Goal: Task Accomplishment & Management: Complete application form

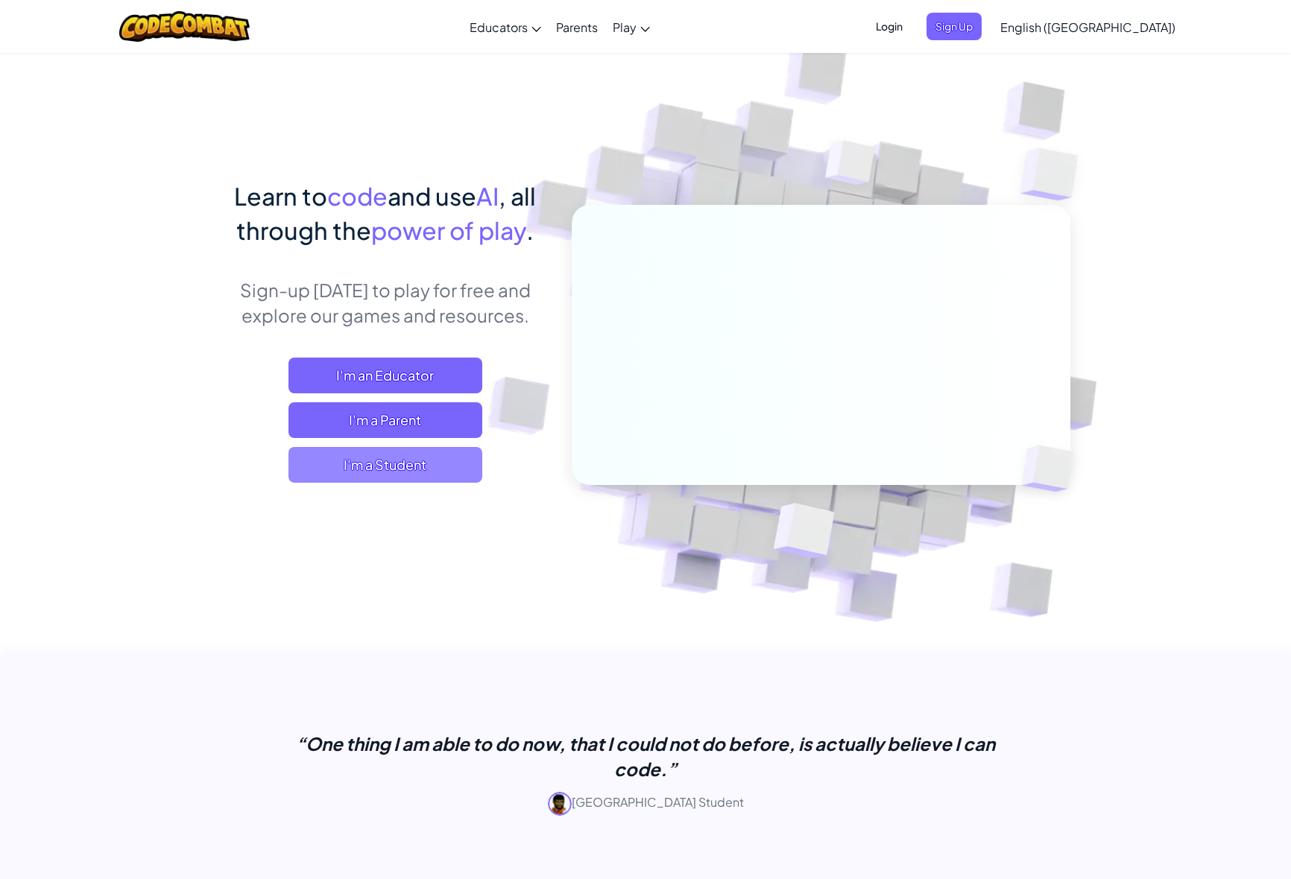
click at [405, 480] on span "I'm a Student" at bounding box center [385, 465] width 194 height 36
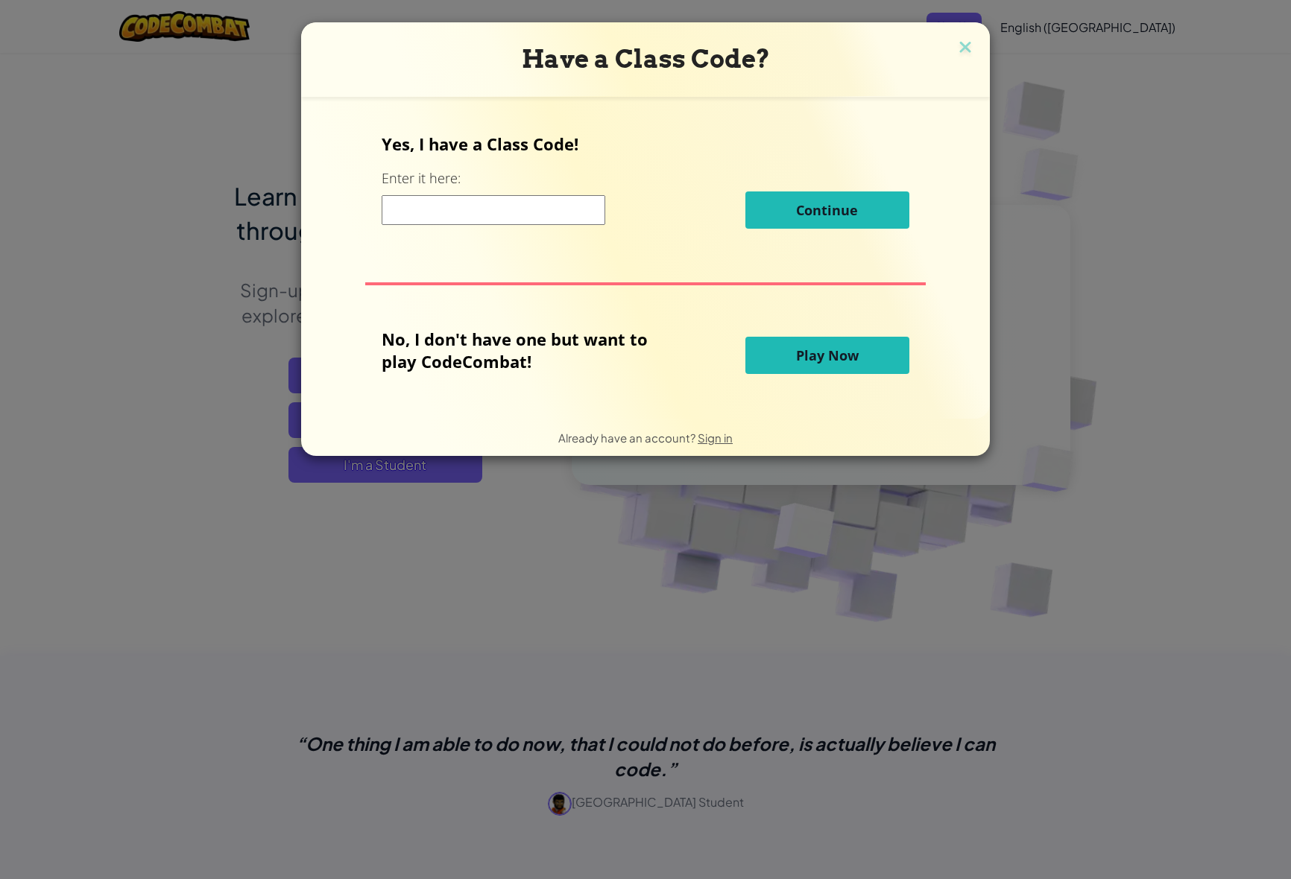
click at [396, 219] on input at bounding box center [494, 210] width 224 height 30
paste input "HalfCatSmall"
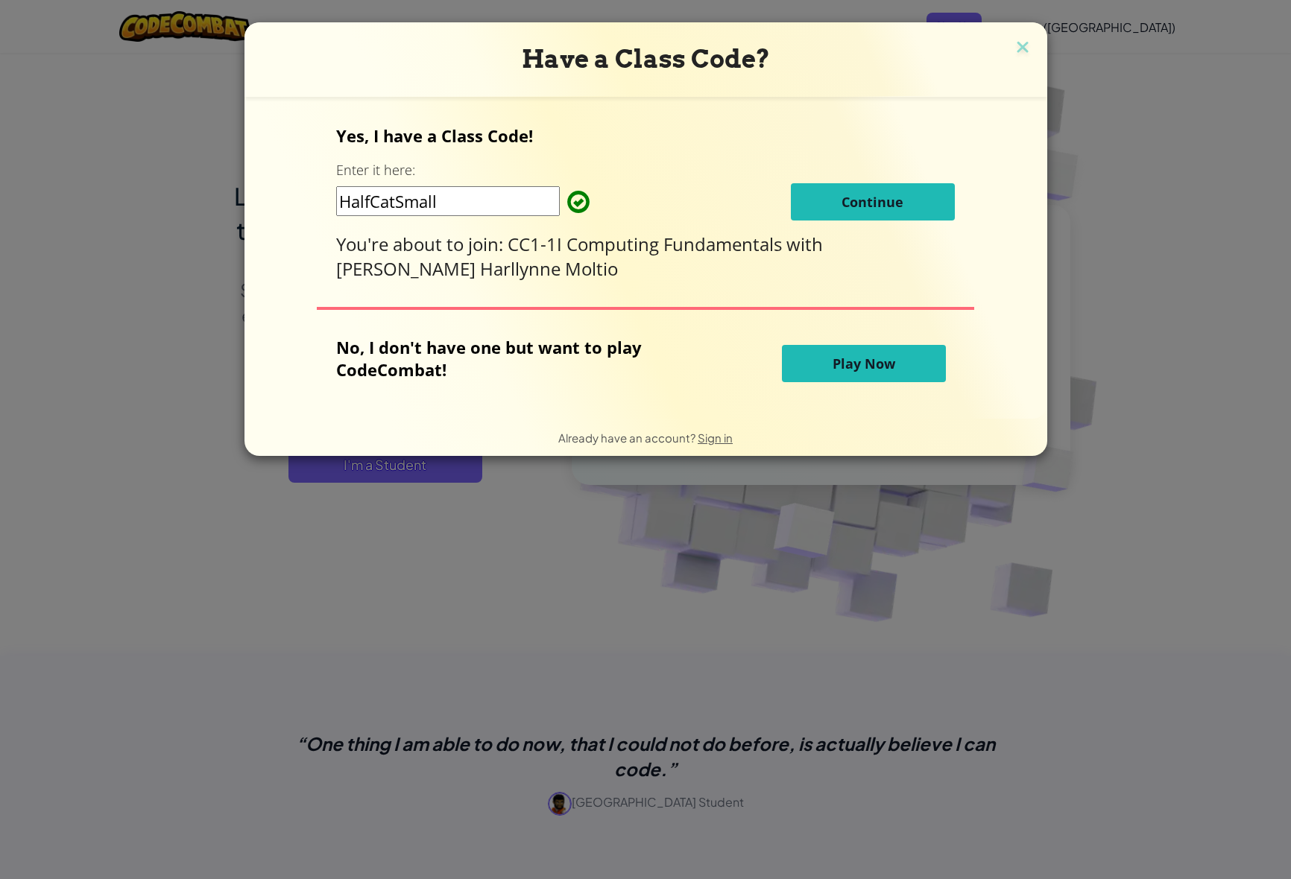
type input "HalfCatSmall"
click at [865, 202] on button "Continue" at bounding box center [873, 201] width 164 height 37
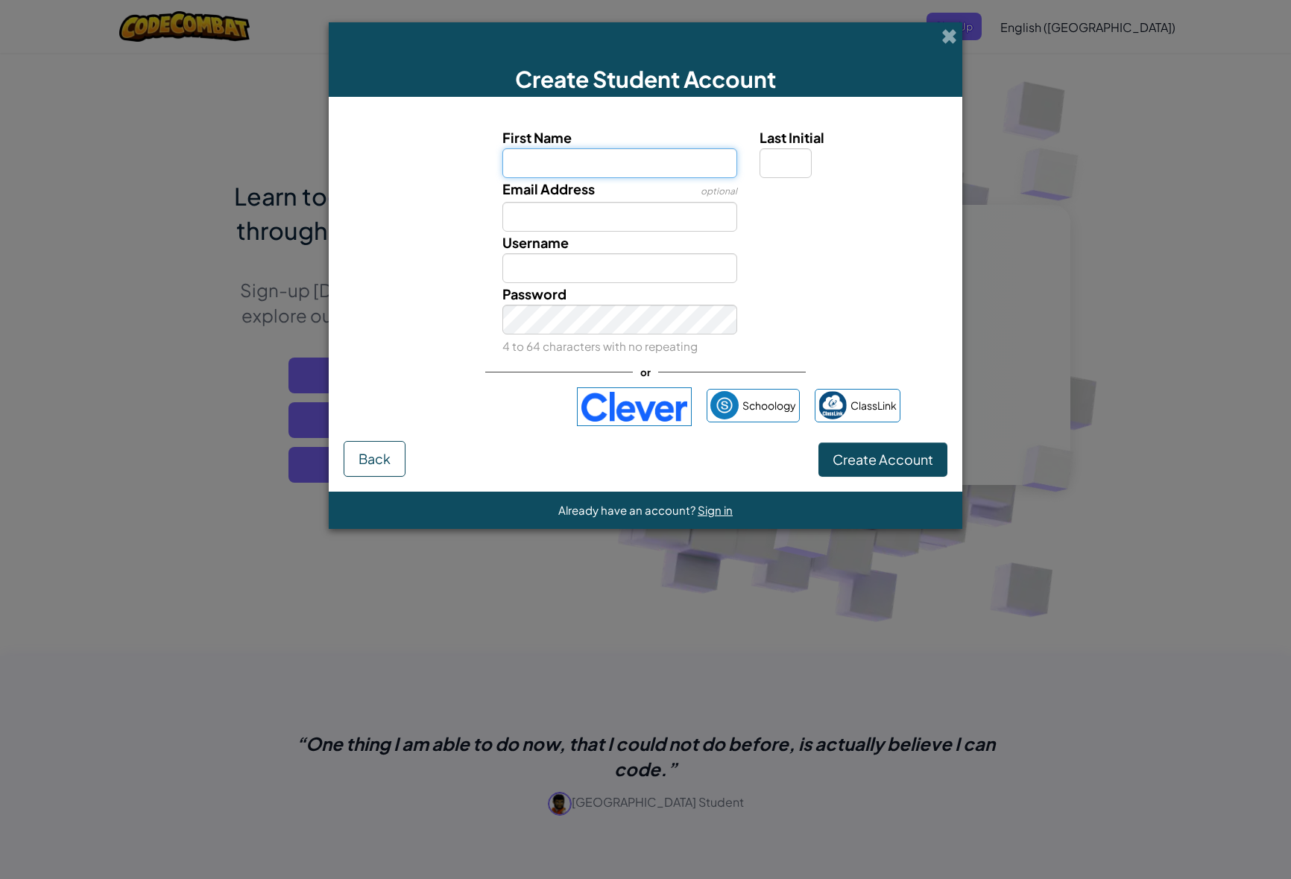
click at [616, 161] on input "First Name" at bounding box center [619, 163] width 235 height 30
type input "Danica"
click at [789, 166] on input "Last Initial" at bounding box center [785, 163] width 52 height 30
type input "T"
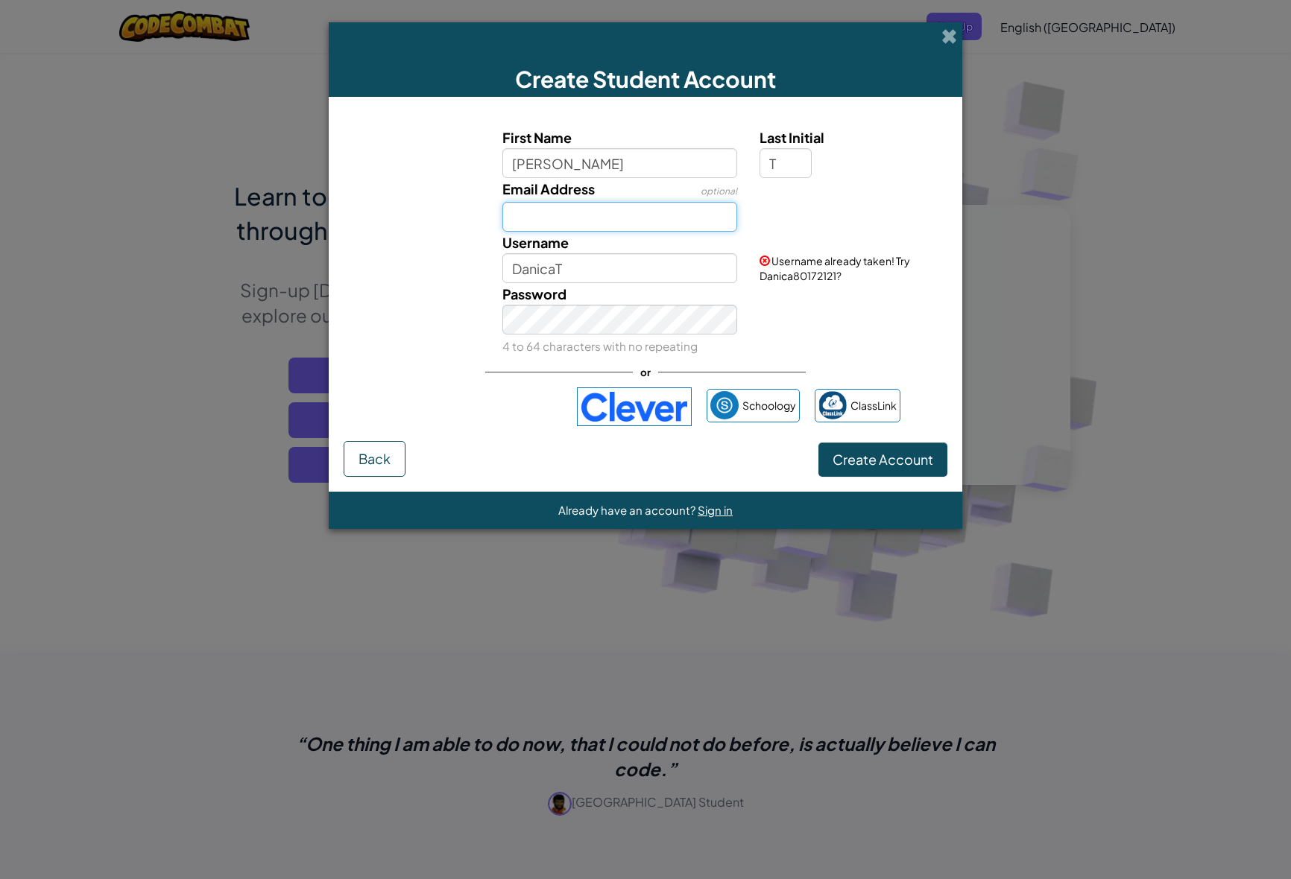
click at [630, 224] on input "Email Address" at bounding box center [619, 217] width 235 height 30
click at [668, 263] on input "DanicaT" at bounding box center [619, 268] width 235 height 30
type input "D"
click at [818, 443] on button "Create Account" at bounding box center [882, 460] width 129 height 34
click at [893, 466] on button "Create Account" at bounding box center [882, 460] width 129 height 34
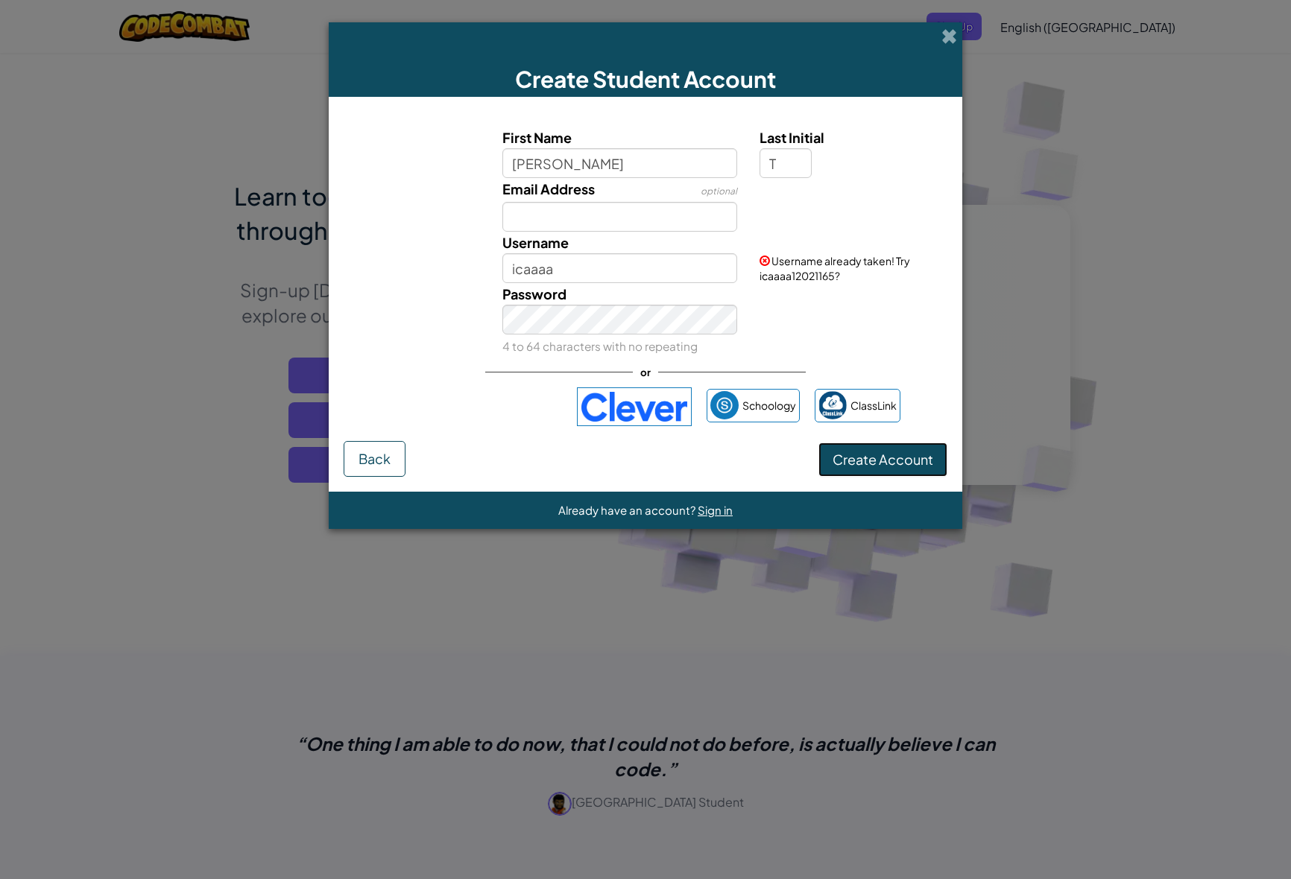
click at [899, 463] on button "Create Account" at bounding box center [882, 460] width 129 height 34
click at [896, 460] on button "Create Account" at bounding box center [882, 460] width 129 height 34
click at [604, 267] on input "icaaaa" at bounding box center [619, 268] width 235 height 30
click at [571, 271] on input "icaaaa5" at bounding box center [619, 268] width 235 height 30
type input "i"
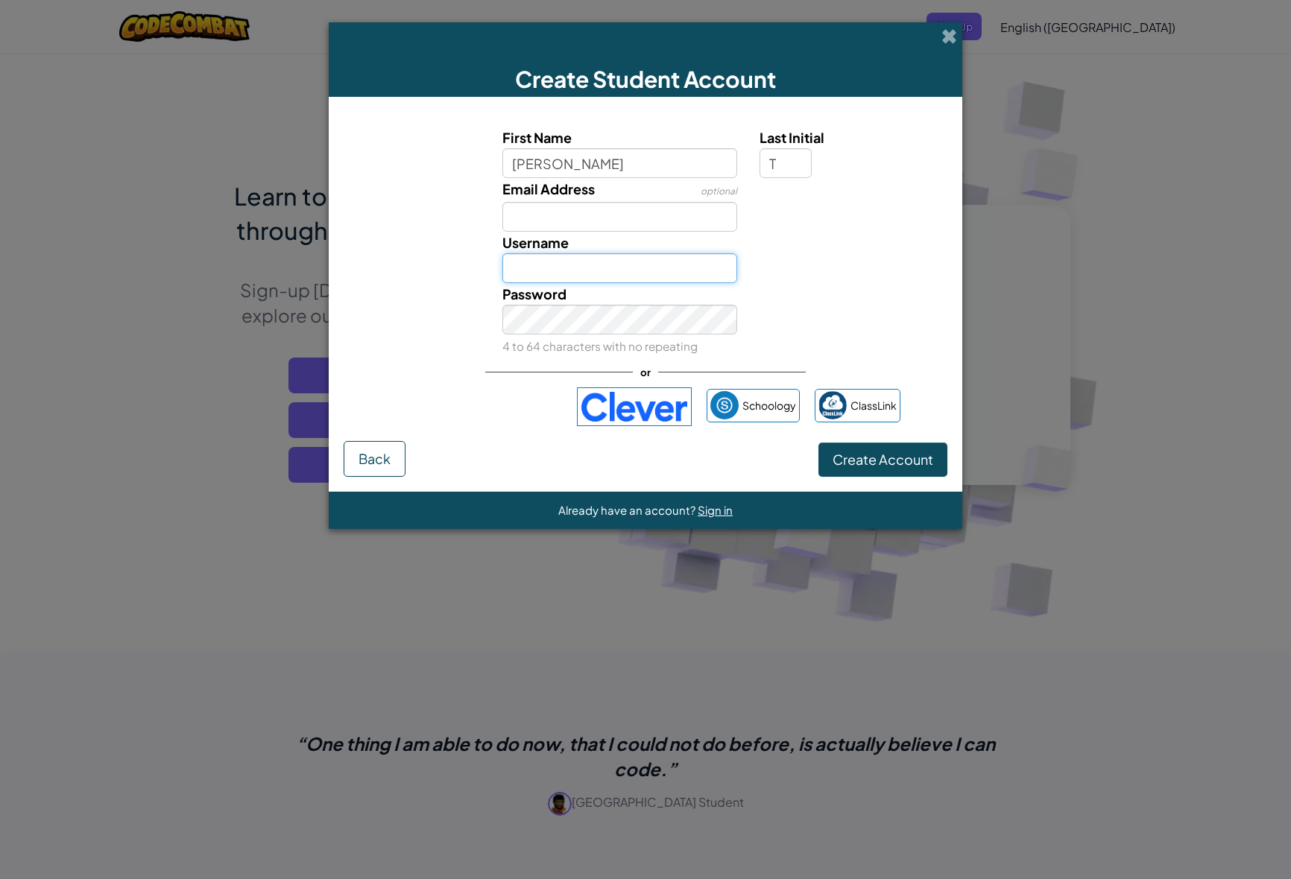
click at [605, 277] on input "Username" at bounding box center [619, 268] width 235 height 30
type input "ica0525"
click at [883, 466] on button "Create Account" at bounding box center [882, 460] width 129 height 34
click at [893, 463] on button "Create Account" at bounding box center [882, 460] width 129 height 34
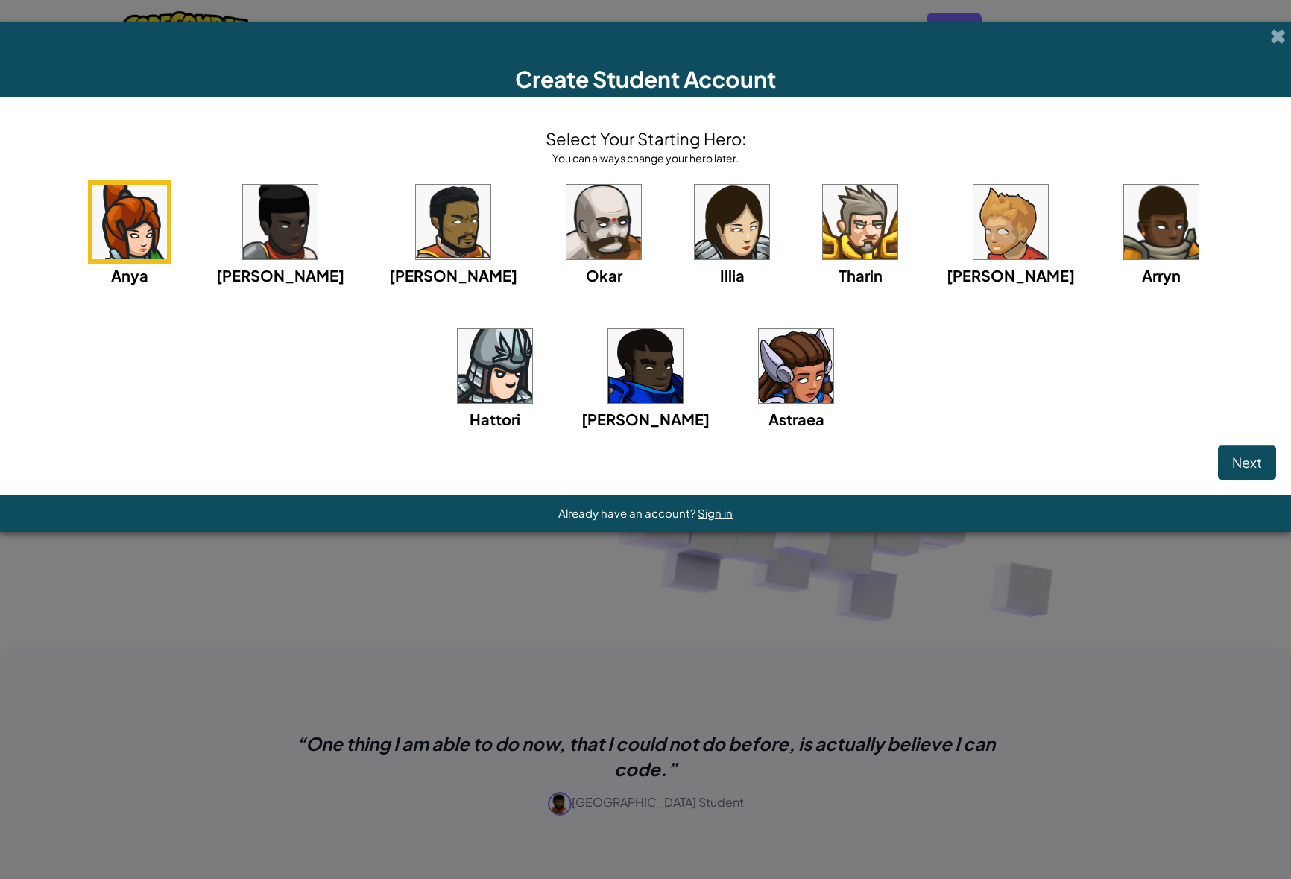
click at [759, 365] on img at bounding box center [796, 366] width 75 height 75
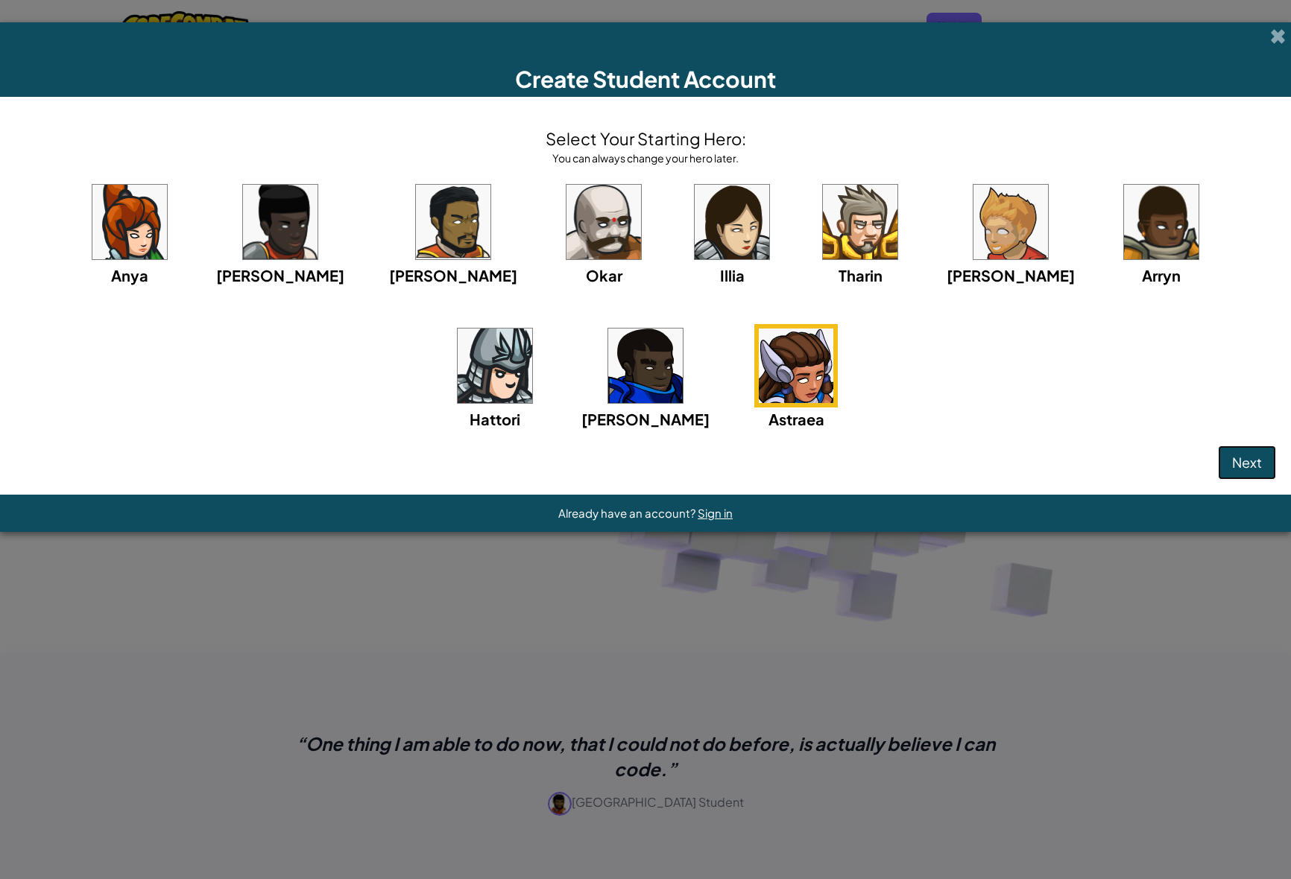
click at [1252, 461] on span "Next" at bounding box center [1247, 462] width 30 height 17
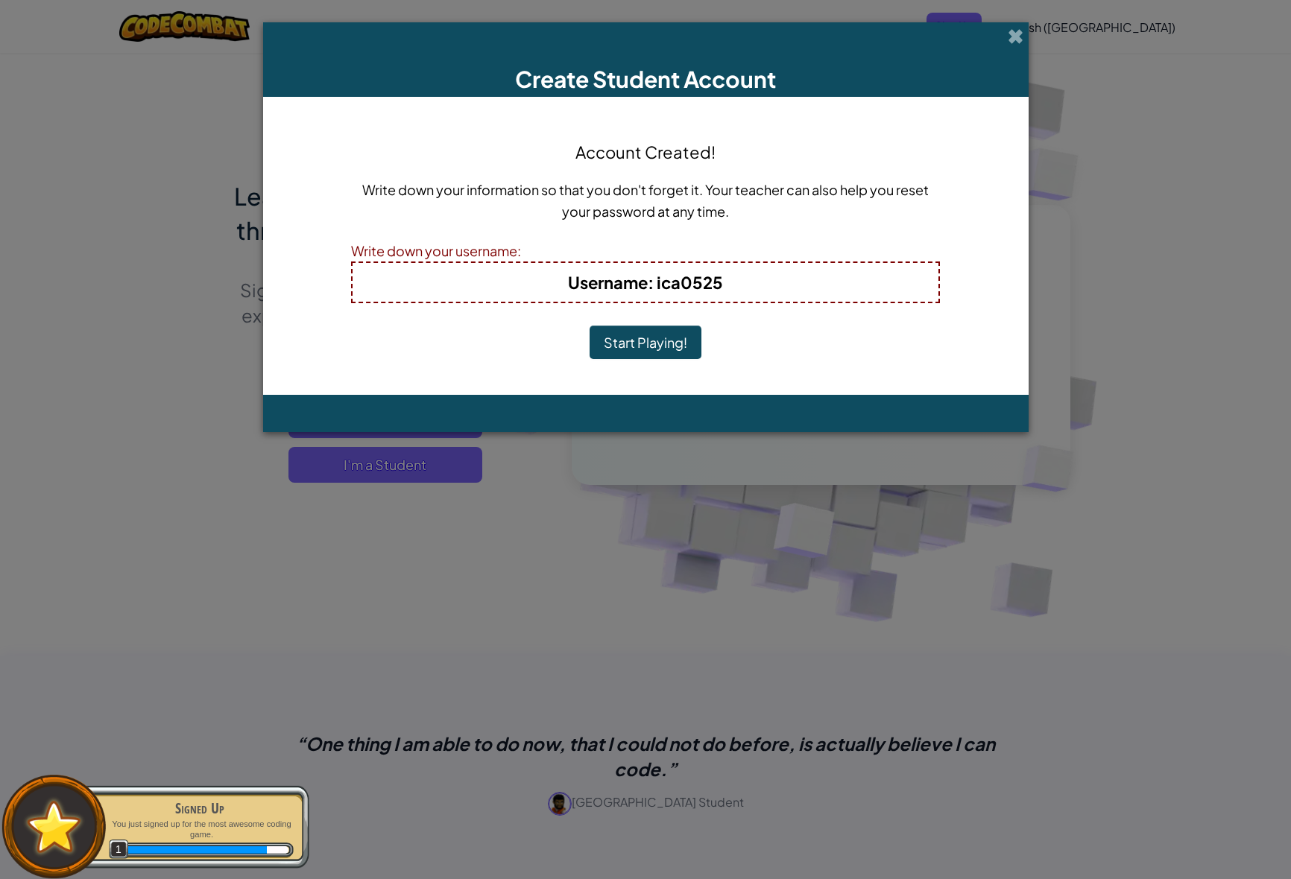
click at [639, 349] on button "Start Playing!" at bounding box center [645, 343] width 112 height 34
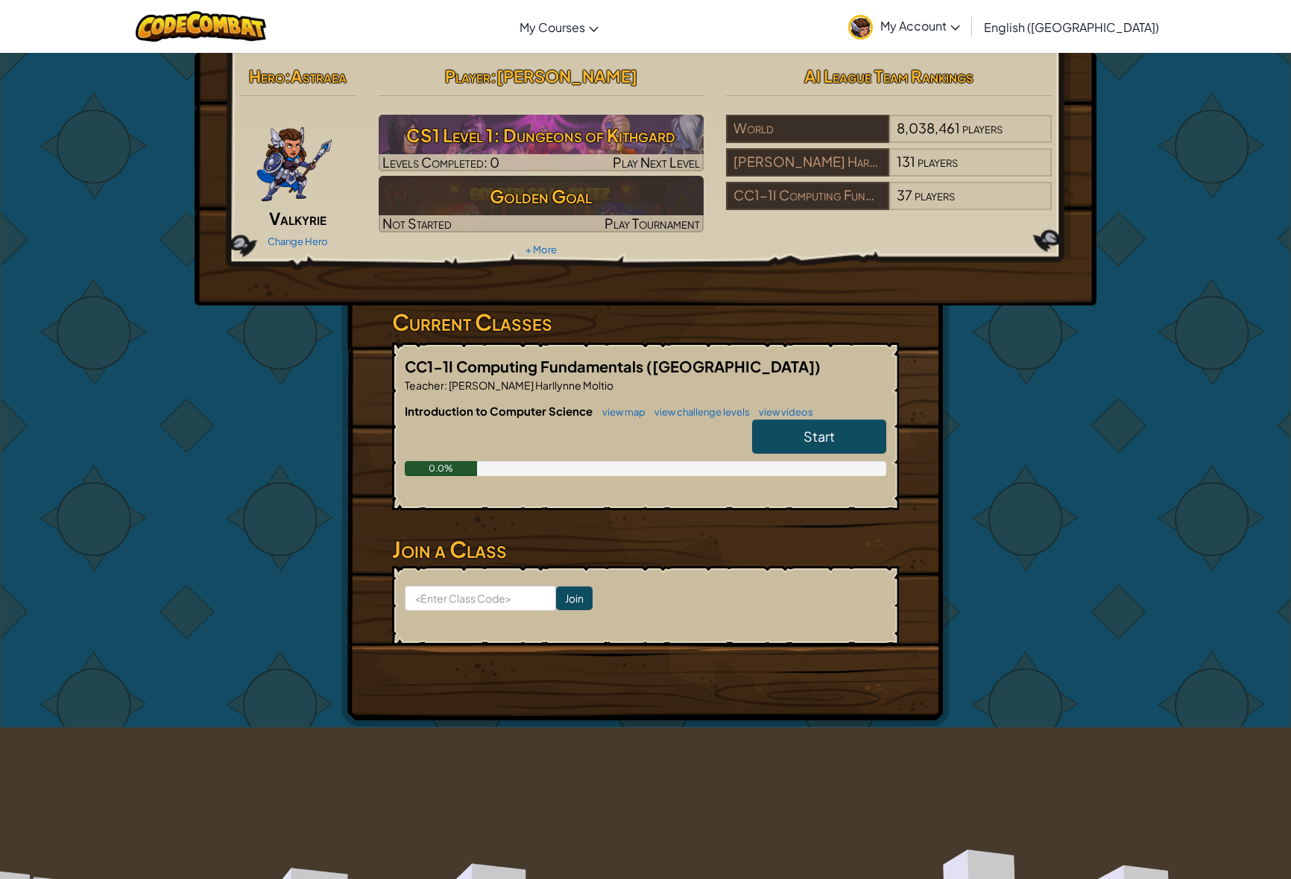
click at [820, 431] on span "Start" at bounding box center [818, 436] width 31 height 17
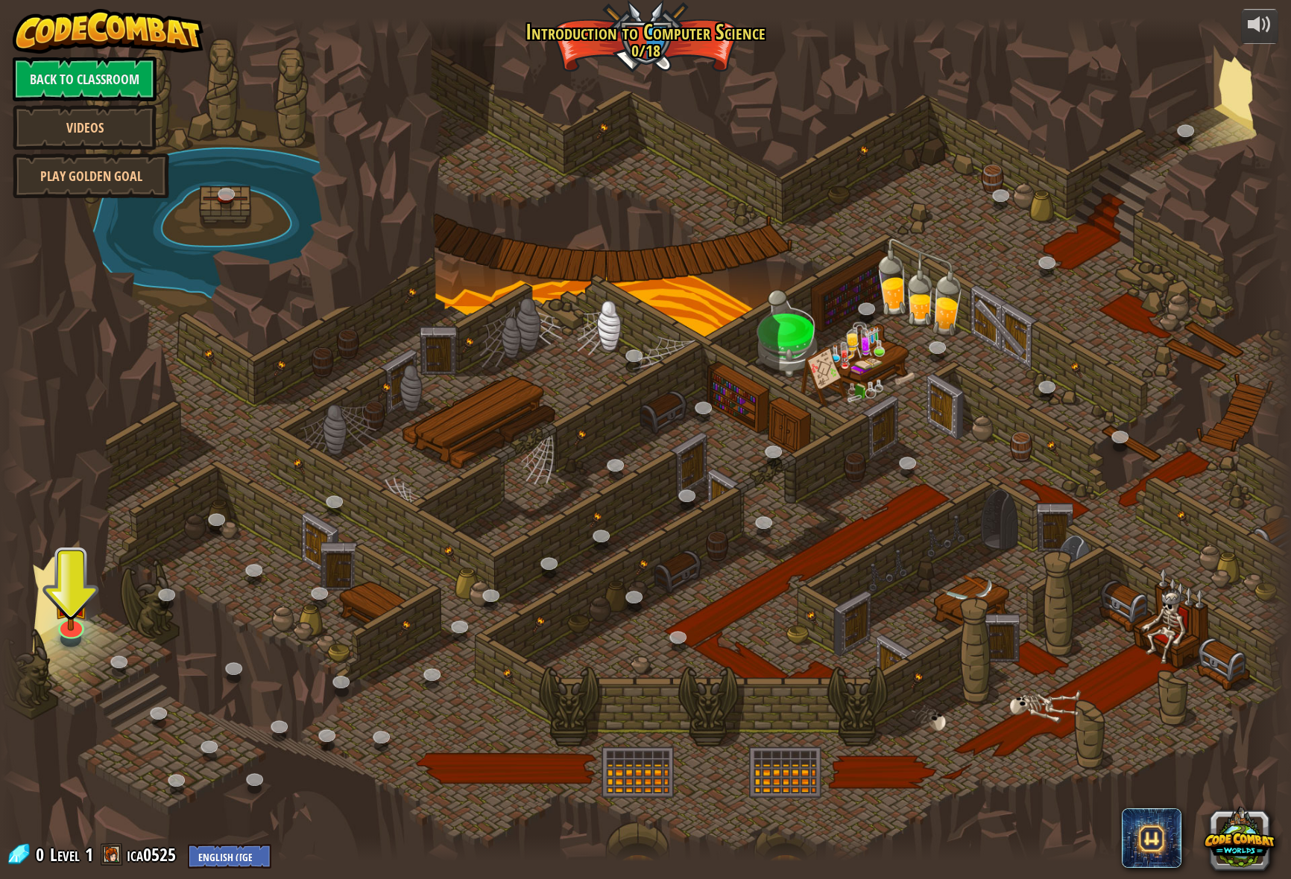
click at [49, 601] on div at bounding box center [645, 439] width 1291 height 843
click at [91, 599] on div at bounding box center [645, 439] width 1291 height 843
click at [57, 601] on img at bounding box center [71, 585] width 37 height 83
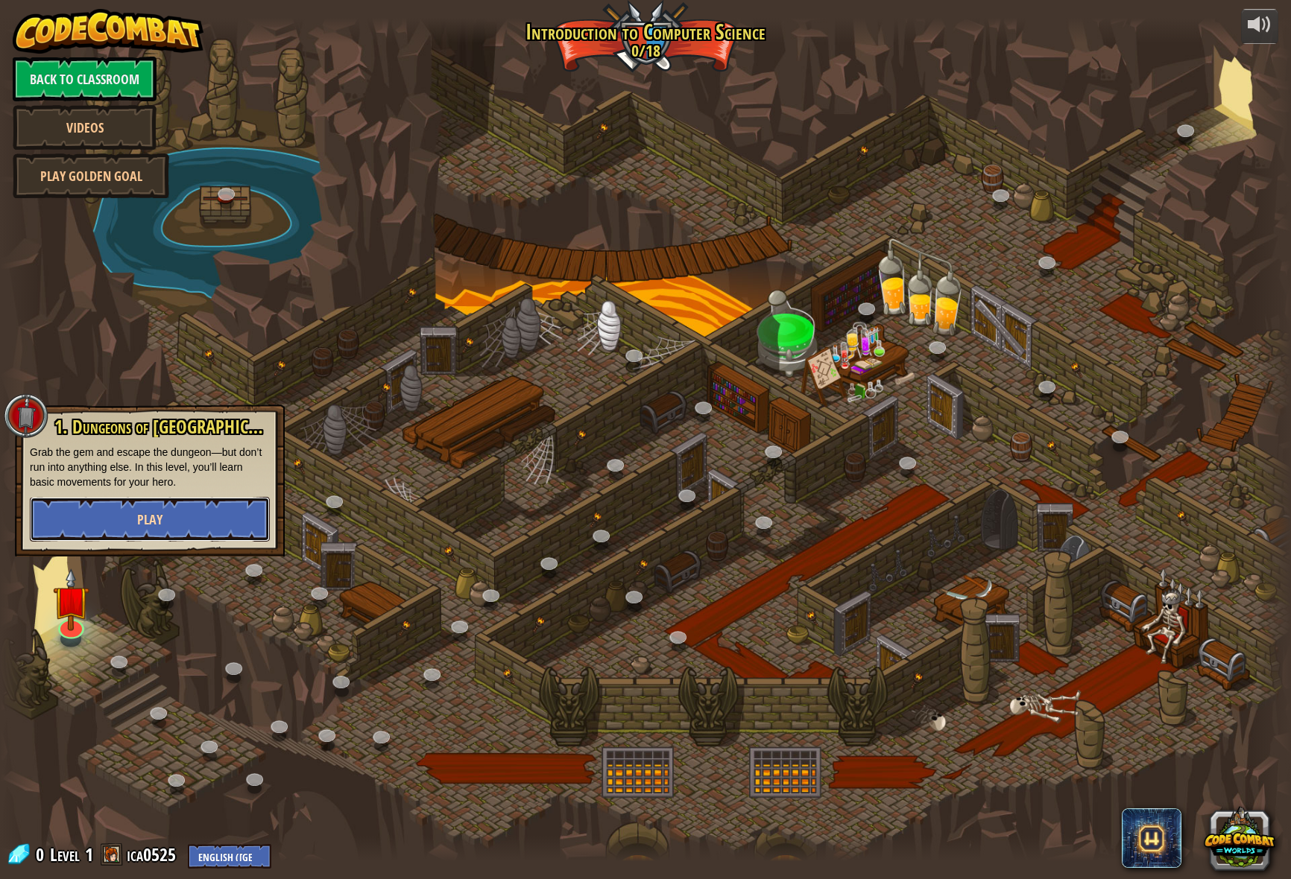
click at [127, 513] on button "Play" at bounding box center [150, 519] width 240 height 45
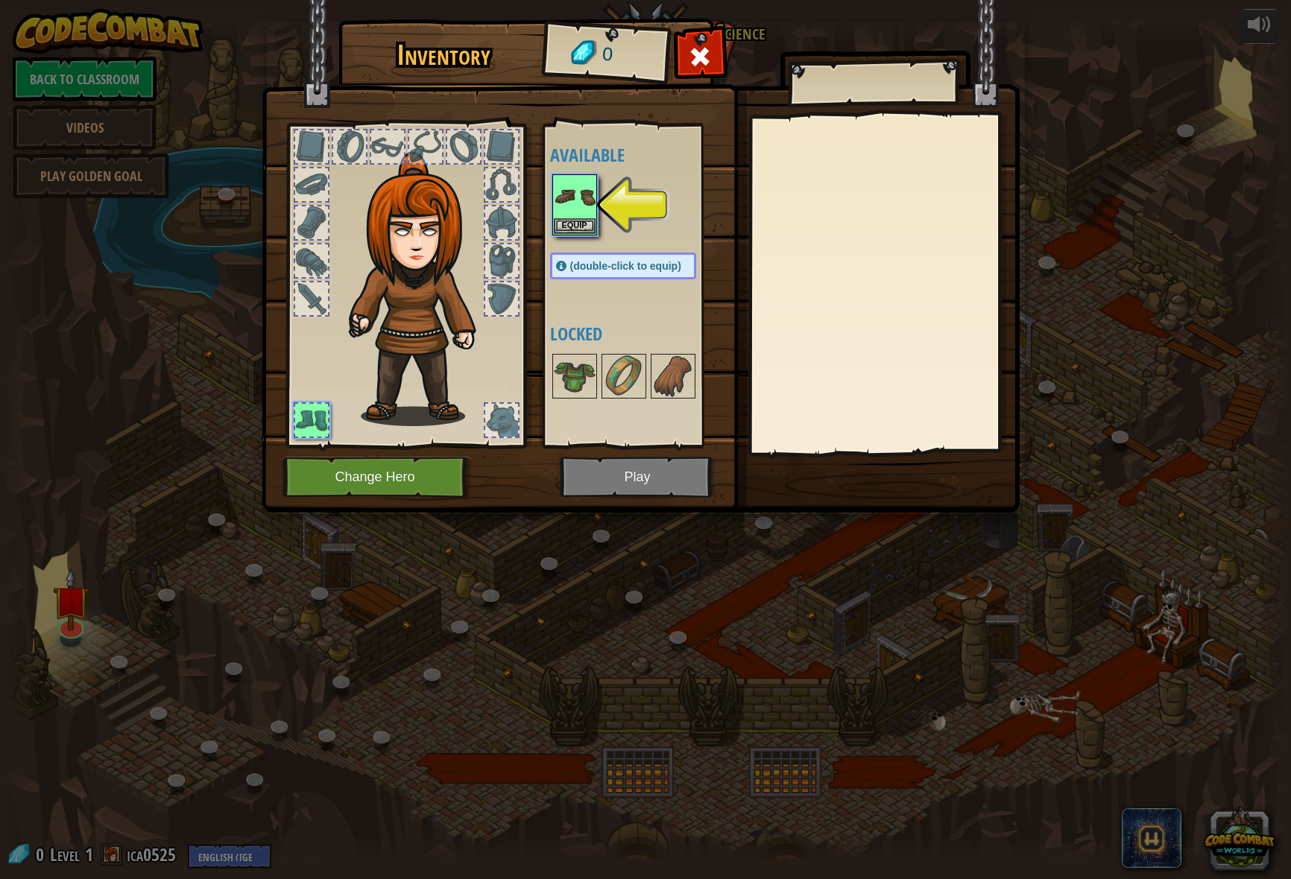
click at [659, 486] on img at bounding box center [641, 242] width 758 height 541
click at [581, 216] on img at bounding box center [575, 197] width 42 height 42
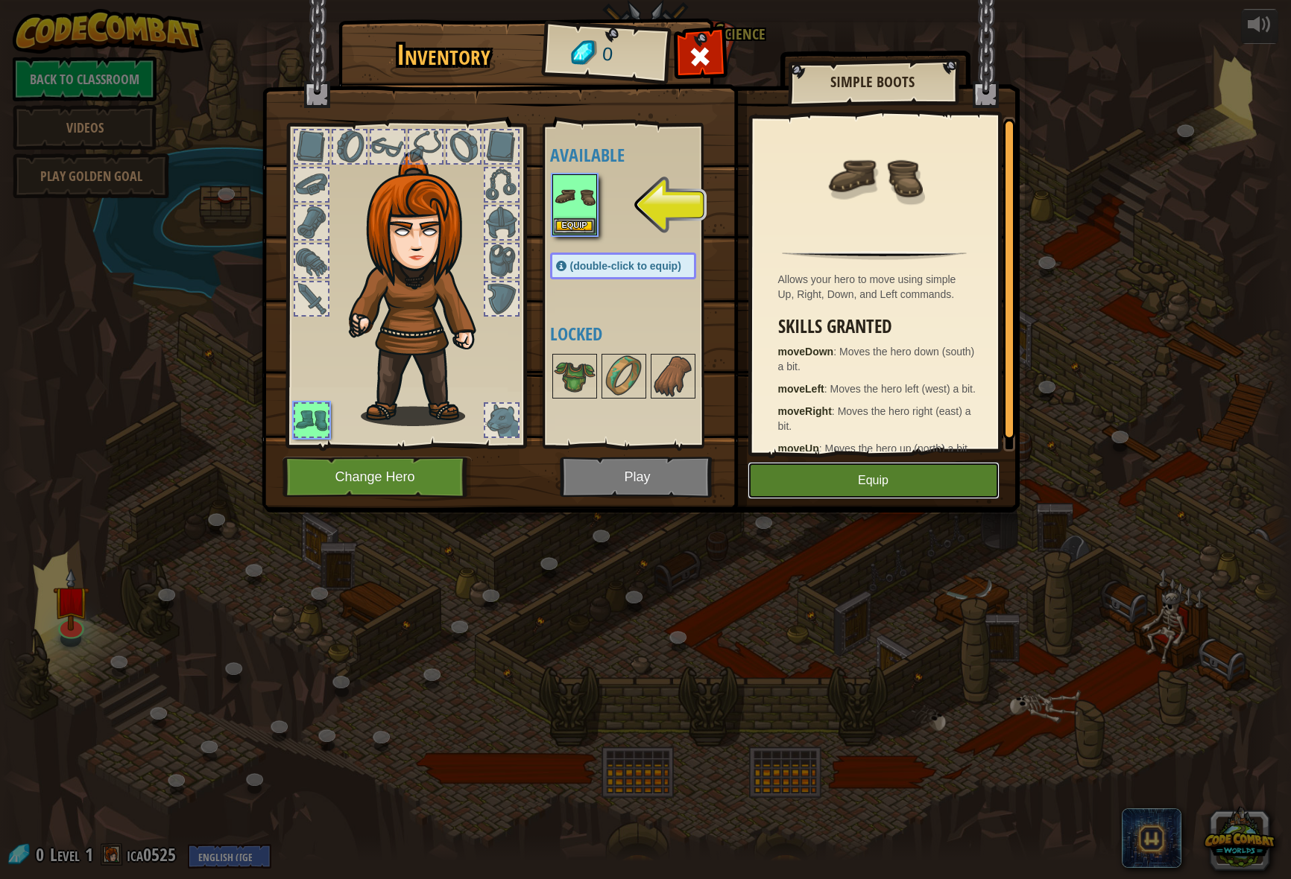
drag, startPoint x: 923, startPoint y: 478, endPoint x: 745, endPoint y: 478, distance: 178.1
click at [923, 478] on button "Equip" at bounding box center [873, 480] width 252 height 37
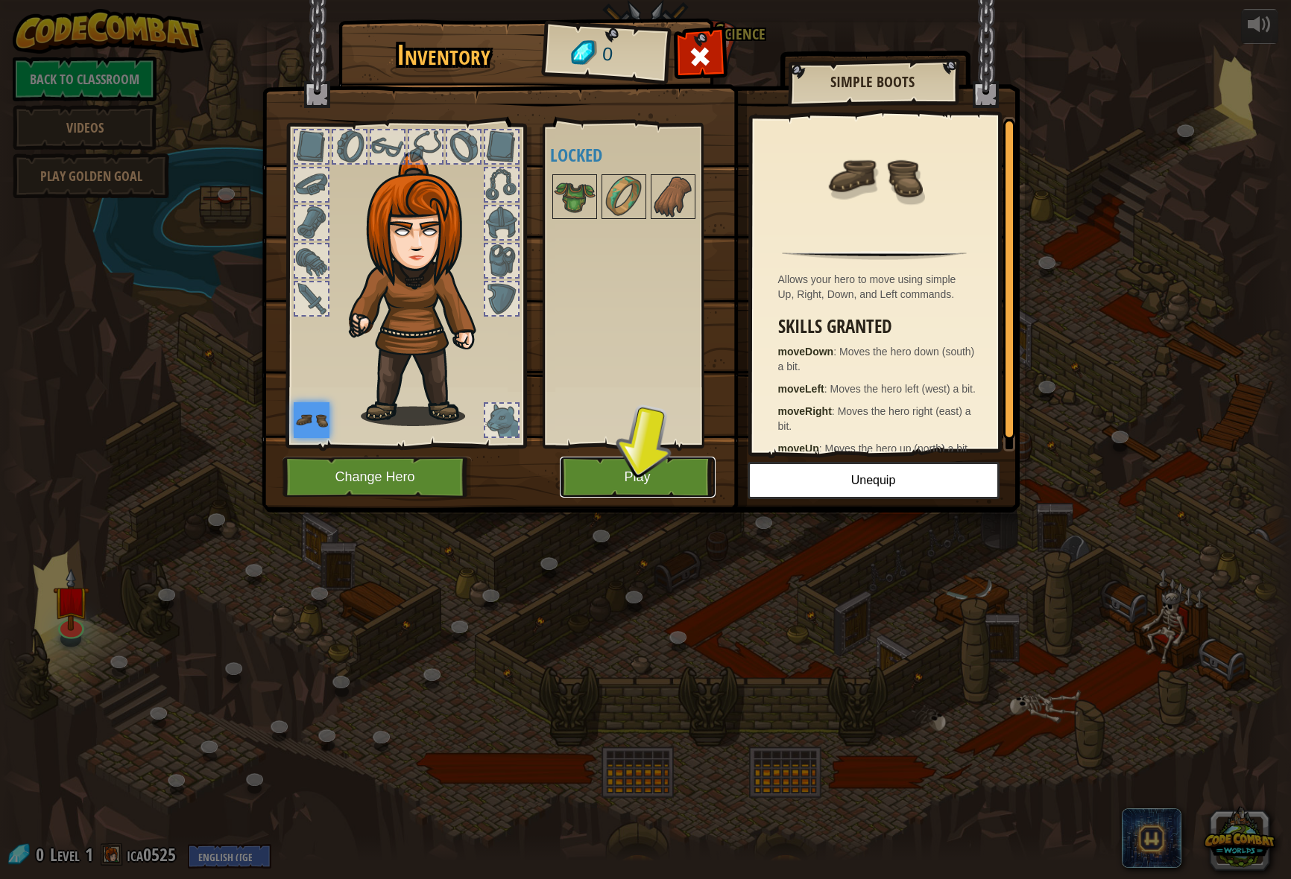
click at [674, 467] on button "Play" at bounding box center [638, 477] width 156 height 41
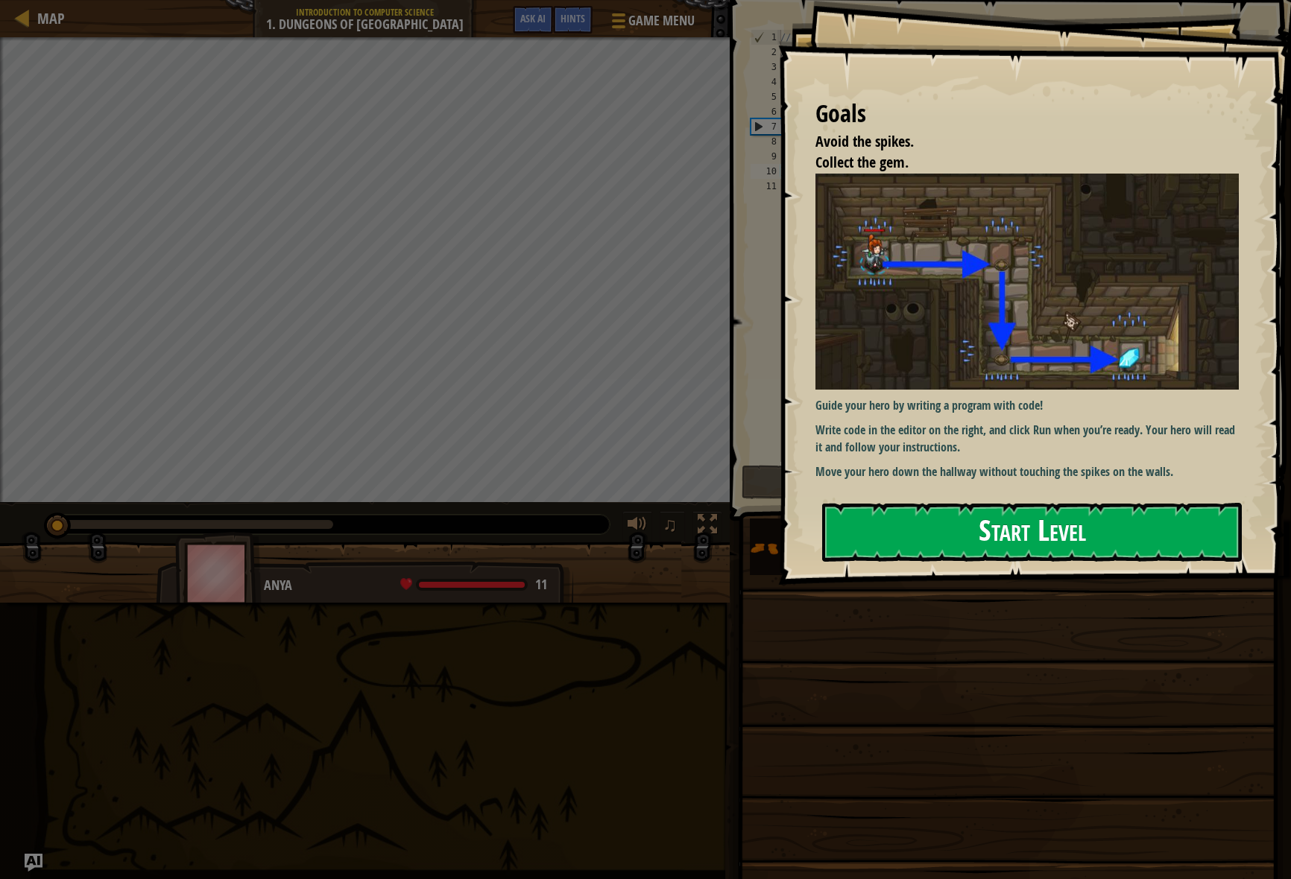
click at [1031, 531] on button "Start Level" at bounding box center [1032, 532] width 420 height 59
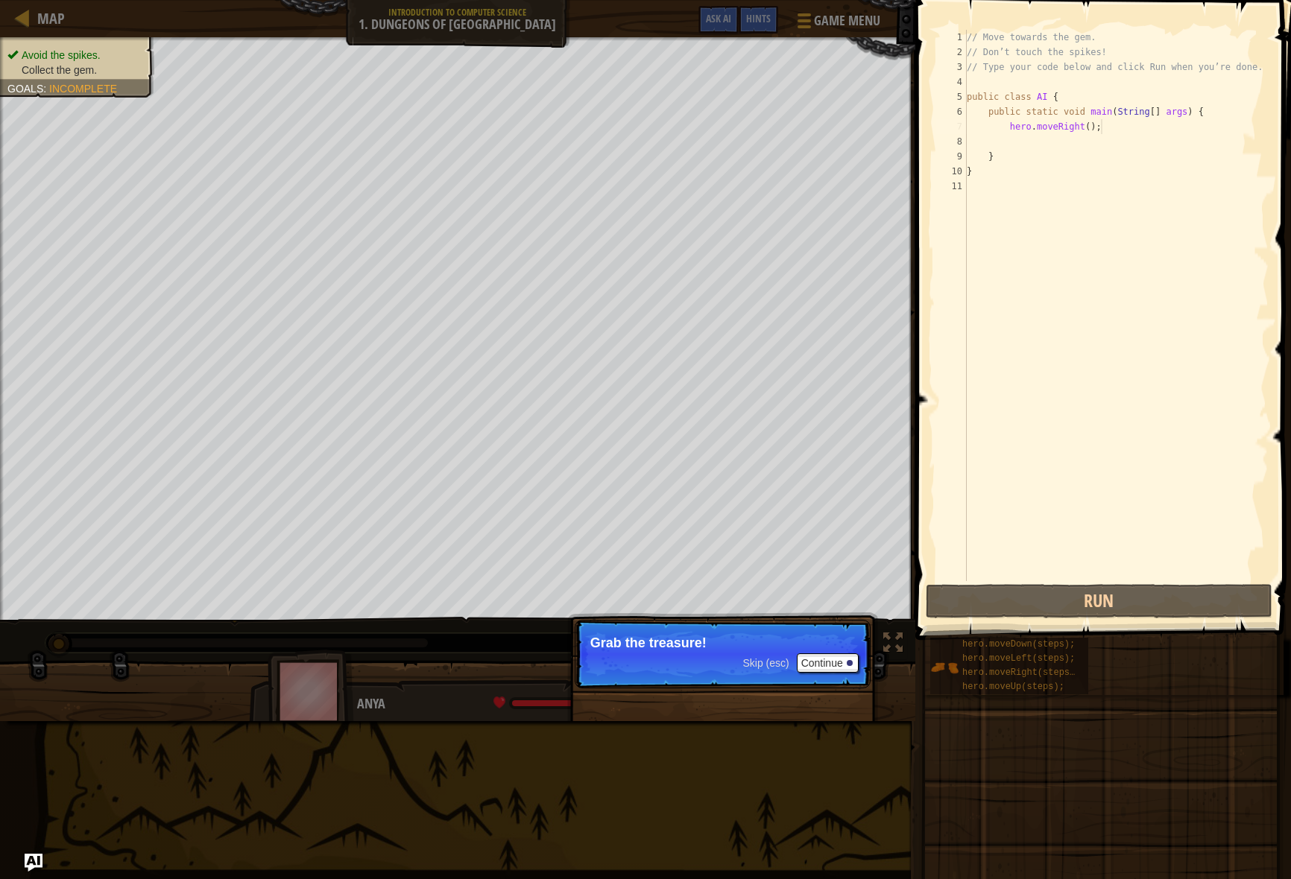
click at [1110, 130] on div "// Move towards the gem. // Don’t touch the spikes! // Type your code below and…" at bounding box center [1115, 320] width 305 height 581
type textarea "hero.moveRight();"
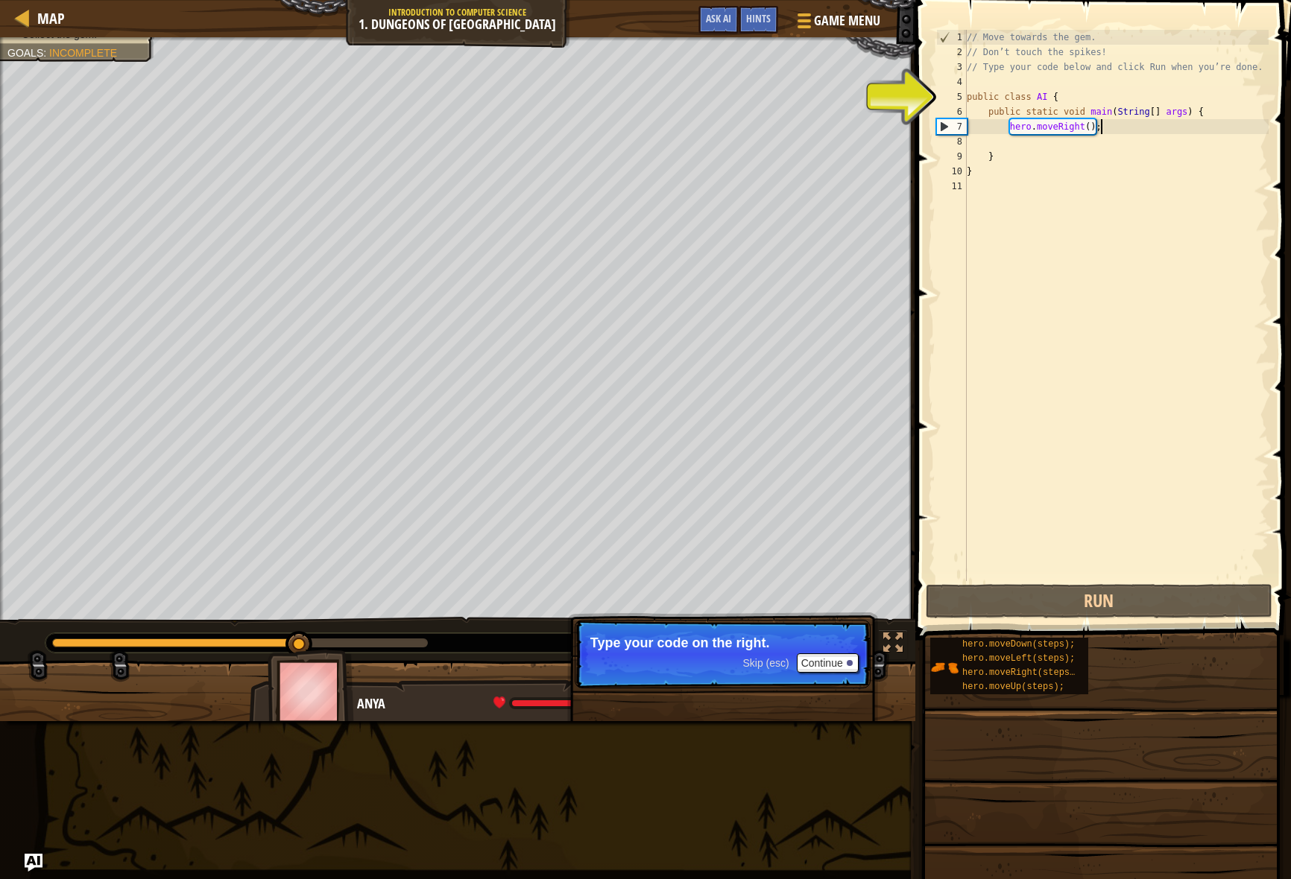
click at [1115, 130] on div "// Move towards the gem. // Don’t touch the spikes! // Type your code below and…" at bounding box center [1115, 320] width 305 height 581
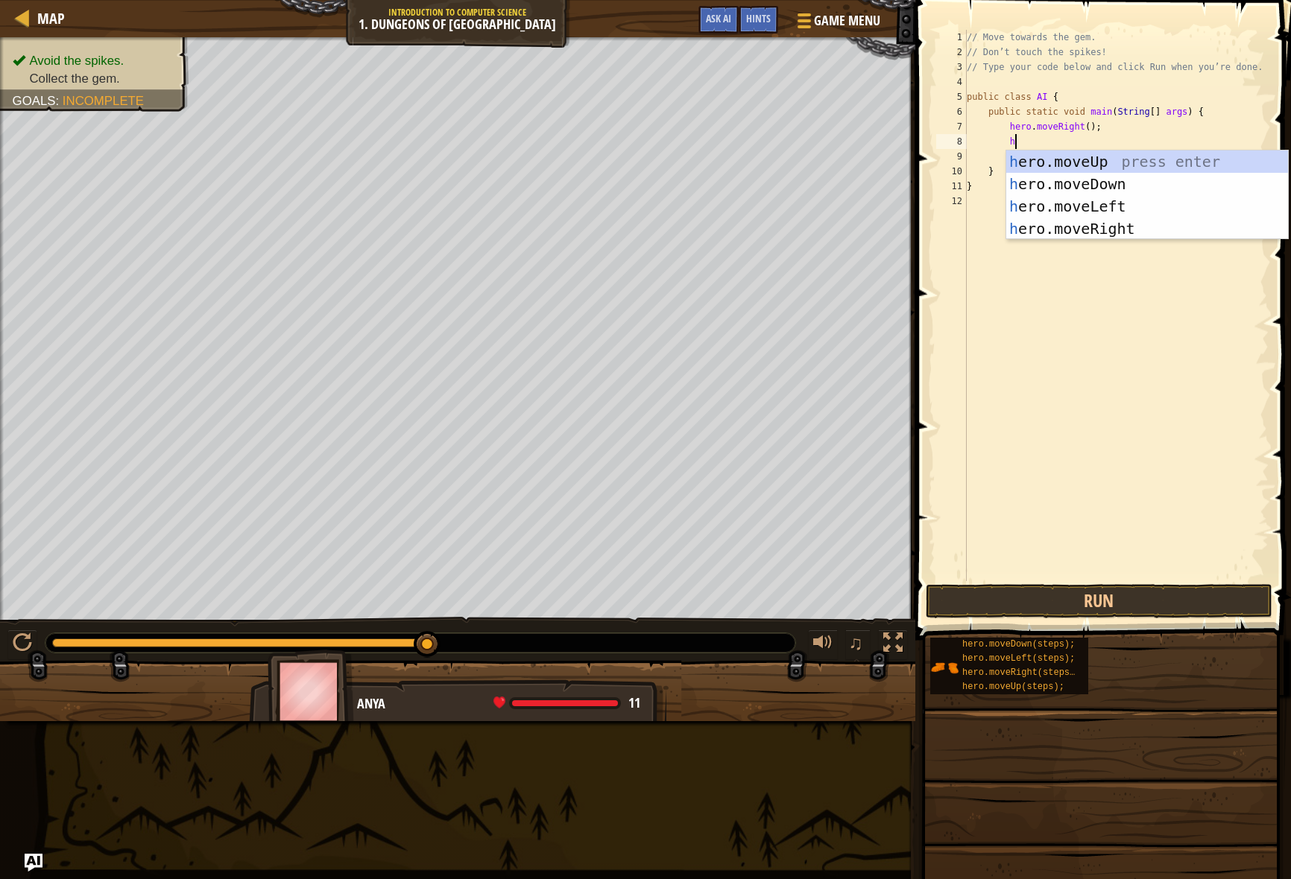
type textarea "her"
click at [1174, 180] on div "her o.moveUp press enter her o.moveDown press enter her o.moveLeft press enter …" at bounding box center [1147, 218] width 282 height 134
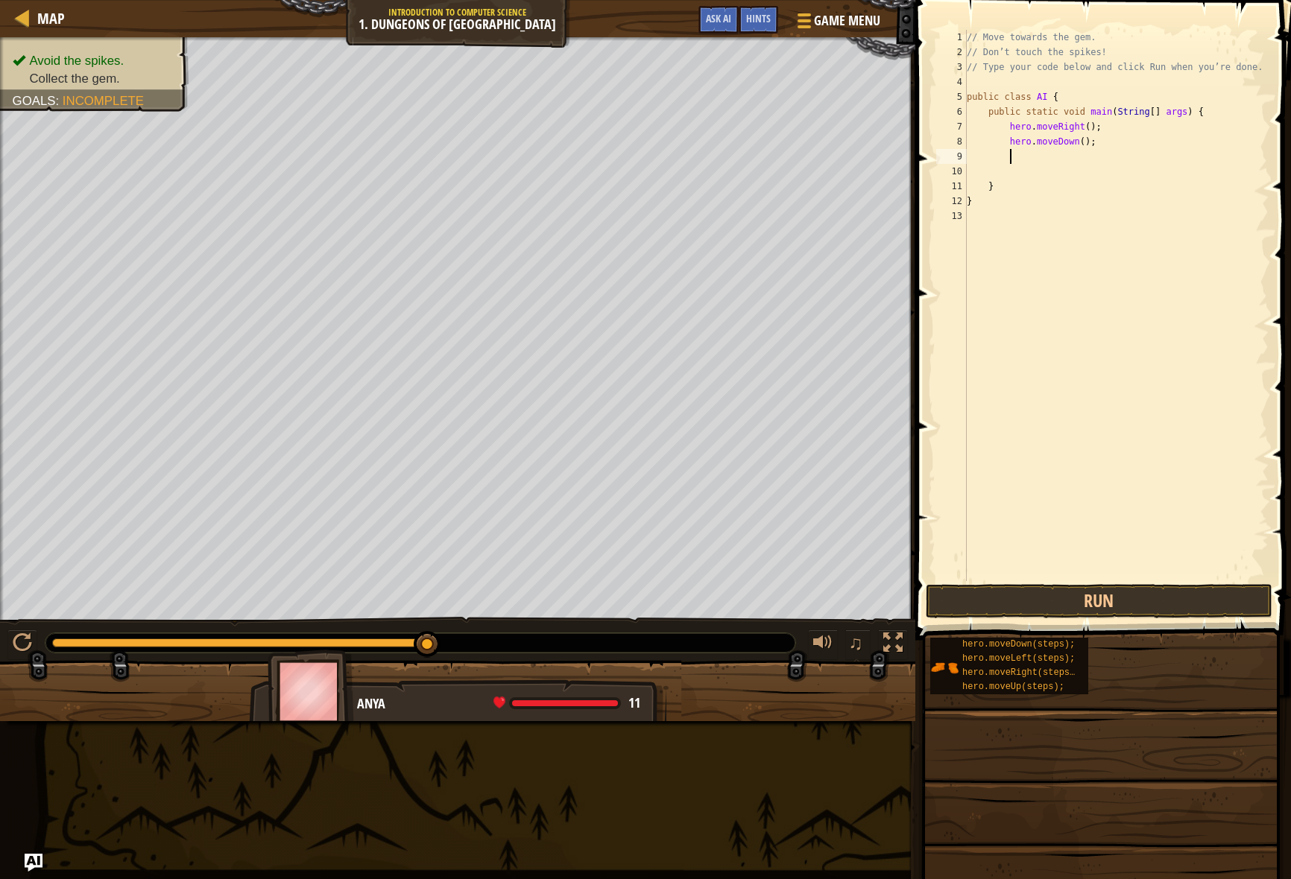
scroll to position [7, 3]
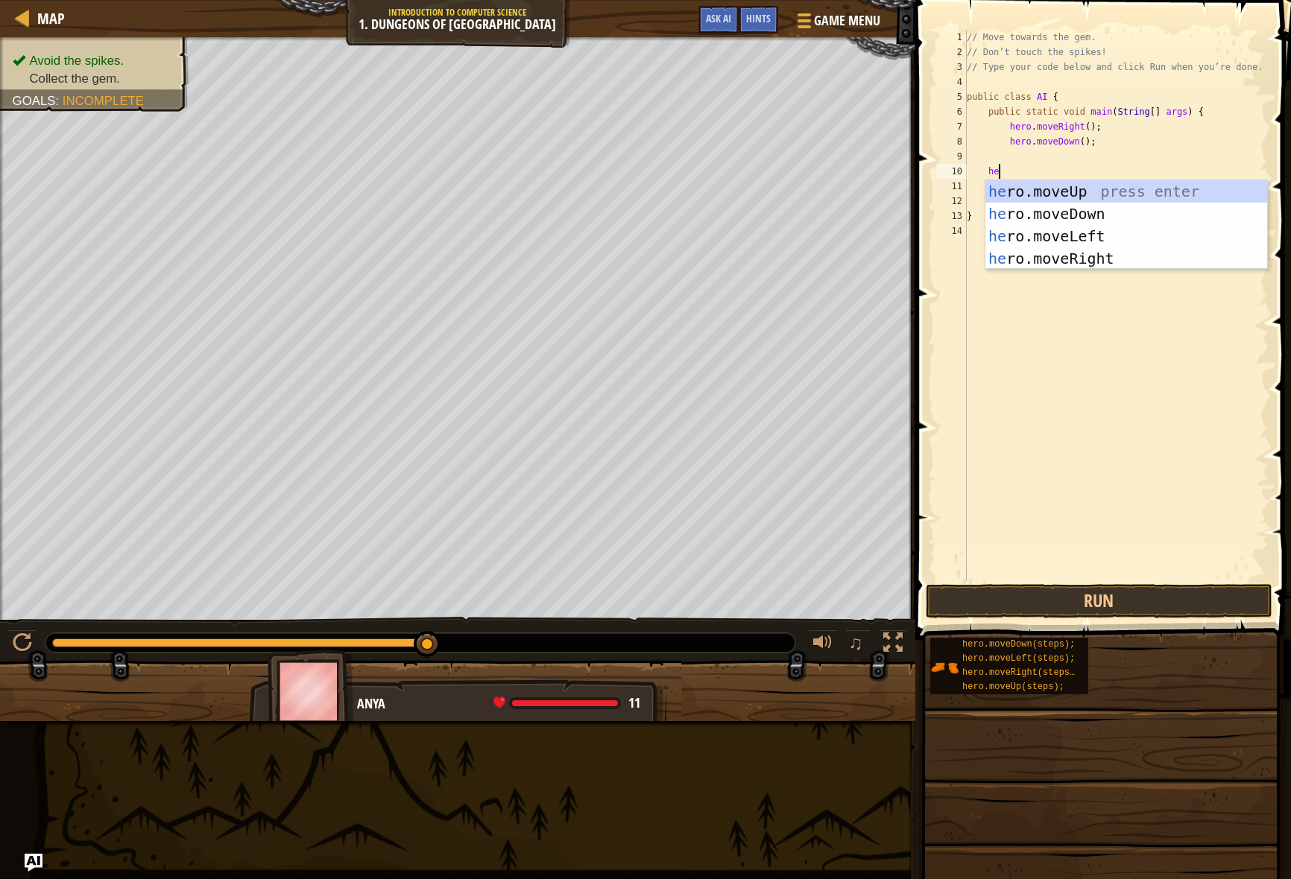
type textarea "her"
click at [1090, 262] on div "her o.moveUp press enter her o.moveDown press enter her o.moveLeft press enter …" at bounding box center [1126, 247] width 282 height 134
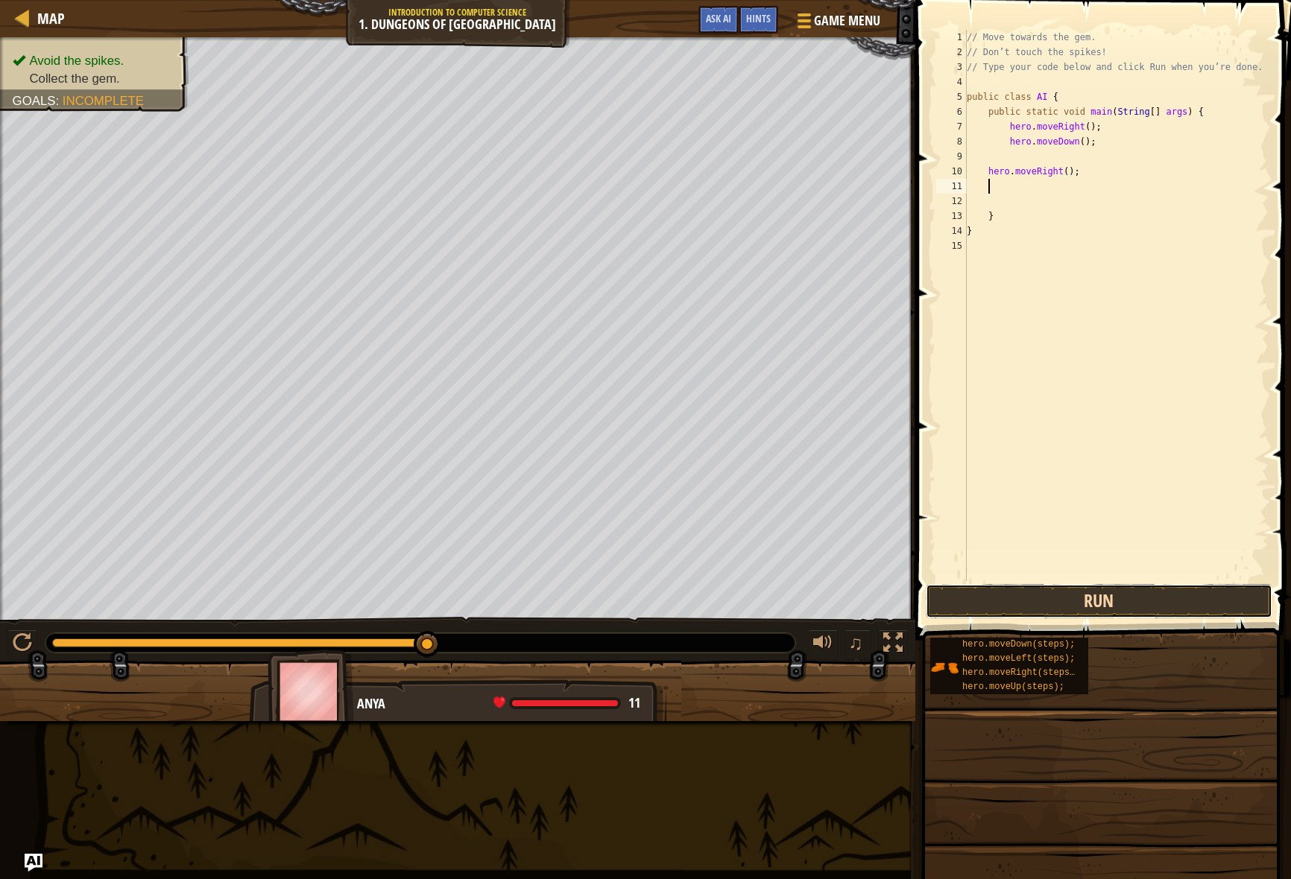
click at [1096, 600] on button "Run" at bounding box center [1098, 601] width 347 height 34
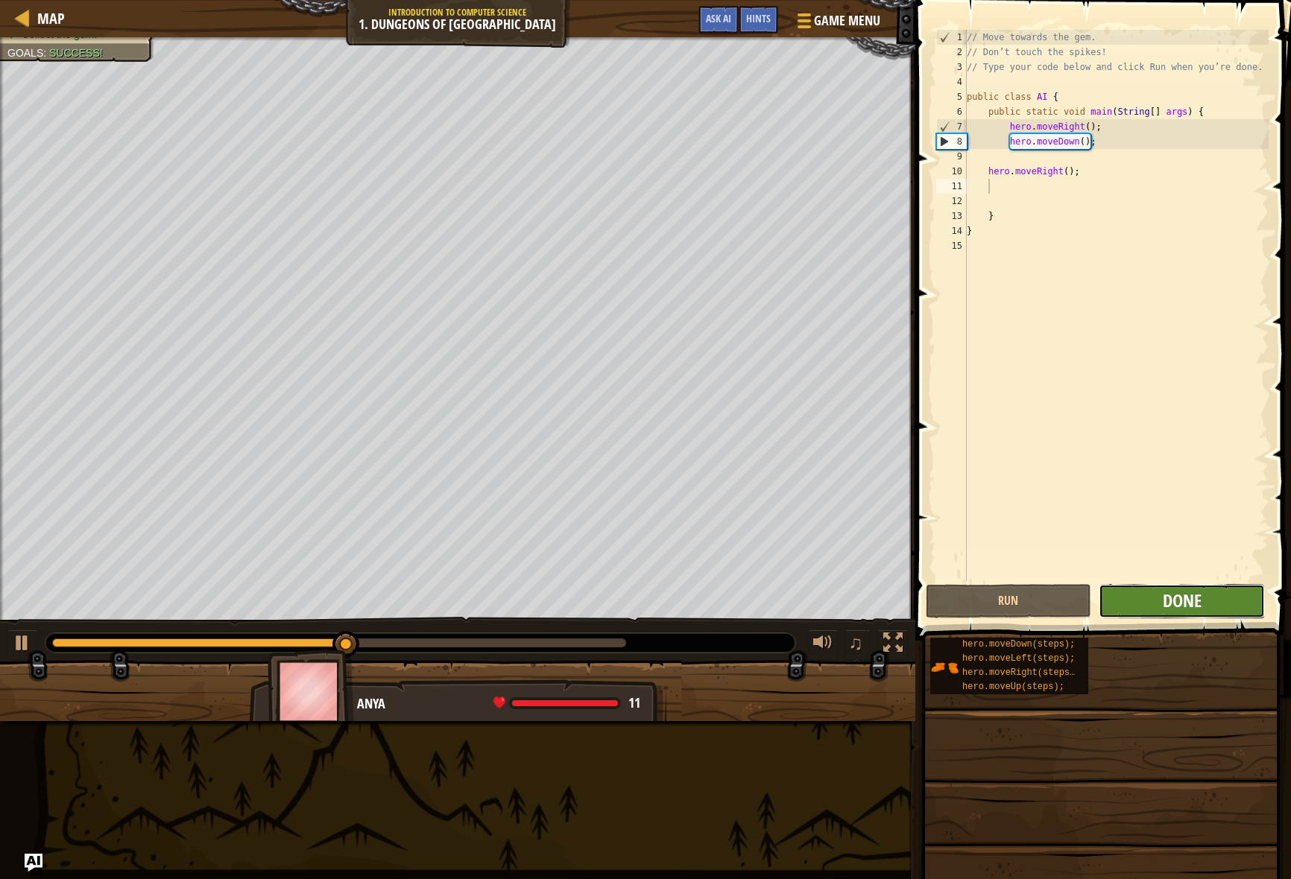
click at [1185, 610] on span "Done" at bounding box center [1181, 601] width 39 height 24
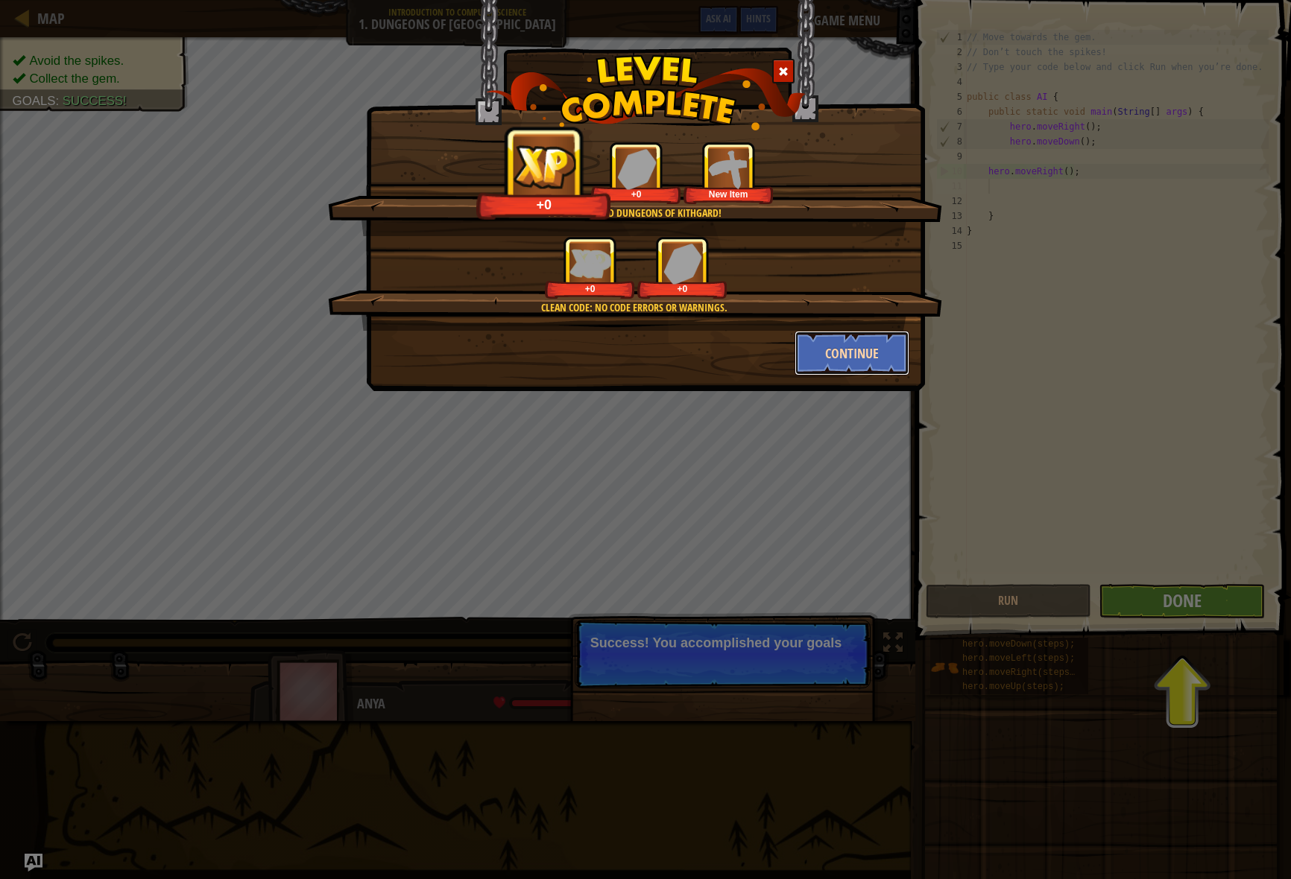
click at [873, 355] on button "Continue" at bounding box center [851, 353] width 115 height 45
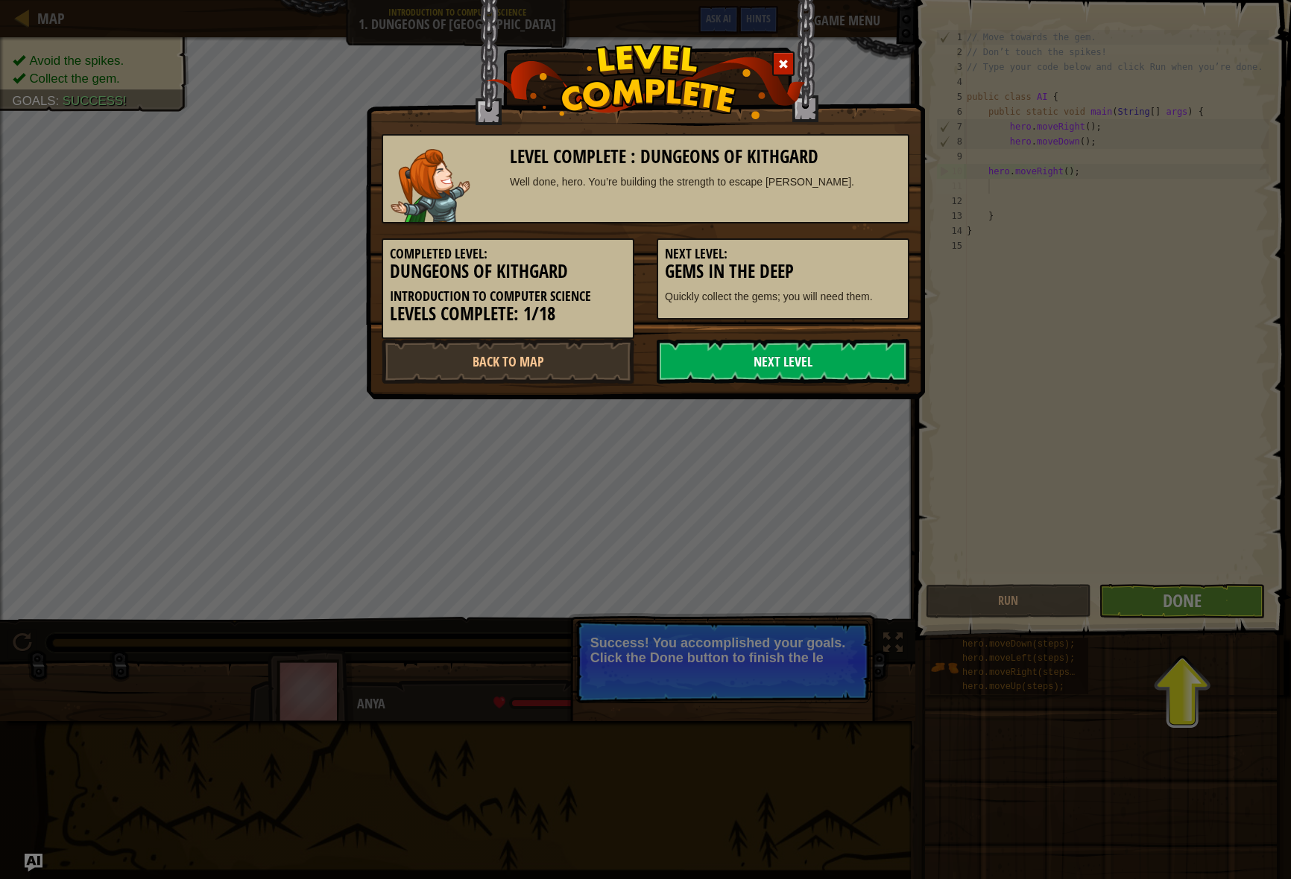
click at [790, 367] on link "Next Level" at bounding box center [782, 361] width 253 height 45
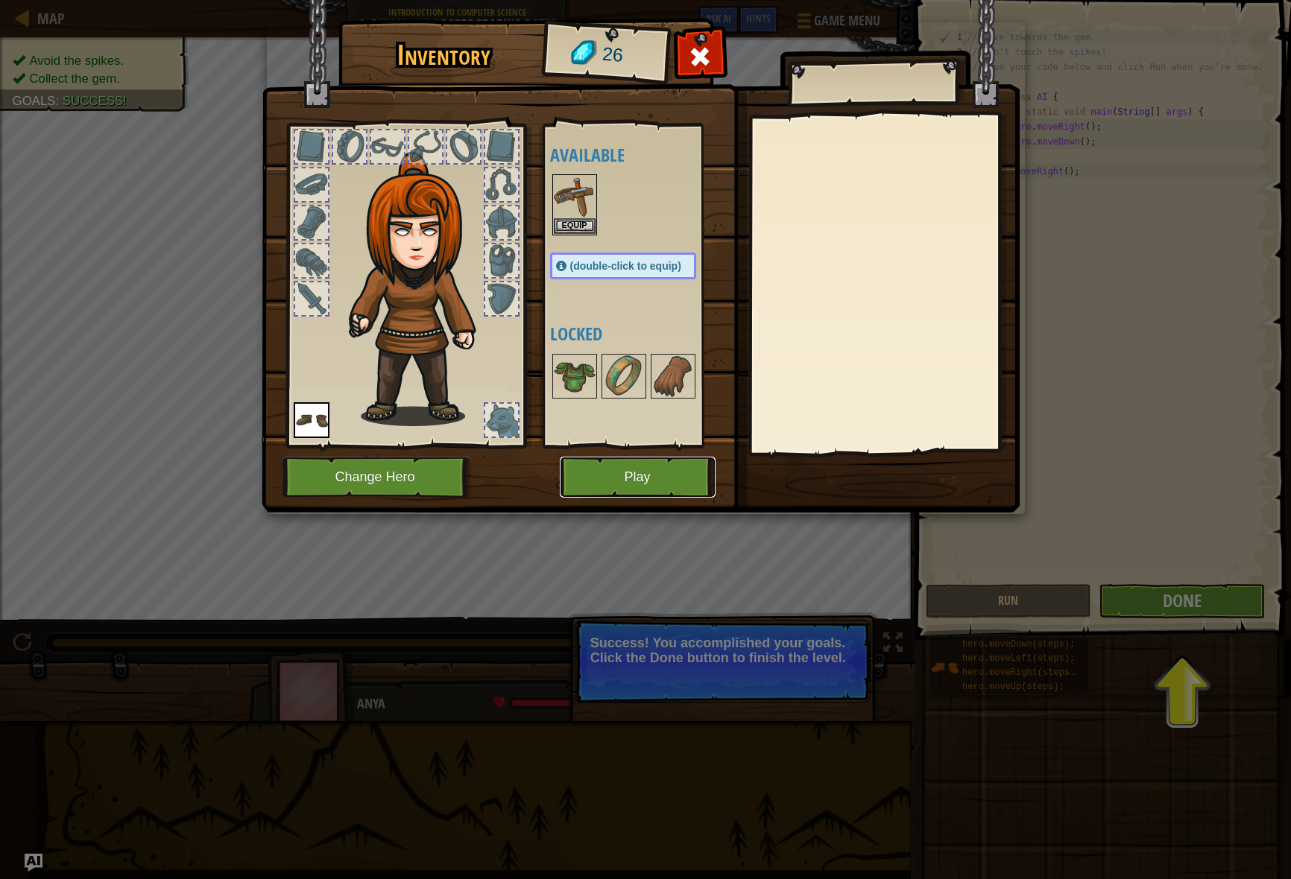
click at [630, 481] on button "Play" at bounding box center [638, 477] width 156 height 41
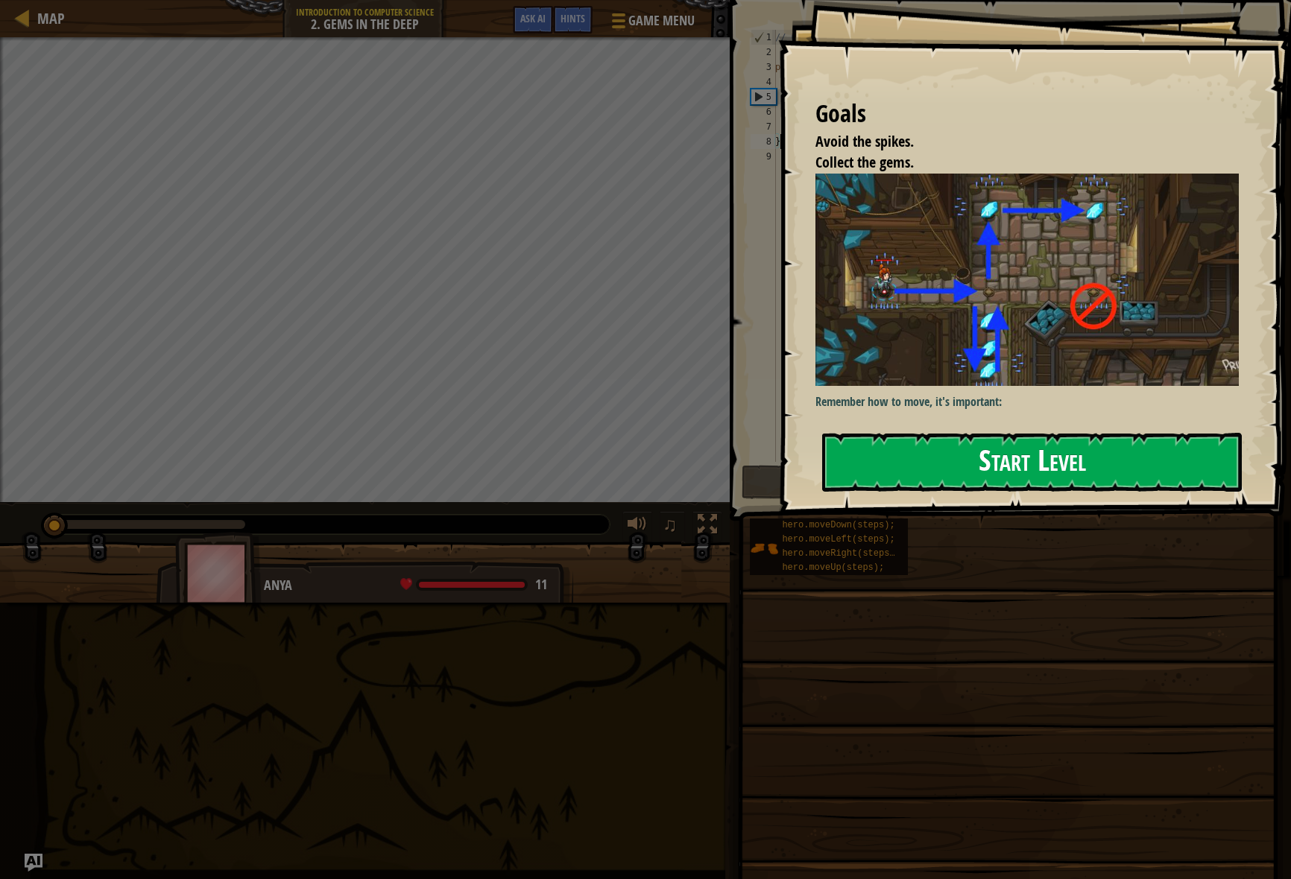
click at [1071, 433] on button "Start Level" at bounding box center [1032, 462] width 420 height 59
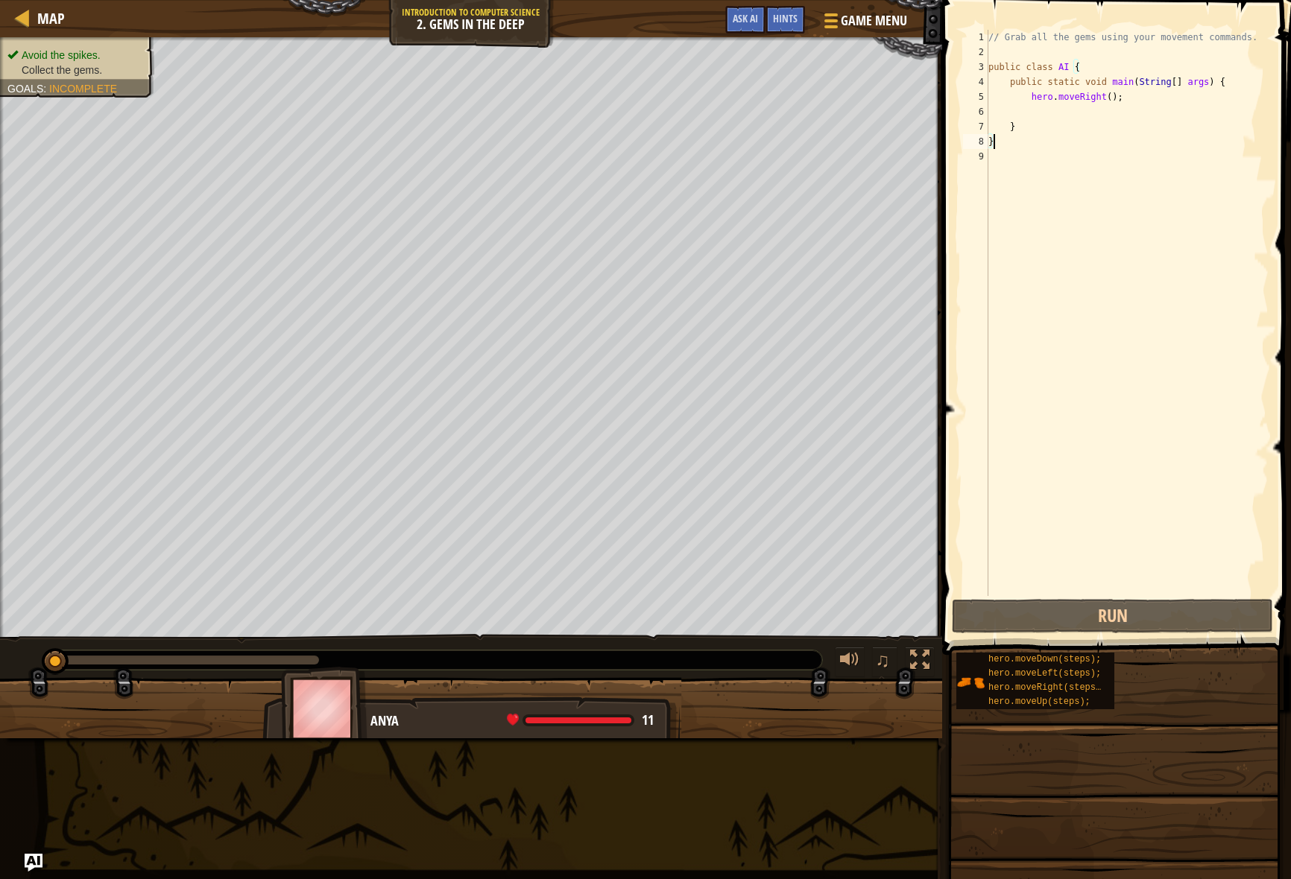
click at [1137, 101] on div "// Grab all the gems using your movement commands. public class AI { public sta…" at bounding box center [1126, 328] width 283 height 596
type textarea "hero.moveRight();"
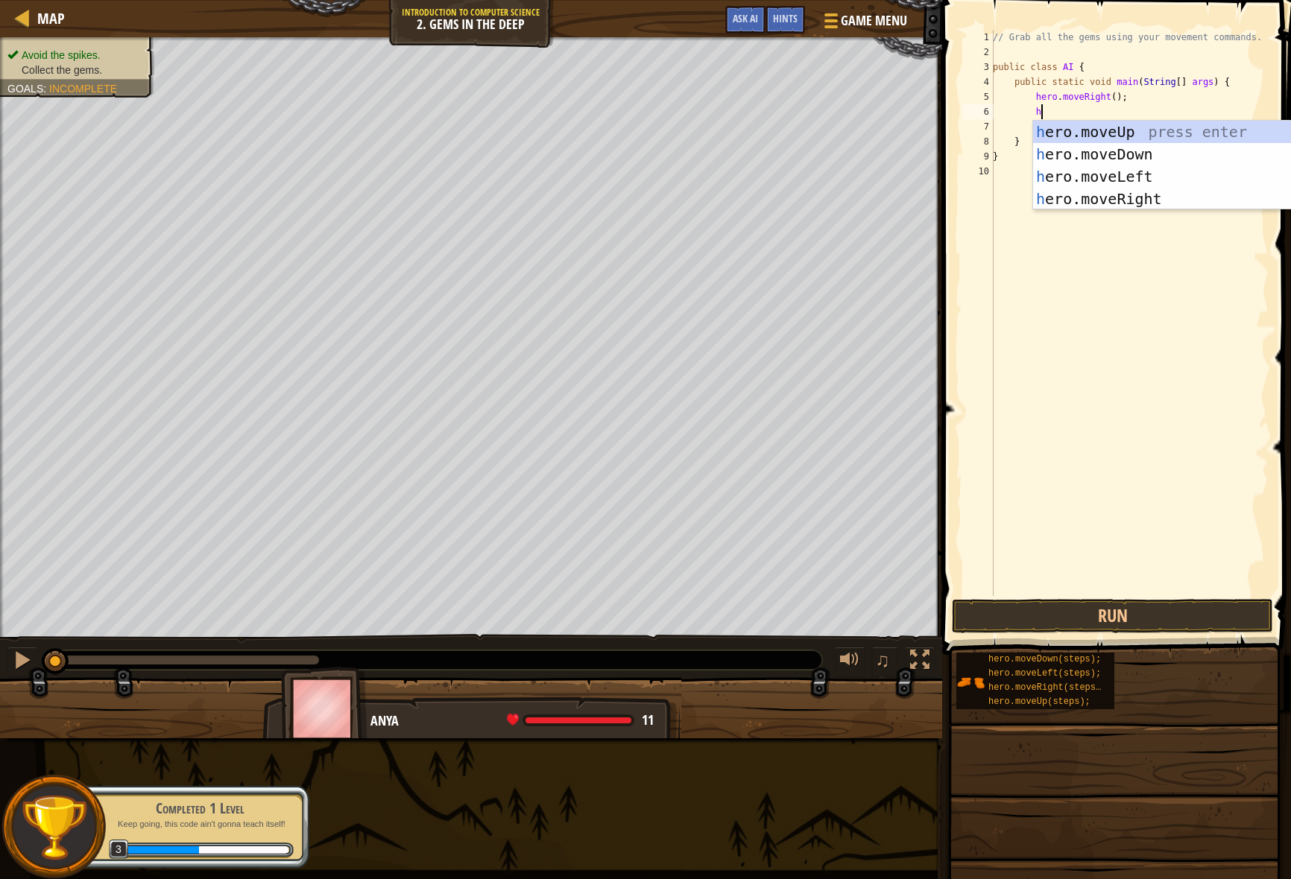
type textarea "her"
click at [1066, 147] on div "her o.moveUp press enter her o.moveDown press enter her o.moveLeft press enter …" at bounding box center [1149, 188] width 282 height 134
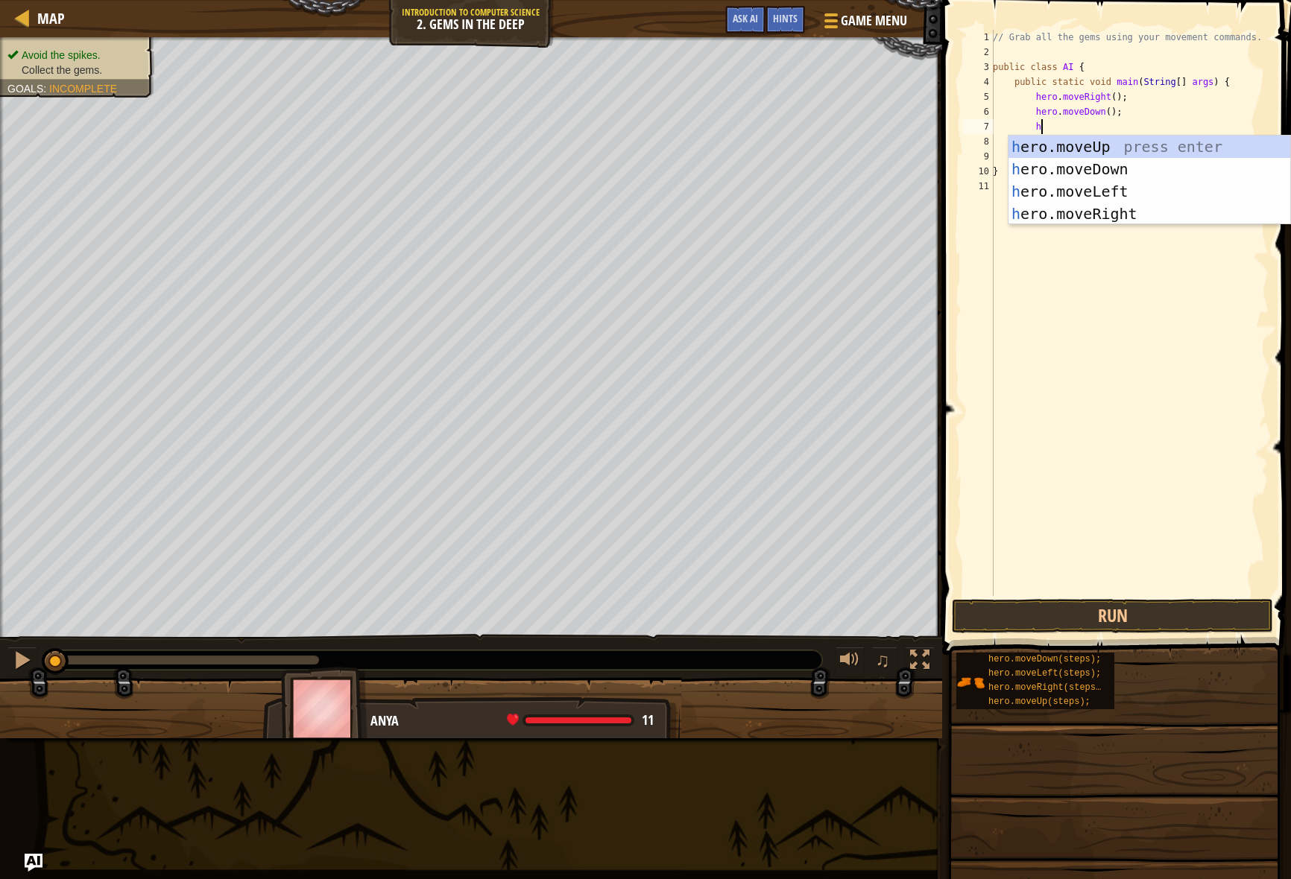
type textarea "her"
click at [1107, 145] on div "her o.moveUp press enter her o.moveDown press enter her o.moveLeft press enter …" at bounding box center [1149, 203] width 282 height 134
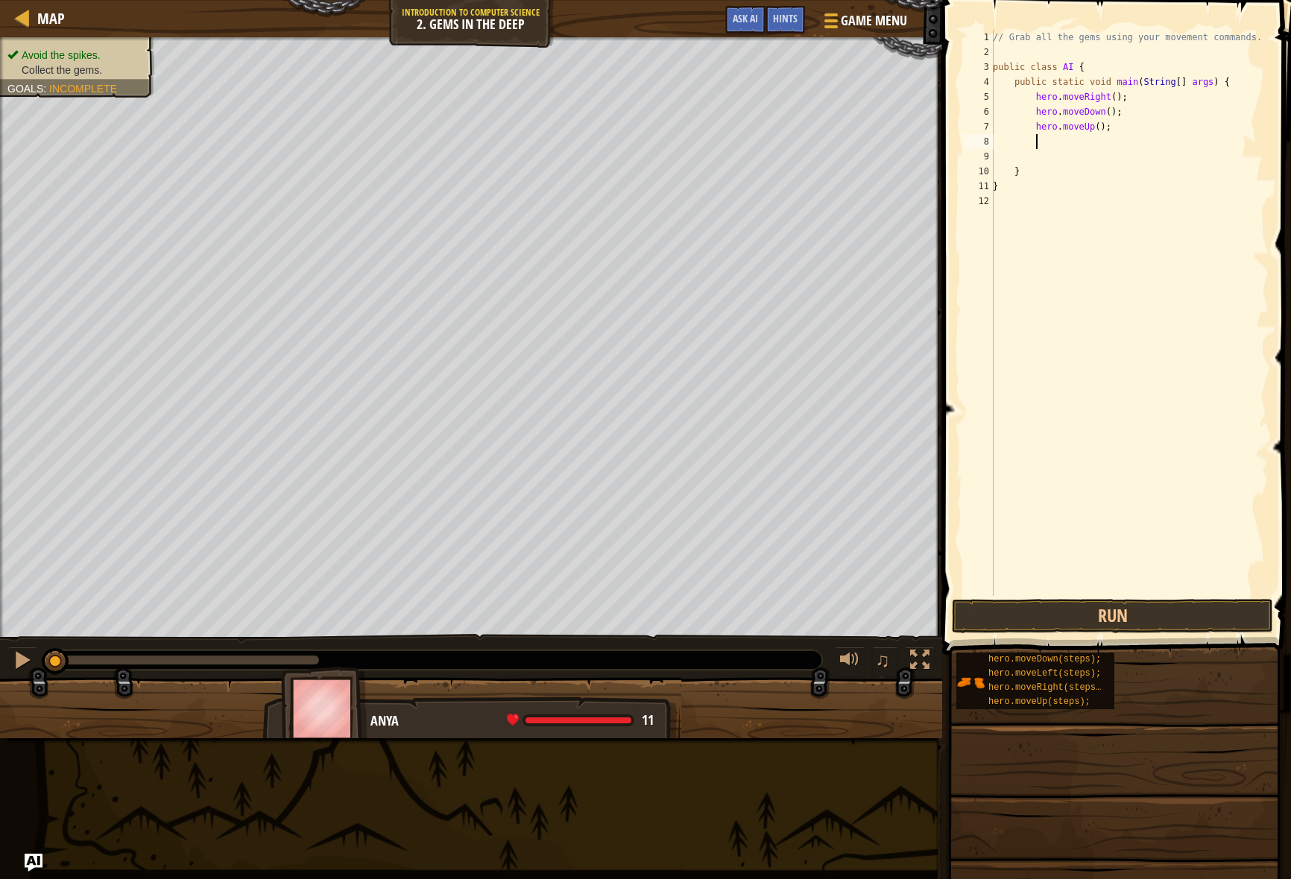
scroll to position [7, 3]
drag, startPoint x: 1112, startPoint y: 126, endPoint x: 1035, endPoint y: 114, distance: 78.4
click at [1035, 114] on div "// Grab all the gems using your movement commands. public class AI { public sta…" at bounding box center [1129, 328] width 279 height 596
type textarea "hero.moveDown(); hero.moveUp();"
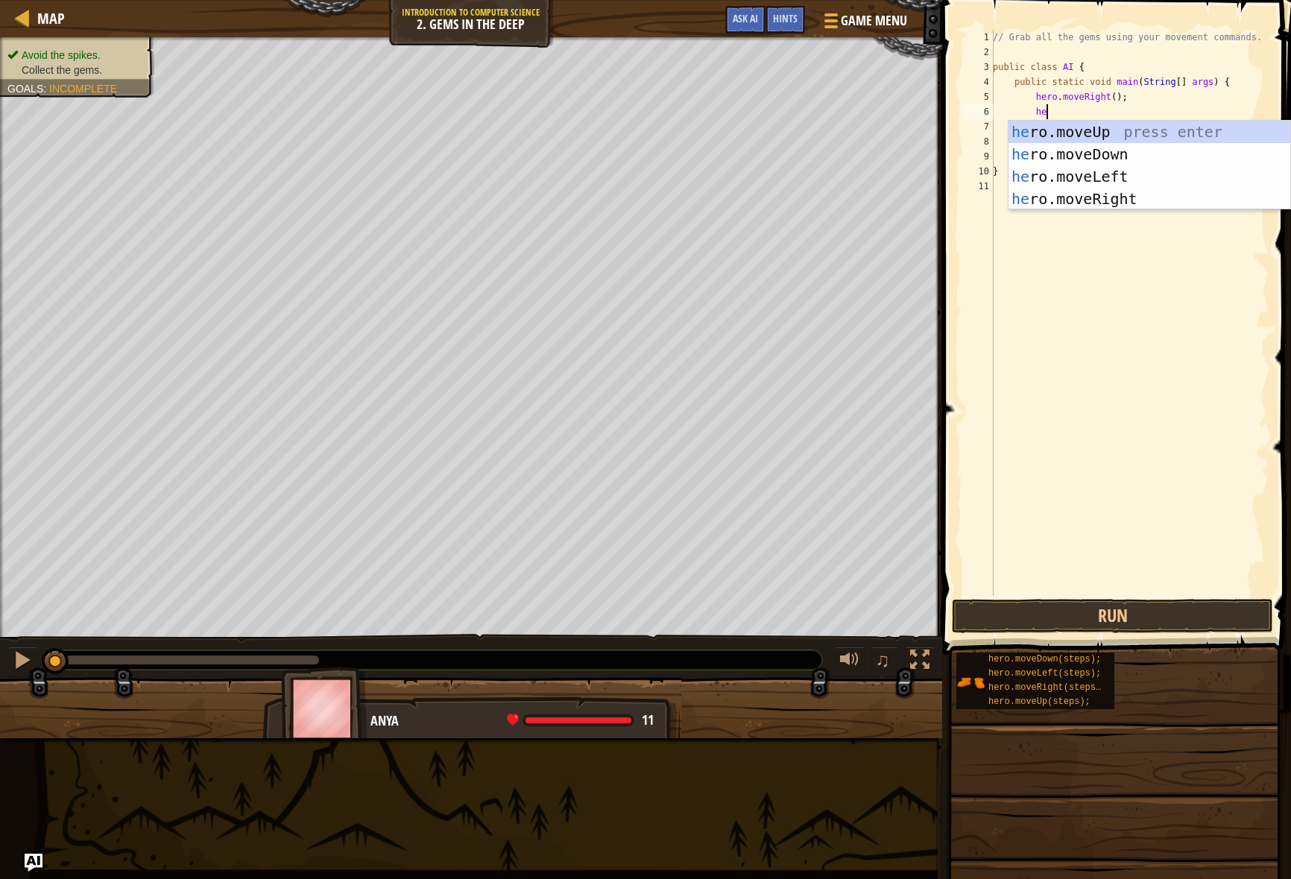
type textarea "her"
click at [1150, 136] on div "her o.moveUp press enter her o.moveDown press enter her o.moveLeft press enter …" at bounding box center [1149, 188] width 282 height 134
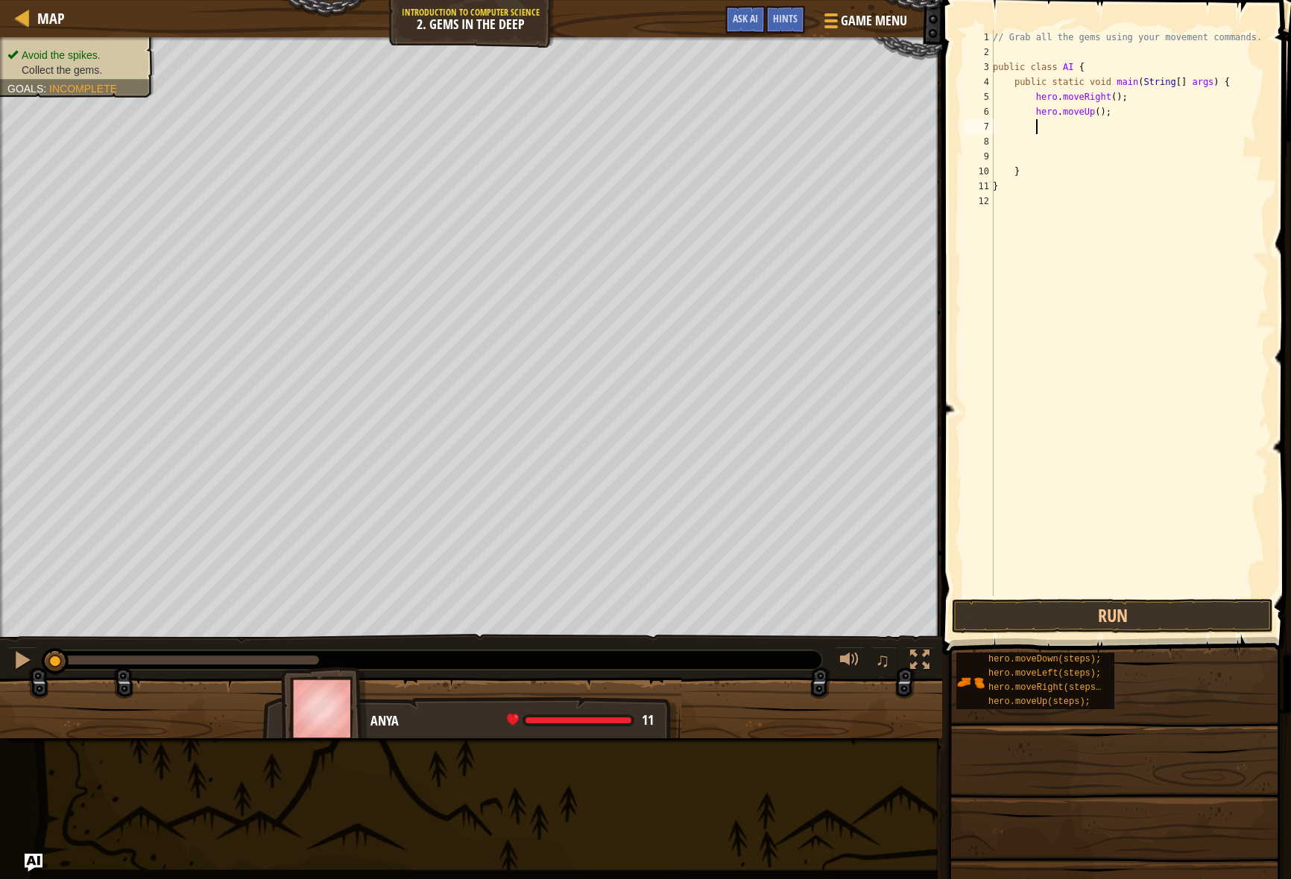
scroll to position [7, 3]
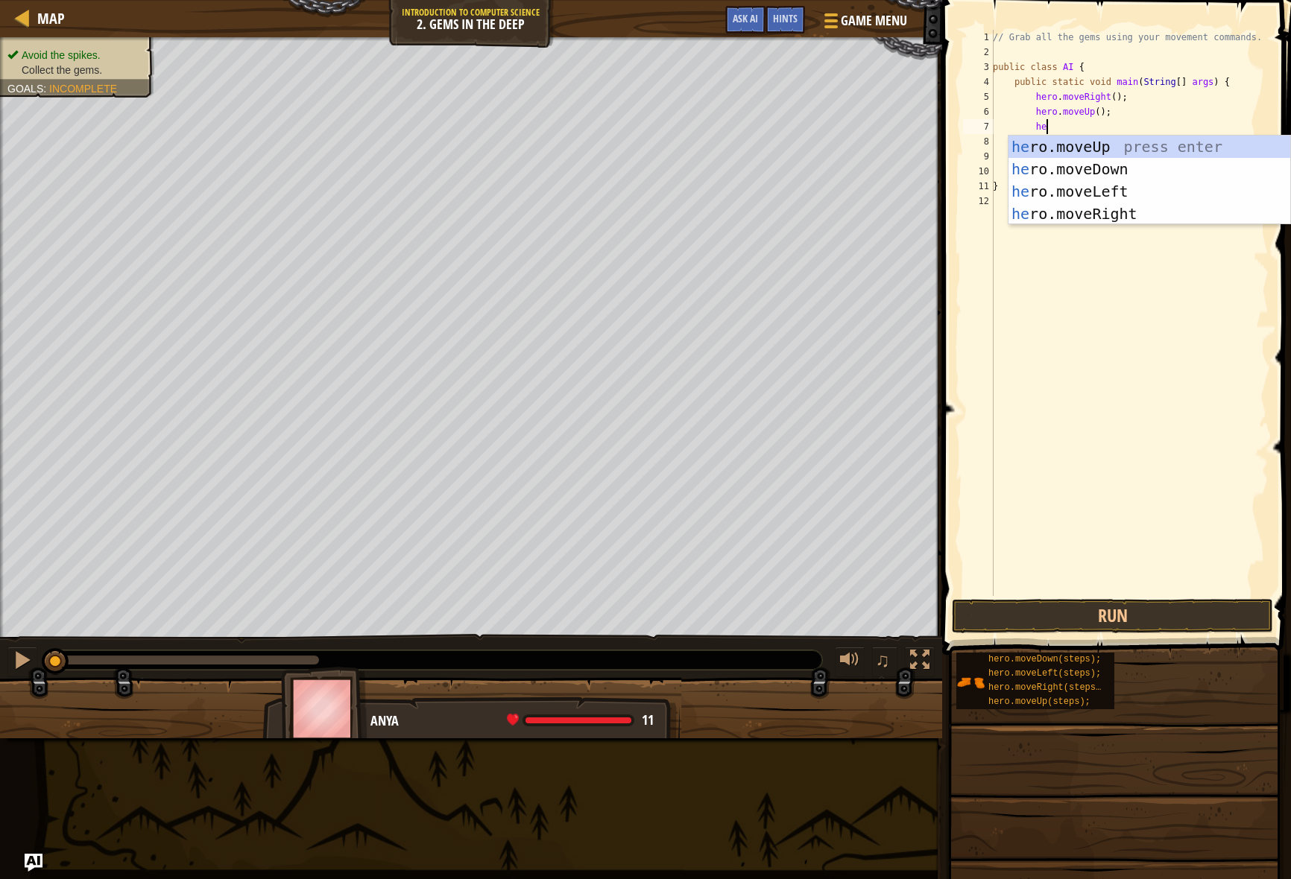
type textarea "her"
click at [1123, 165] on div "her o.moveUp press enter her o.moveDown press enter her o.moveLeft press enter …" at bounding box center [1149, 203] width 282 height 134
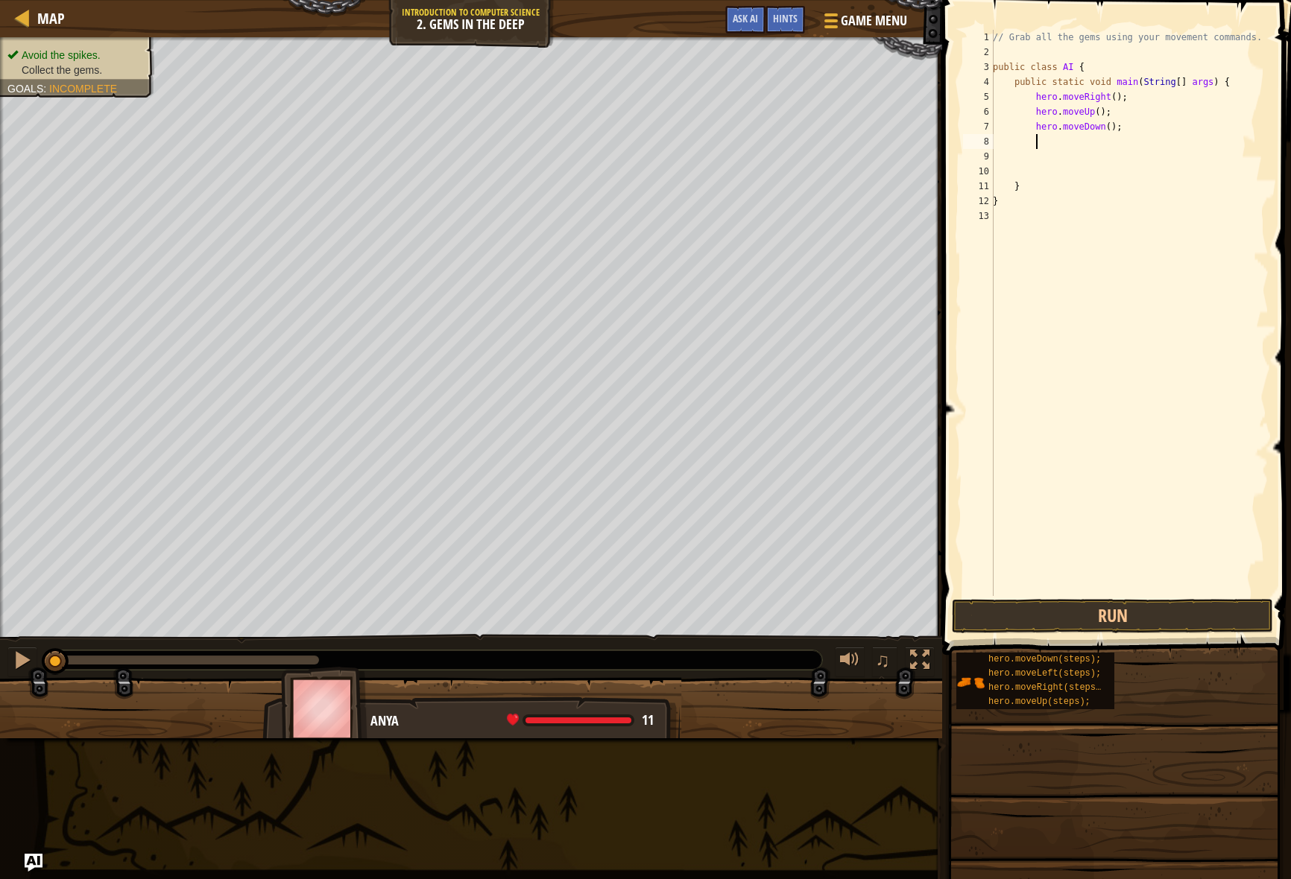
scroll to position [7, 3]
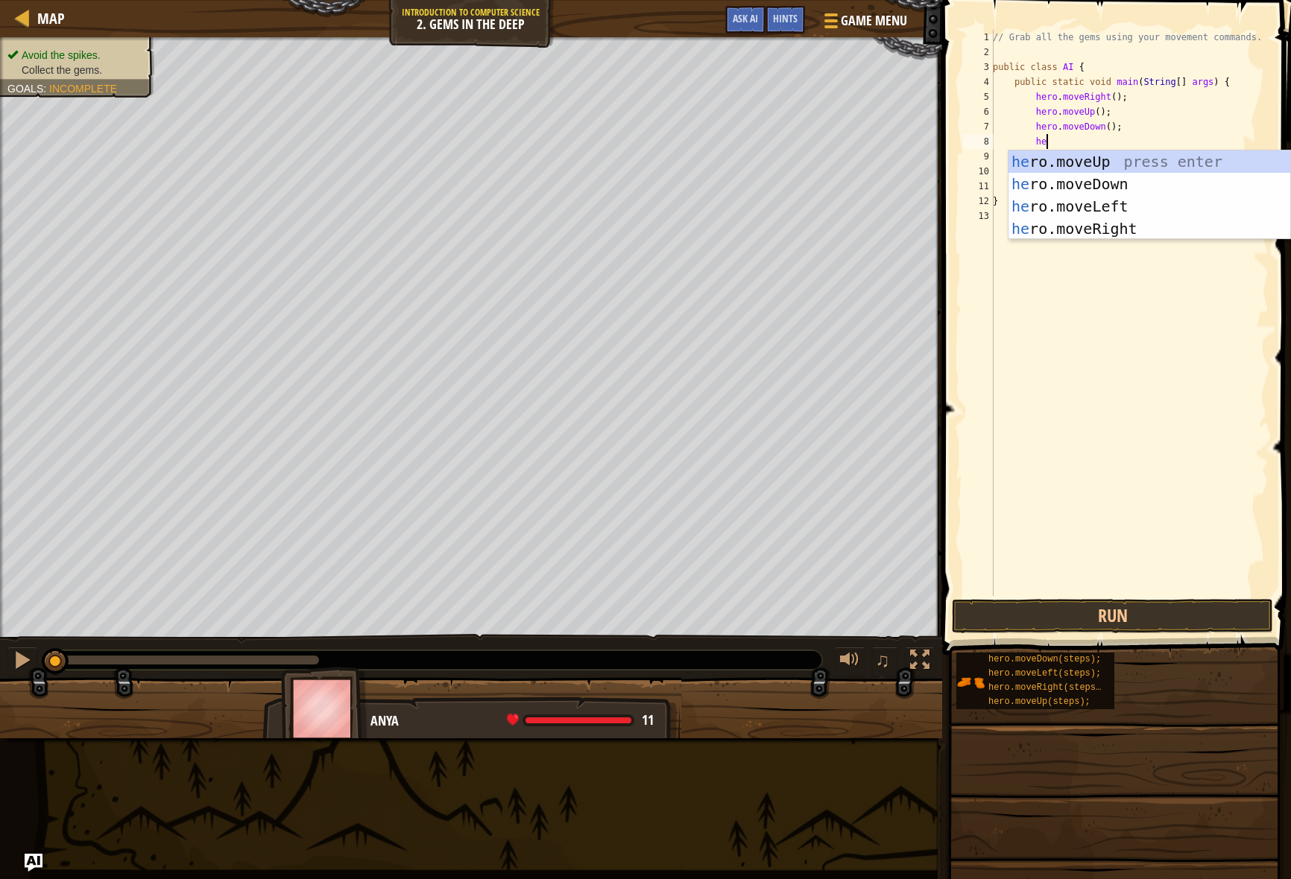
type textarea "her"
click at [1135, 159] on div "her o.moveUp press enter her o.moveDown press enter her o.moveLeft press enter …" at bounding box center [1149, 218] width 282 height 134
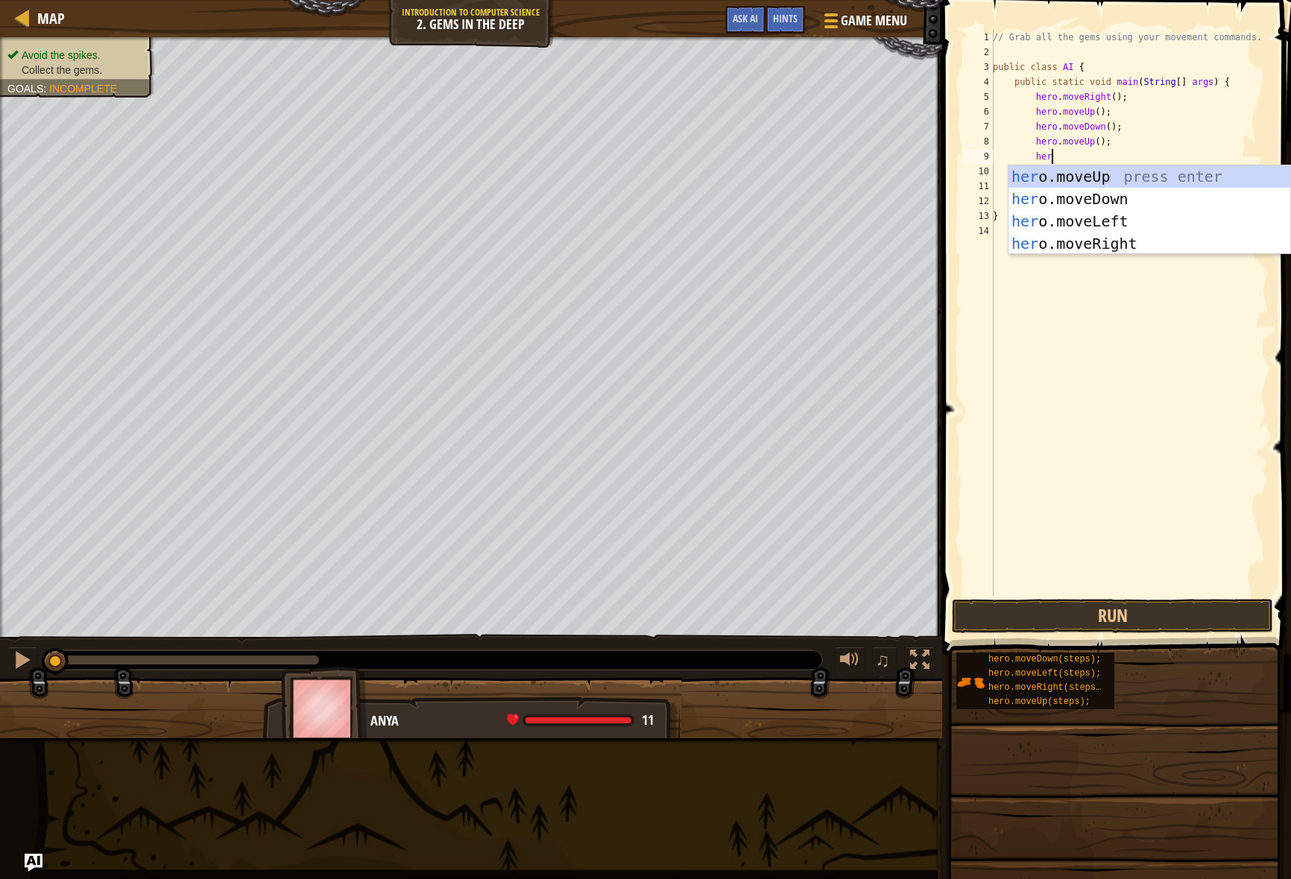
click at [1112, 130] on div "// Grab all the gems using your movement commands. public class AI { public sta…" at bounding box center [1129, 328] width 279 height 596
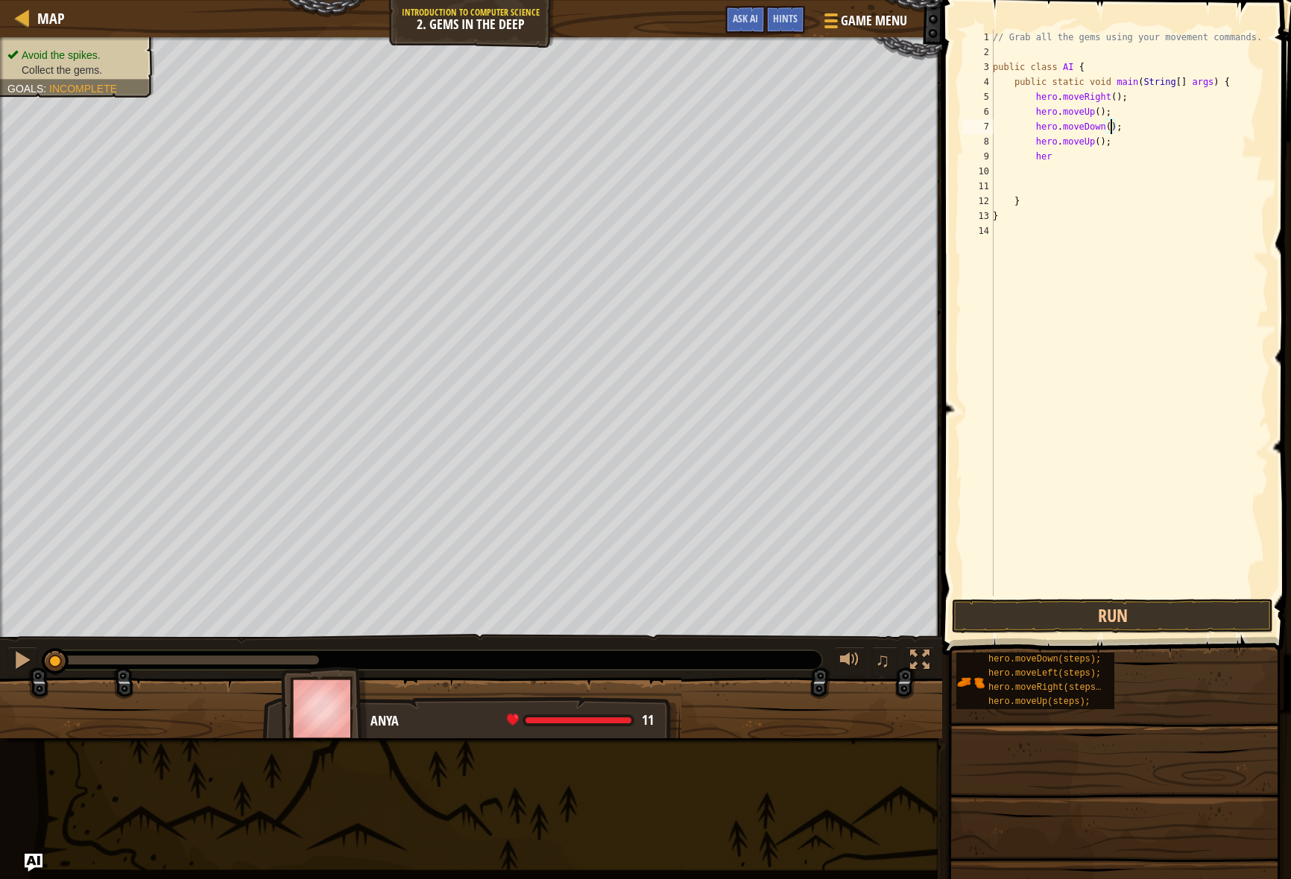
scroll to position [7, 10]
click at [1060, 156] on div "// Grab all the gems using your movement commands. public class AI { public sta…" at bounding box center [1129, 328] width 279 height 596
type textarea "hero"
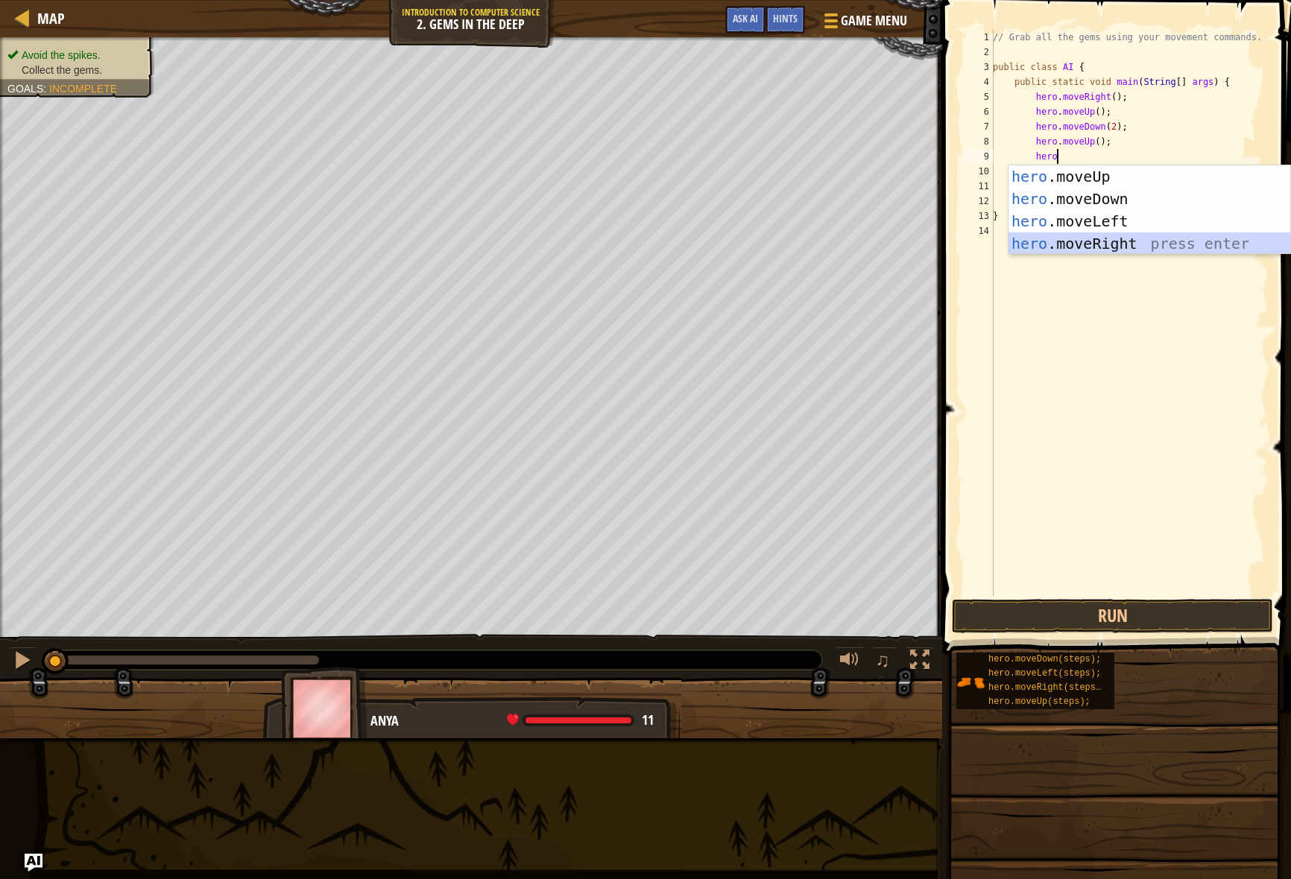
click at [1079, 249] on div "hero .moveUp press enter hero .moveDown press enter hero .moveLeft press enter …" at bounding box center [1149, 232] width 282 height 134
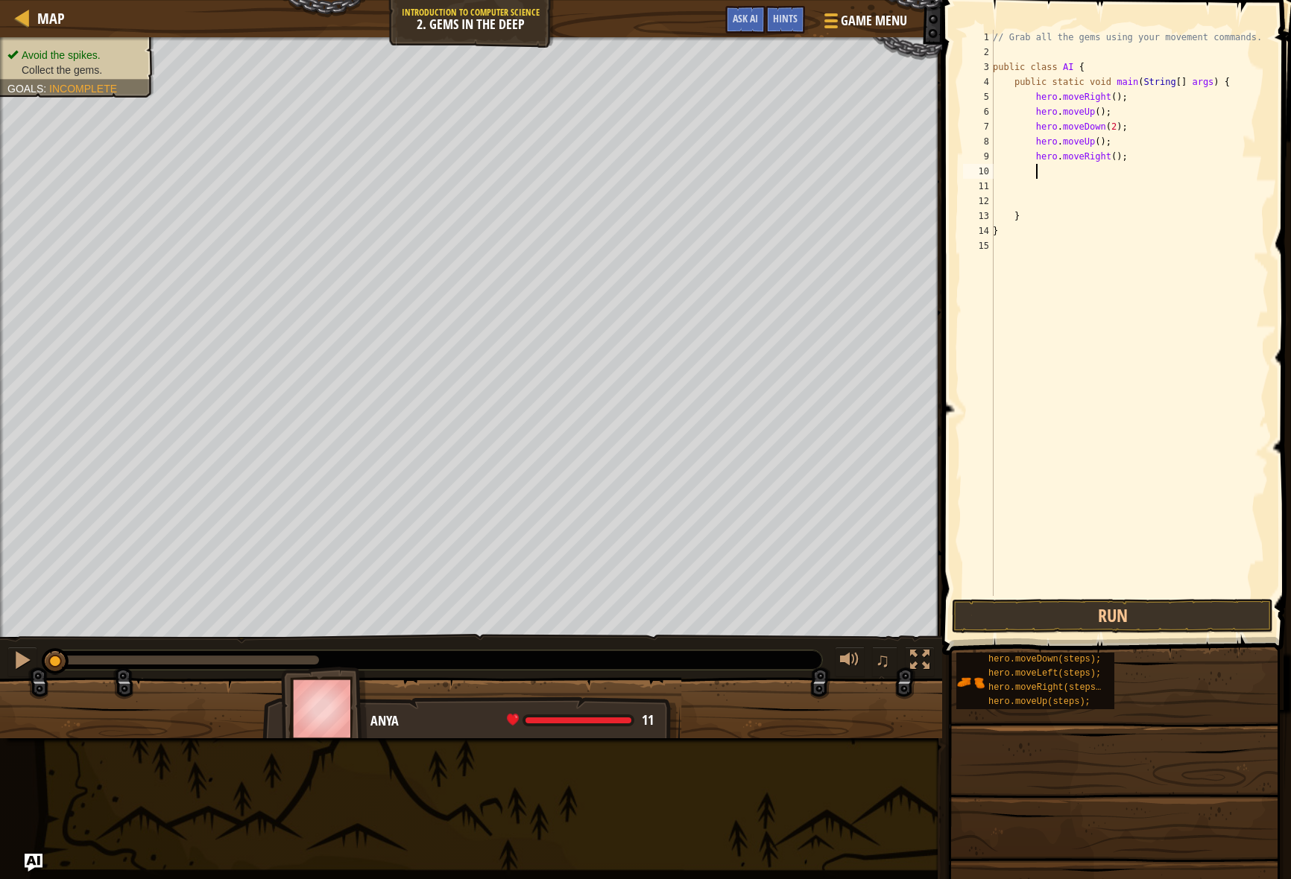
type textarea "he"
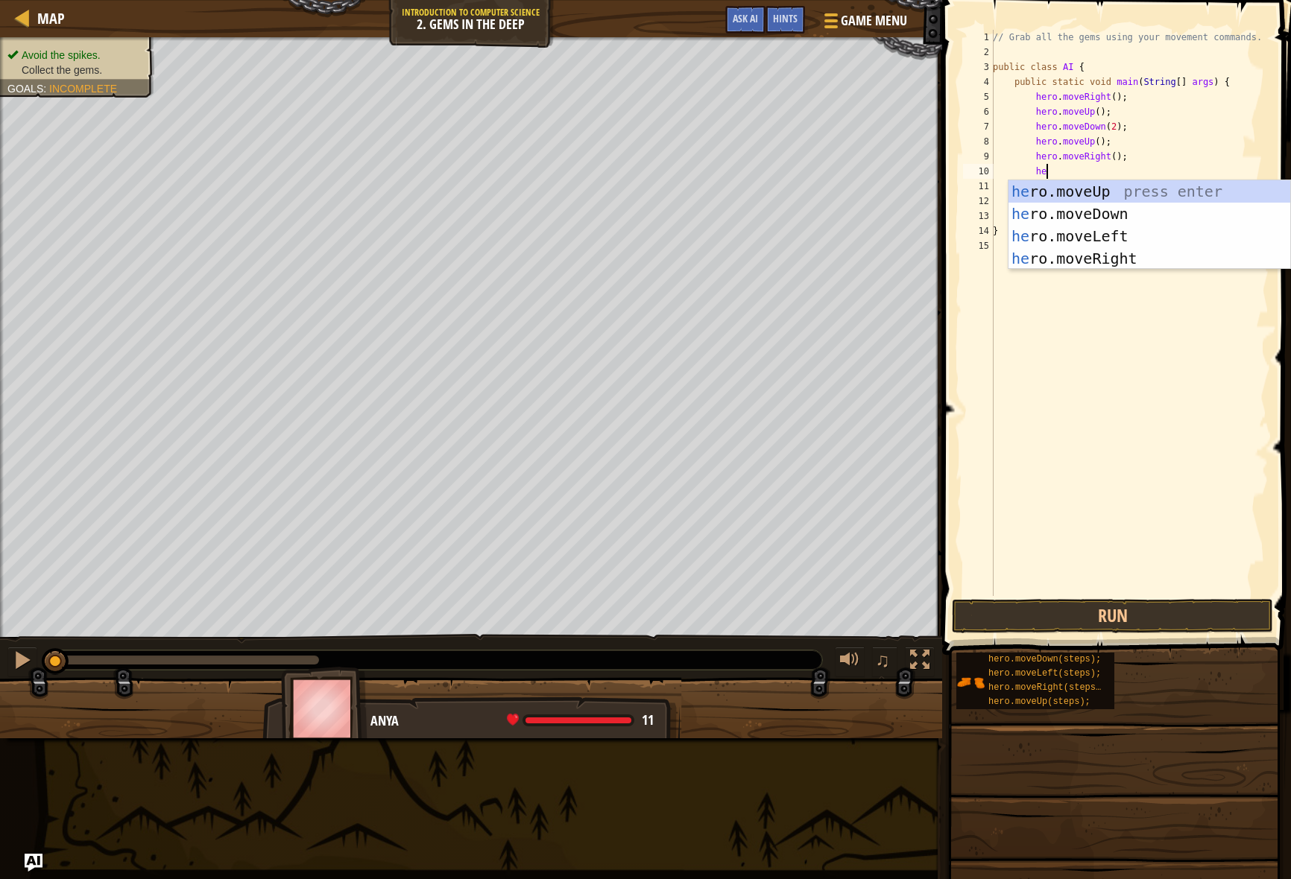
scroll to position [7, 4]
click at [1135, 189] on div "he ro.moveUp press enter he ro.moveDown press enter he ro.moveLeft press enter …" at bounding box center [1149, 247] width 282 height 134
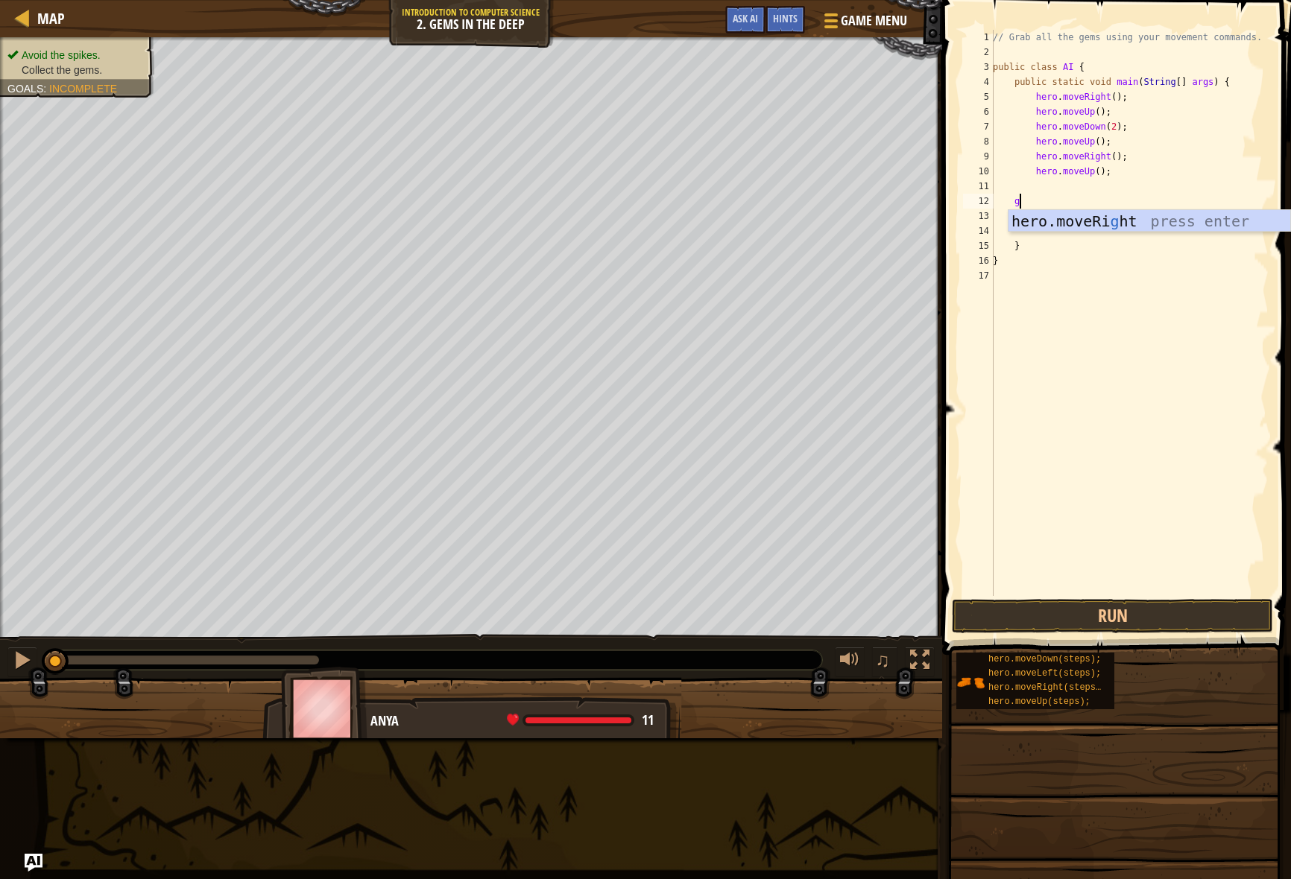
scroll to position [7, 1]
type textarea "g"
click at [1051, 190] on div "// Grab all the gems using your movement commands. public class AI { public sta…" at bounding box center [1129, 328] width 279 height 596
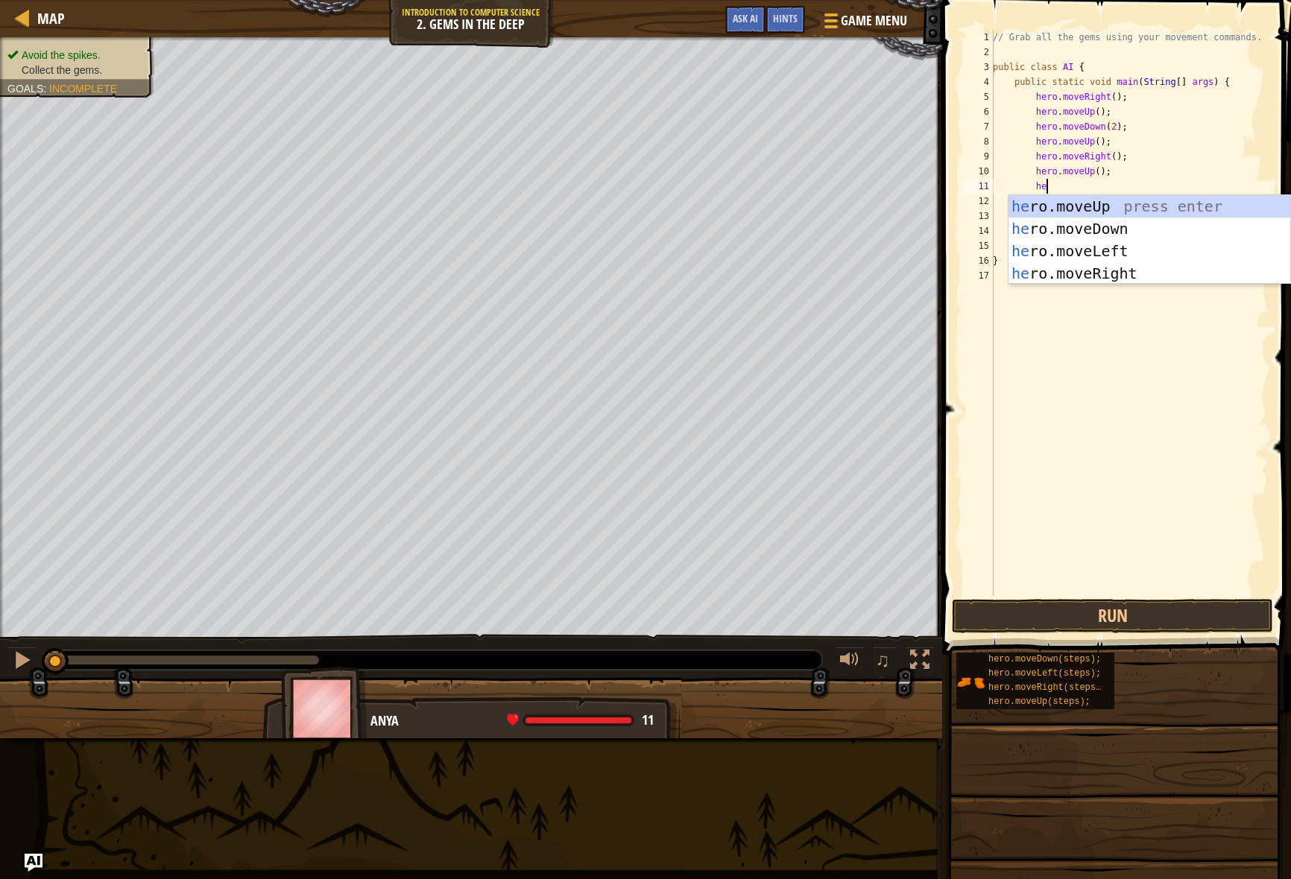
type textarea "her"
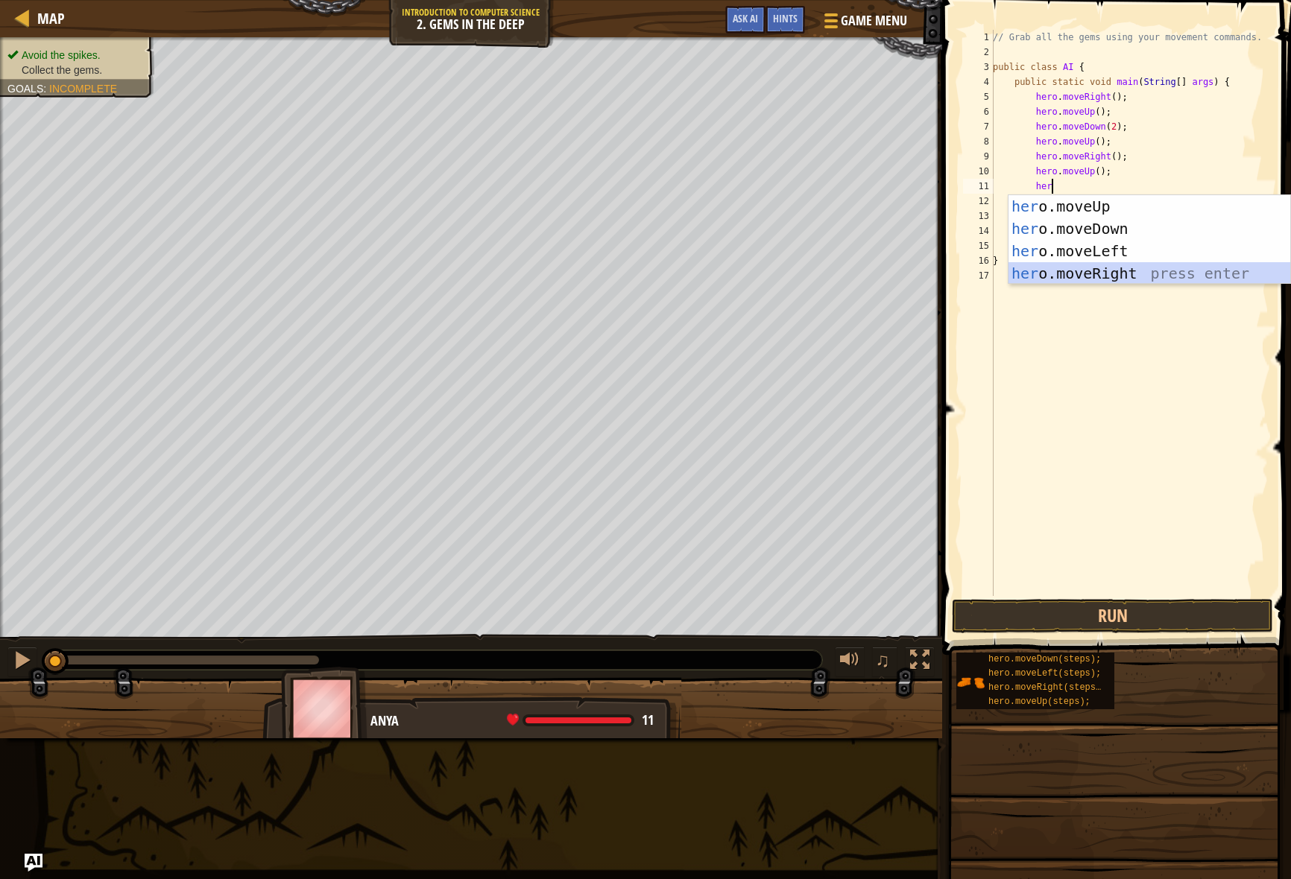
drag, startPoint x: 1129, startPoint y: 276, endPoint x: 1134, endPoint y: 320, distance: 45.0
click at [1130, 276] on div "her o.moveUp press enter her o.moveDown press enter her o.moveLeft press enter …" at bounding box center [1149, 262] width 282 height 134
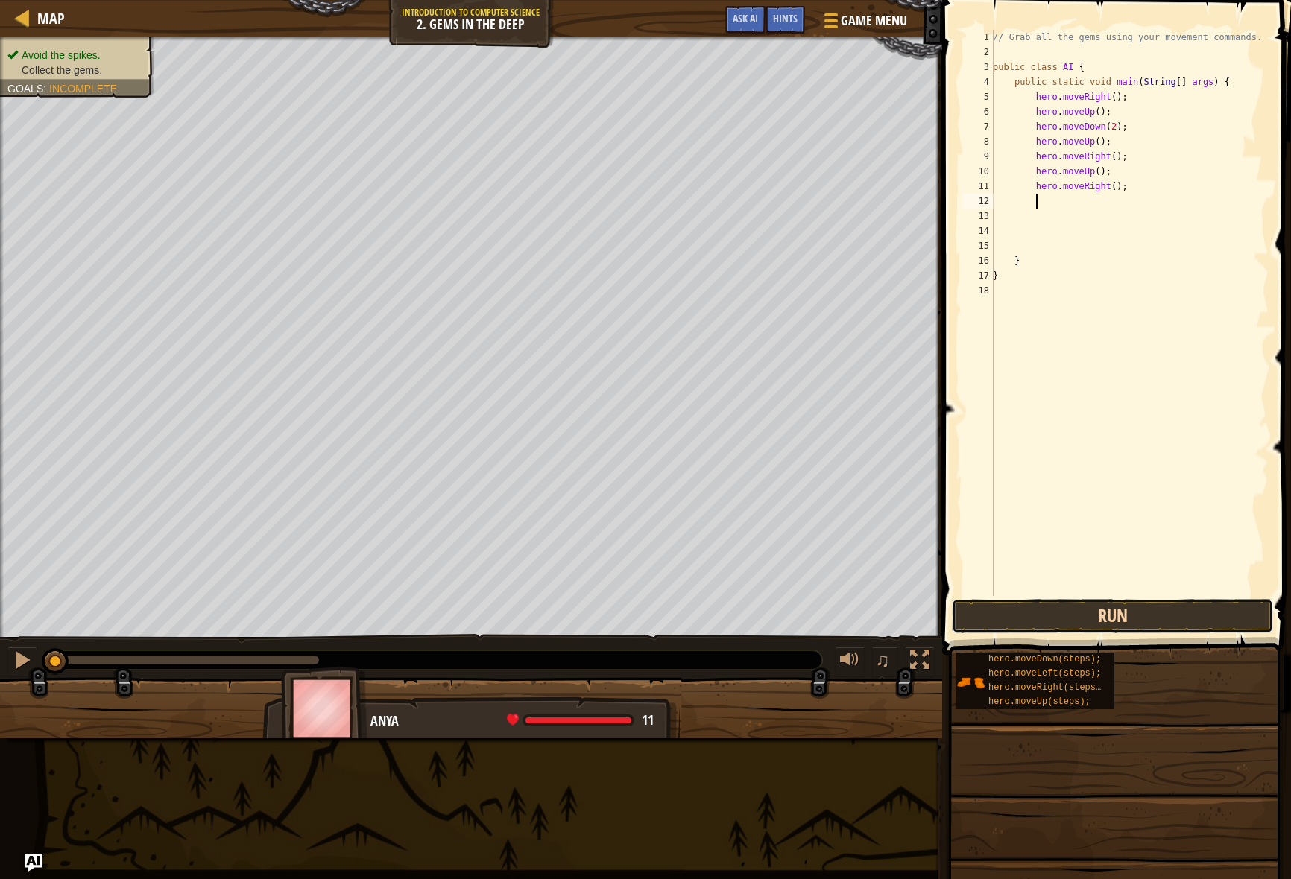
click at [1131, 624] on button "Run" at bounding box center [1112, 616] width 321 height 34
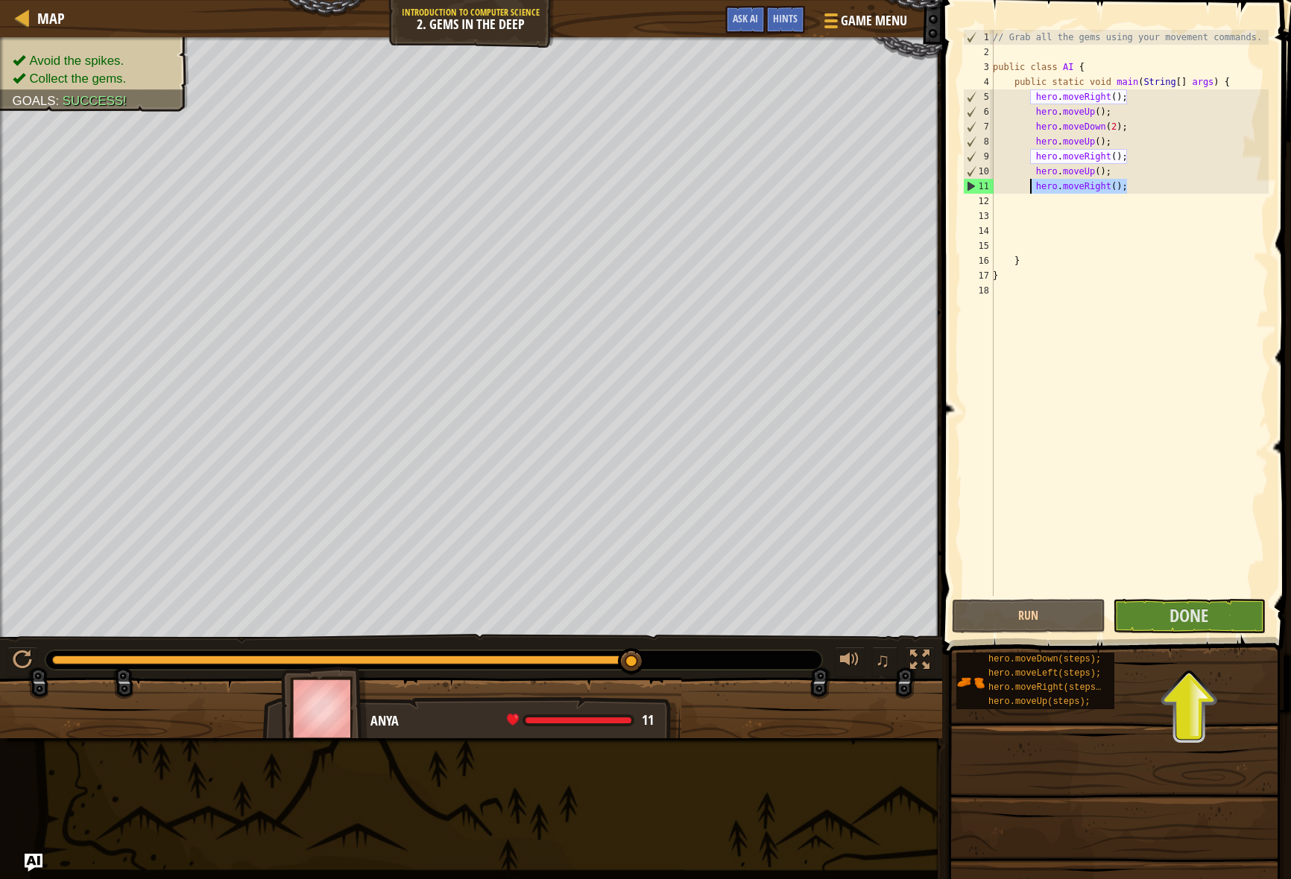
drag, startPoint x: 1133, startPoint y: 188, endPoint x: 1033, endPoint y: 180, distance: 100.1
click at [1033, 180] on div "// Grab all the gems using your movement commands. public class AI { public sta…" at bounding box center [1129, 328] width 279 height 596
type textarea "hero.moveRight();"
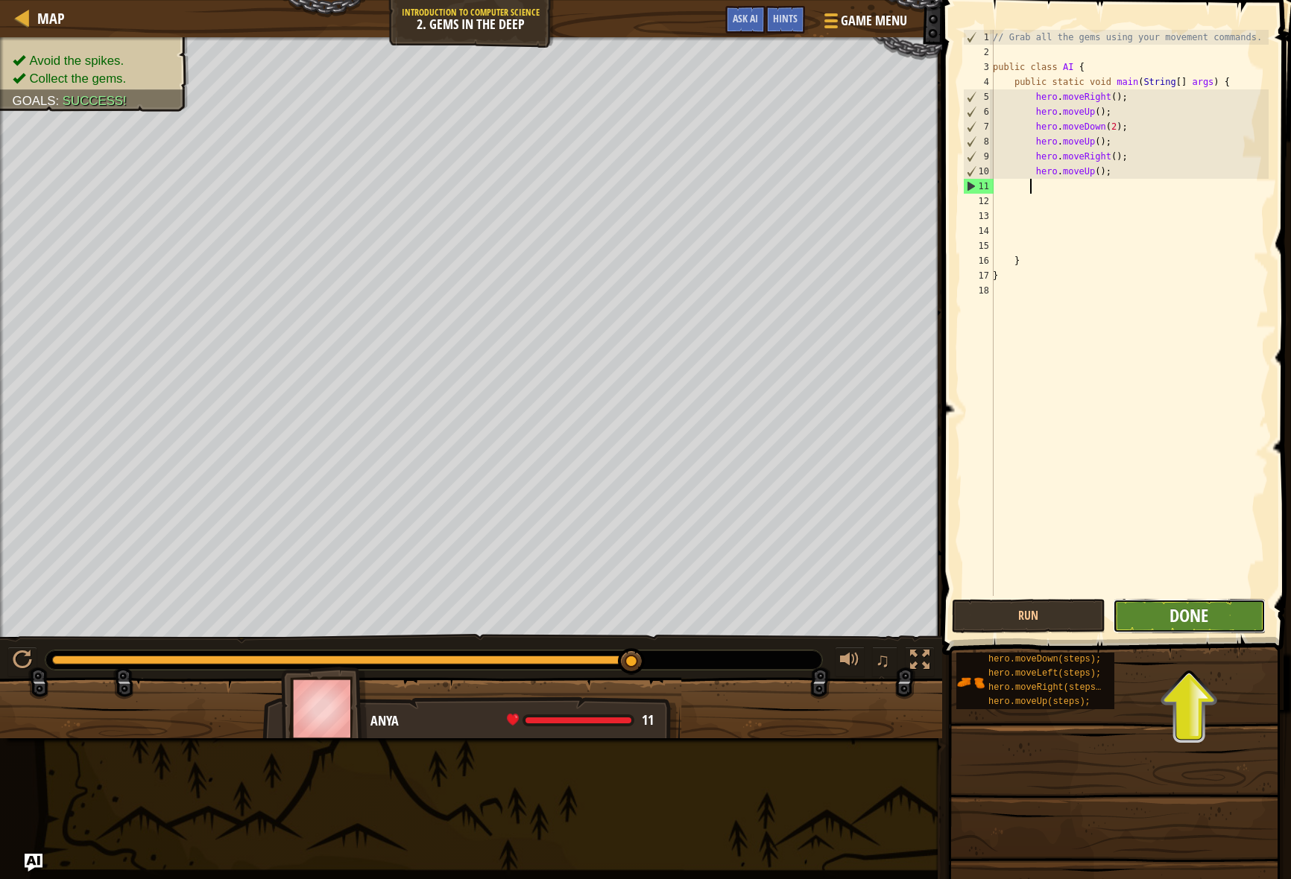
click at [1195, 622] on span "Done" at bounding box center [1188, 616] width 39 height 24
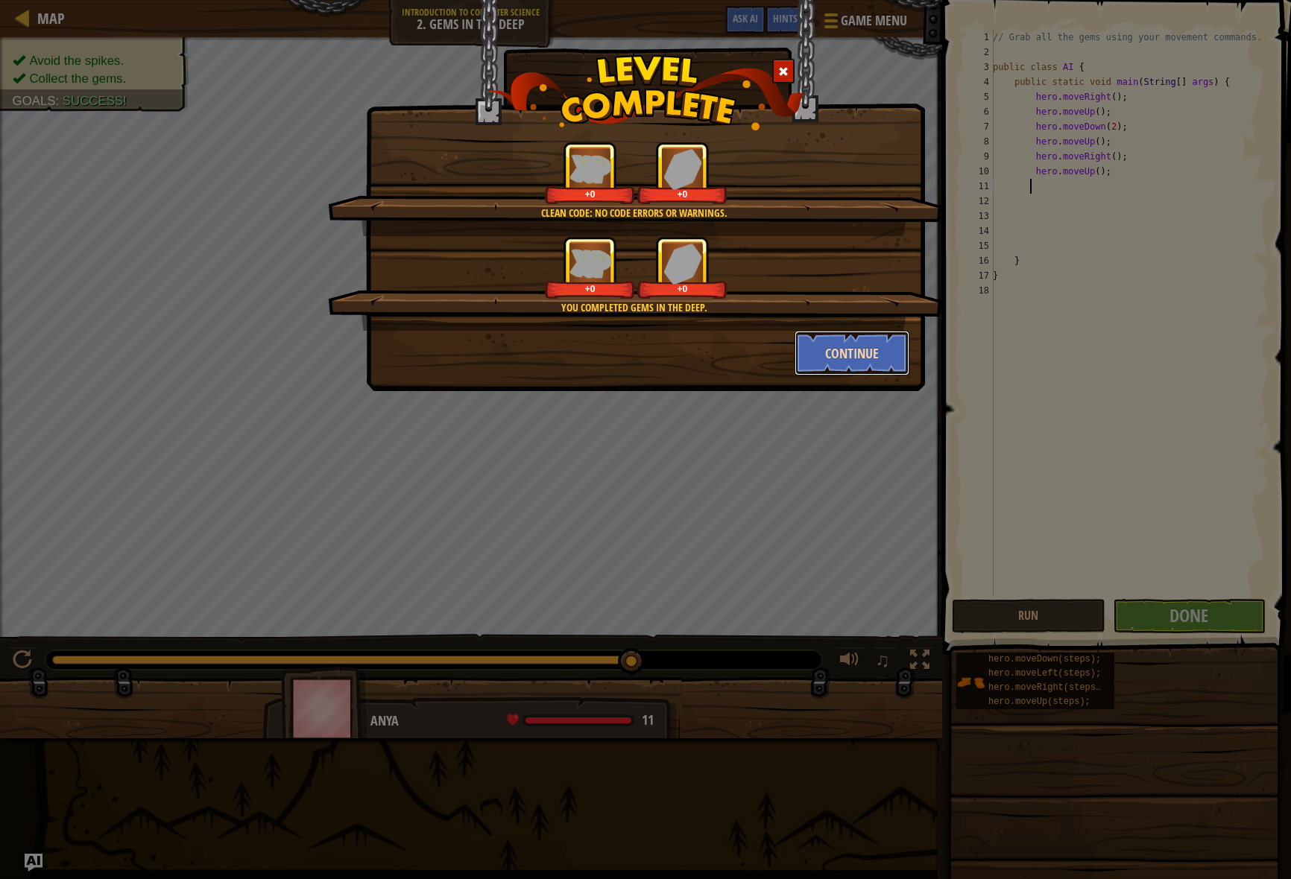
click at [835, 344] on button "Continue" at bounding box center [851, 353] width 115 height 45
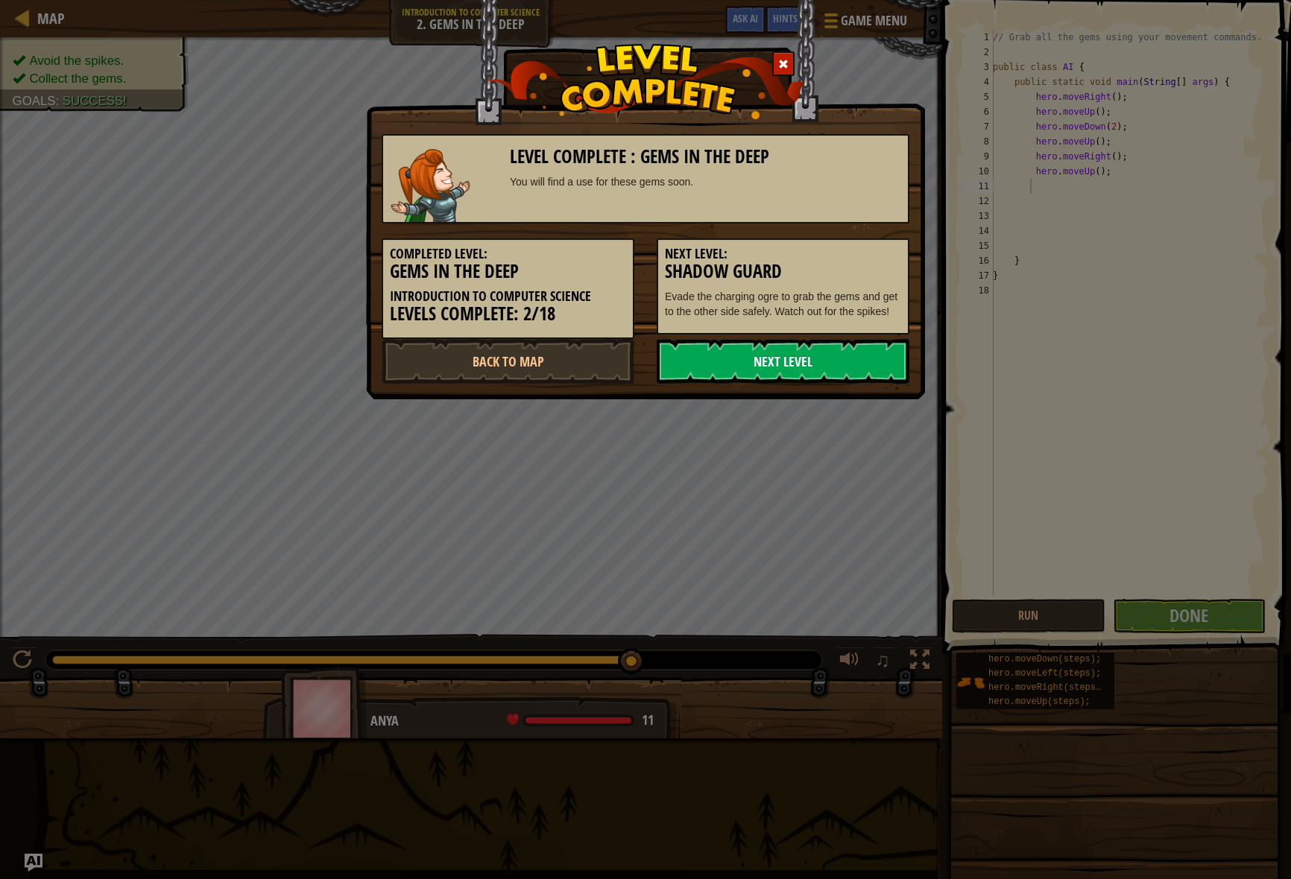
click at [829, 361] on link "Next Level" at bounding box center [782, 361] width 253 height 45
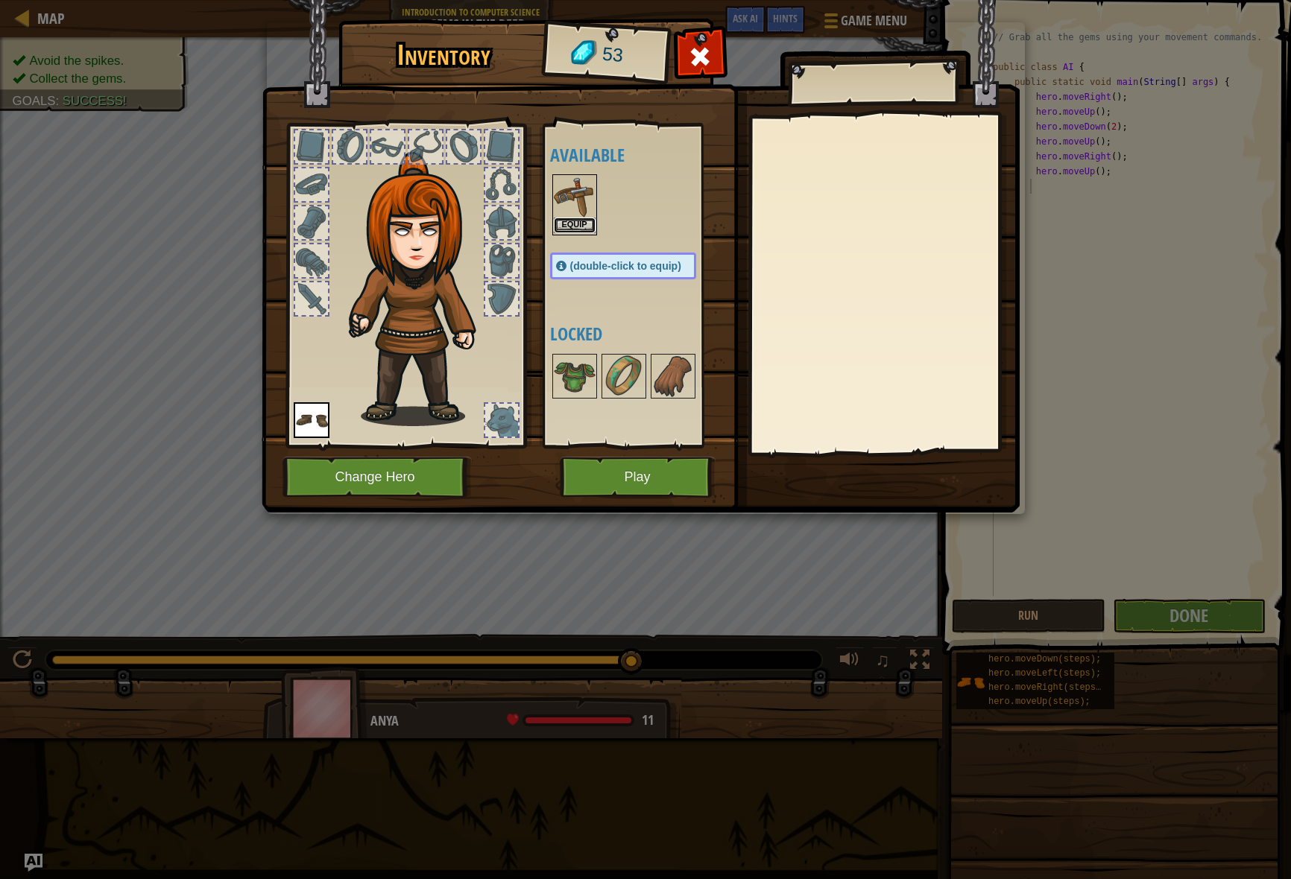
click at [565, 224] on button "Equip" at bounding box center [575, 226] width 42 height 16
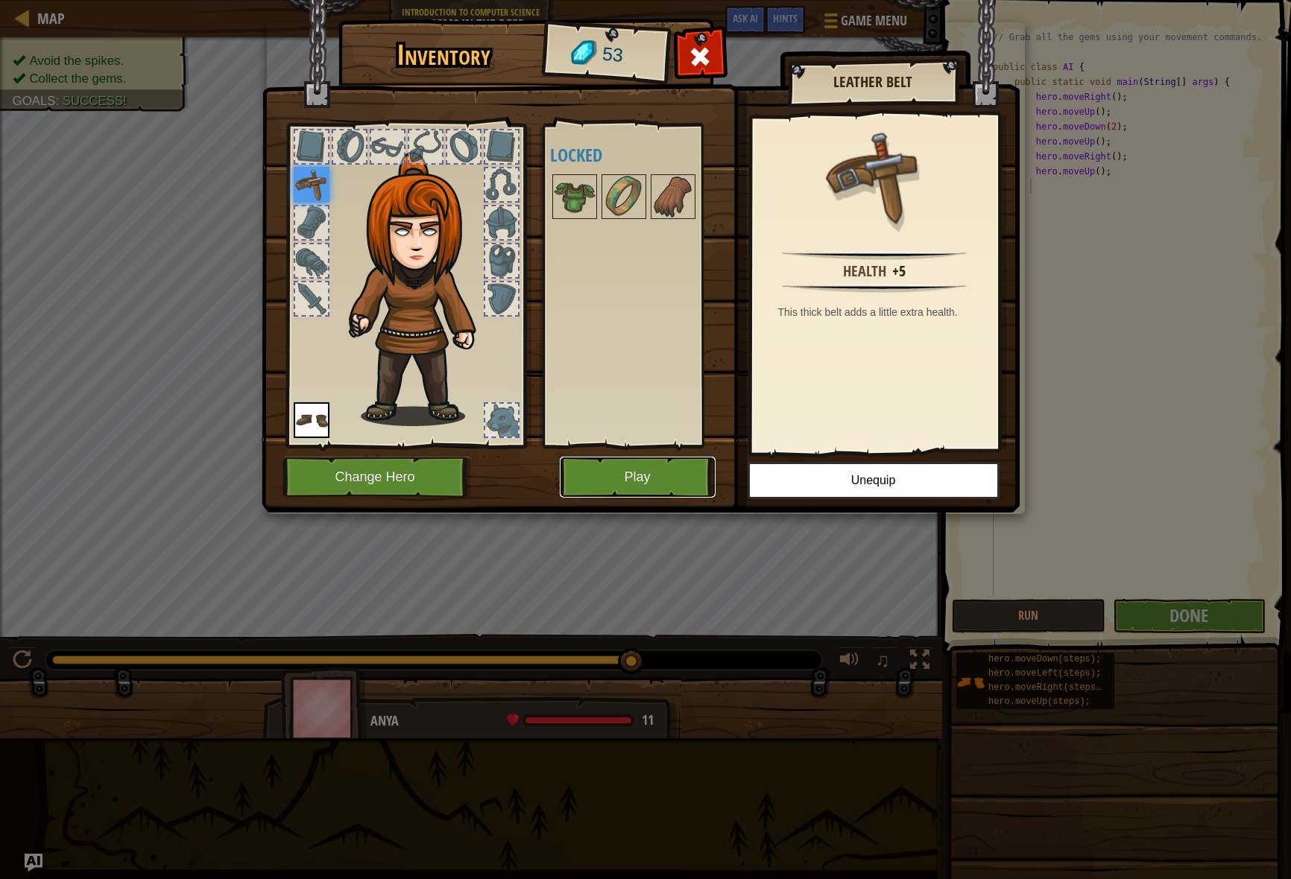
click at [641, 483] on button "Play" at bounding box center [638, 477] width 156 height 41
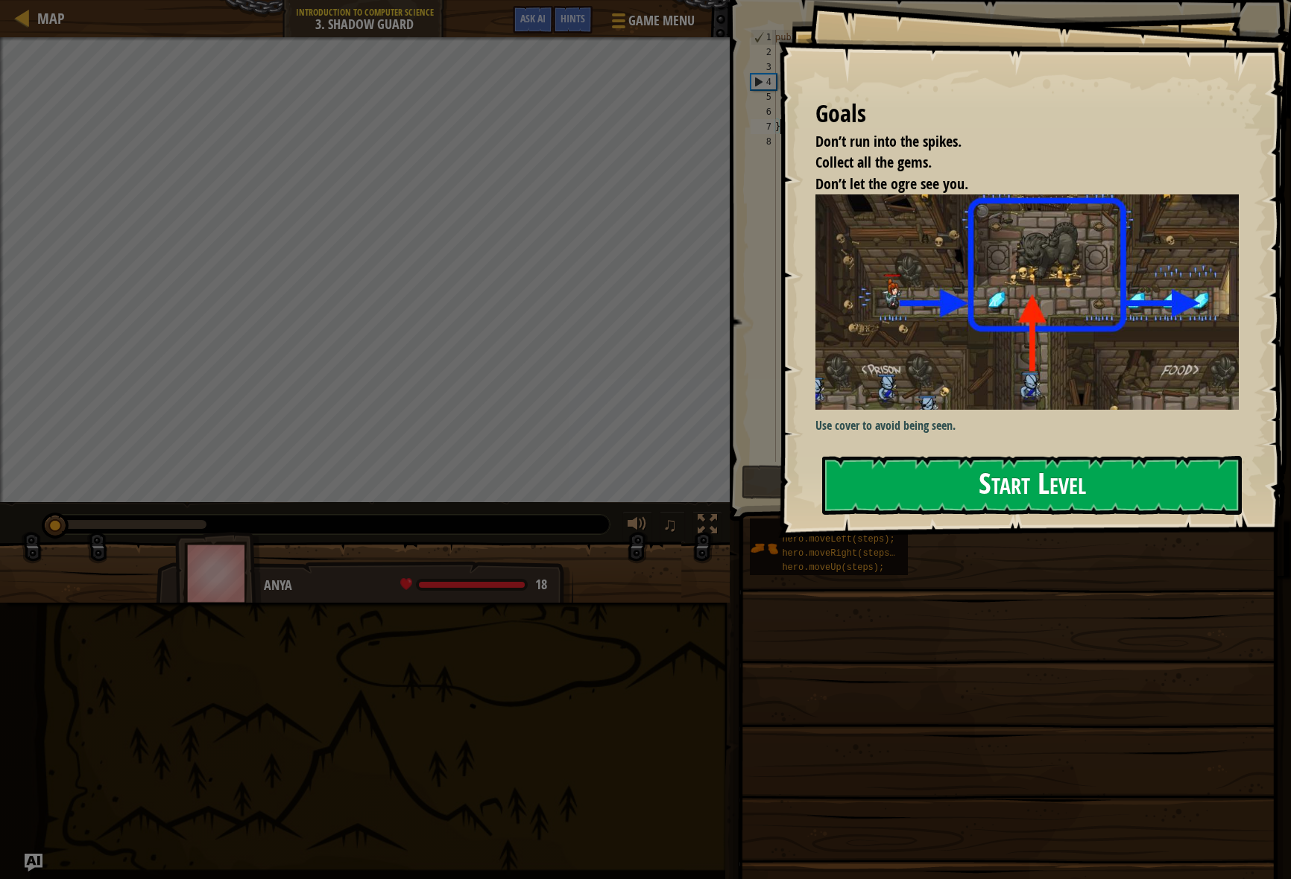
click at [1007, 484] on button "Start Level" at bounding box center [1032, 485] width 420 height 59
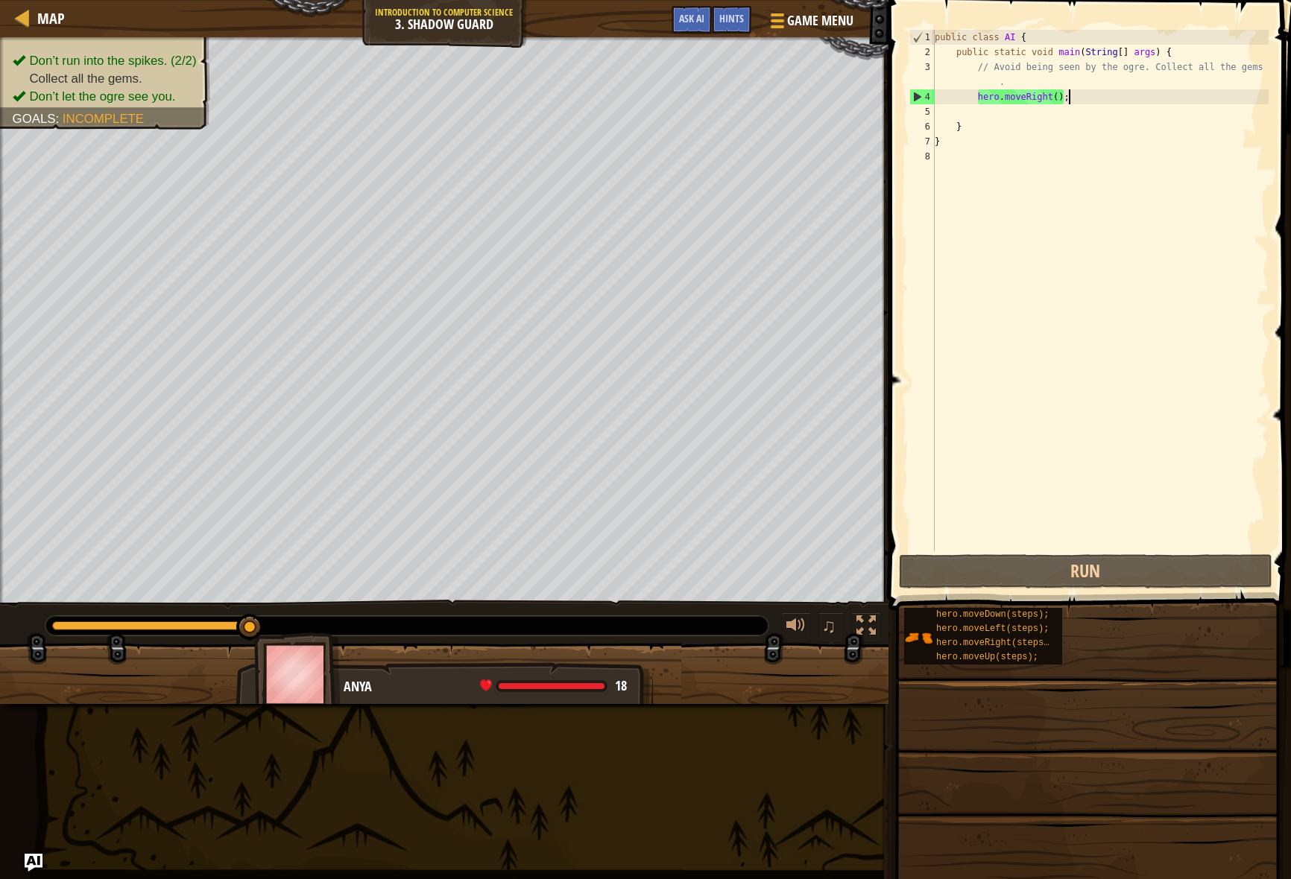
click at [1089, 92] on div "public class AI { public static void main ( String [ ] args ) { // Avoid being …" at bounding box center [1099, 305] width 337 height 551
type textarea "hero.moveRight();"
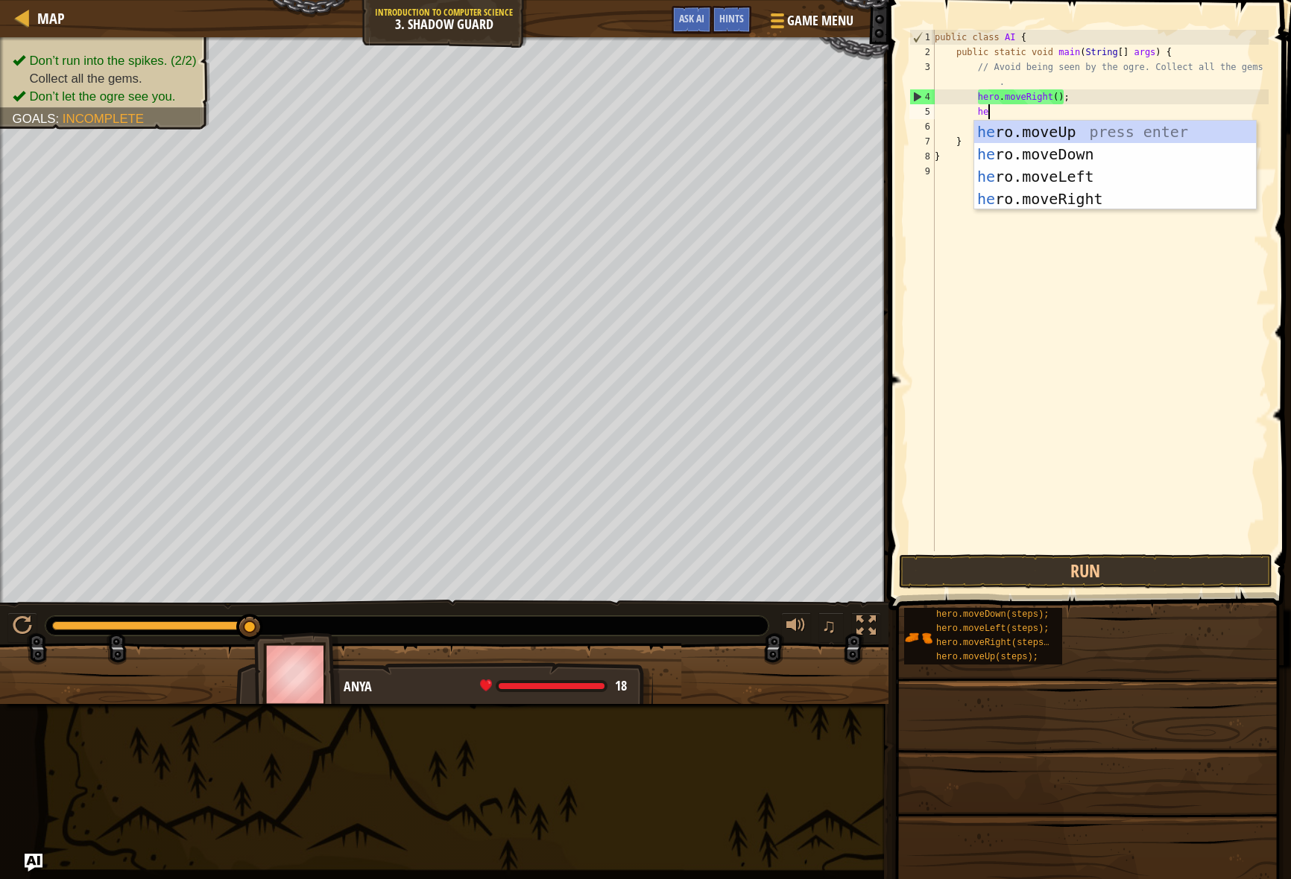
type textarea "her"
click at [1118, 134] on div "her o.moveUp press enter her o.moveDown press enter her o.moveLeft press enter …" at bounding box center [1115, 188] width 282 height 134
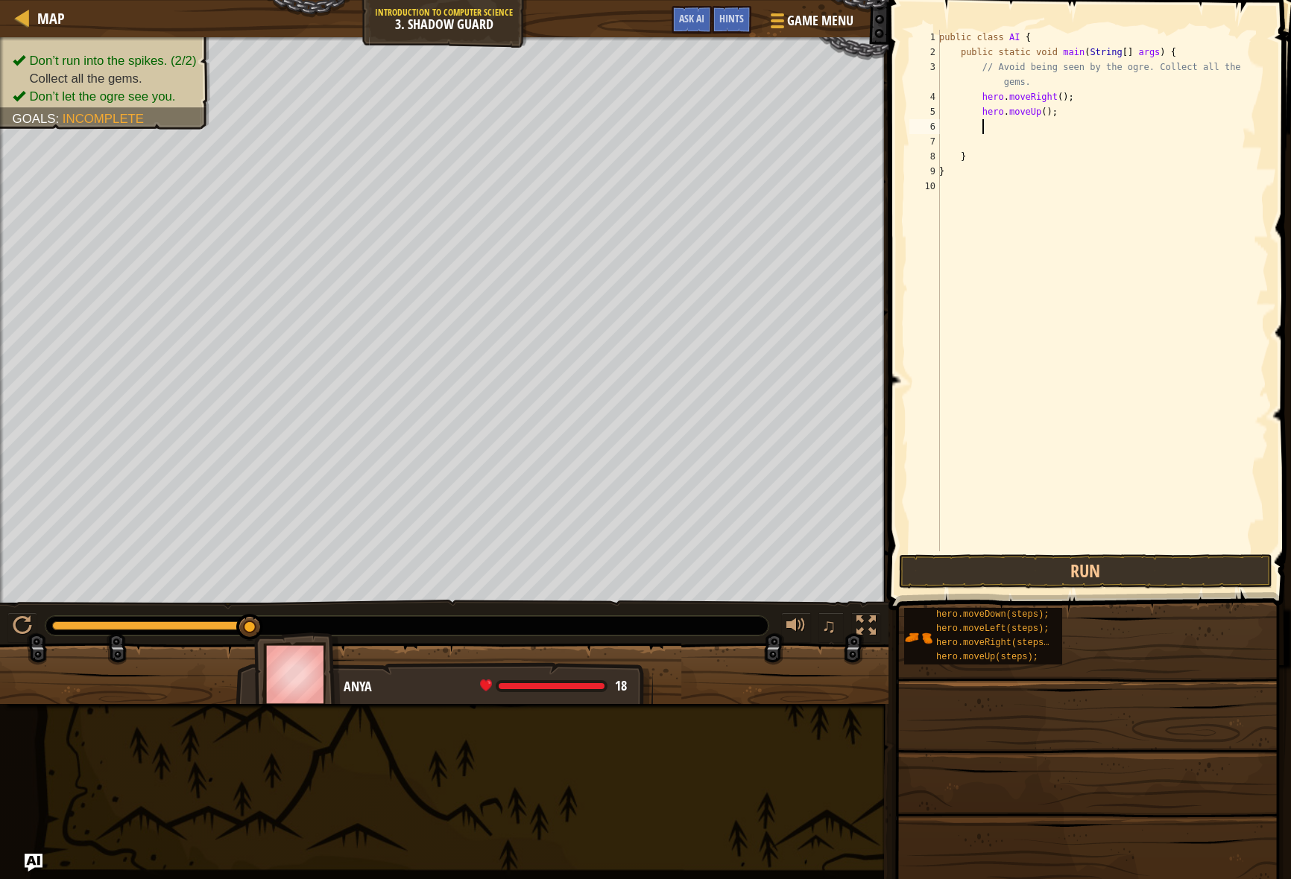
scroll to position [7, 3]
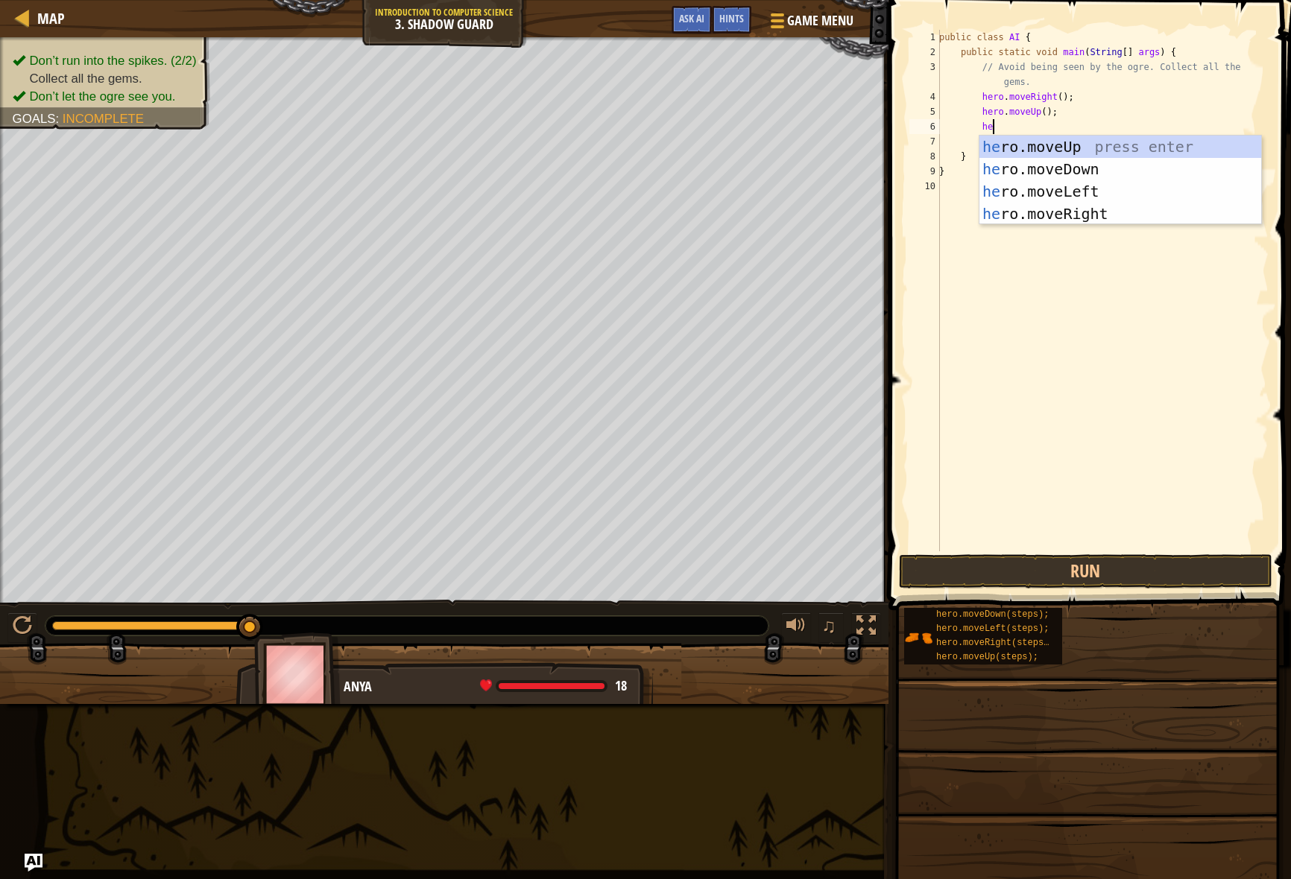
type textarea "her"
click at [1142, 212] on div "her o.moveUp press enter her o.moveDown press enter her o.moveLeft press enter …" at bounding box center [1120, 203] width 282 height 134
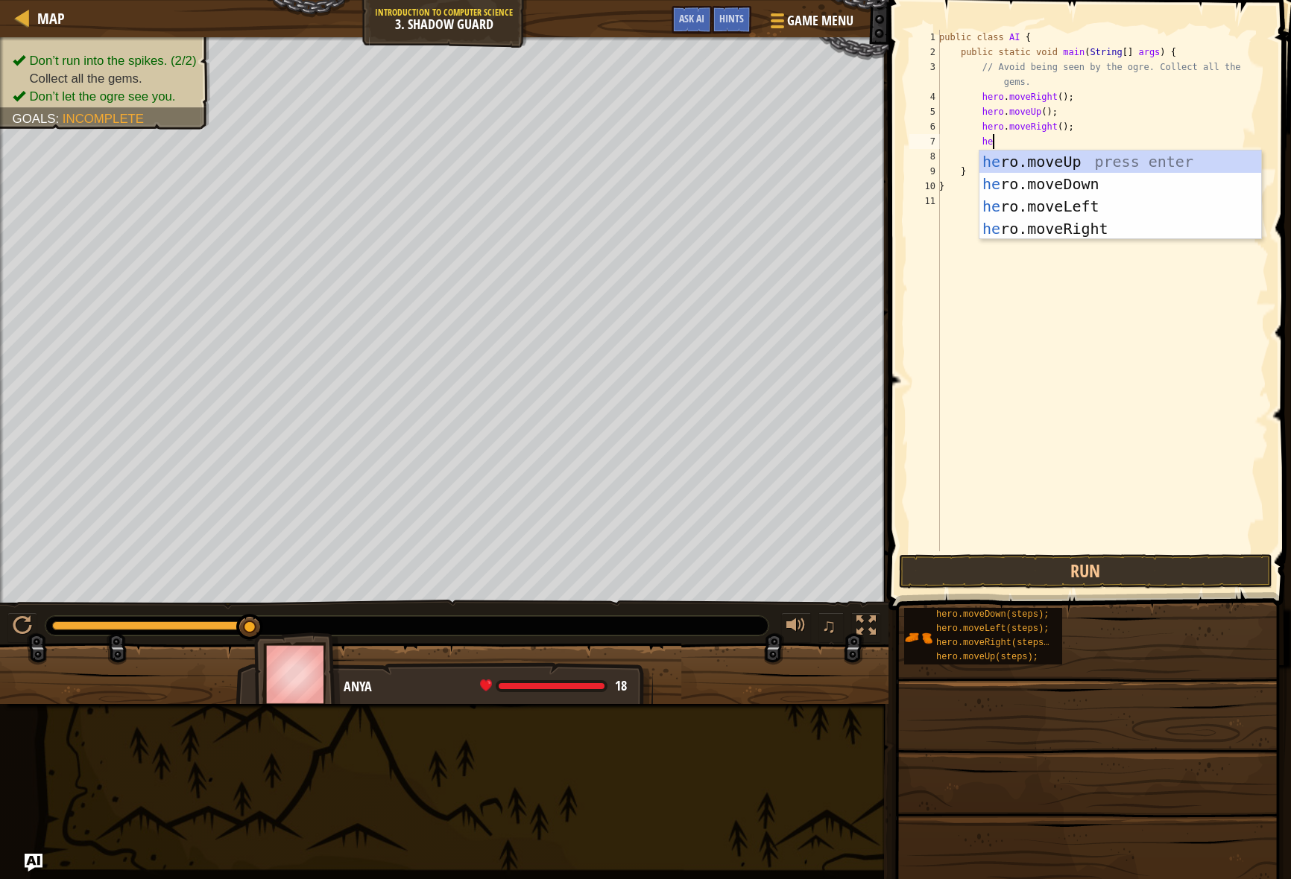
type textarea "her"
click at [1156, 175] on div "her o.moveUp press enter her o.moveDown press enter her o.moveLeft press enter …" at bounding box center [1120, 218] width 282 height 134
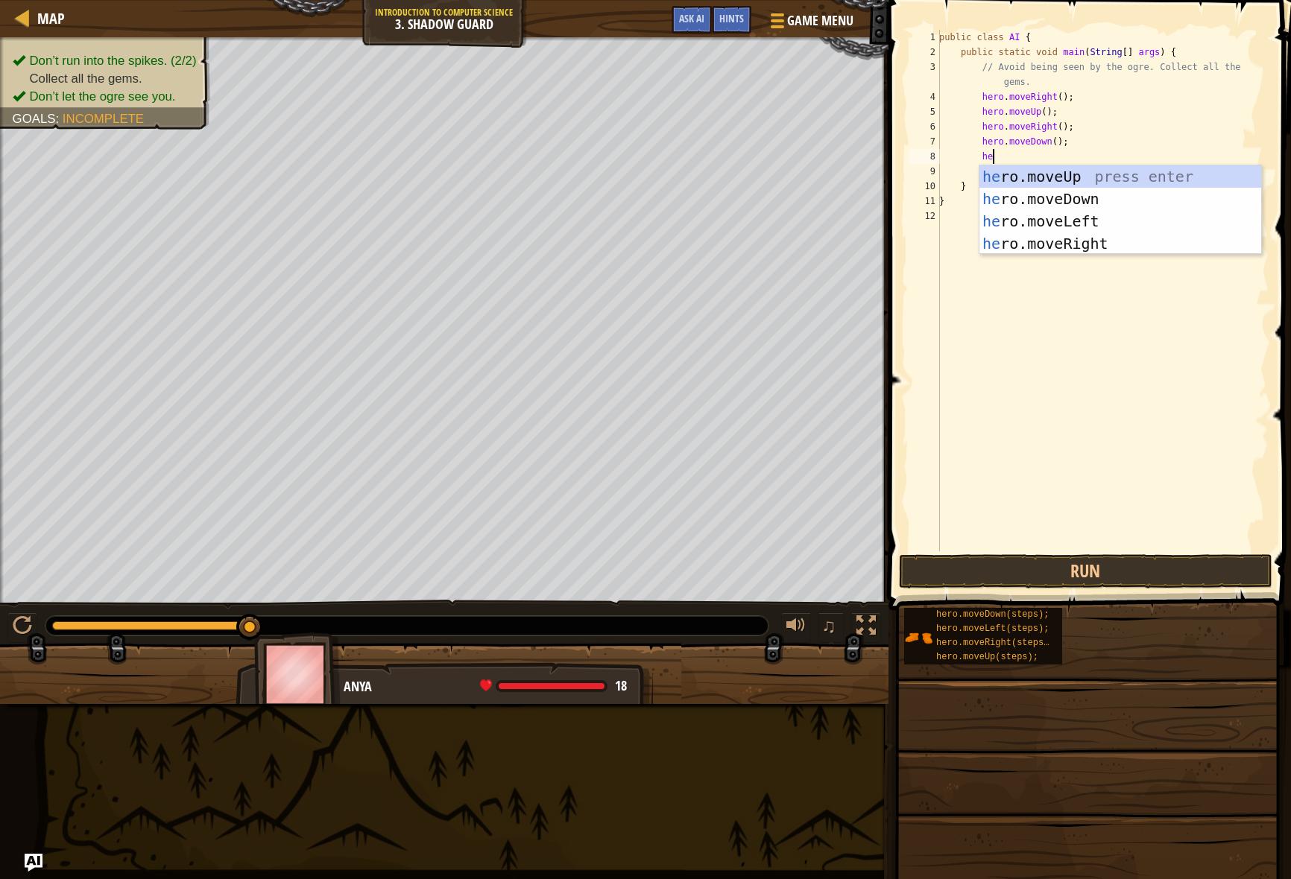
type textarea "her"
click at [1115, 246] on div "her o.moveUp press enter her o.moveDown press enter her o.moveLeft press enter …" at bounding box center [1120, 232] width 282 height 134
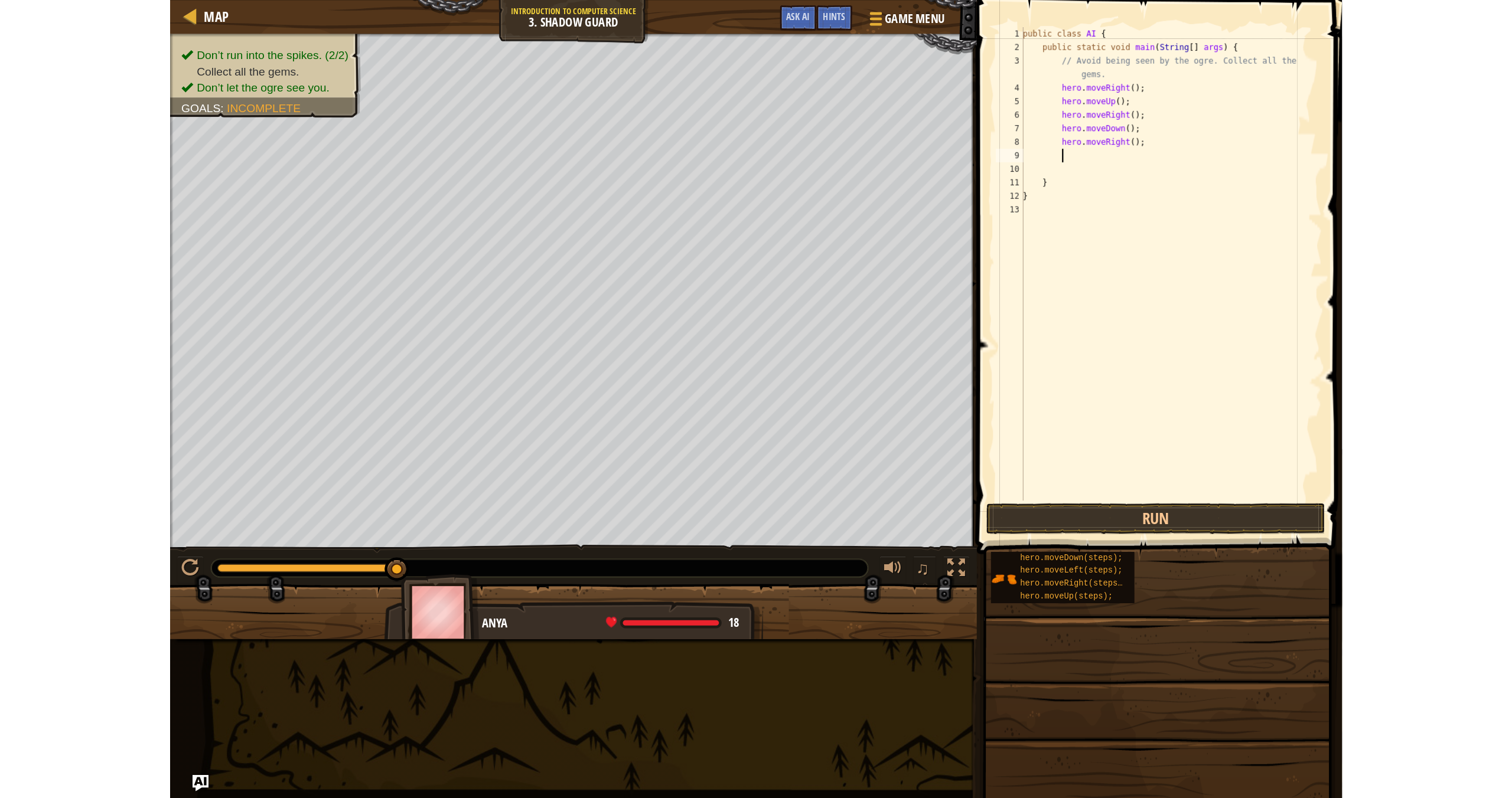
scroll to position [6, 2]
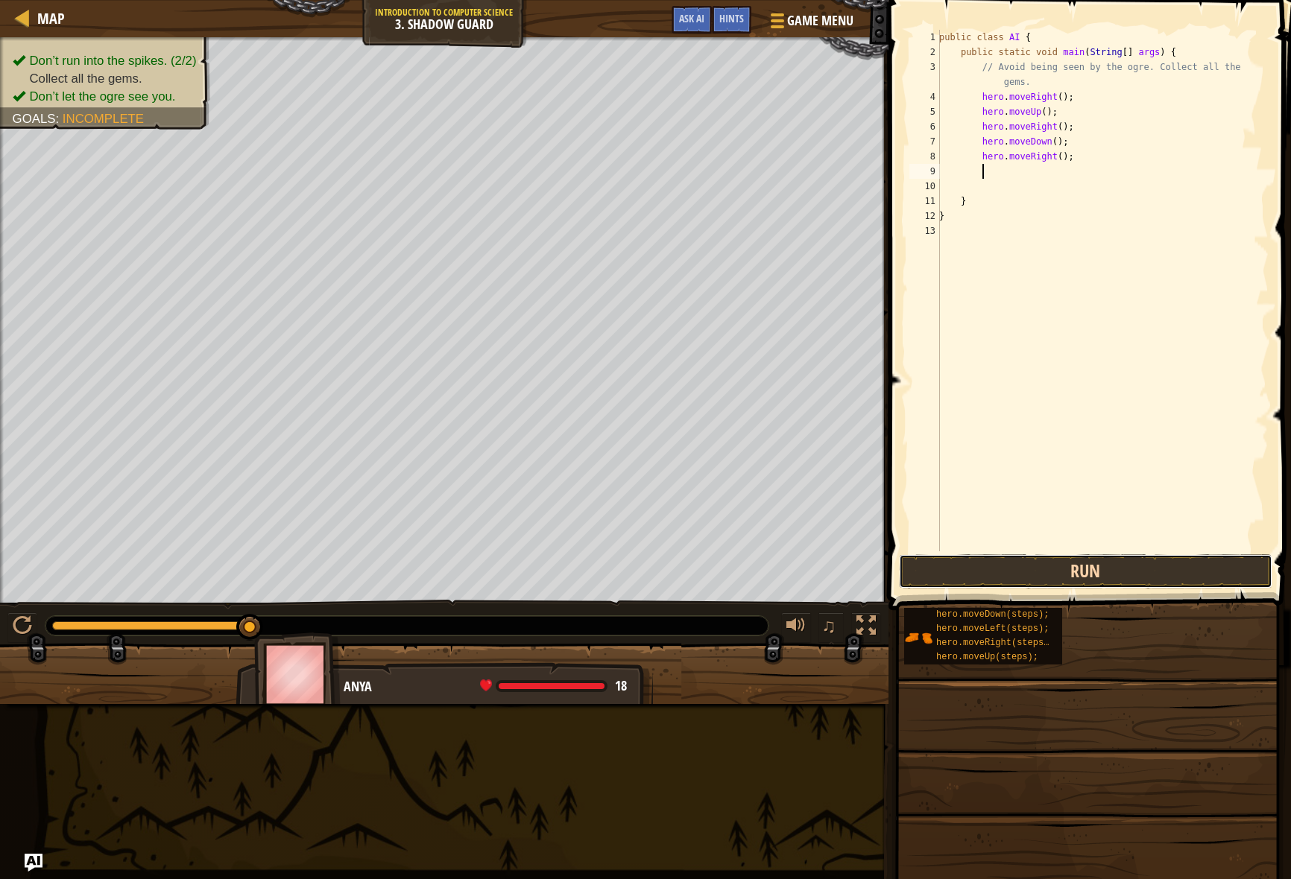
click at [1089, 568] on button "Run" at bounding box center [1085, 571] width 373 height 34
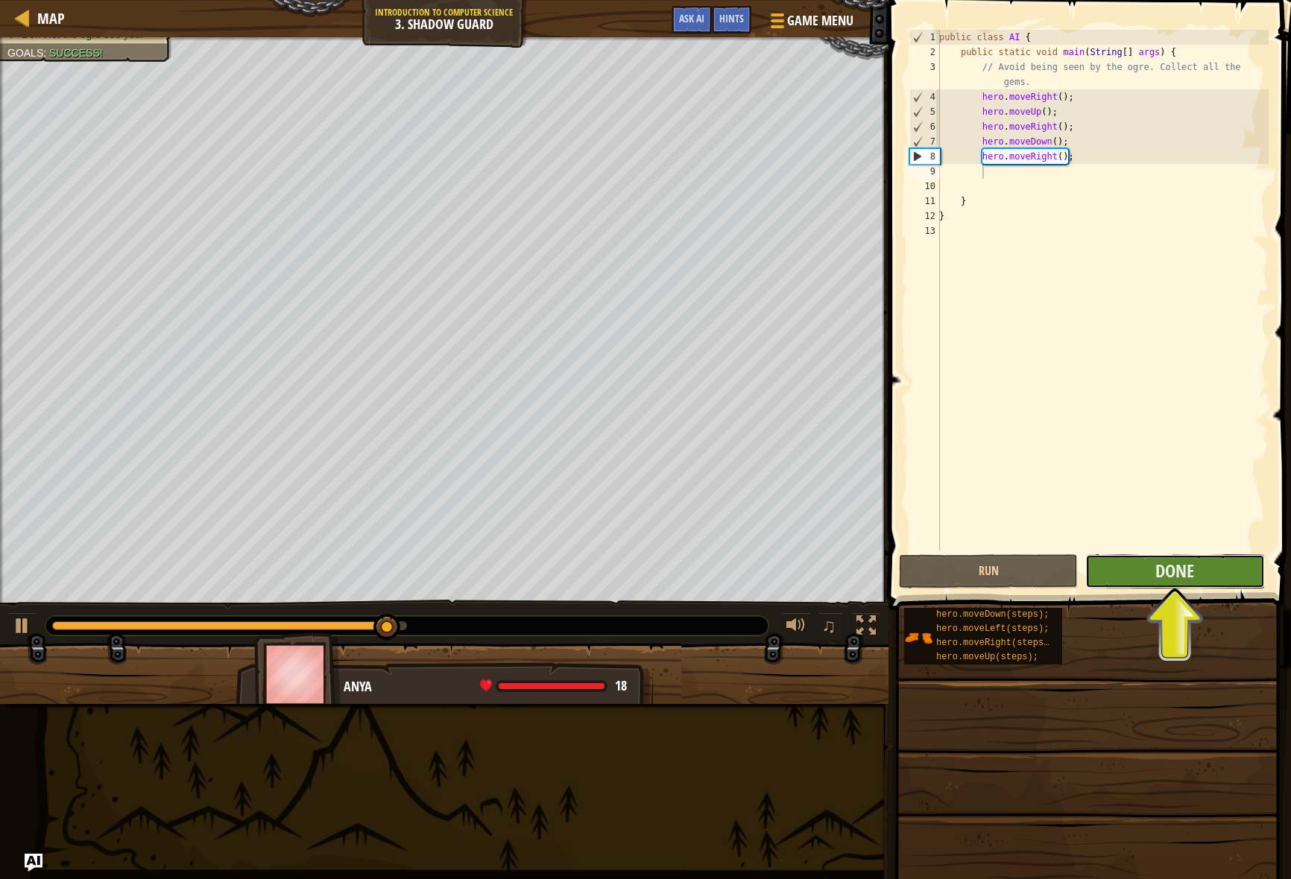
click at [1205, 560] on button "Done" at bounding box center [1174, 571] width 179 height 34
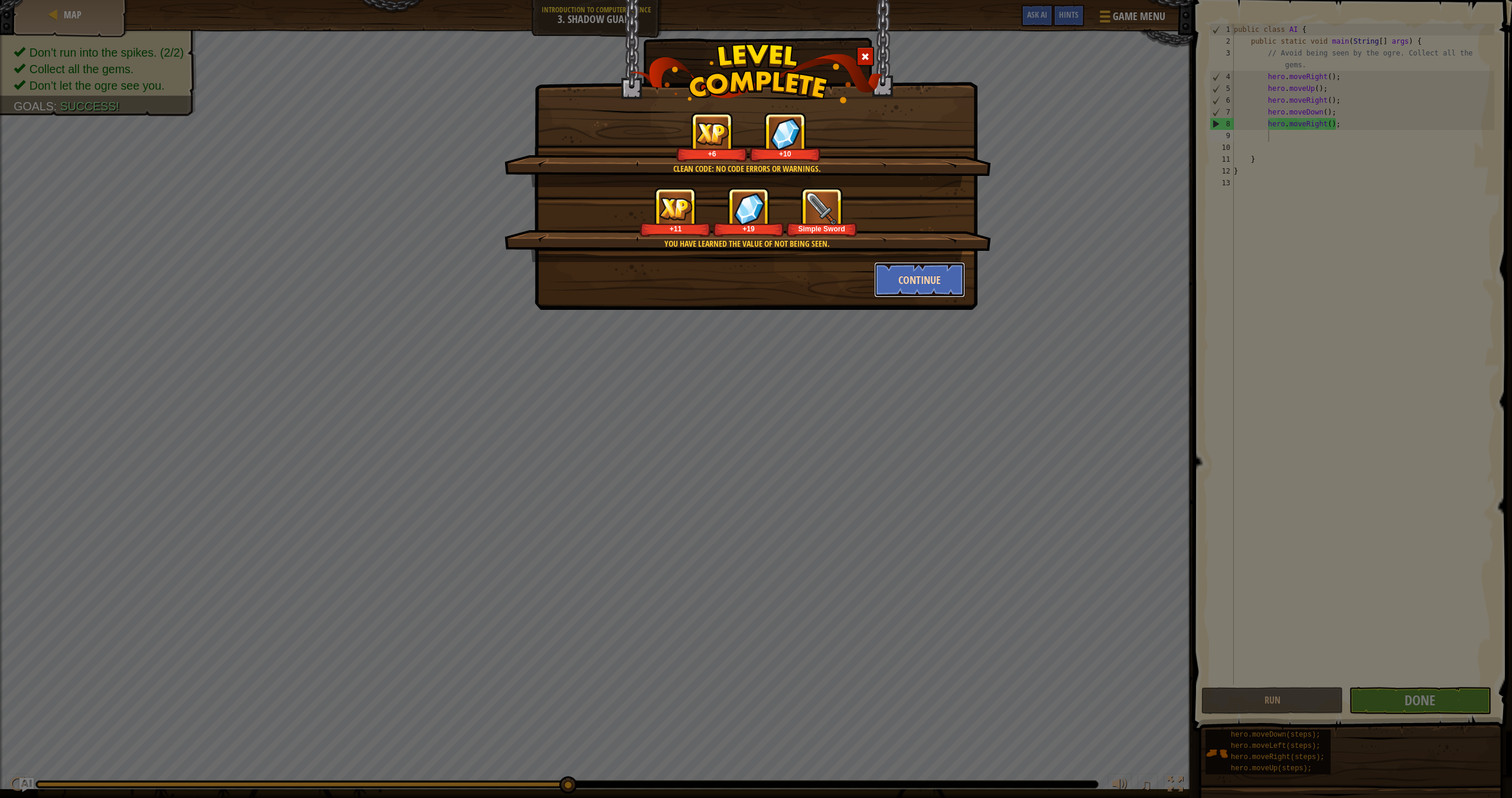
click at [914, 281] on button "Continue" at bounding box center [919, 280] width 91 height 36
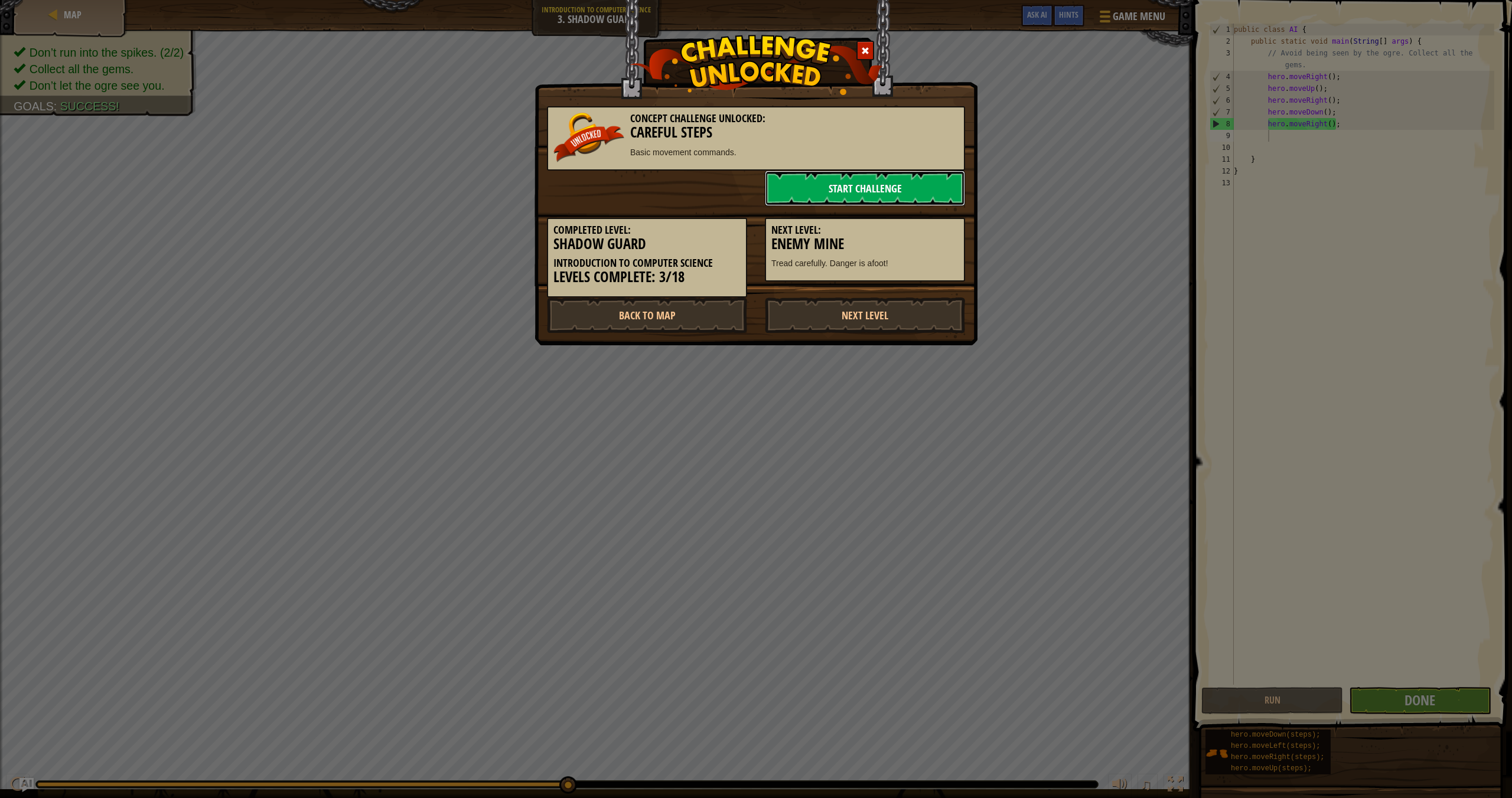
click at [889, 195] on link "Start Challenge" at bounding box center [865, 188] width 200 height 36
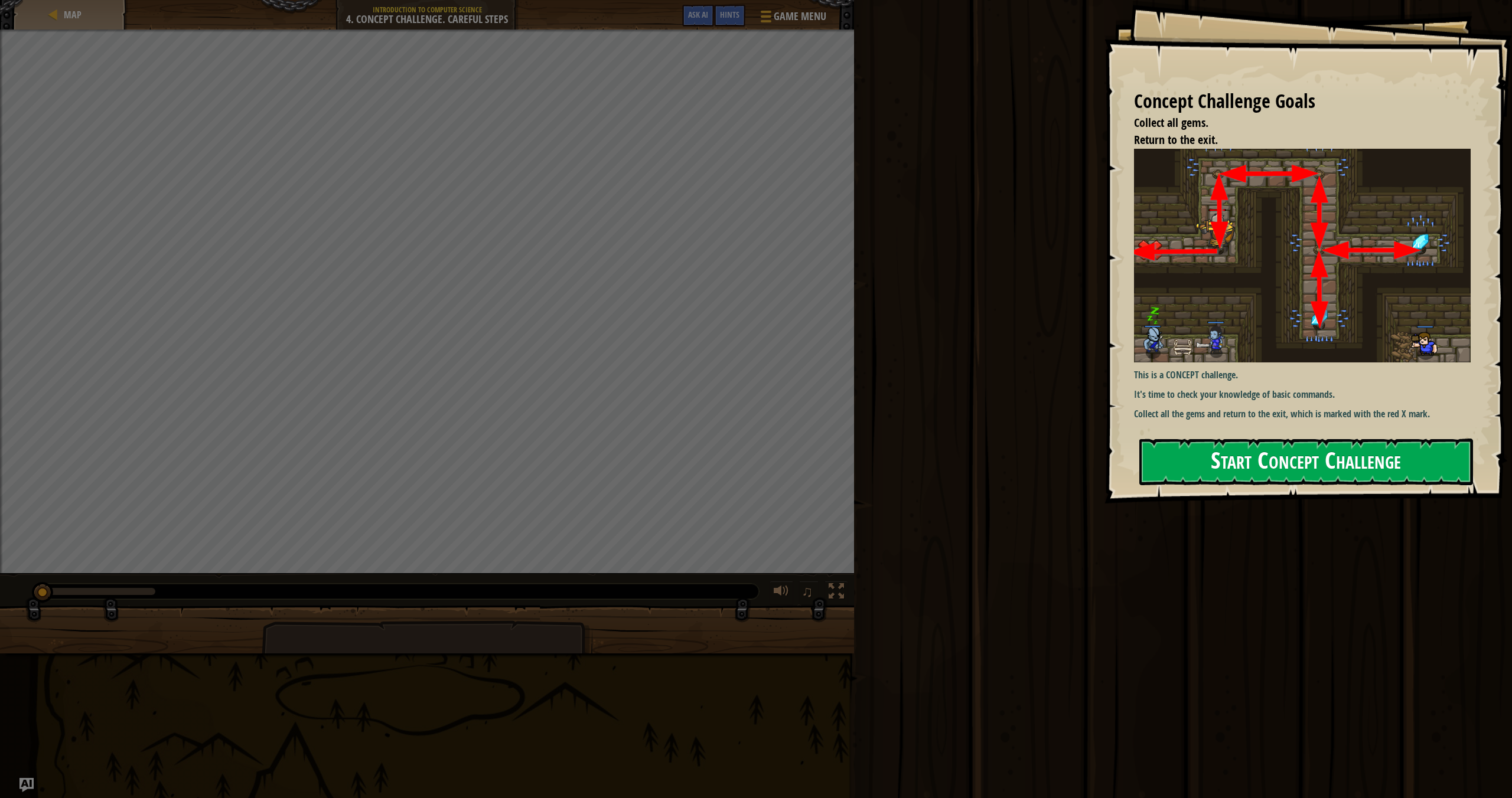
click at [1022, 475] on button "Start Concept Challenge" at bounding box center [1305, 462] width 334 height 47
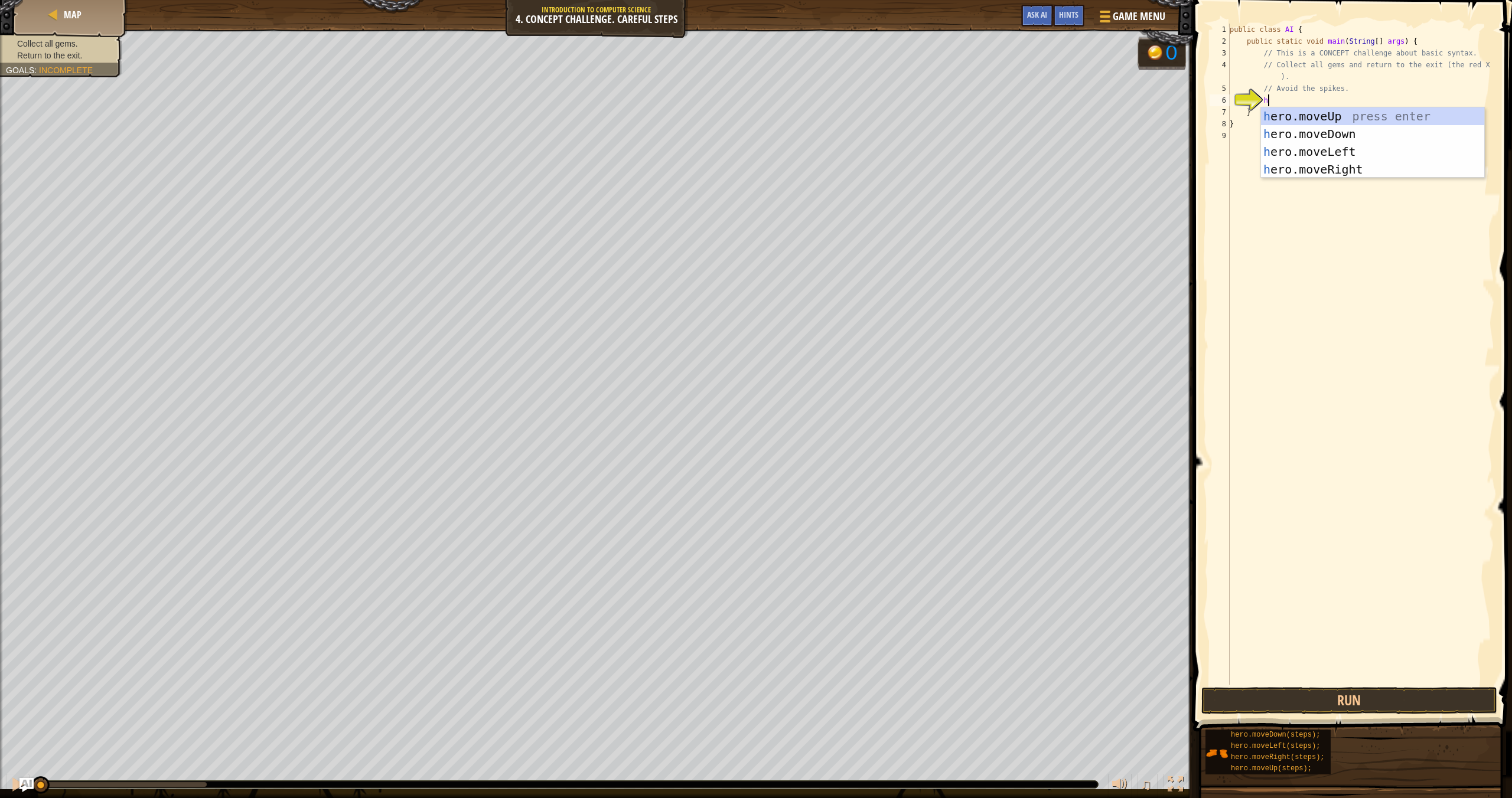
scroll to position [6, 3]
type textarea "he"
click at [1022, 117] on div "he ro.moveUp press enter he ro.moveDown press enter he ro.moveLeft press enter …" at bounding box center [1373, 161] width 223 height 106
type textarea "her"
click at [1022, 178] on div "her o.moveUp press enter her o.moveDown press enter her o.moveLeft press enter …" at bounding box center [1376, 173] width 223 height 106
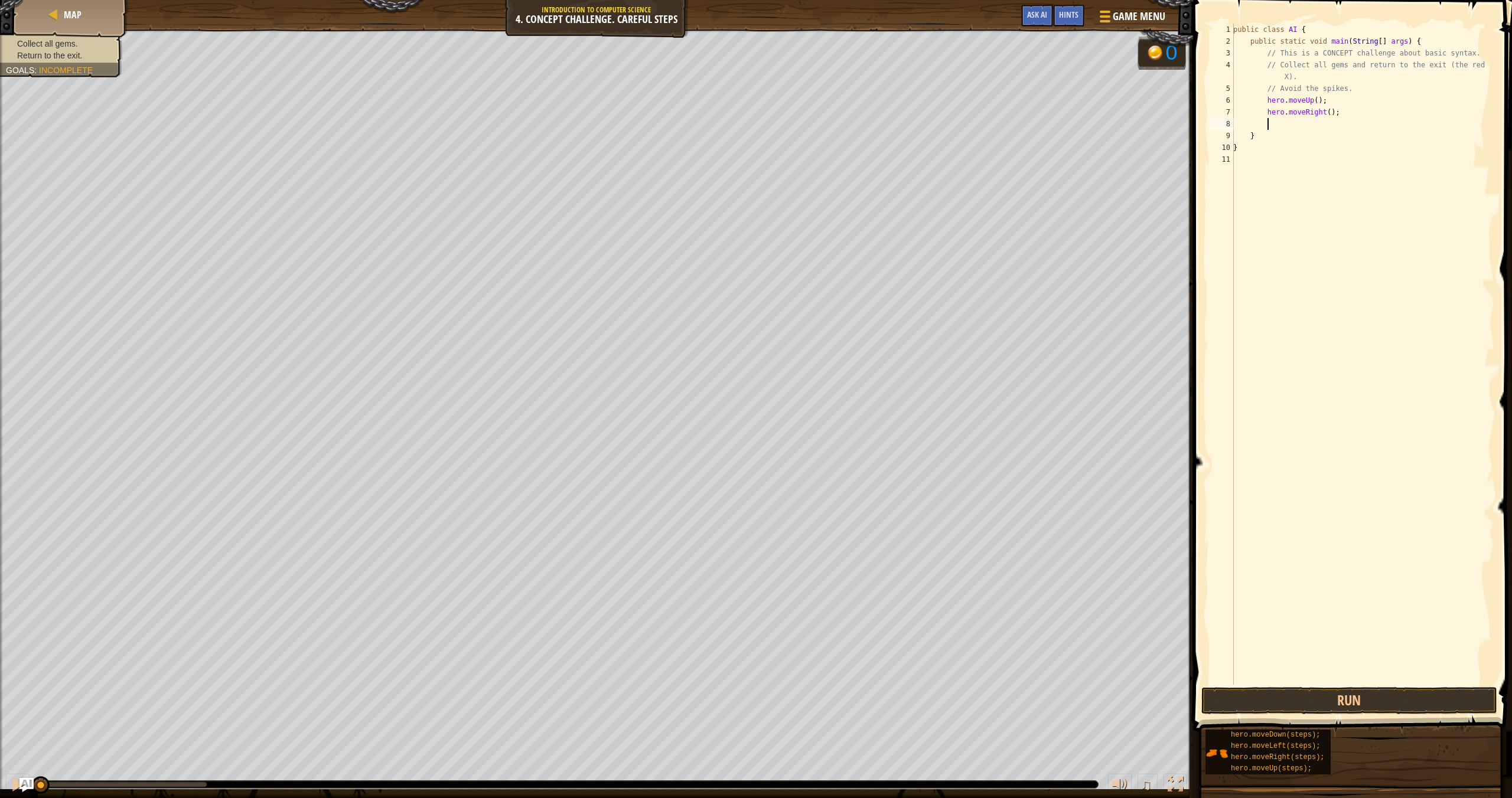
scroll to position [6, 2]
type textarea "her"
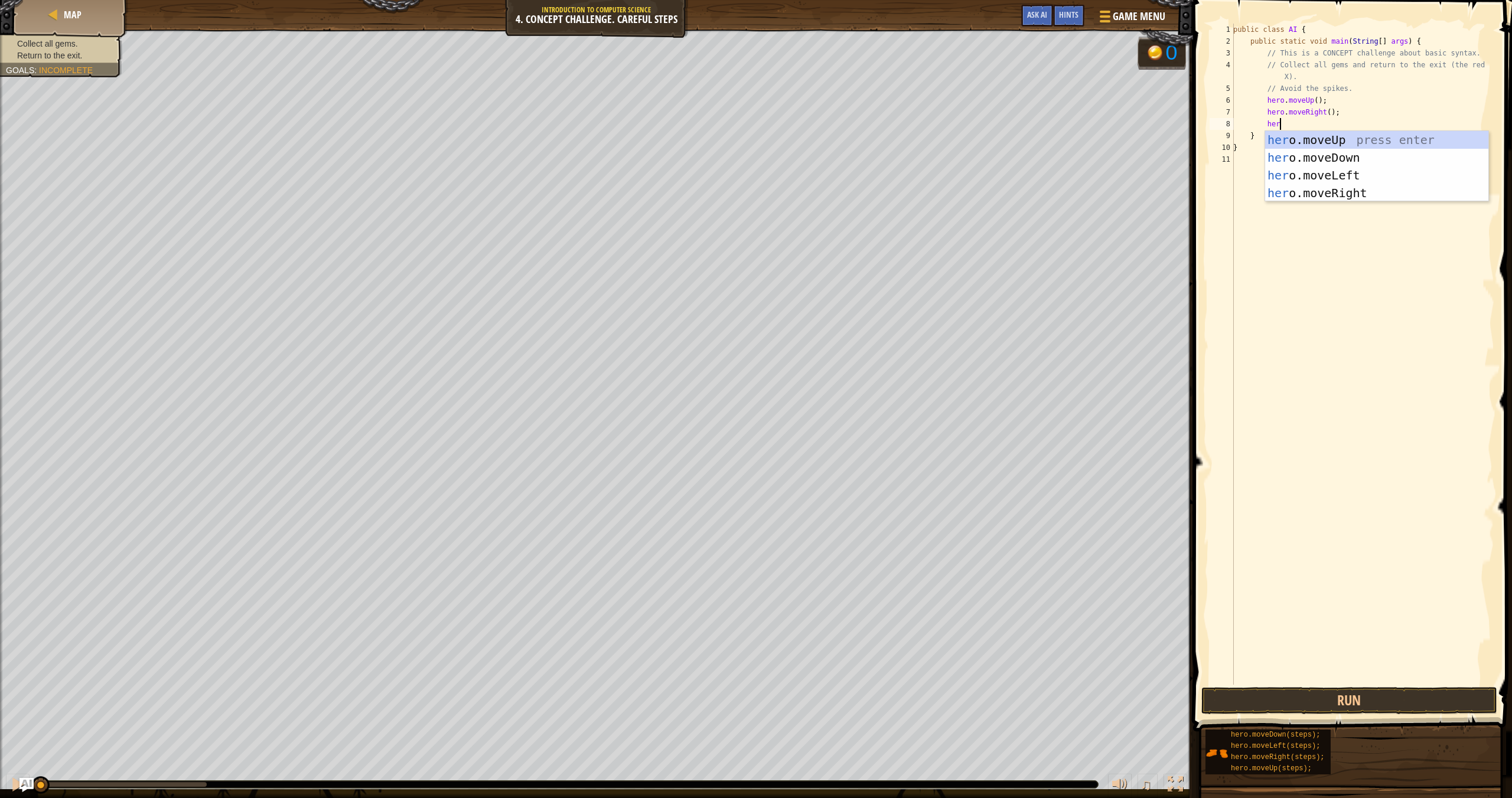
scroll to position [6, 3]
click at [1022, 156] on div "her o.moveUp press enter her o.moveDown press enter her o.moveLeft press enter …" at bounding box center [1376, 184] width 223 height 106
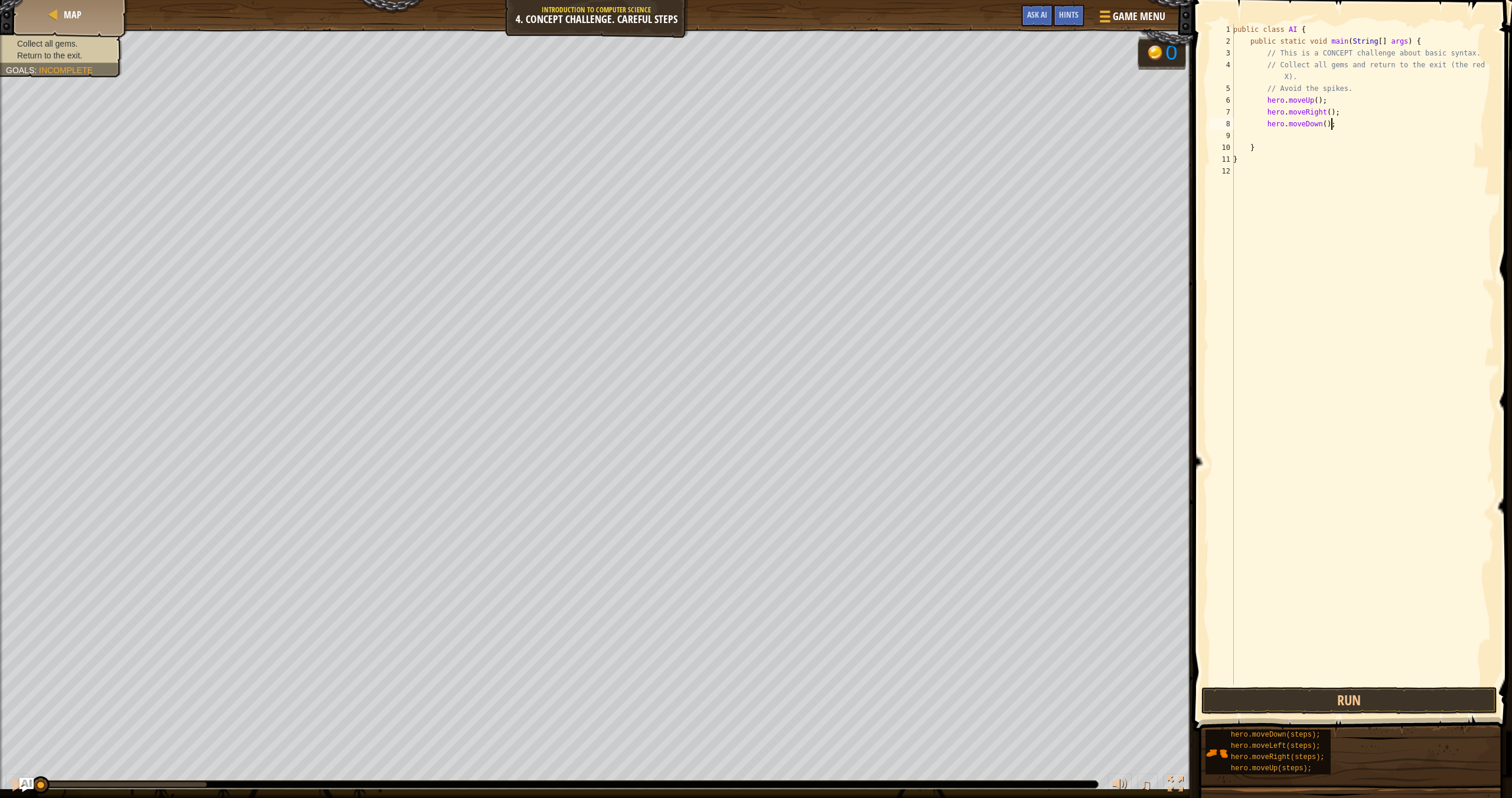
click at [1022, 124] on div "public class AI { public static void main ( String [ ] args ) { // This is a CO…" at bounding box center [1362, 366] width 263 height 685
type textarea "hero.moveDown(2);"
click at [1022, 134] on div "public class AI { public static void main ( String [ ] args ) { // This is a CO…" at bounding box center [1362, 366] width 263 height 685
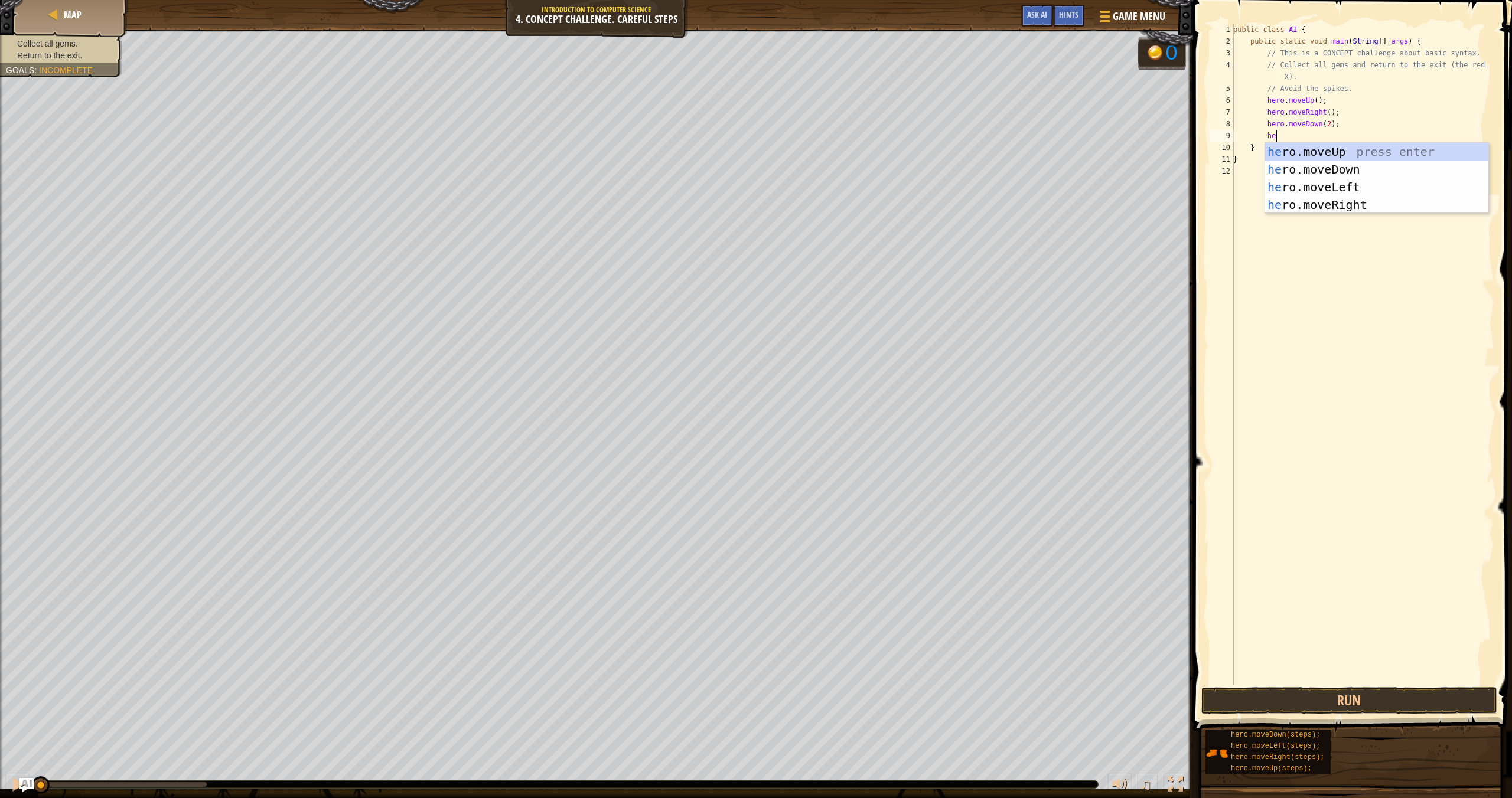
type textarea "her"
click at [1022, 155] on div "her o.moveUp press enter her o.moveDown press enter her o.moveLeft press enter …" at bounding box center [1376, 196] width 223 height 106
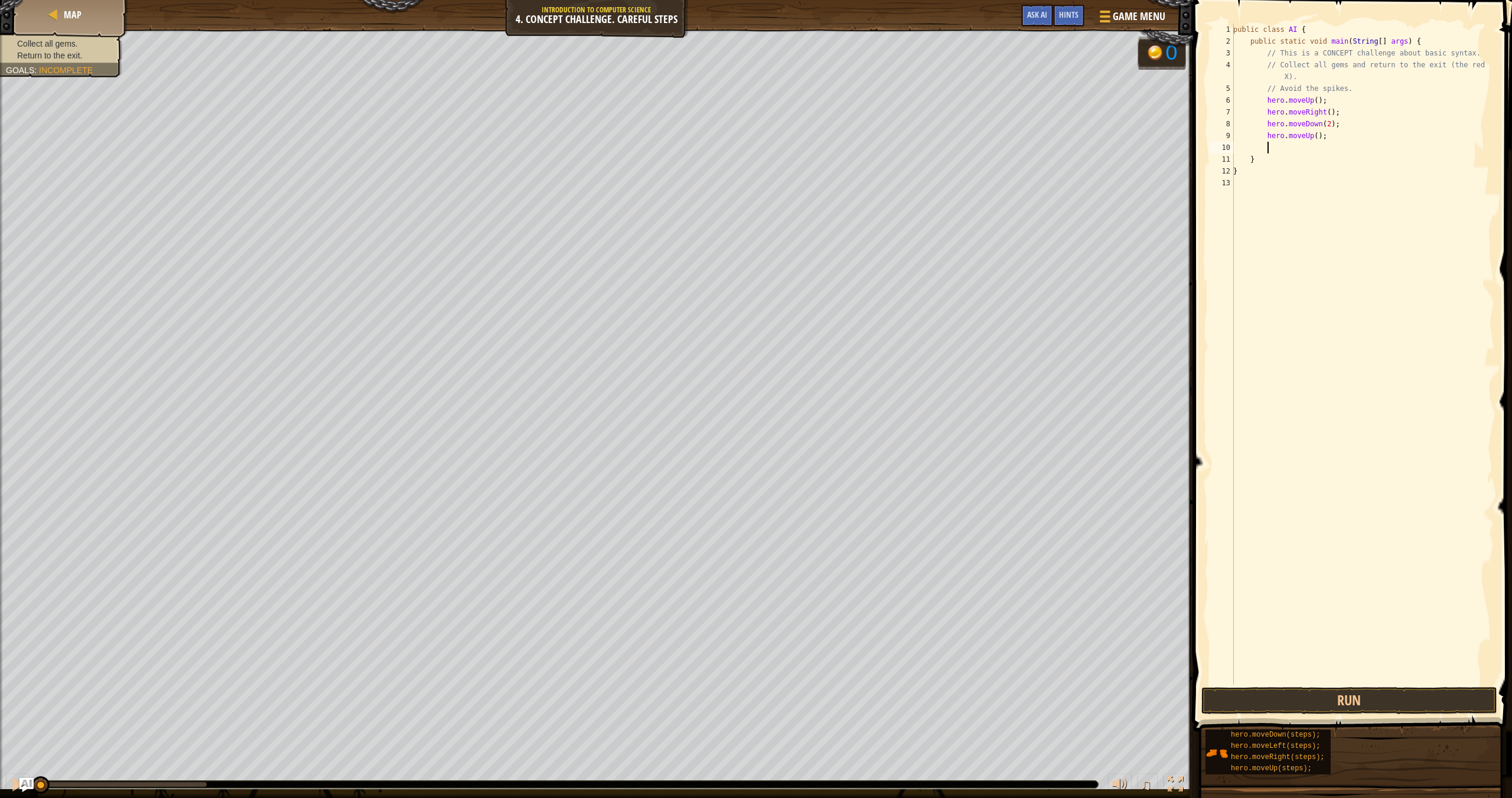
scroll to position [6, 2]
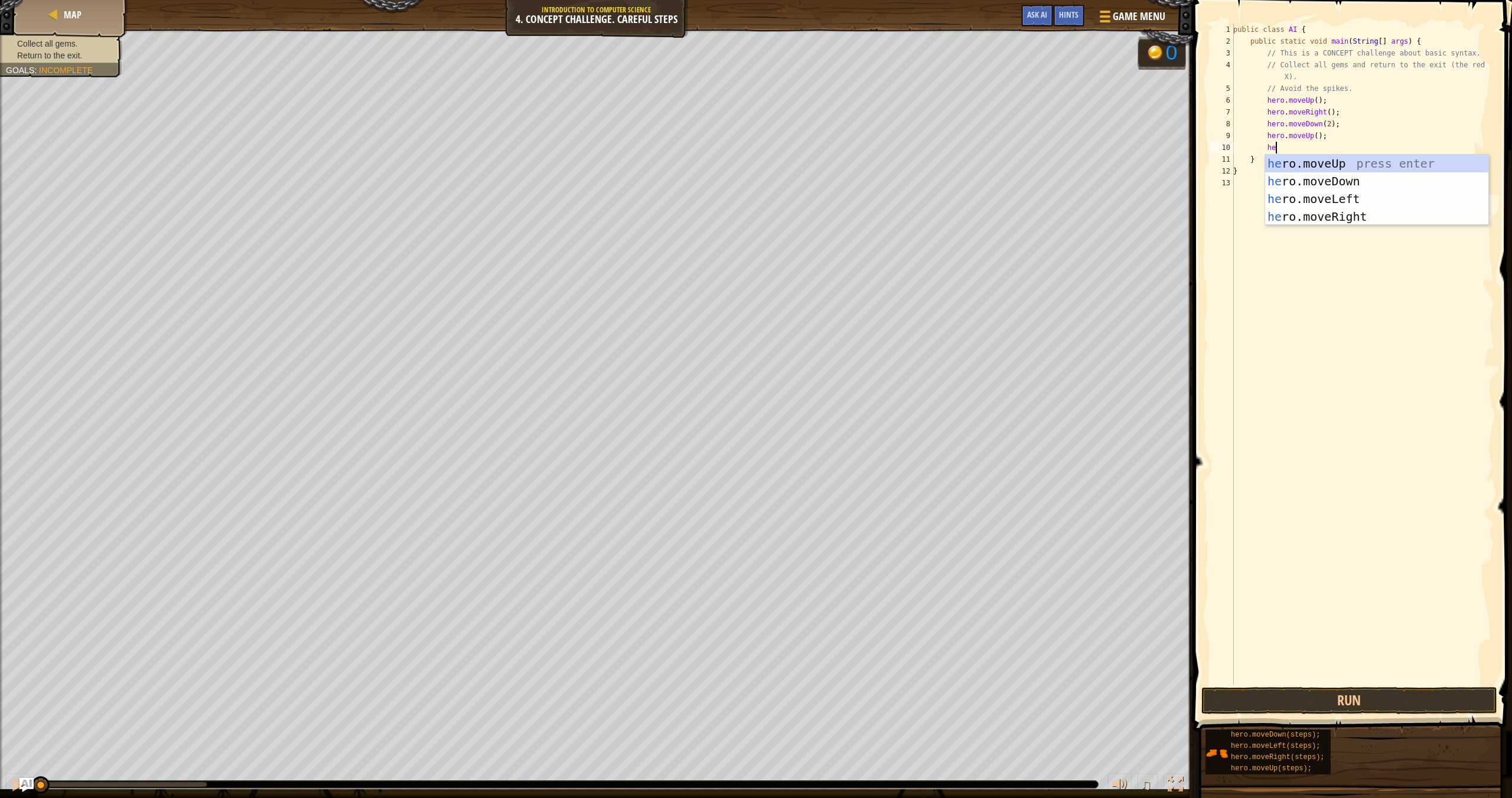
type textarea "her"
click at [1022, 218] on div "her o.moveUp press enter her o.moveDown press enter her o.moveLeft press enter …" at bounding box center [1376, 208] width 223 height 106
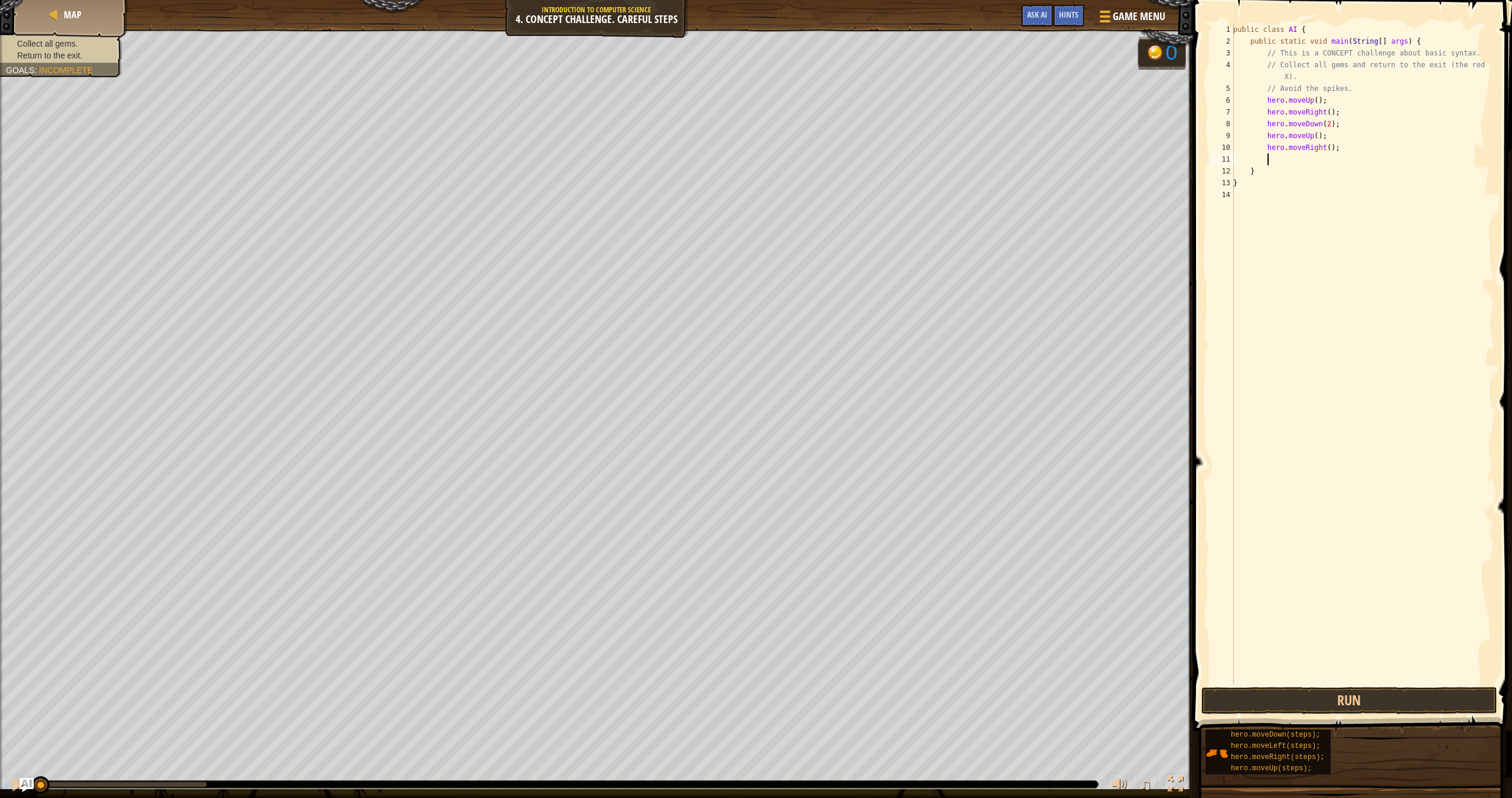
scroll to position [6, 2]
type textarea "her"
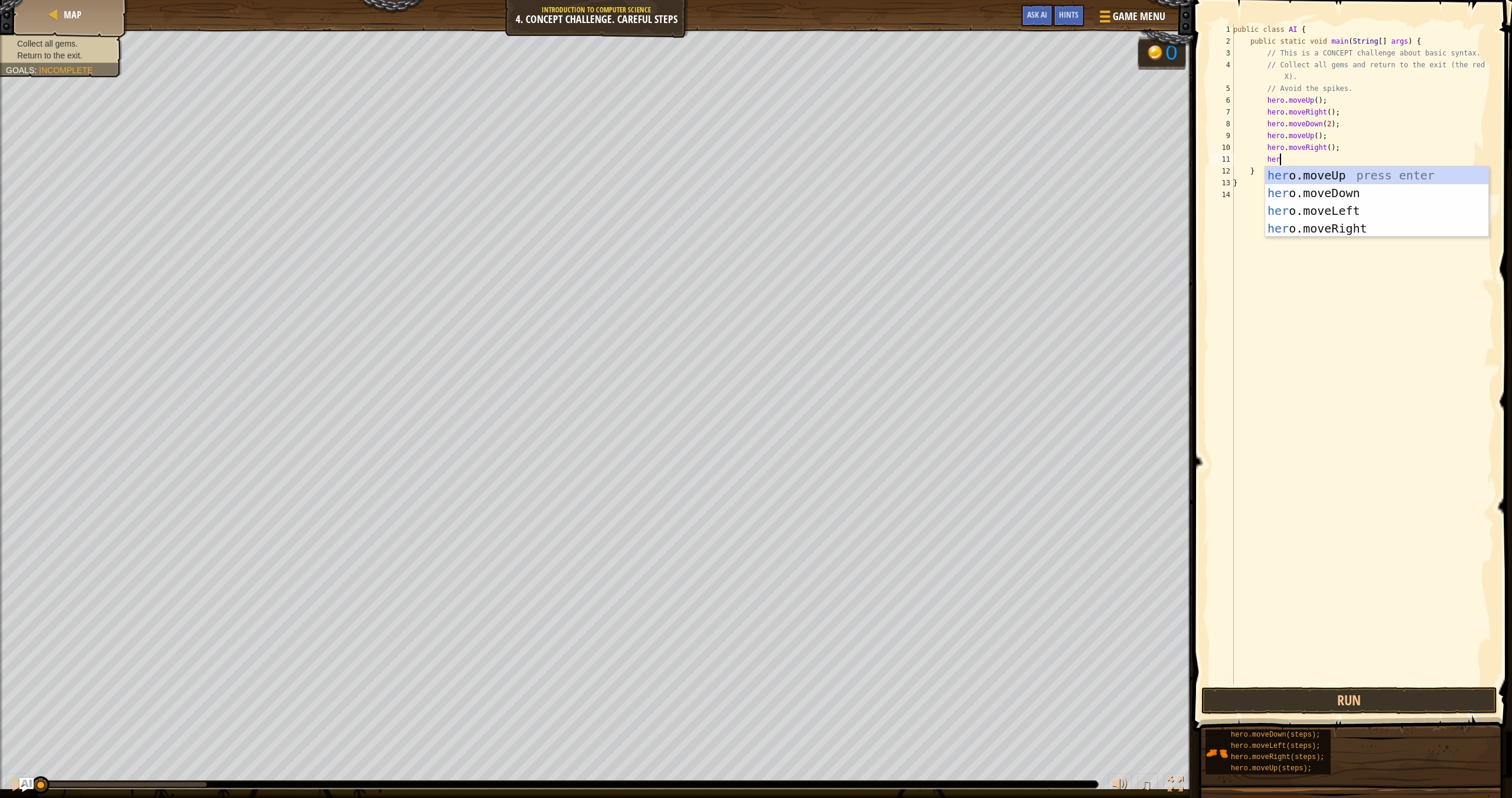
scroll to position [6, 3]
click at [1022, 212] on div "her o.moveUp press enter her o.moveDown press enter her o.moveLeft press enter …" at bounding box center [1376, 220] width 223 height 106
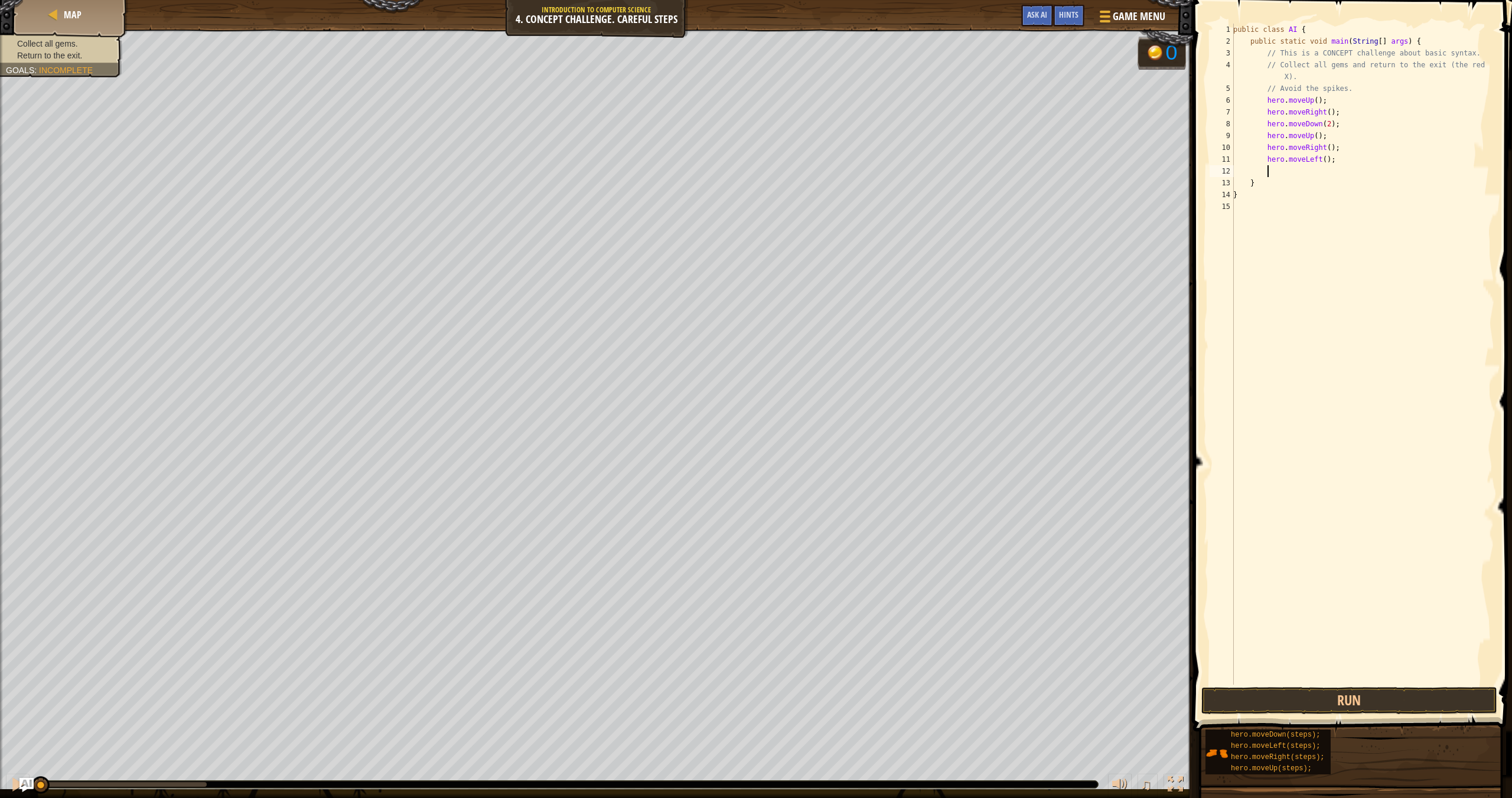
scroll to position [6, 2]
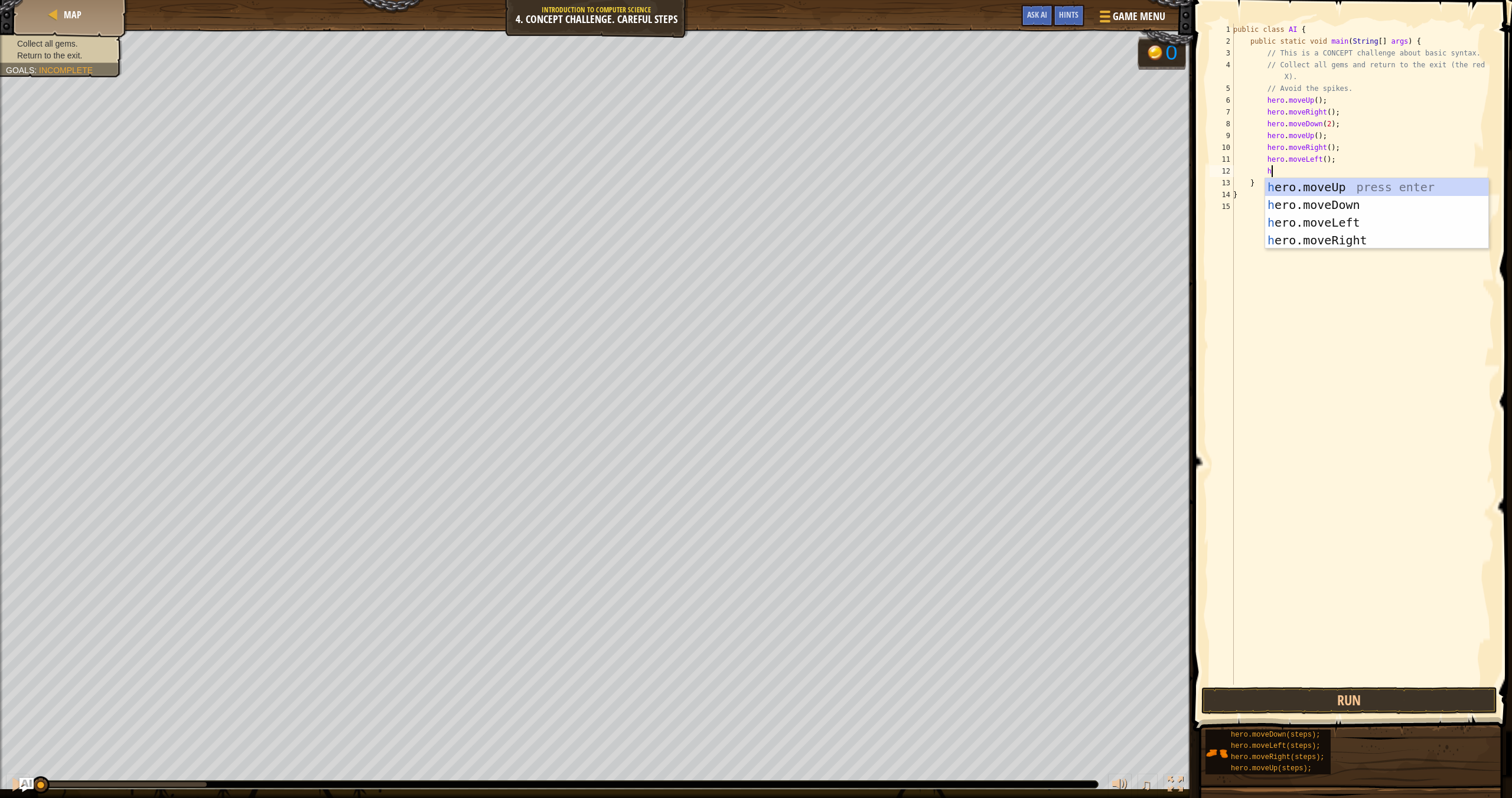
type textarea "her"
click at [1022, 192] on div "her o.moveUp press enter her o.moveDown press enter her o.moveLeft press enter …" at bounding box center [1376, 231] width 223 height 106
type textarea "hr"
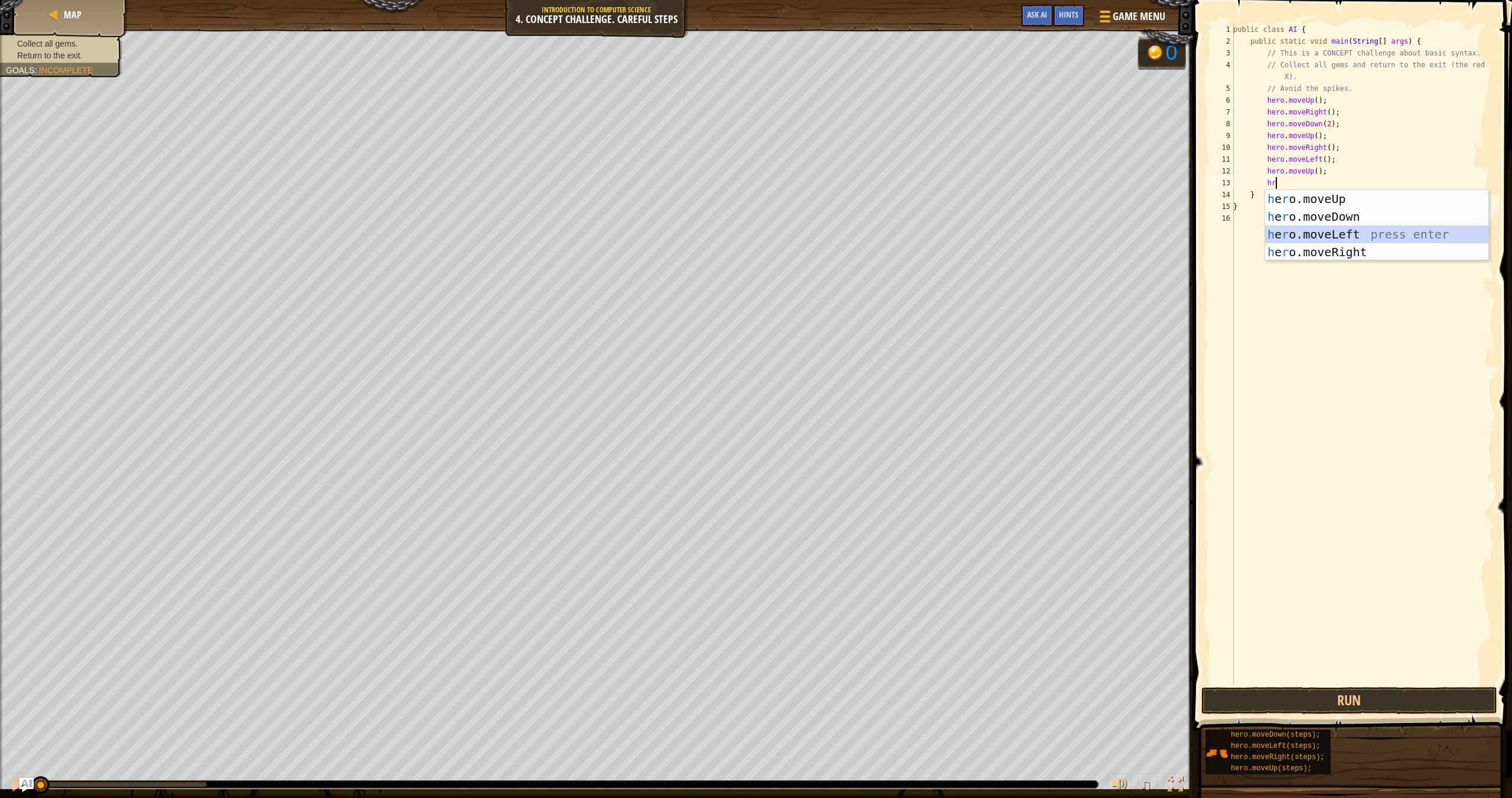
click at [1022, 235] on div "h e r o.moveUp press enter h e r o.moveDown press enter h e r o.moveLeft press …" at bounding box center [1376, 243] width 223 height 106
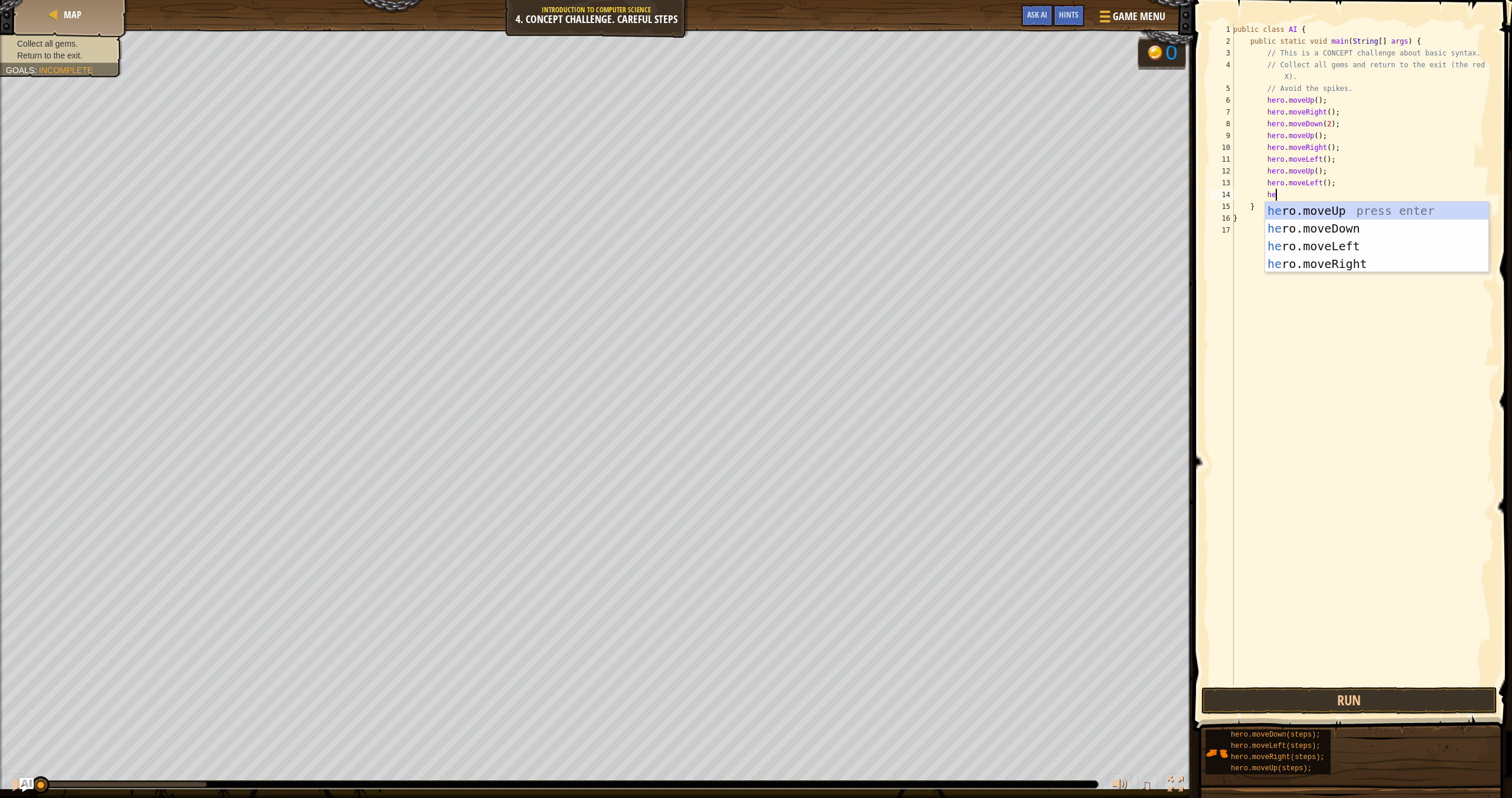
type textarea "her"
click at [1022, 234] on div "her o.moveUp press enter her o.moveDown press enter her o.moveLeft press enter …" at bounding box center [1376, 255] width 223 height 106
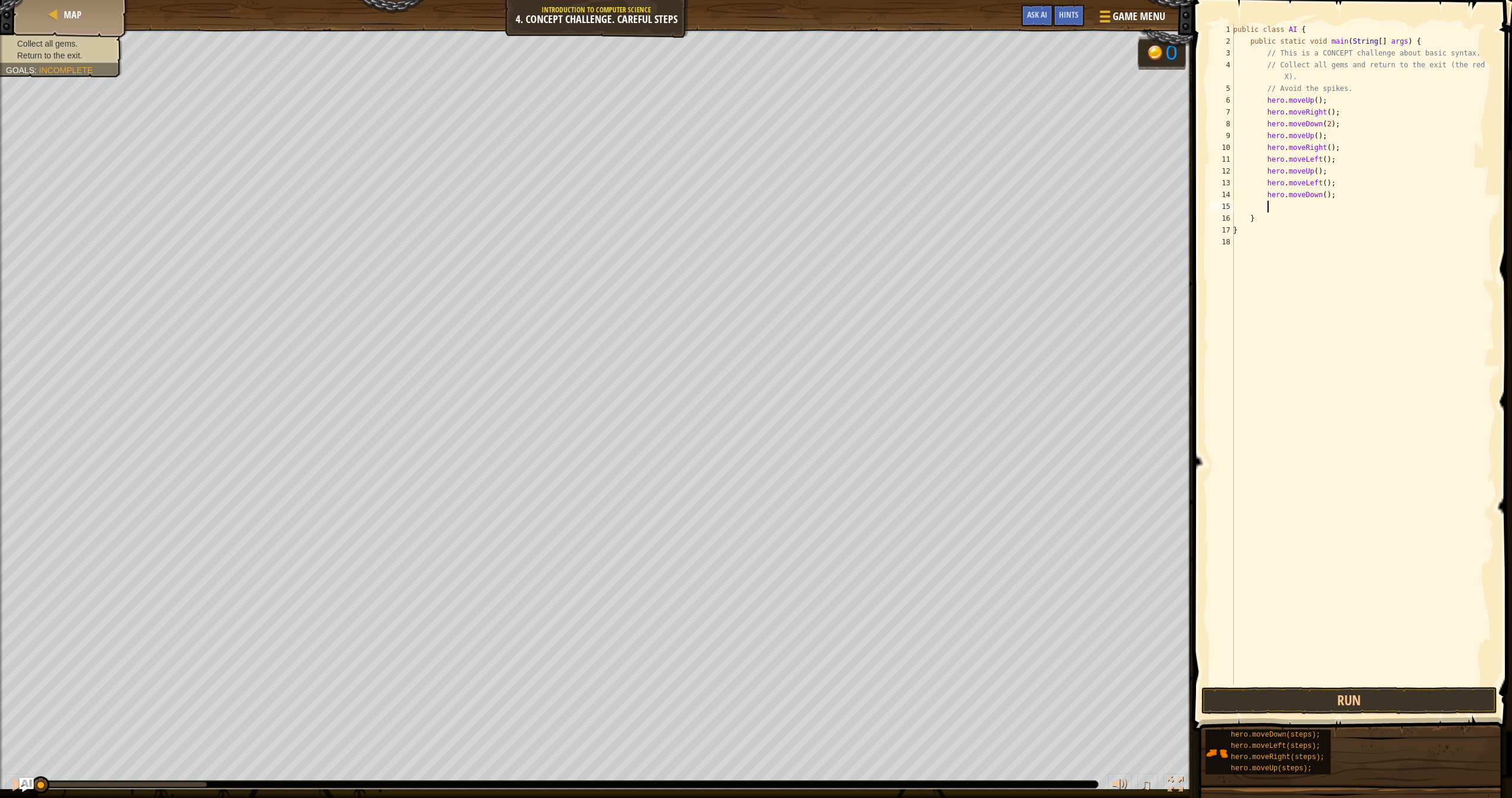
type textarea "hr"
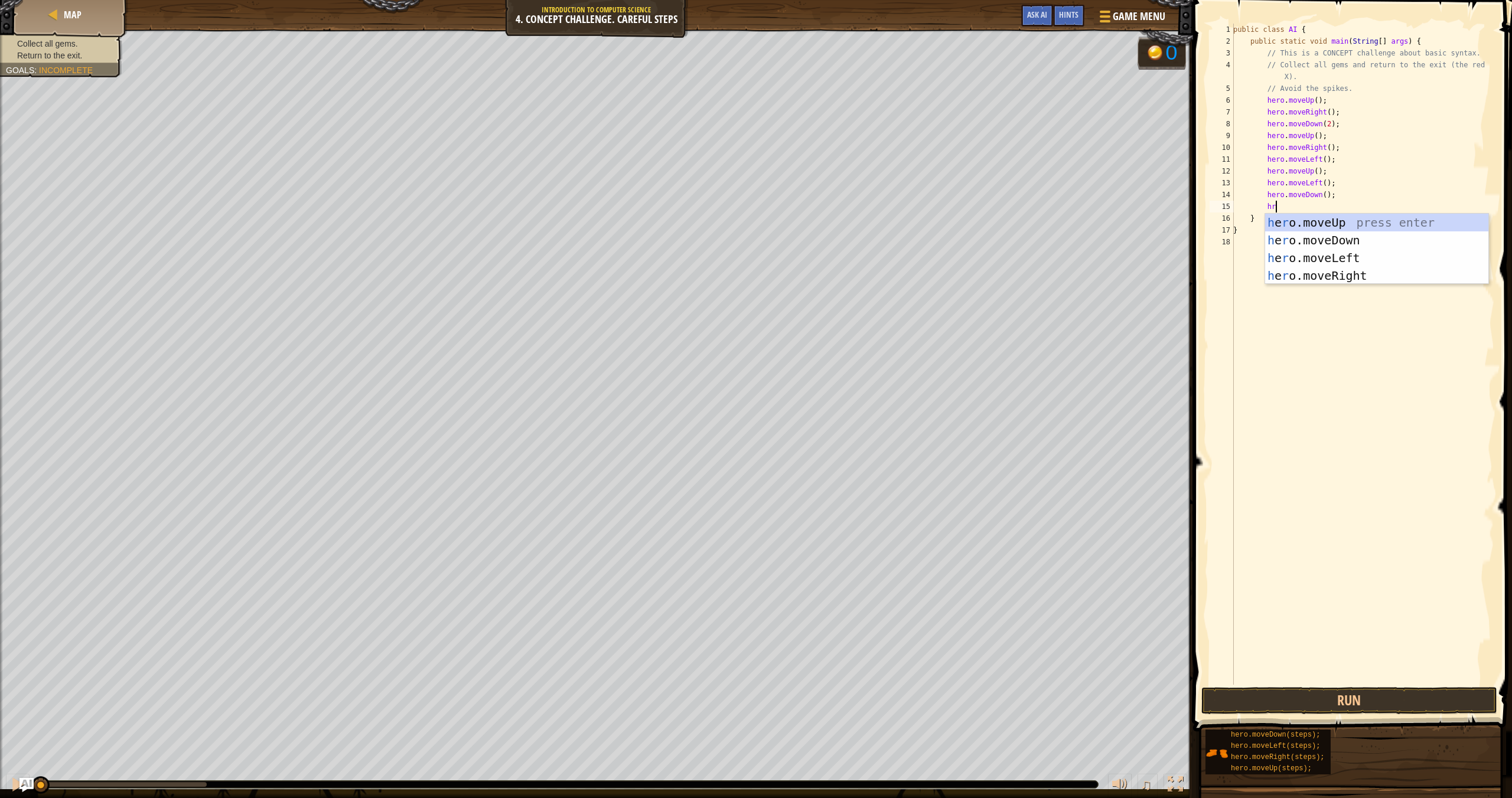
scroll to position [6, 3]
click at [1022, 257] on div "h e r o.moveUp press enter h e r o.moveDown press enter h e r o.moveLeft press …" at bounding box center [1376, 267] width 223 height 106
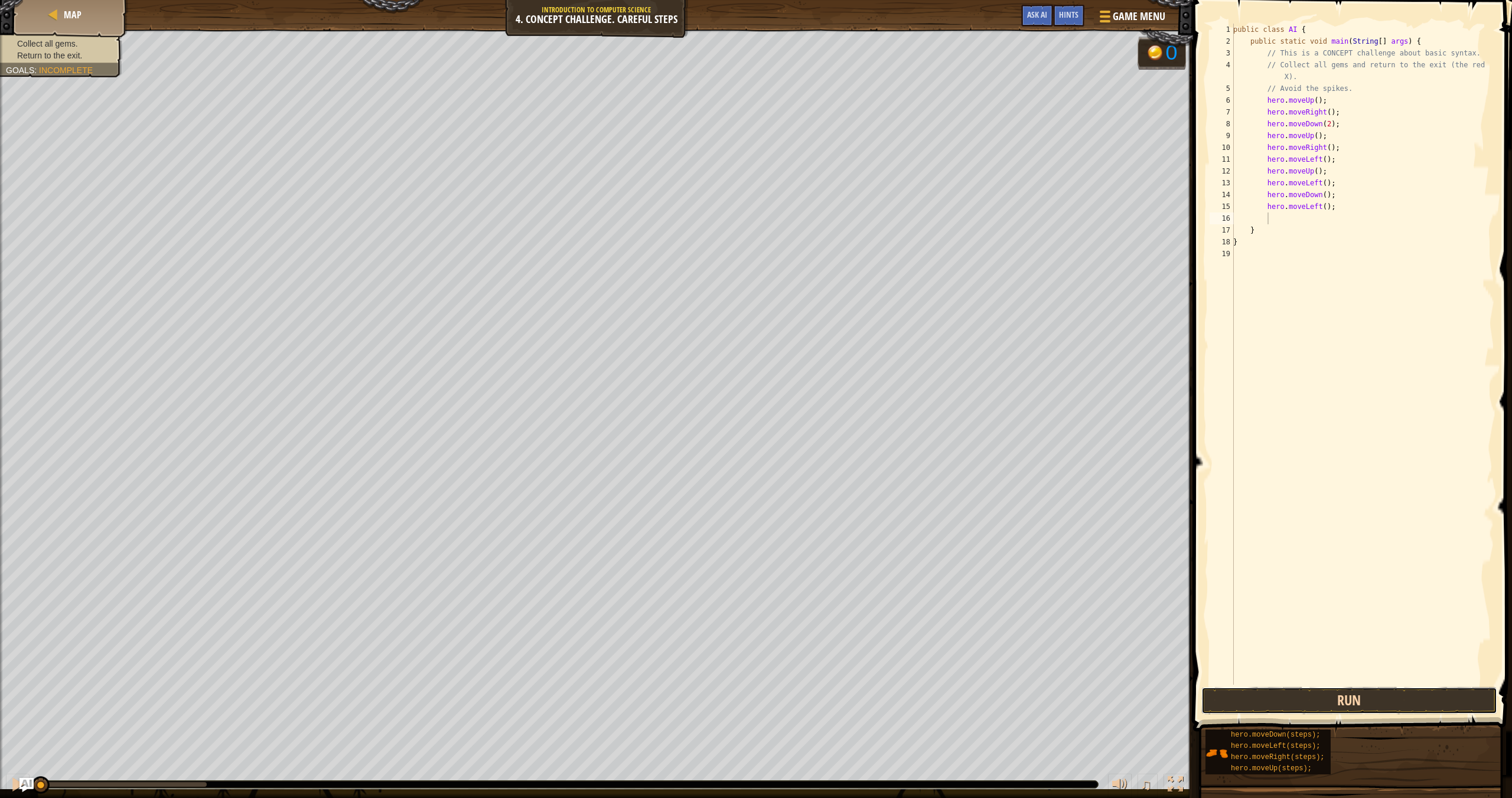
click at [1022, 696] on button "Run" at bounding box center [1349, 701] width 296 height 27
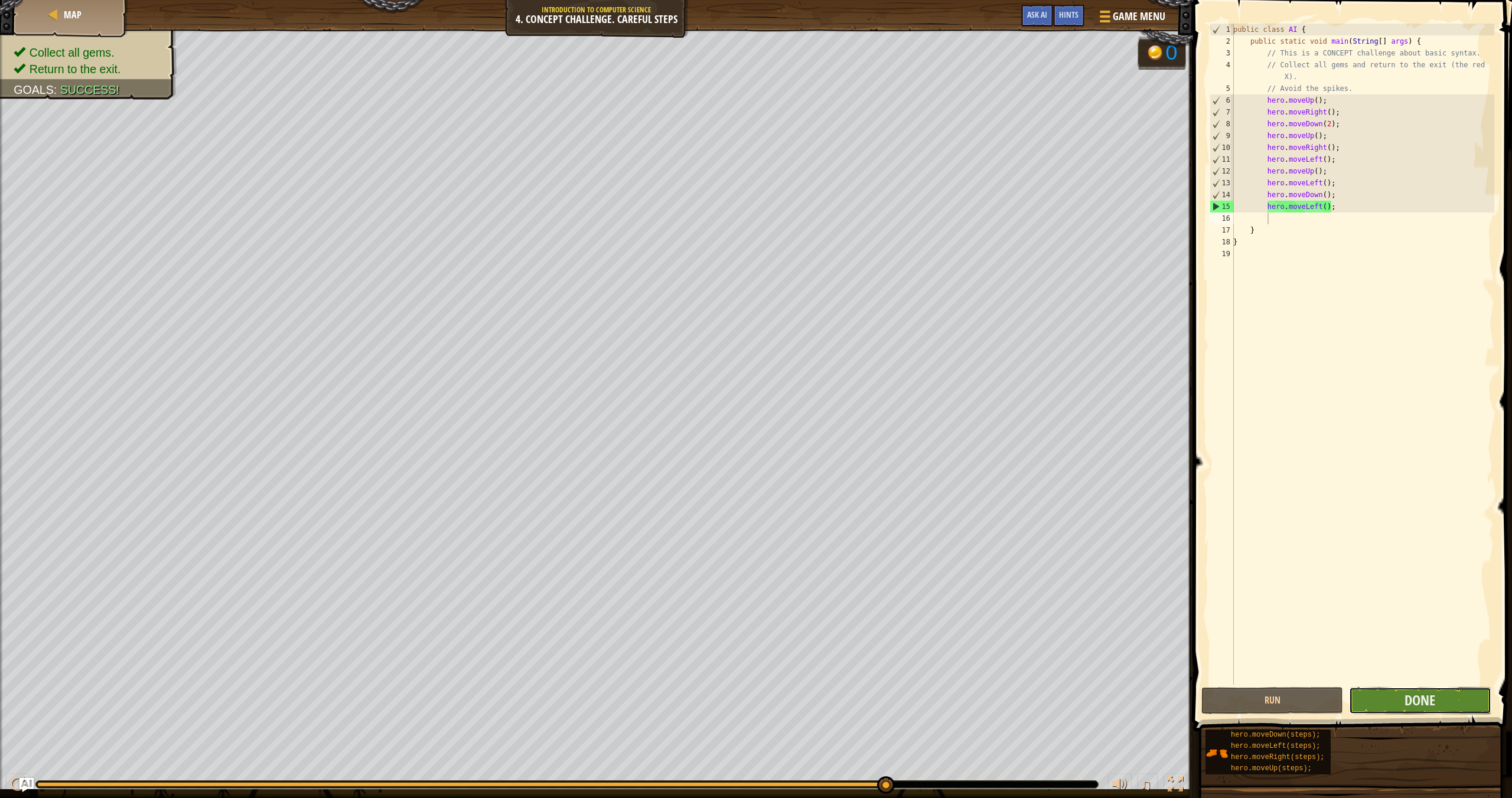
click at [1022, 696] on button "Done" at bounding box center [1419, 701] width 142 height 27
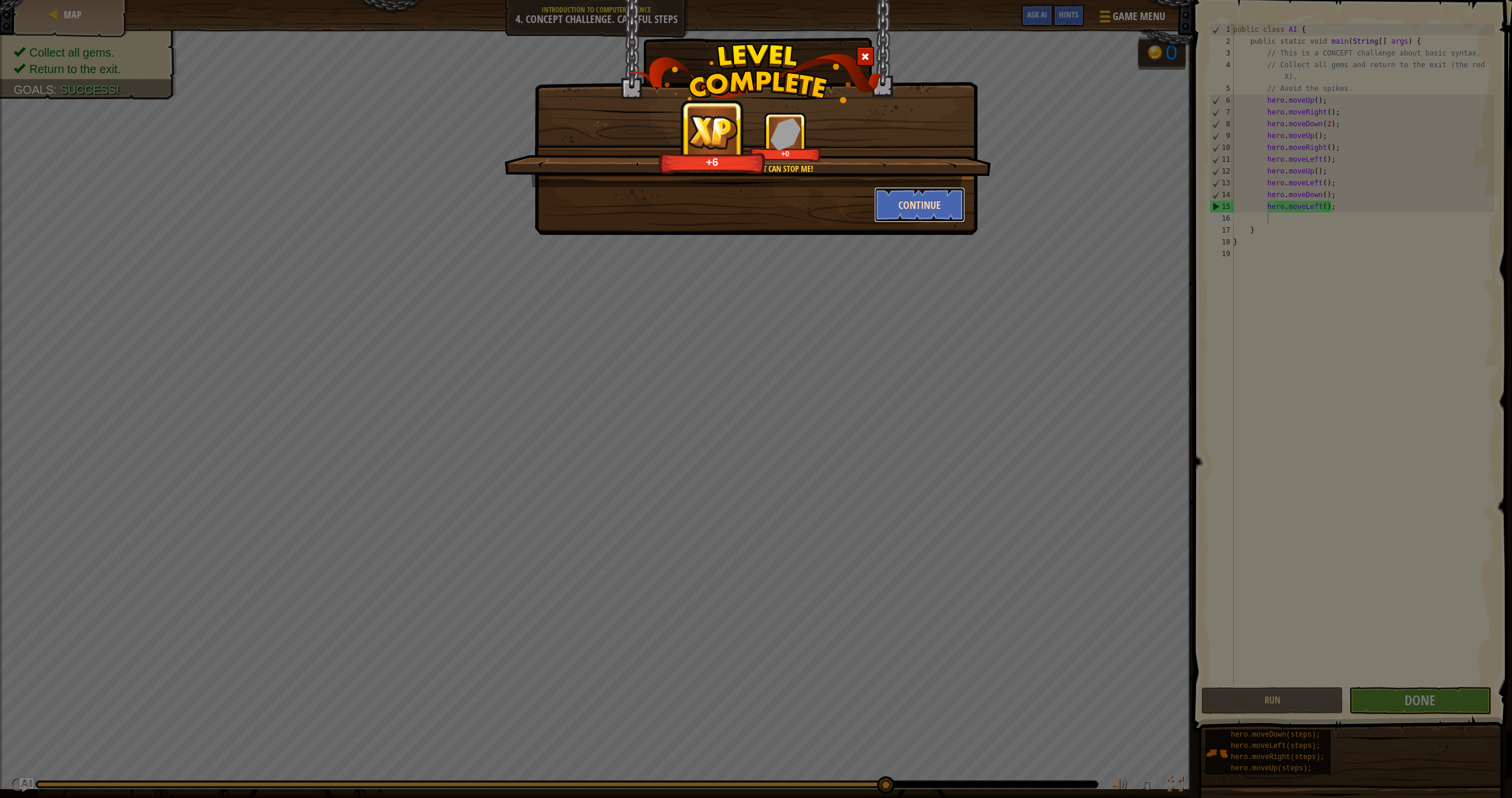
click at [919, 209] on button "Continue" at bounding box center [919, 204] width 91 height 36
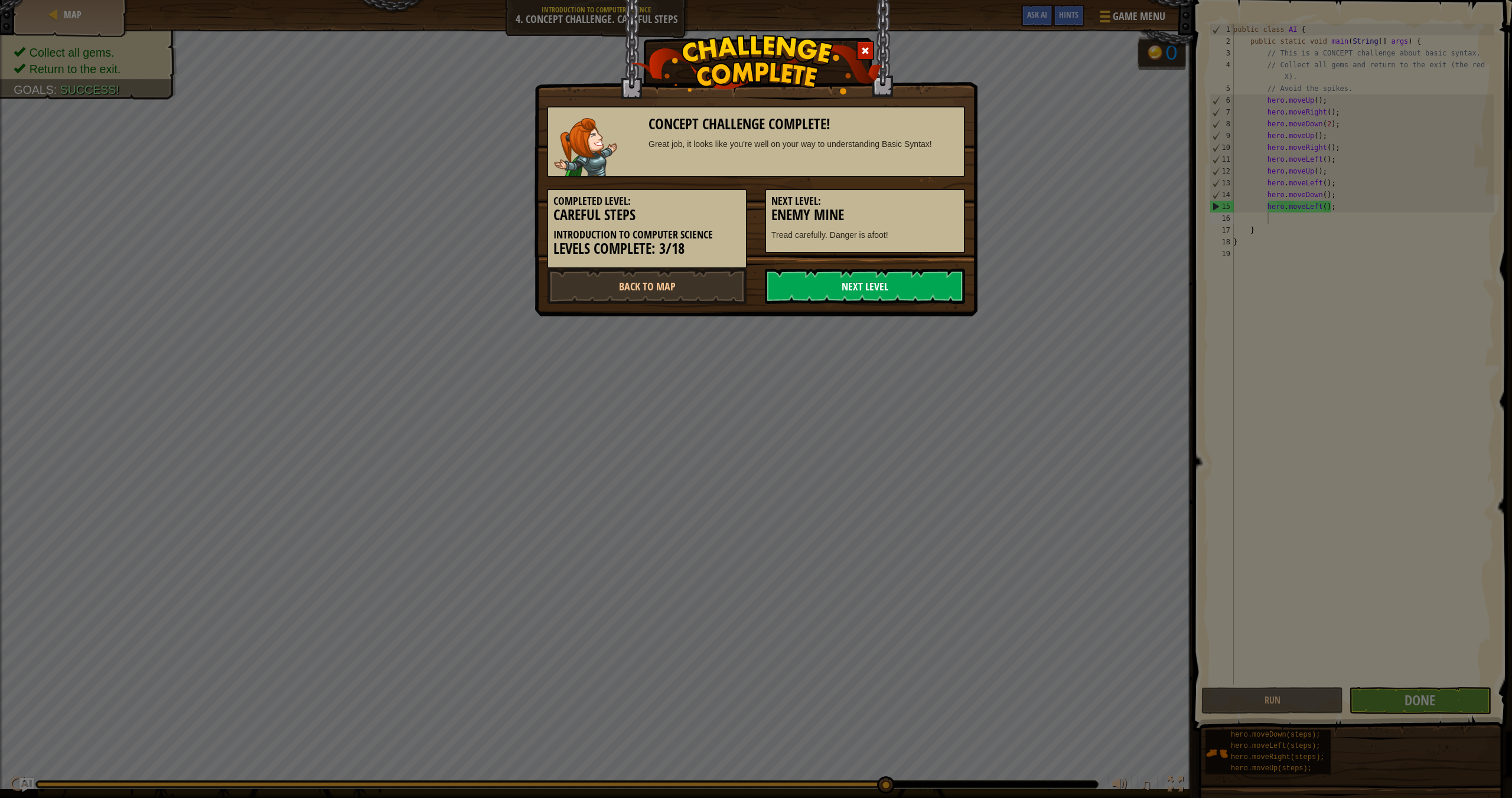
click at [926, 281] on link "Next Level" at bounding box center [865, 286] width 200 height 36
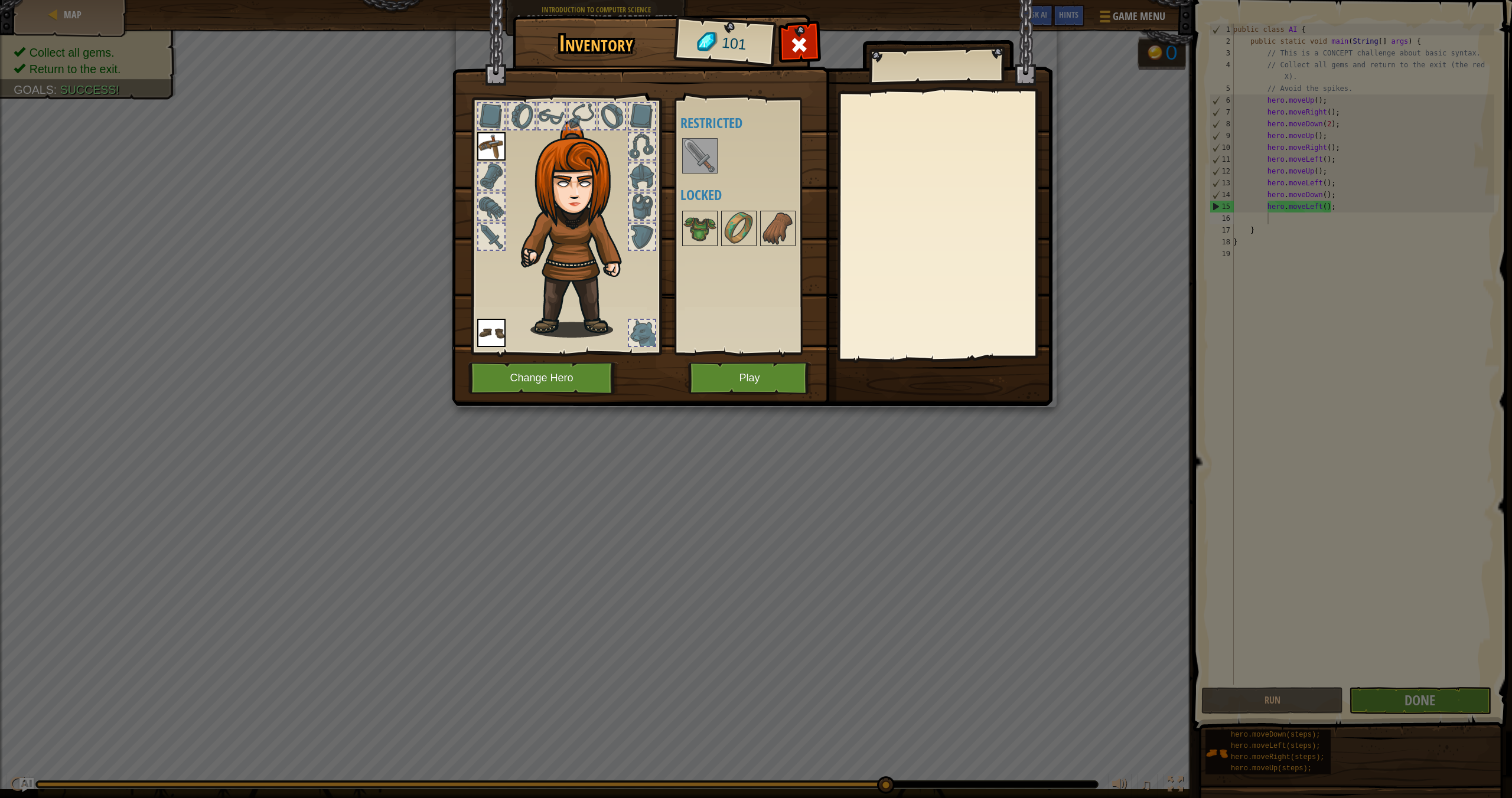
click at [697, 165] on img at bounding box center [700, 156] width 33 height 33
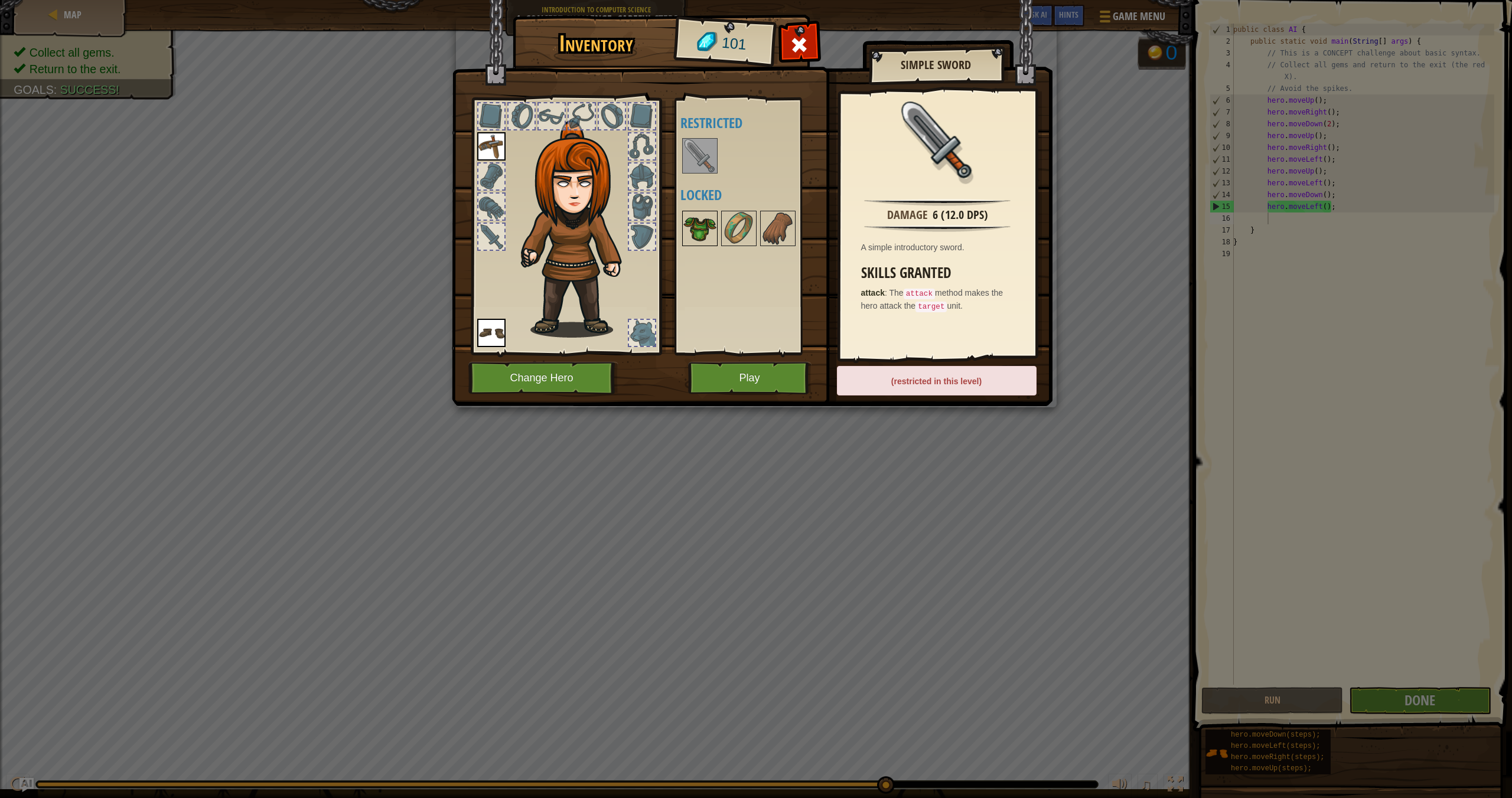
click at [705, 227] on img at bounding box center [700, 228] width 33 height 33
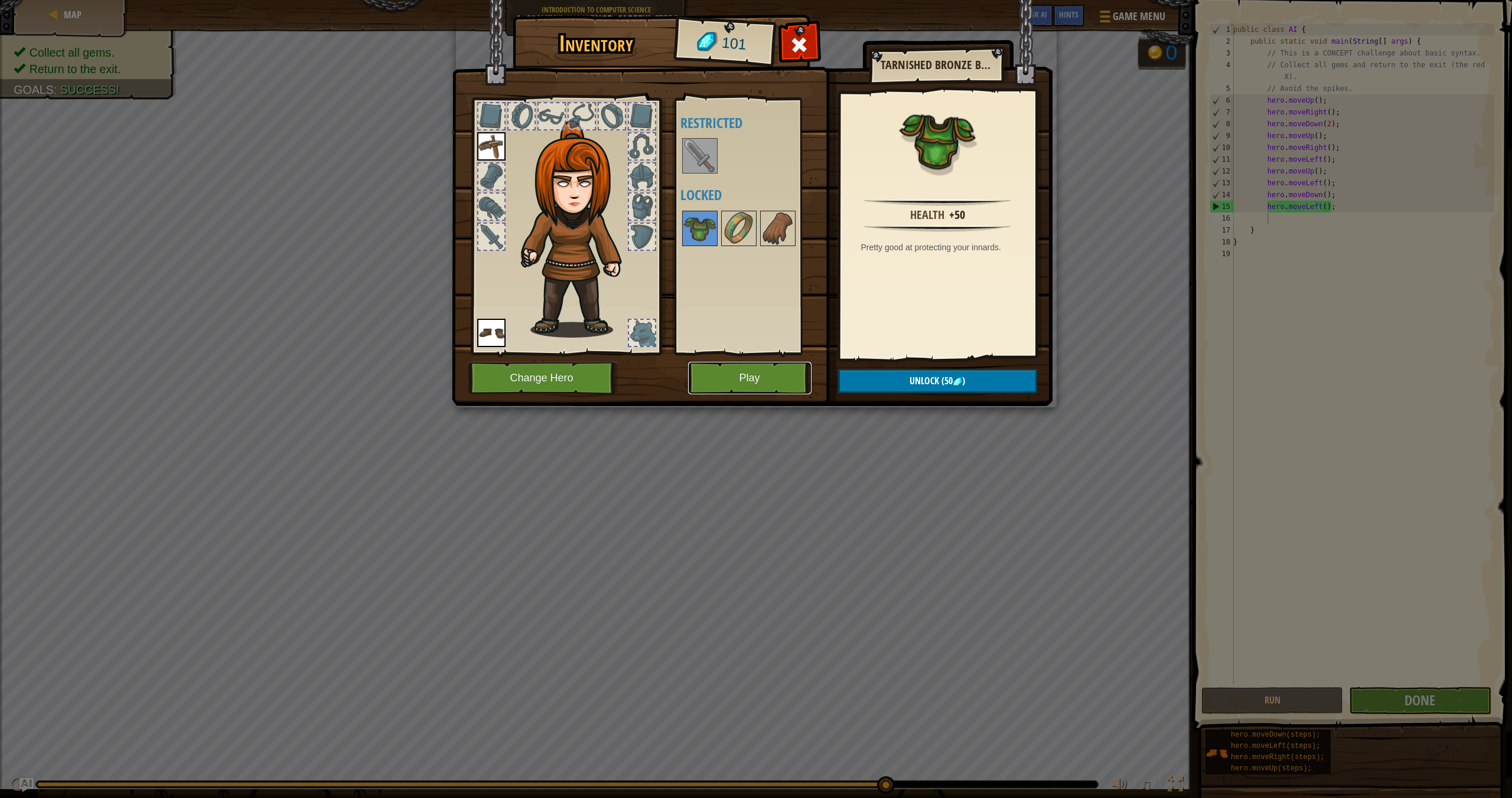
click at [745, 383] on button "Play" at bounding box center [750, 378] width 124 height 32
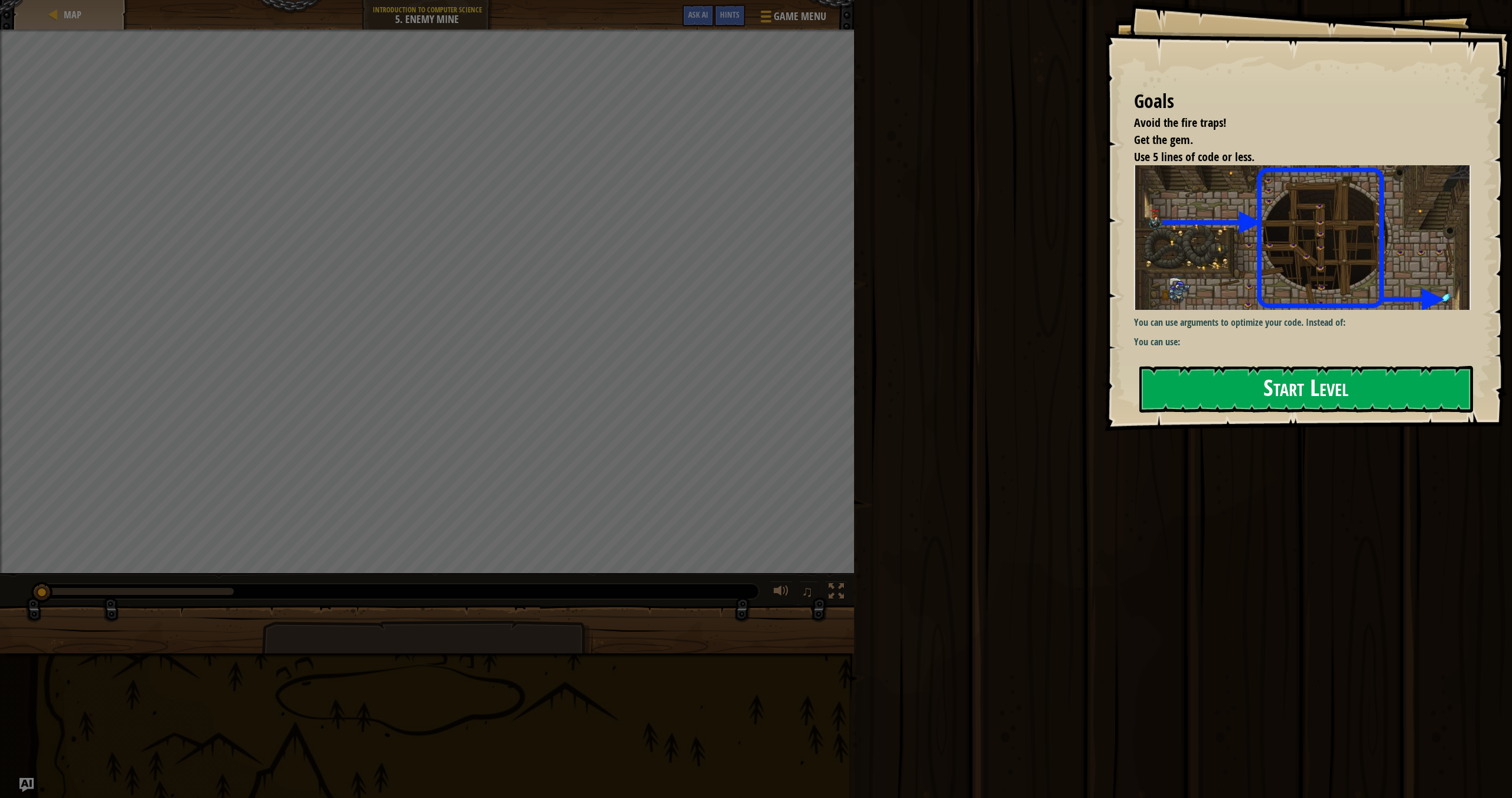
click at [1022, 378] on button "Start Level" at bounding box center [1305, 389] width 334 height 47
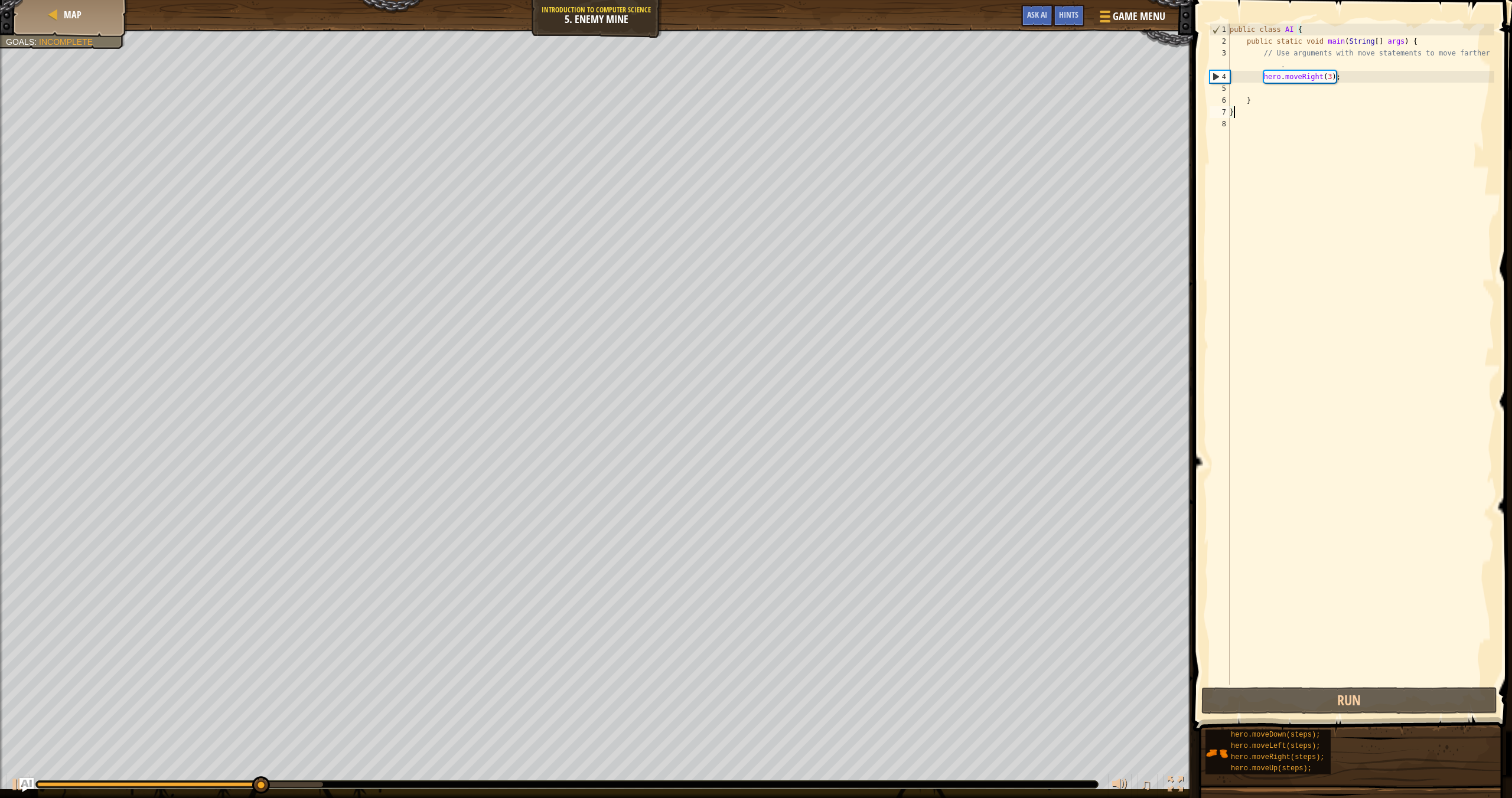
click at [1022, 97] on div "public class AI { public static void main ( String [ ] args ) { // Use argument…" at bounding box center [1360, 366] width 267 height 685
click at [1022, 96] on div "public class AI { public static void main ( String [ ] args ) { // Use argument…" at bounding box center [1360, 366] width 267 height 685
click at [1022, 80] on div "public class AI { public static void main ( String [ ] args ) { // Use argument…" at bounding box center [1360, 366] width 267 height 685
type textarea "hero.moveRight(3);"
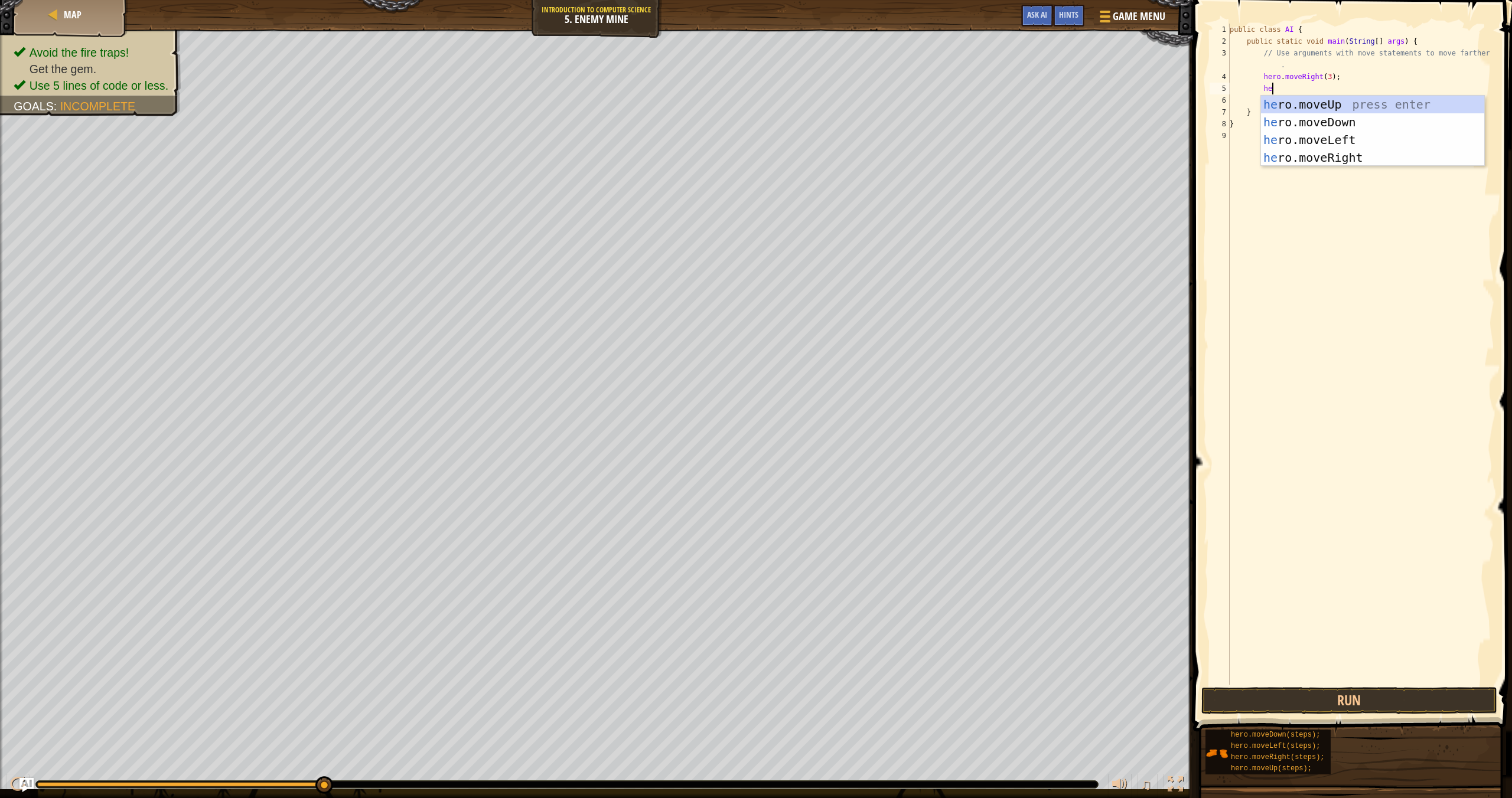
type textarea "her"
click at [1022, 105] on div "her o.moveUp press enter her o.moveDown press enter her o.moveLeft press enter …" at bounding box center [1373, 149] width 223 height 106
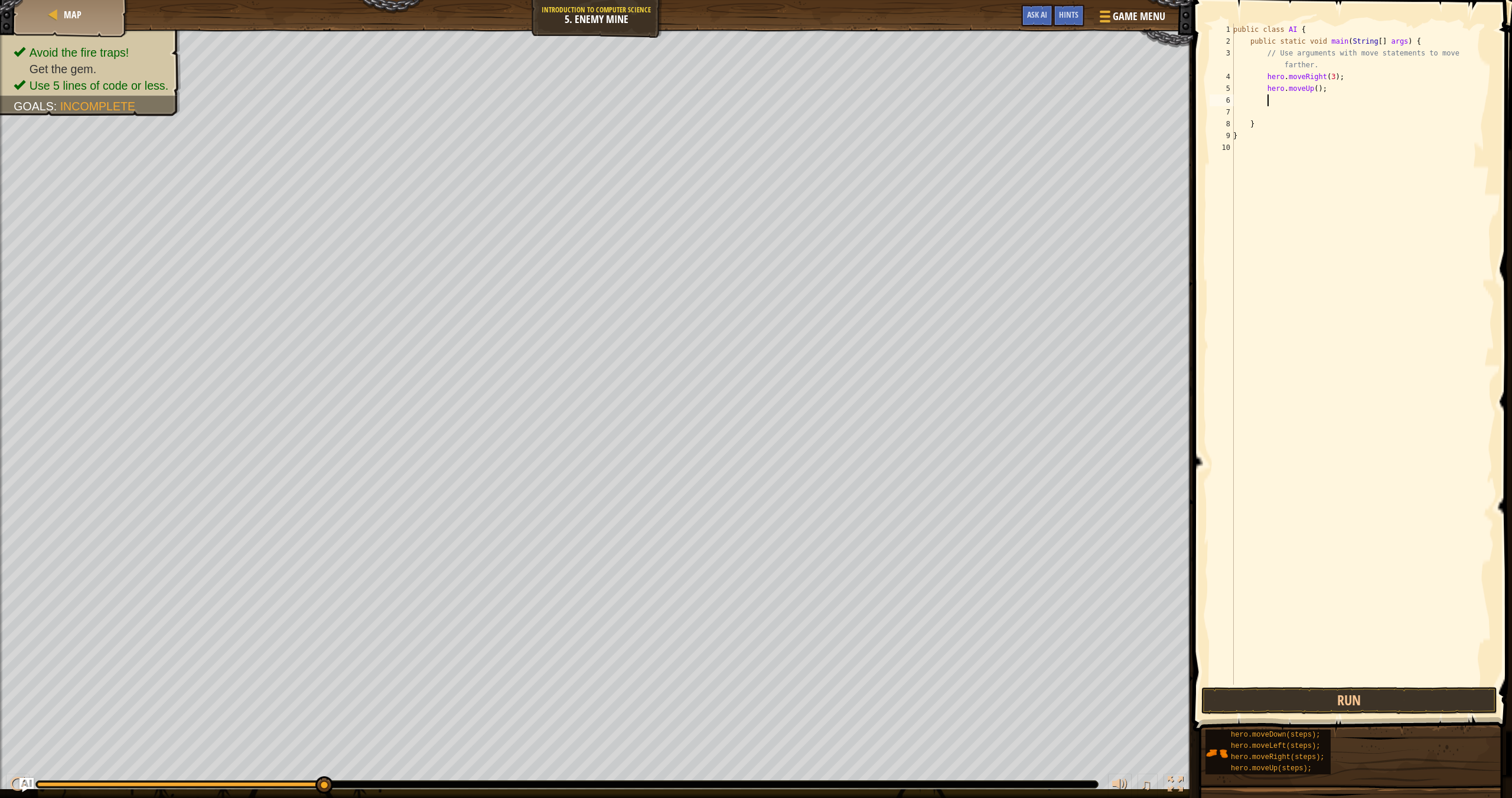
type textarea "hr"
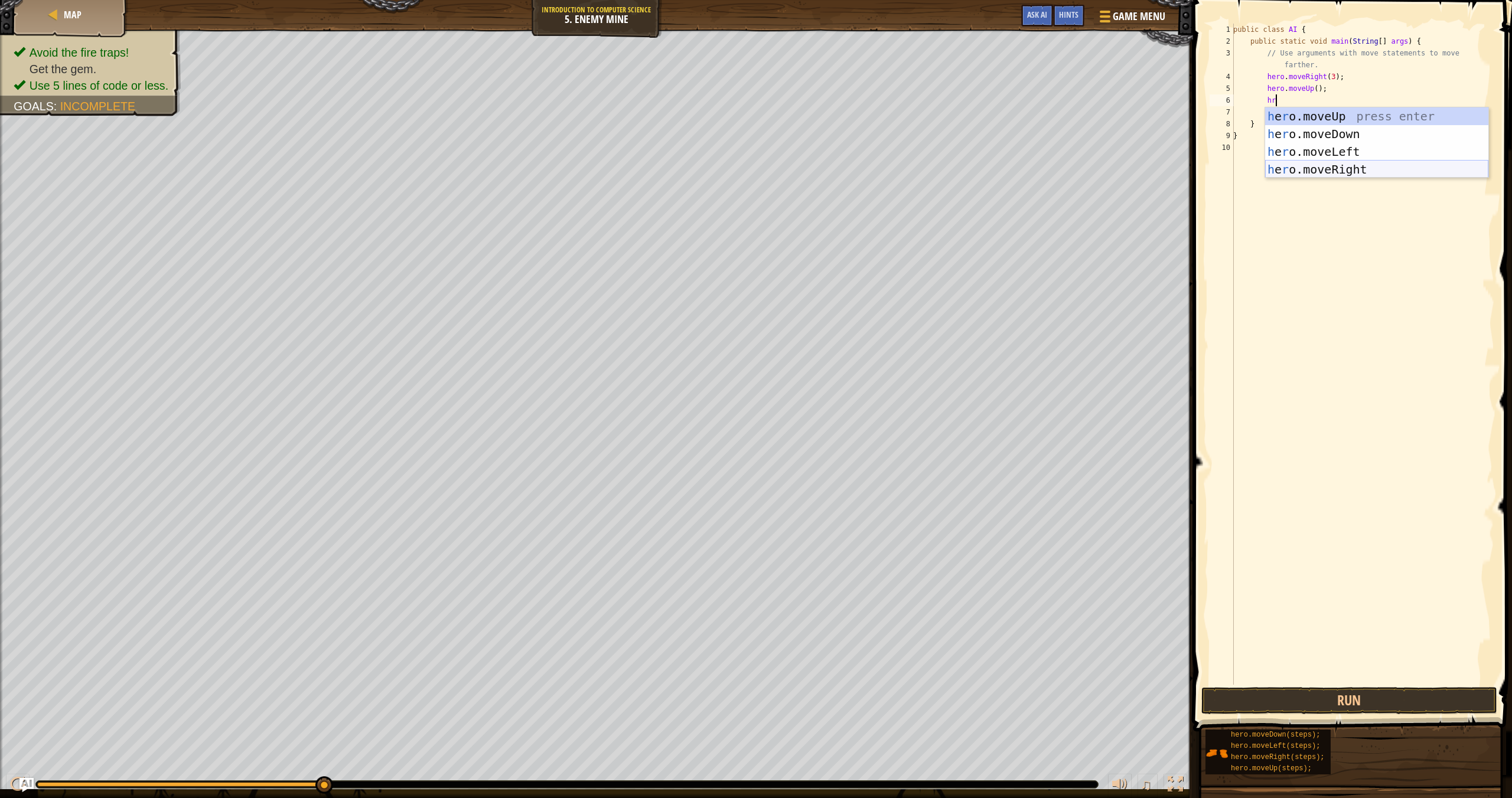
click at [1022, 169] on div "h e r o.moveUp press enter h e r o.moveDown press enter h e r o.moveLeft press …" at bounding box center [1376, 161] width 223 height 106
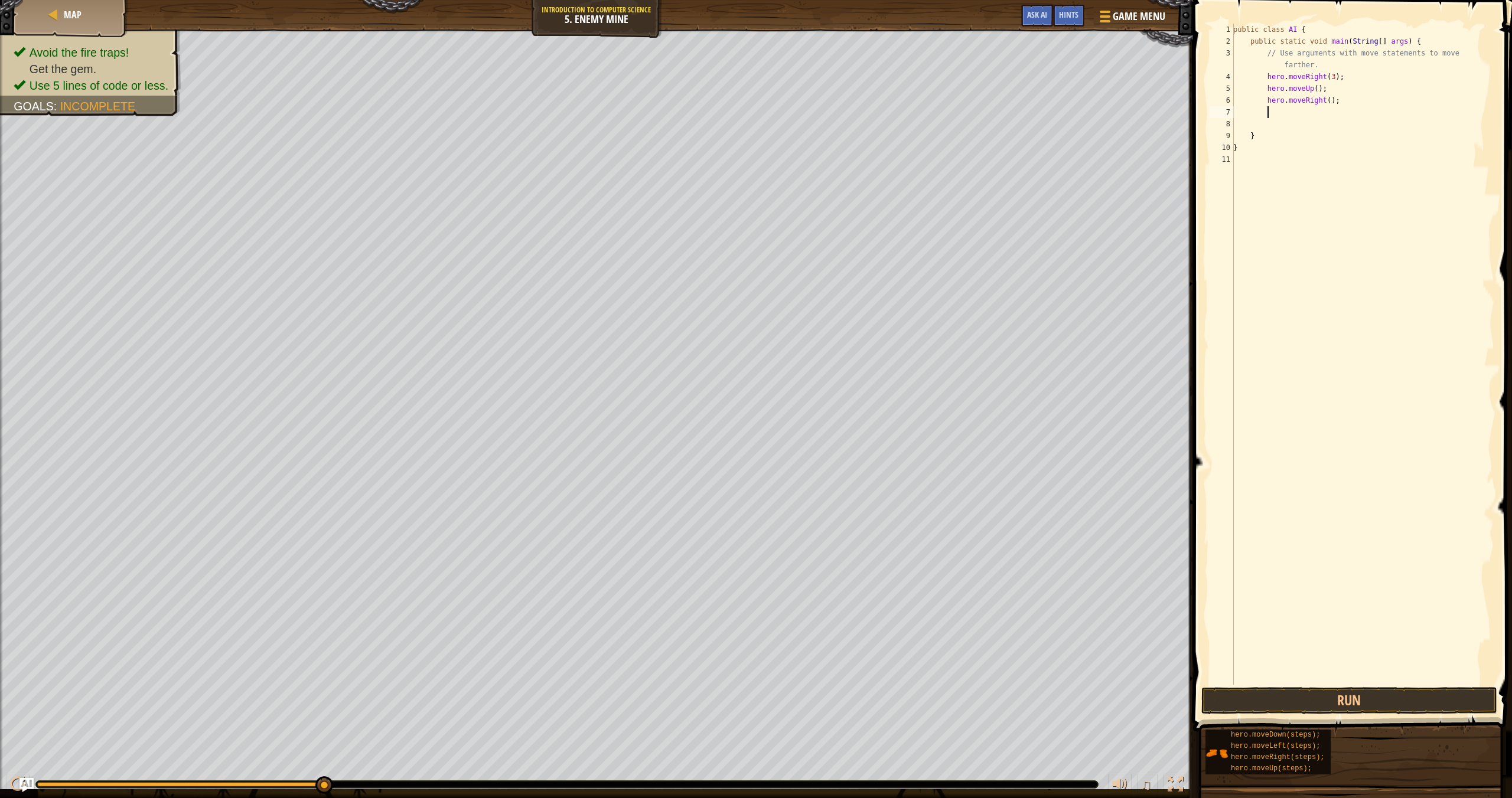
scroll to position [6, 2]
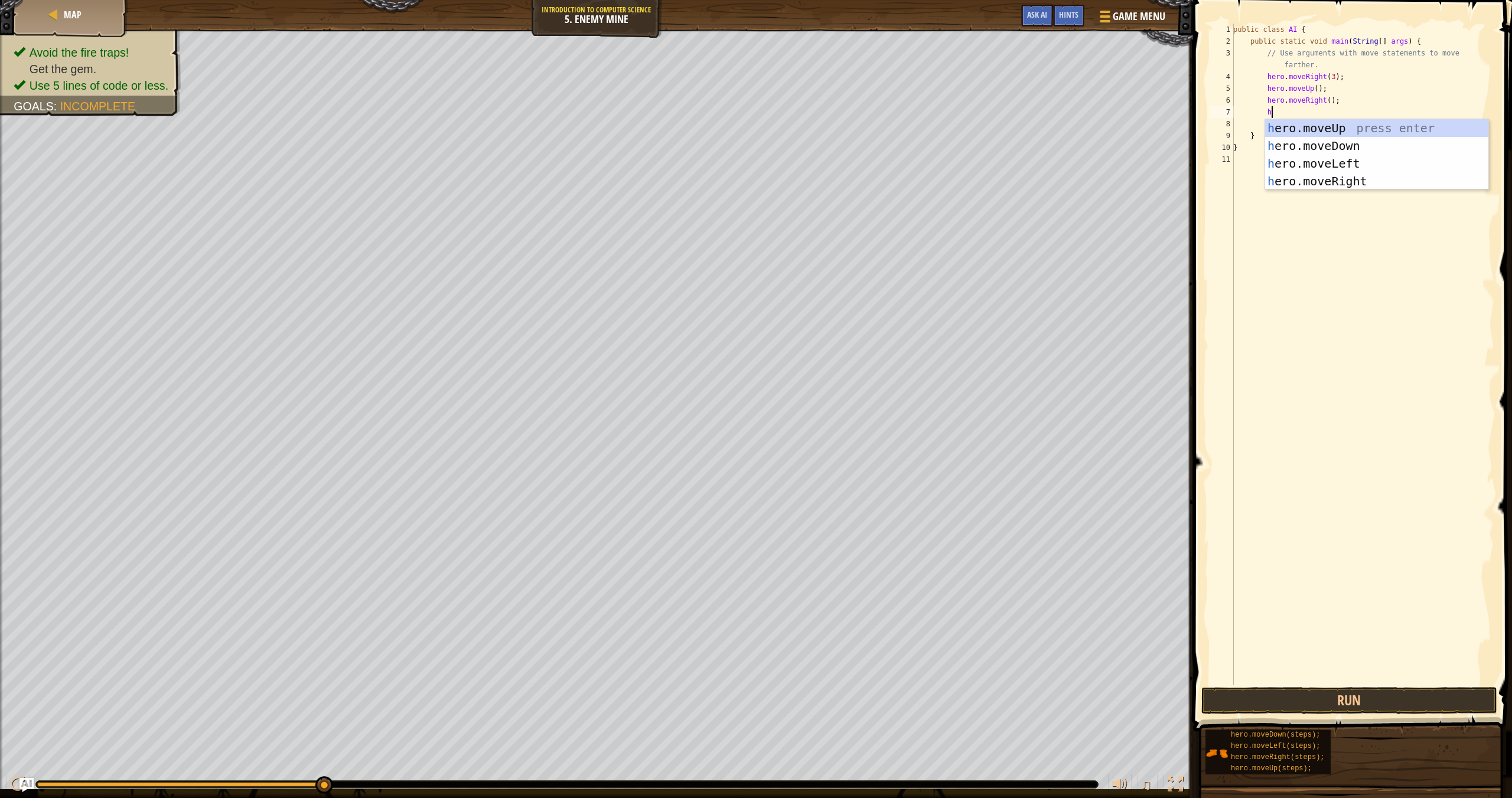
type textarea "her"
click at [1022, 140] on div "her o.moveUp press enter her o.moveDown press enter her o.moveLeft press enter …" at bounding box center [1376, 173] width 223 height 106
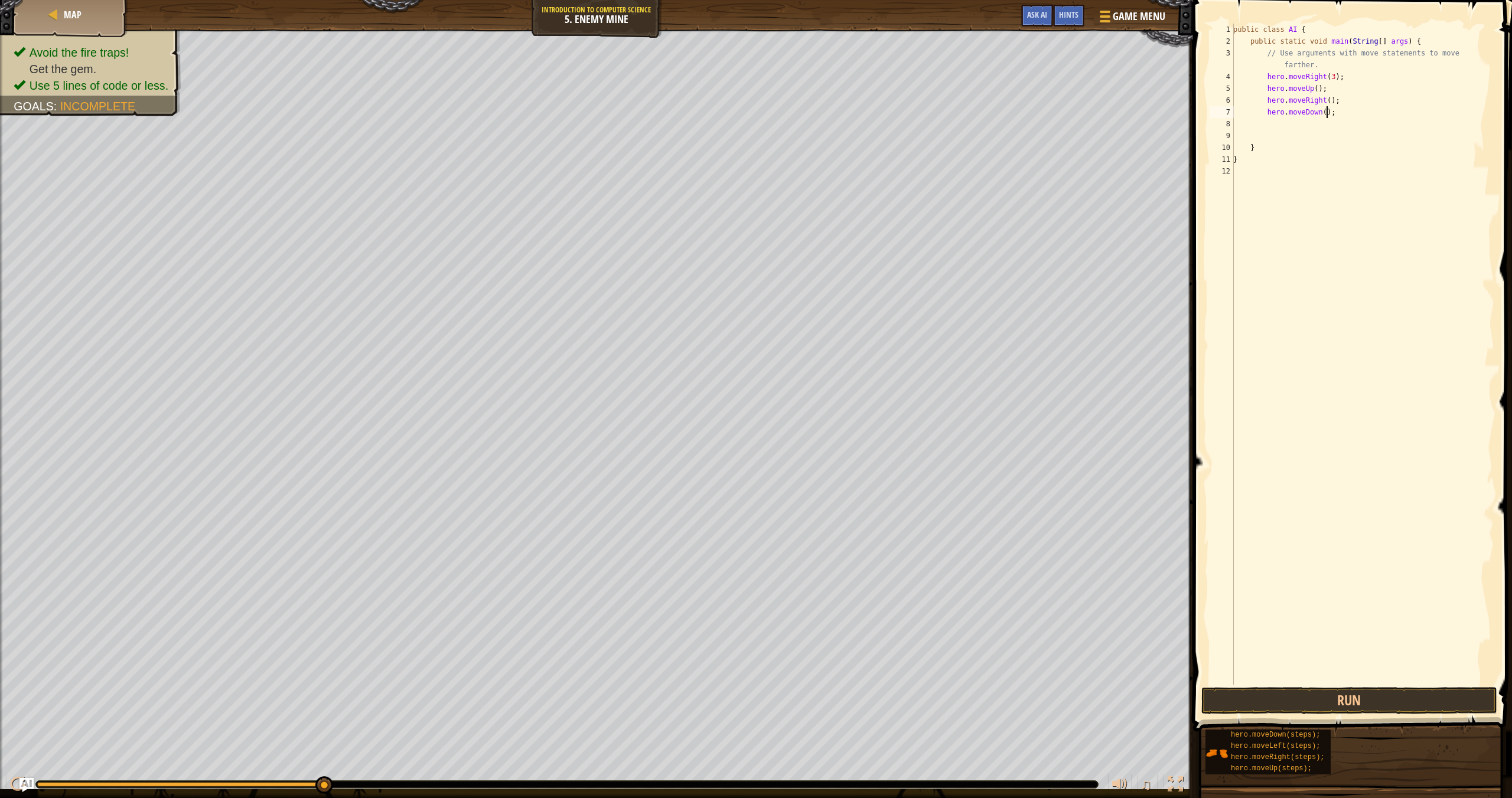
click at [1022, 116] on div "public class AI { public static void main ( String [ ] args ) { // Use argument…" at bounding box center [1362, 366] width 263 height 685
type textarea "hero.moveDown(3);"
click at [1022, 117] on div "public class AI { public static void main ( String [ ] args ) { // Use argument…" at bounding box center [1362, 366] width 263 height 685
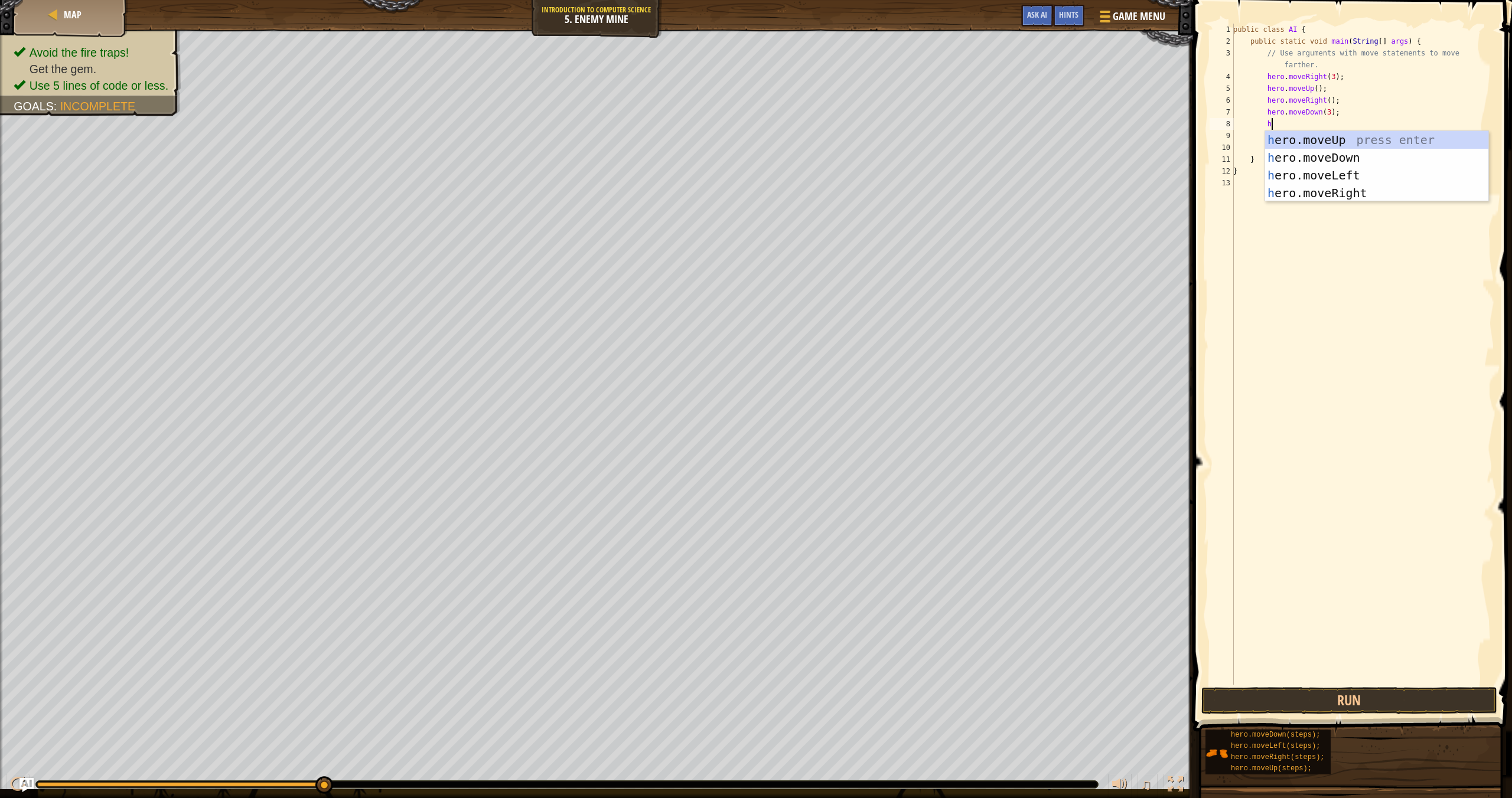
type textarea "her"
drag, startPoint x: 1338, startPoint y: 191, endPoint x: 1347, endPoint y: 159, distance: 33.2
click at [1022, 189] on div "her o.moveUp press enter her o.moveDown press enter her o.moveLeft press enter …" at bounding box center [1376, 184] width 223 height 106
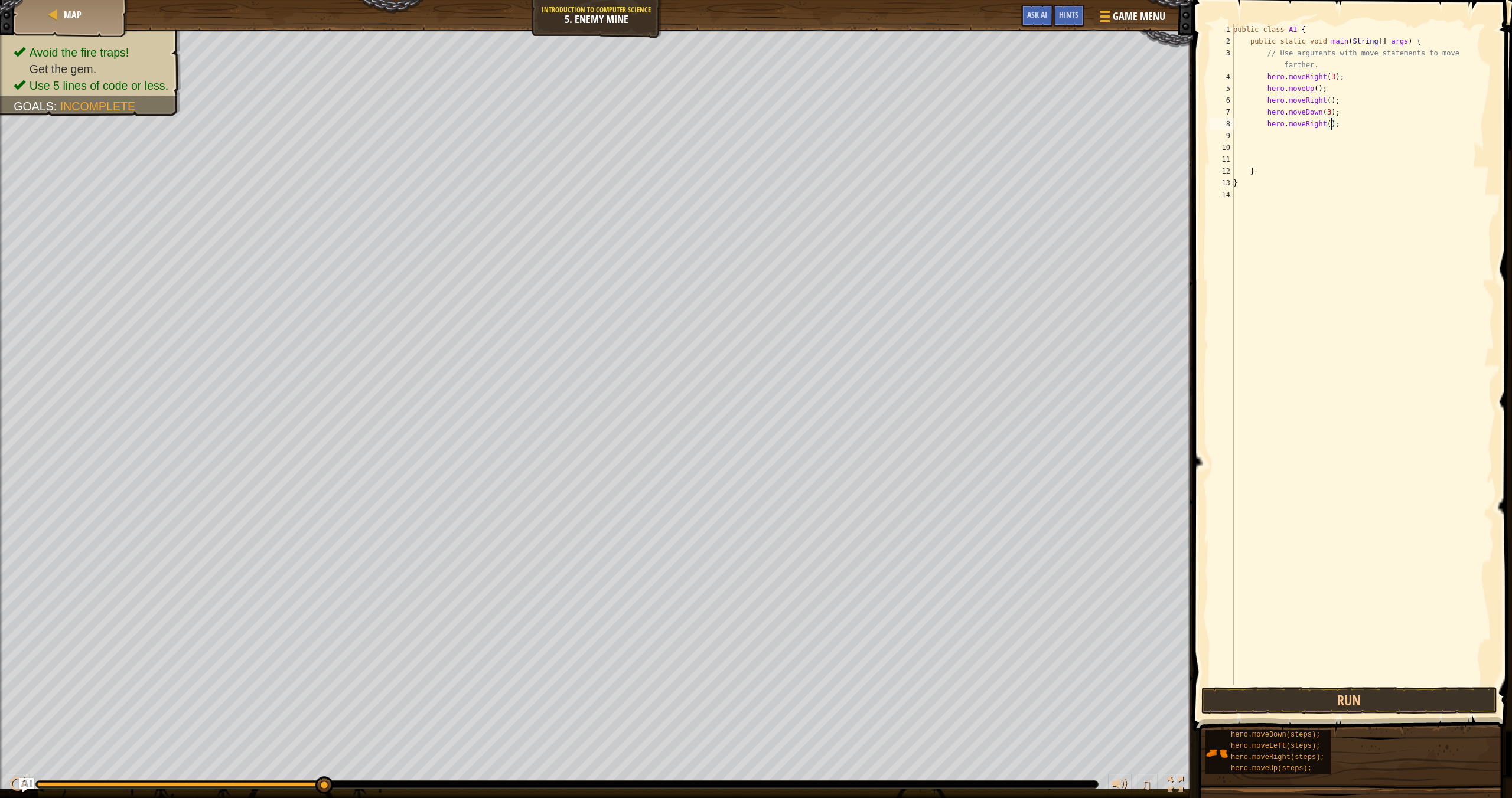
click at [1022, 127] on div "public class AI { public static void main ( String [ ] args ) { // Use argument…" at bounding box center [1362, 366] width 263 height 685
type textarea "hero.moveRight(2);"
click at [1022, 696] on button "Run" at bounding box center [1349, 701] width 296 height 27
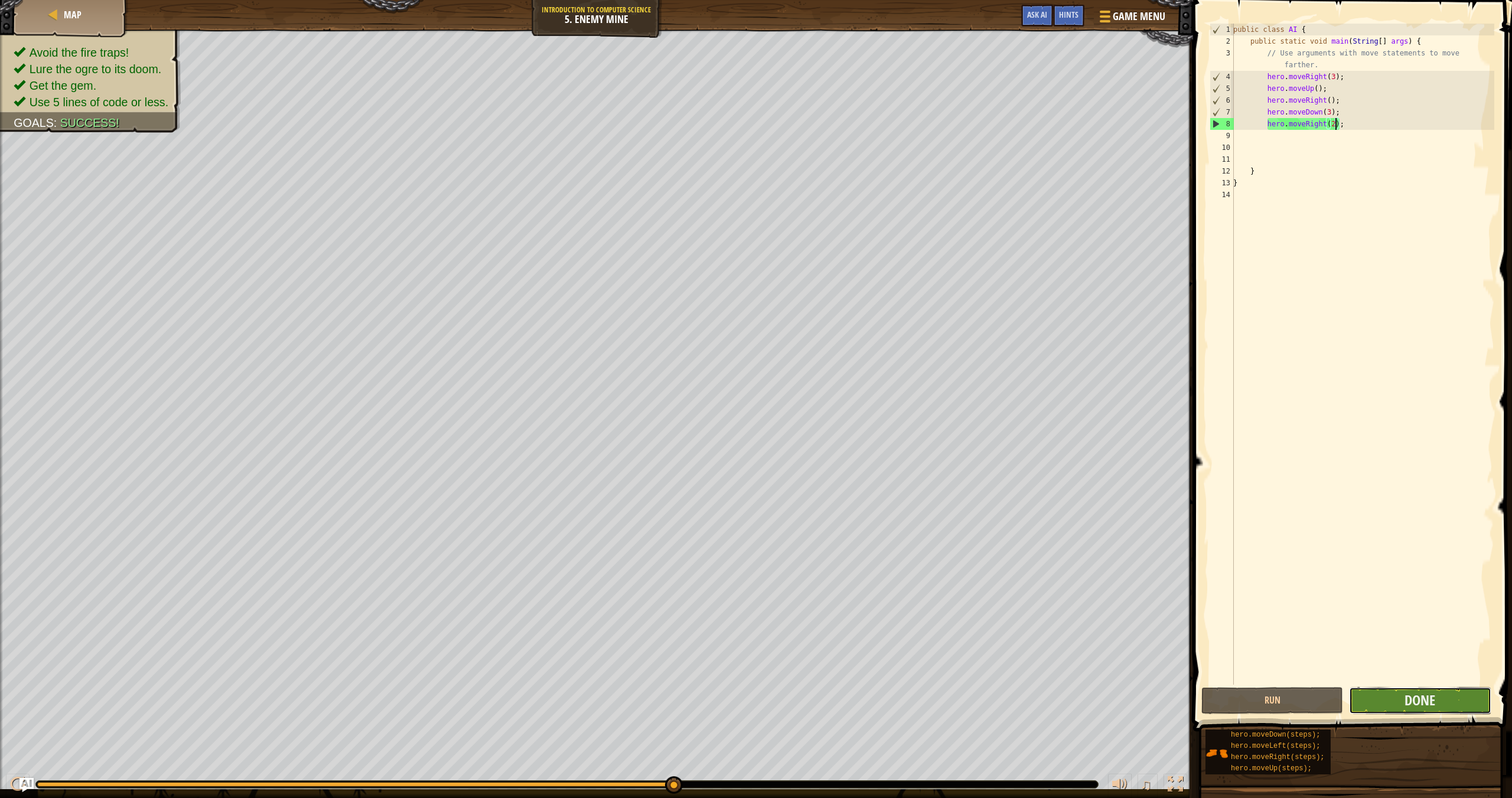
click at [1022, 696] on button "Done" at bounding box center [1419, 701] width 142 height 27
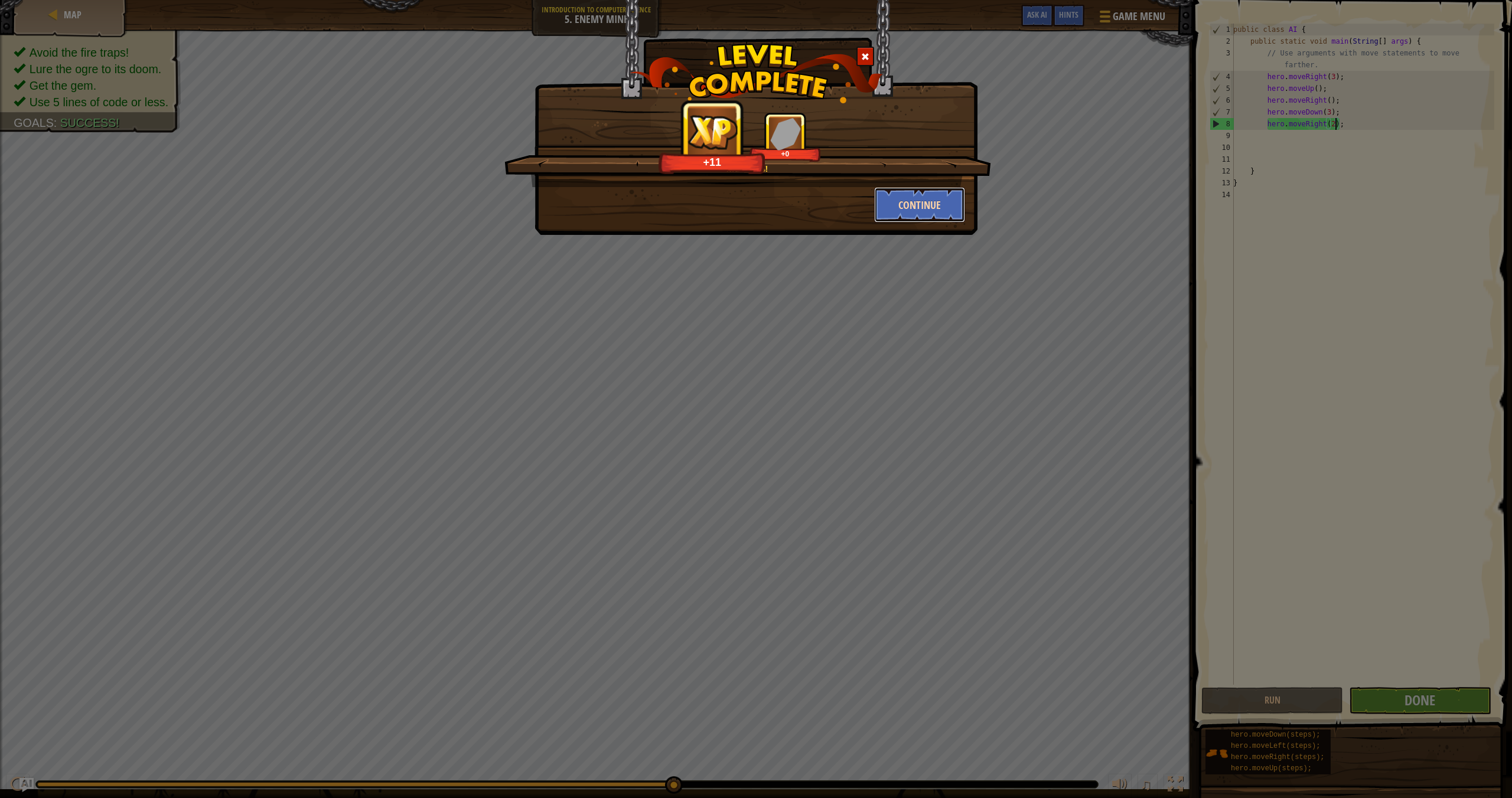
click at [886, 194] on button "Continue" at bounding box center [919, 204] width 91 height 36
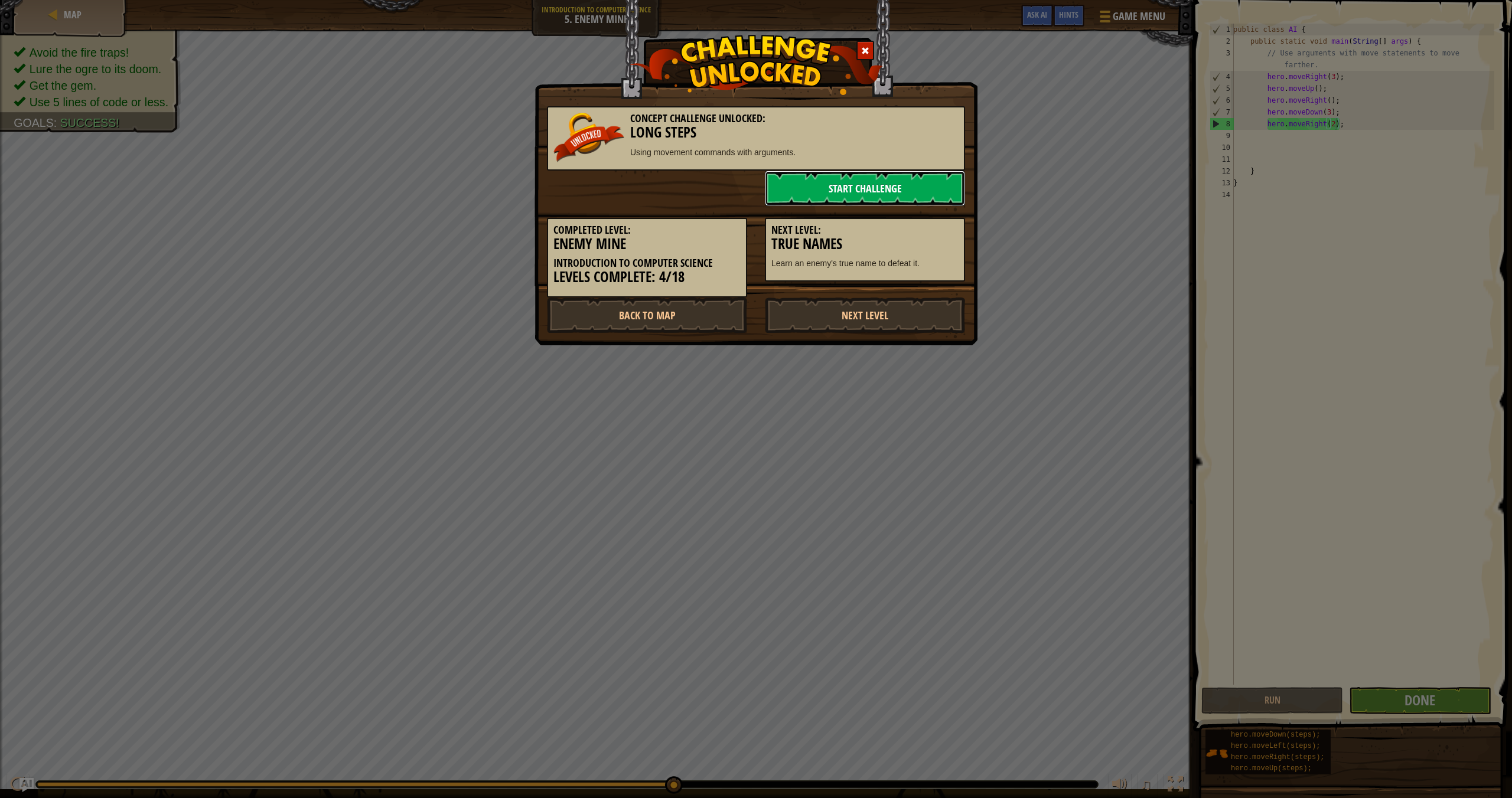
click at [903, 192] on link "Start Challenge" at bounding box center [865, 188] width 200 height 36
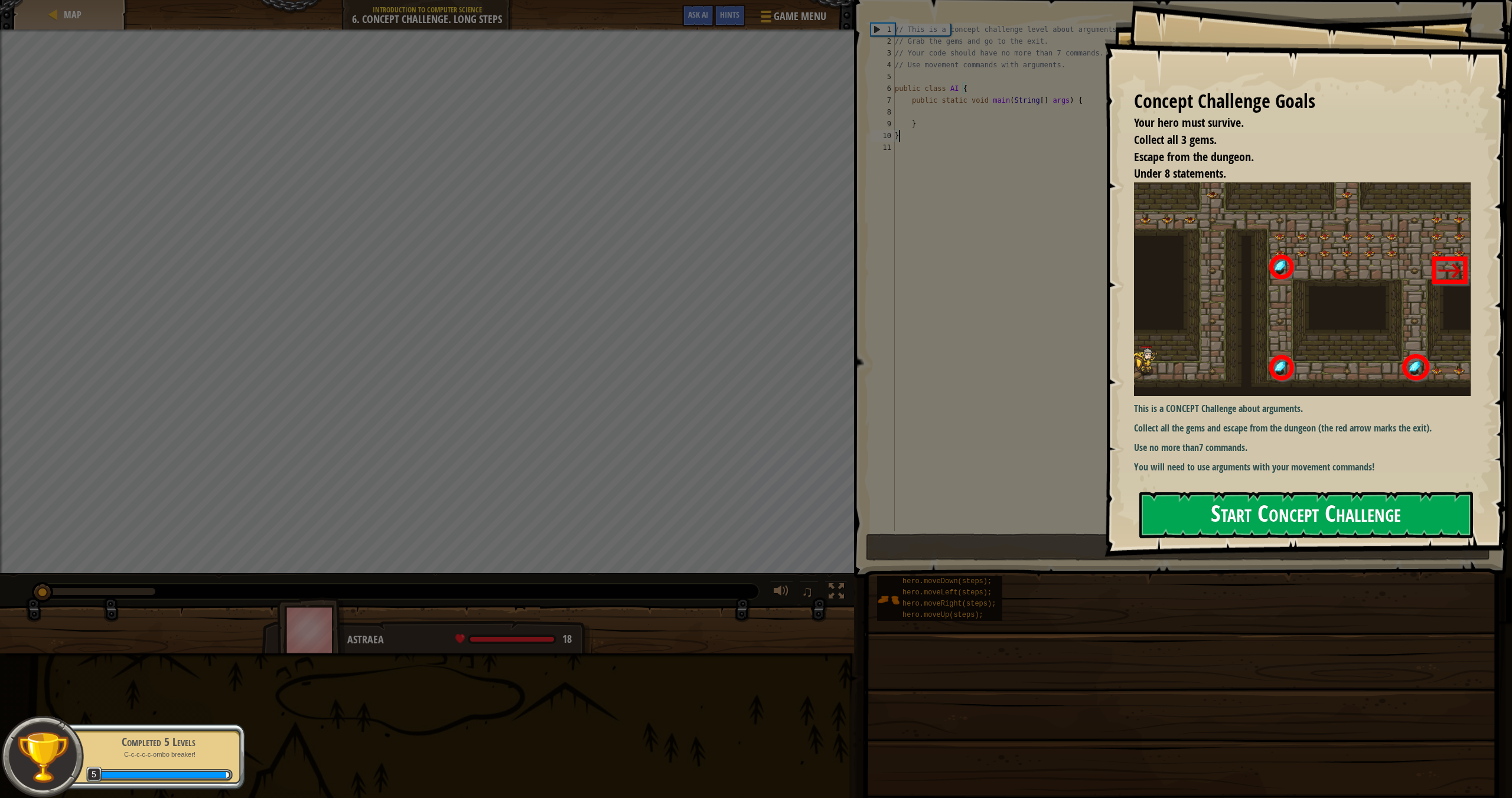
click at [1022, 492] on button "Start Concept Challenge" at bounding box center [1305, 515] width 334 height 47
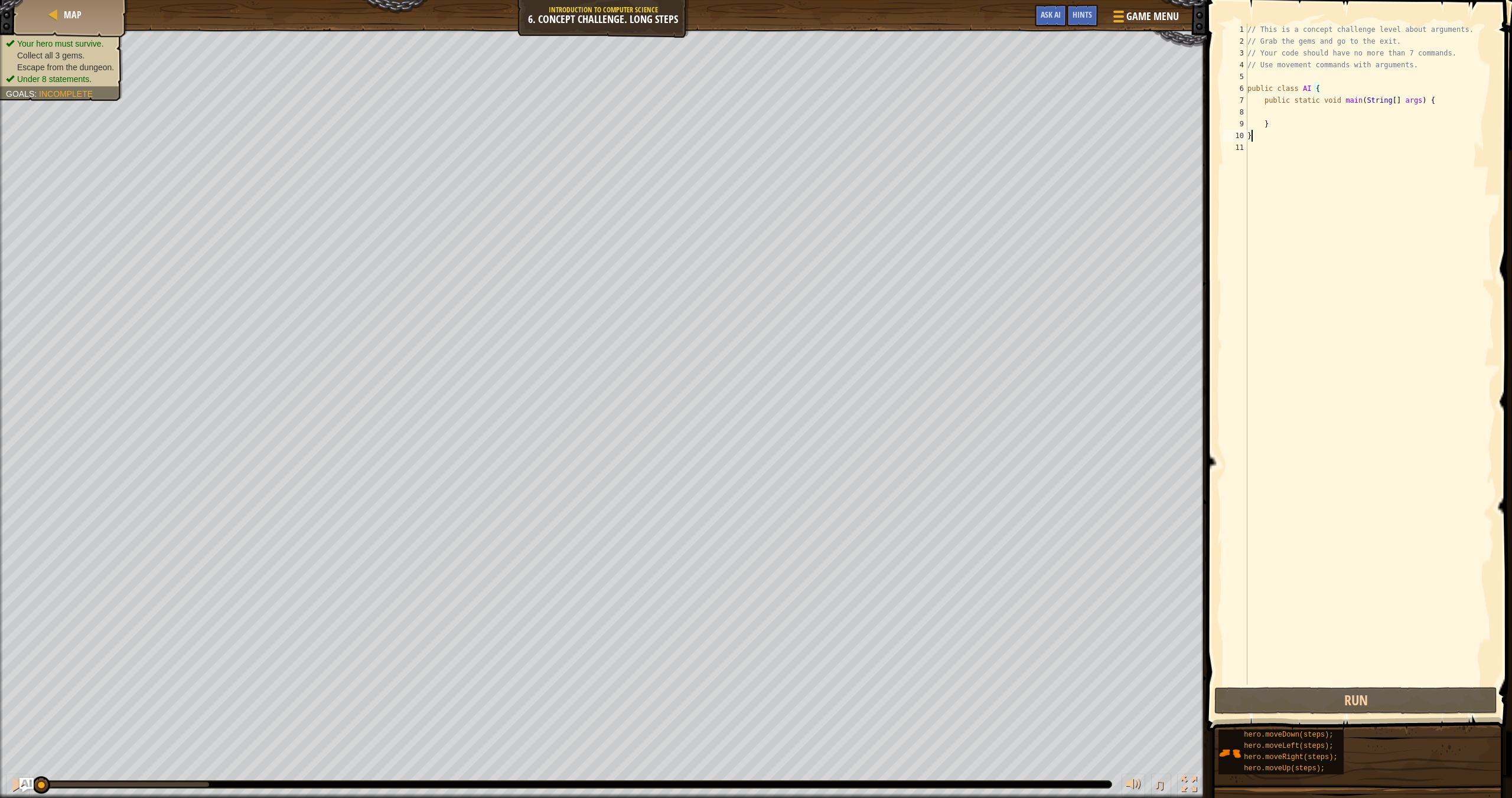
click at [1022, 115] on div "// This is a concept challenge level about arguments. // Grab the gems and go t…" at bounding box center [1369, 366] width 249 height 685
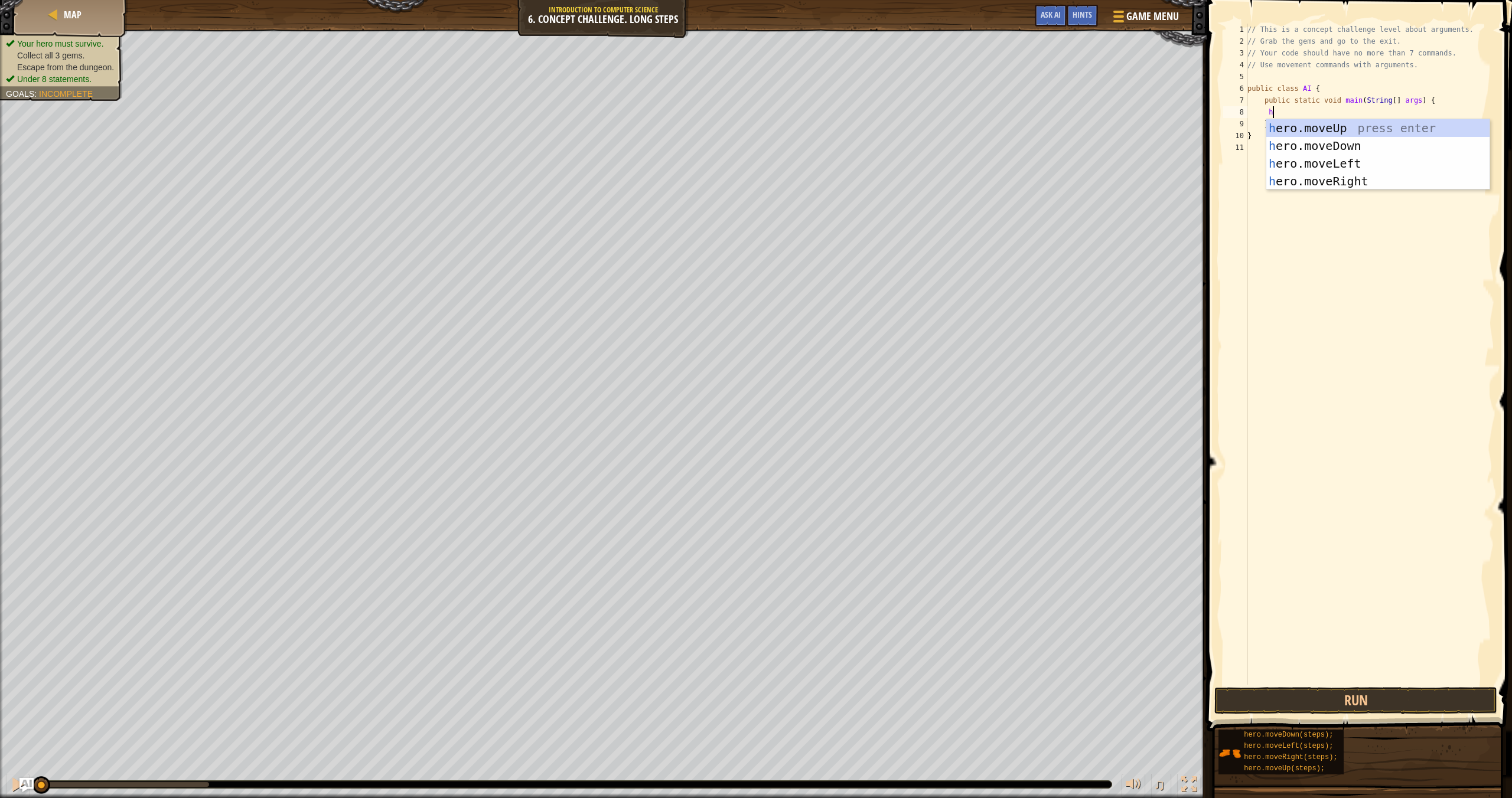
type textarea "he"
click at [1022, 186] on div "he ro.moveUp press enter he ro.moveDown press enter he ro.moveLeft press enter …" at bounding box center [1378, 173] width 223 height 106
type textarea "her"
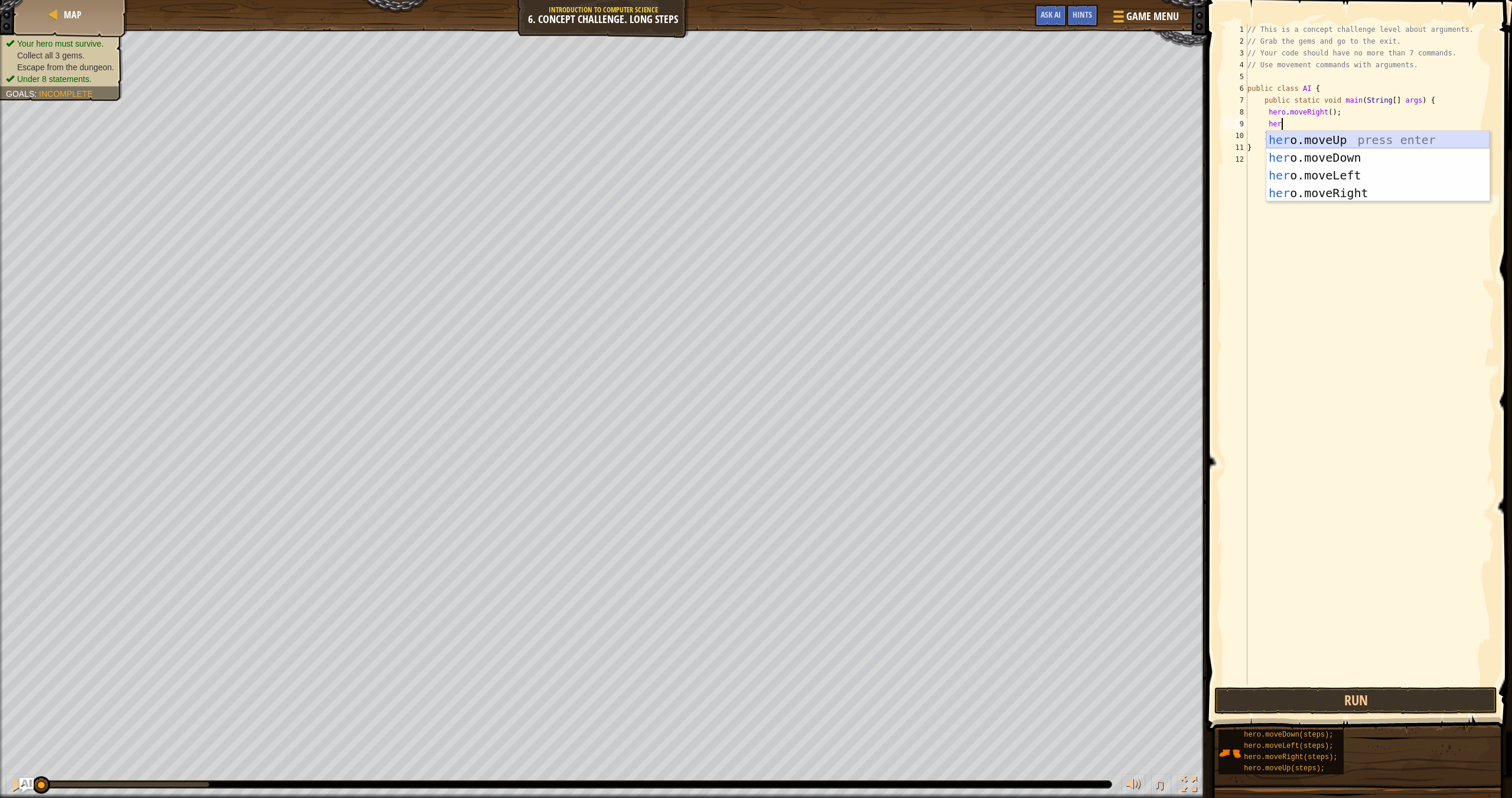
click at [1022, 143] on div "her o.moveUp press enter her o.moveDown press enter her o.moveLeft press enter …" at bounding box center [1378, 184] width 223 height 106
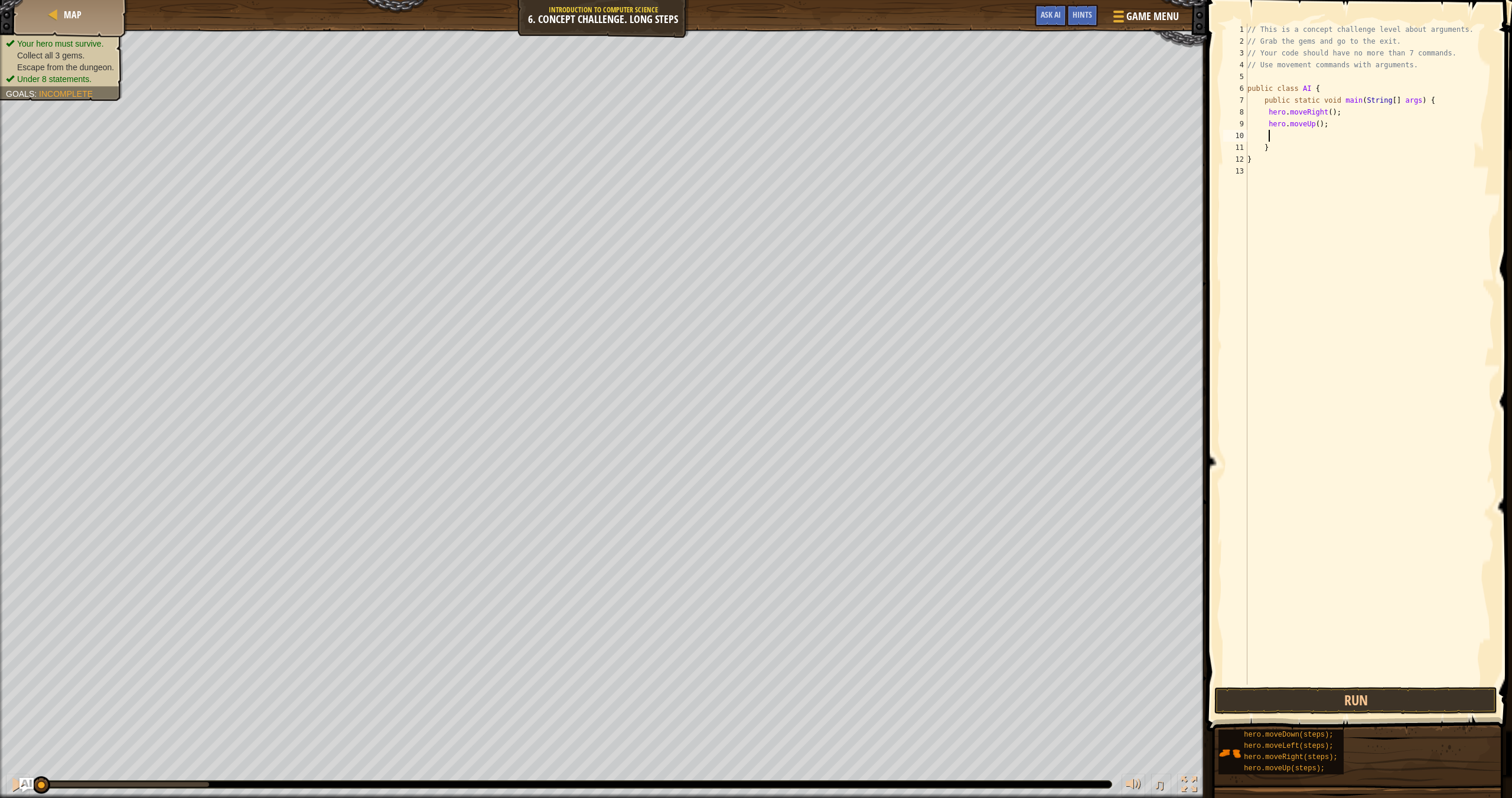
click at [1022, 125] on div "// This is a concept challenge level about arguments. // Grab the gems and go t…" at bounding box center [1369, 366] width 249 height 685
type textarea "hero.moveUp(3);"
click at [1022, 136] on div "// This is a concept challenge level about arguments. // Grab the gems and go t…" at bounding box center [1369, 366] width 249 height 685
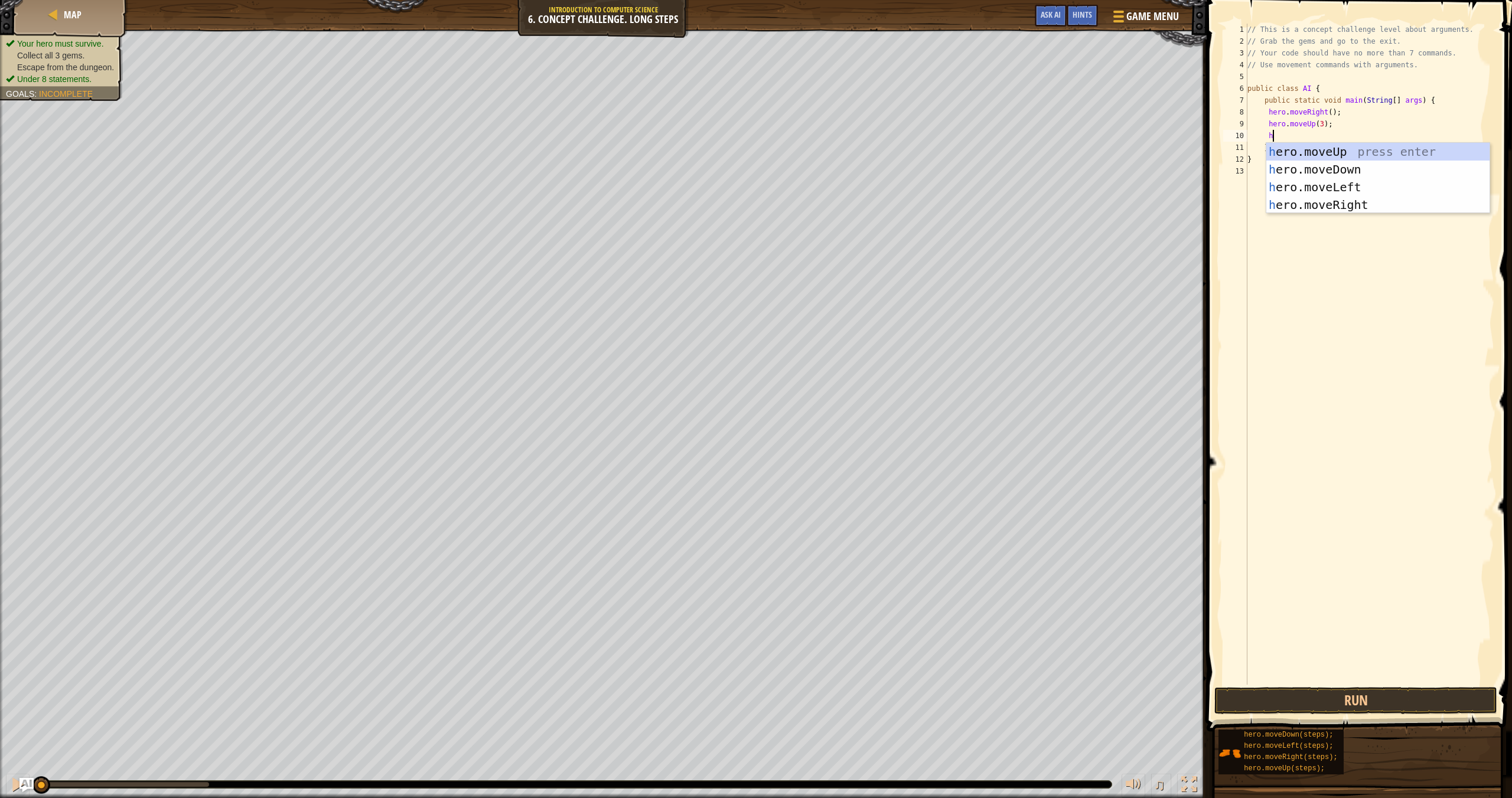
type textarea "her"
click at [1022, 209] on div "her o.moveUp press enter her o.moveDown press enter her o.moveLeft press enter …" at bounding box center [1378, 196] width 223 height 106
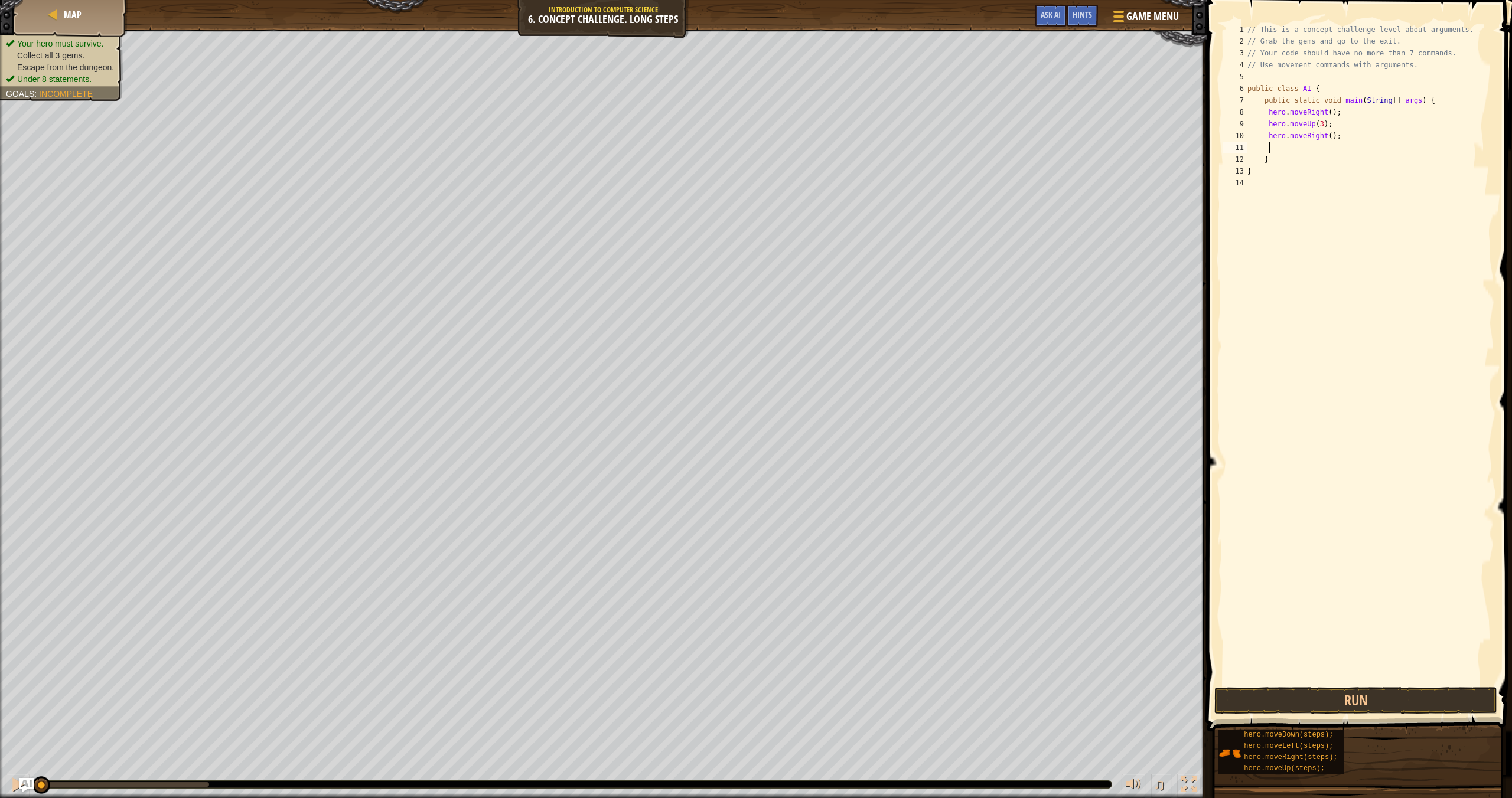
scroll to position [6, 2]
click at [1022, 138] on div "// This is a concept challenge level about arguments. // Grab the gems and go t…" at bounding box center [1369, 366] width 249 height 685
type textarea "hero.moveRight(2);"
click at [1022, 145] on div "// This is a concept challenge level about arguments. // Grab the gems and go t…" at bounding box center [1369, 366] width 249 height 685
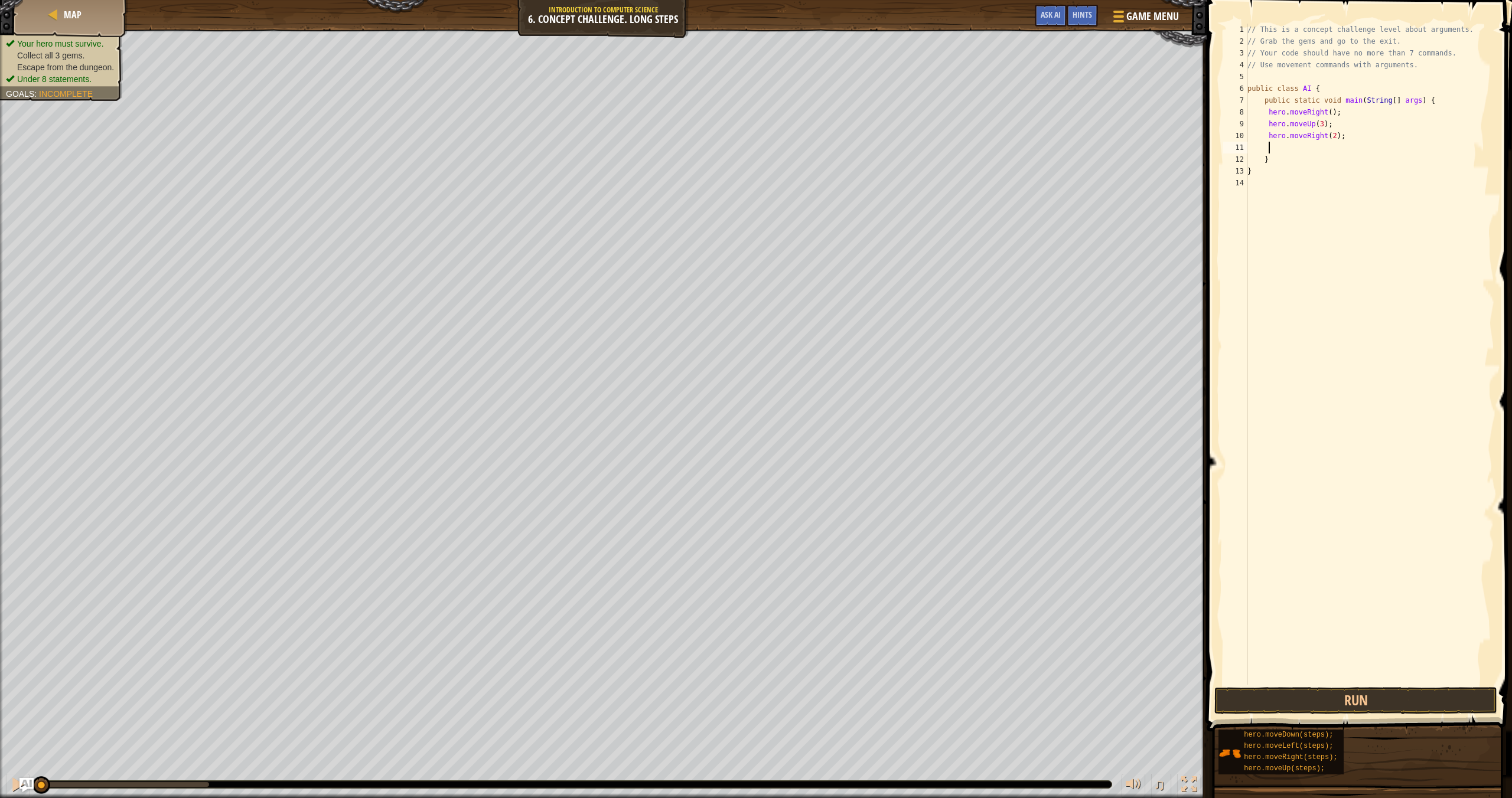
scroll to position [6, 2]
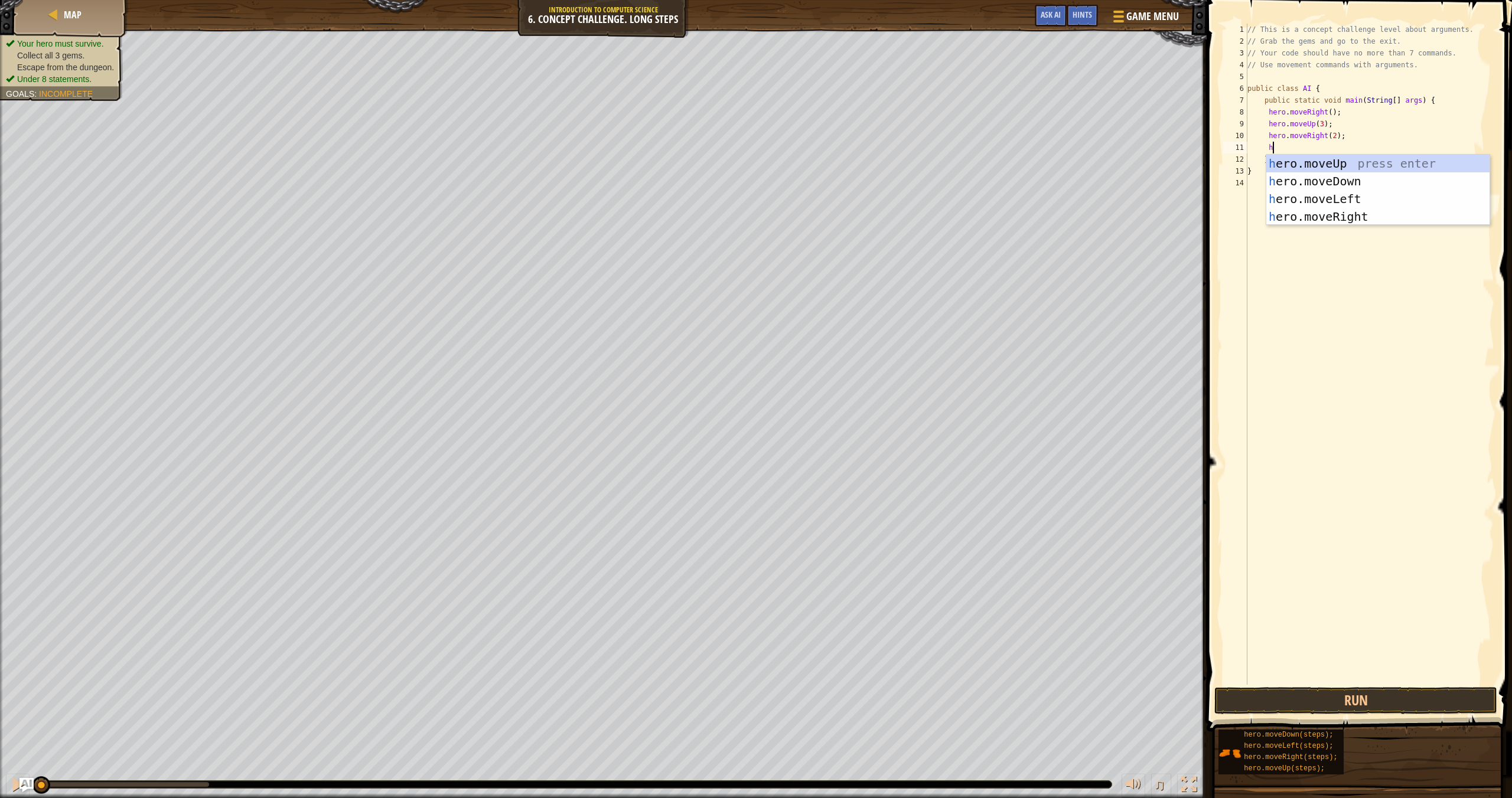
type textarea "her"
click at [1022, 181] on div "her o.moveUp press enter her o.moveDown press enter her o.moveLeft press enter …" at bounding box center [1378, 208] width 223 height 106
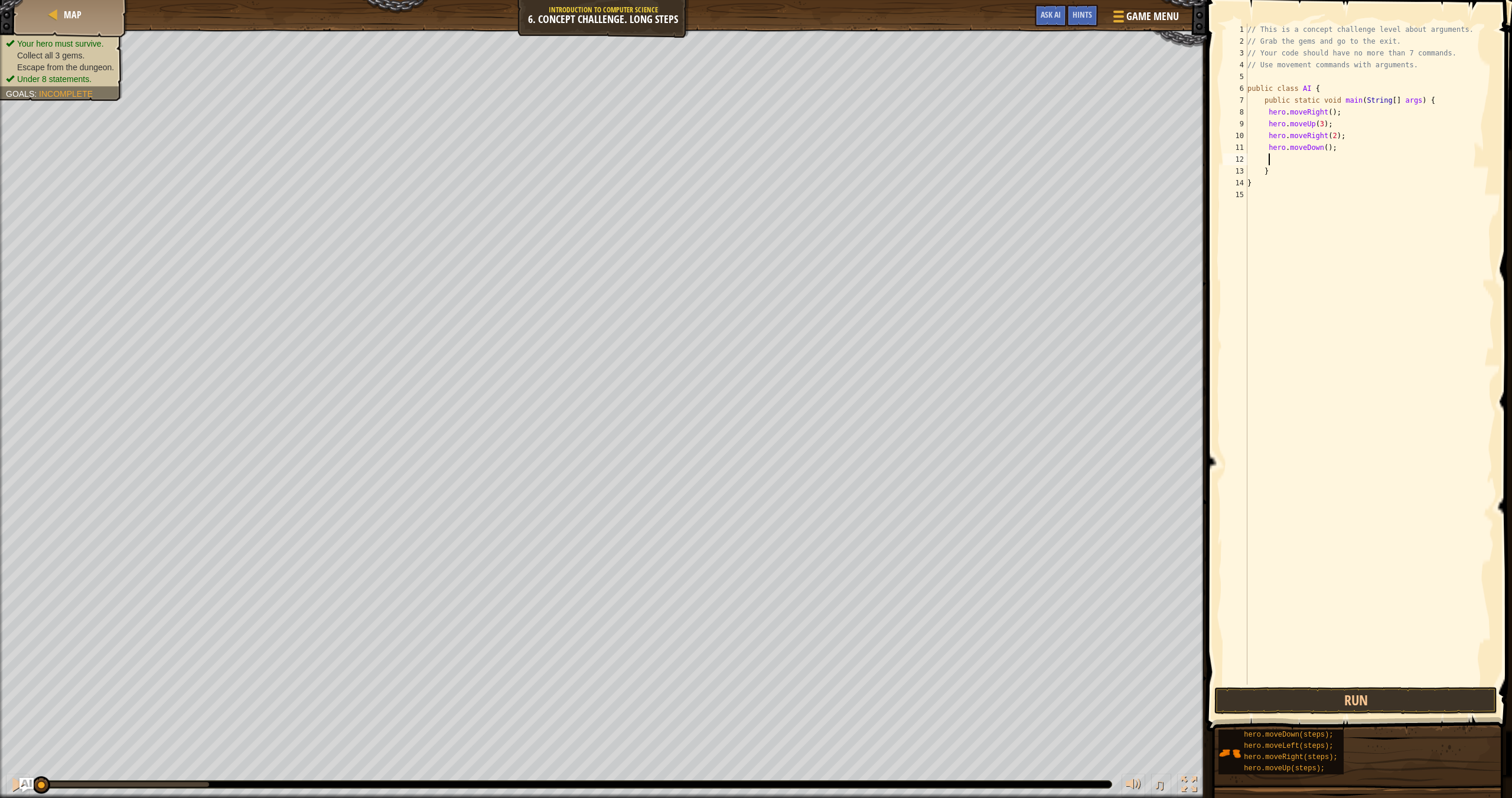
scroll to position [6, 2]
click at [1022, 148] on div "// This is a concept challenge level about arguments. // Grab the gems and go t…" at bounding box center [1369, 366] width 249 height 685
type textarea "hero.moveDown(3);"
click at [1022, 160] on div "// This is a concept challenge level about arguments. // Grab the gems and go t…" at bounding box center [1369, 366] width 249 height 685
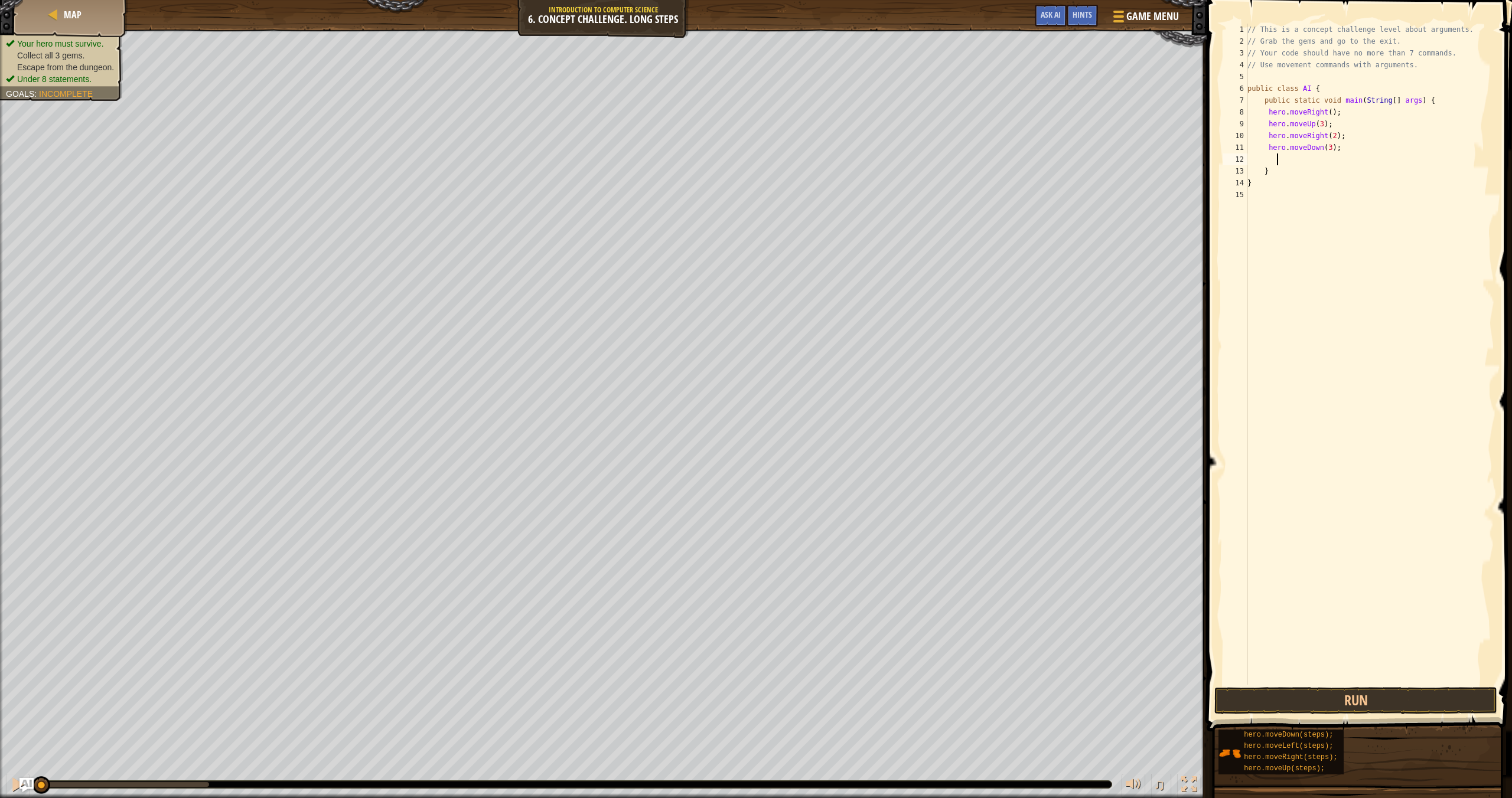
scroll to position [6, 2]
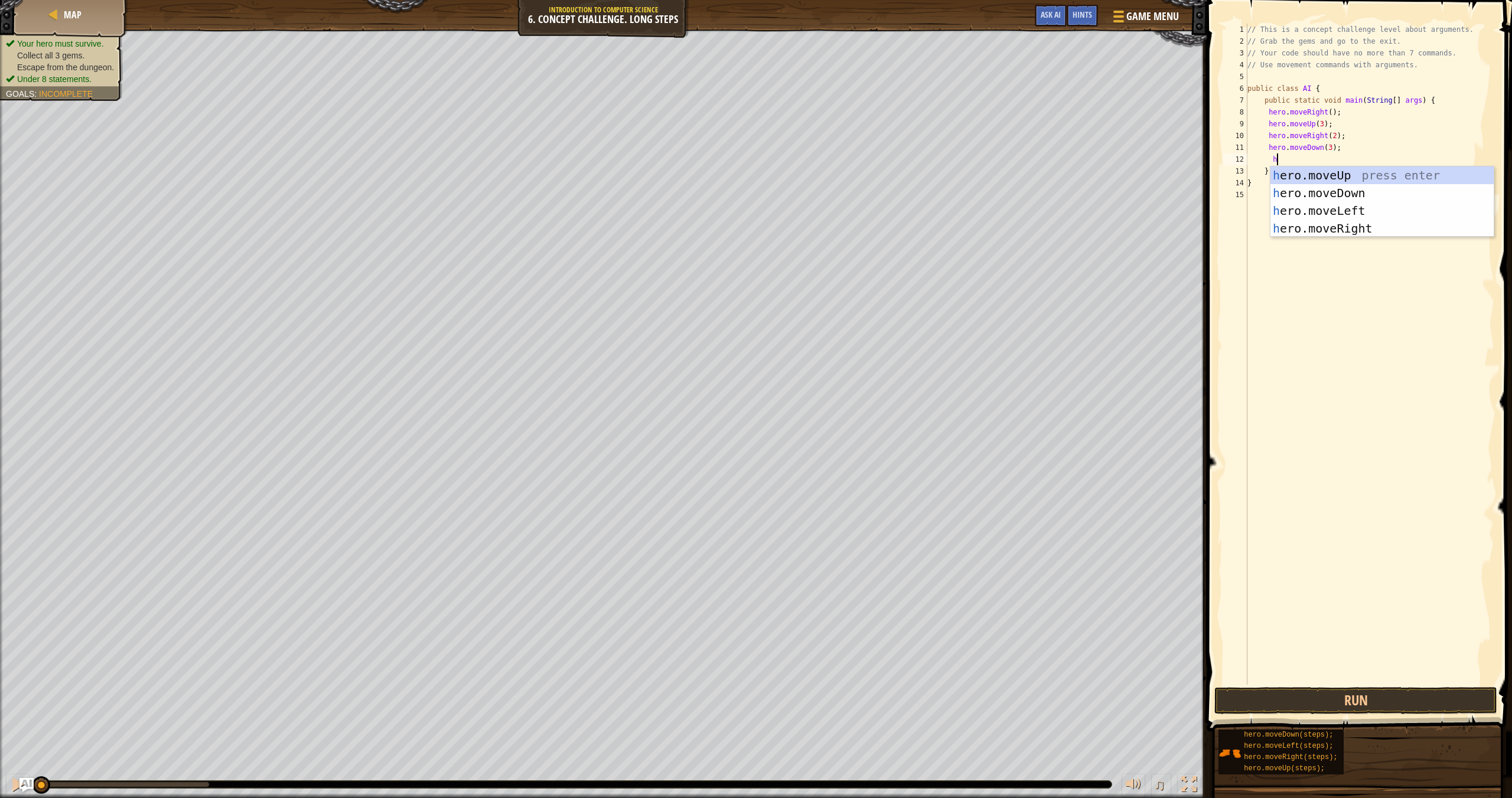
type textarea "he"
click at [1022, 215] on div "he ro.moveUp press enter he ro.moveDown press enter he ro.moveLeft press enter …" at bounding box center [1382, 220] width 223 height 106
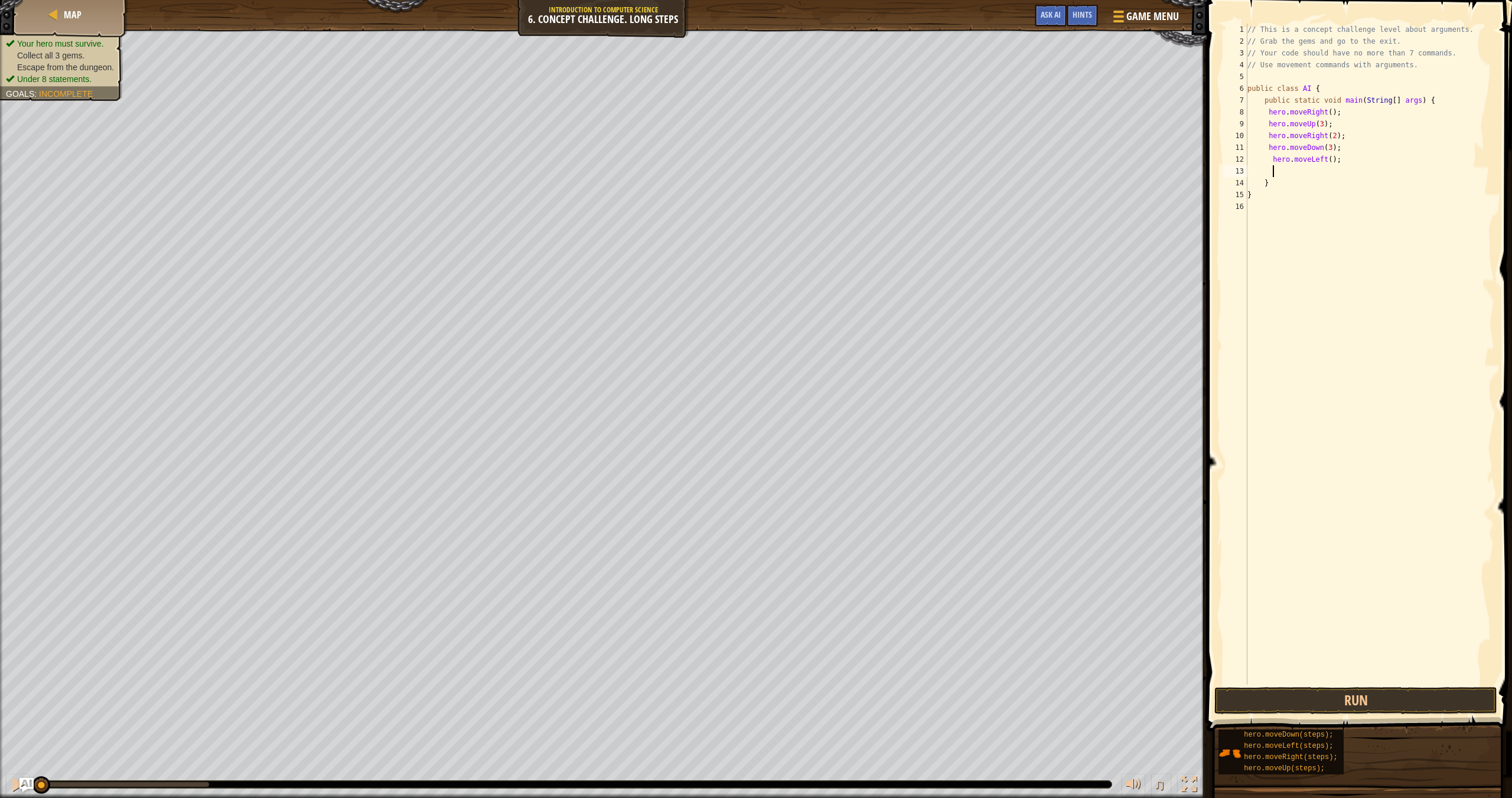
type textarea "hr"
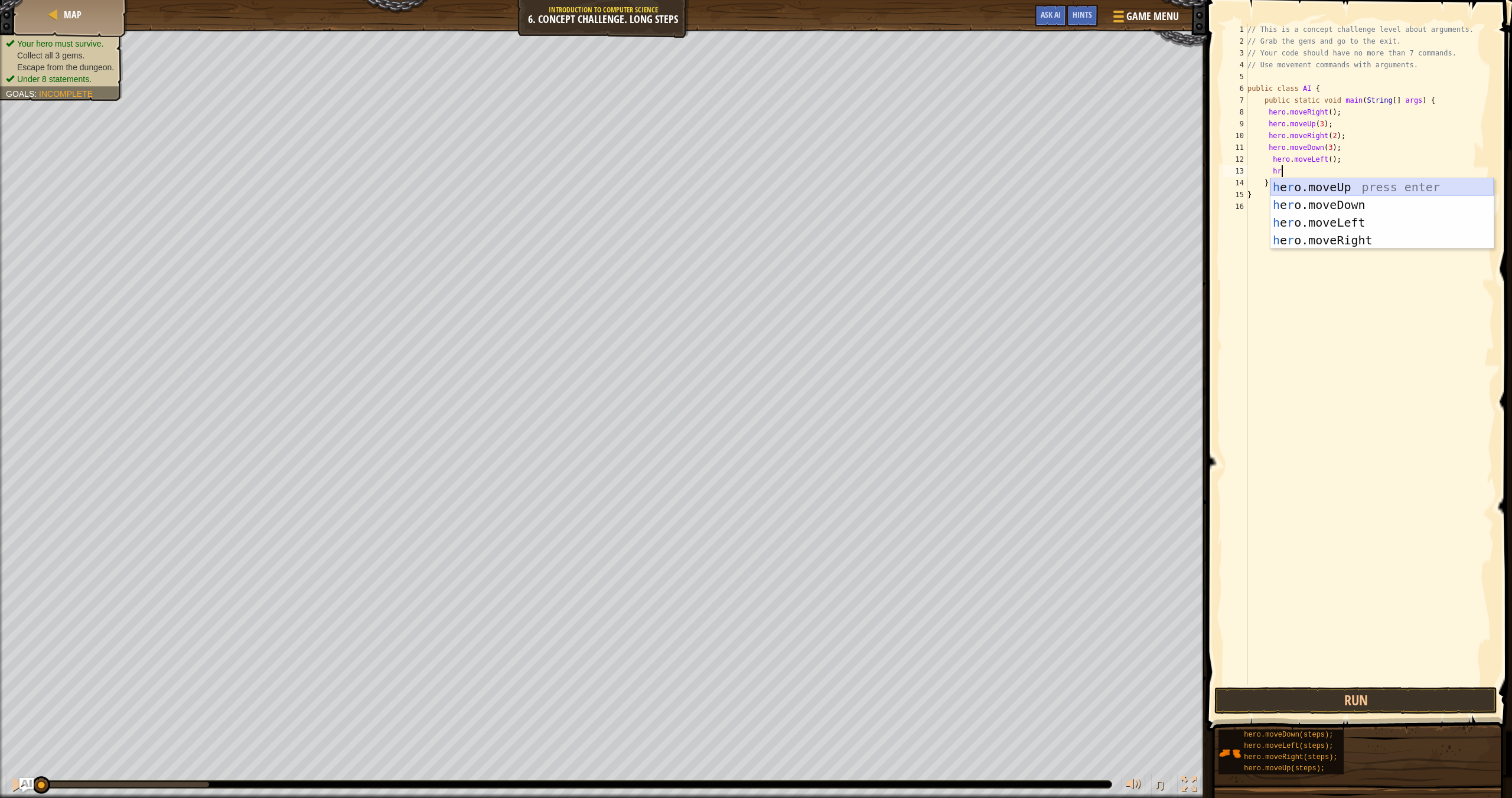
click at [1022, 184] on div "h e r o.moveUp press enter h e r o.moveDown press enter h e r o.moveLeft press …" at bounding box center [1382, 231] width 223 height 106
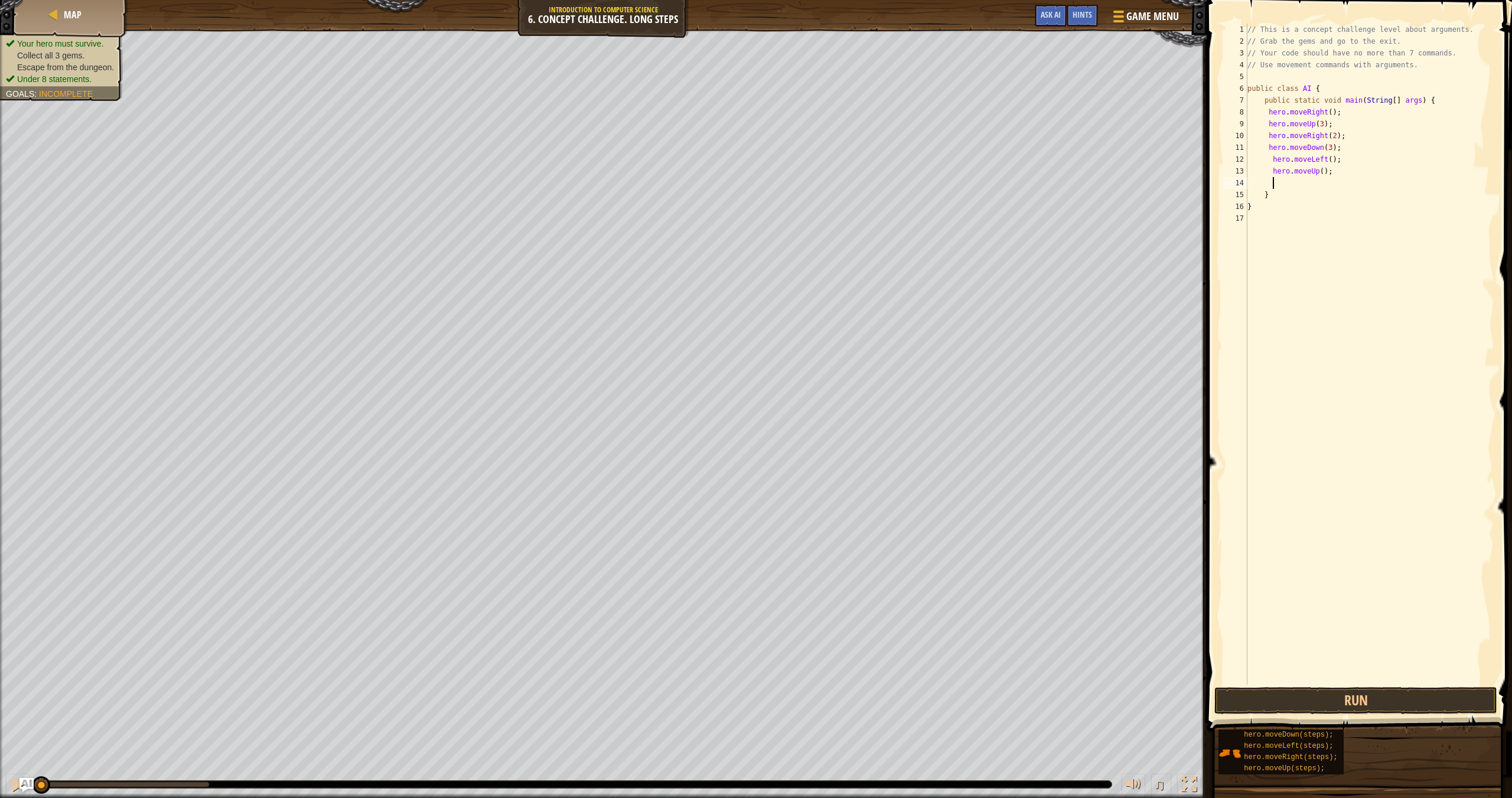
click at [1022, 171] on div "// This is a concept challenge level about arguments. // Grab the gems and go t…" at bounding box center [1369, 366] width 249 height 685
type textarea "hero.moveUp(2);"
click at [1022, 184] on div "// This is a concept challenge level about arguments. // Grab the gems and go t…" at bounding box center [1369, 366] width 249 height 685
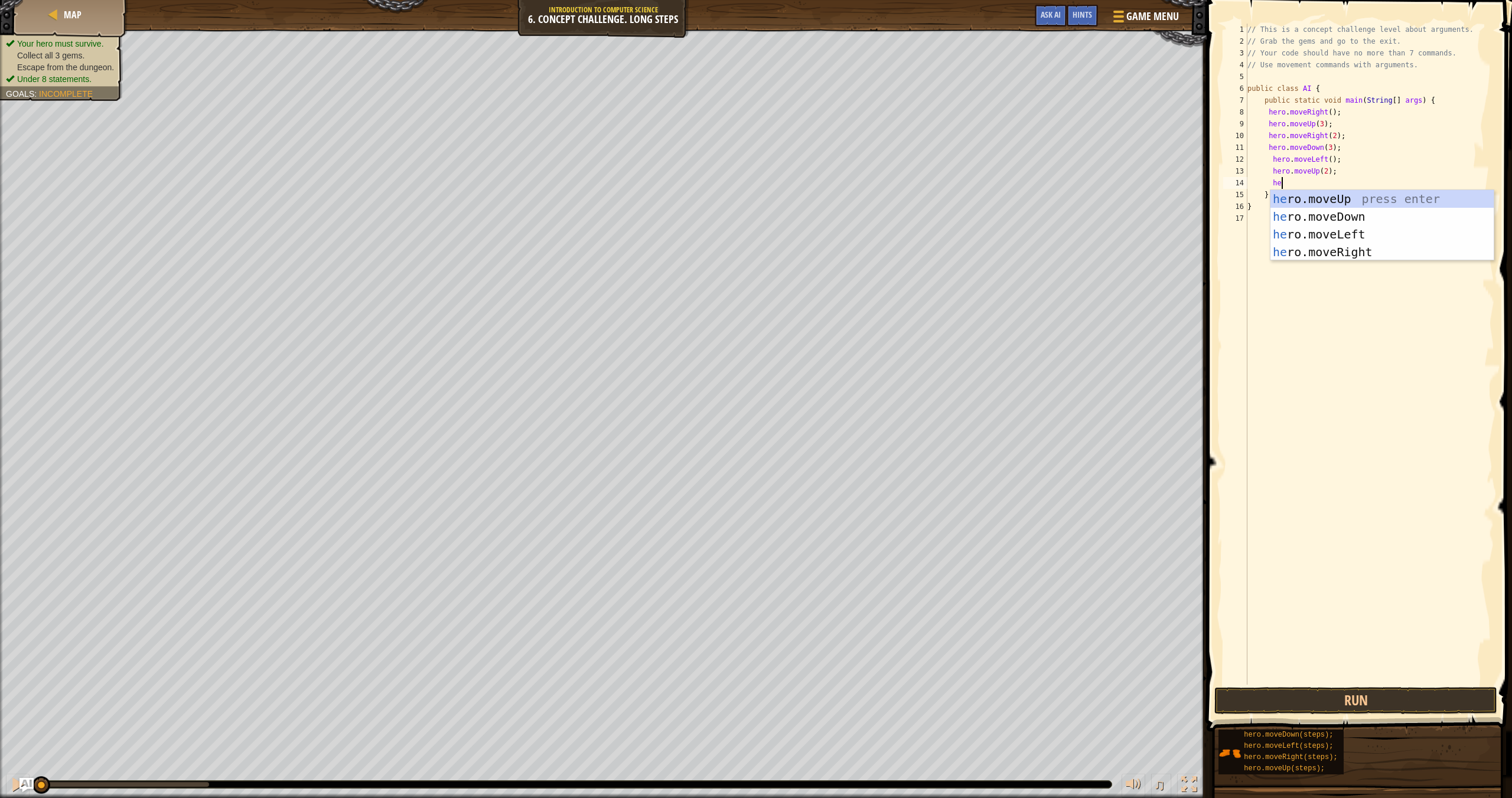
type textarea "her"
drag, startPoint x: 1327, startPoint y: 257, endPoint x: 1333, endPoint y: 212, distance: 45.4
click at [1022, 257] on div "her o.moveUp press enter her o.moveDown press enter her o.moveLeft press enter …" at bounding box center [1382, 243] width 223 height 106
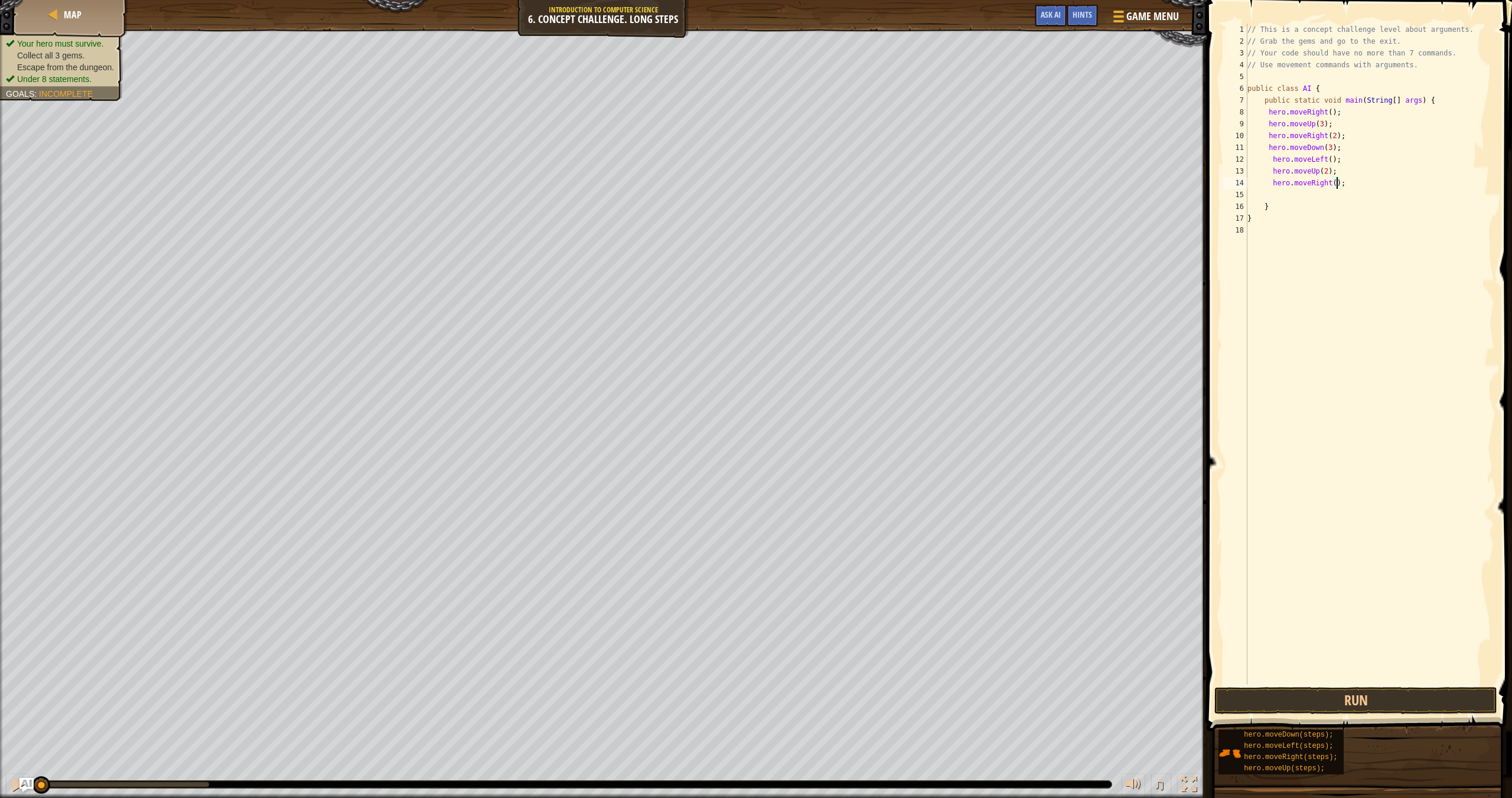
click at [1022, 183] on div "// This is a concept challenge level about arguments. // Grab the gems and go t…" at bounding box center [1369, 366] width 249 height 685
type textarea "hero.moveRight(3);"
click at [1022, 696] on button "Run" at bounding box center [1355, 701] width 283 height 27
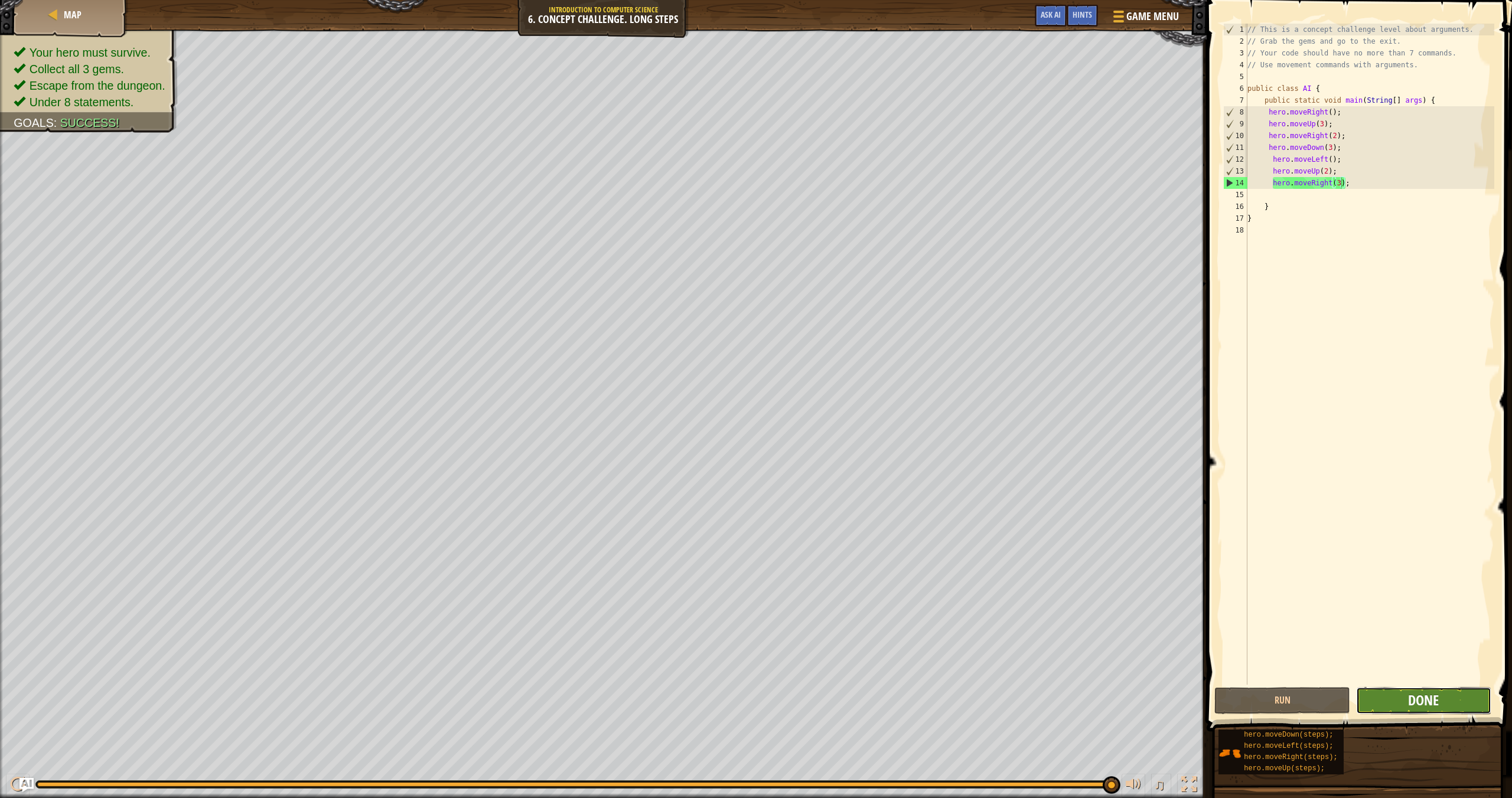
click at [1022, 696] on span "Done" at bounding box center [1422, 701] width 31 height 19
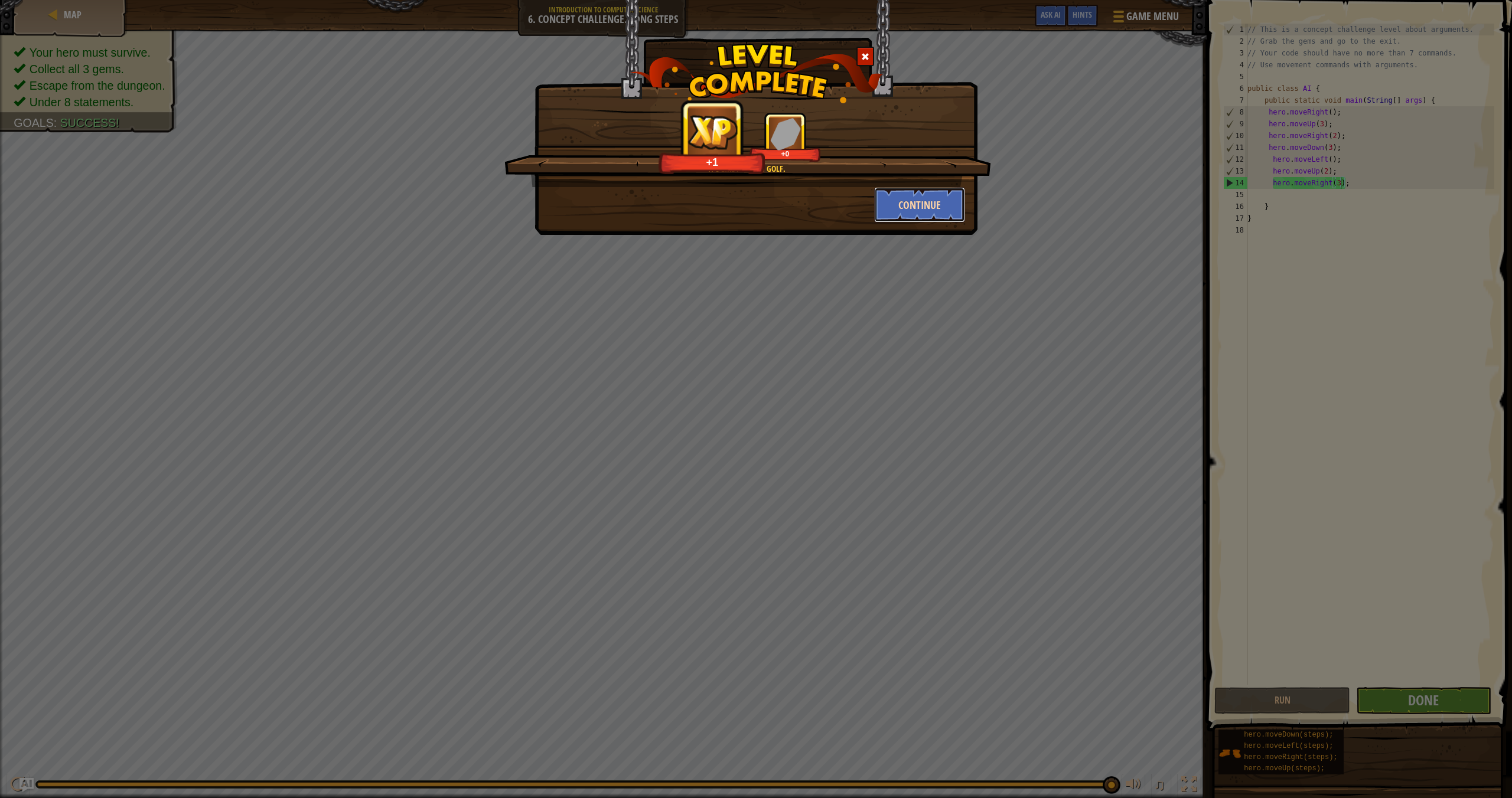
click at [922, 212] on button "Continue" at bounding box center [919, 204] width 91 height 36
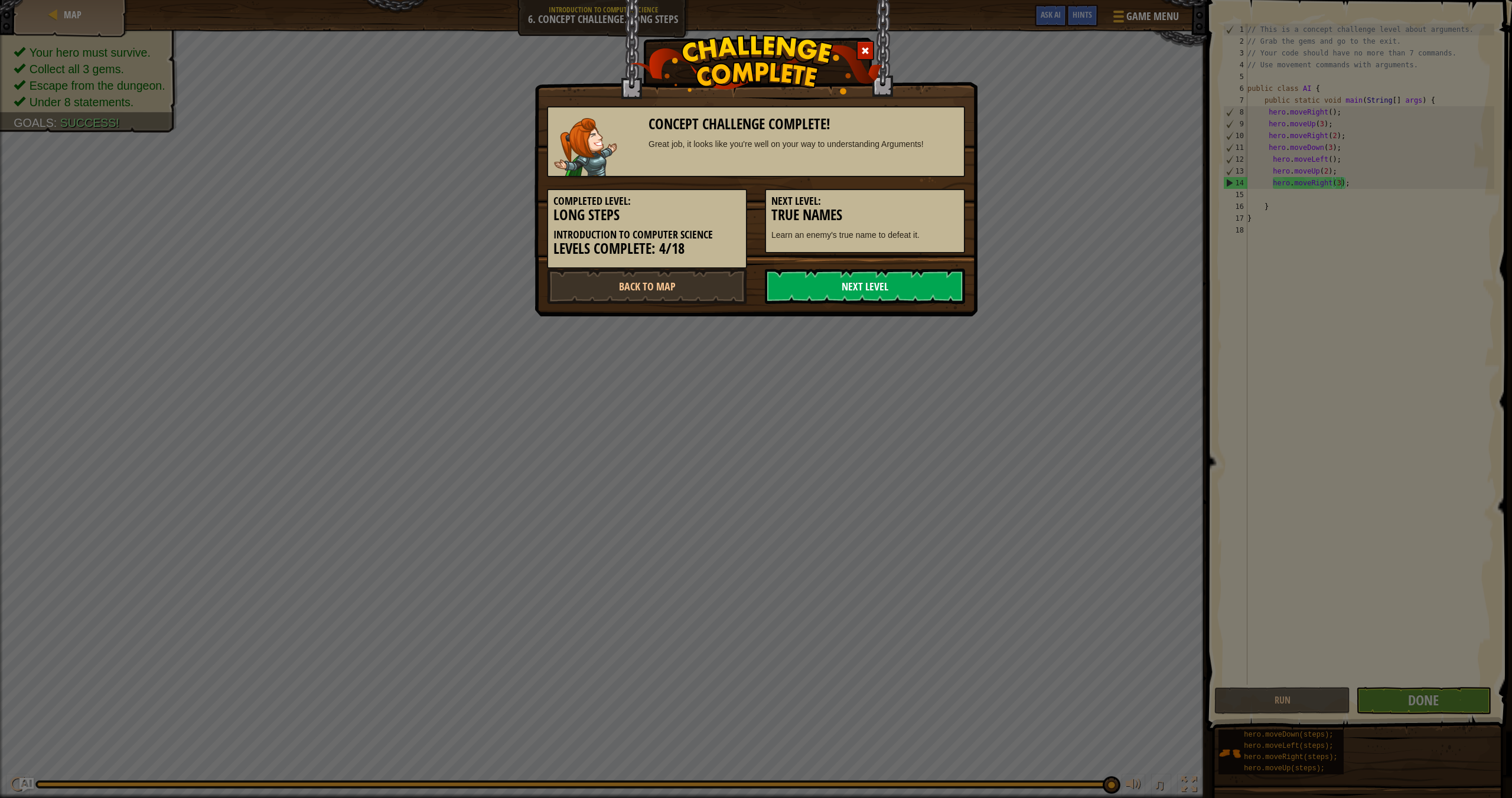
click at [848, 289] on link "Next Level" at bounding box center [865, 286] width 200 height 36
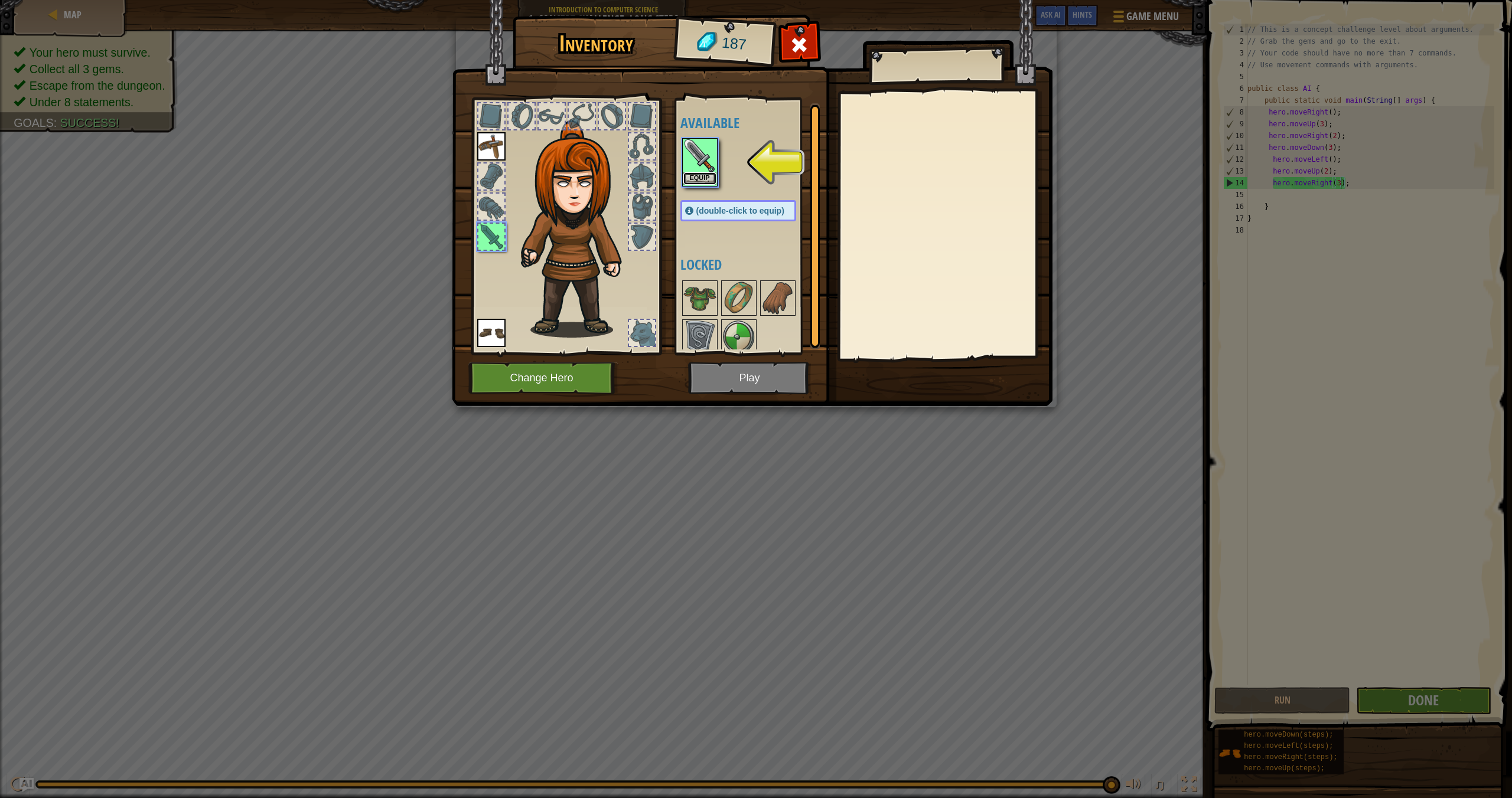
click at [687, 175] on button "Equip" at bounding box center [700, 179] width 33 height 13
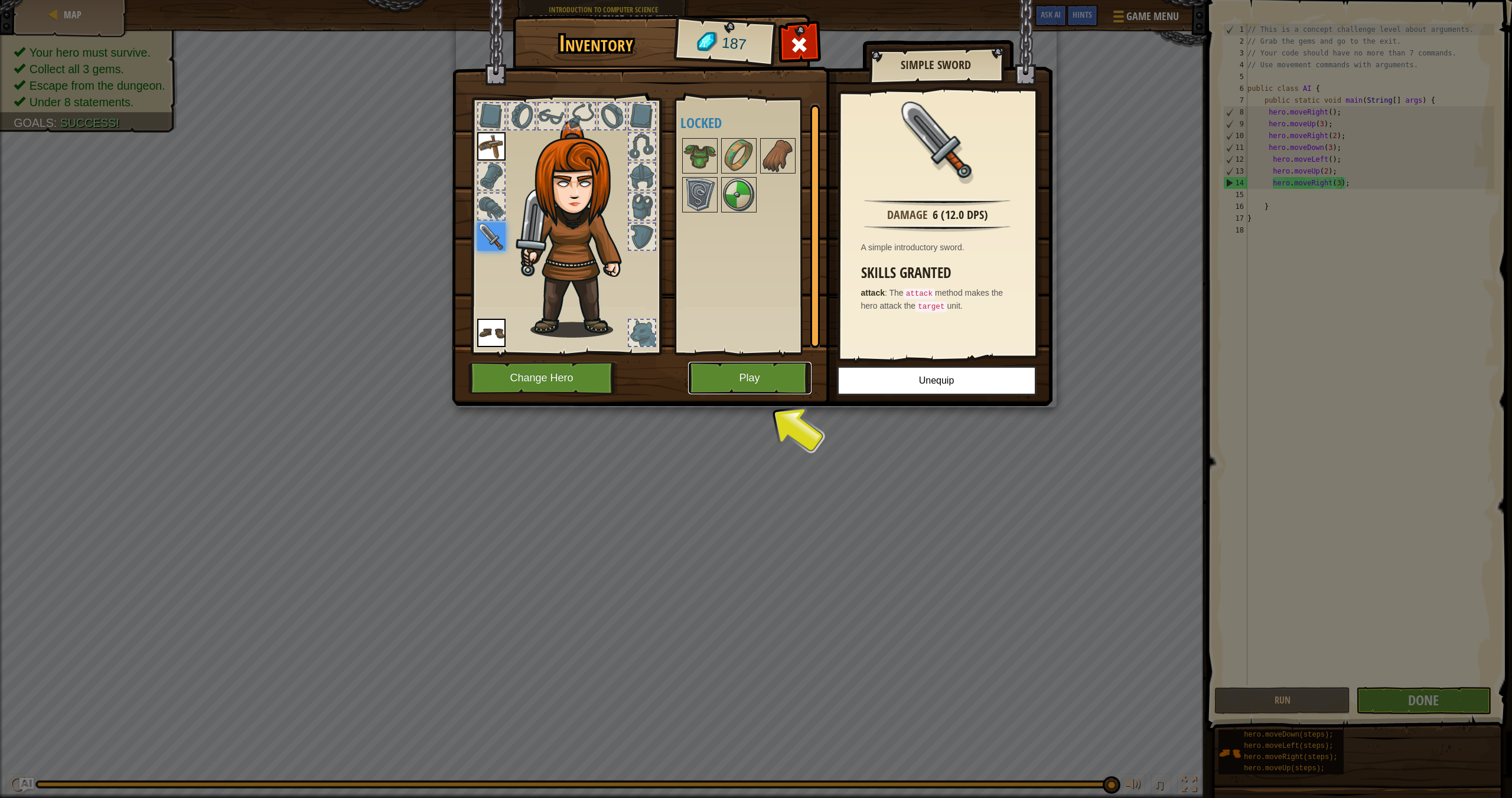
click at [766, 382] on button "Play" at bounding box center [750, 378] width 124 height 32
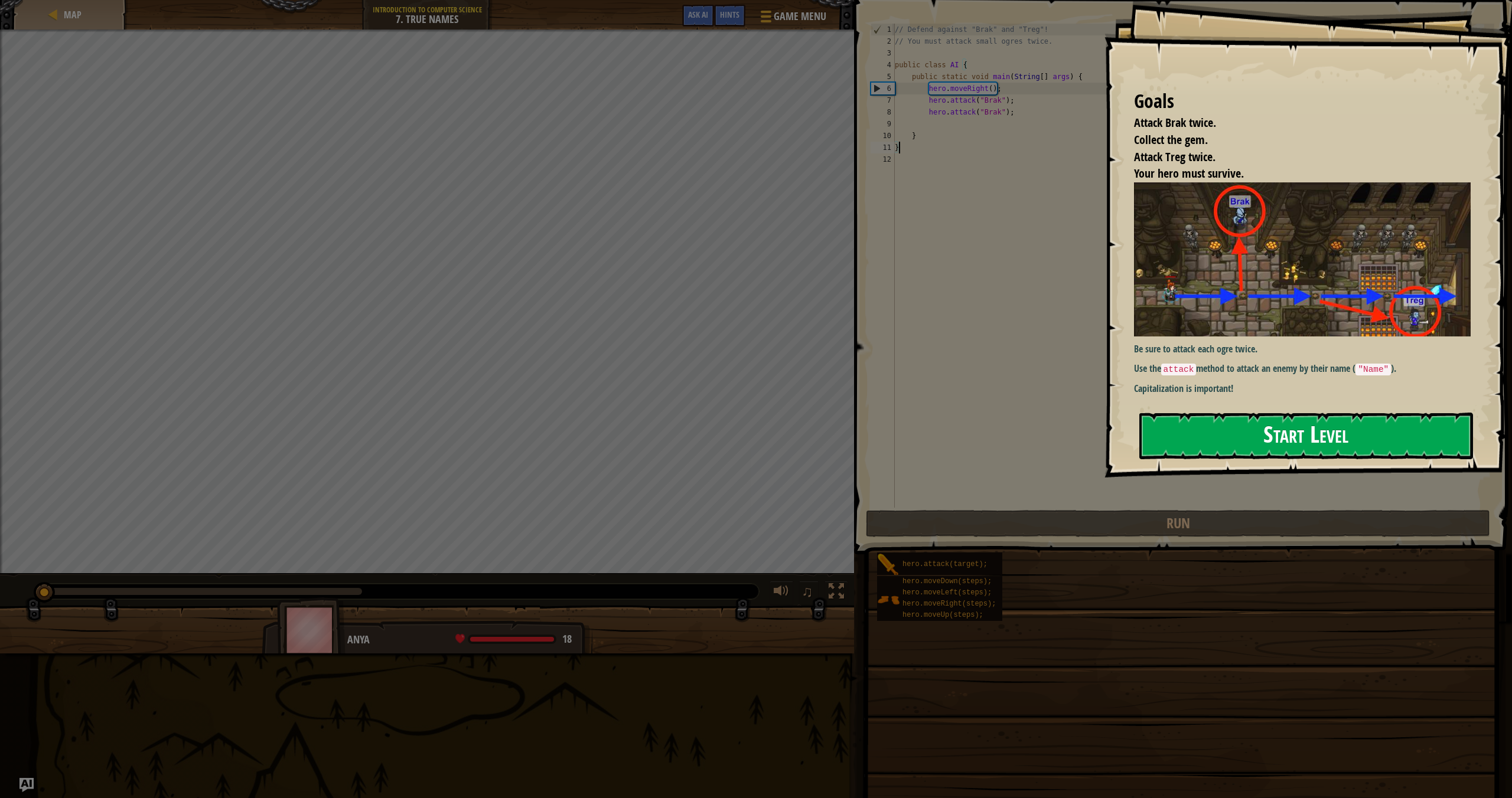
click at [1022, 434] on button "Start Level" at bounding box center [1305, 436] width 334 height 47
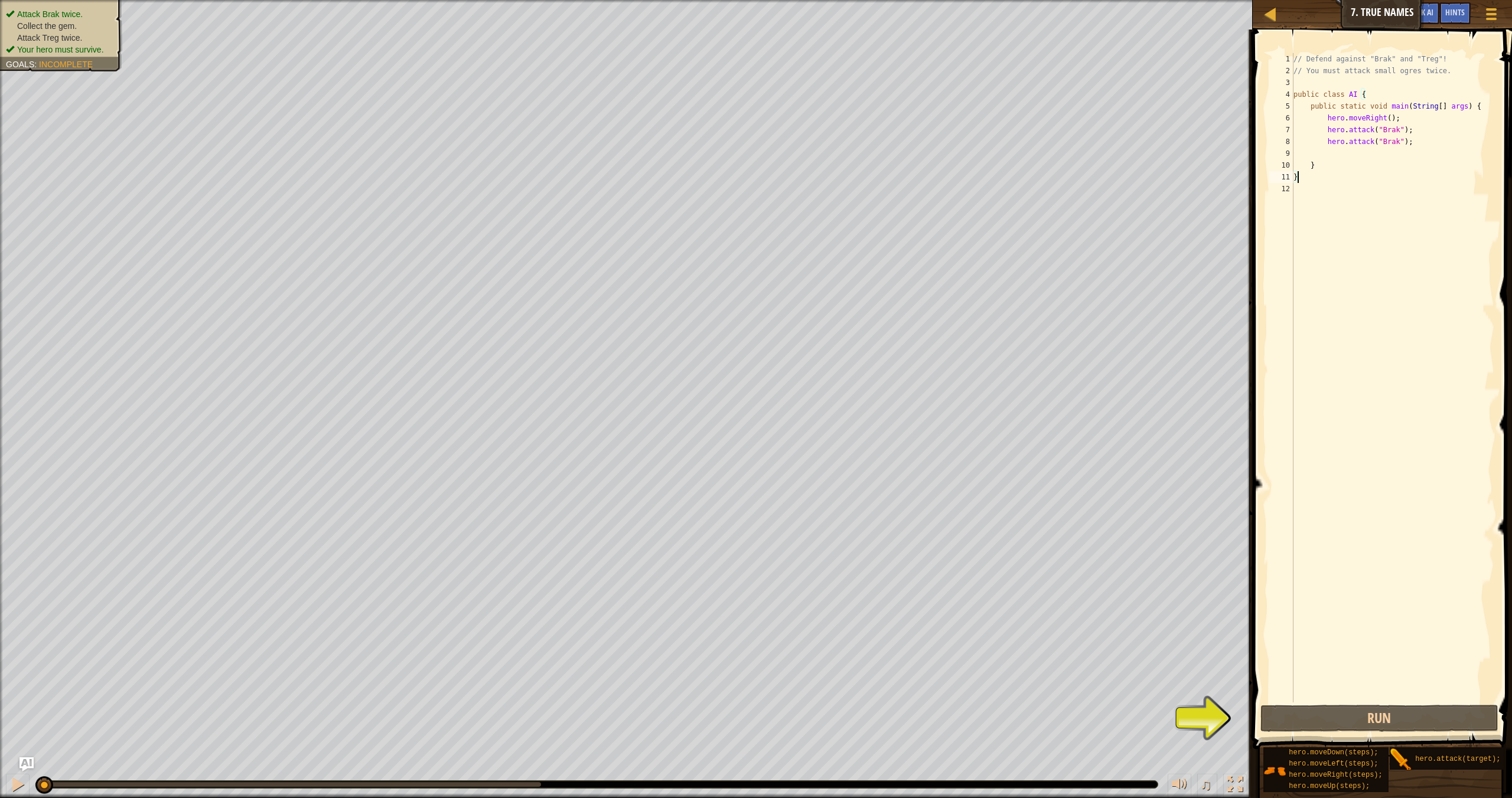
click at [1022, 156] on div "// Defend against "Brak" and "Treg"! // You must attack small ogres twice. publ…" at bounding box center [1392, 389] width 203 height 673
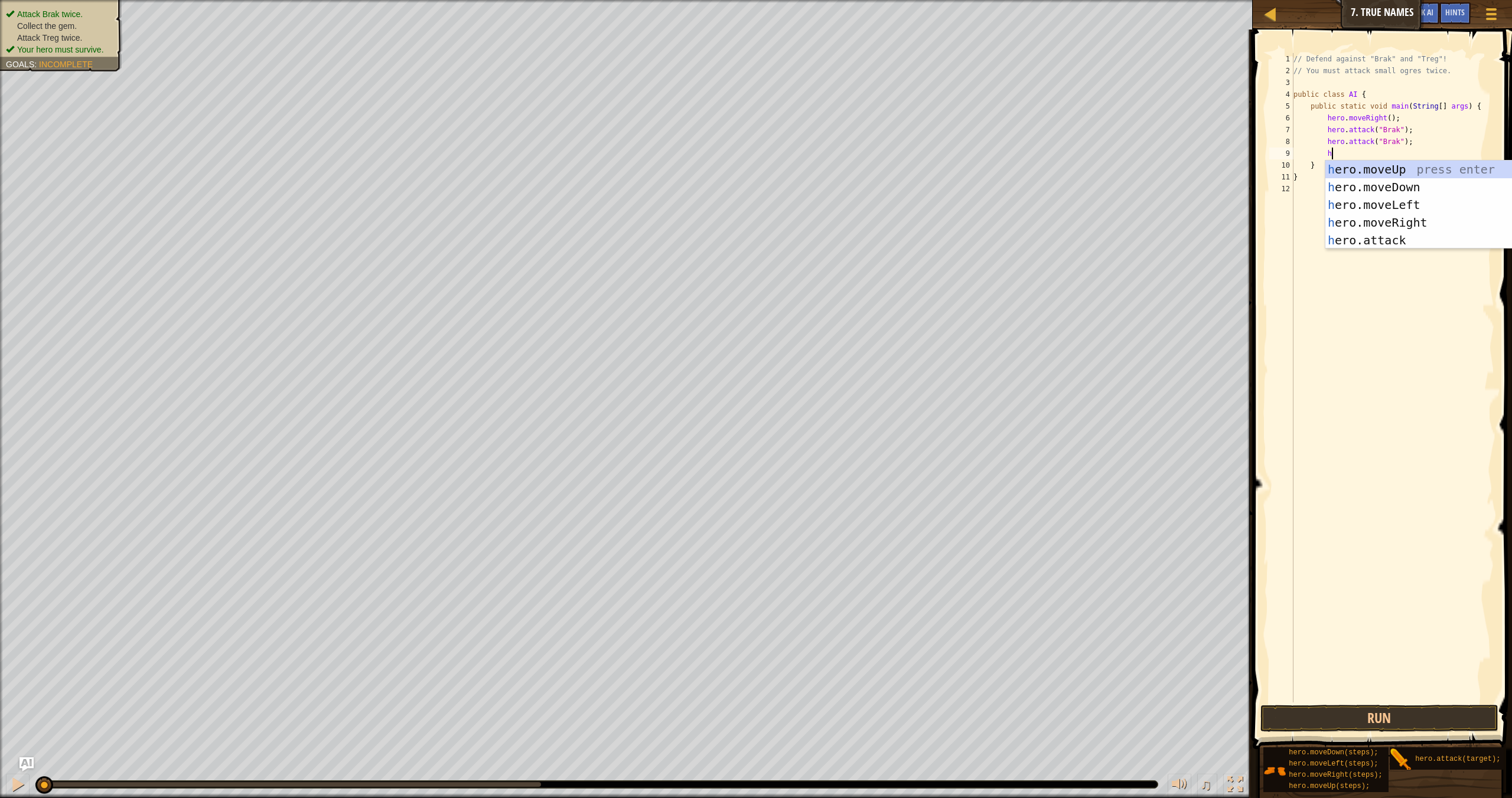
type textarea "he"
click at [1022, 181] on div "he ro.moveUp press enter he ro.moveDown press enter he ro.moveLeft press enter …" at bounding box center [1399, 223] width 223 height 124
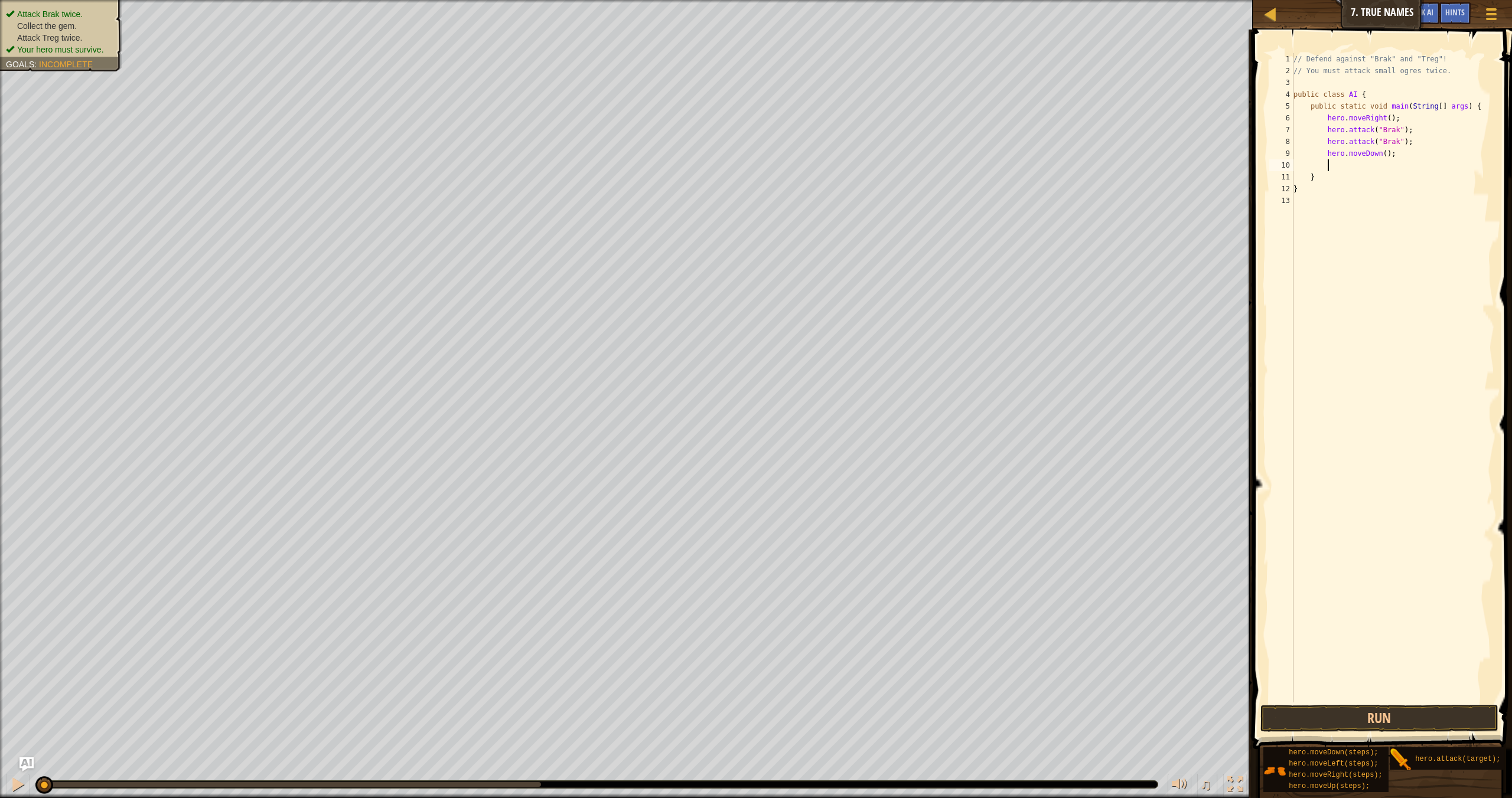
scroll to position [6, 2]
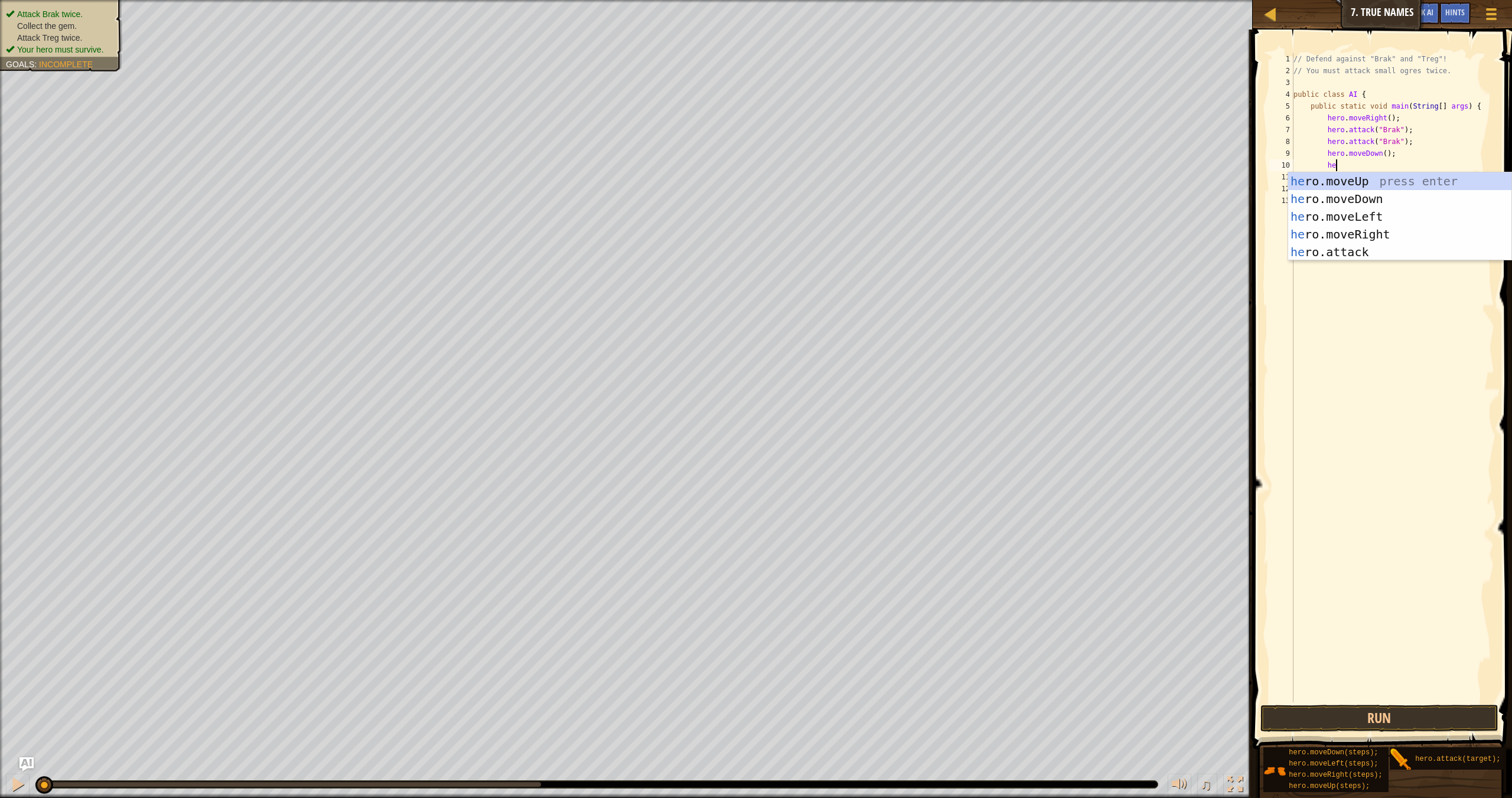
type textarea "her"
click at [1022, 235] on div "her o.moveUp press enter her o.moveDown press enter her o.moveLeft press enter …" at bounding box center [1399, 235] width 223 height 124
click at [1022, 268] on div "her o.moveUp press enter her o.moveDown press enter her o.moveLeft press enter …" at bounding box center [1399, 246] width 223 height 124
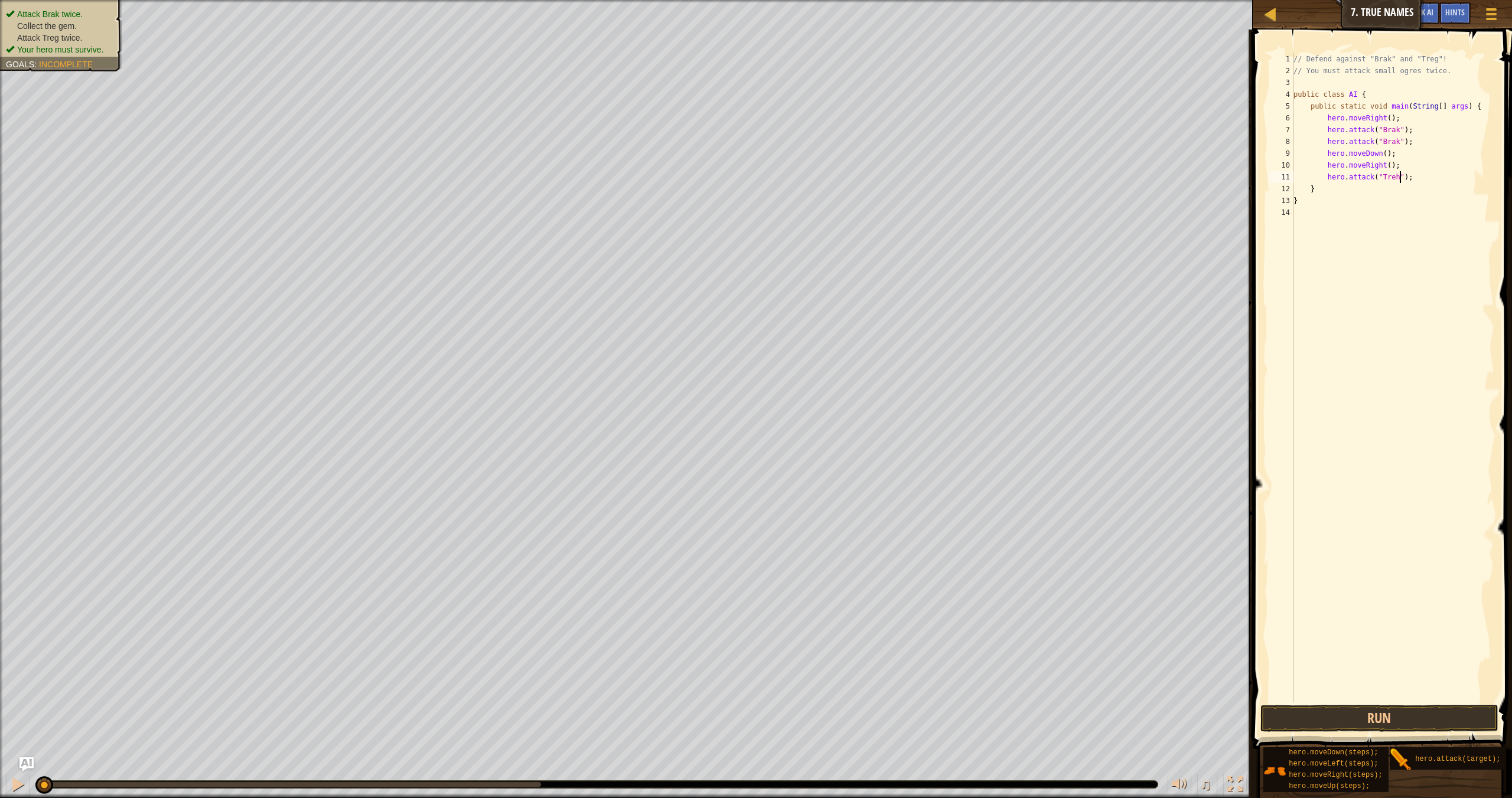
scroll to position [6, 8]
type textarea "hero.attack("Treg");"
click at [1022, 177] on div "// Defend against "Brak" and "Treg"! // You must attack small ogres twice. publ…" at bounding box center [1392, 389] width 203 height 673
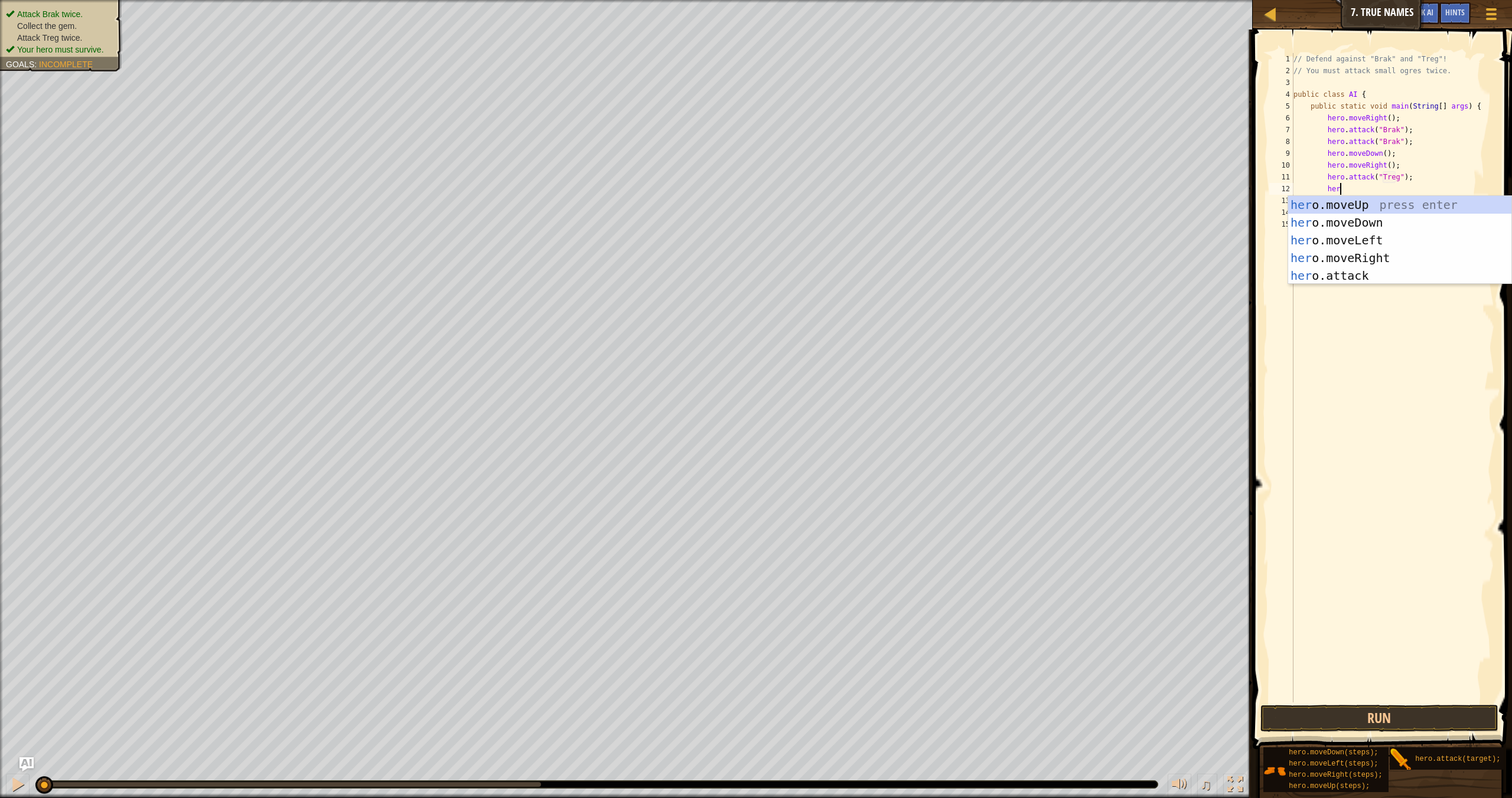
scroll to position [6, 3]
click at [1022, 281] on div "her o.moveUp press enter her o.moveDown press enter her o.moveLeft press enter …" at bounding box center [1399, 258] width 223 height 124
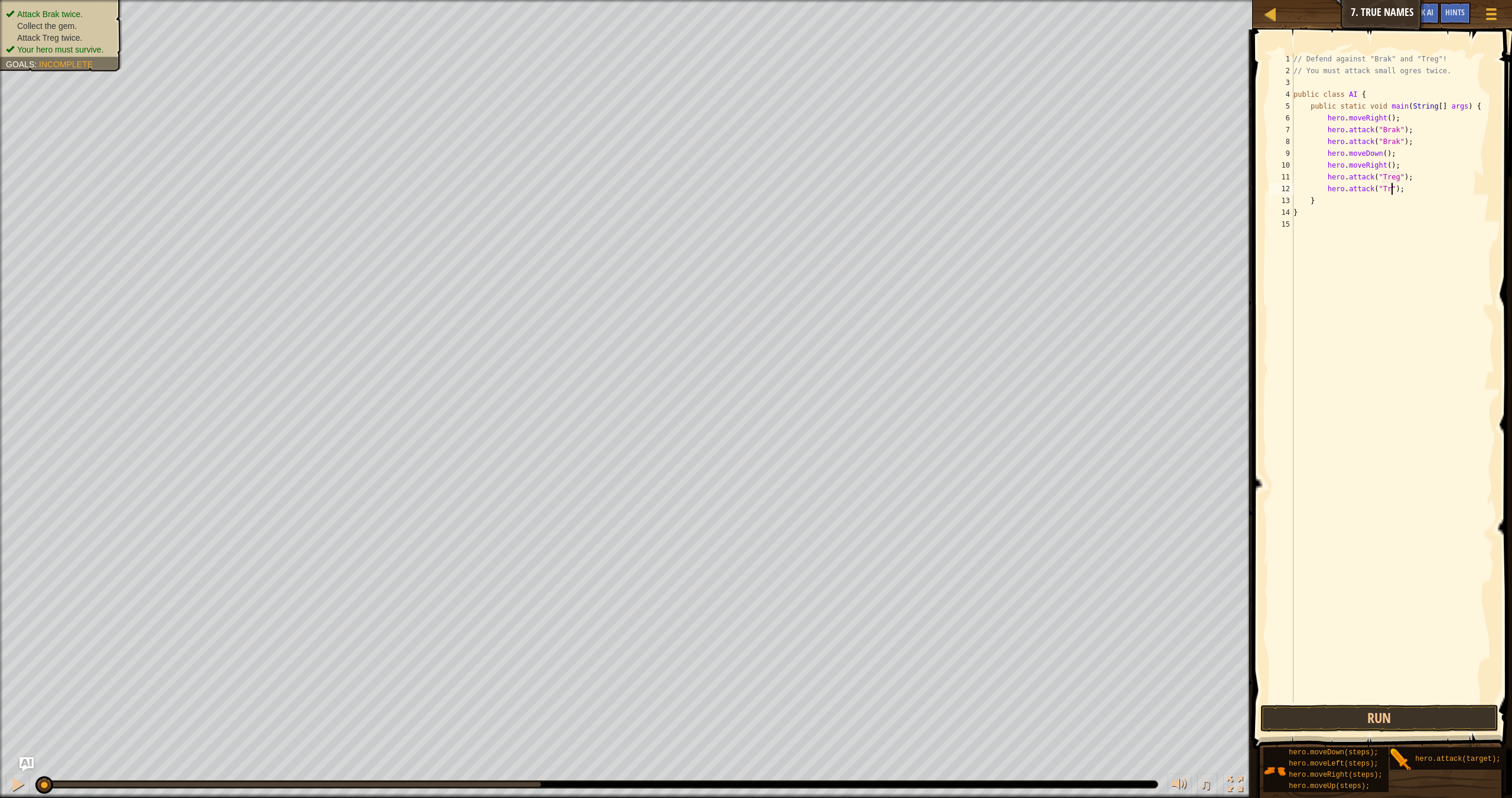
type textarea "hero.attack("Treg");"
click at [1022, 696] on button "Run" at bounding box center [1379, 719] width 238 height 27
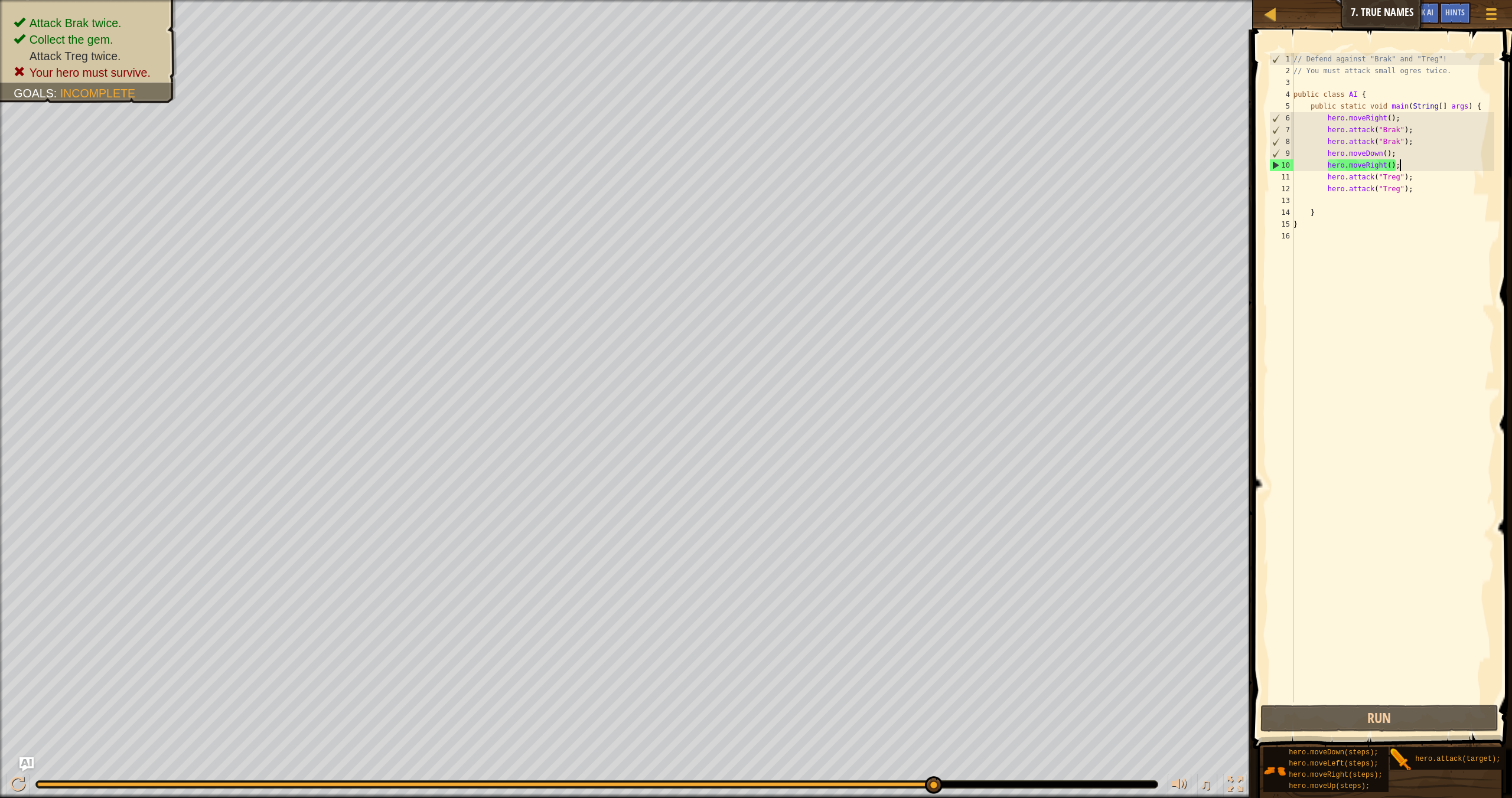
click at [1022, 168] on div "// Defend against "Brak" and "Treg"! // You must attack small ogres twice. publ…" at bounding box center [1392, 389] width 203 height 673
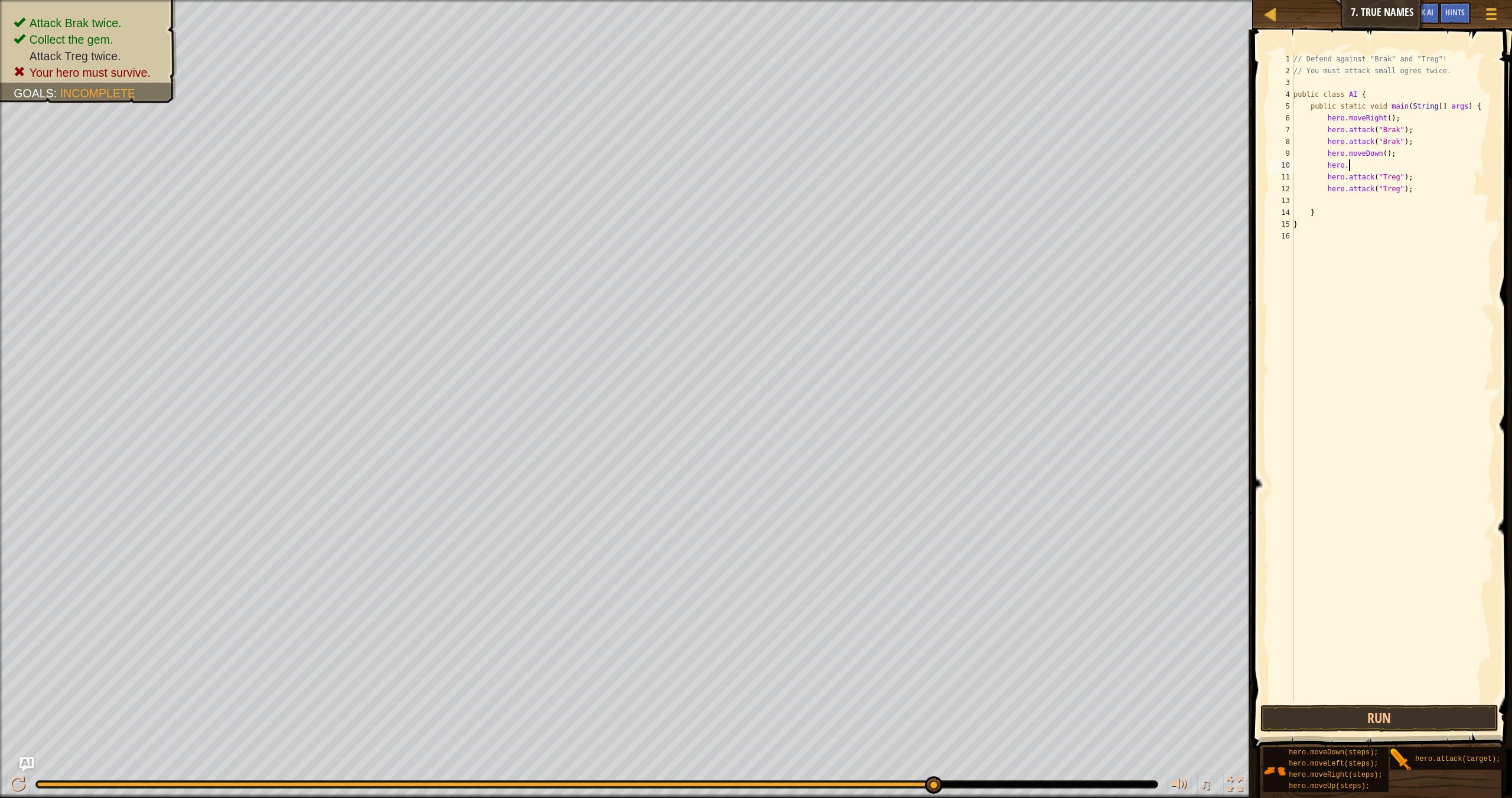
type textarea "[DOMAIN_NAME]"
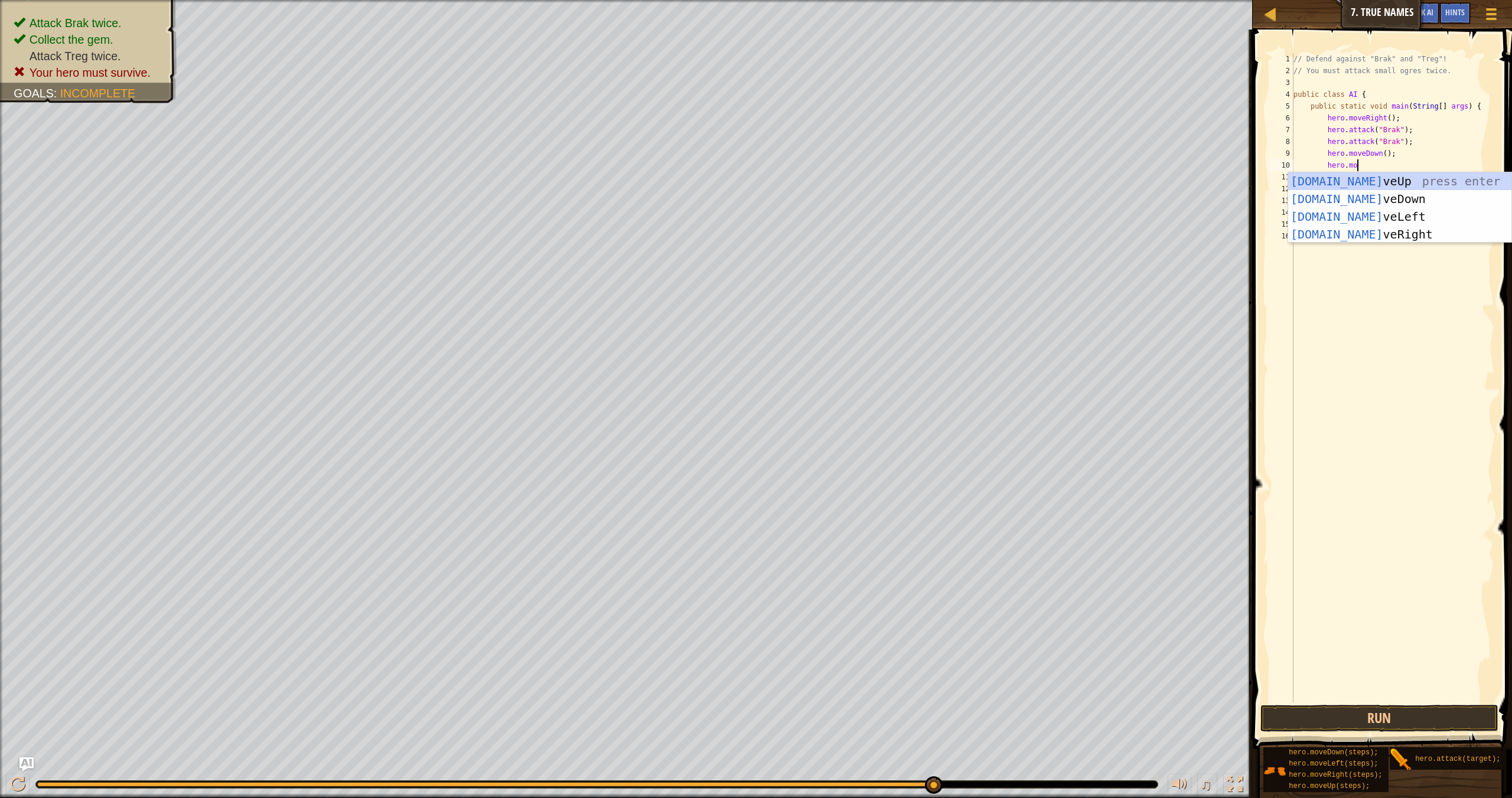
scroll to position [6, 5]
click at [1022, 240] on div "[DOMAIN_NAME] veUp press enter [DOMAIN_NAME] veDown press enter [DOMAIN_NAME] v…" at bounding box center [1399, 226] width 223 height 106
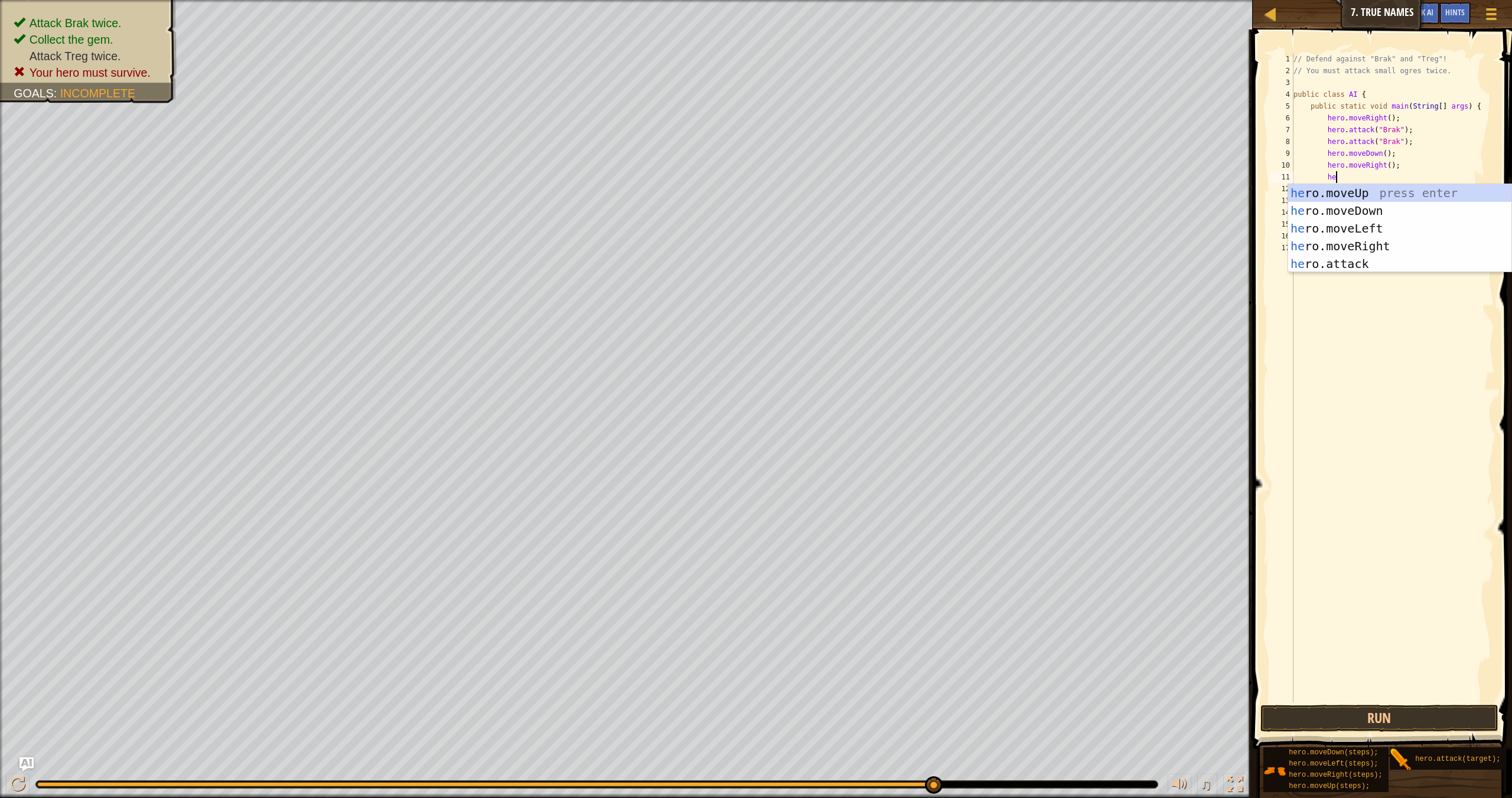
type textarea "her"
click at [1022, 209] on div "her o.moveUp press enter her o.moveDown press enter her o.moveLeft press enter …" at bounding box center [1399, 246] width 223 height 124
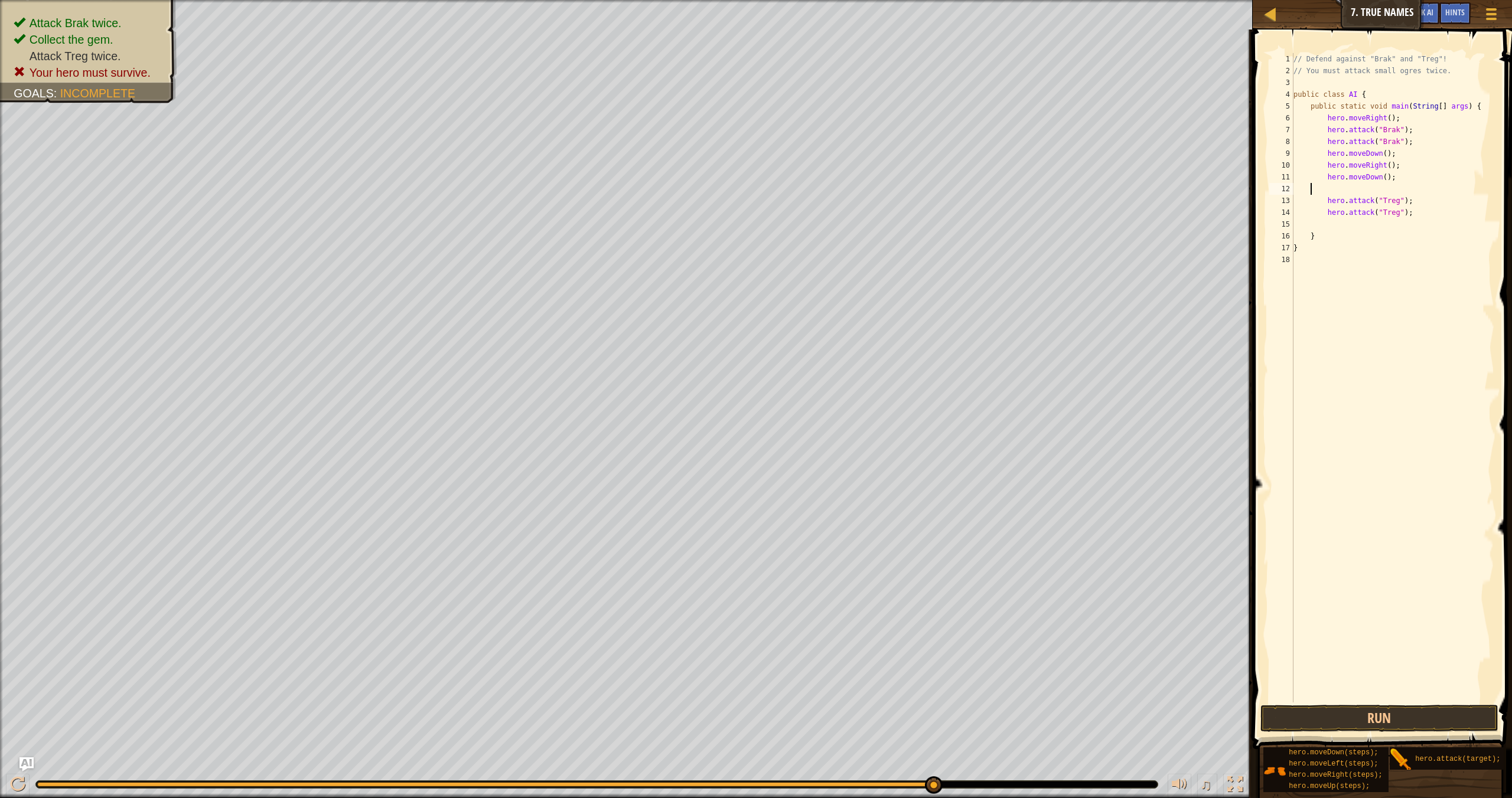
scroll to position [6, 1]
click at [1022, 696] on button "Run" at bounding box center [1379, 719] width 238 height 27
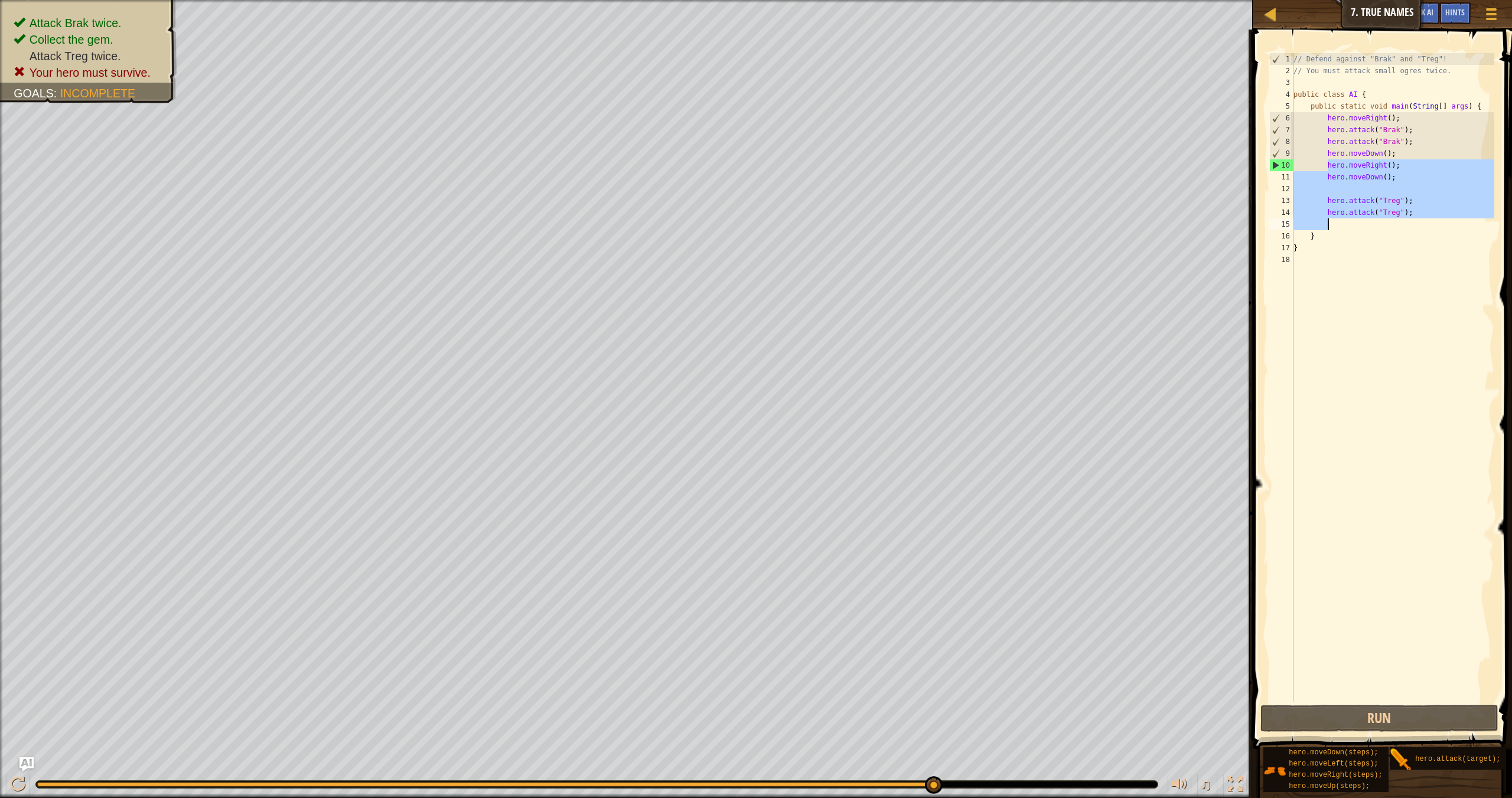
drag, startPoint x: 1325, startPoint y: 162, endPoint x: 1438, endPoint y: 228, distance: 130.9
click at [1022, 228] on div "// Defend against "Brak" and "Treg"! // You must attack small ogres twice. publ…" at bounding box center [1392, 389] width 203 height 673
type textarea "hero.attack("Treg");"
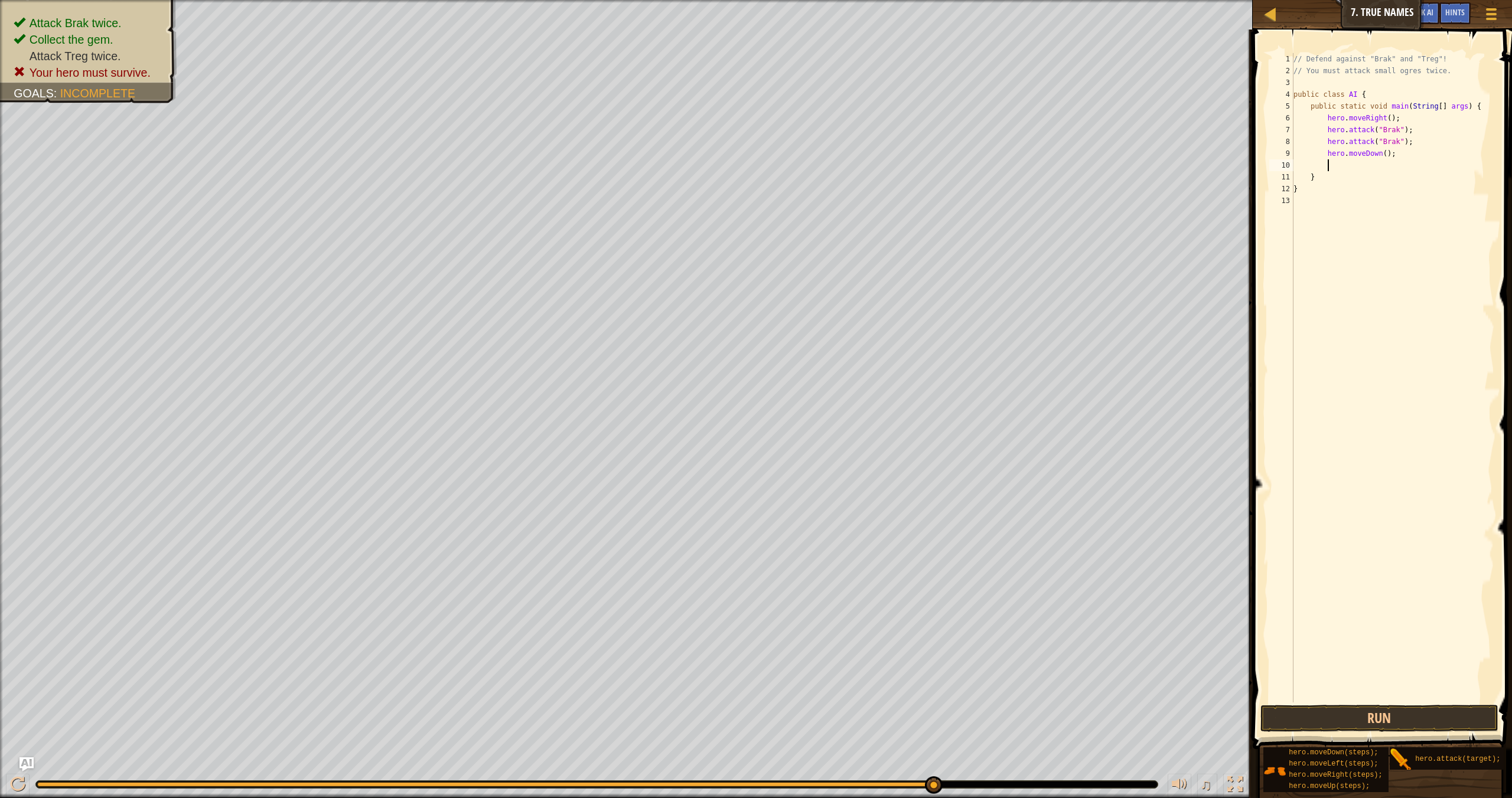
scroll to position [6, 2]
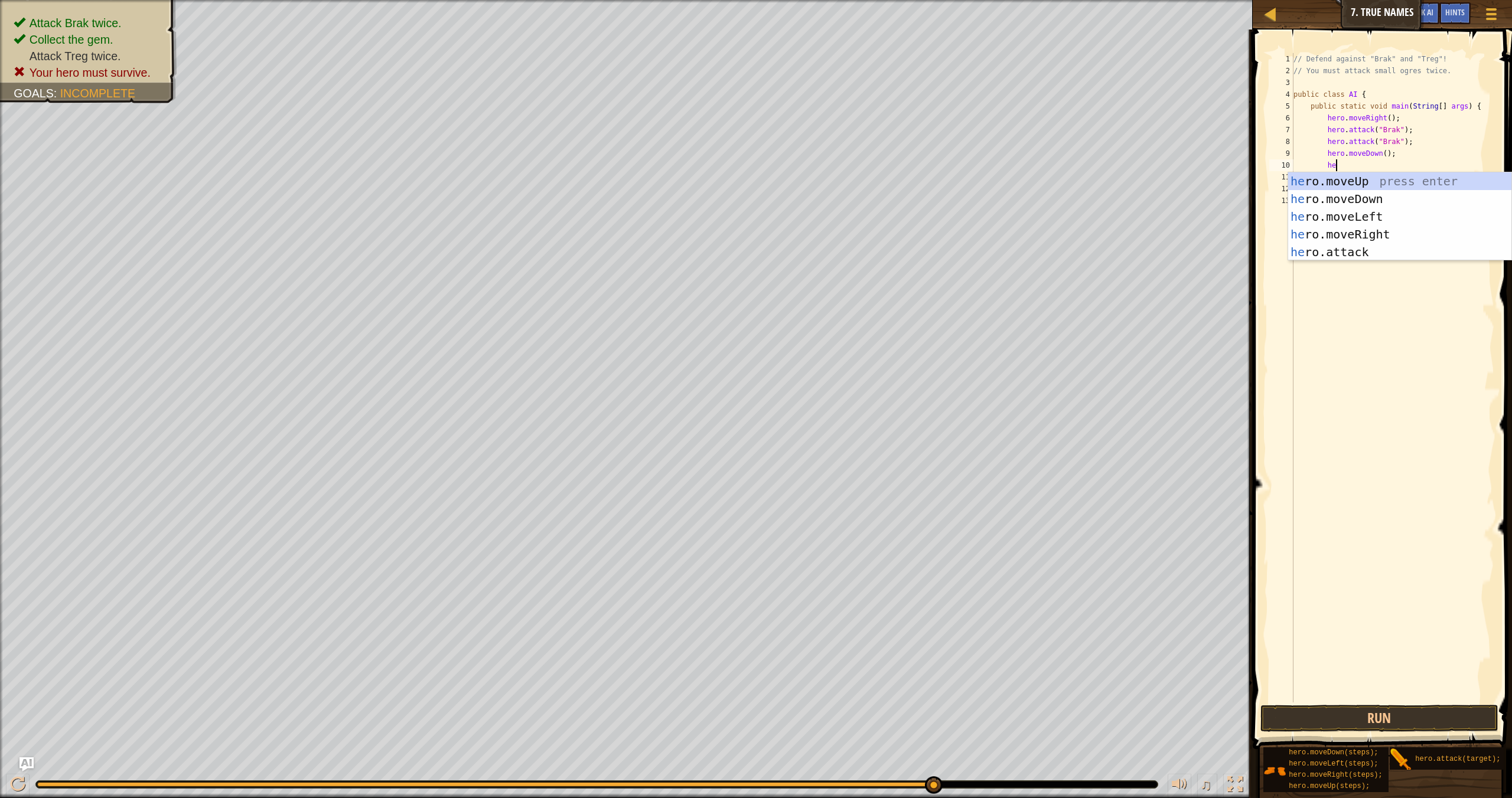
type textarea "her"
click at [1022, 181] on div "her o.moveUp press enter her o.moveDown press enter her o.moveLeft press enter …" at bounding box center [1399, 235] width 223 height 124
click at [1022, 263] on div "her o.moveUp press enter her o.moveDown press enter her o.moveLeft press enter …" at bounding box center [1399, 246] width 223 height 124
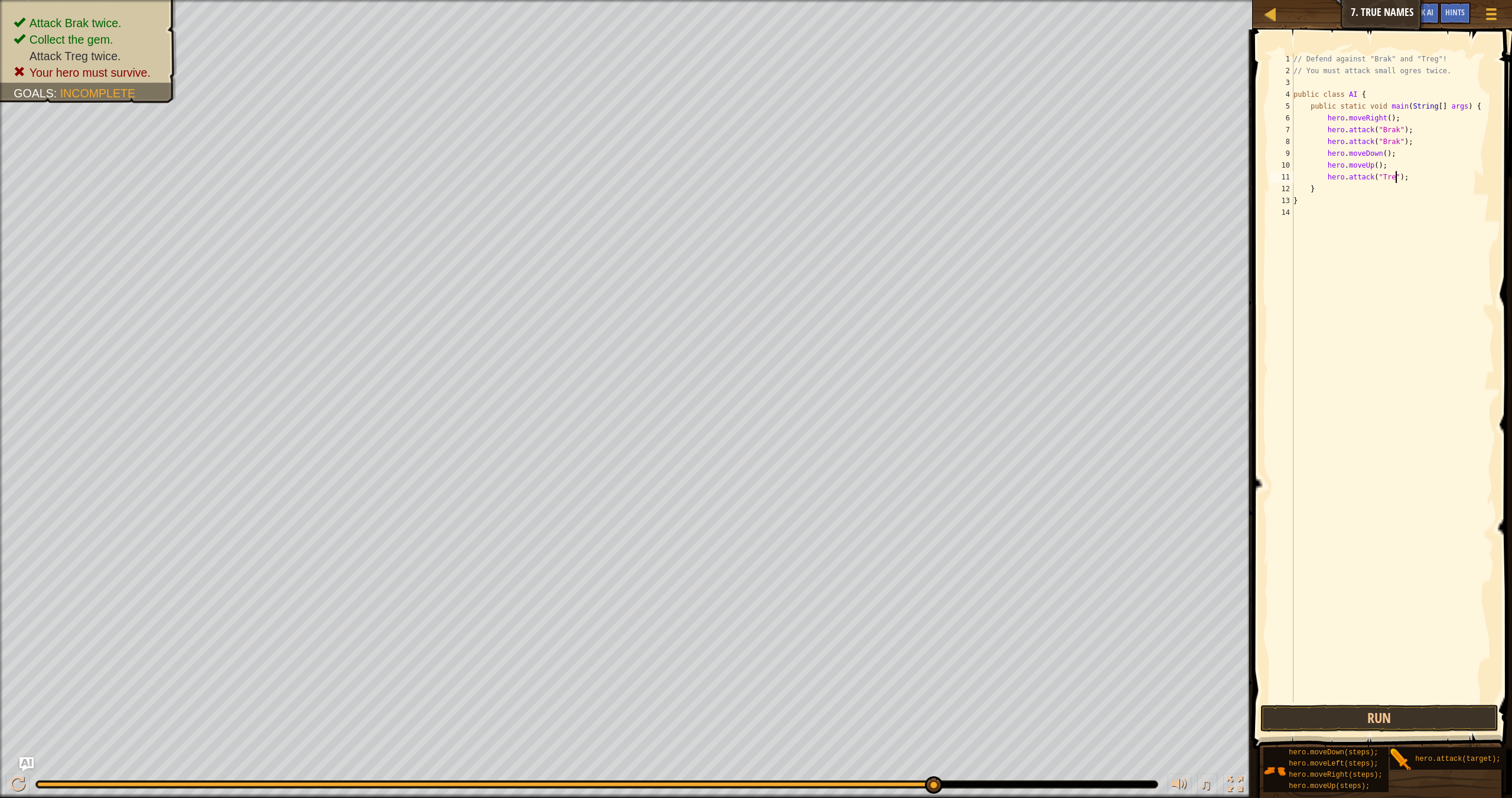
scroll to position [6, 8]
click at [1022, 166] on div "// Defend against "Brak" and "Treg"! // You must attack small ogres twice. publ…" at bounding box center [1392, 389] width 203 height 673
click at [1022, 180] on div "// Defend against "Brak" and "Treg"! // You must attack small ogres twice. publ…" at bounding box center [1392, 389] width 203 height 673
type textarea "hero.attack("Treg");"
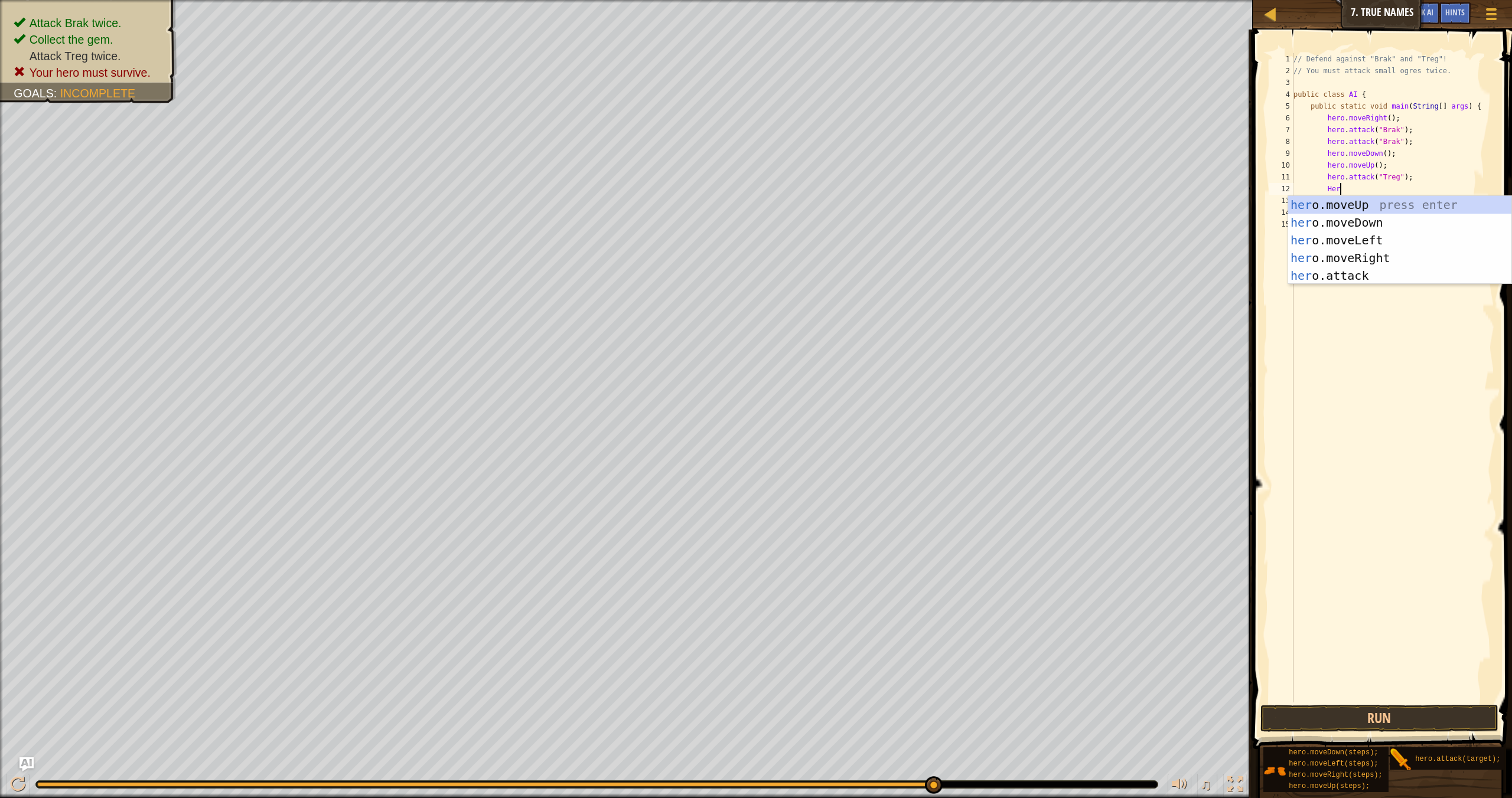
scroll to position [6, 3]
click at [1022, 278] on div "her o.moveUp press enter her o.moveDown press enter her o.moveLeft press enter …" at bounding box center [1399, 258] width 223 height 124
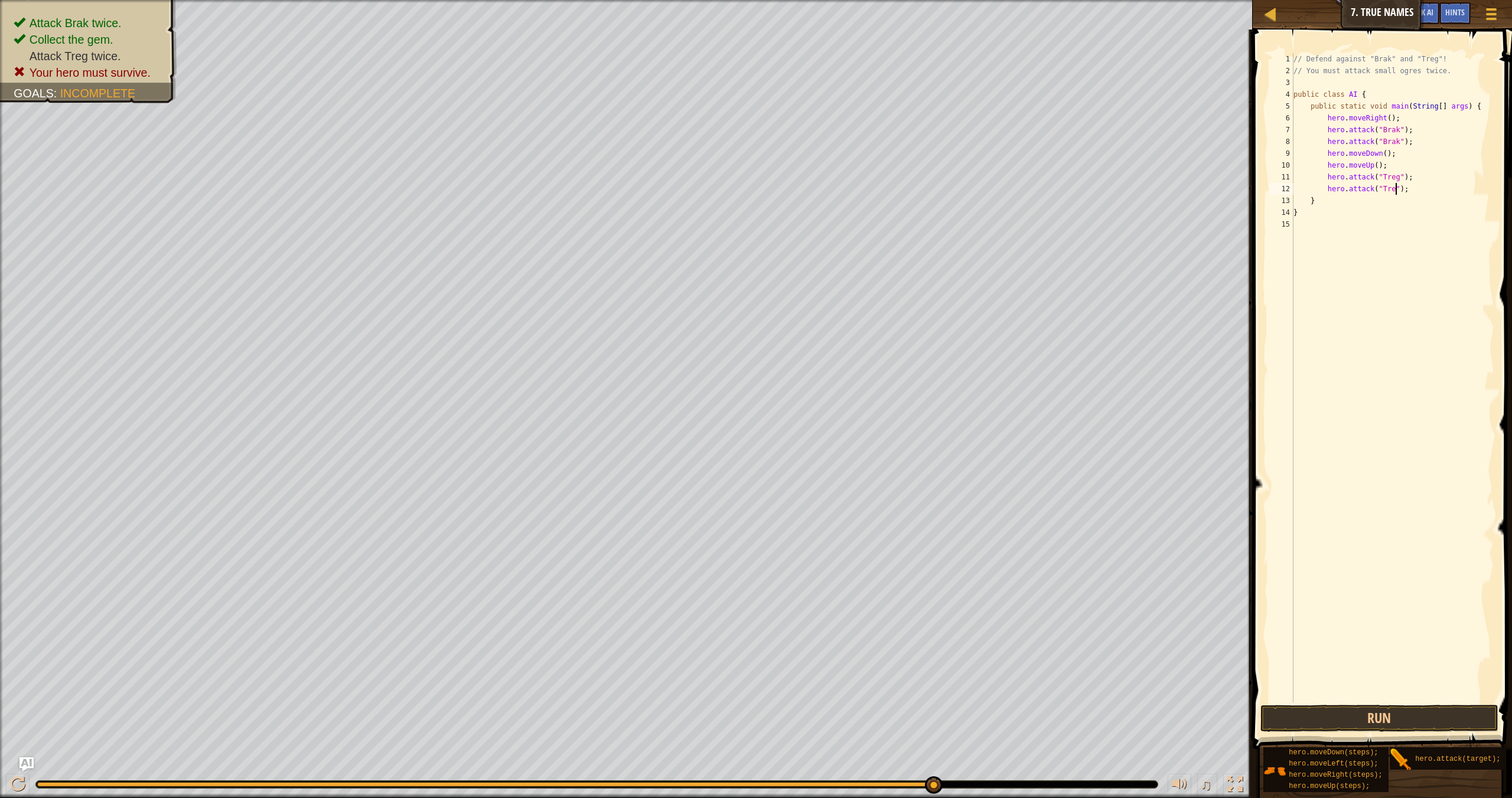
scroll to position [6, 8]
type textarea "hero.attack("Treg");"
click at [1022, 696] on button "Run" at bounding box center [1379, 719] width 238 height 27
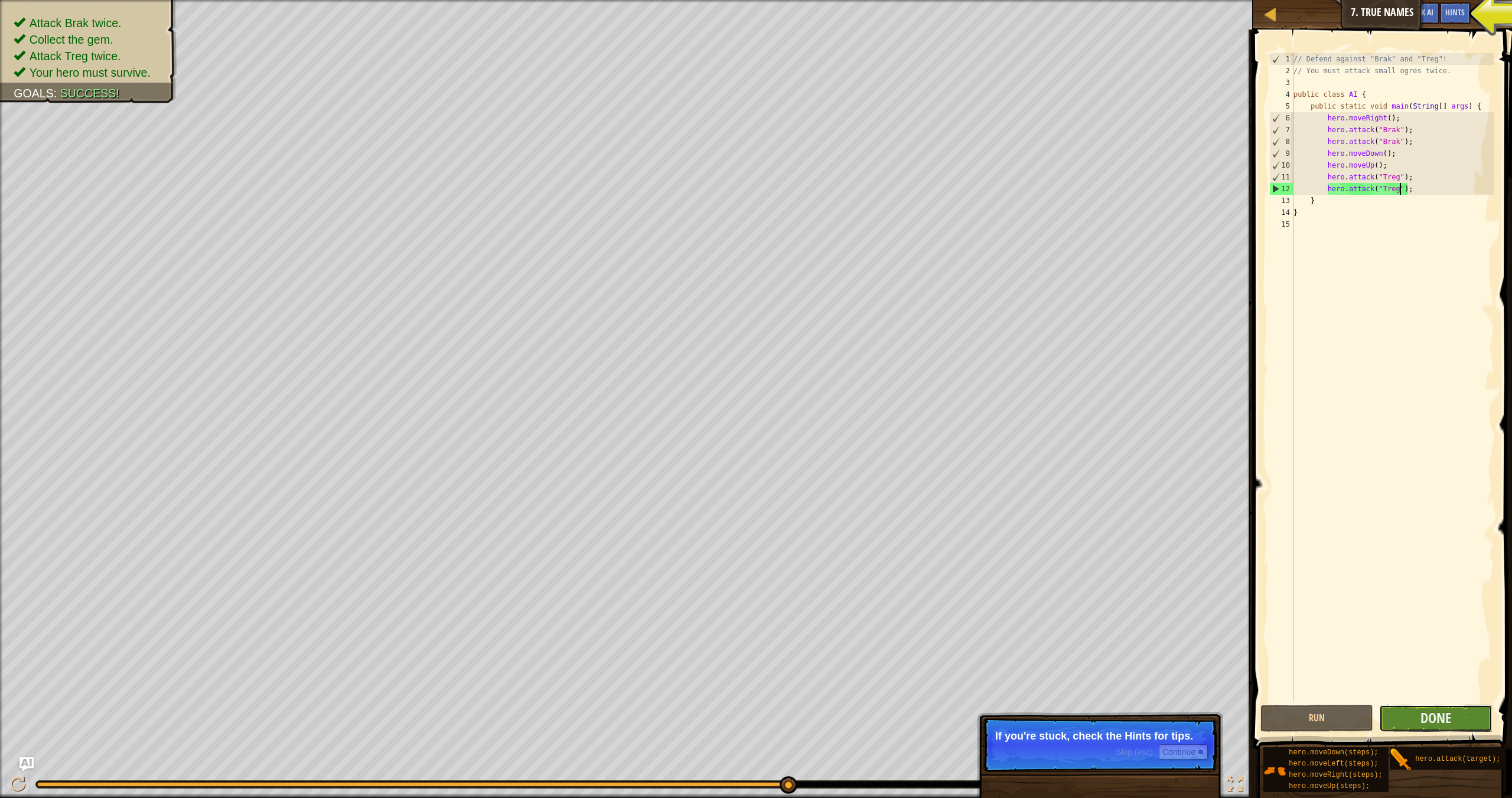
click at [1022, 696] on button "Done" at bounding box center [1435, 719] width 113 height 27
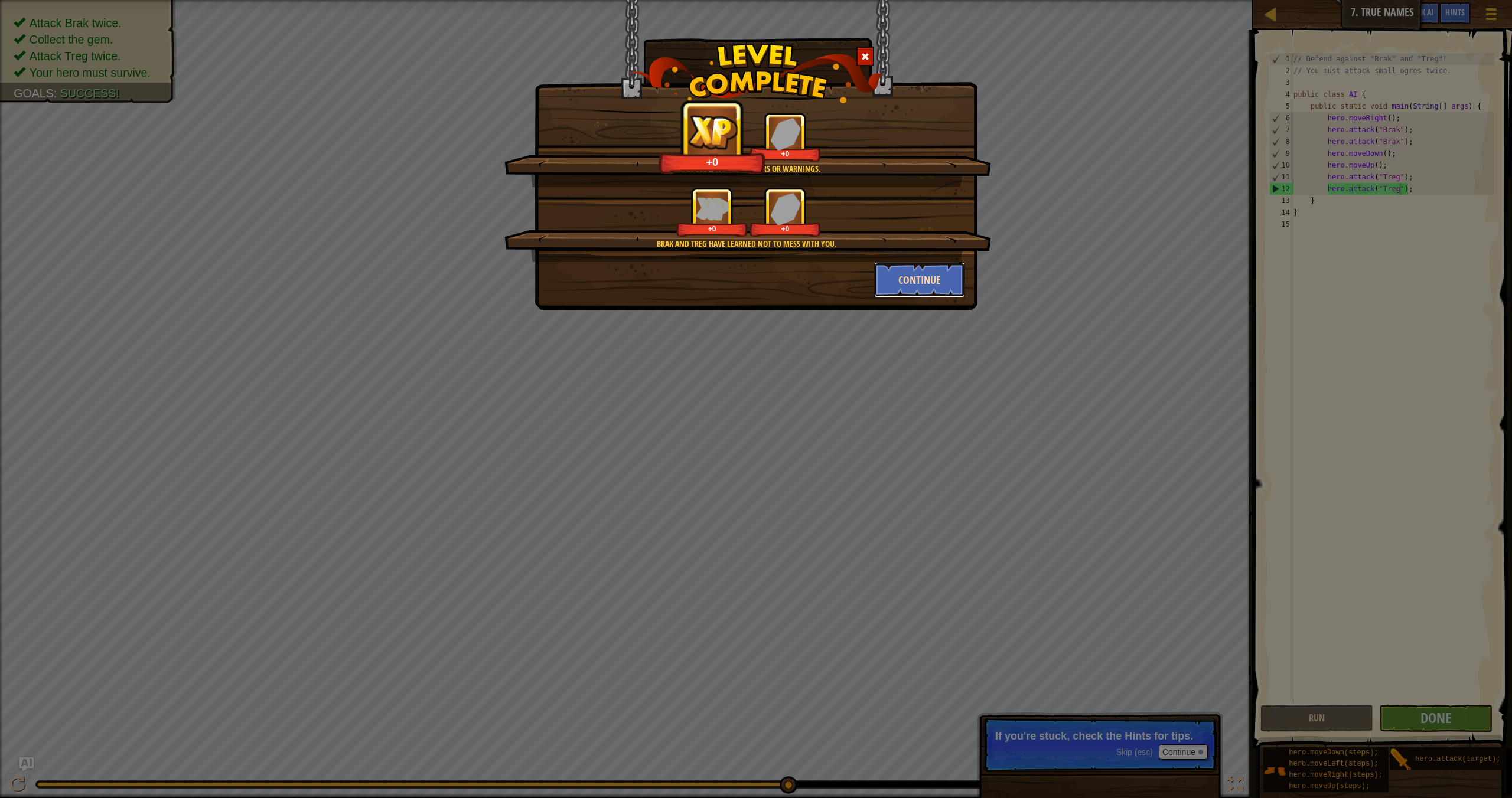
click at [914, 276] on button "Continue" at bounding box center [919, 280] width 91 height 36
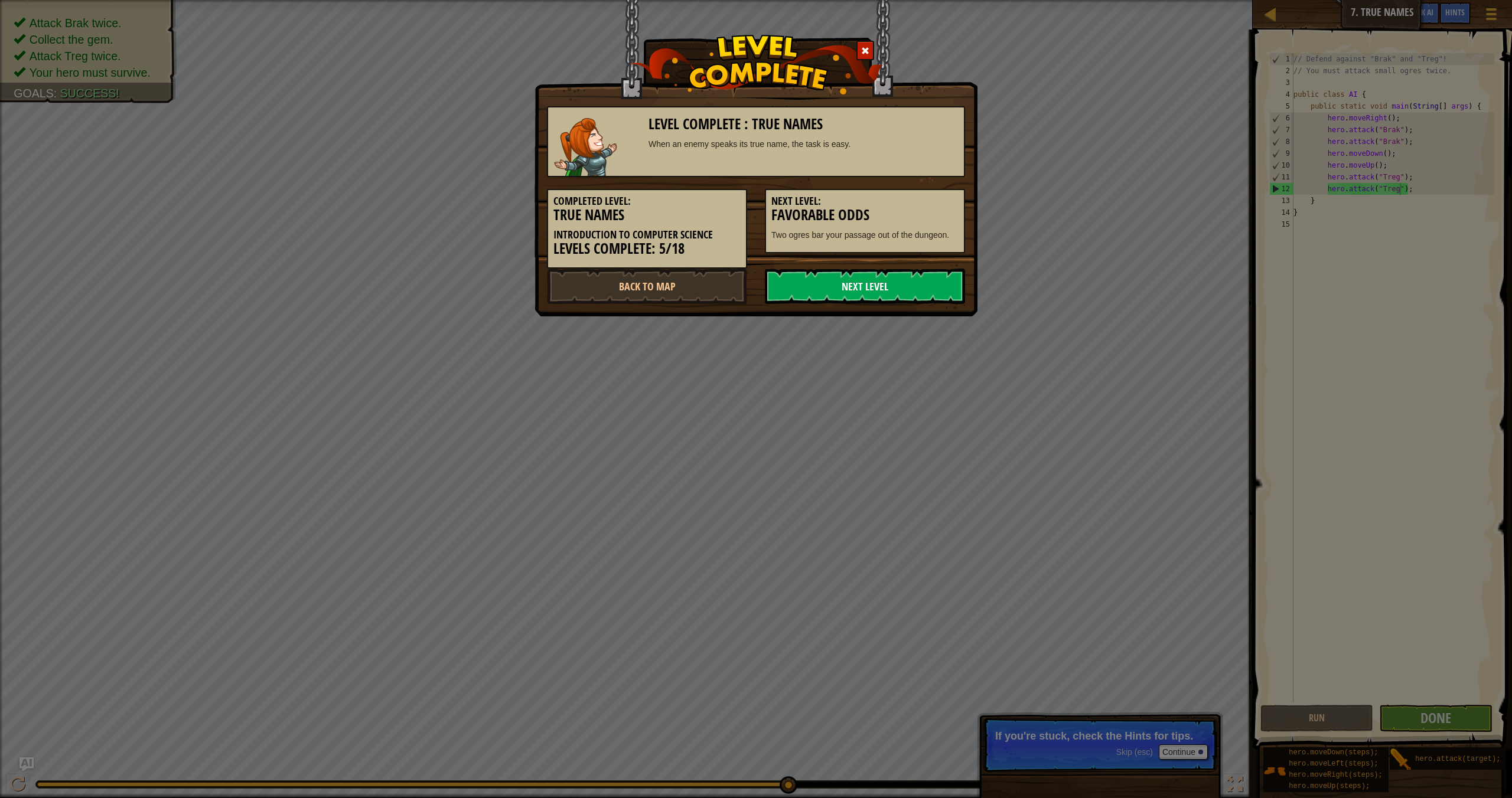
click at [837, 288] on link "Next Level" at bounding box center [865, 286] width 200 height 36
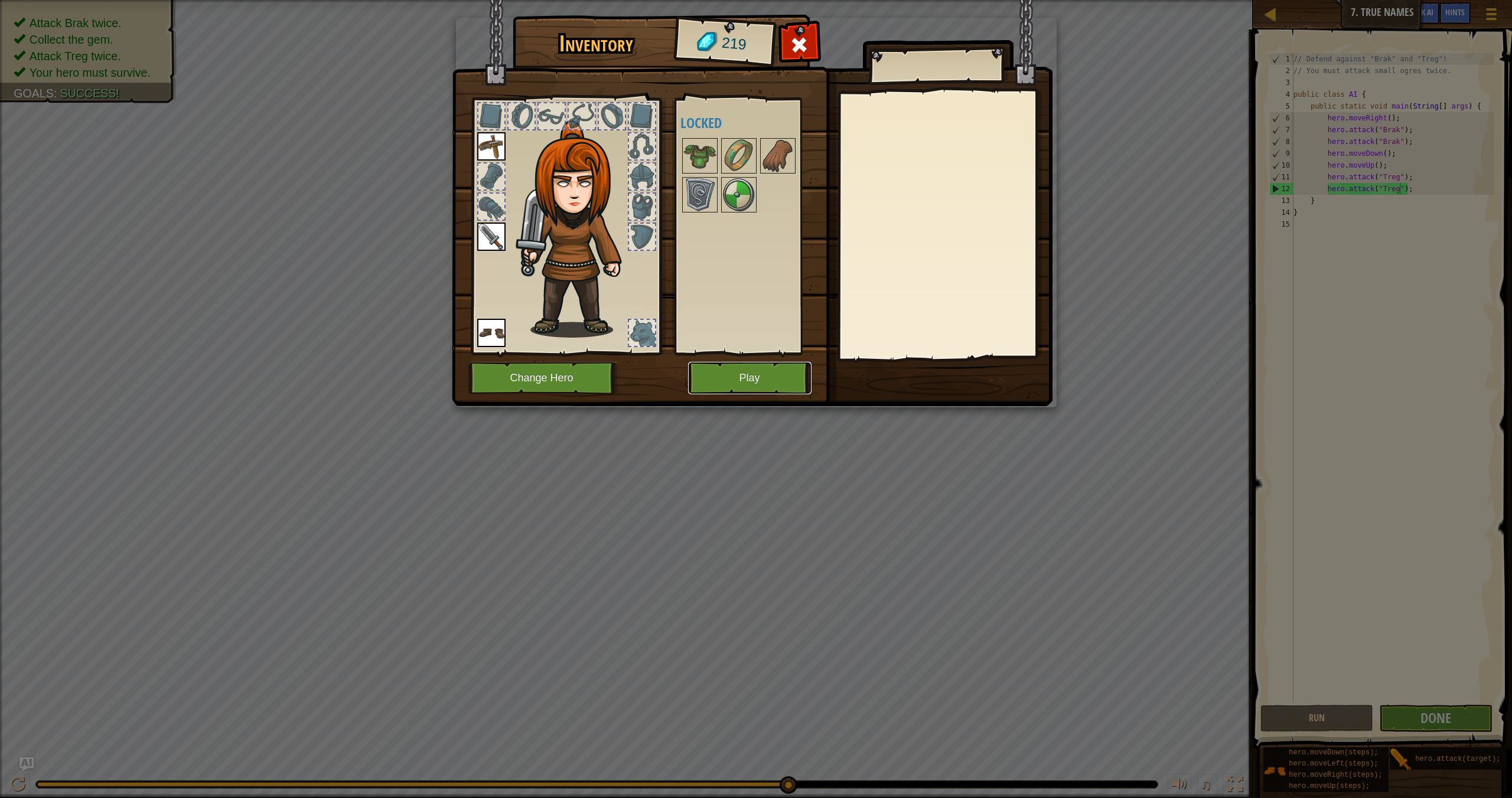
click at [731, 378] on button "Play" at bounding box center [750, 378] width 124 height 32
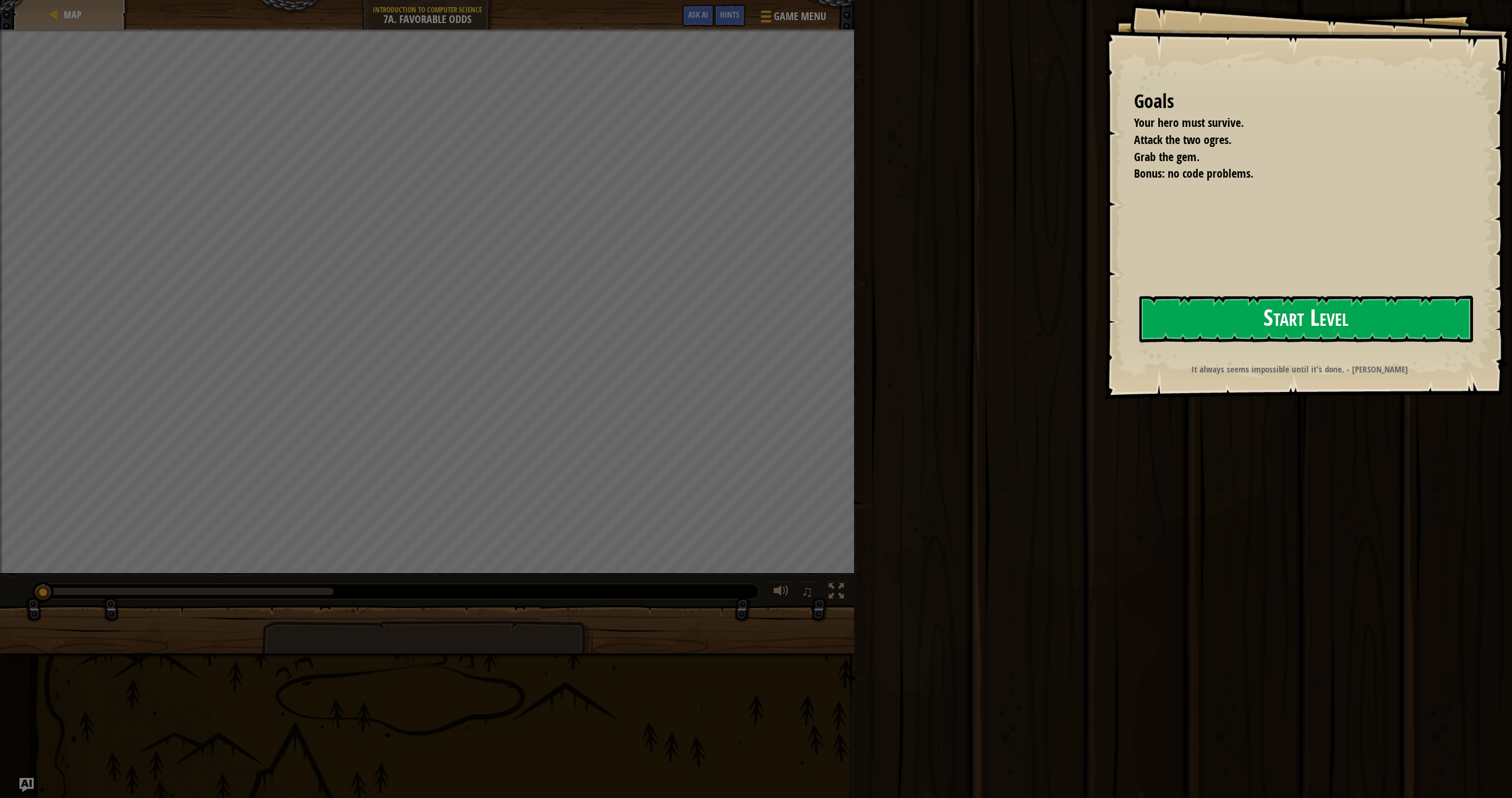
click at [1022, 309] on button "Start Level" at bounding box center [1305, 319] width 334 height 47
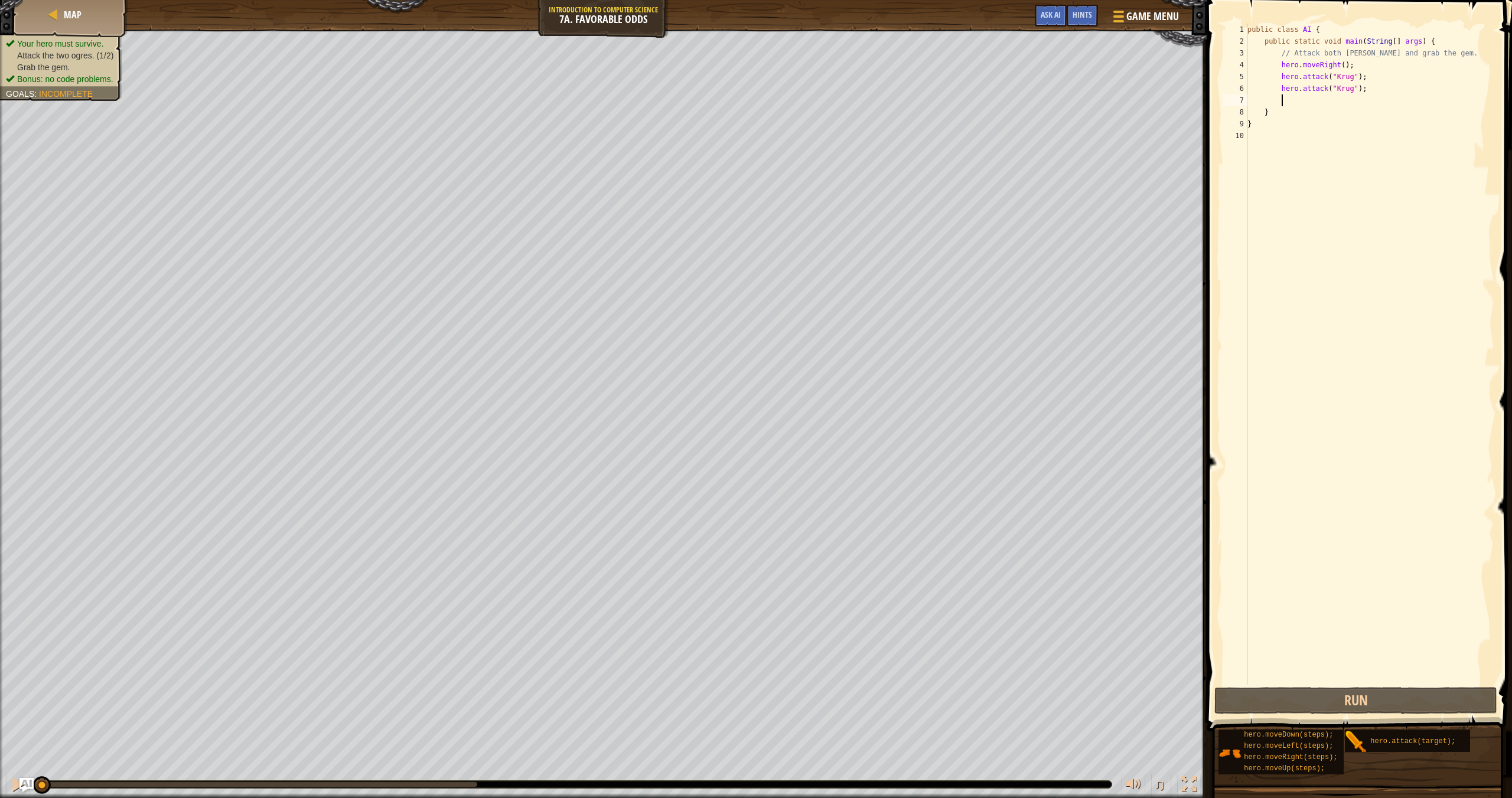
click at [1022, 103] on div "public class AI { public static void main ( String [ ] args ) { // Attack both …" at bounding box center [1369, 366] width 249 height 685
type textarea "he"
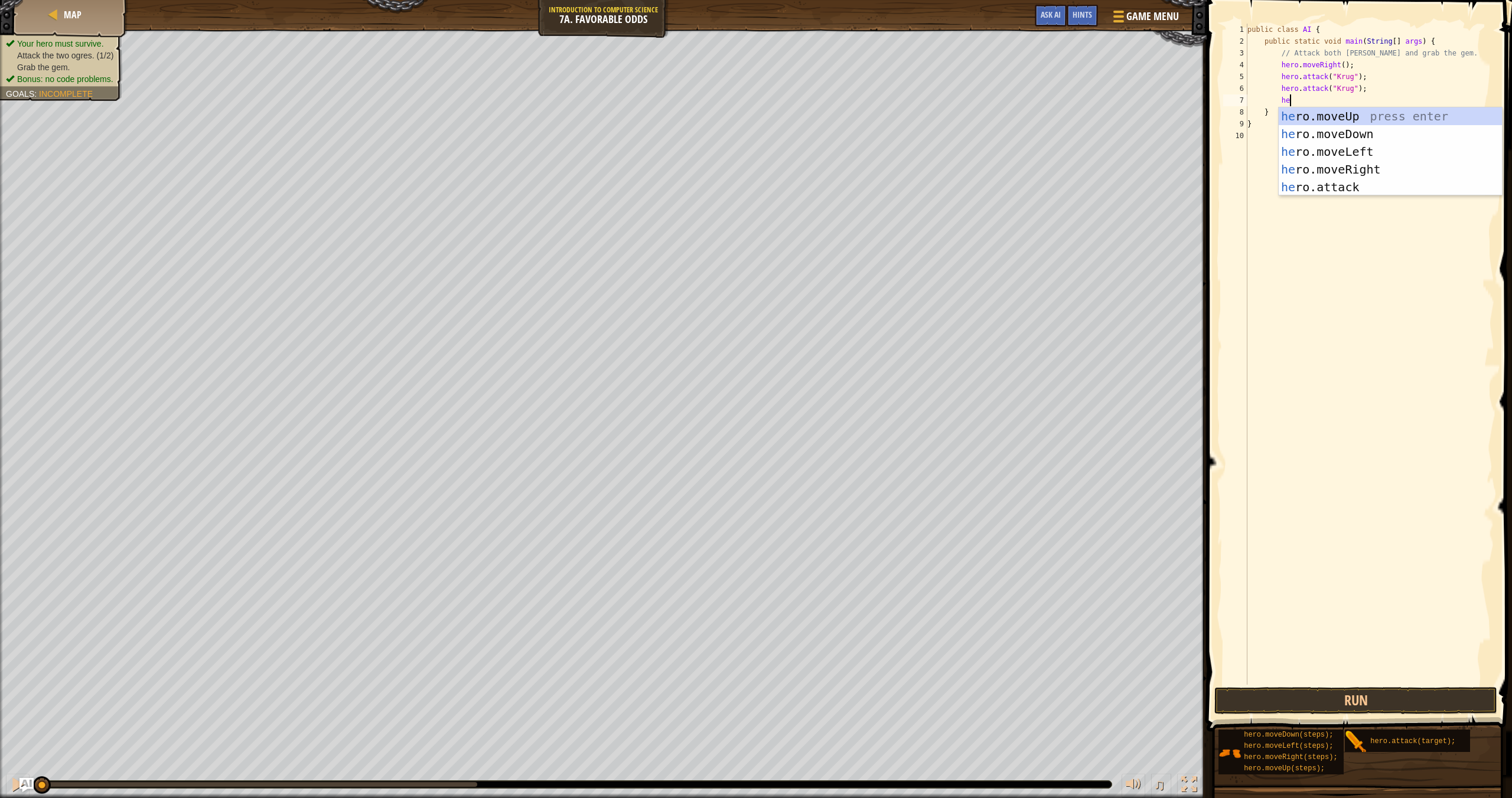
scroll to position [6, 3]
click at [1022, 174] on div "he ro.moveUp press enter he ro.moveDown press enter he ro.moveLeft press enter …" at bounding box center [1390, 170] width 223 height 124
type textarea "her"
click at [1022, 131] on div "her o.moveUp press enter her o.moveDown press enter her o.moveLeft press enter …" at bounding box center [1390, 181] width 223 height 124
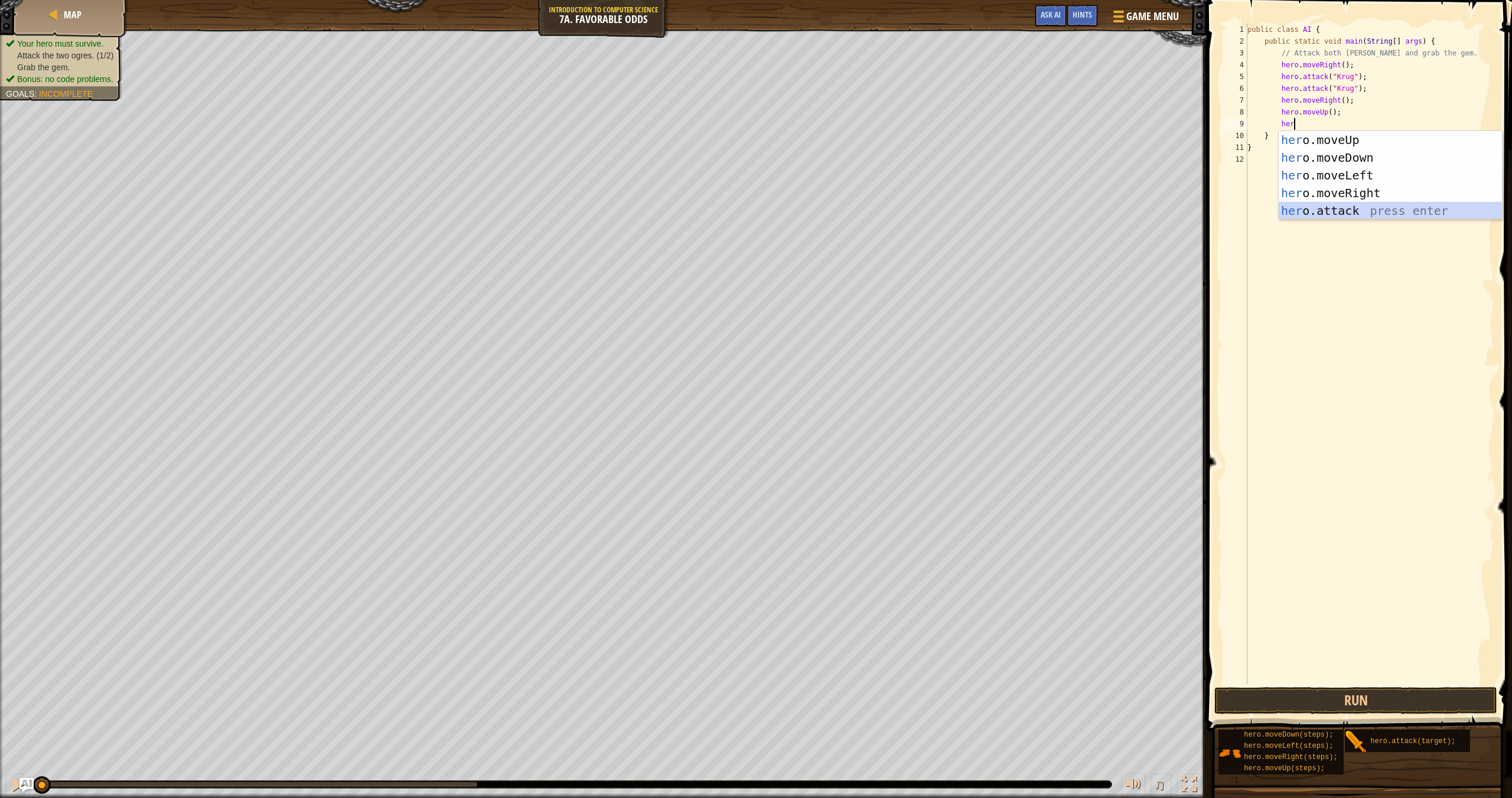
click at [1022, 212] on div "her o.moveUp press enter her o.moveDown press enter her o.moveLeft press enter …" at bounding box center [1390, 193] width 223 height 124
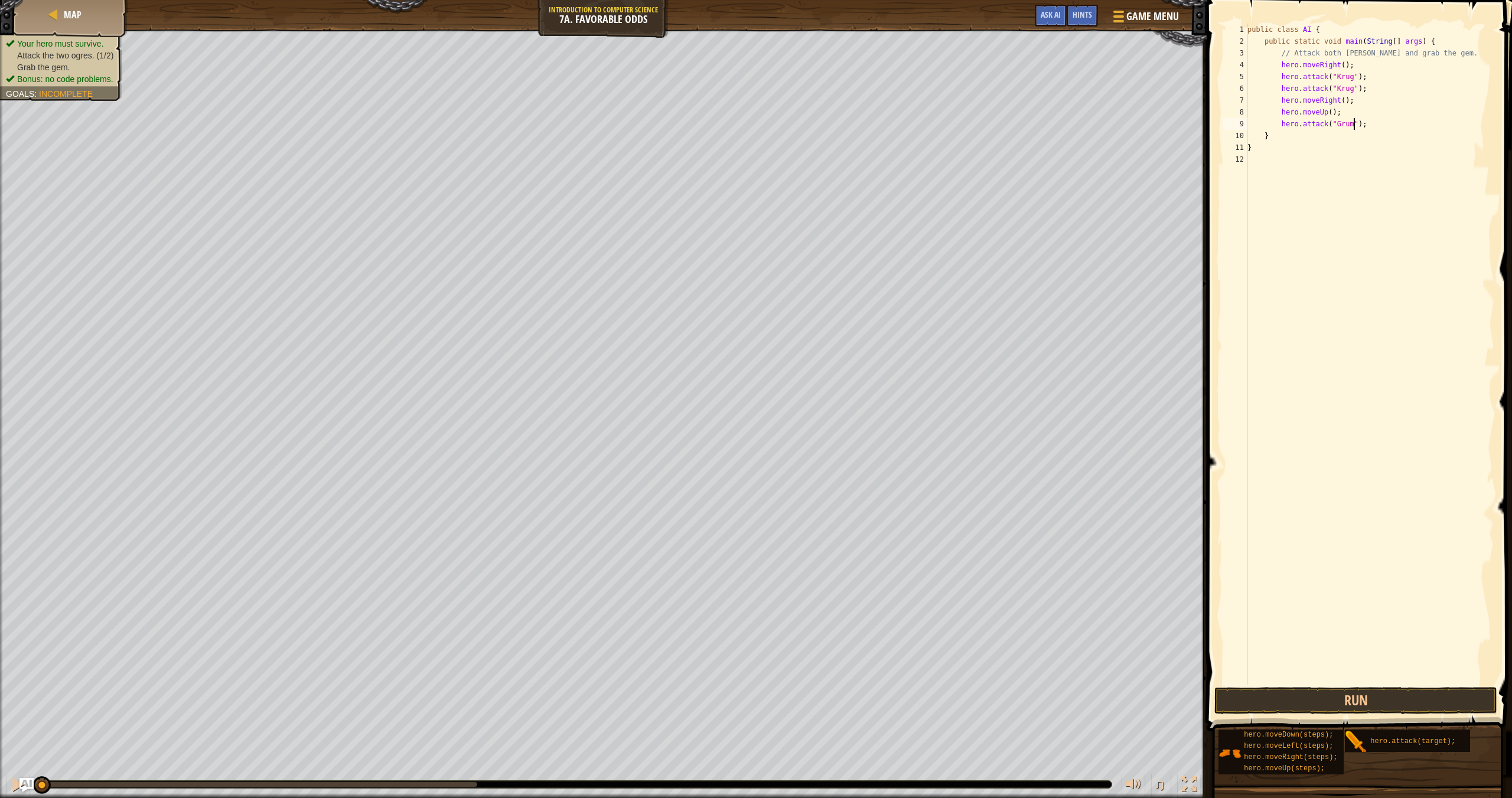
scroll to position [6, 9]
drag, startPoint x: 1371, startPoint y: 124, endPoint x: 1273, endPoint y: 127, distance: 98.0
click at [1022, 127] on div "public class AI { public static void main ( String [ ] args ) { // Attack both …" at bounding box center [1369, 366] width 249 height 685
click at [1022, 139] on div "public class AI { public static void main ( String [ ] args ) { // Attack both …" at bounding box center [1369, 366] width 249 height 685
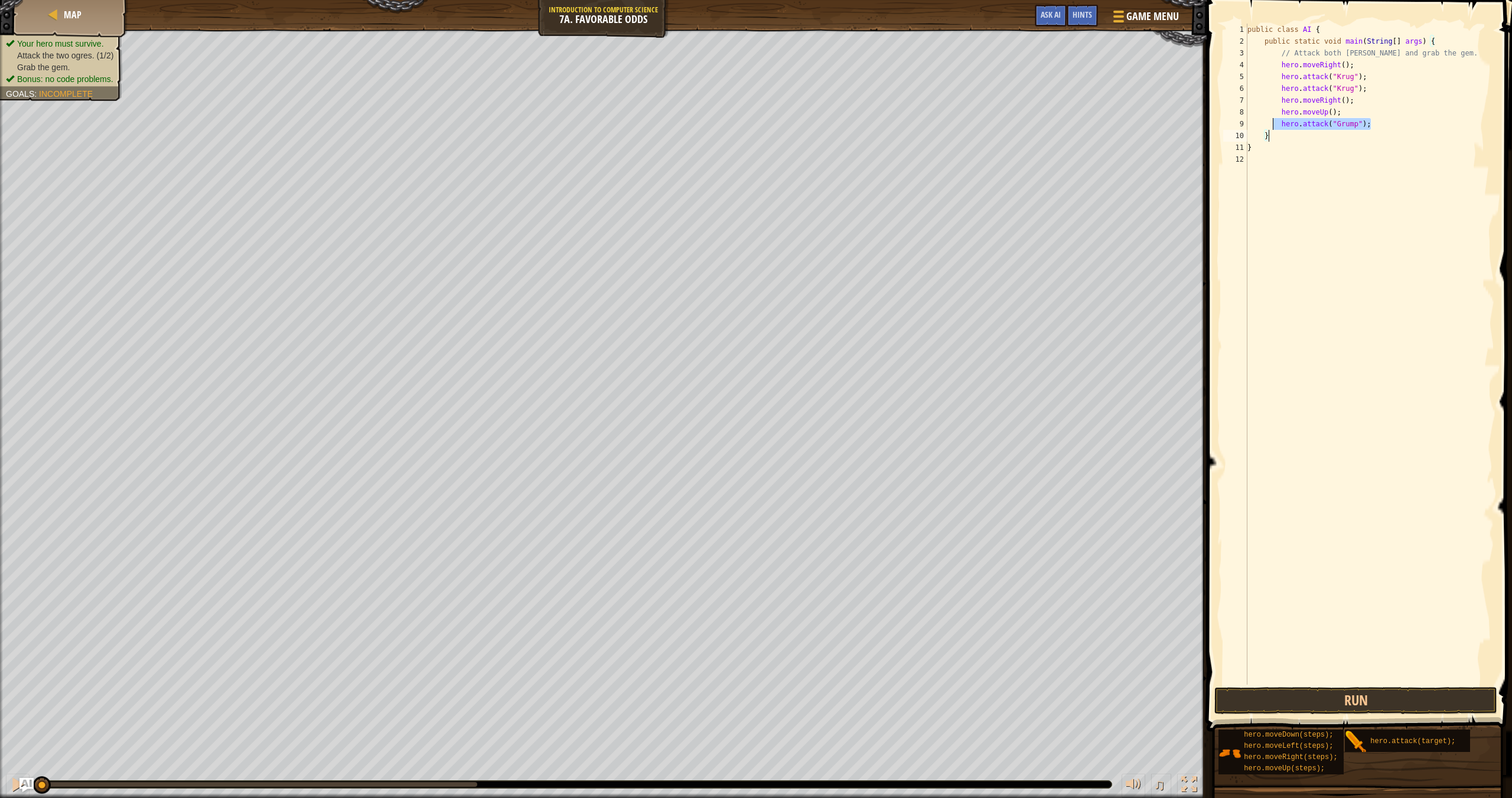
click at [1022, 128] on div "public class AI { public static void main ( String [ ] args ) { // Attack both …" at bounding box center [1369, 366] width 249 height 685
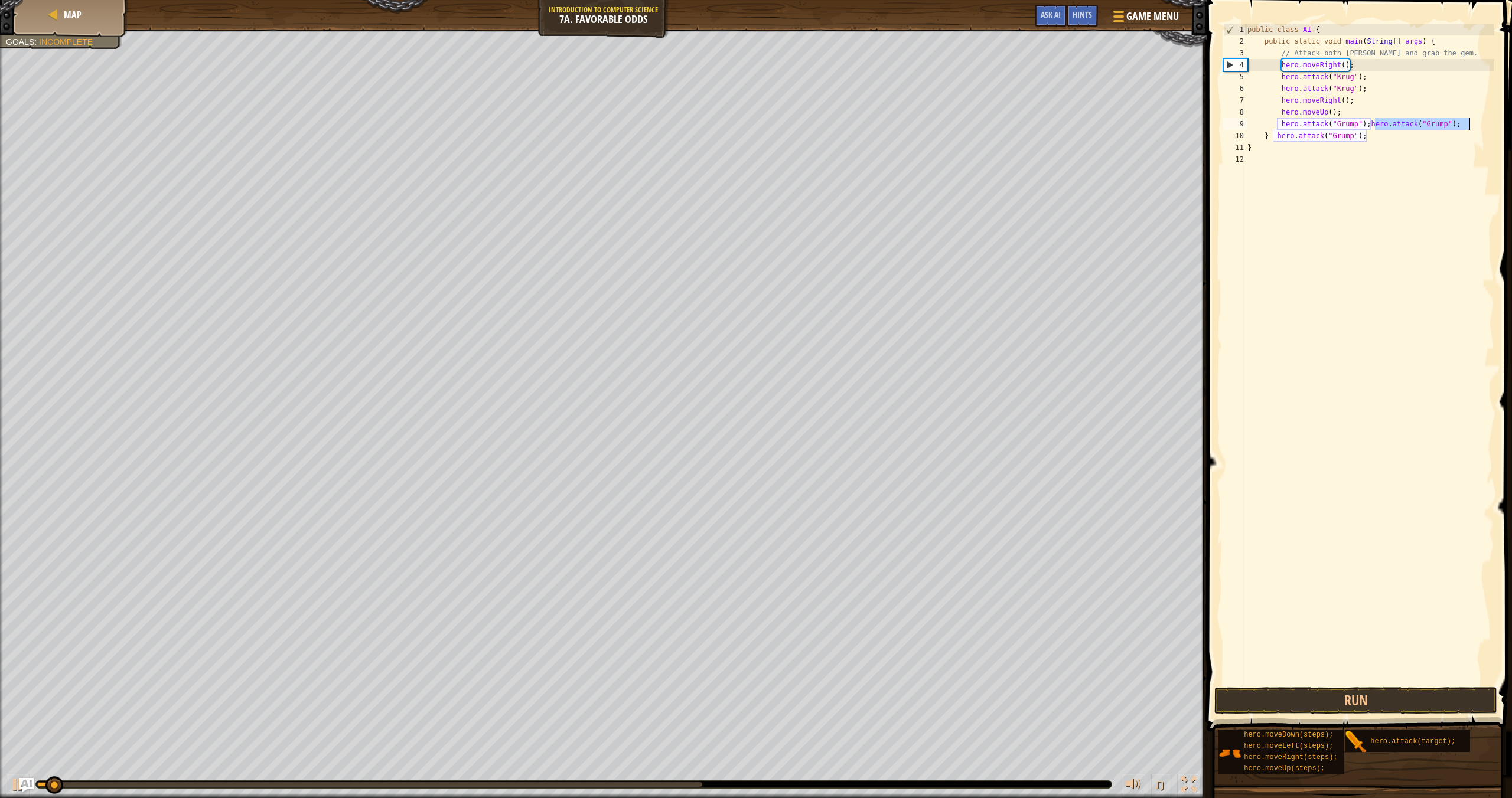
drag, startPoint x: 1376, startPoint y: 128, endPoint x: 1511, endPoint y: 119, distance: 135.3
click at [1022, 119] on div "hero.attack("Grump"); hero.attack("Grump"); 1 2 3 4 5 6 7 8 9 10 11 12 public c…" at bounding box center [1357, 388] width 309 height 766
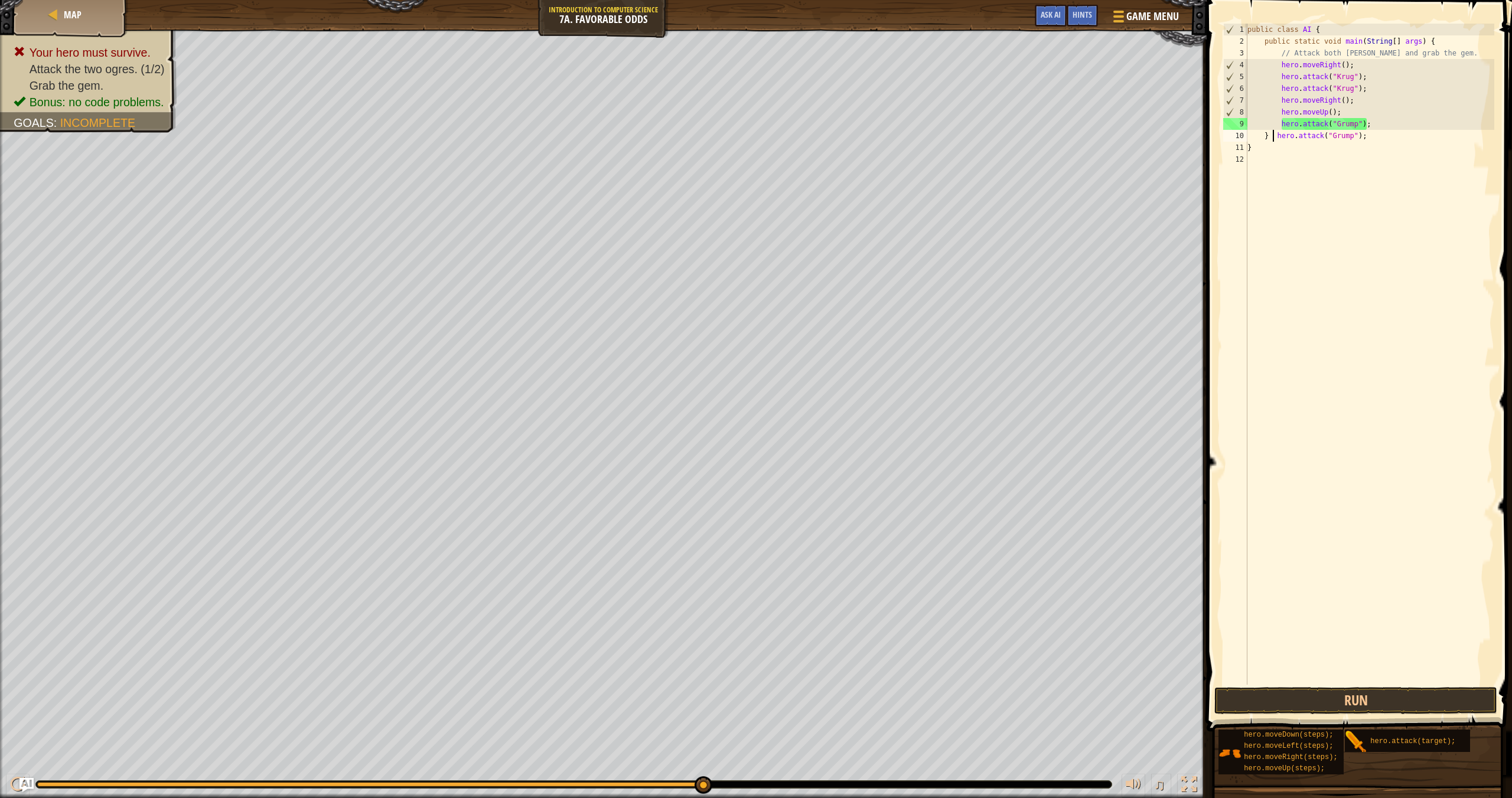
click at [1022, 139] on div "public class AI { public static void main ( String [ ] args ) { // Attack both …" at bounding box center [1369, 366] width 249 height 685
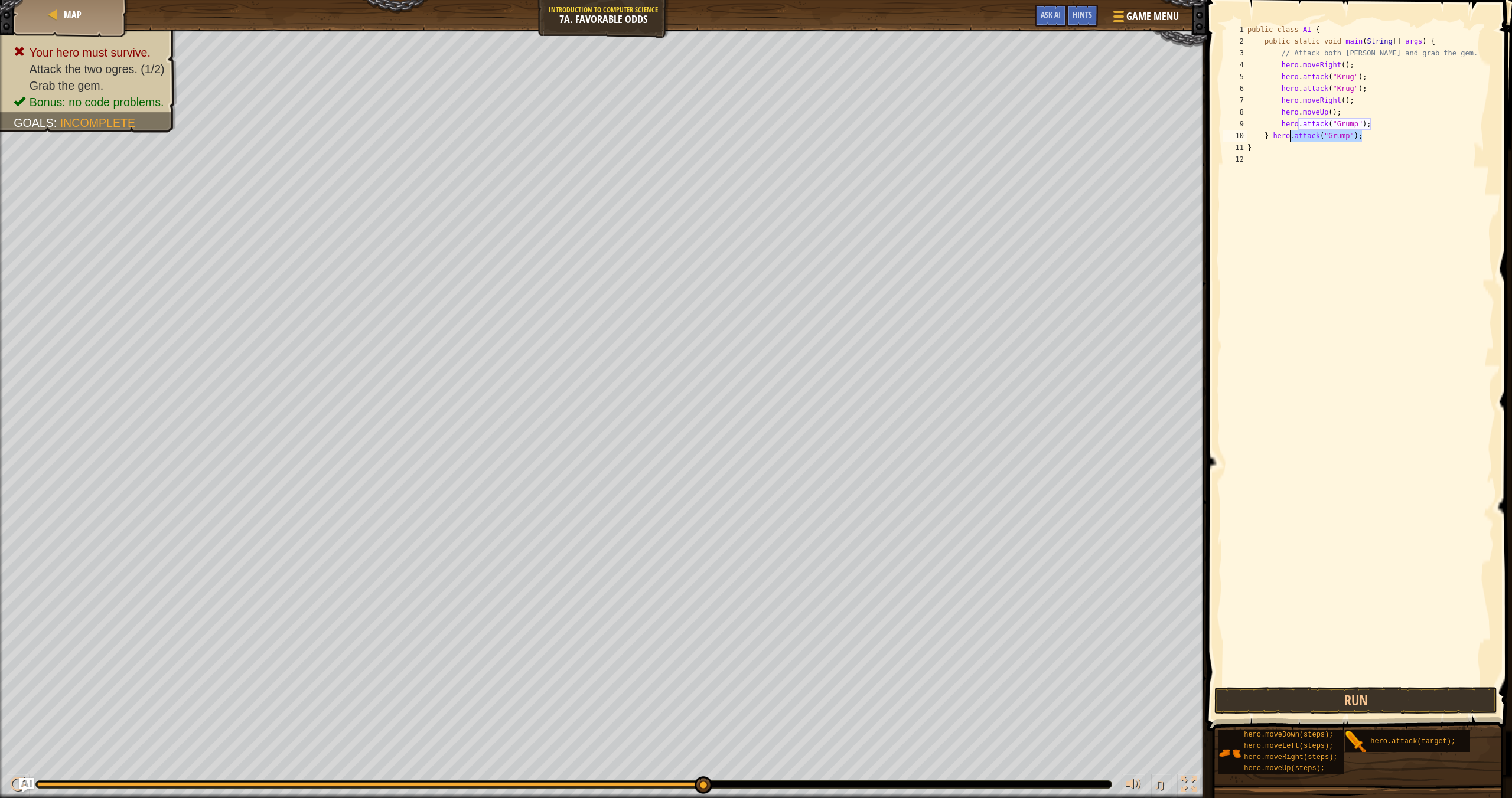
drag, startPoint x: 1369, startPoint y: 138, endPoint x: 1287, endPoint y: 141, distance: 82.1
click at [1022, 141] on div "public class AI { public static void main ( String [ ] args ) { // Attack both …" at bounding box center [1369, 366] width 249 height 685
click at [1022, 123] on div "public class AI { public static void main ( String [ ] args ) { // Attack both …" at bounding box center [1369, 366] width 249 height 685
type textarea "hero.attack("Grump");"
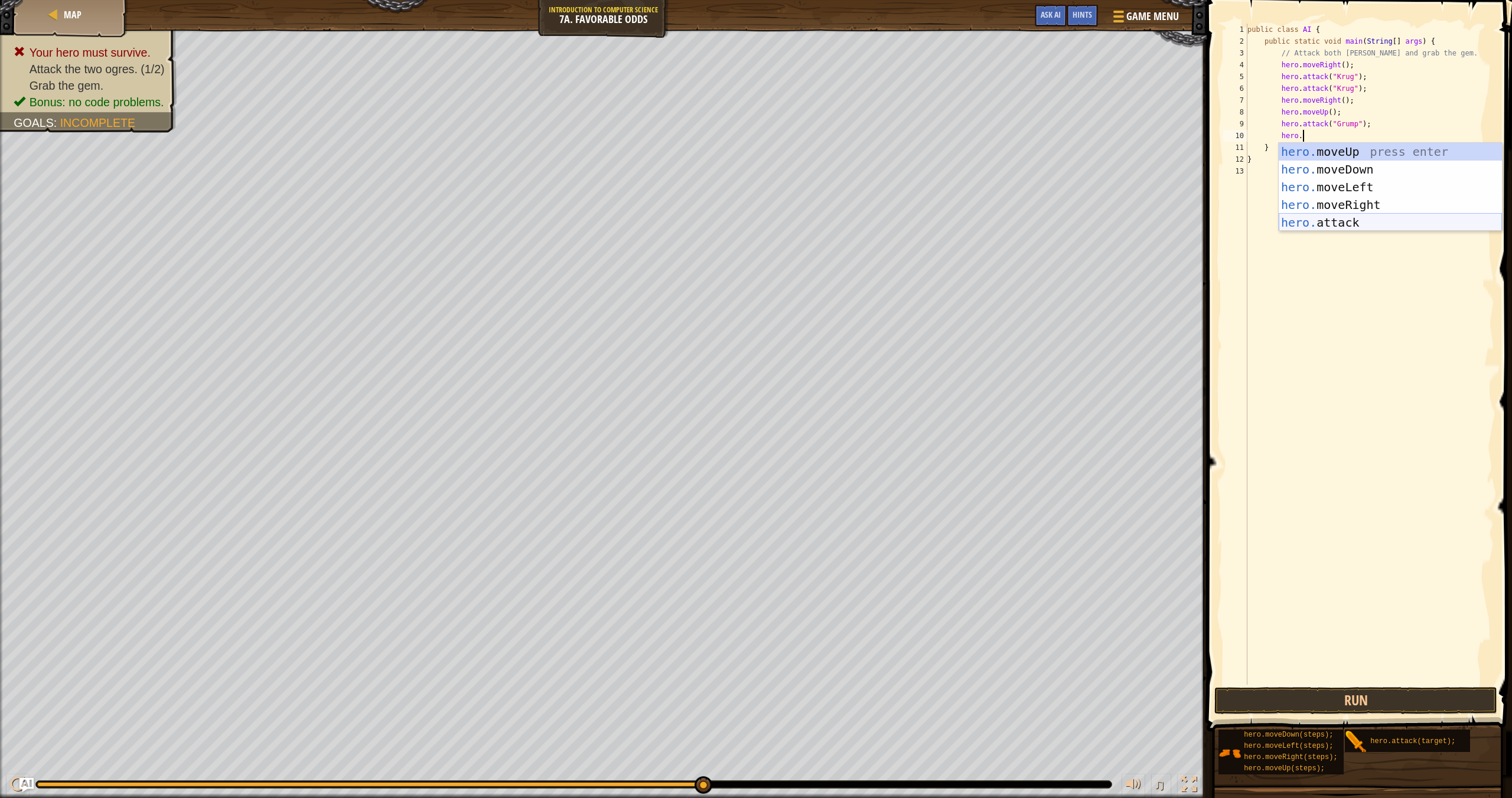
click at [1022, 224] on div "hero. moveUp press enter hero. moveDown press enter hero. moveLeft press enter …" at bounding box center [1390, 204] width 223 height 124
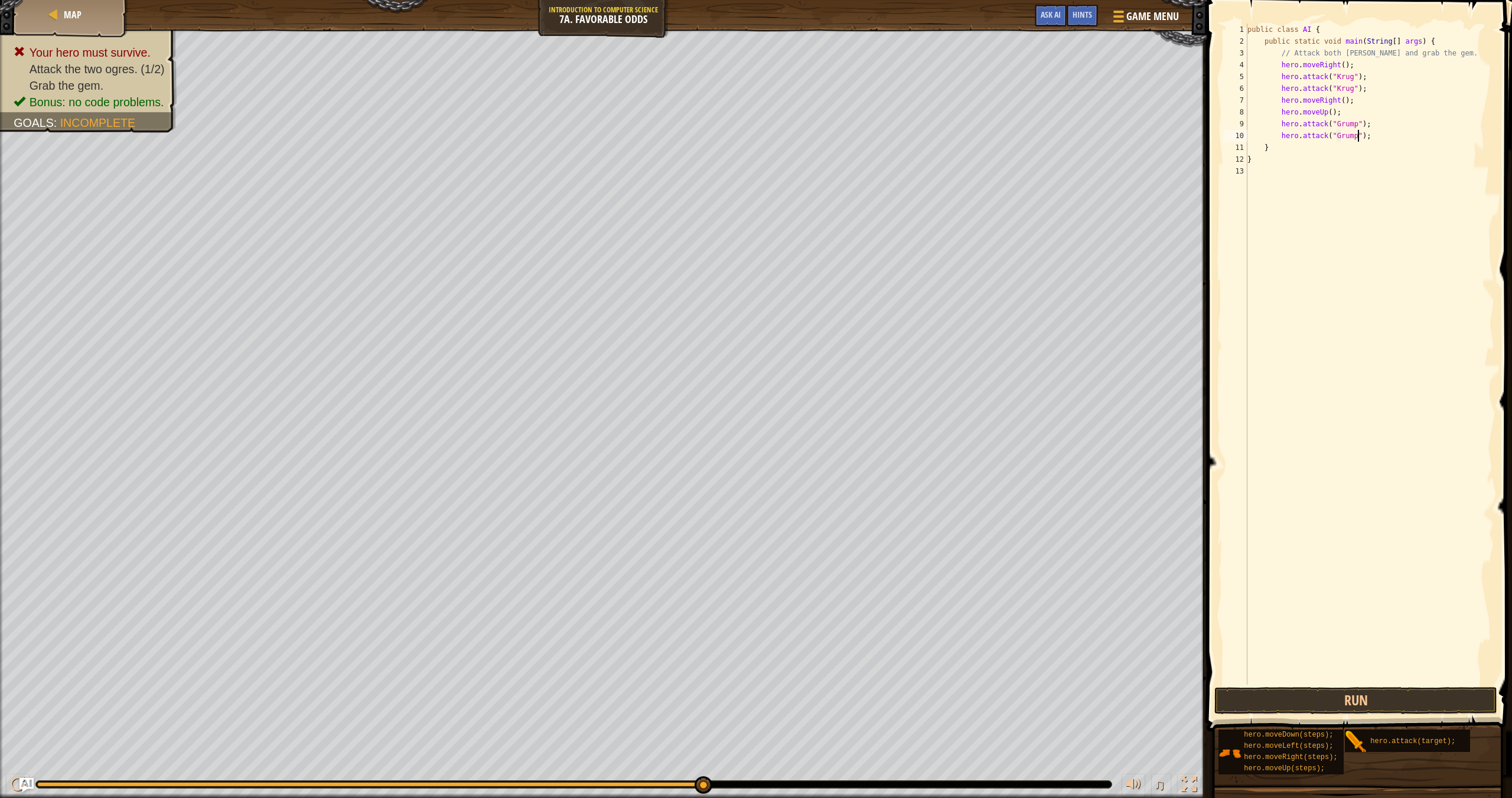
scroll to position [6, 9]
type textarea "hero.attack("Grump");"
click at [1022, 696] on button "Run" at bounding box center [1355, 701] width 283 height 27
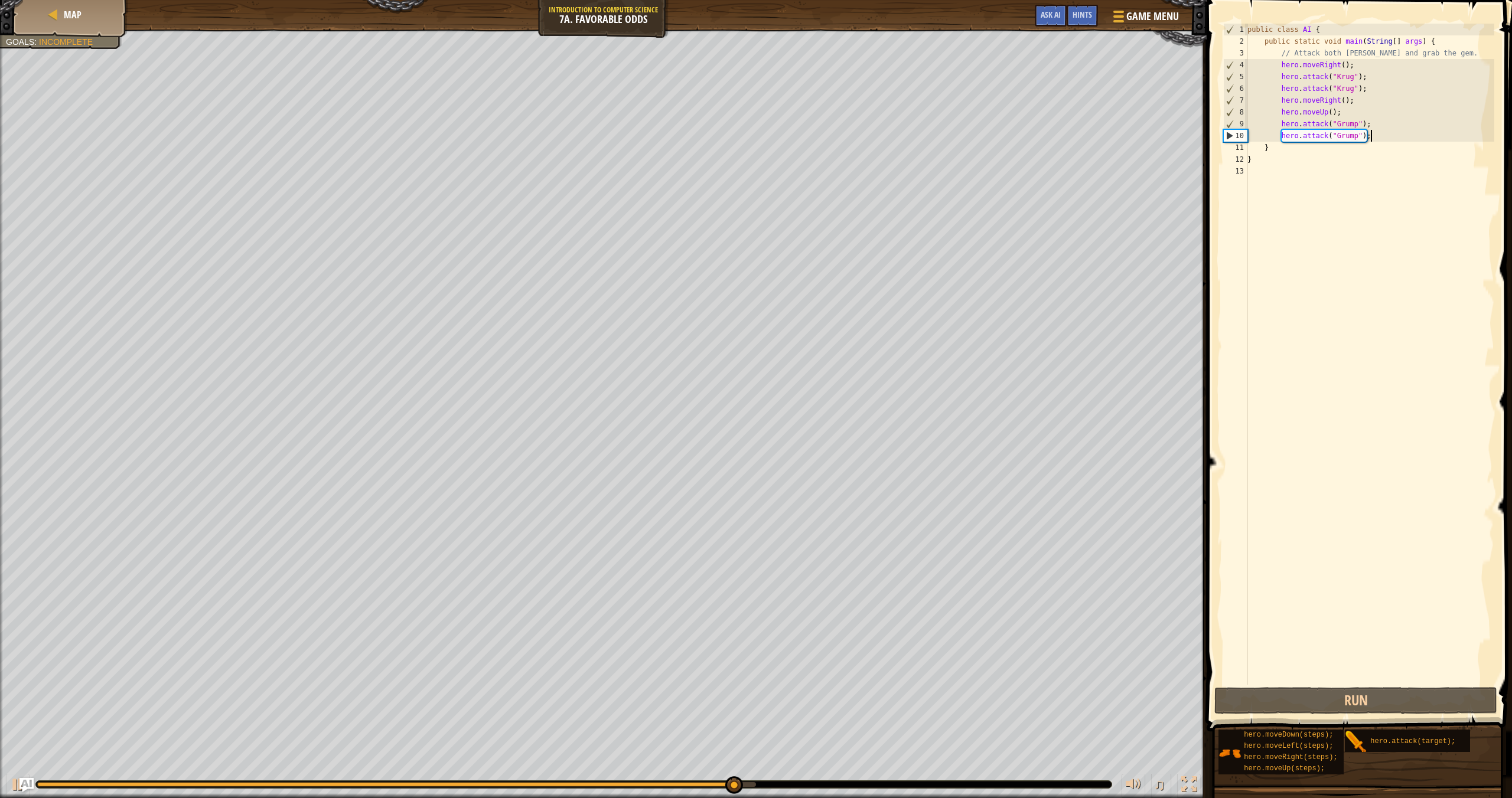
click at [1022, 139] on div "public class AI { public static void main ( String [ ] args ) { // Attack both …" at bounding box center [1369, 366] width 249 height 685
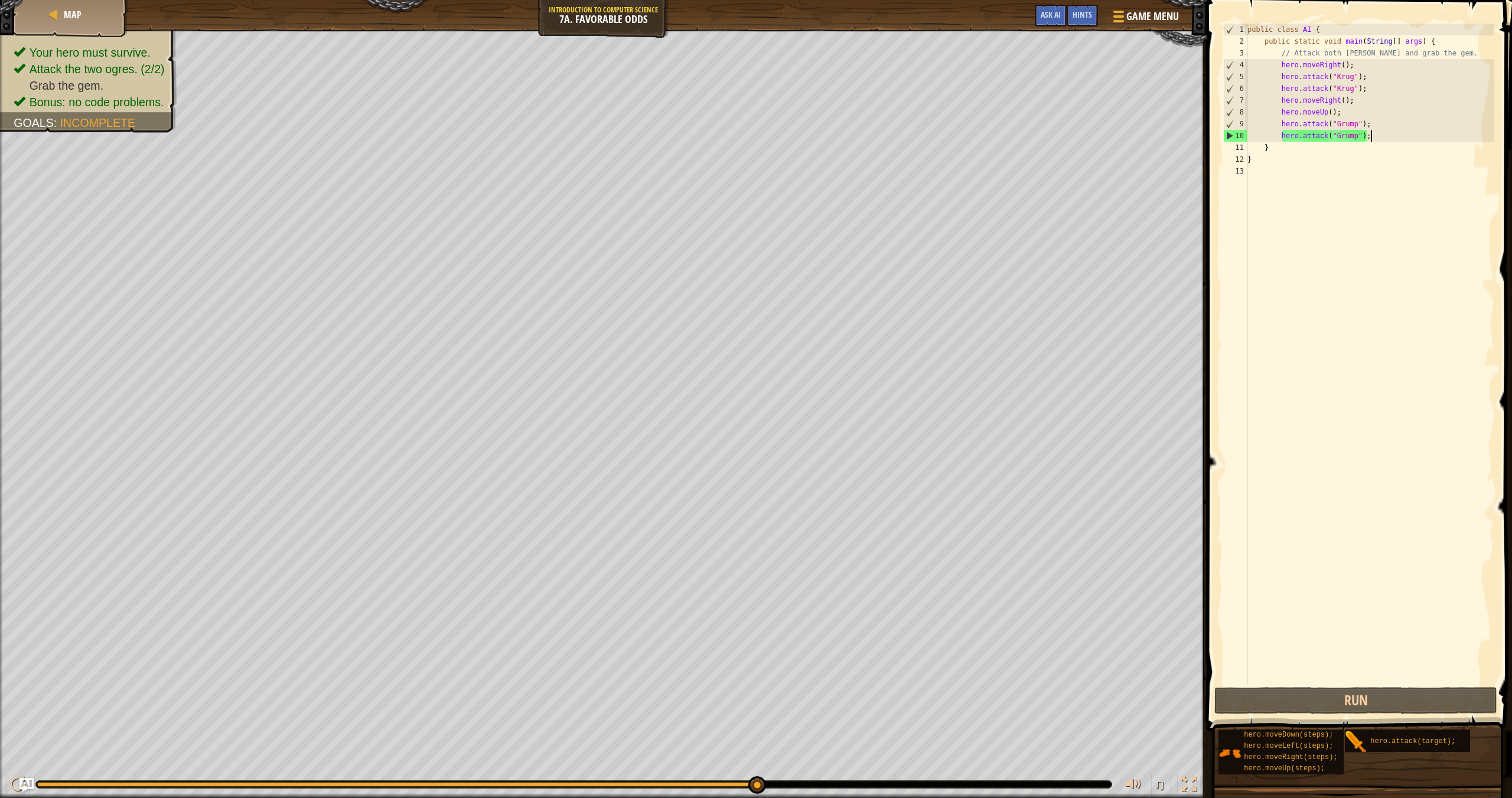
scroll to position [6, 2]
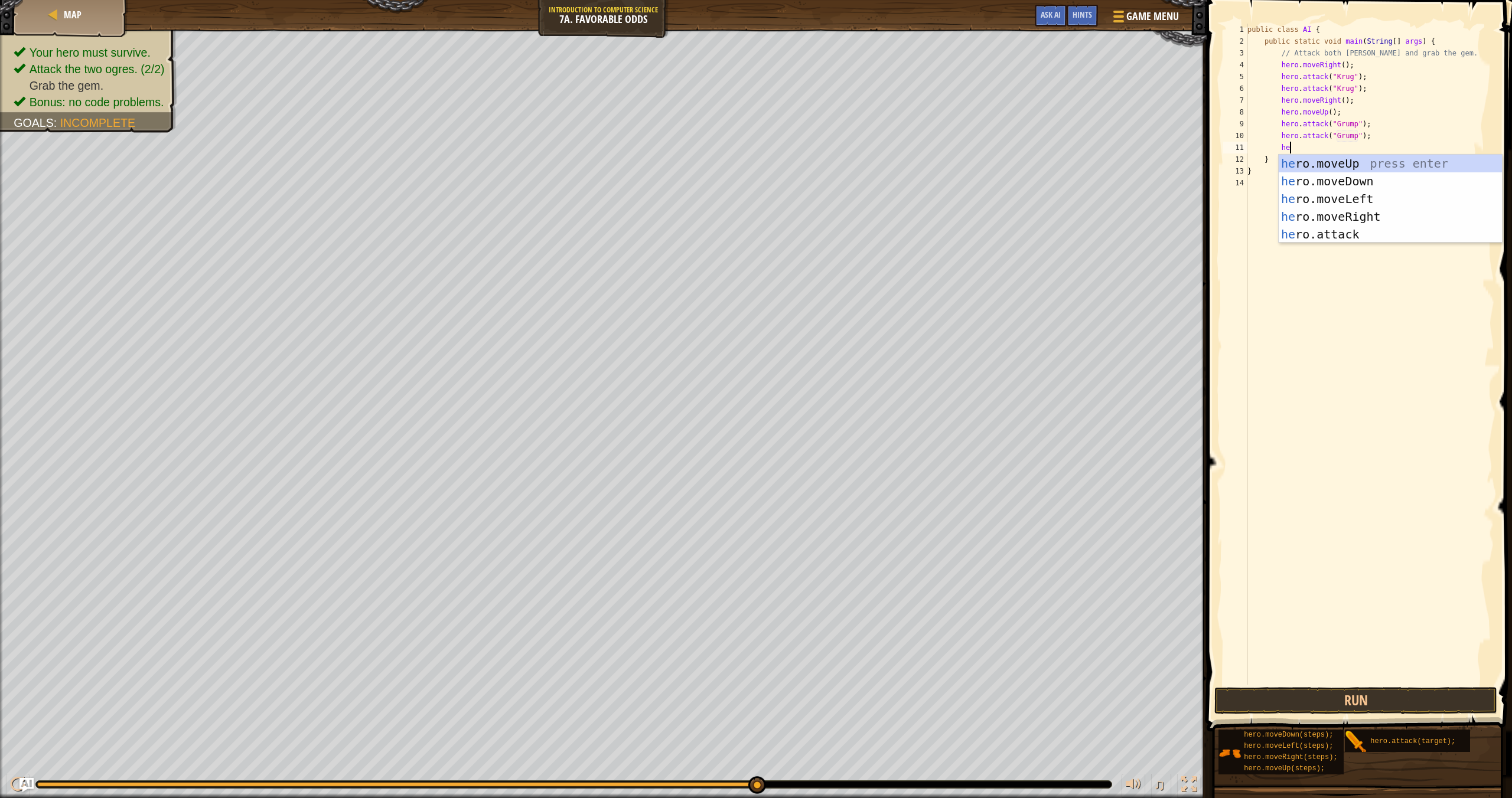
type textarea "her"
click at [1022, 217] on div "her o.moveUp press enter her o.moveDown press enter her o.moveLeft press enter …" at bounding box center [1390, 216] width 223 height 124
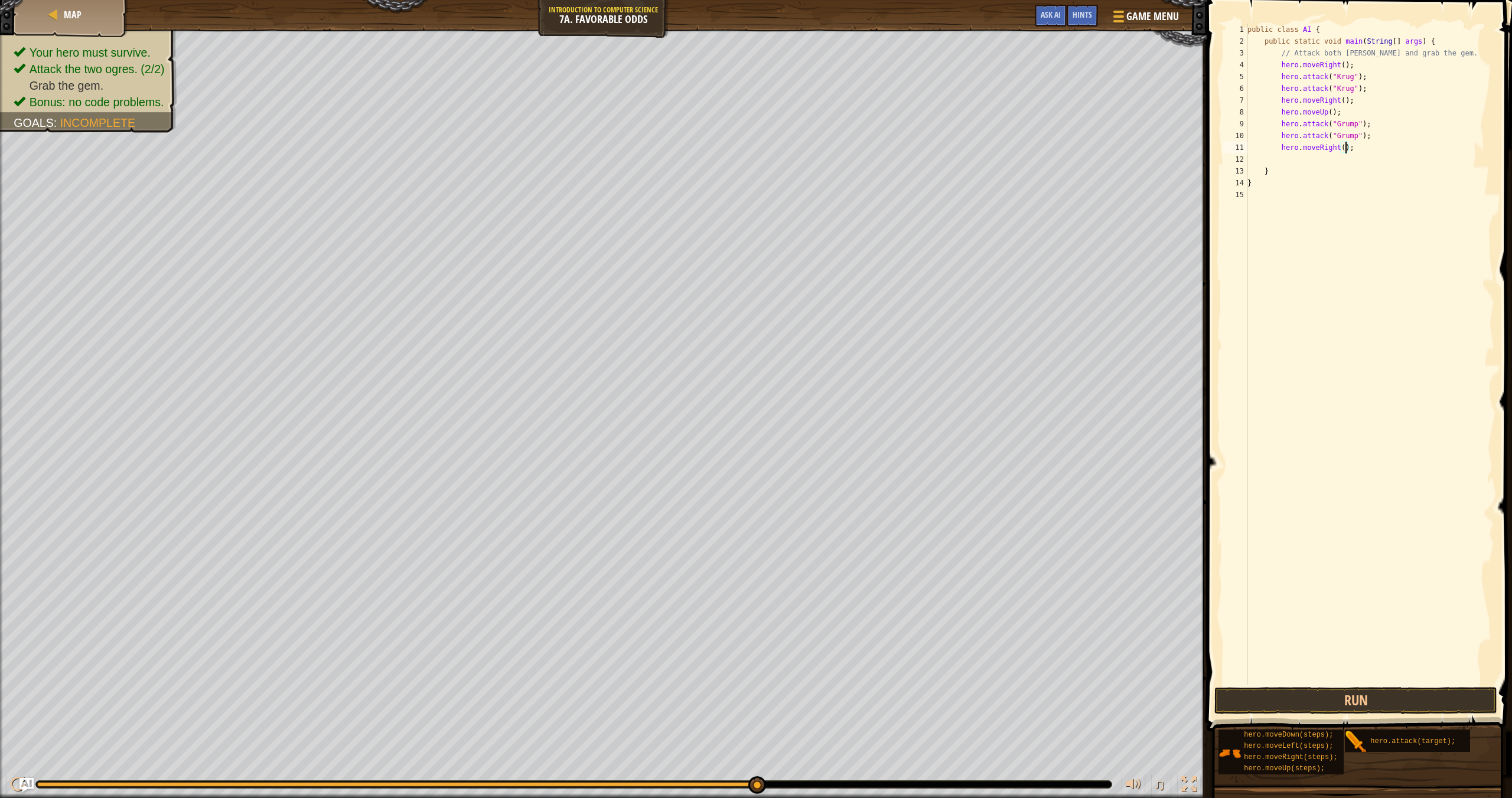
click at [1022, 148] on div "public class AI { public static void main ( String [ ] args ) { // Attack both …" at bounding box center [1369, 366] width 249 height 685
click at [1022, 695] on button "Run" at bounding box center [1355, 701] width 283 height 27
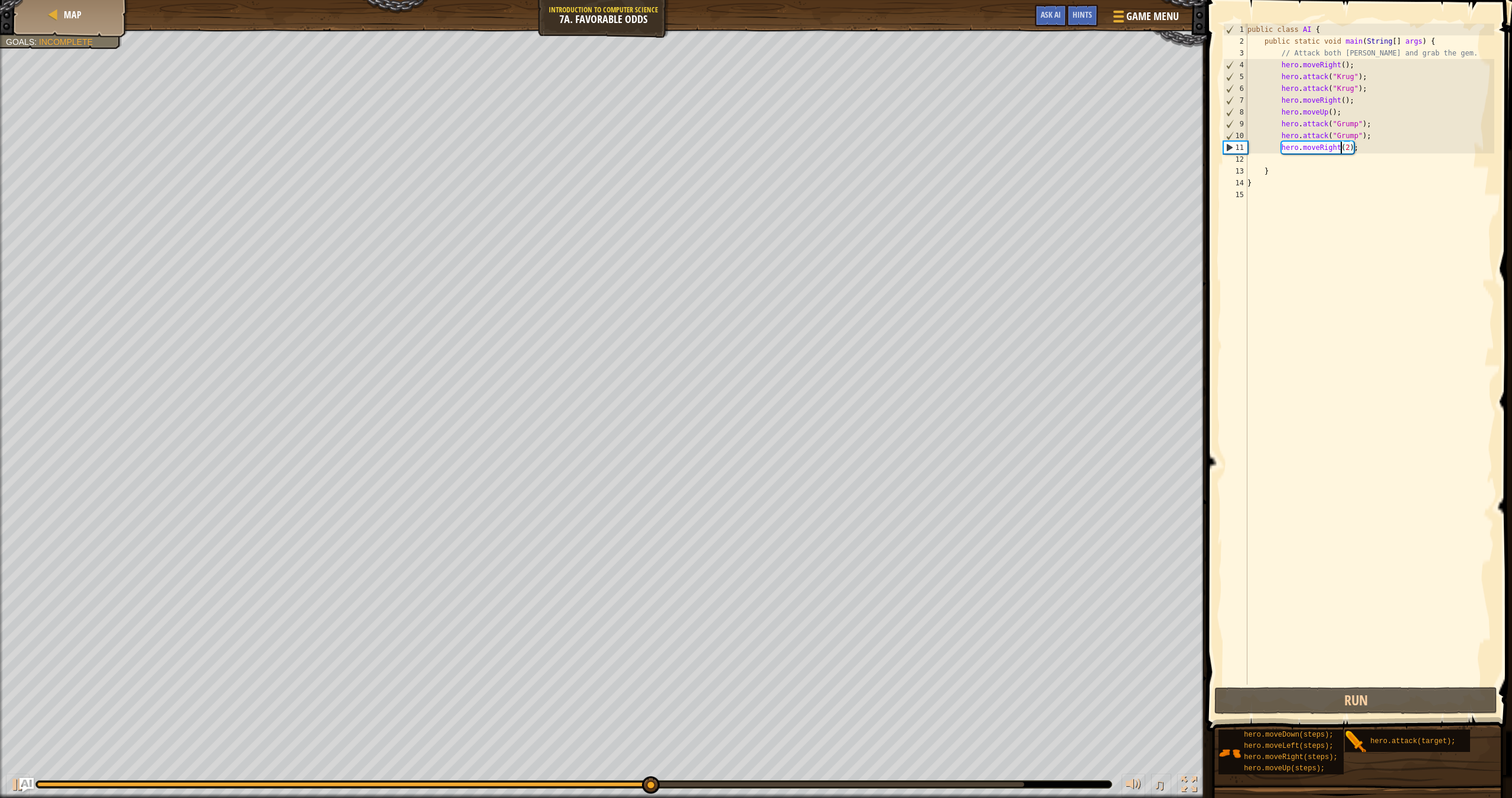
click at [1022, 145] on div "public class AI { public static void main ( String [ ] args ) { // Attack both …" at bounding box center [1369, 366] width 249 height 685
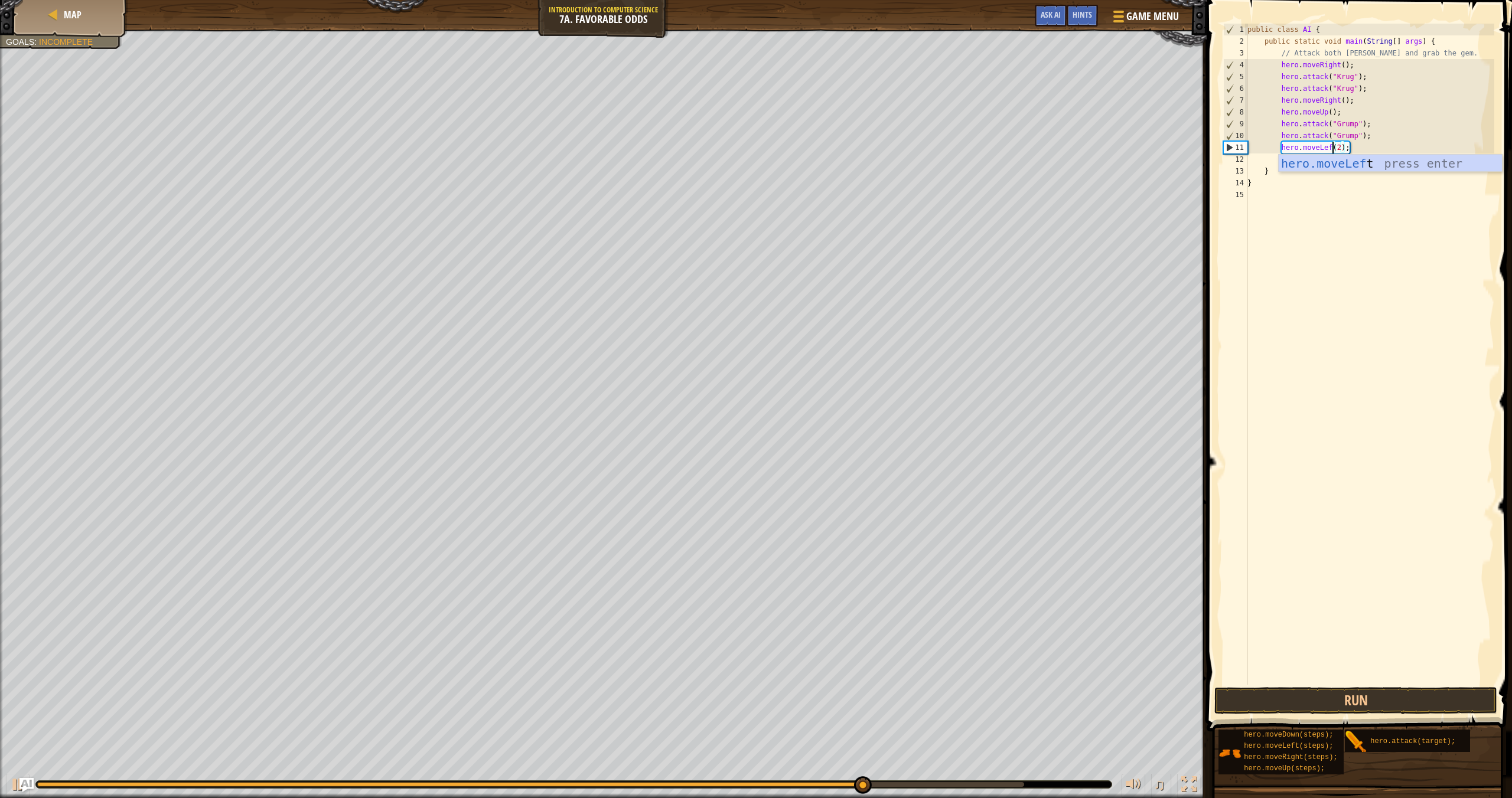
scroll to position [6, 7]
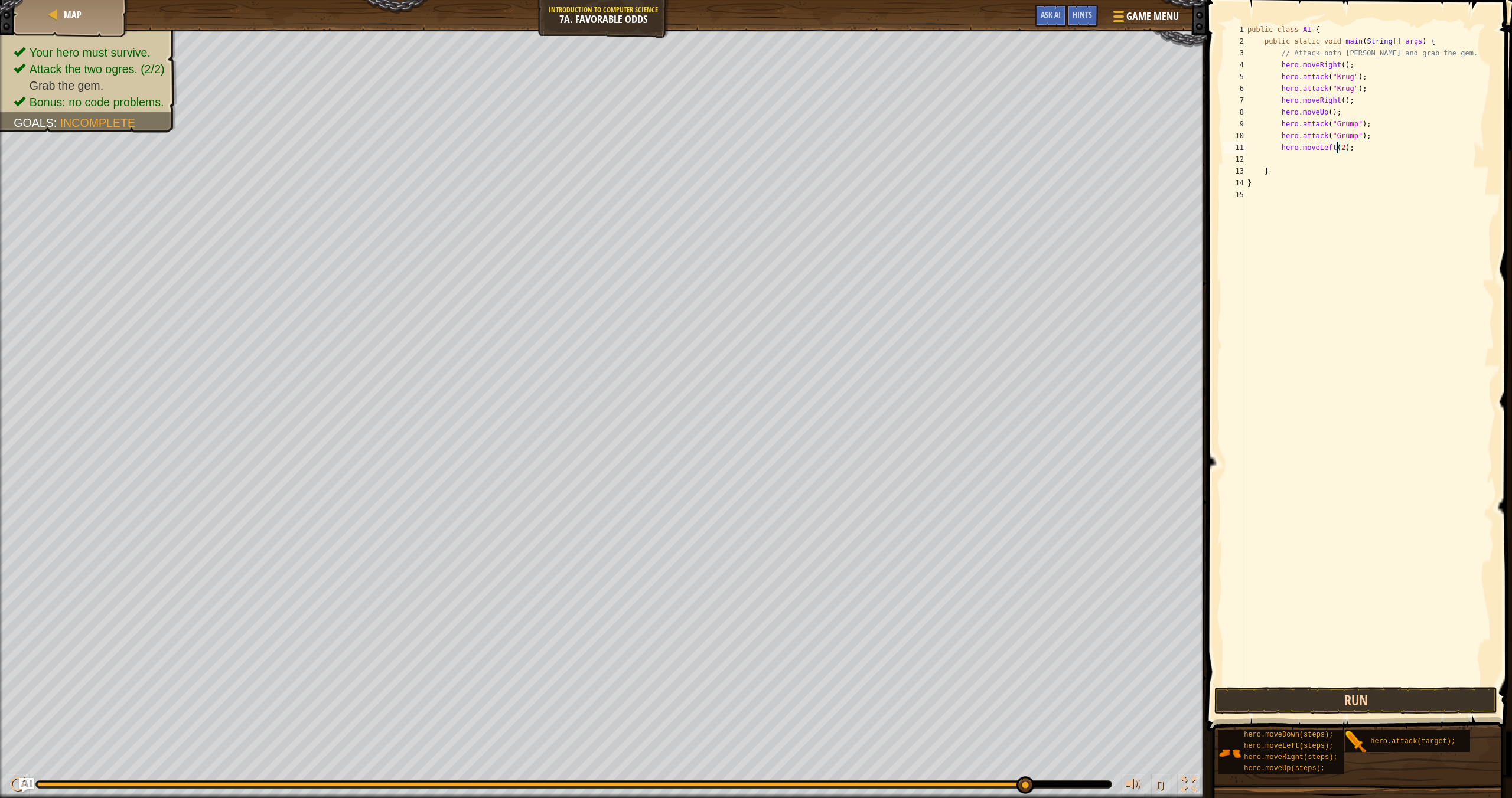
type textarea "hero.moveLeft(2);"
click at [1022, 696] on button "Run" at bounding box center [1355, 701] width 283 height 27
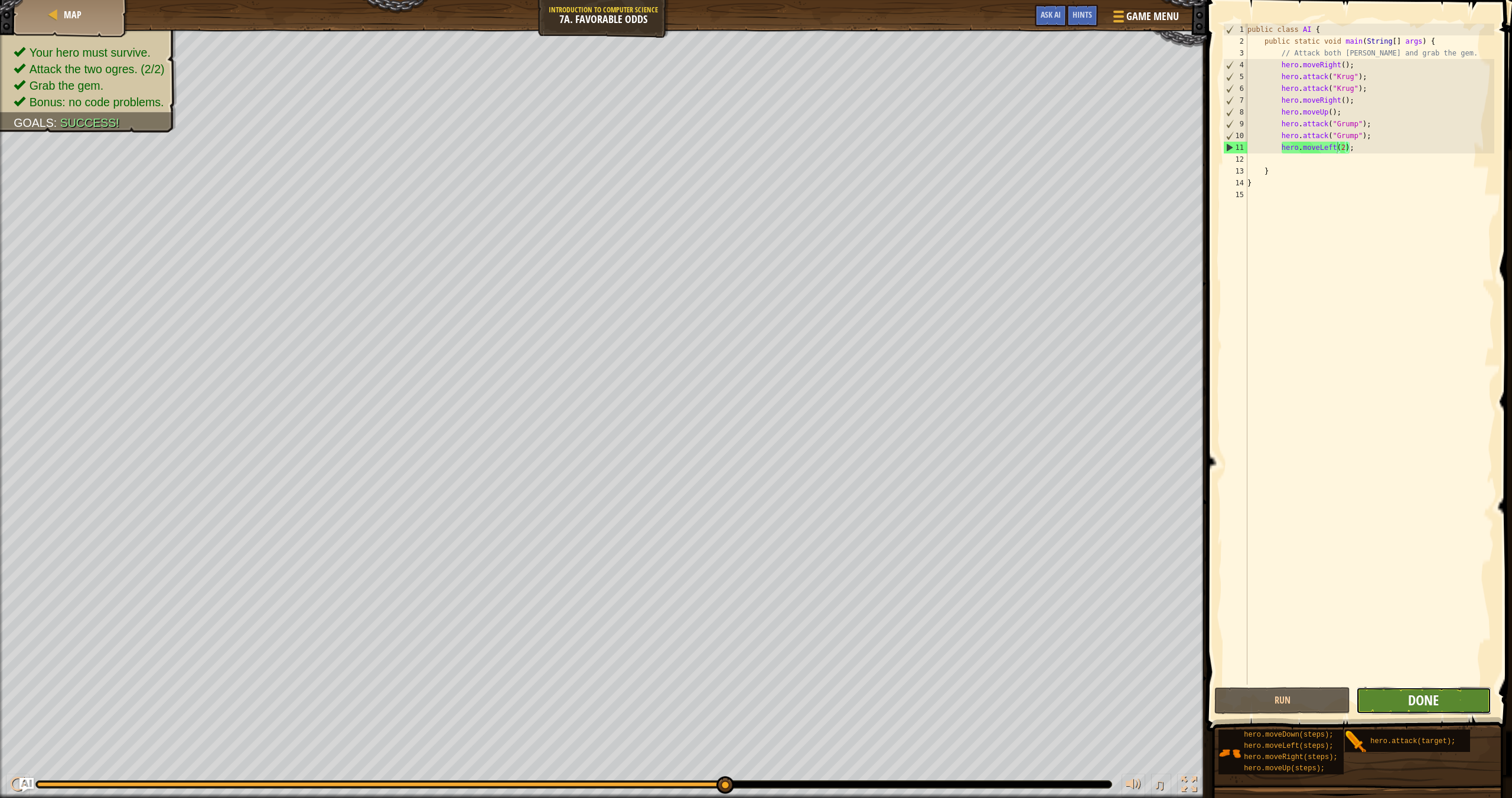
click at [1022, 696] on span "Done" at bounding box center [1422, 701] width 31 height 19
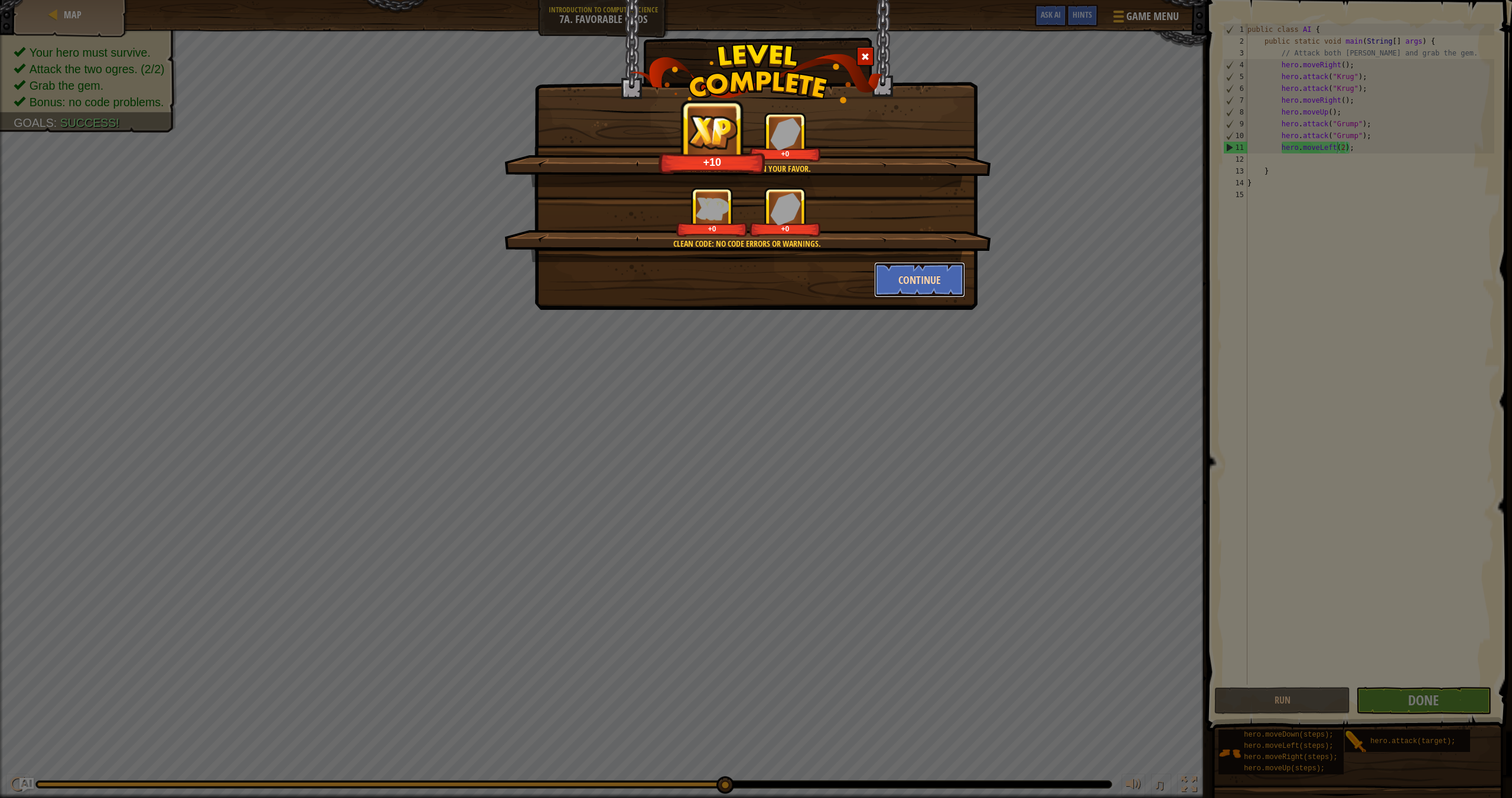
click at [893, 282] on button "Continue" at bounding box center [919, 280] width 91 height 36
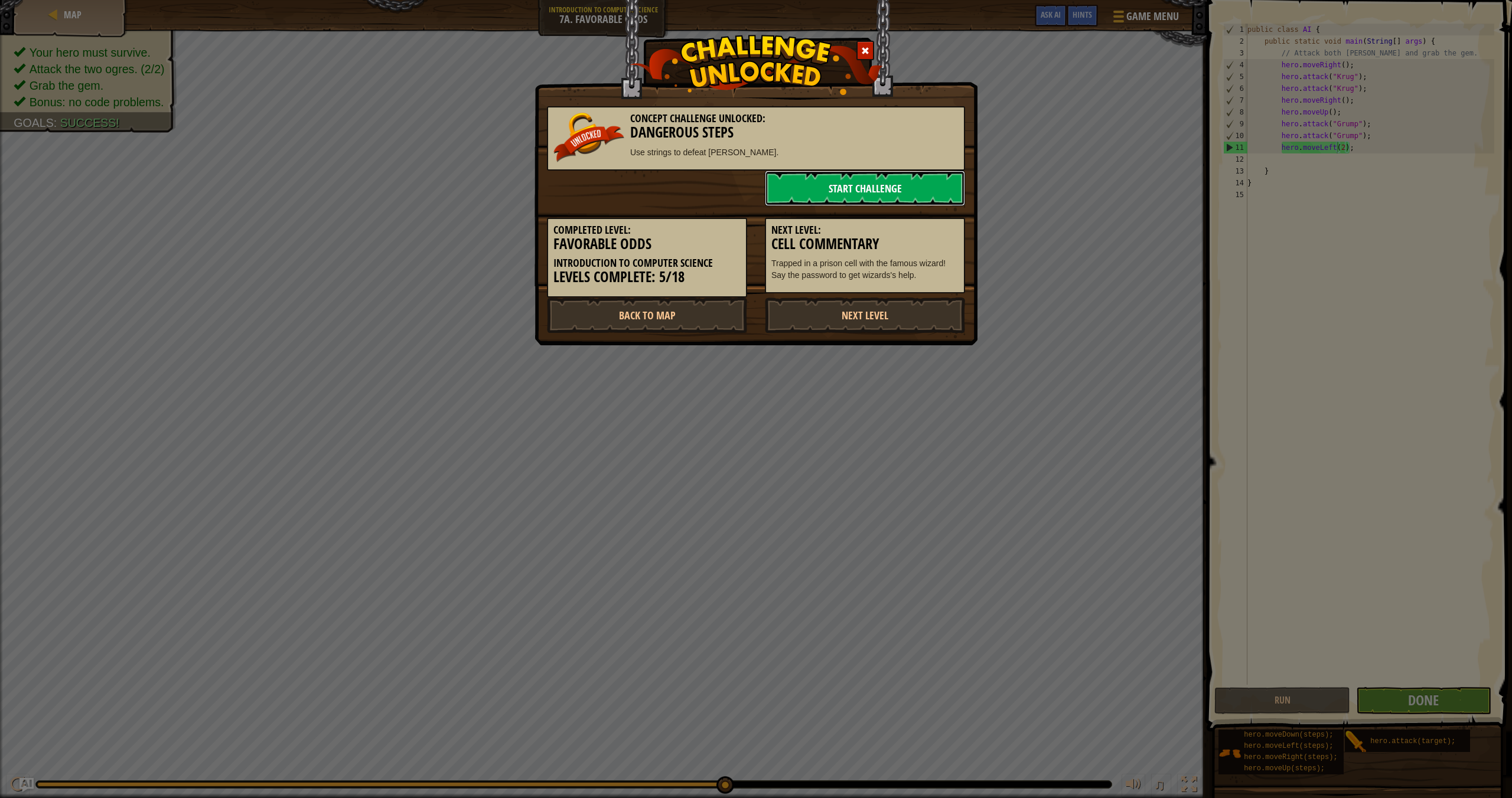
click at [856, 185] on link "Start Challenge" at bounding box center [865, 188] width 200 height 36
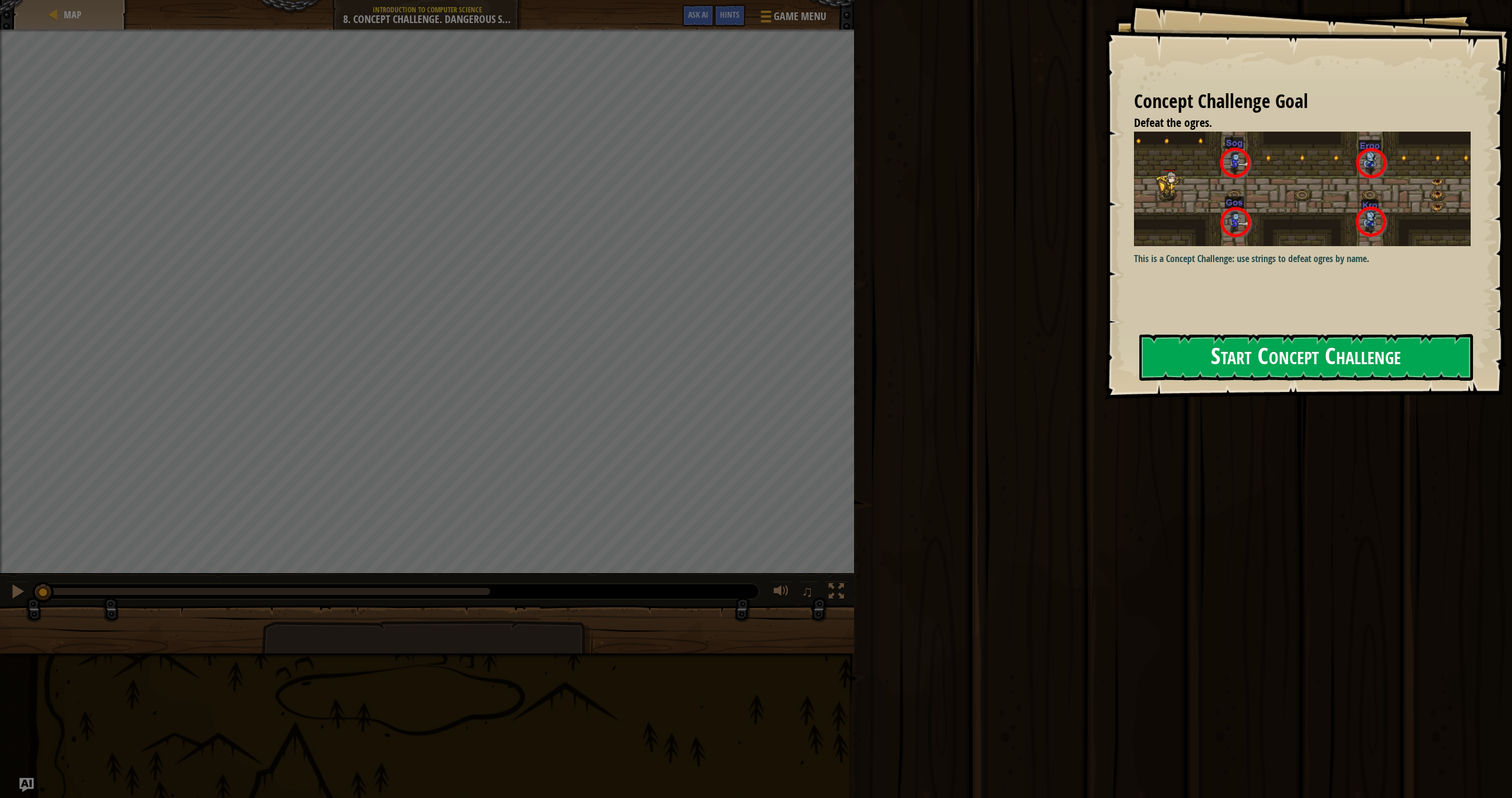
click at [1022, 353] on button "Start Concept Challenge" at bounding box center [1305, 357] width 334 height 47
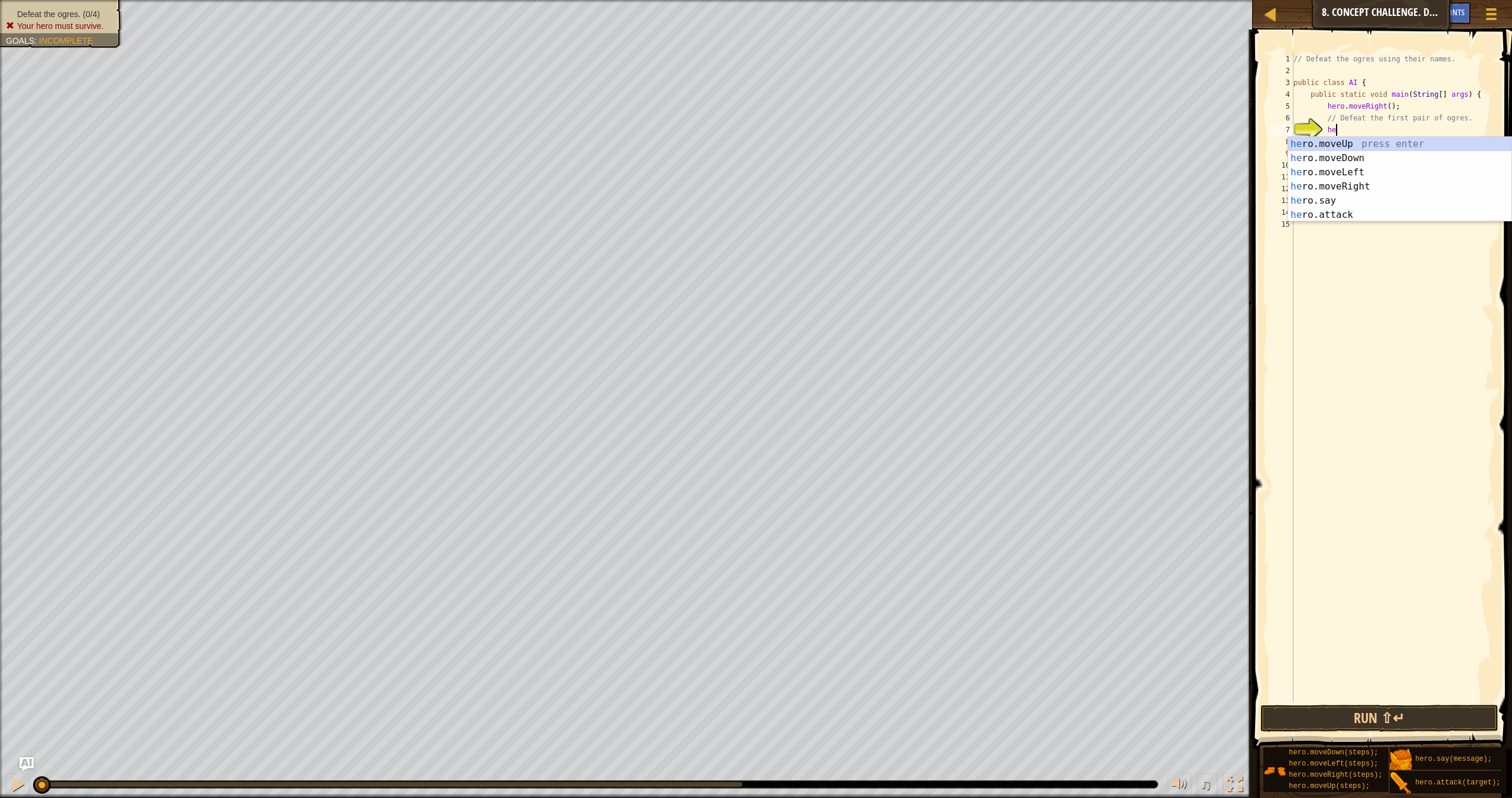
scroll to position [6, 3]
click at [1022, 212] on div "her o.moveUp press enter her o.moveDown press enter her o.moveLeft press enter …" at bounding box center [1399, 193] width 223 height 113
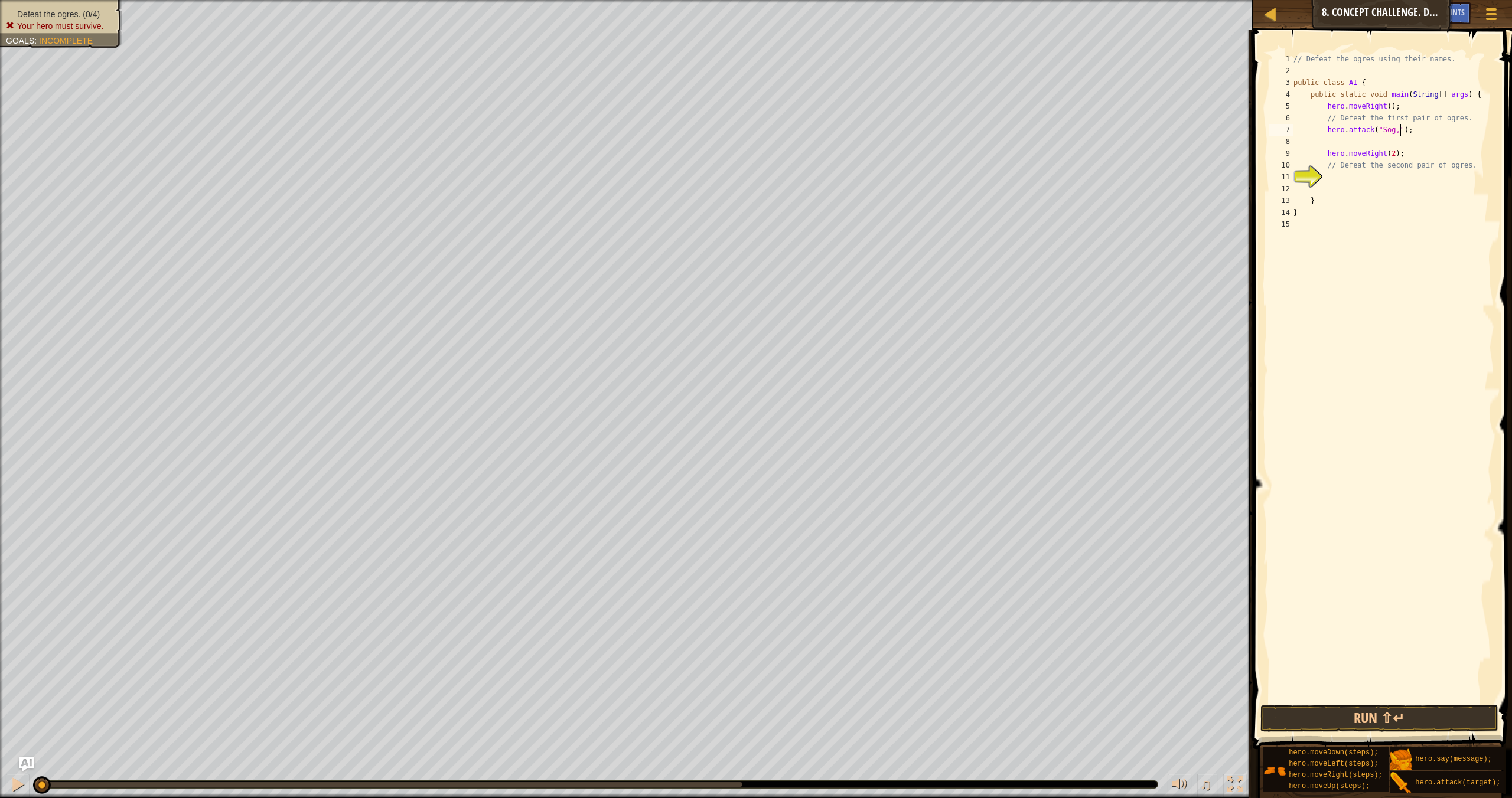
scroll to position [6, 8]
type textarea "hero.attack("Sog,Gos");"
click at [1022, 124] on div "// Defeat the ogres using their names. public class AI { public static void mai…" at bounding box center [1392, 389] width 203 height 673
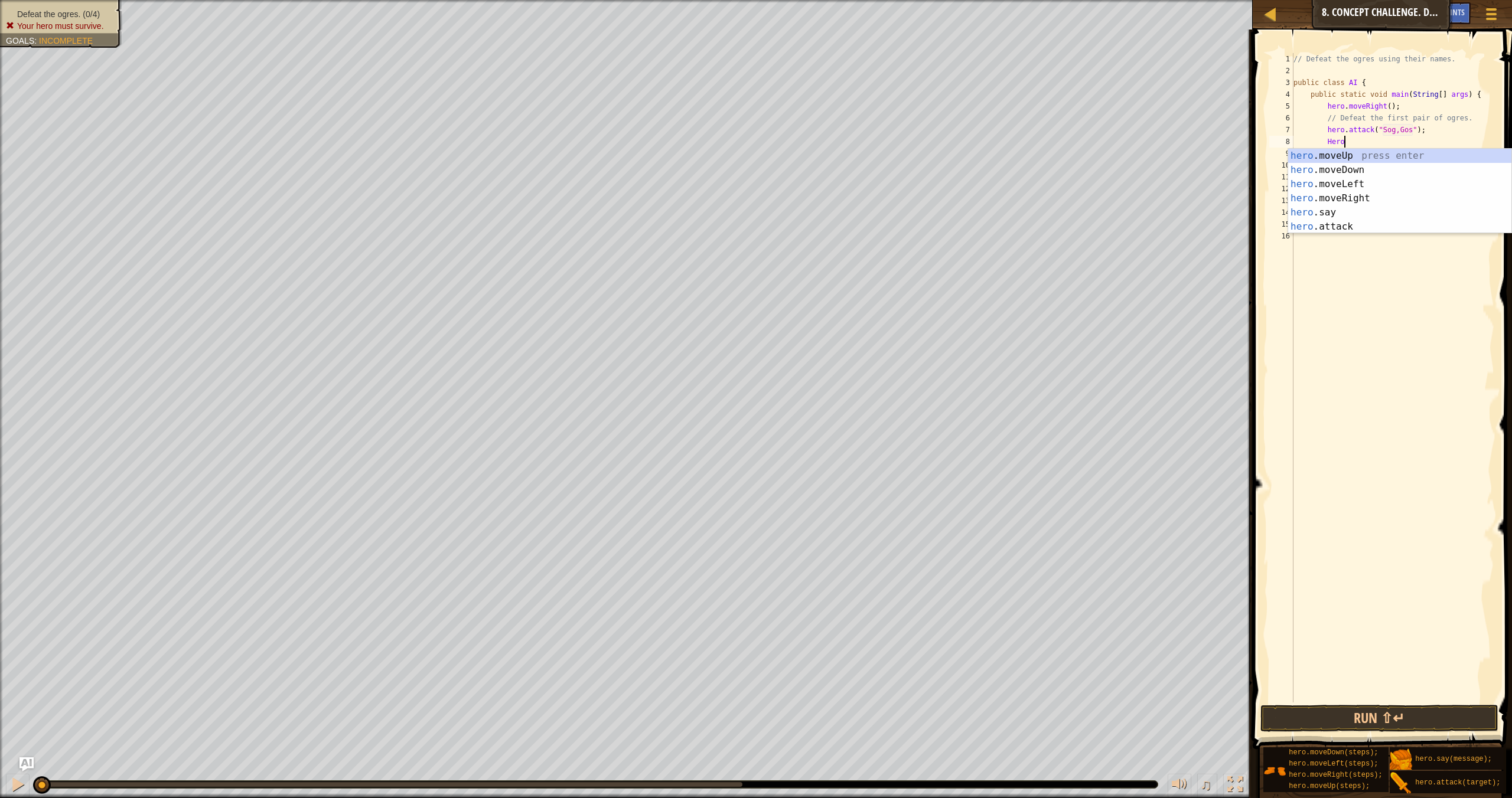
scroll to position [6, 3]
click at [1022, 231] on div "hero .moveUp press enter hero .moveDown press enter hero .moveLeft press enter …" at bounding box center [1399, 205] width 223 height 113
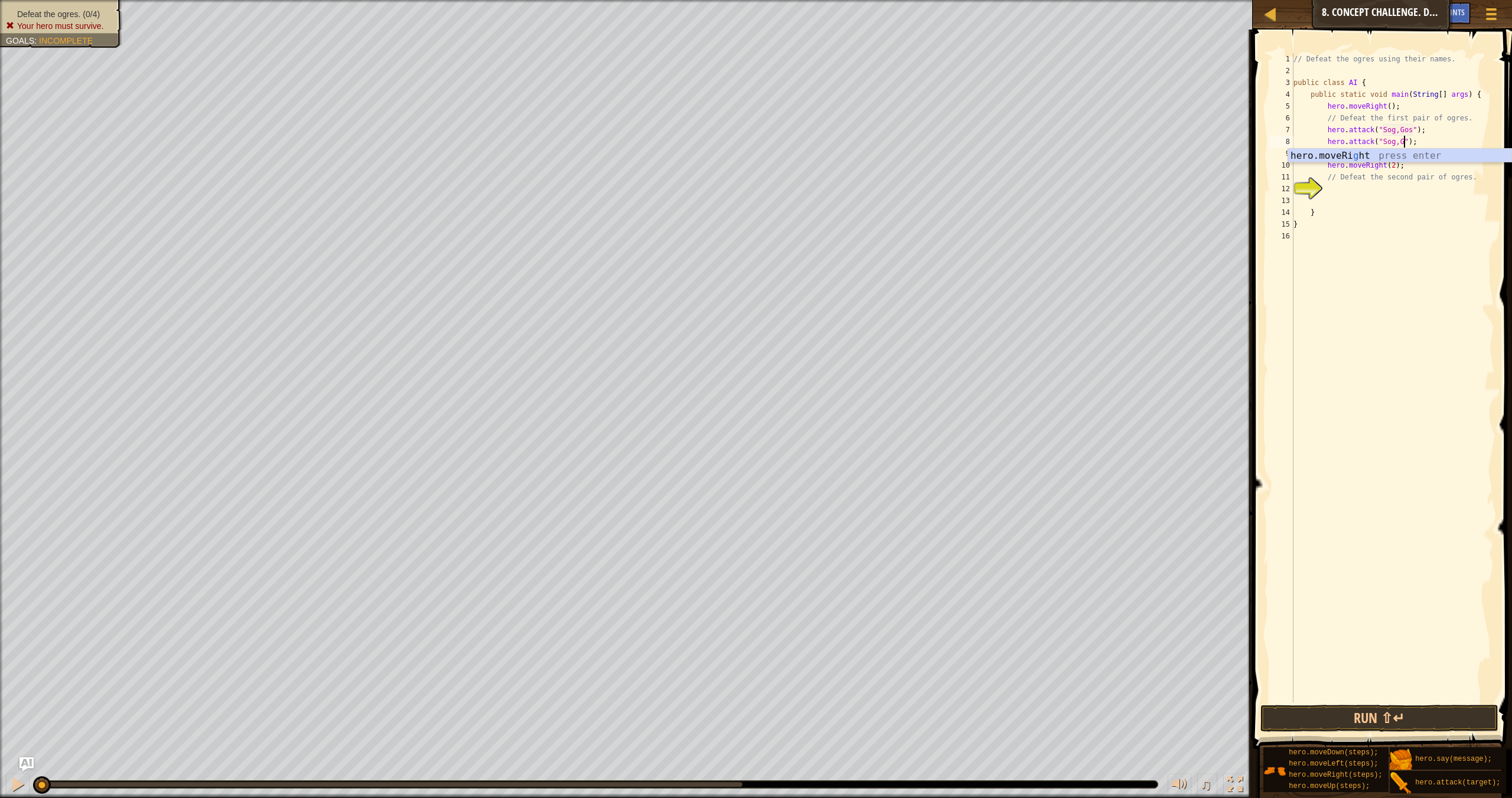
type textarea "hero.attack("Sog,Gos");"
click at [1022, 139] on div "// Defeat the ogres using their names. public class AI { public static void mai…" at bounding box center [1392, 389] width 203 height 673
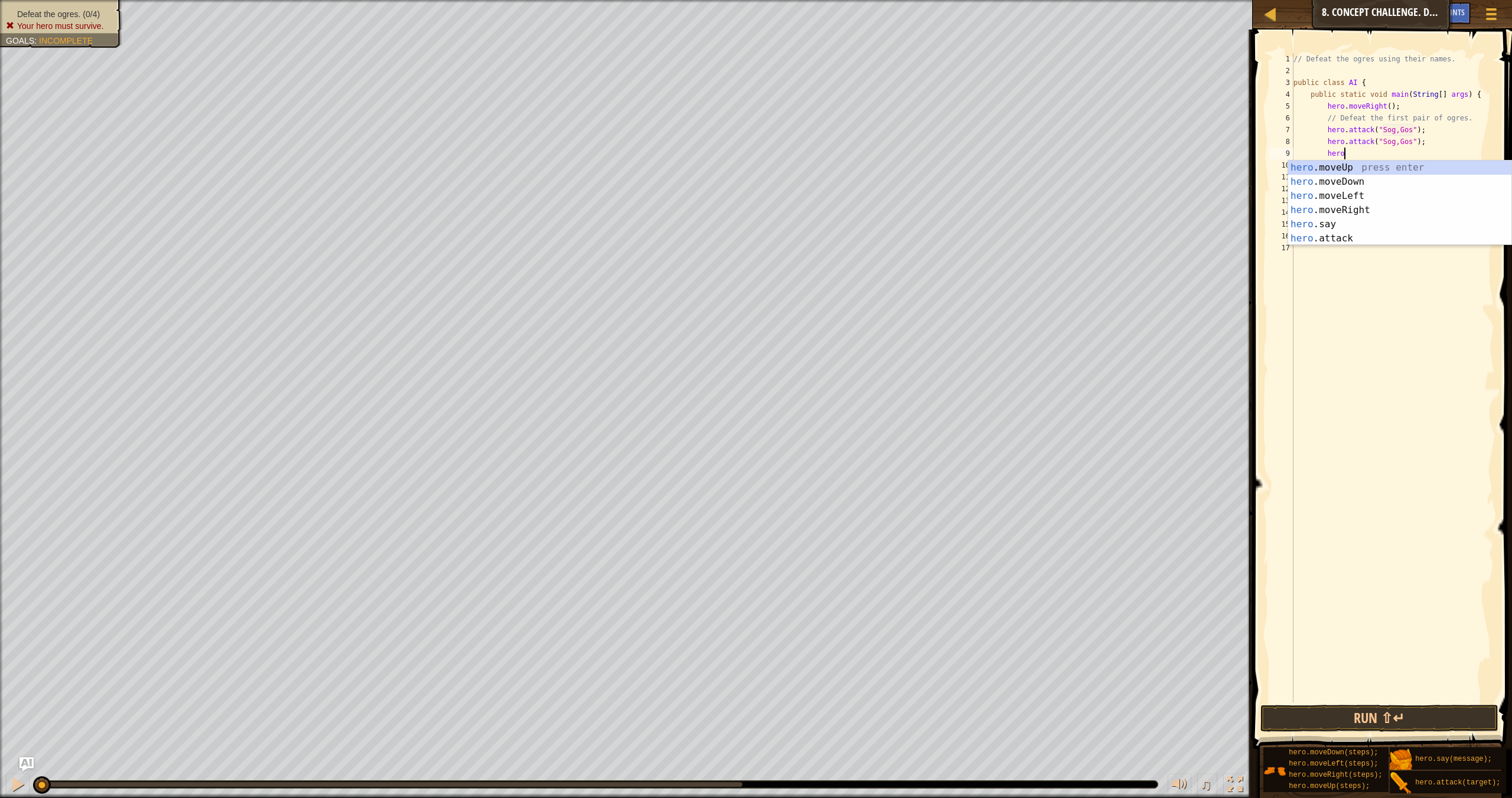
scroll to position [6, 3]
click at [1022, 243] on div "hero .moveUp press enter hero .moveDown press enter hero .moveLeft press enter …" at bounding box center [1399, 217] width 223 height 113
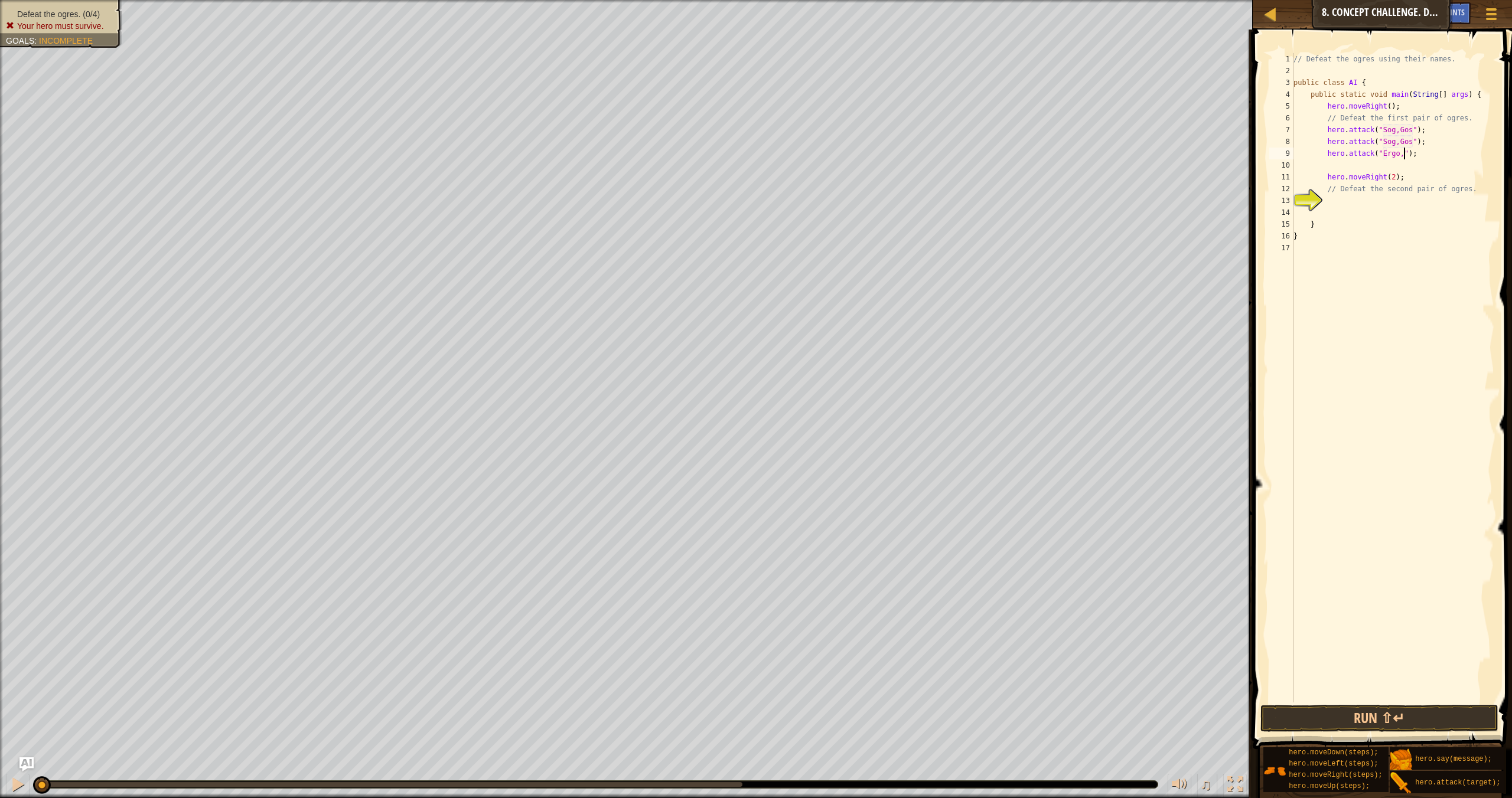
scroll to position [6, 9]
type textarea "hero.attack("Ergo,Kro");"
click at [1022, 155] on div "// Defeat the ogres using their names. public class AI { public static void mai…" at bounding box center [1392, 389] width 203 height 673
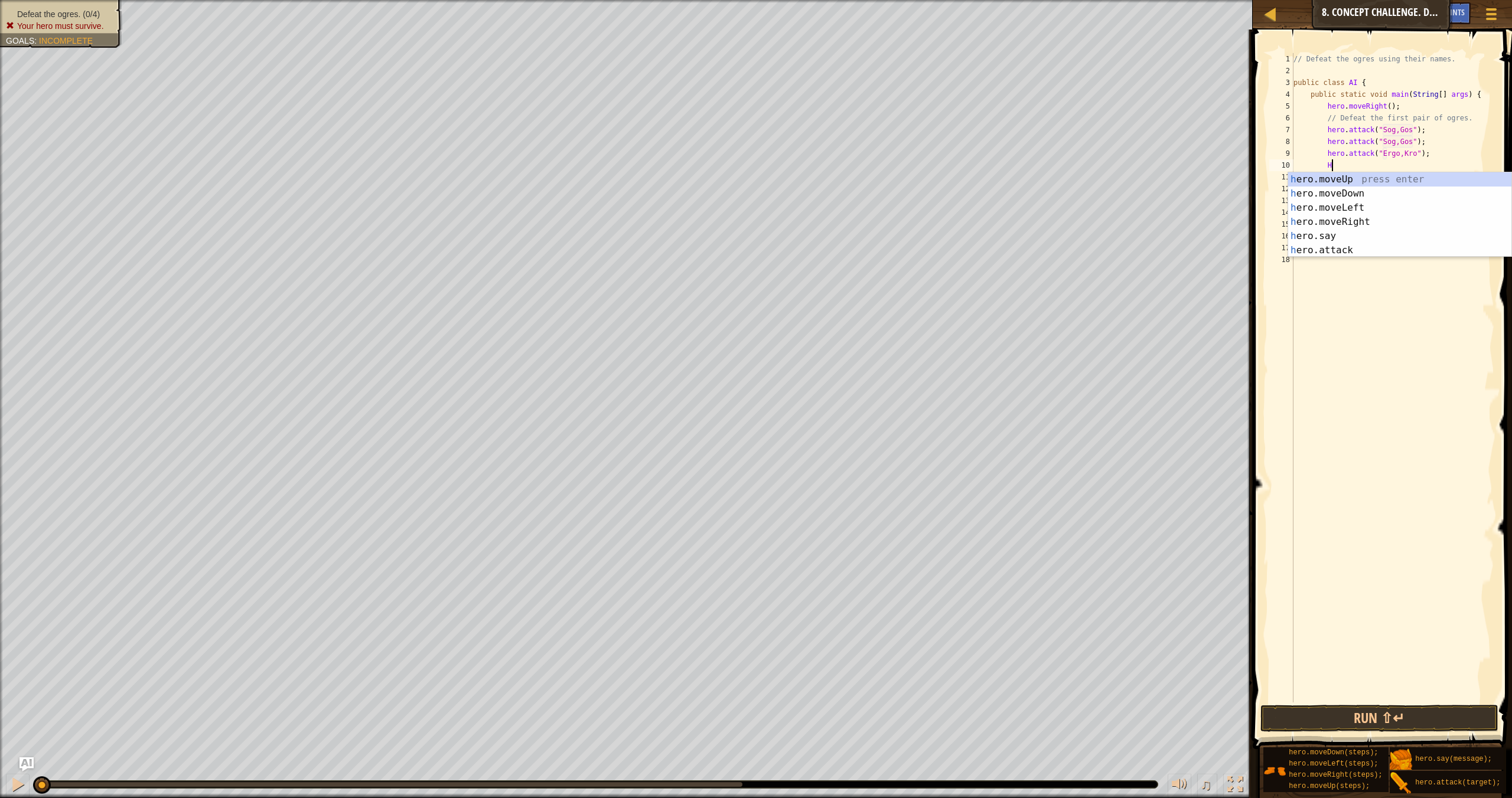
scroll to position [6, 3]
click at [1022, 247] on div "her o.moveUp press enter her o.moveDown press enter her o.moveLeft press enter …" at bounding box center [1399, 229] width 223 height 113
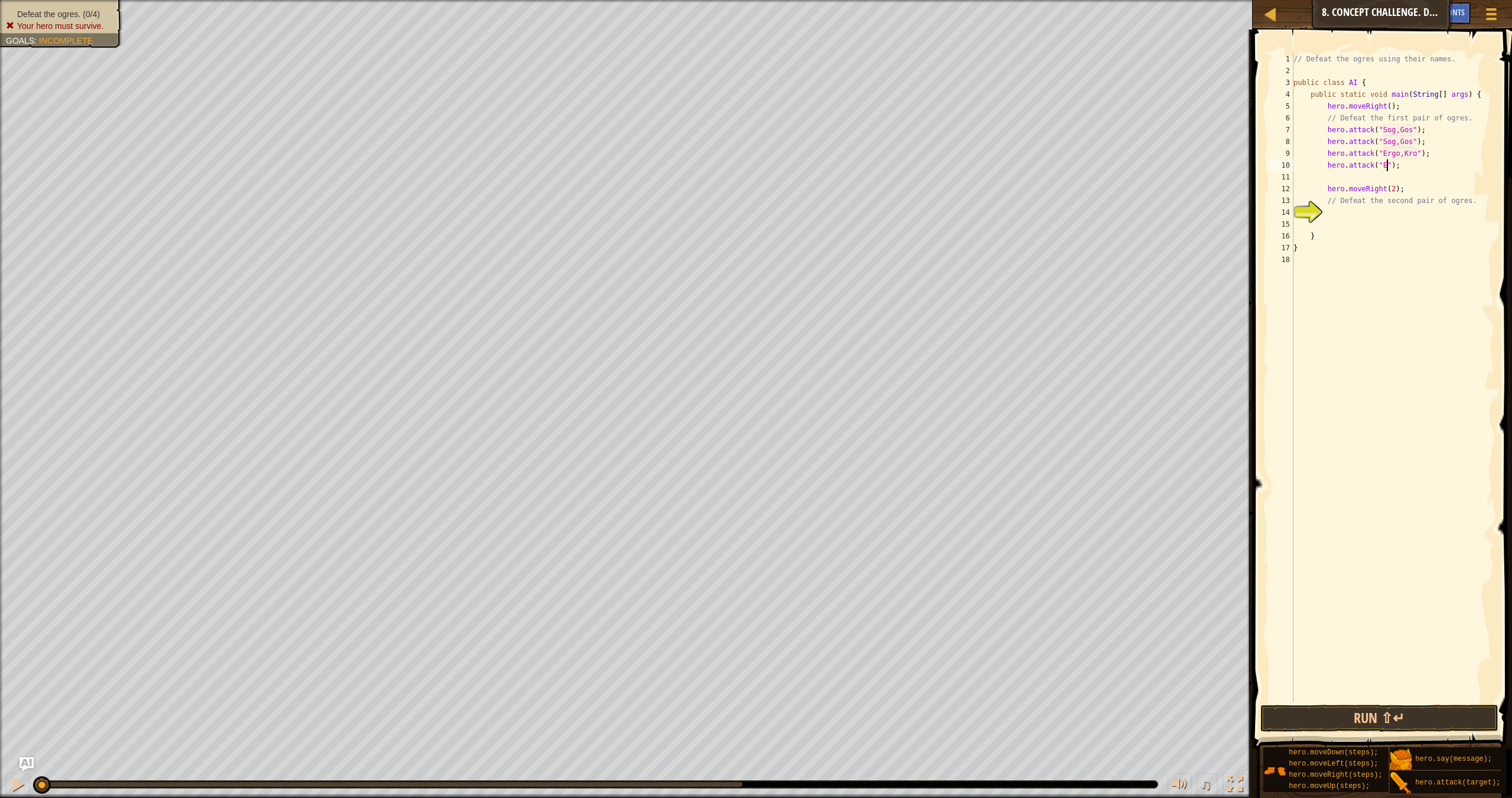
scroll to position [6, 8]
type textarea "hero.attack("Ergo,Kro");"
click at [1022, 163] on div "// Defeat the ogres using their names. public class AI { public static void mai…" at bounding box center [1392, 389] width 203 height 673
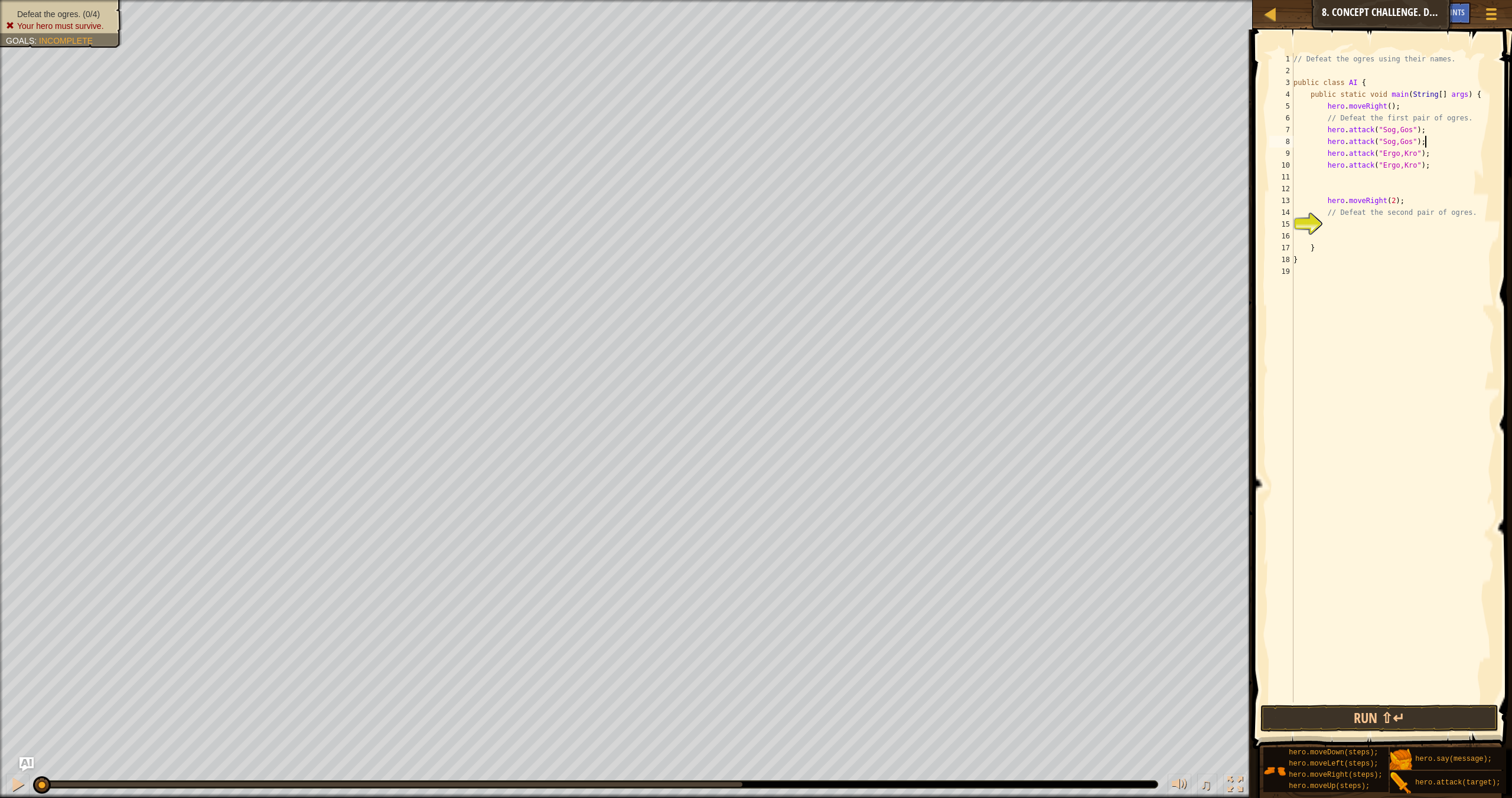
click at [1022, 143] on div "// Defeat the ogres using their names. public class AI { public static void mai…" at bounding box center [1392, 389] width 203 height 673
type textarea "hero.attack("Sog,Gos");"
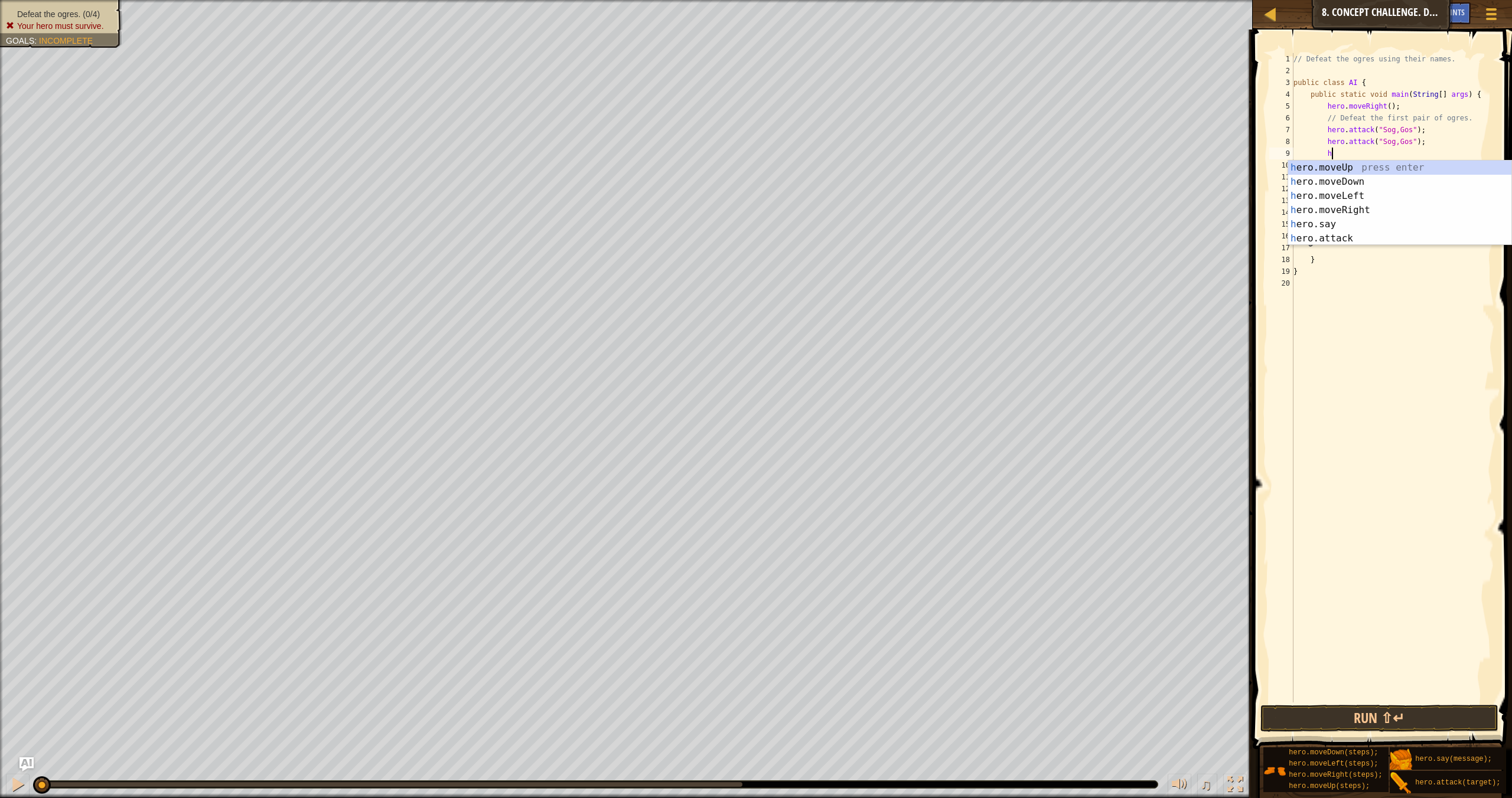
type textarea "he"
click at [1022, 187] on div "he ro.moveUp press enter he ro.moveDown press enter he ro.moveLeft press enter …" at bounding box center [1399, 217] width 223 height 113
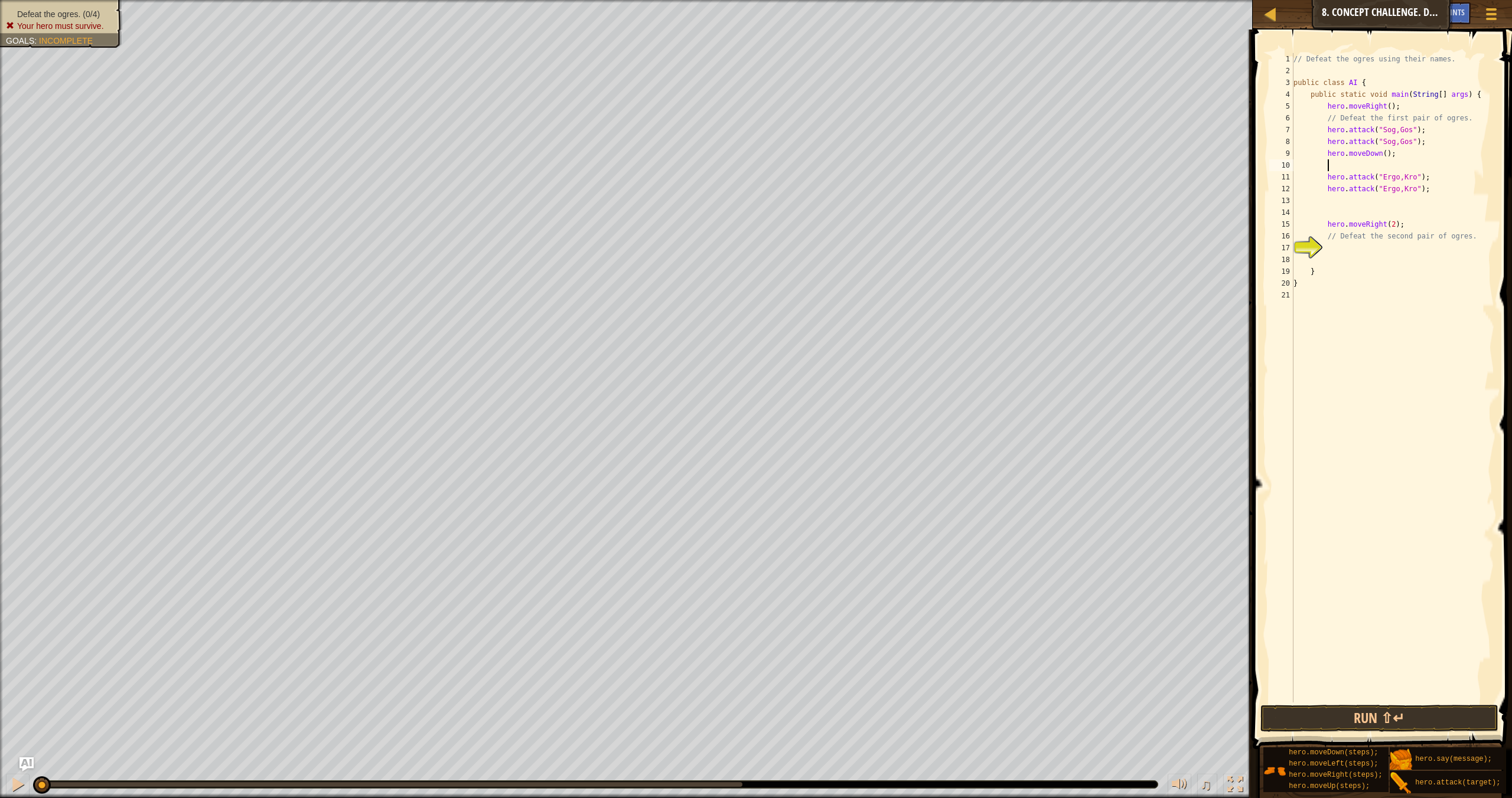
scroll to position [6, 2]
type textarea "he"
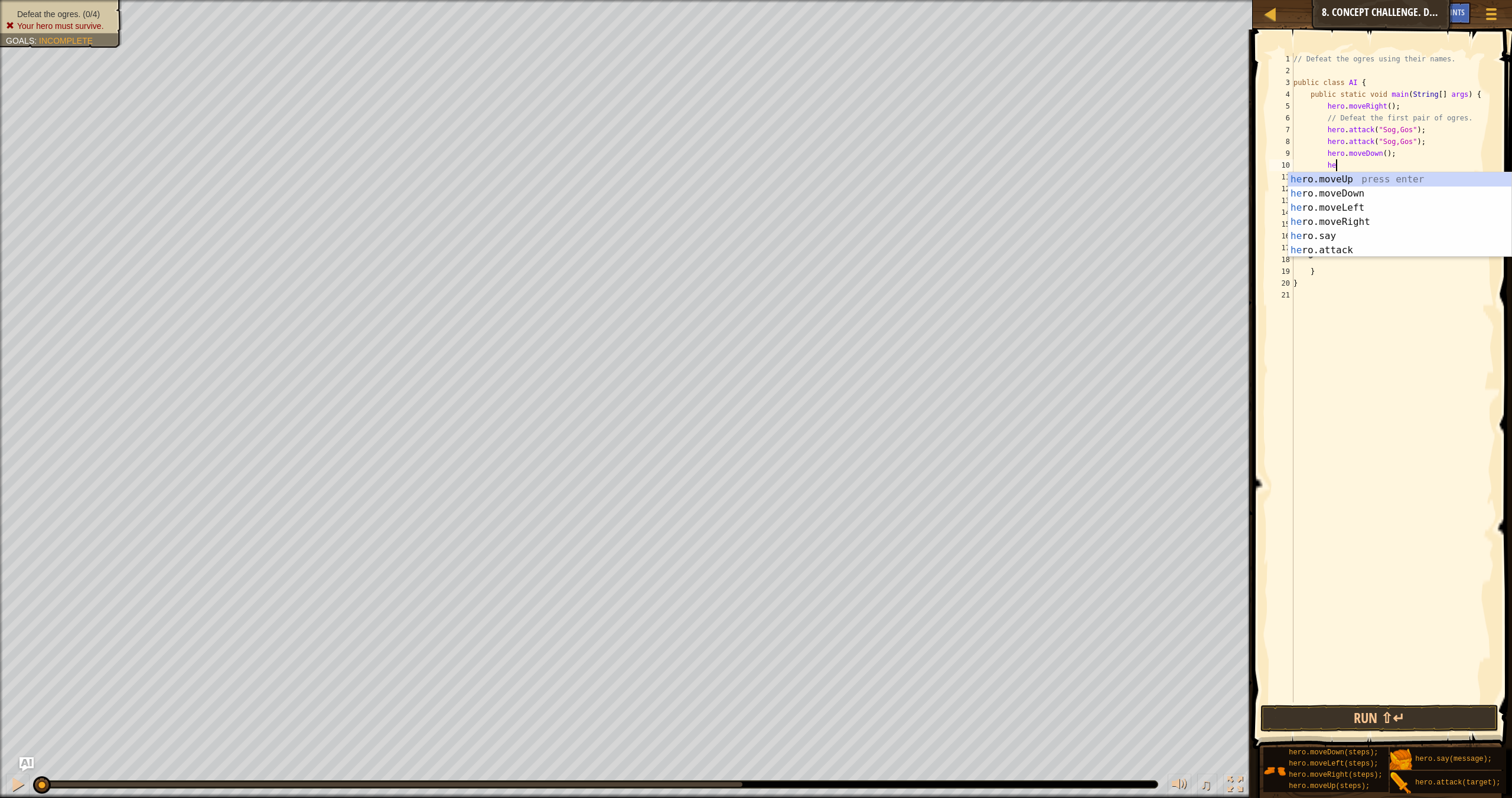
scroll to position [6, 3]
click at [1022, 175] on div "he ro.moveUp press enter he ro.moveDown press enter he ro.moveLeft press enter …" at bounding box center [1399, 229] width 223 height 113
type textarea "her"
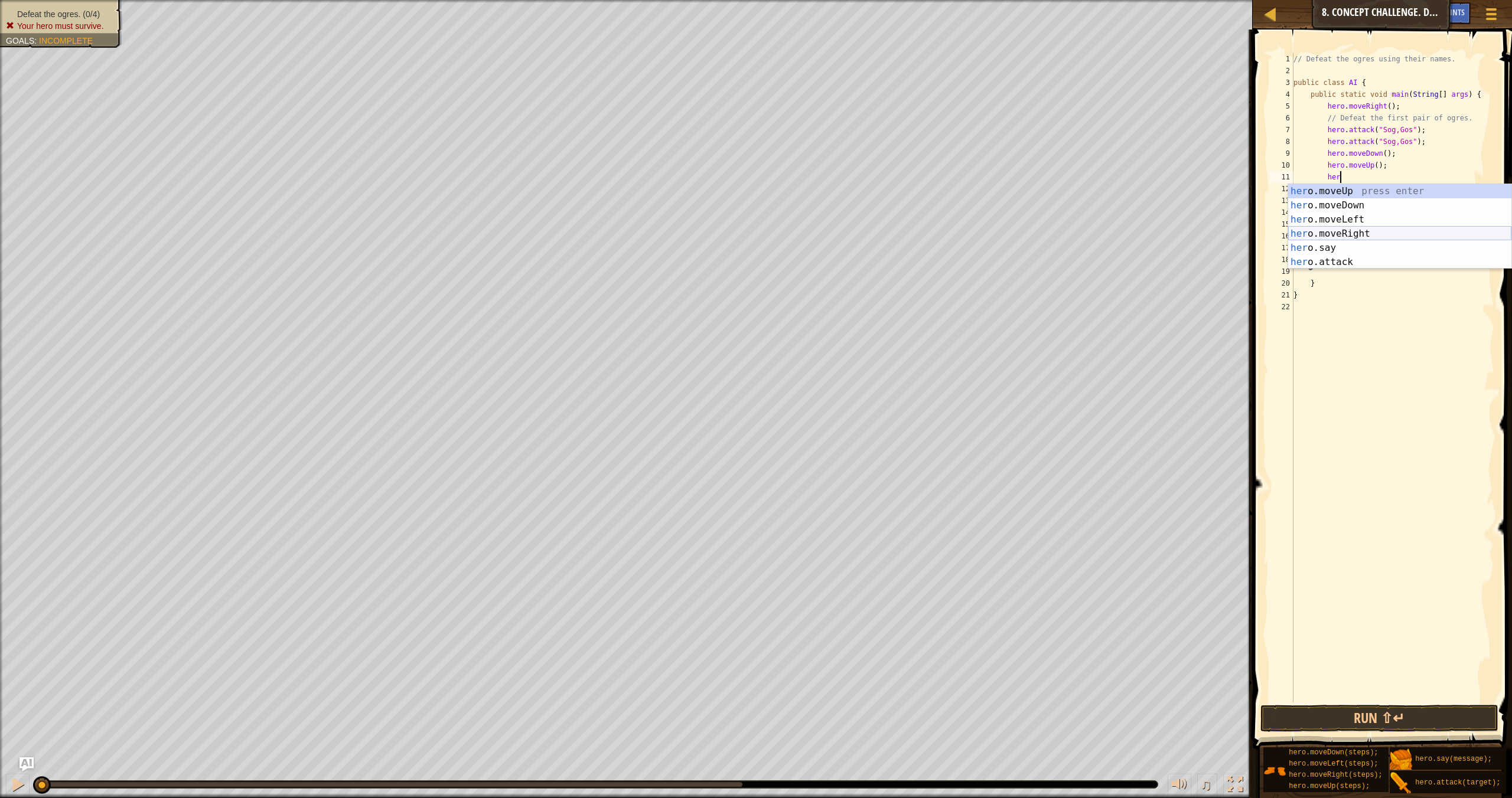
click at [1022, 233] on div "her o.moveUp press enter her o.moveDown press enter her o.moveLeft press enter …" at bounding box center [1399, 240] width 223 height 113
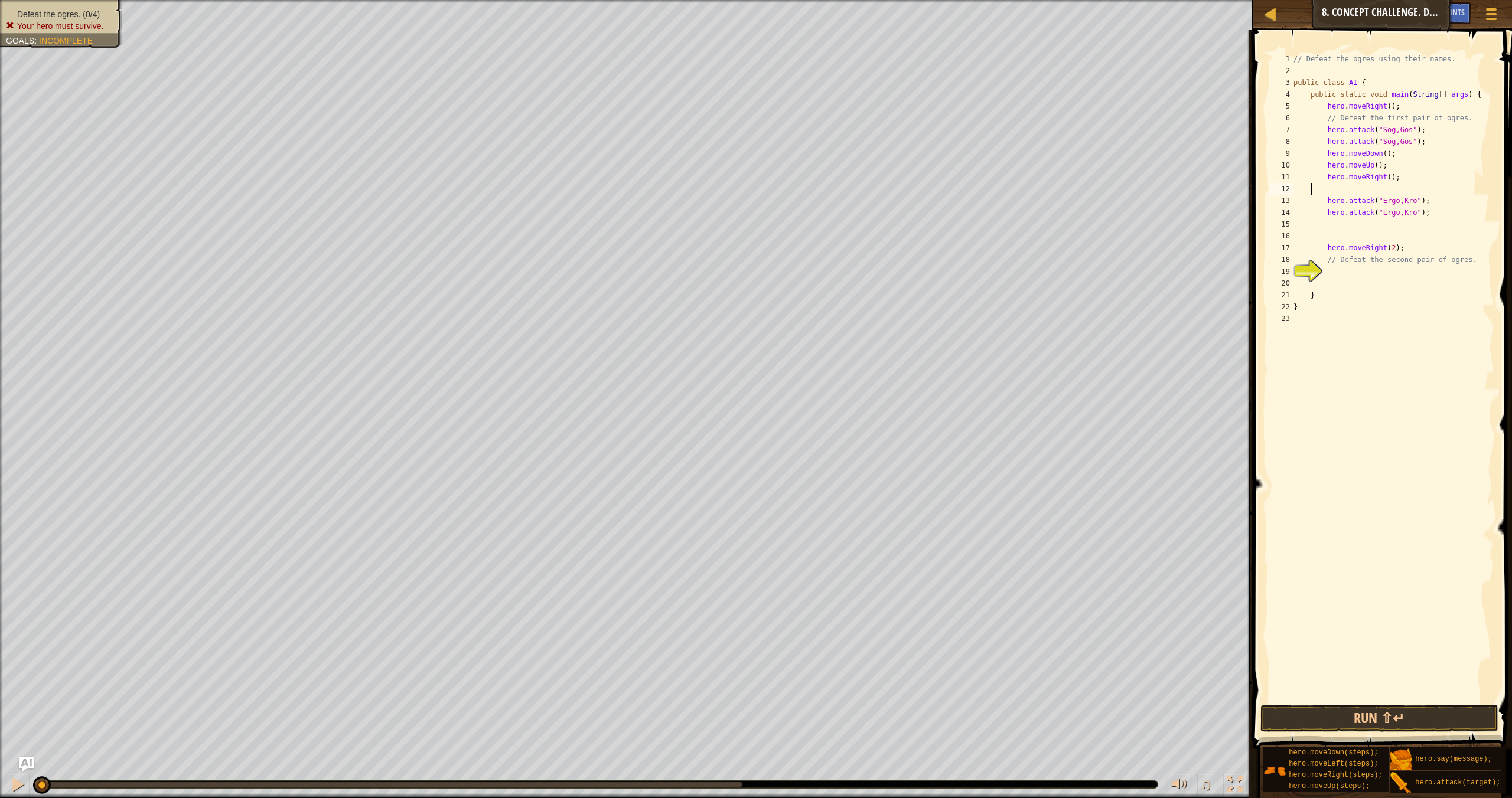
scroll to position [6, 0]
drag, startPoint x: 1428, startPoint y: 250, endPoint x: 1319, endPoint y: 254, distance: 109.1
click at [1022, 254] on div "// Defeat the ogres using their names. public class AI { public static void mai…" at bounding box center [1392, 389] width 203 height 673
type textarea "hero.moveRight(2);"
click at [1022, 696] on button "Run ⇧↵" at bounding box center [1379, 719] width 238 height 27
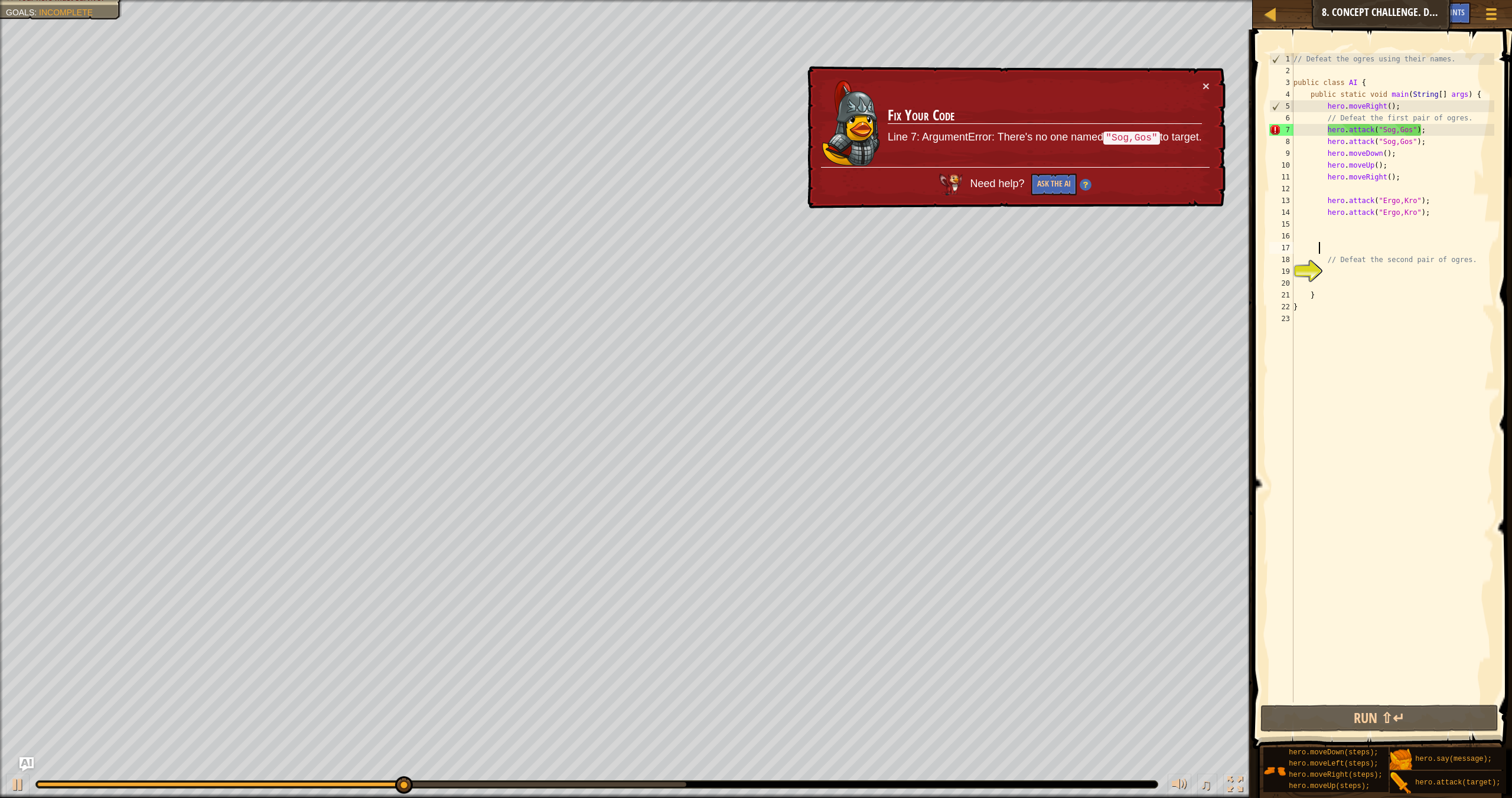
click at [1022, 270] on div "19" at bounding box center [1281, 271] width 25 height 12
click at [1022, 132] on div "// Defeat the ogres using their names. public class AI { public static void mai…" at bounding box center [1392, 389] width 203 height 673
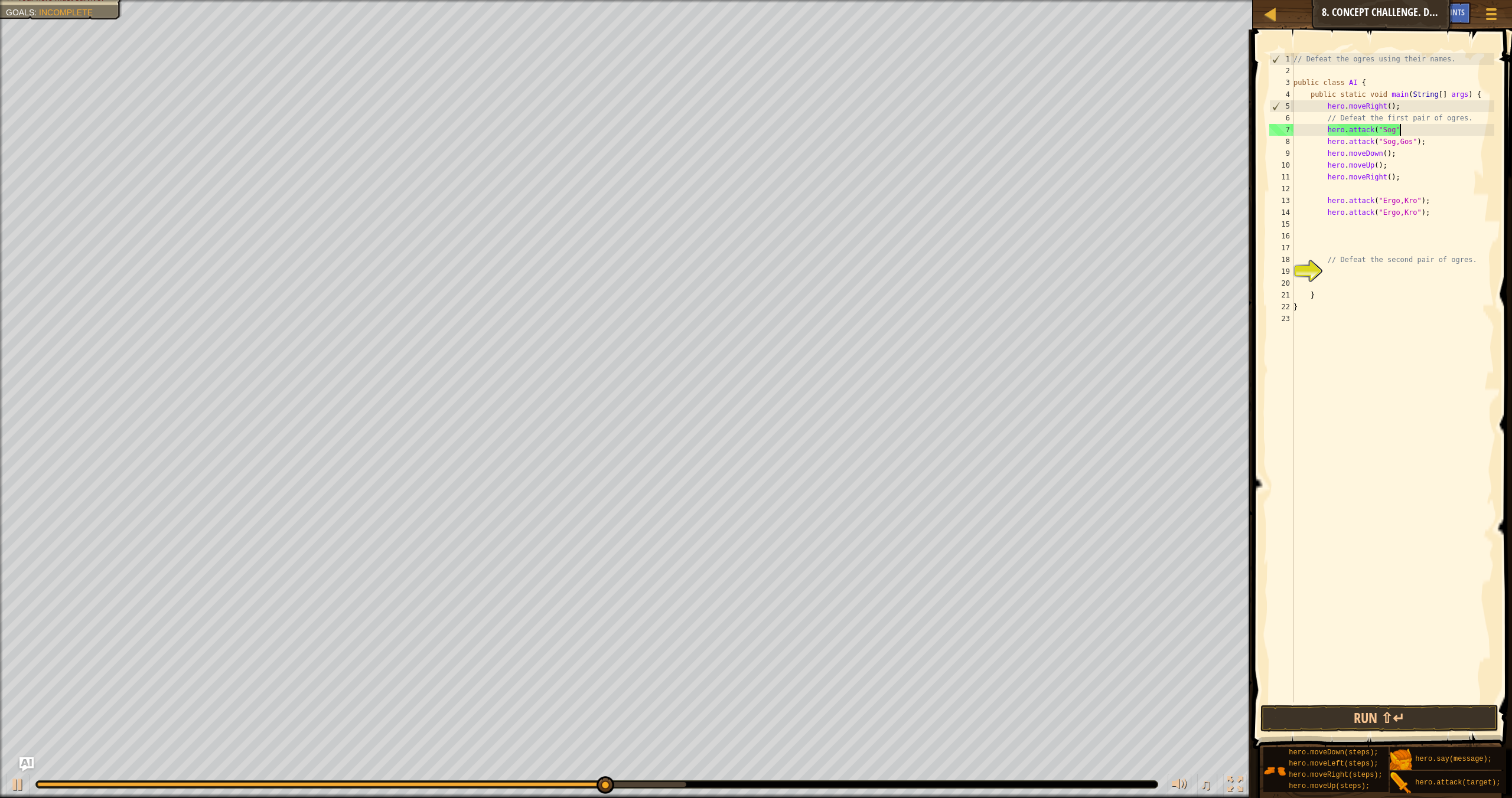
type textarea "hero.attack("Sog")"
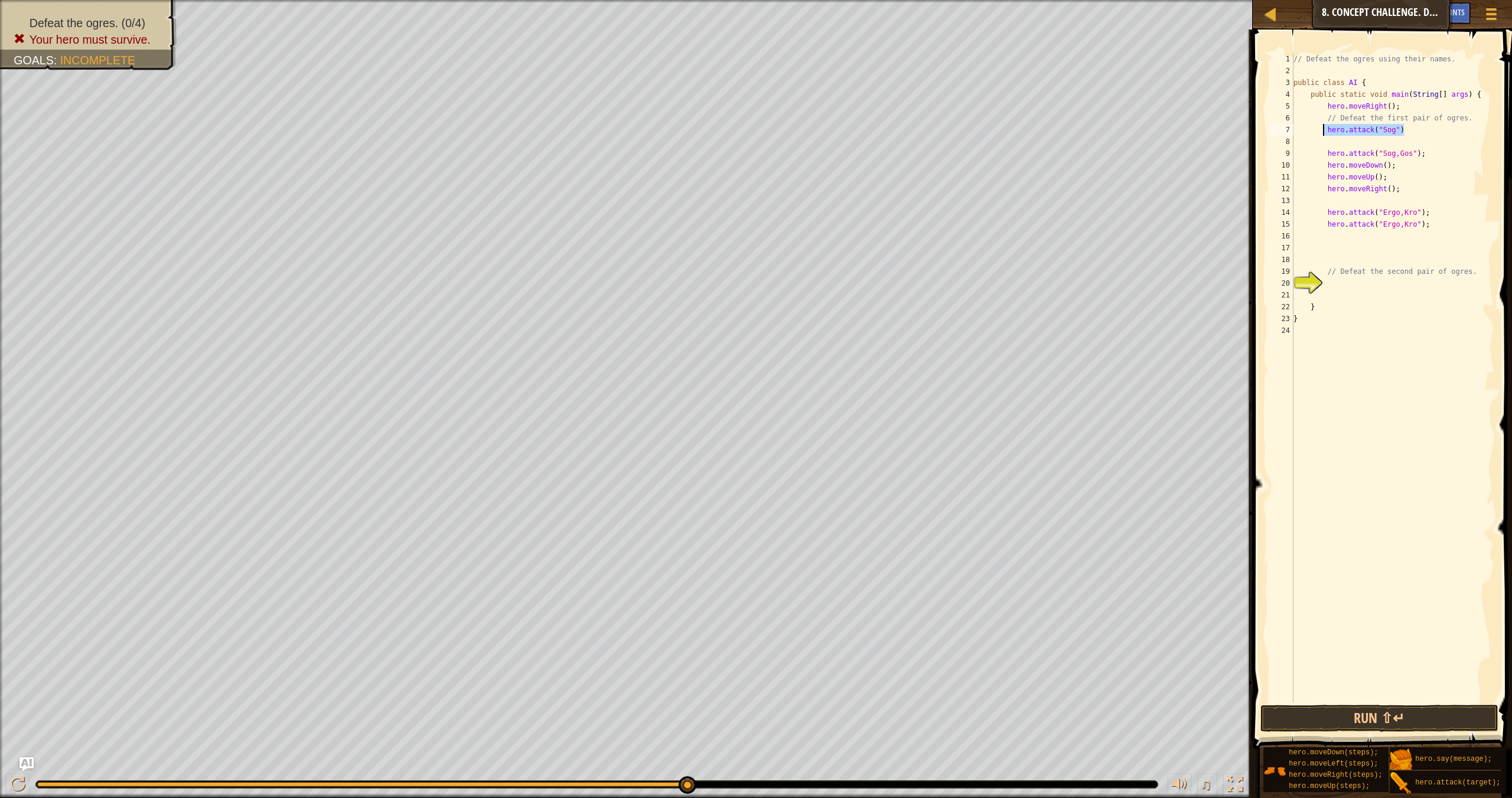
drag, startPoint x: 1415, startPoint y: 132, endPoint x: 1323, endPoint y: 128, distance: 92.1
click at [1022, 128] on div "// Defeat the ogres using their names. public class AI { public static void mai…" at bounding box center [1392, 389] width 203 height 673
type textarea "hero.attack("Sog")"
click at [1022, 139] on div "// Defeat the ogres using their names. public class AI { public static void mai…" at bounding box center [1392, 389] width 203 height 673
paste textarea "hero.attack("Sog")"
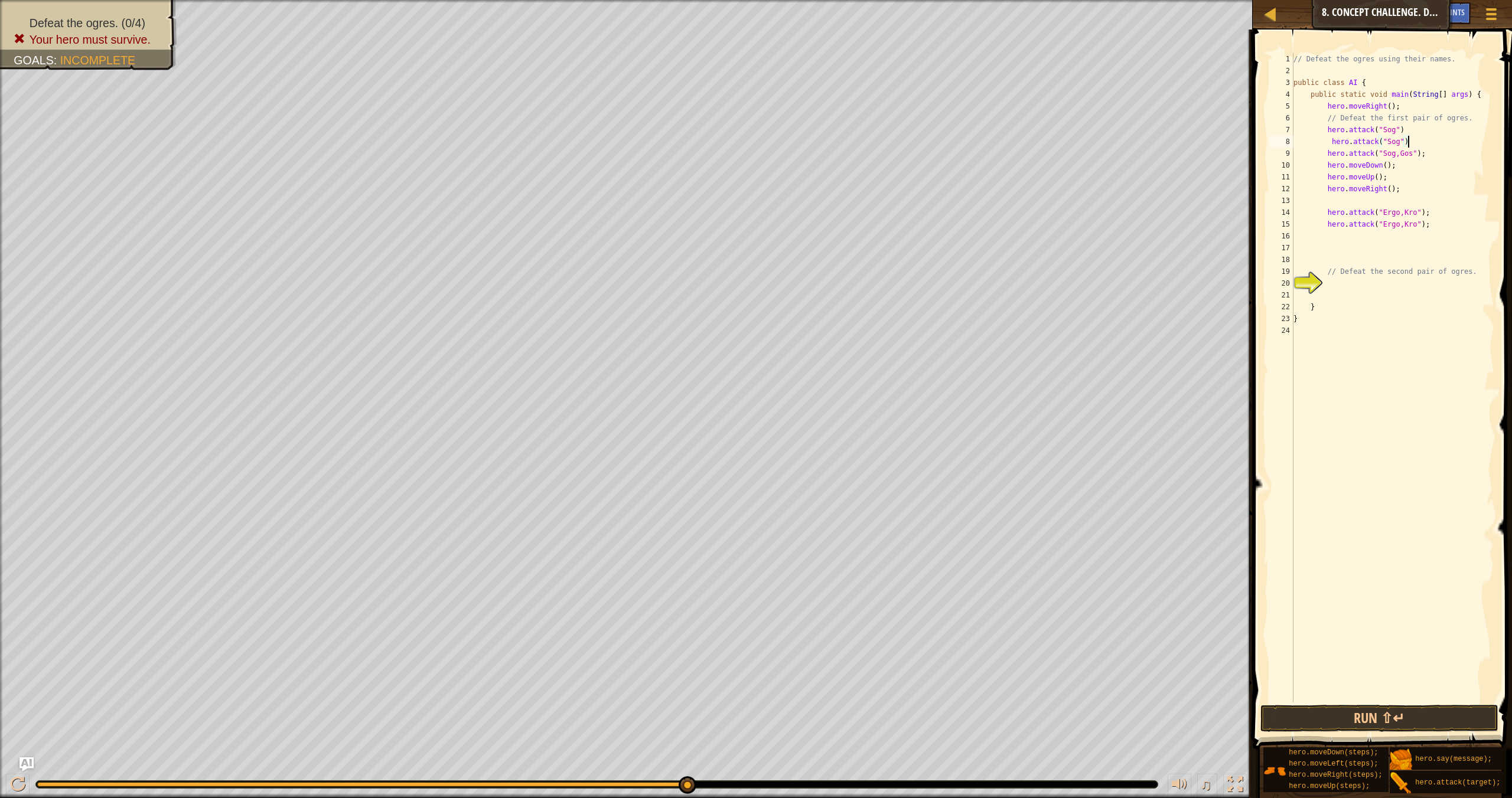
click at [1022, 156] on div "// Defeat the ogres using their names. public class AI { public static void mai…" at bounding box center [1392, 389] width 203 height 673
drag, startPoint x: 1412, startPoint y: 155, endPoint x: 1322, endPoint y: 156, distance: 90.0
click at [1022, 156] on div "// Defeat the ogres using their names. public class AI { public static void mai…" at bounding box center [1392, 389] width 203 height 673
type textarea "hero.attack("Gos");"
click at [1022, 158] on div "// Defeat the ogres using their names. public class AI { public static void mai…" at bounding box center [1392, 389] width 203 height 673
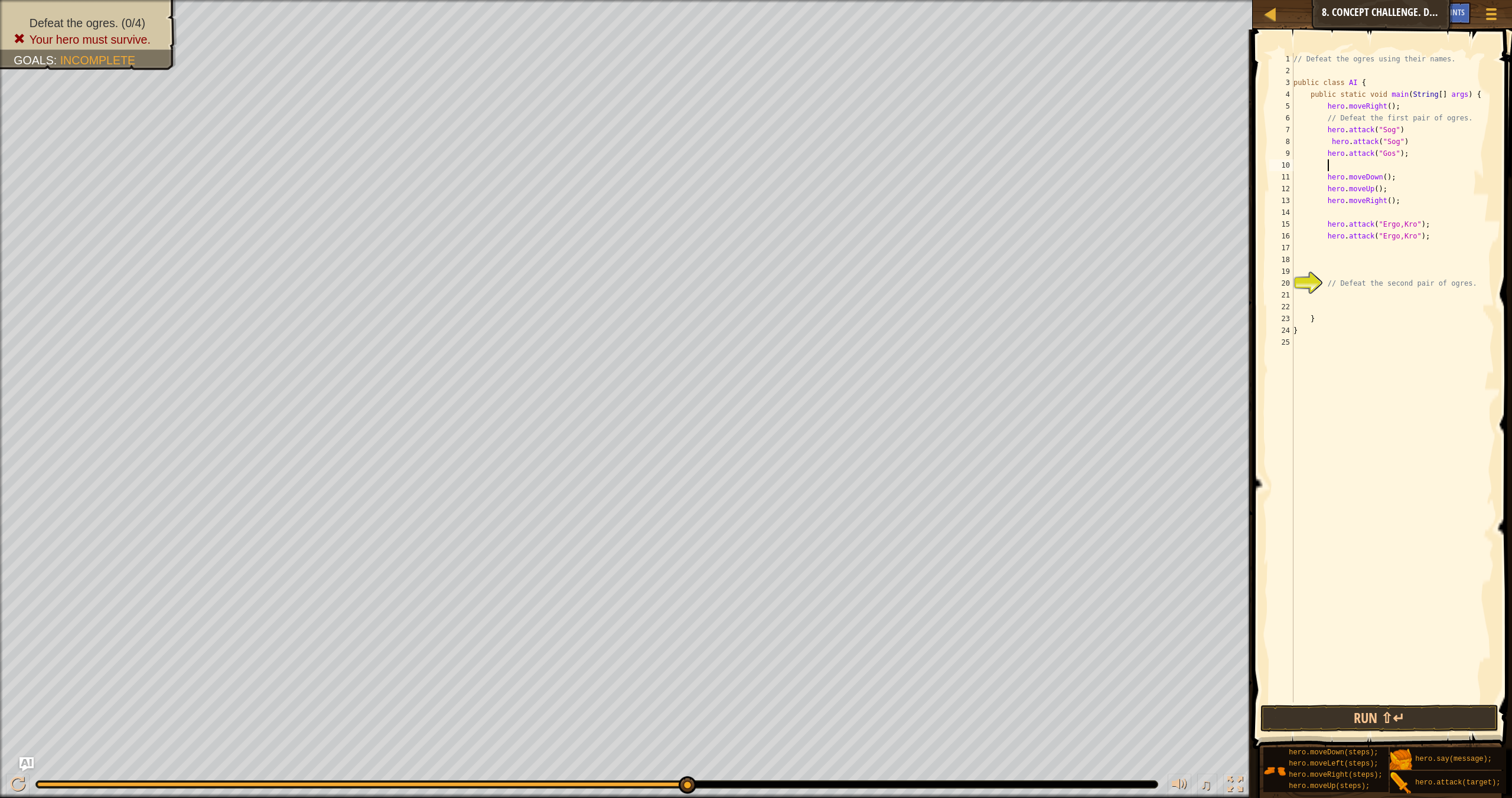
paste textarea "hero.attack("Gos");"
click at [1022, 226] on div "// Defeat the ogres using their names. public class AI { public static void mai…" at bounding box center [1392, 389] width 203 height 673
type textarea "hero.attack("Ergo");"
drag, startPoint x: 1411, startPoint y: 223, endPoint x: 1417, endPoint y: 231, distance: 10.0
click at [1022, 226] on div "// Defeat the ogres using their names. public class AI { public static void mai…" at bounding box center [1392, 389] width 203 height 673
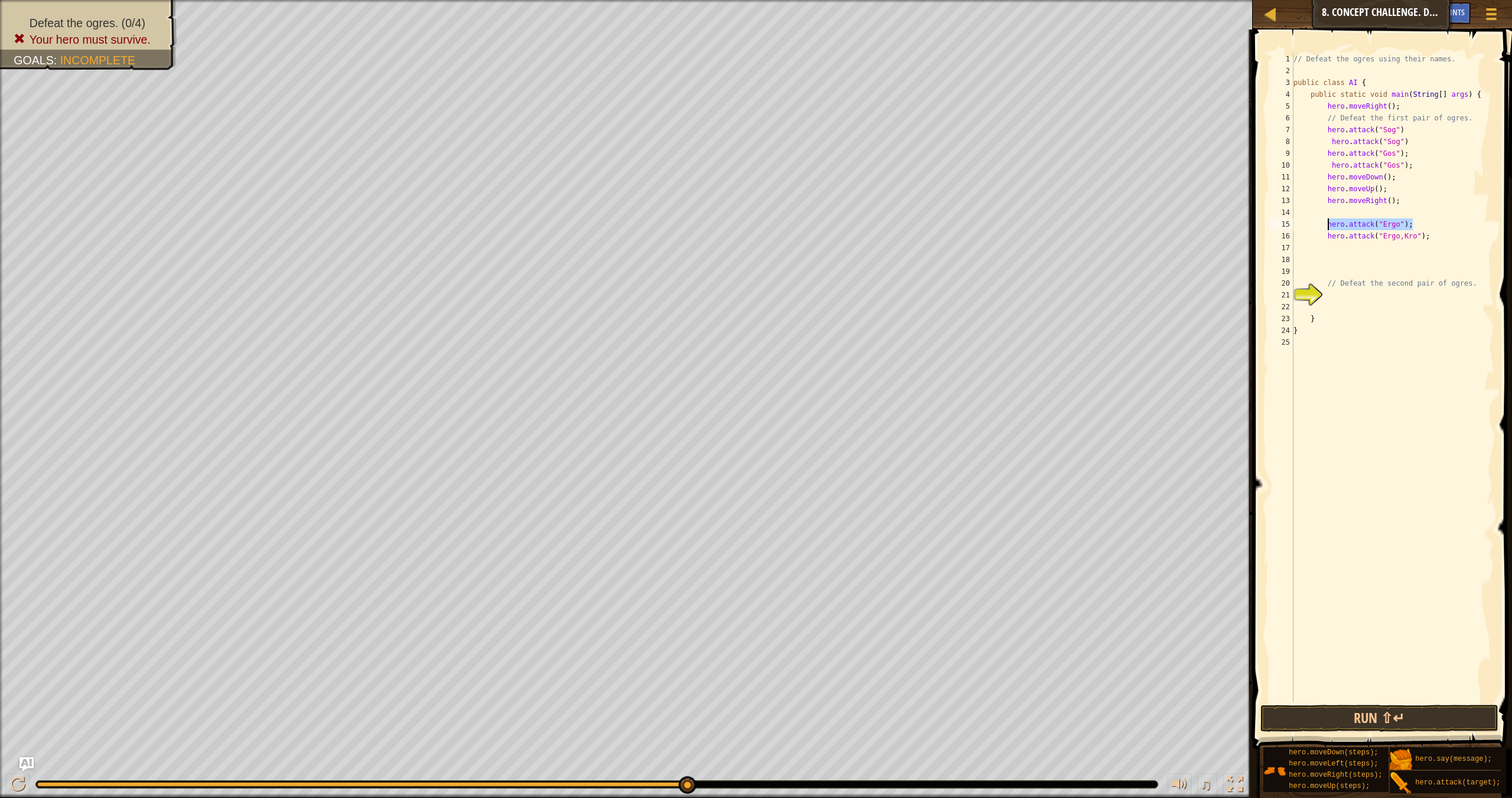
click at [1022, 228] on div "// Defeat the ogres using their names. public class AI { public static void mai…" at bounding box center [1392, 389] width 203 height 673
paste textarea "hero.attack("Ergo");"
click at [1022, 248] on div "// Defeat the ogres using their names. public class AI { public static void mai…" at bounding box center [1392, 389] width 203 height 673
type textarea "hero.attack("Kro");"
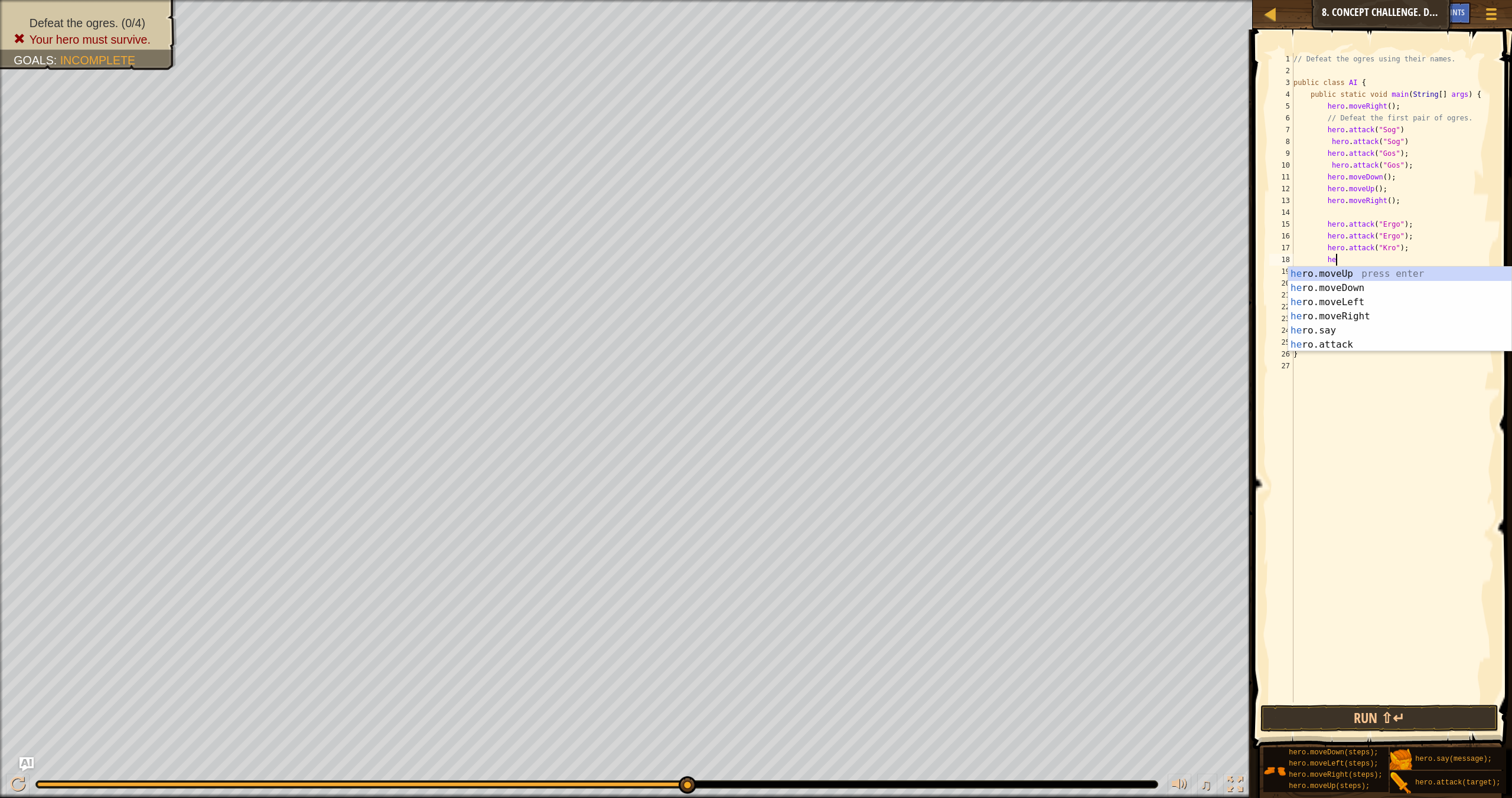
scroll to position [6, 3]
click at [1022, 341] on div "hero .moveUp press enter hero .moveDown press enter hero .moveLeft press enter …" at bounding box center [1399, 323] width 223 height 113
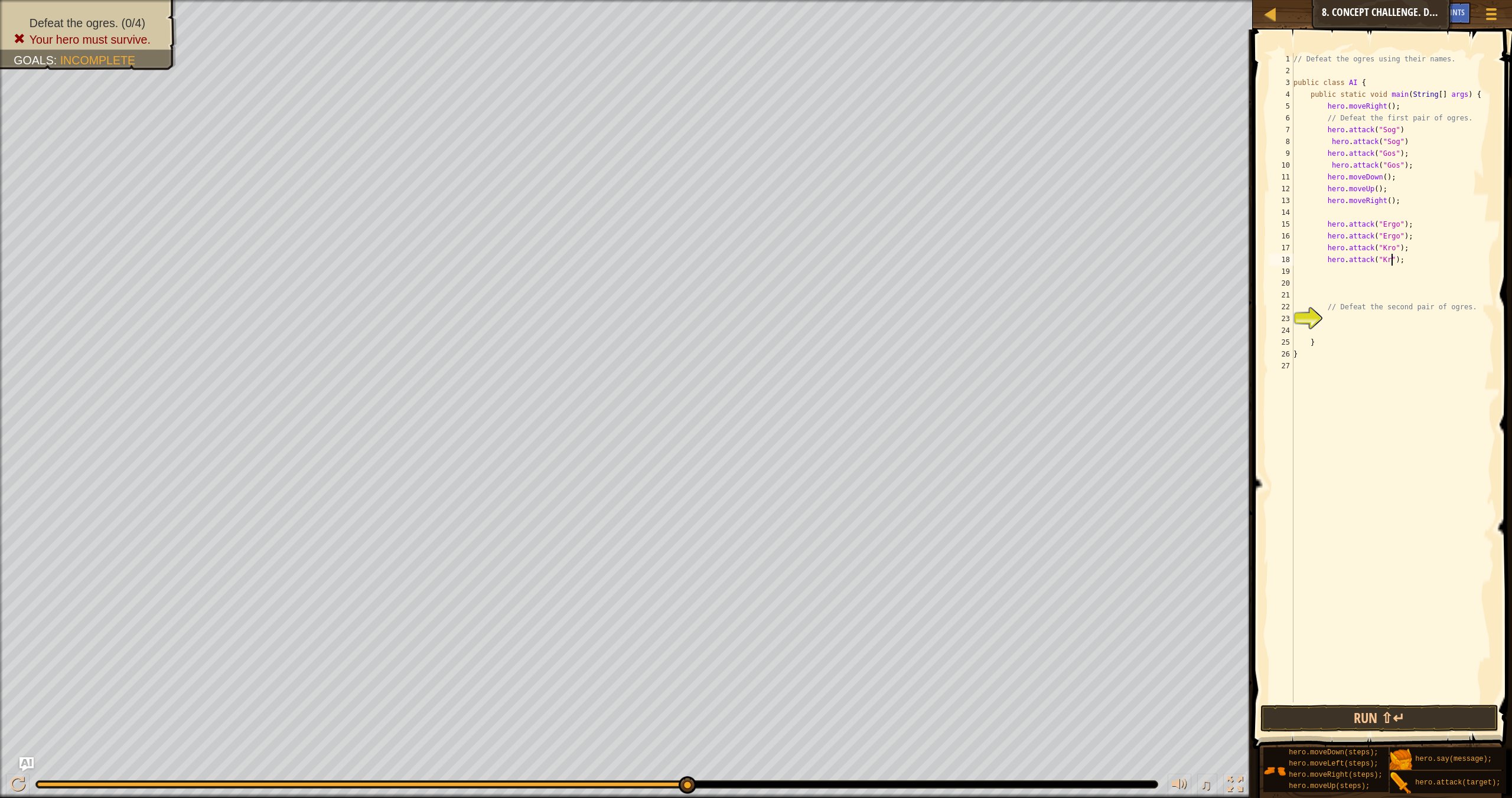
type textarea "hero.attack("Kro");"
click at [1022, 262] on div "// Defeat the ogres using their names. public class AI { public static void mai…" at bounding box center [1392, 389] width 203 height 673
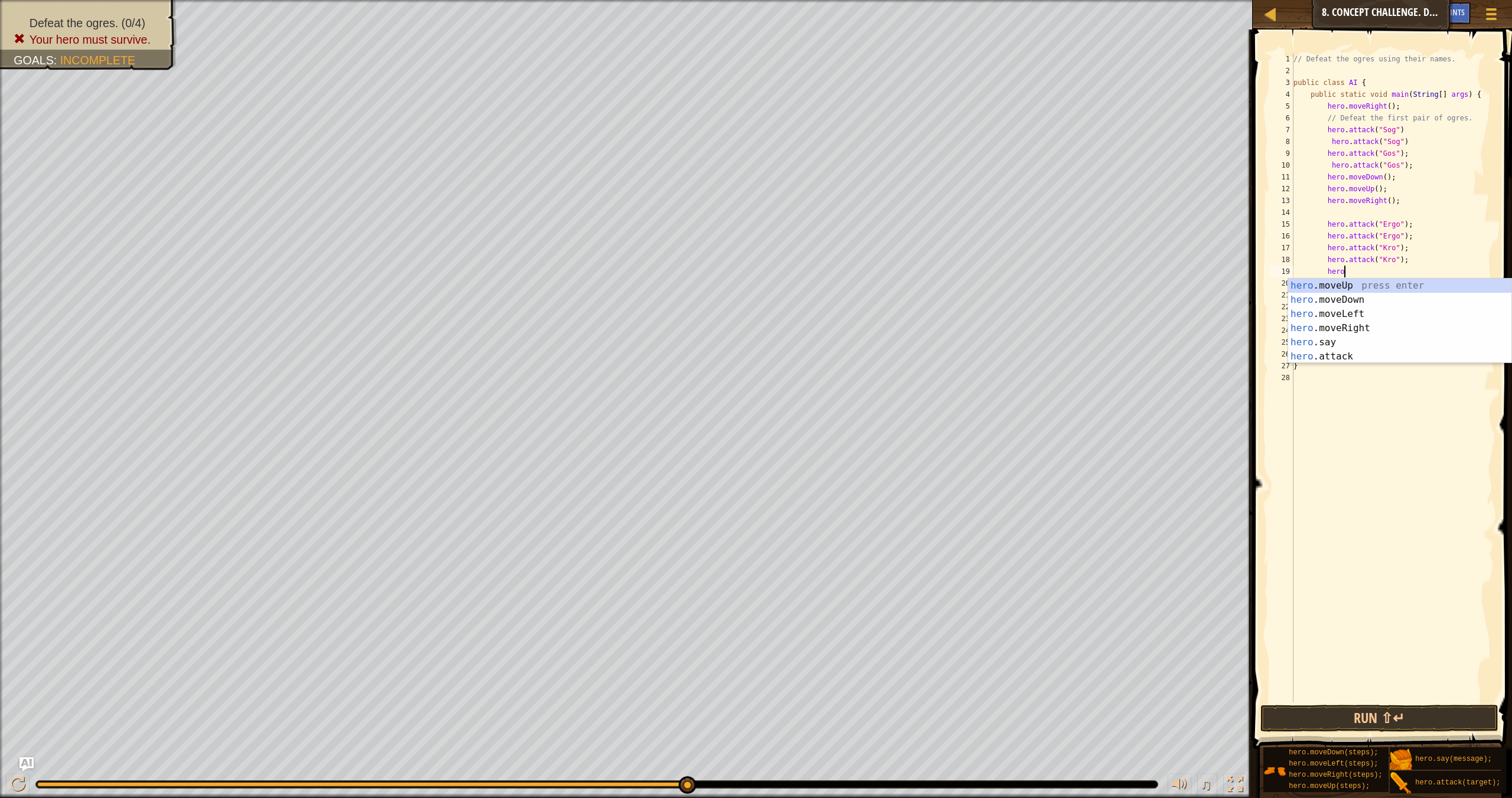
scroll to position [6, 3]
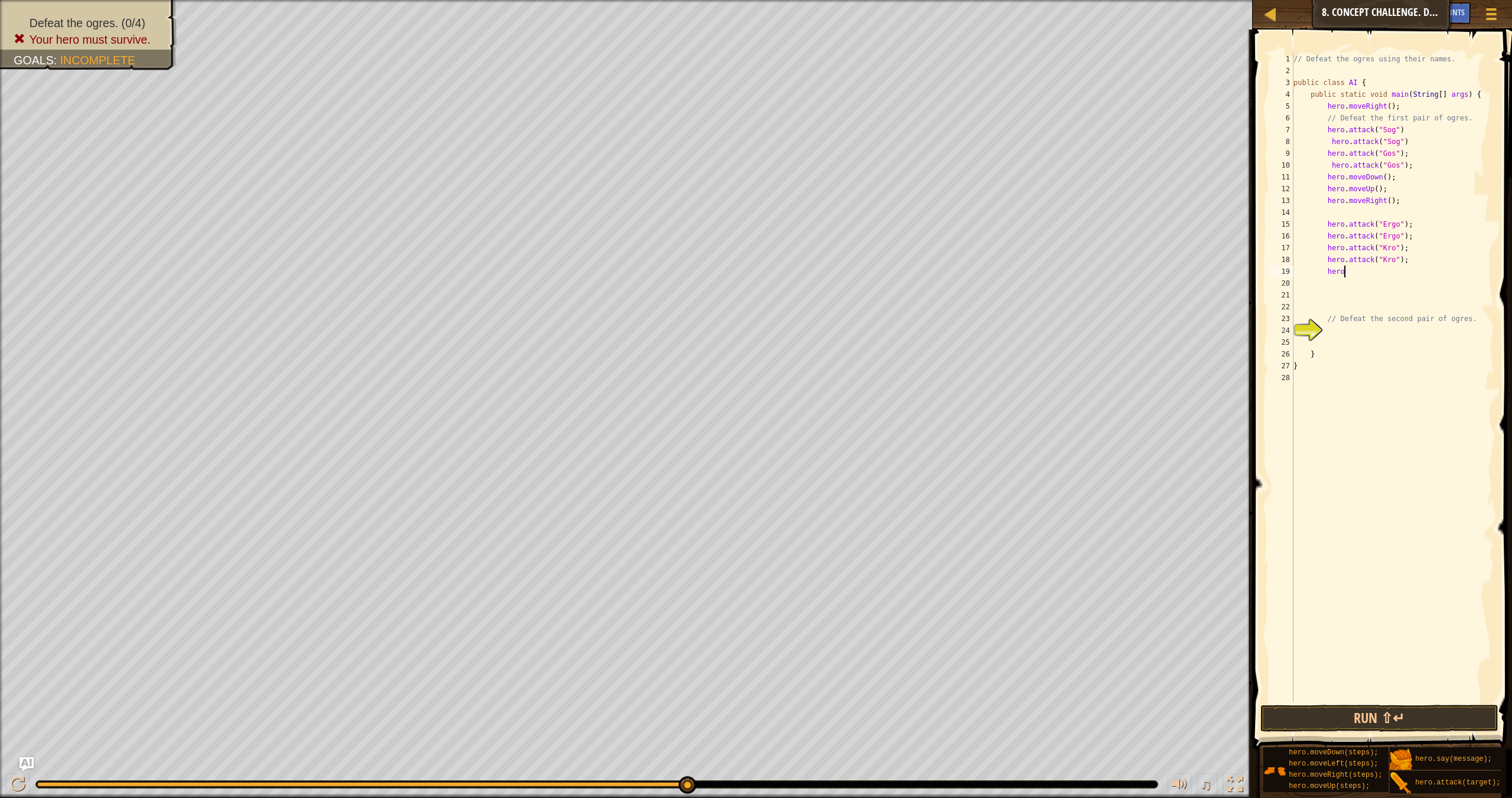
type textarea "herom"
click at [1022, 296] on div "hero . m oveUp press enter hero . m oveDown press enter hero . m oveLeft press …" at bounding box center [1399, 321] width 223 height 85
click at [1022, 696] on button "Run ⇧↵" at bounding box center [1379, 719] width 238 height 27
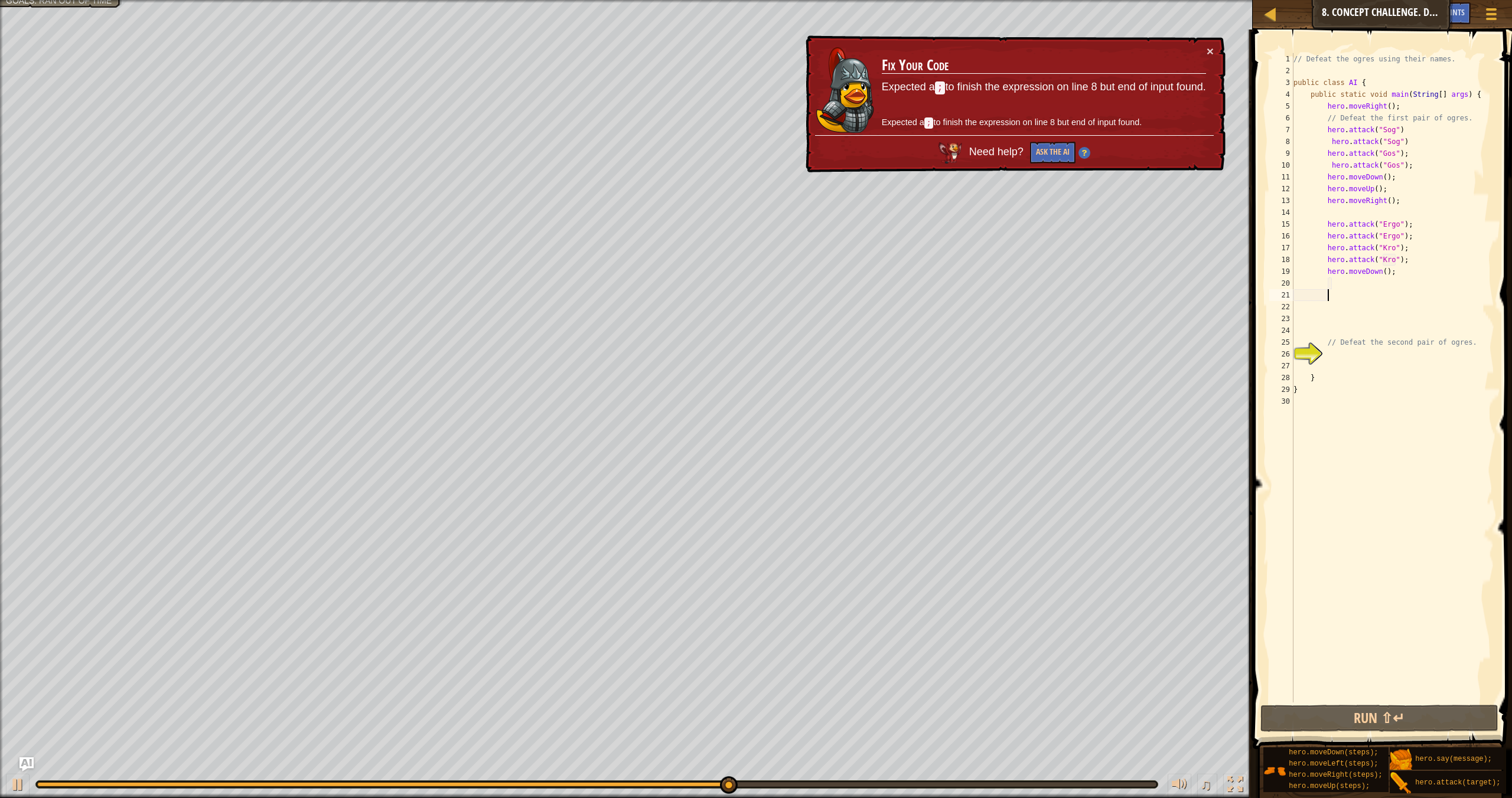
click at [1022, 235] on div "// Defeat the ogres using their names. public class AI { public static void mai…" at bounding box center [1392, 389] width 203 height 673
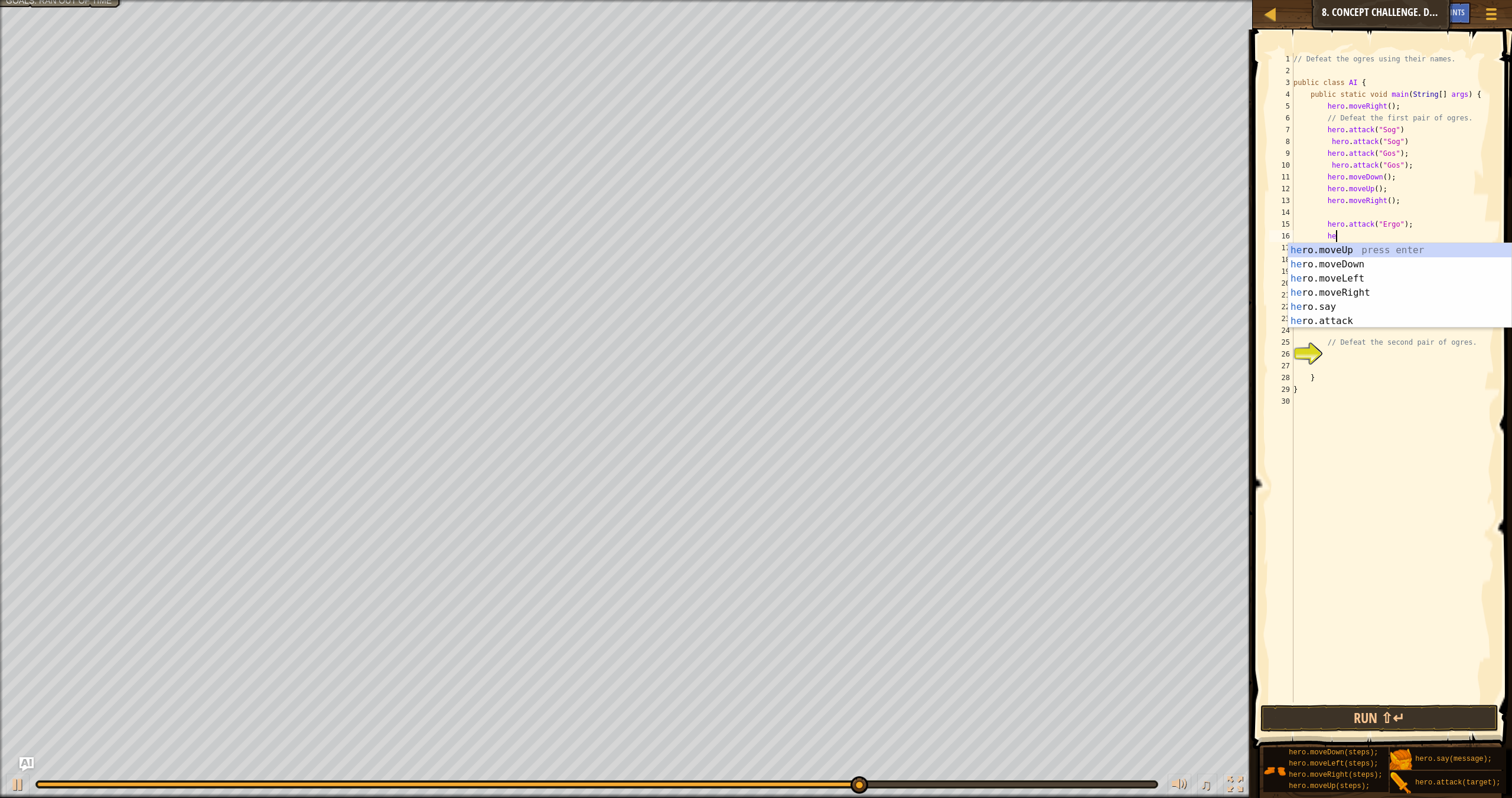
type textarea "h"
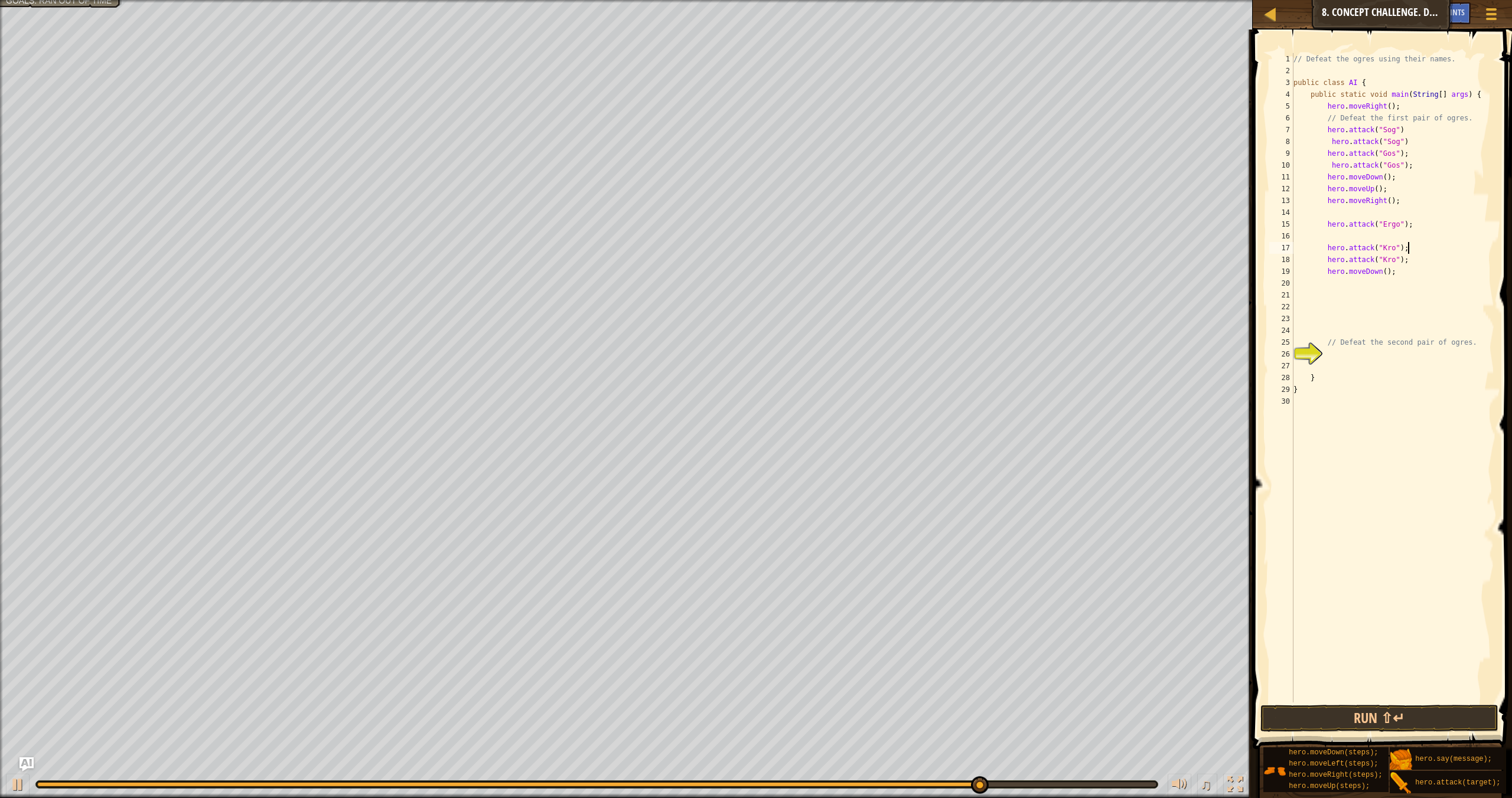
click at [1022, 246] on div "// Defeat the ogres using their names. public class AI { public static void mai…" at bounding box center [1392, 389] width 203 height 673
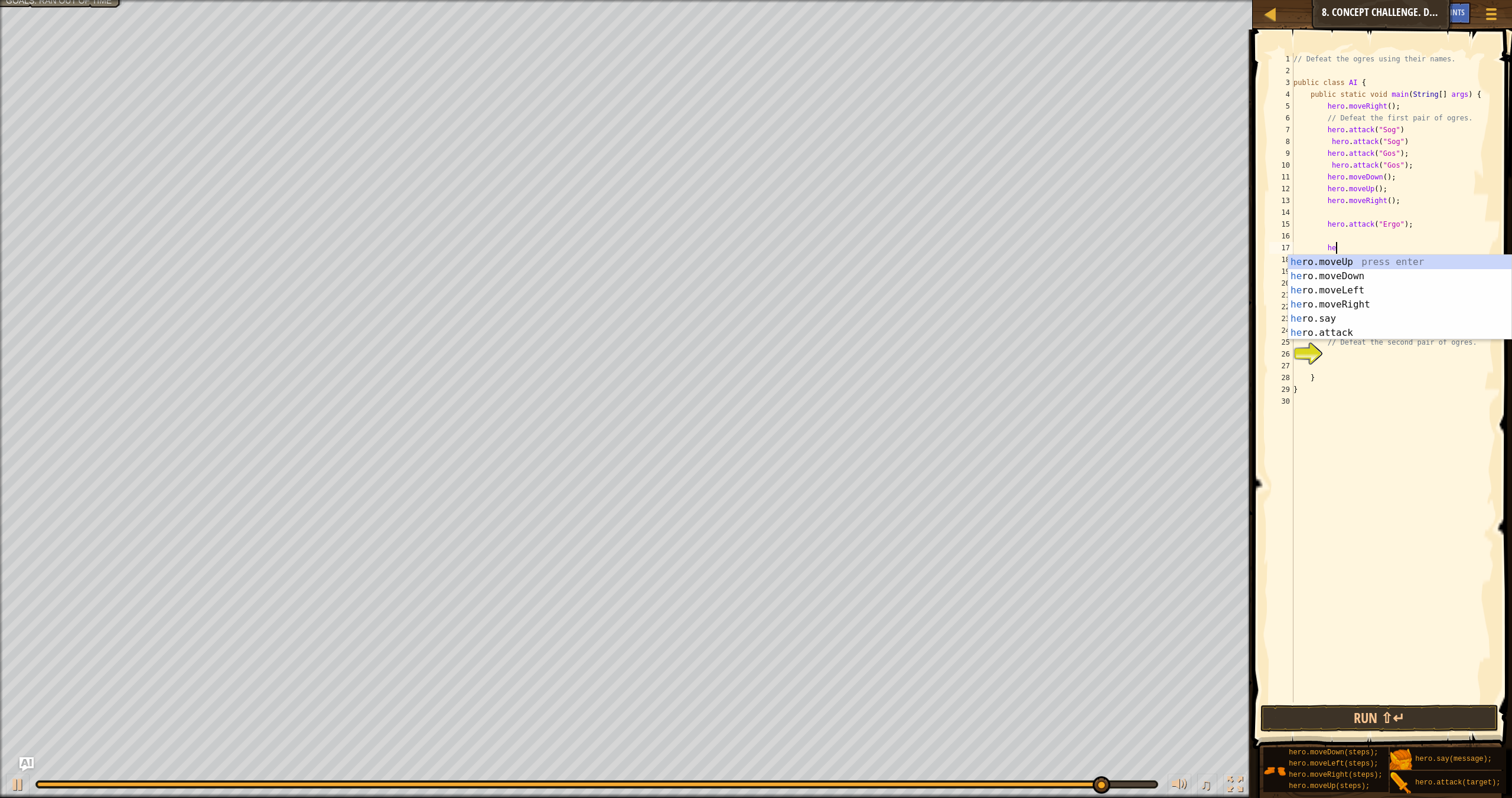
type textarea "h"
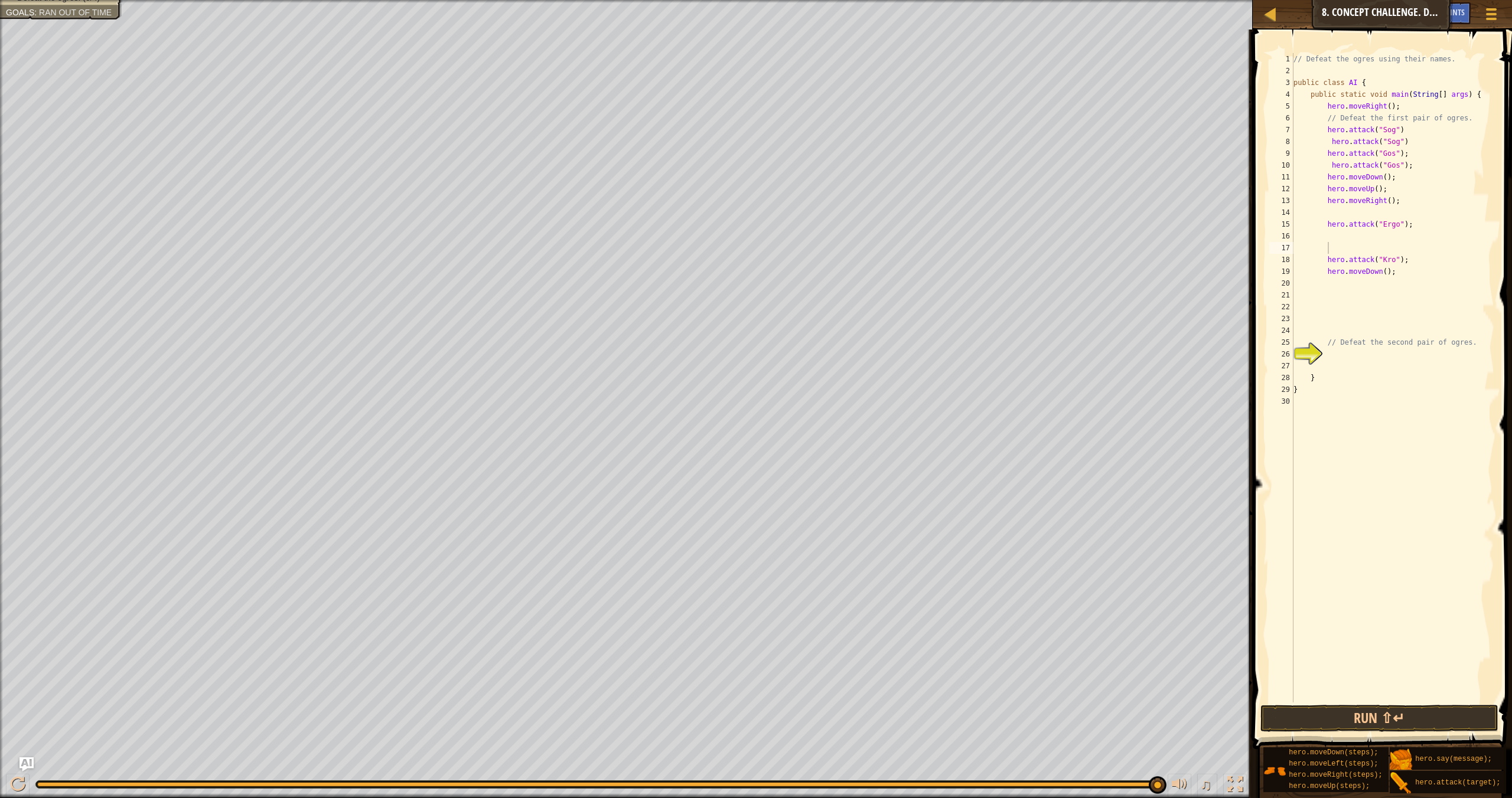
click at [93, 11] on span "Ran out of time" at bounding box center [75, 13] width 73 height 10
click at [1022, 696] on button "Run ⇧↵" at bounding box center [1379, 719] width 238 height 27
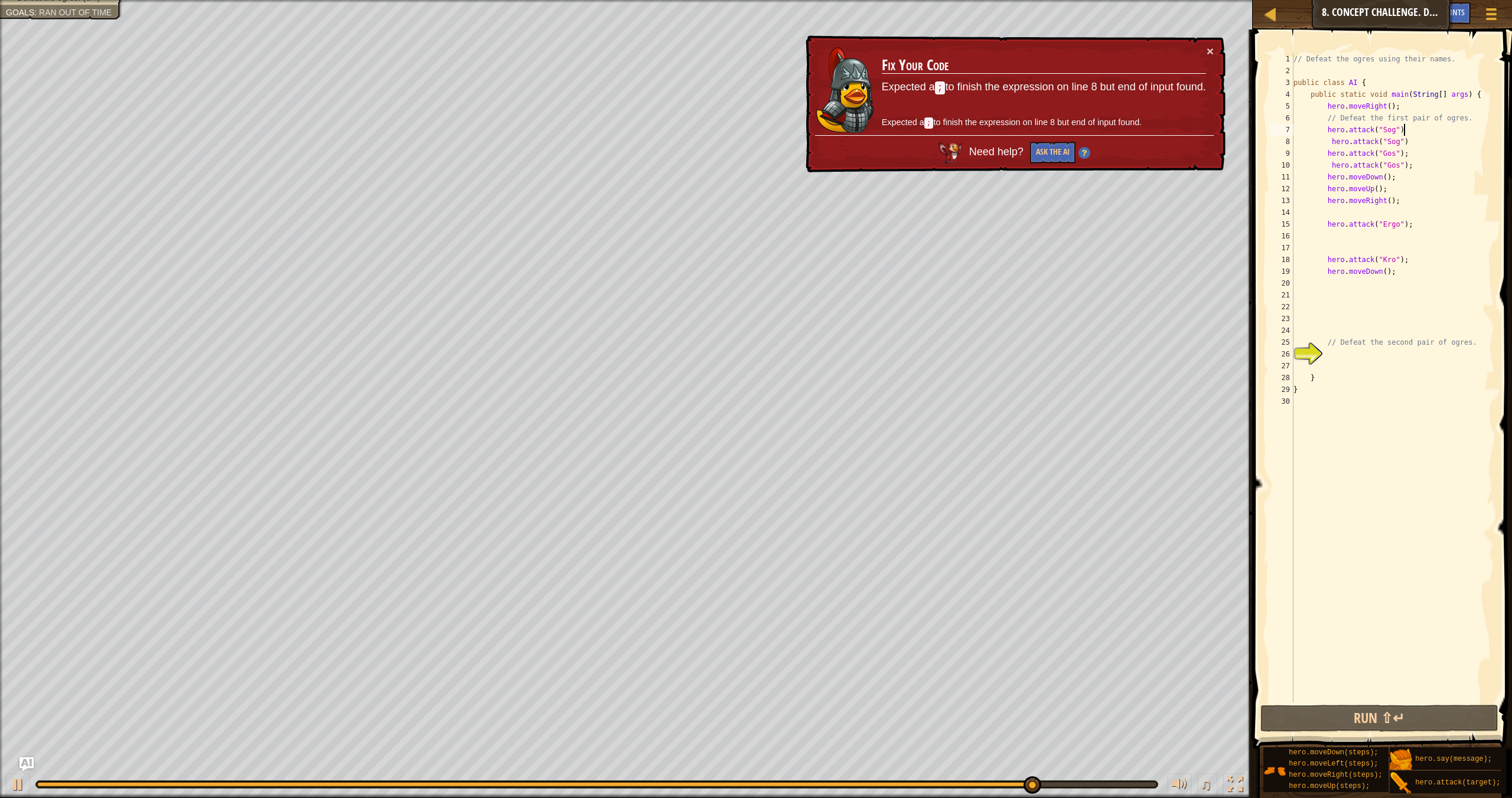
click at [1022, 129] on div "// Defeat the ogres using their names. public class AI { public static void mai…" at bounding box center [1392, 389] width 203 height 673
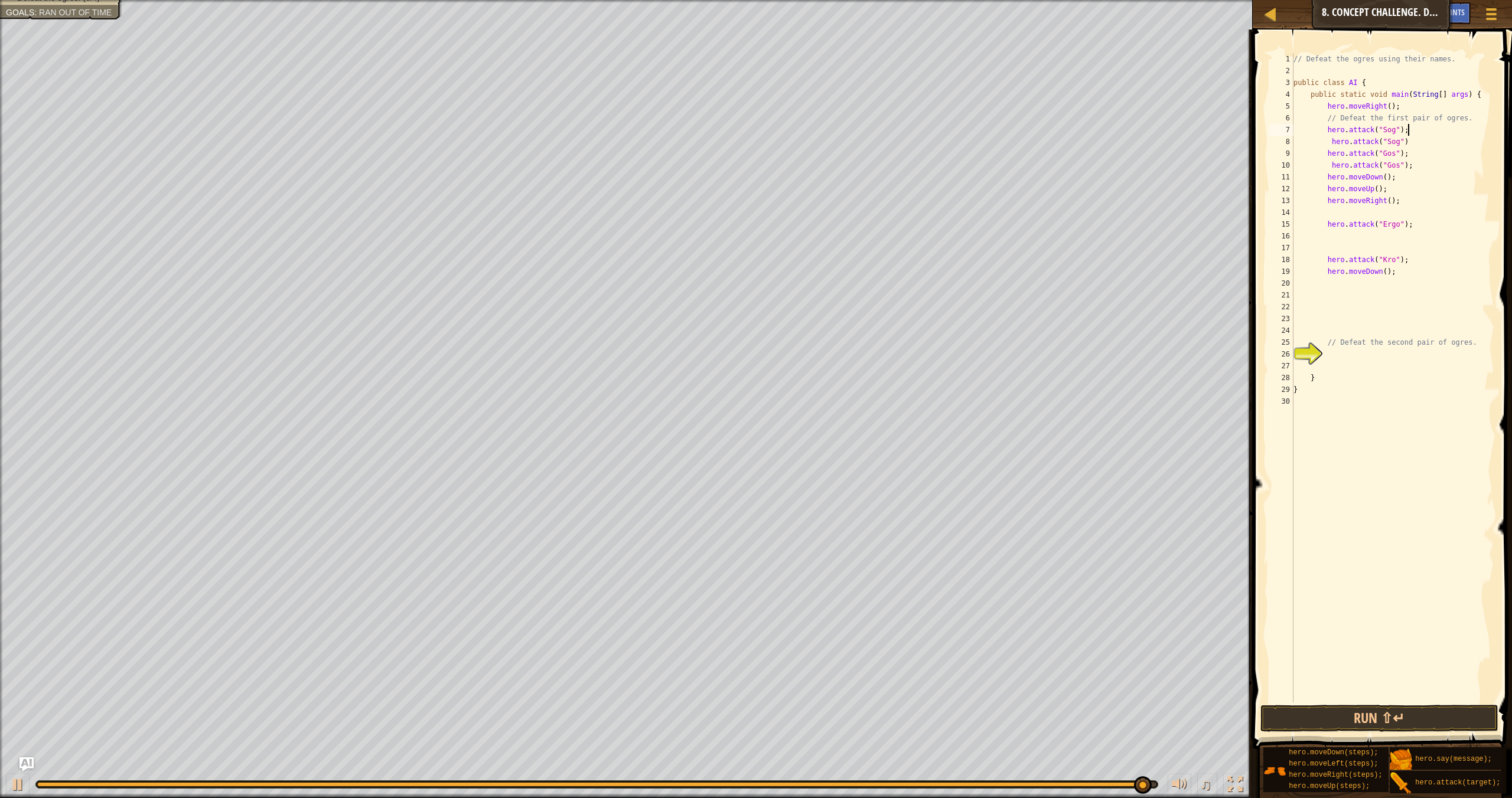
scroll to position [6, 9]
click at [1022, 145] on div "// Defeat the ogres using their names. public class AI { public static void mai…" at bounding box center [1392, 389] width 203 height 673
type textarea "hero.attack("Sog");"
click at [1022, 235] on div "// Defeat the ogres using their names. public class AI { public static void mai…" at bounding box center [1392, 389] width 203 height 673
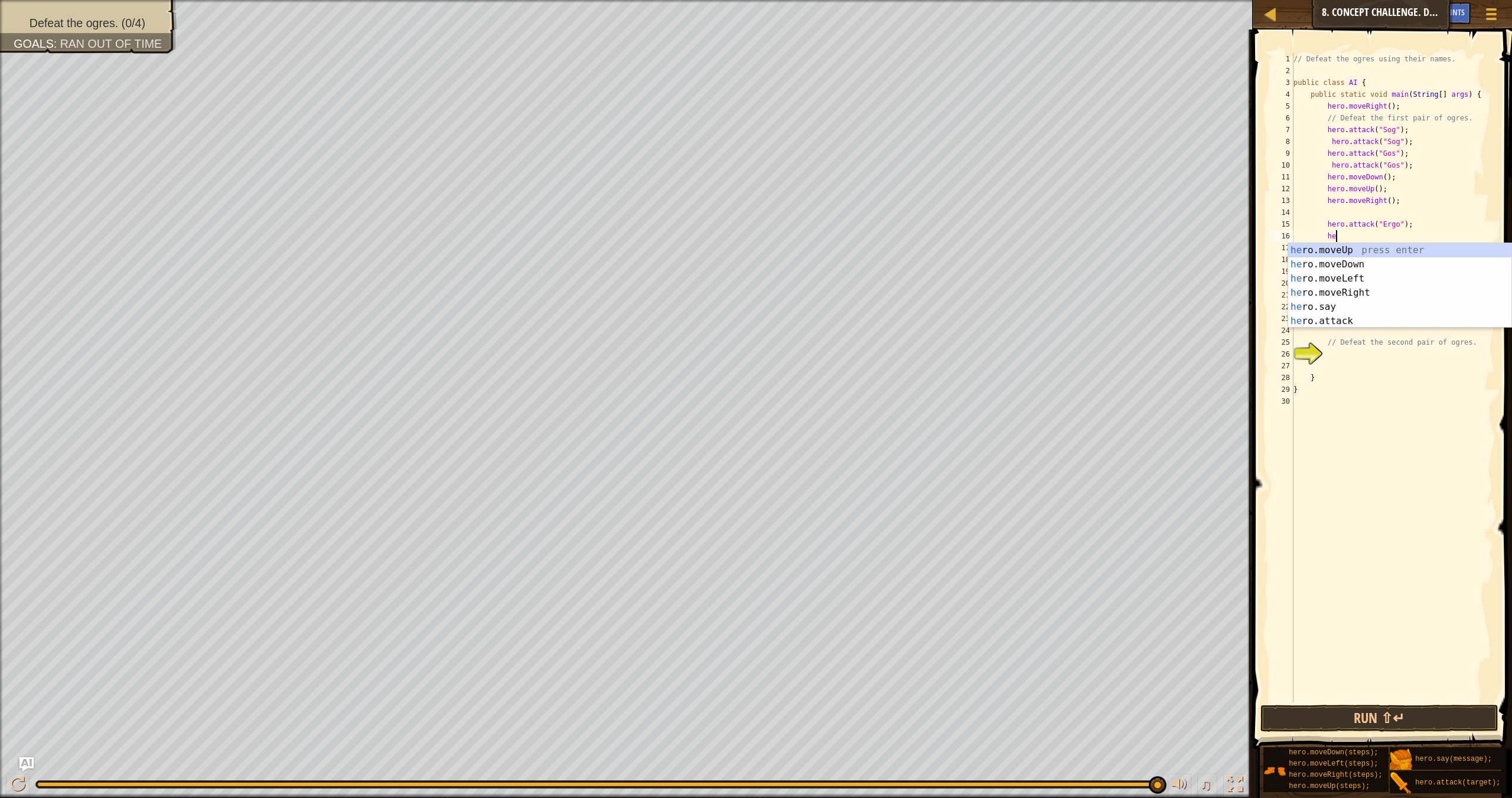
scroll to position [6, 3]
click at [1022, 319] on div "her o.moveUp press enter her o.moveDown press enter her o.moveLeft press enter …" at bounding box center [1399, 300] width 223 height 113
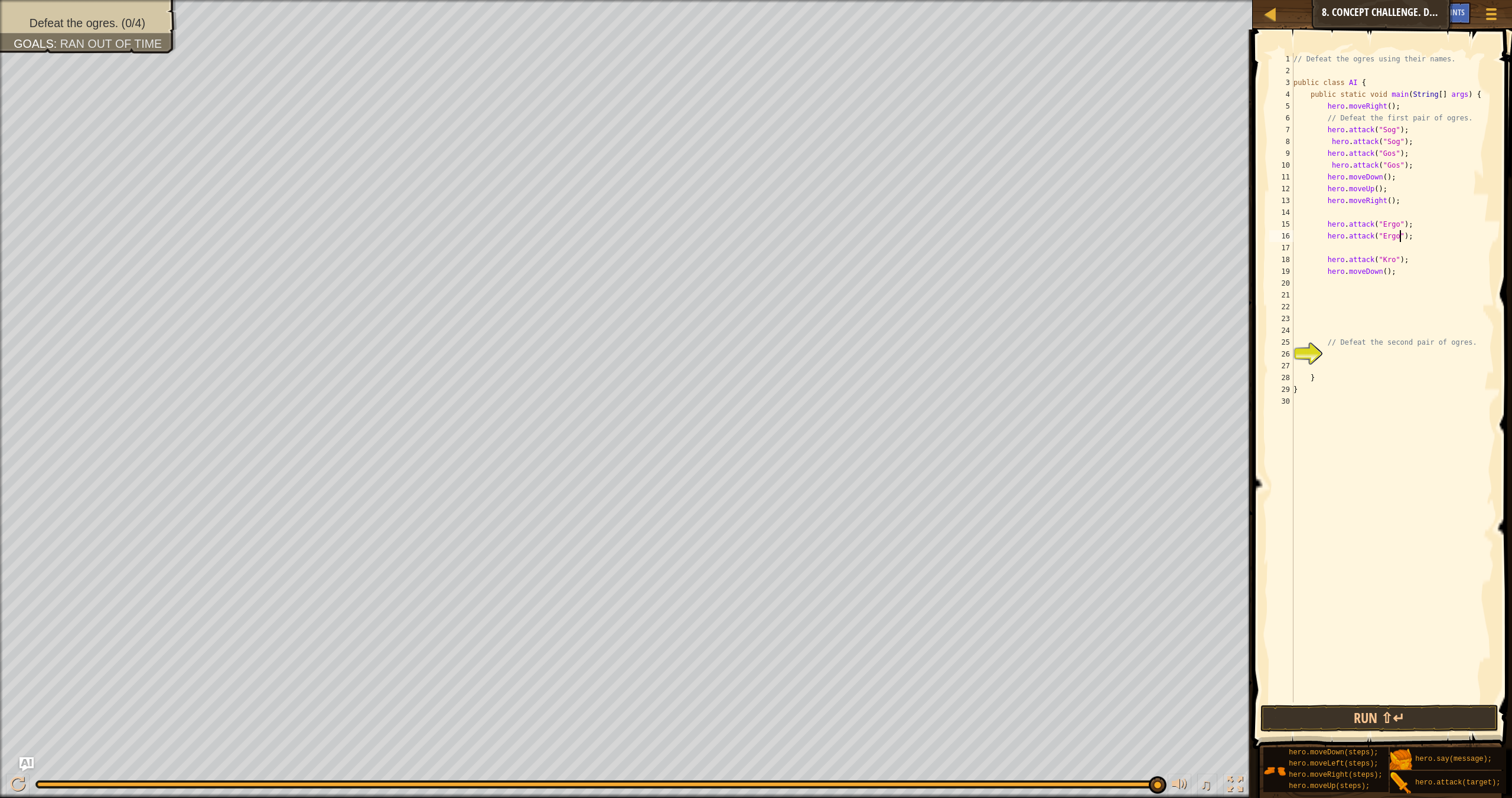
scroll to position [6, 8]
click at [1022, 254] on div "// Defeat the ogres using their names. public class AI { public static void mai…" at bounding box center [1392, 389] width 203 height 673
type textarea "hero.attack("Kro");"
click at [1022, 254] on div "// Defeat the ogres using their names. public class AI { public static void mai…" at bounding box center [1392, 389] width 203 height 673
click at [1022, 253] on div "// Defeat the ogres using their names. public class AI { public static void mai…" at bounding box center [1392, 389] width 203 height 673
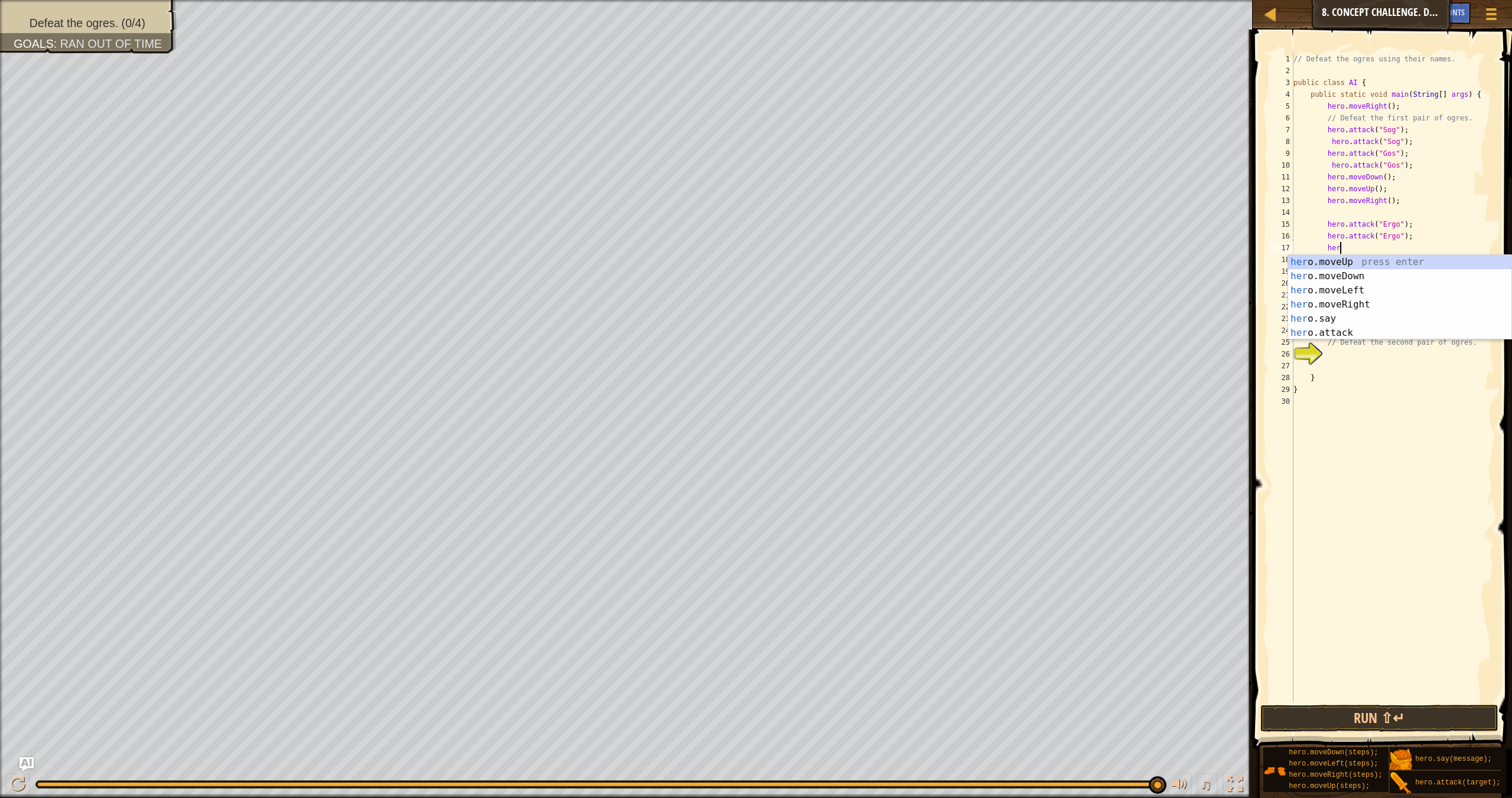
scroll to position [6, 3]
click at [1022, 334] on div "her o.moveUp press enter her o.moveDown press enter her o.moveLeft press enter …" at bounding box center [1399, 311] width 223 height 113
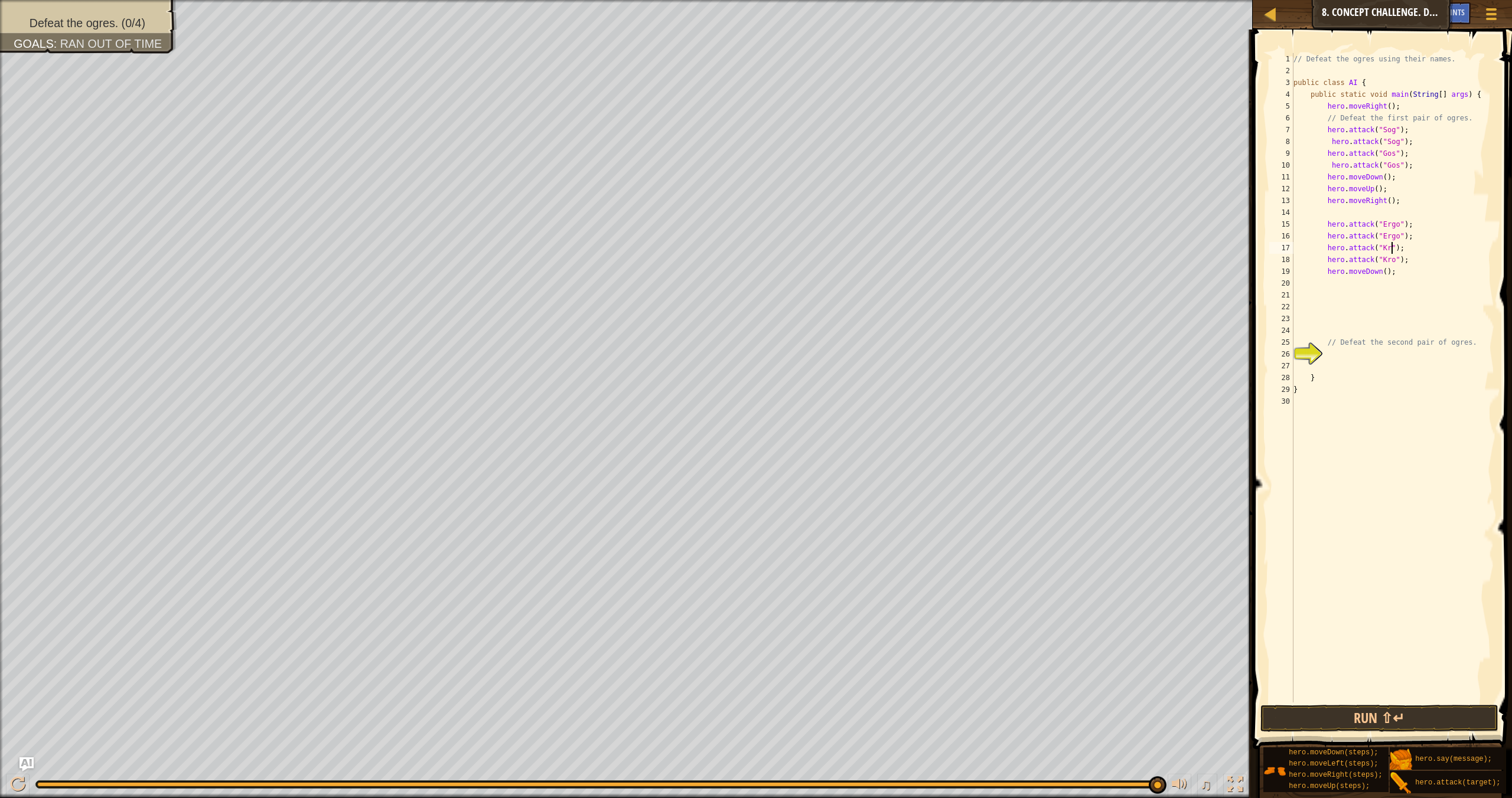
scroll to position [6, 8]
type textarea "hero.attack("Kro");"
click at [1022, 696] on button "Run ⇧↵" at bounding box center [1379, 719] width 238 height 27
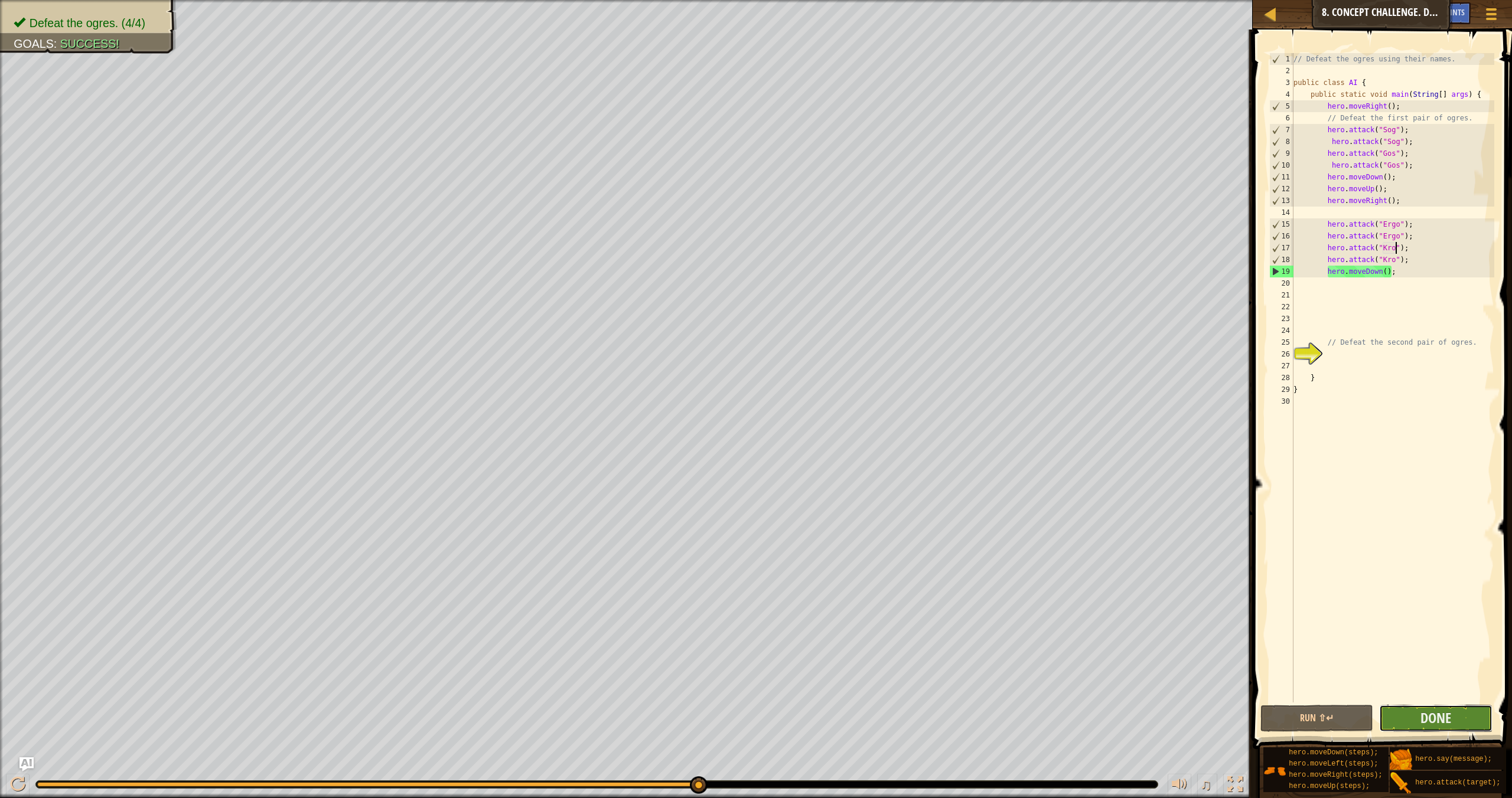
click at [1022, 696] on button "Done" at bounding box center [1435, 719] width 113 height 27
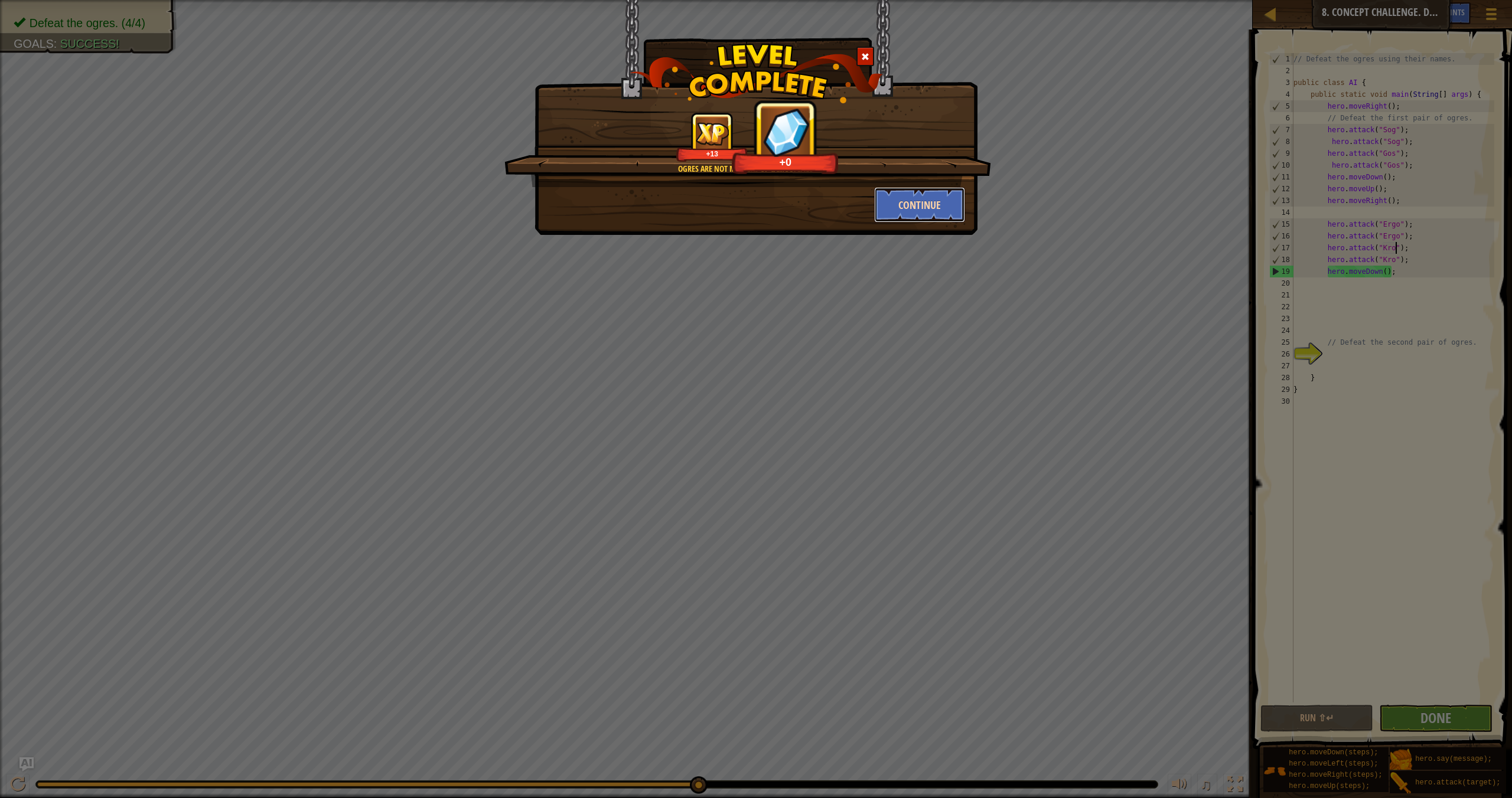
click at [917, 204] on button "Continue" at bounding box center [919, 204] width 91 height 36
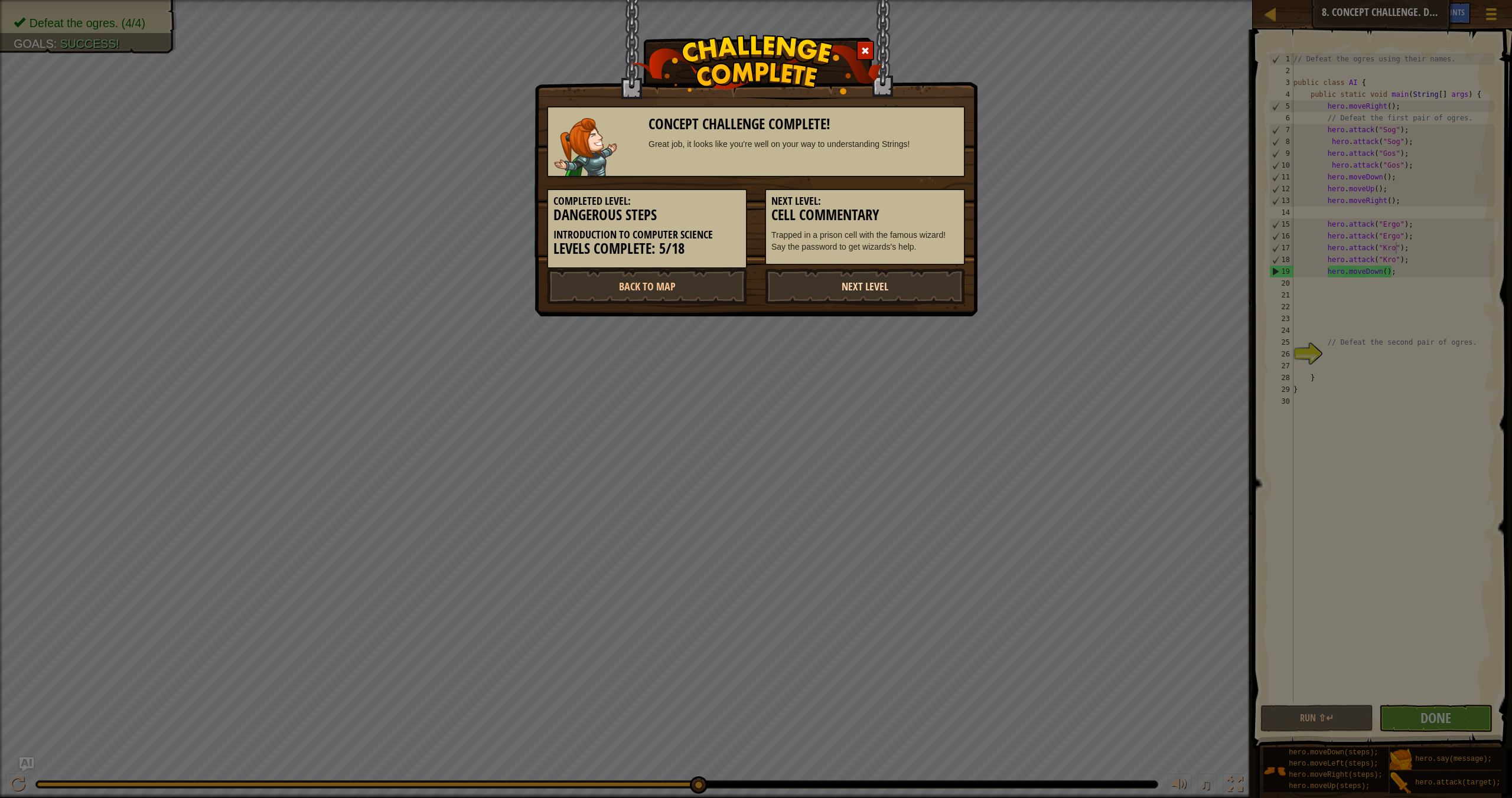
click at [882, 278] on link "Next Level" at bounding box center [865, 286] width 200 height 36
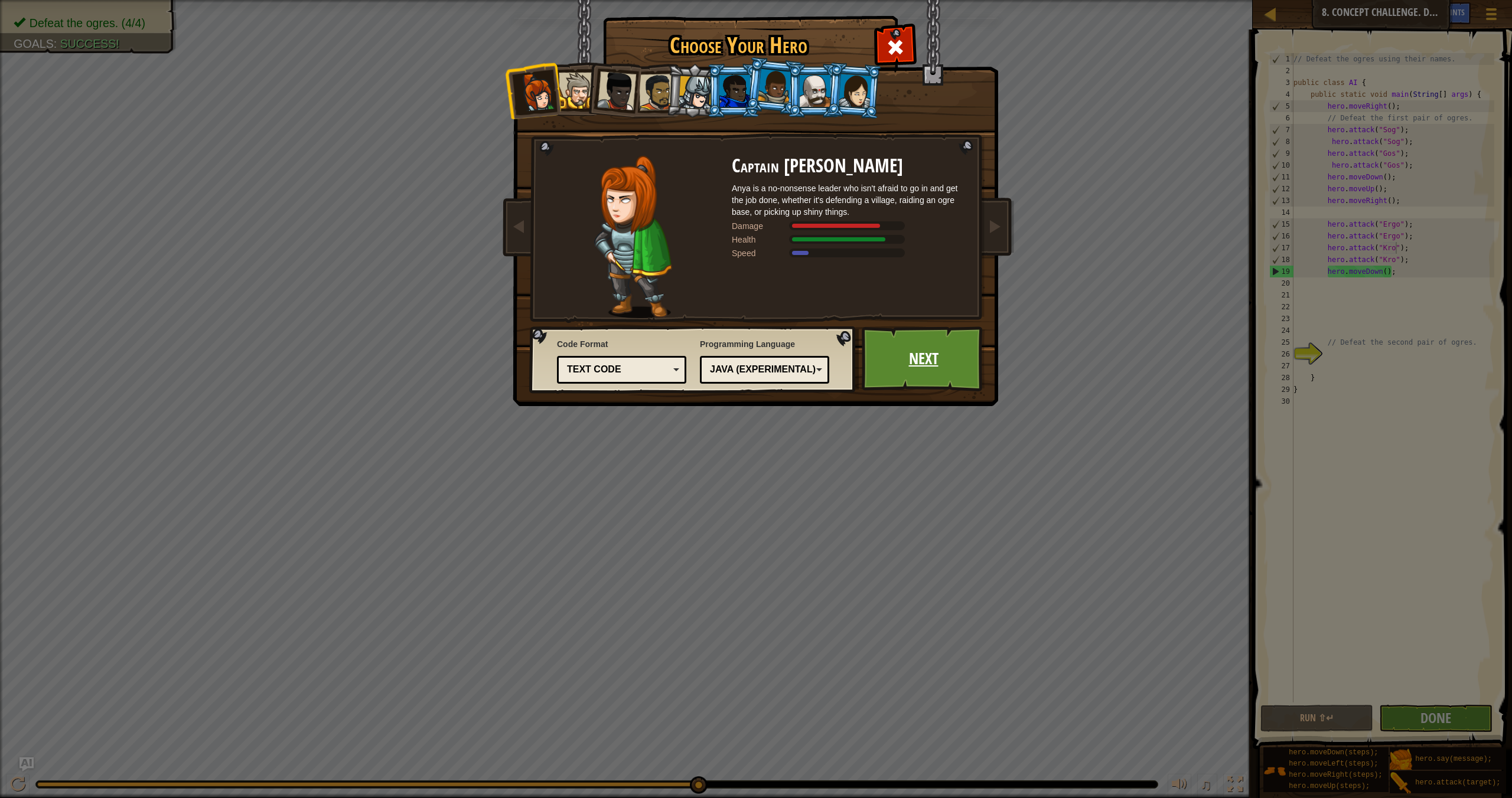
click at [914, 362] on link "Next" at bounding box center [923, 359] width 124 height 65
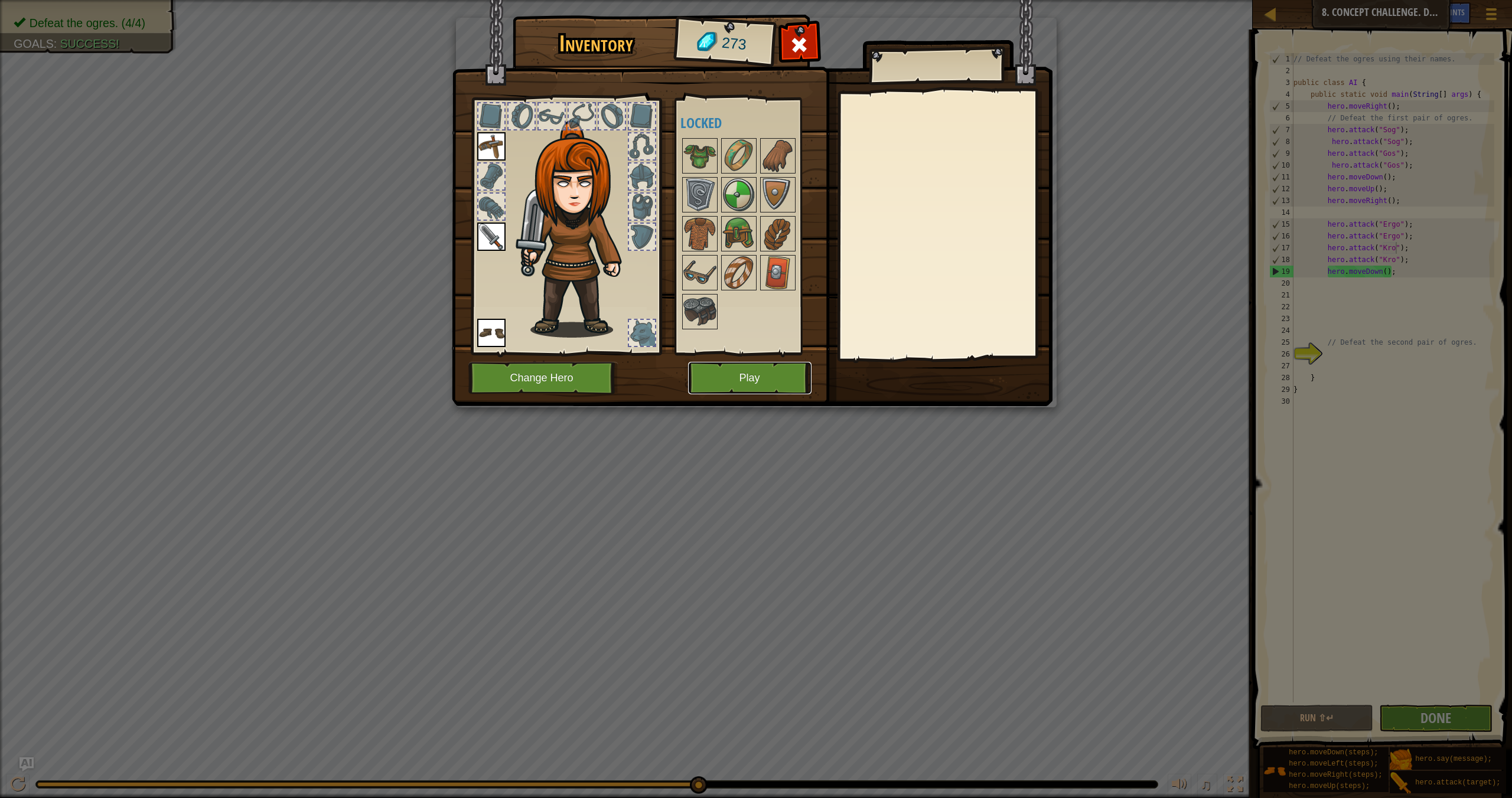
click at [762, 376] on button "Play" at bounding box center [750, 378] width 124 height 32
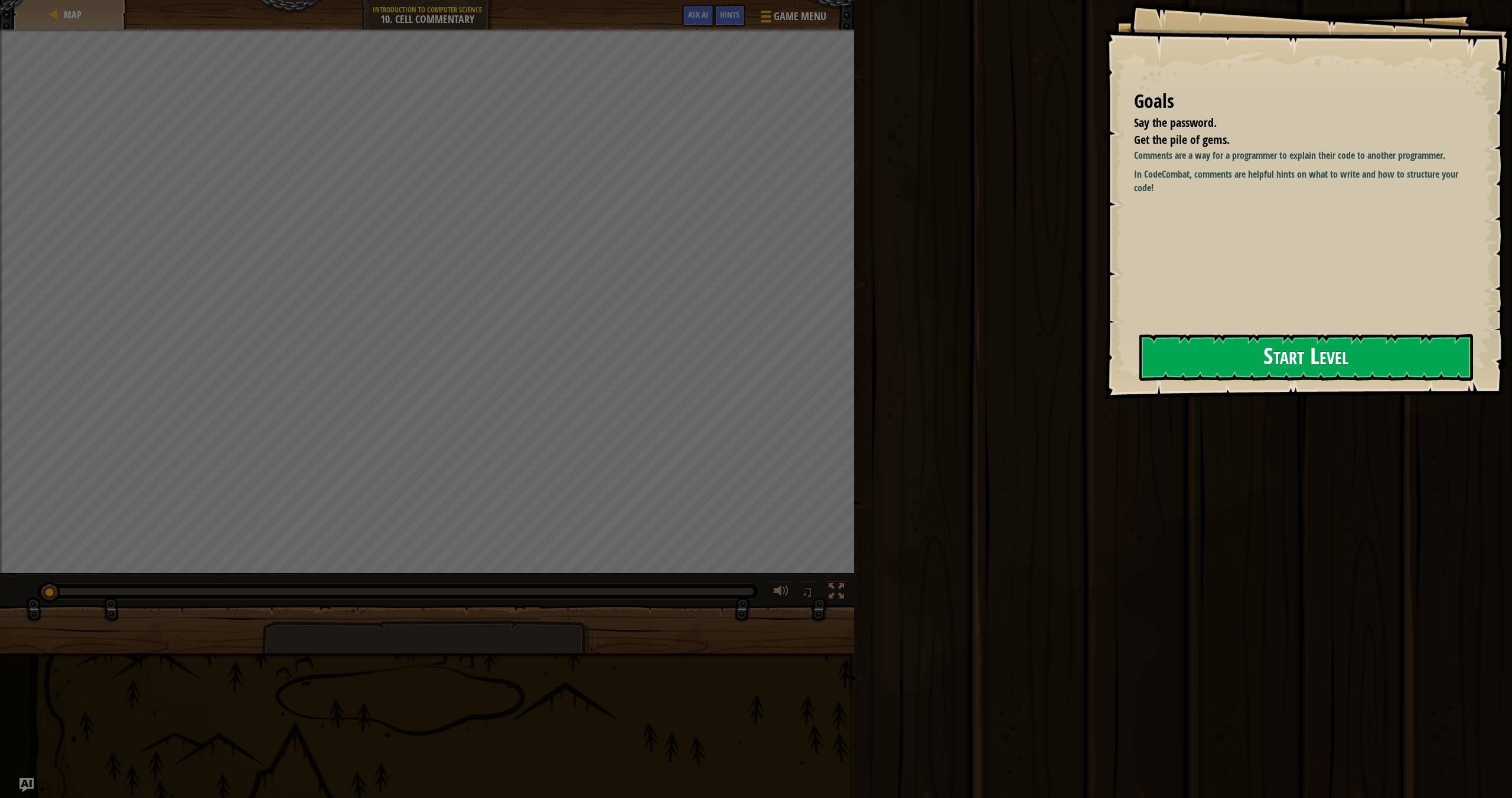
click at [1022, 353] on button "Start Level" at bounding box center [1305, 357] width 334 height 47
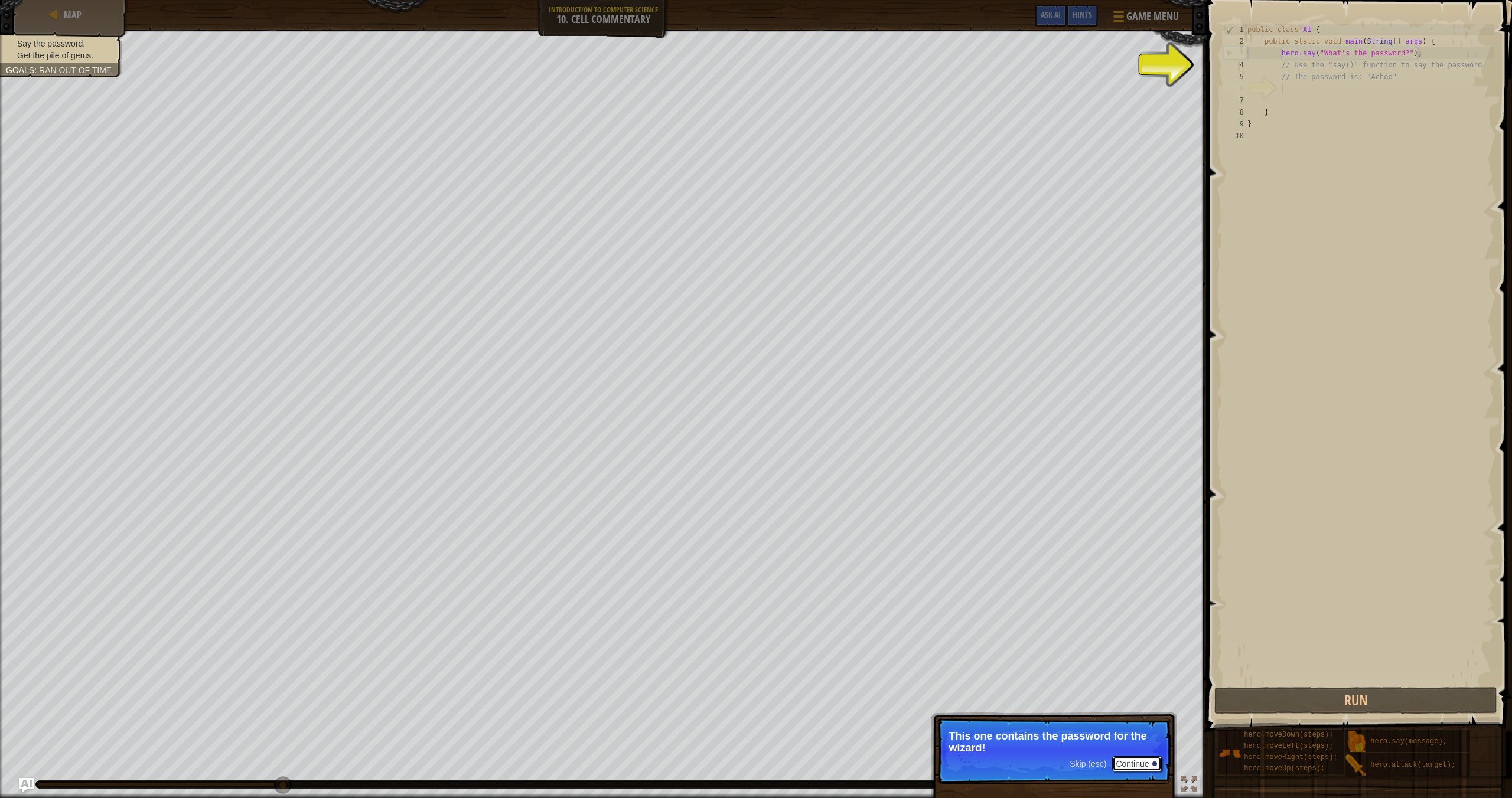
click at [1022, 696] on button "Continue" at bounding box center [1136, 764] width 49 height 15
click at [1022, 696] on button "Continue" at bounding box center [1136, 765] width 49 height 15
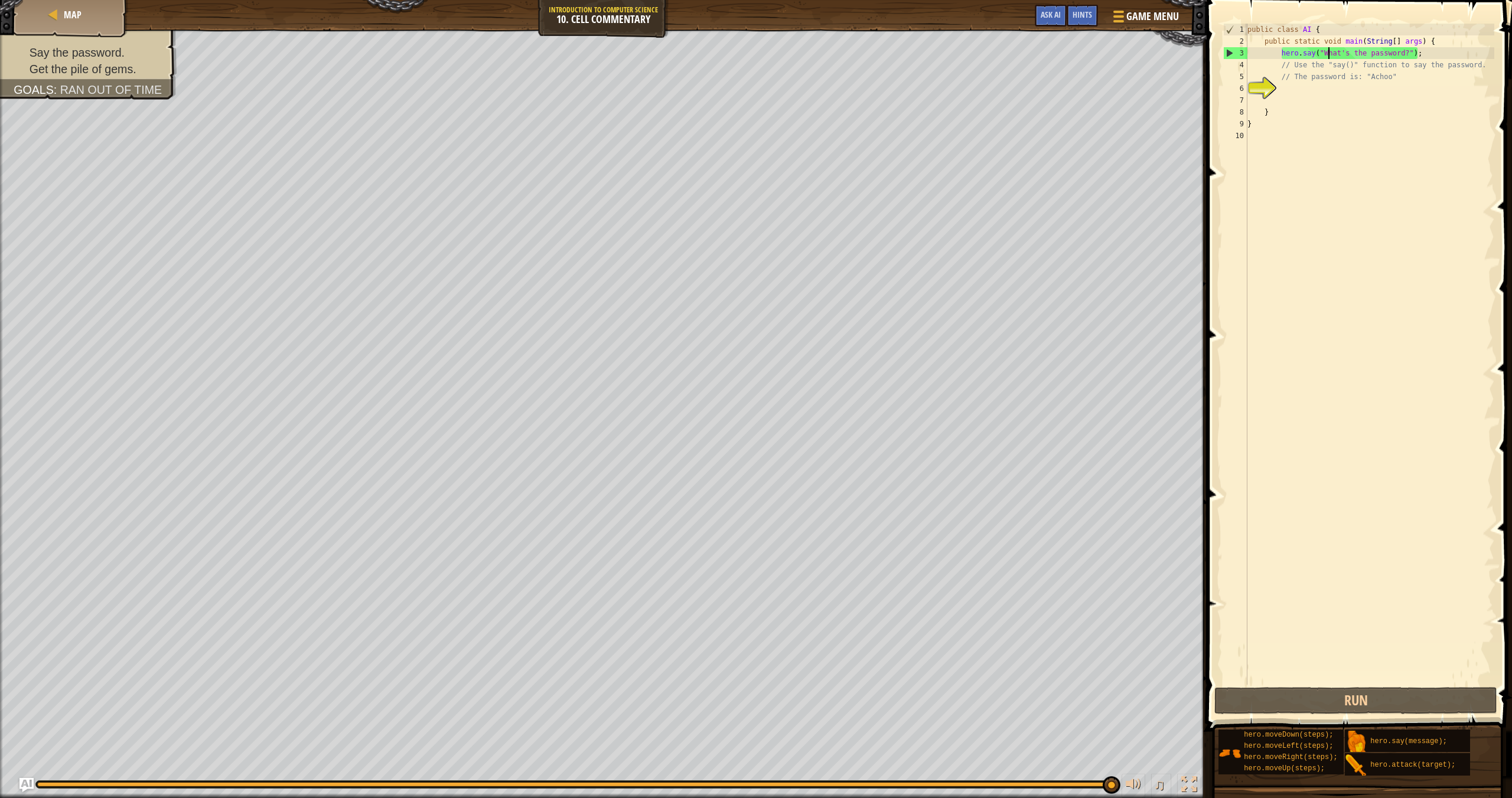
click at [1022, 53] on div "public class AI { public static void main ( String [ ] args ) { hero . say ( "W…" at bounding box center [1369, 366] width 249 height 685
click at [1022, 54] on div "public class AI { public static void main ( String [ ] args ) { hero . say ( "W…" at bounding box center [1369, 366] width 249 height 685
type textarea "hero.say("Achoo");"
click at [1022, 696] on button "Run" at bounding box center [1355, 701] width 283 height 27
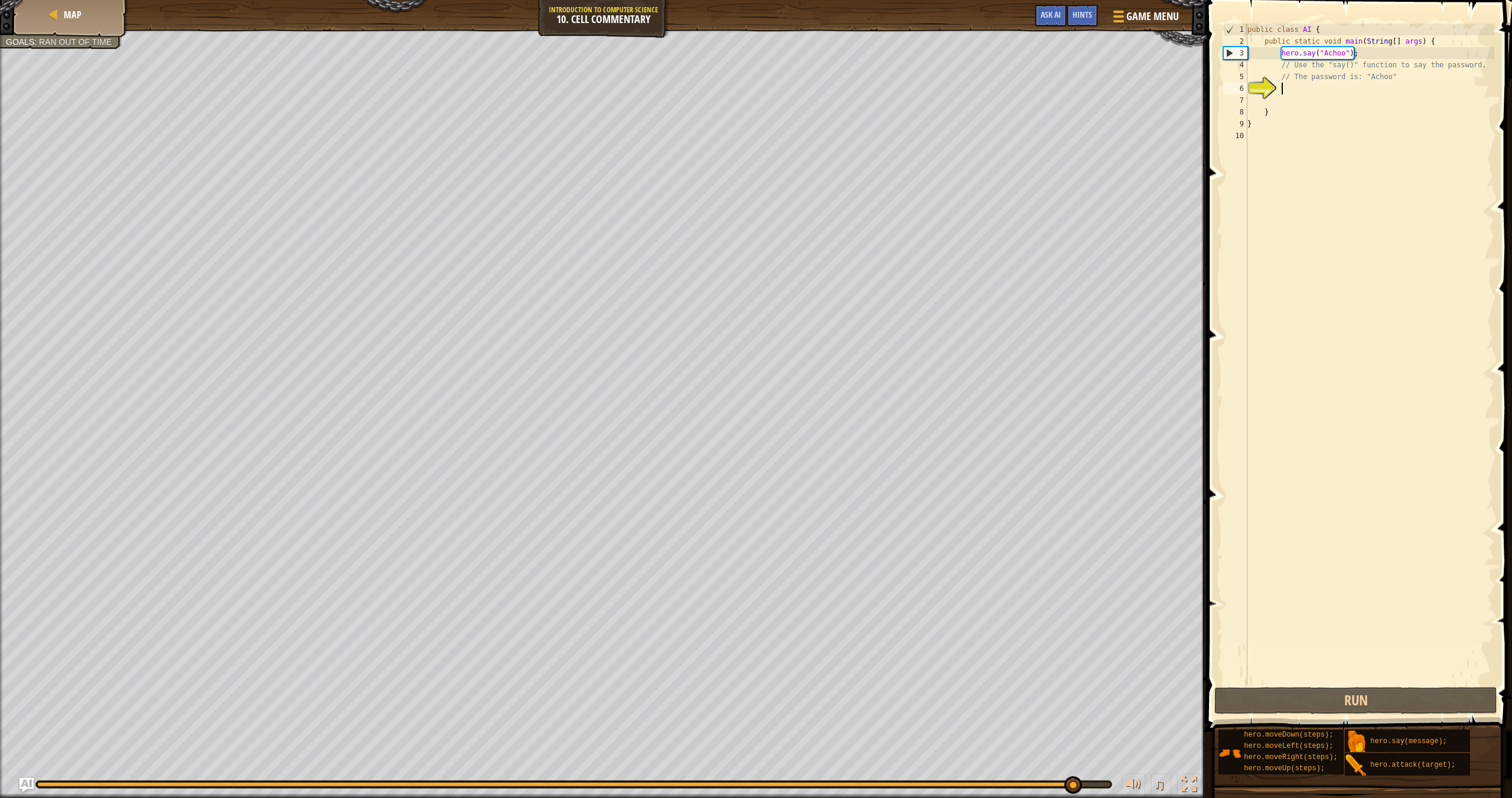
click at [1022, 91] on div "public class AI { public static void main ( String [ ] args ) { hero . say ( "A…" at bounding box center [1369, 366] width 249 height 685
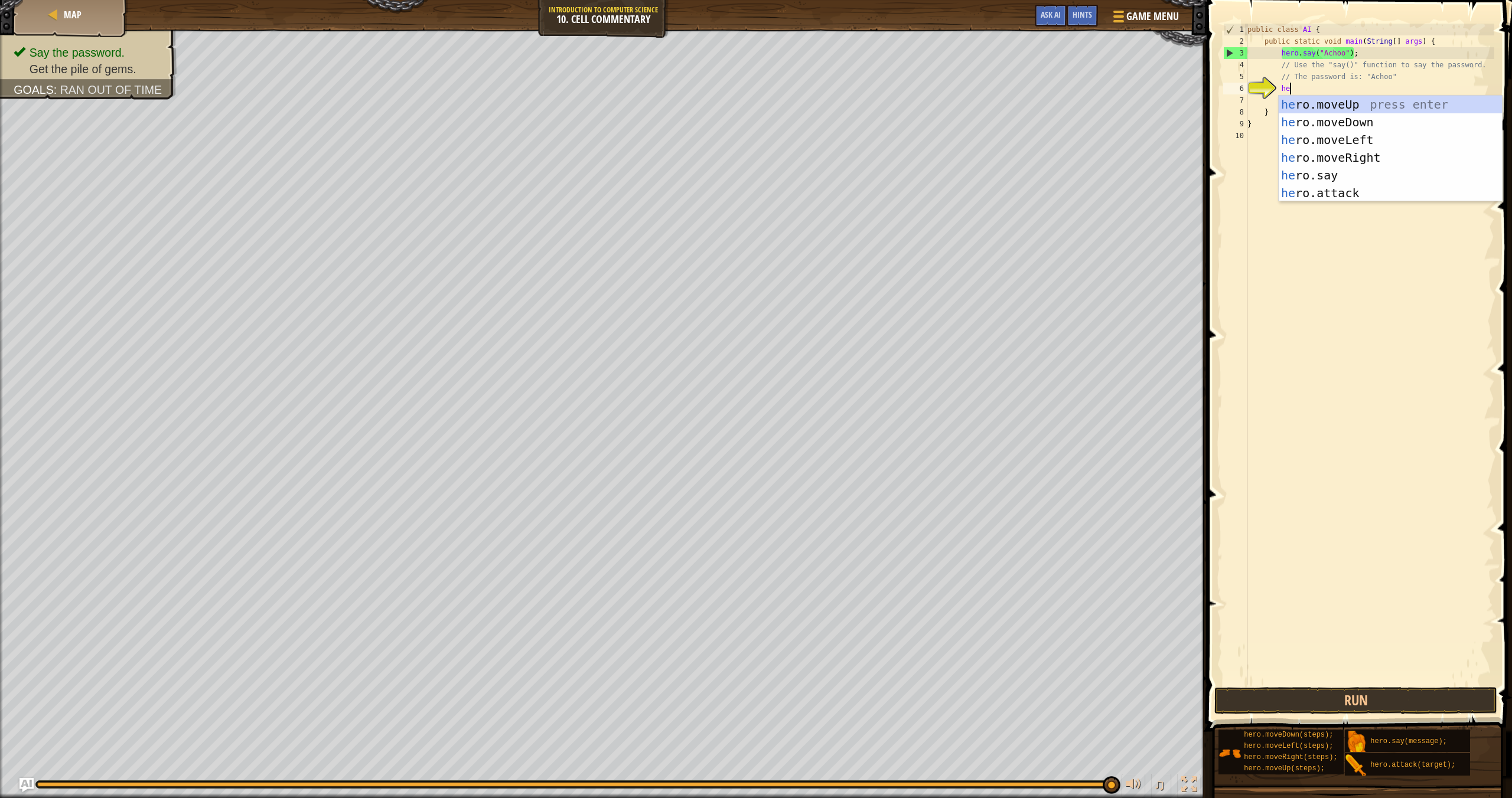
scroll to position [6, 3]
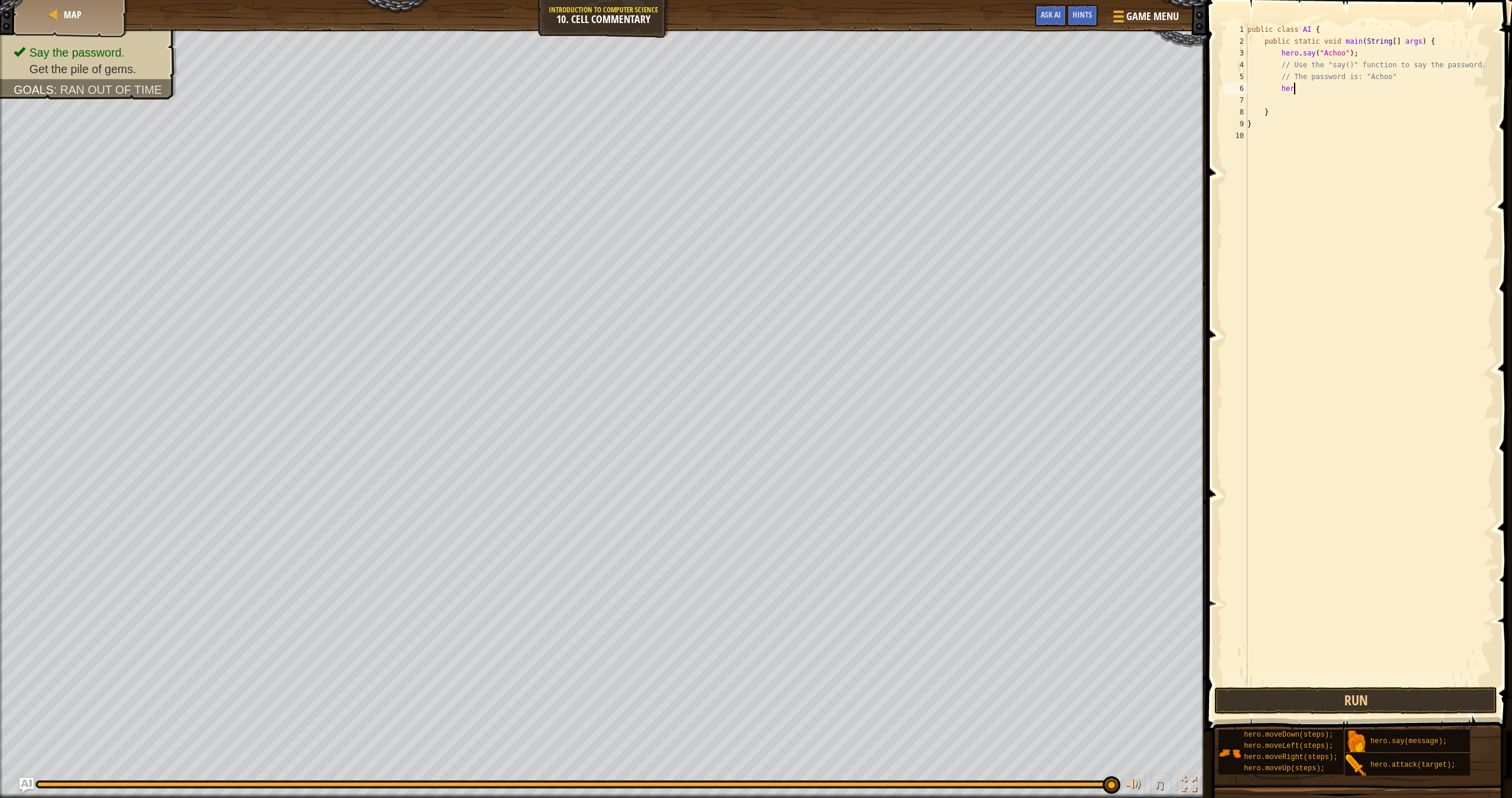
type textarea "hero"
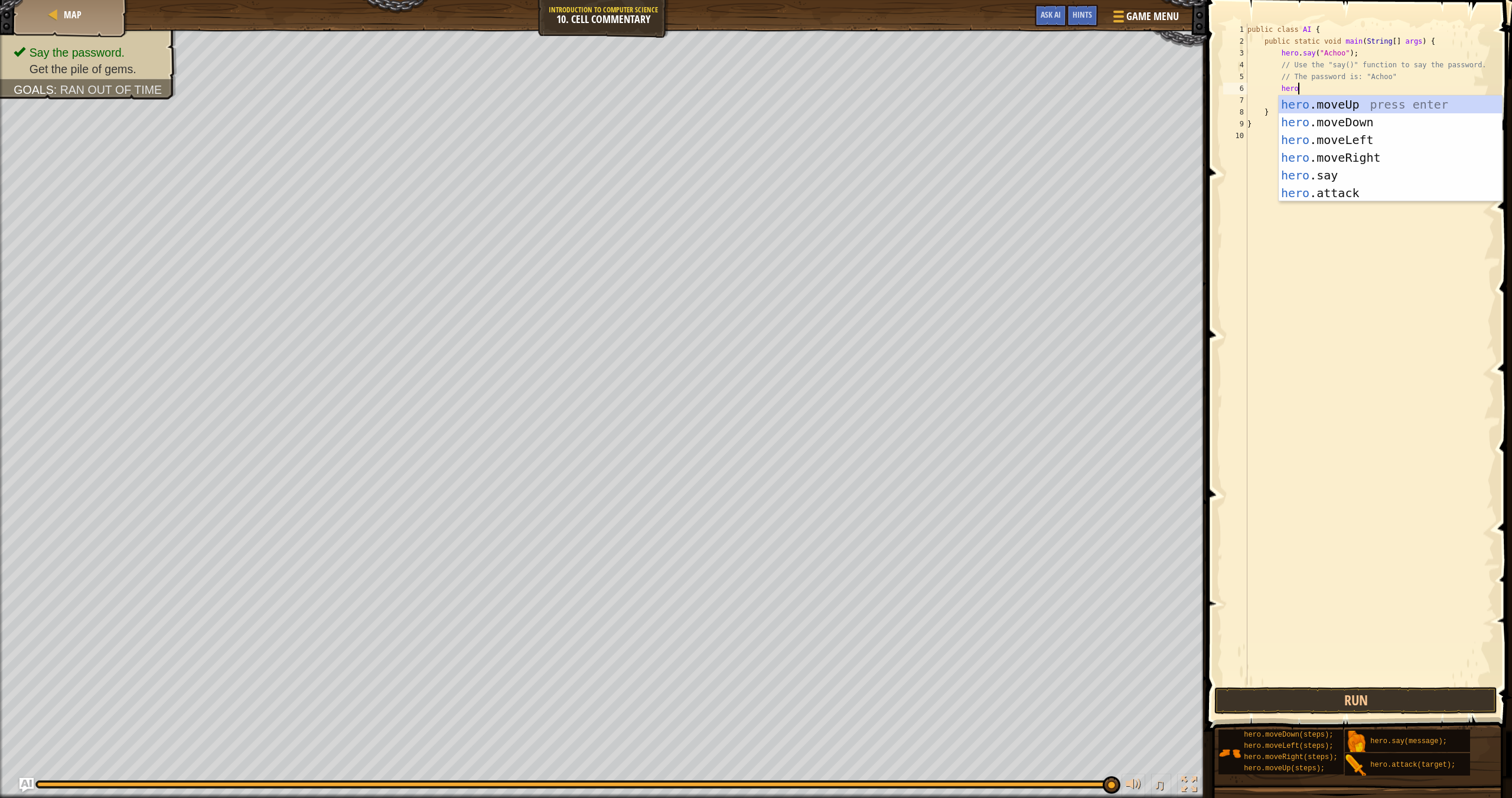
scroll to position [6, 3]
click at [1022, 101] on div "hero .moveUp press enter hero .moveDown press enter hero .moveLeft press enter …" at bounding box center [1390, 166] width 223 height 142
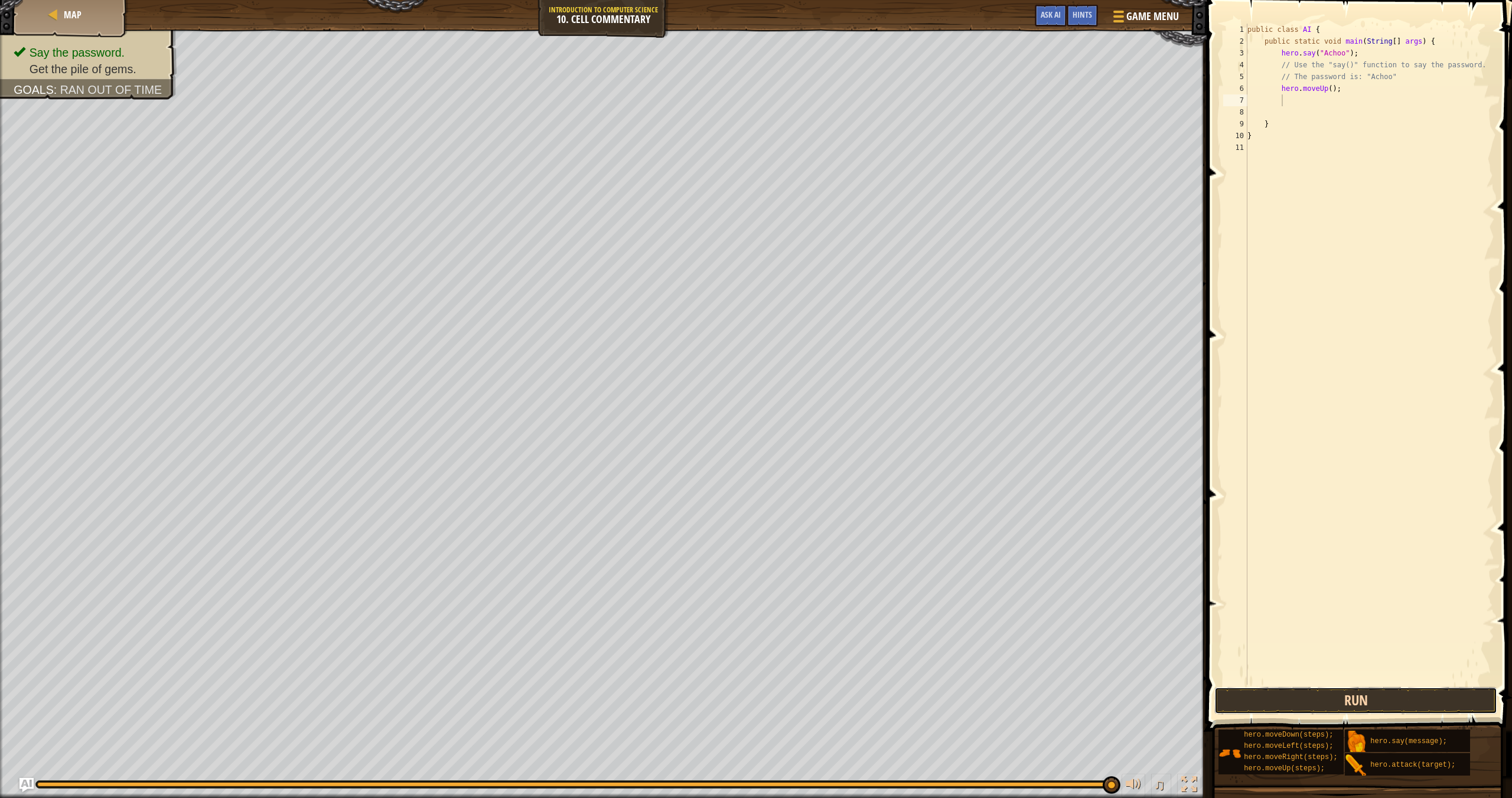
click at [1022, 696] on button "Run" at bounding box center [1355, 701] width 283 height 27
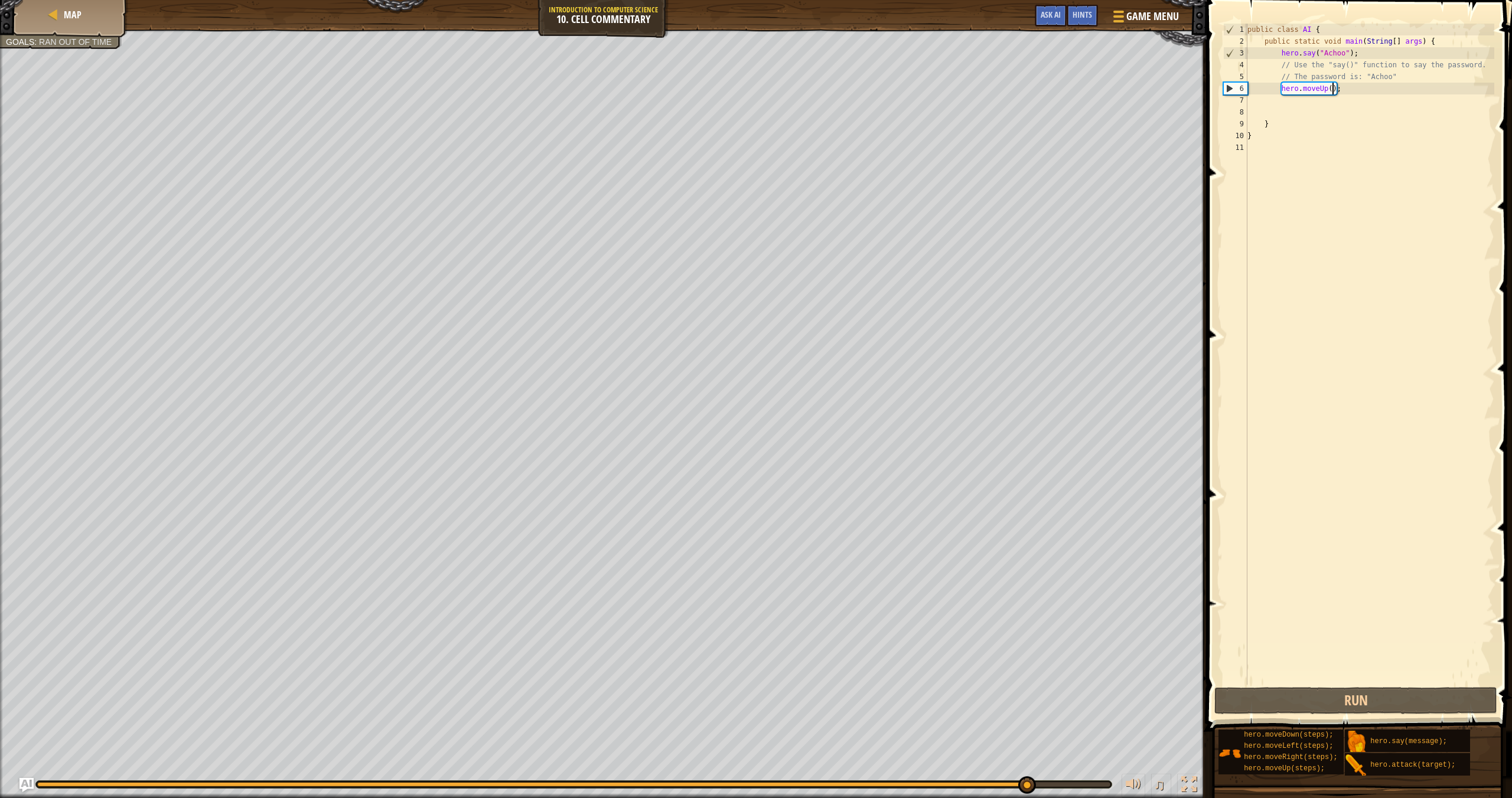
click at [1022, 91] on div "public class AI { public static void main ( String [ ] args ) { hero . say ( "A…" at bounding box center [1369, 366] width 249 height 685
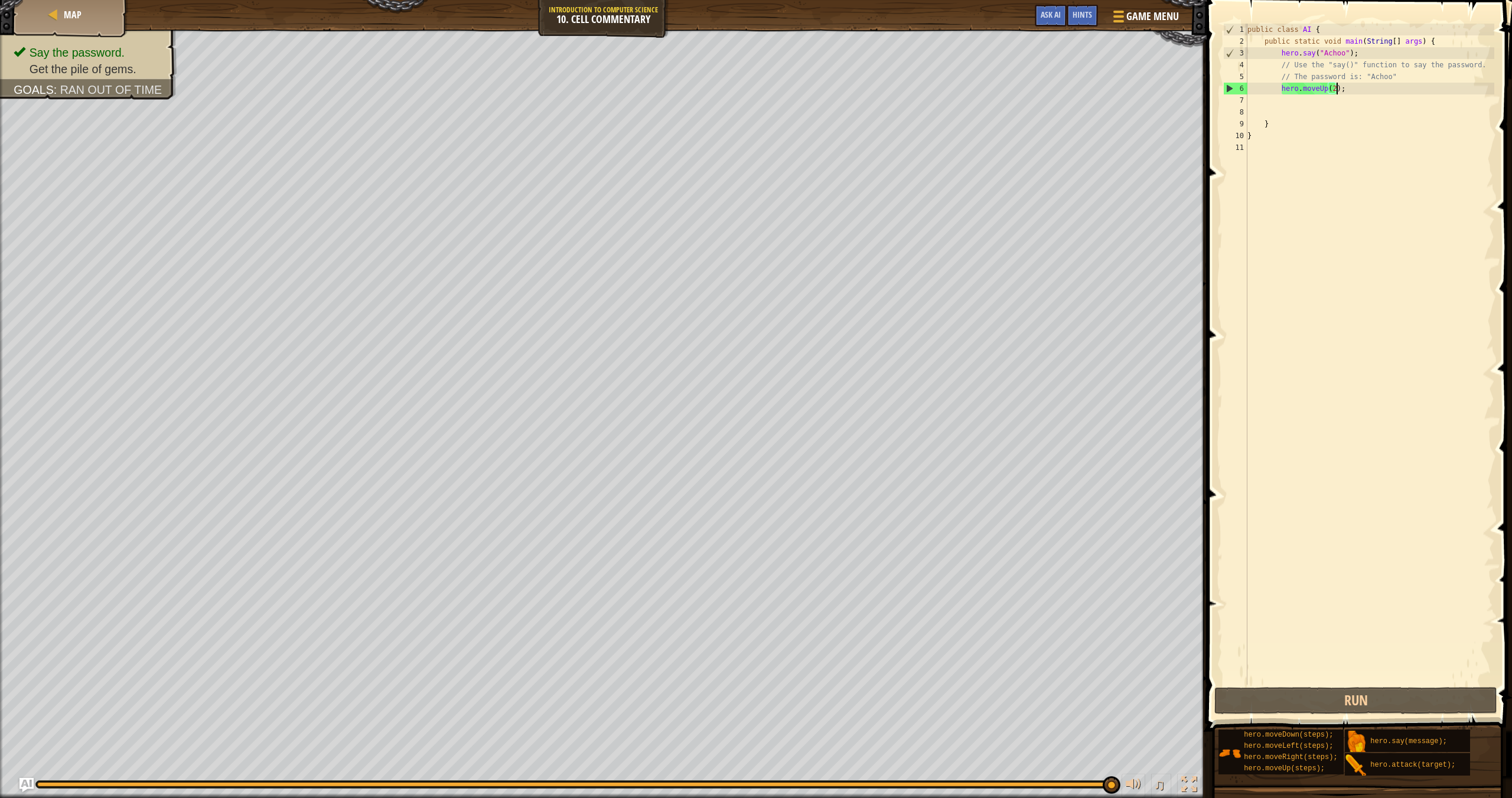
scroll to position [6, 7]
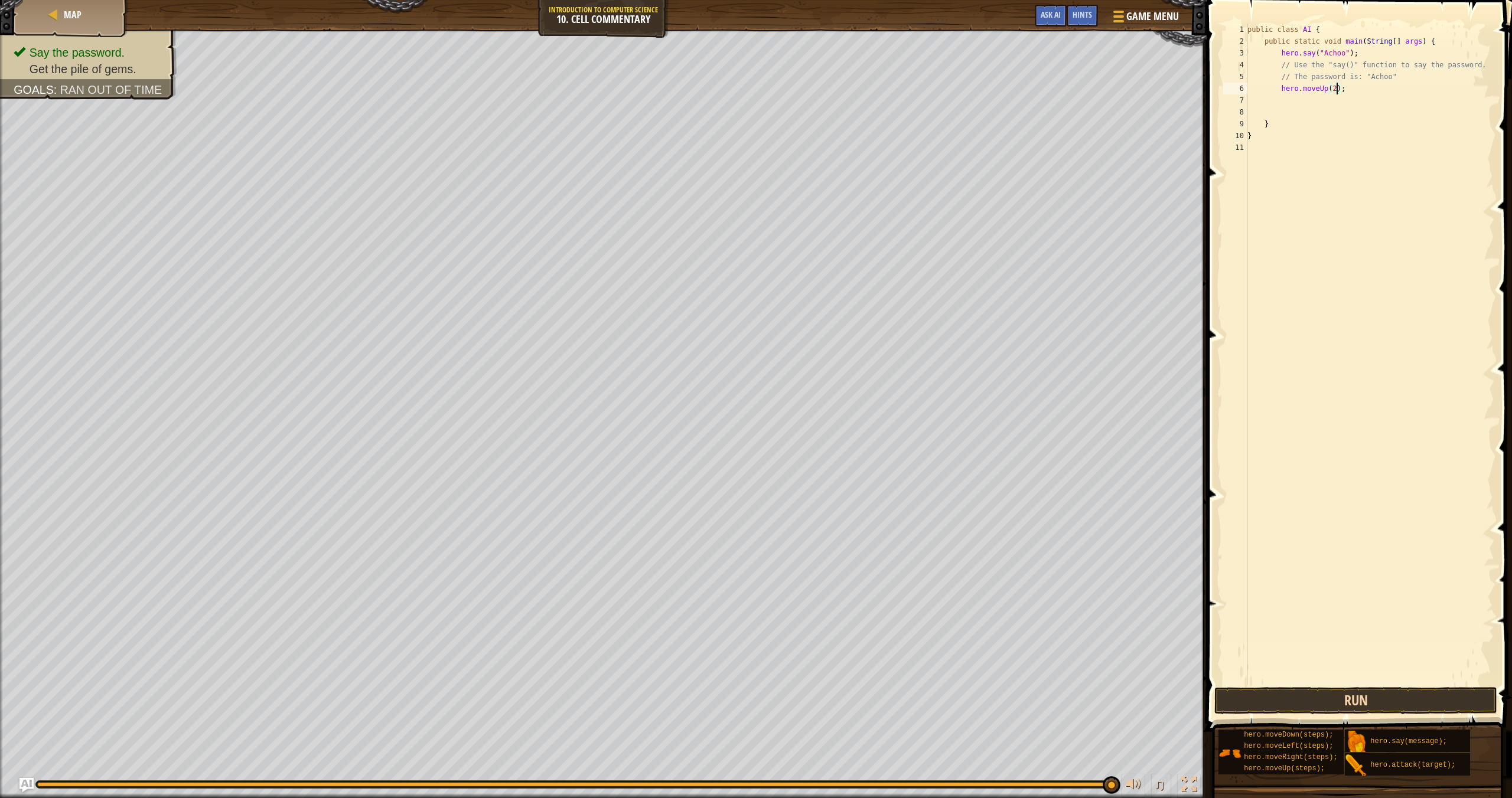
type textarea "hero.moveUp(2);"
click at [1022, 696] on button "Run" at bounding box center [1355, 701] width 283 height 27
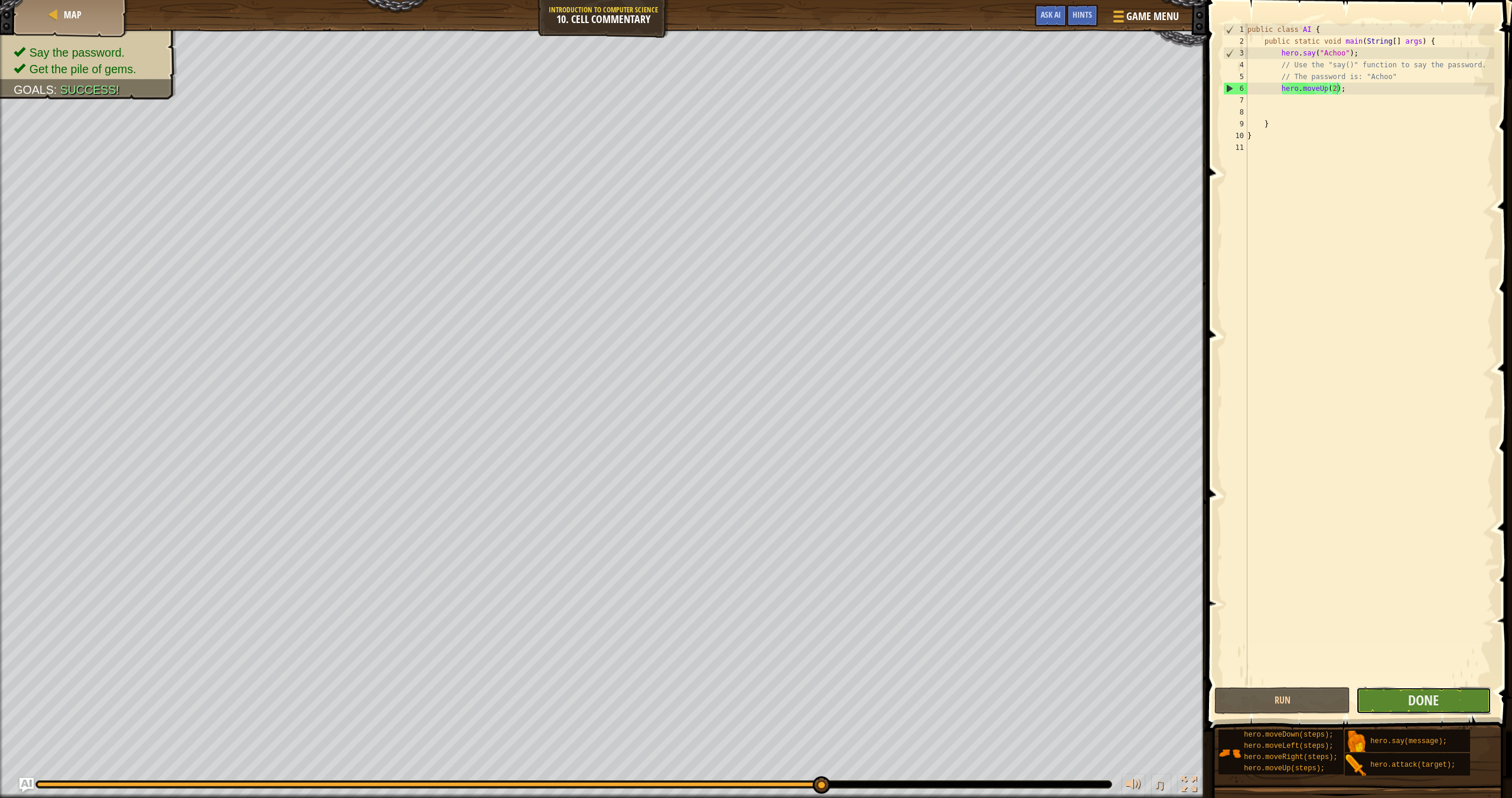
click at [1022, 696] on button "Done" at bounding box center [1423, 701] width 136 height 27
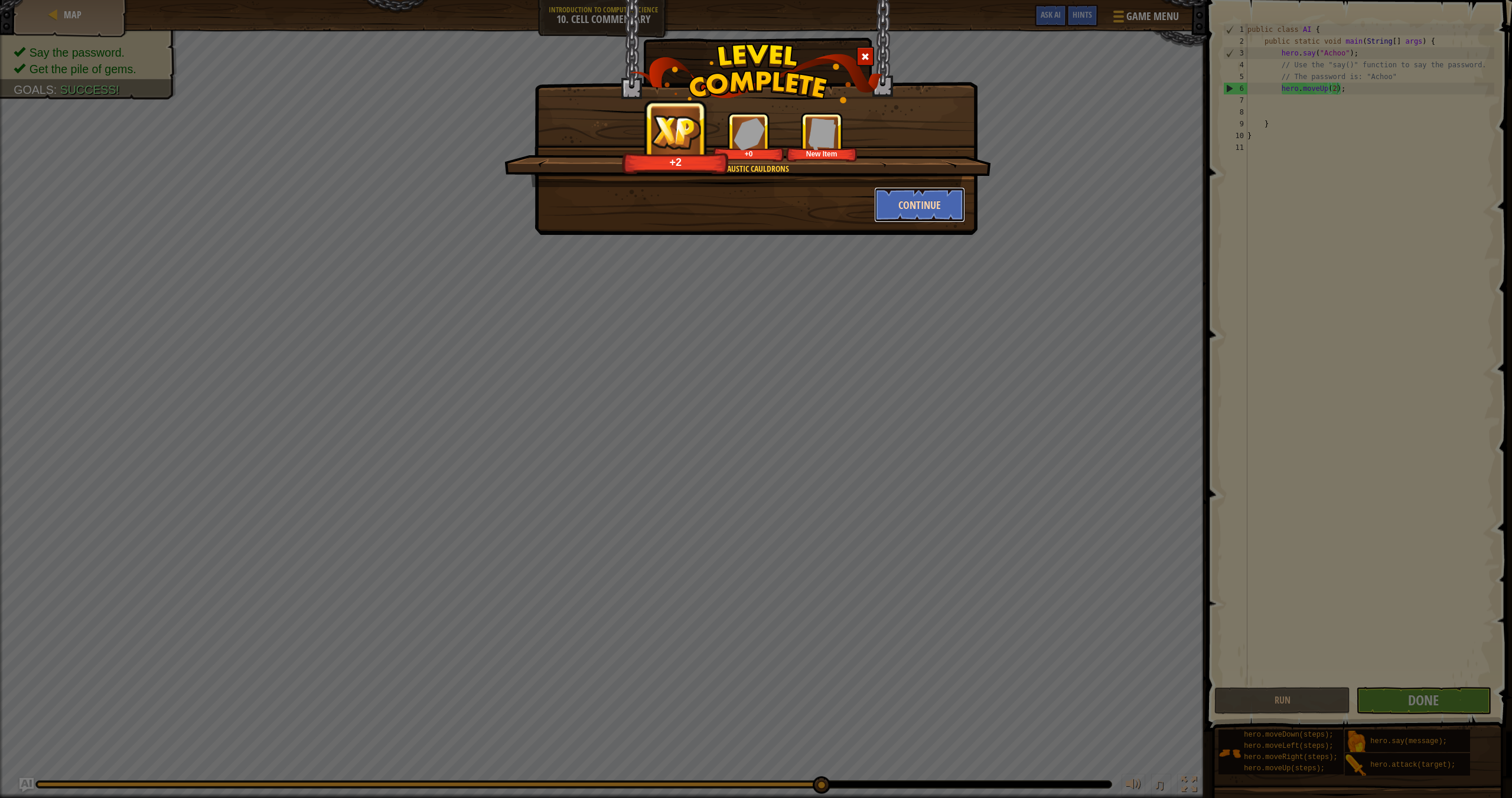
click at [949, 203] on button "Continue" at bounding box center [919, 204] width 91 height 36
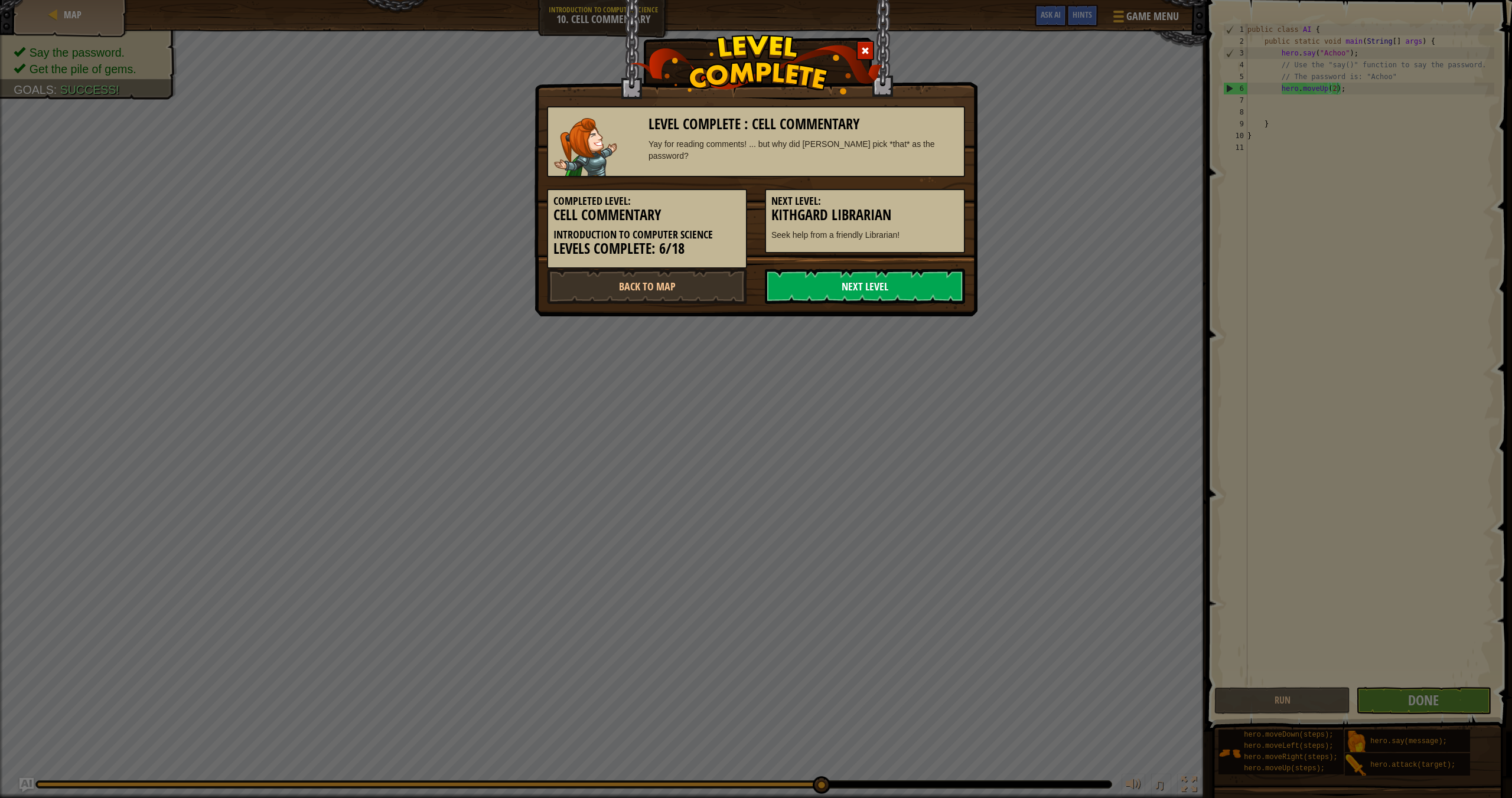
click at [878, 286] on link "Next Level" at bounding box center [865, 286] width 200 height 36
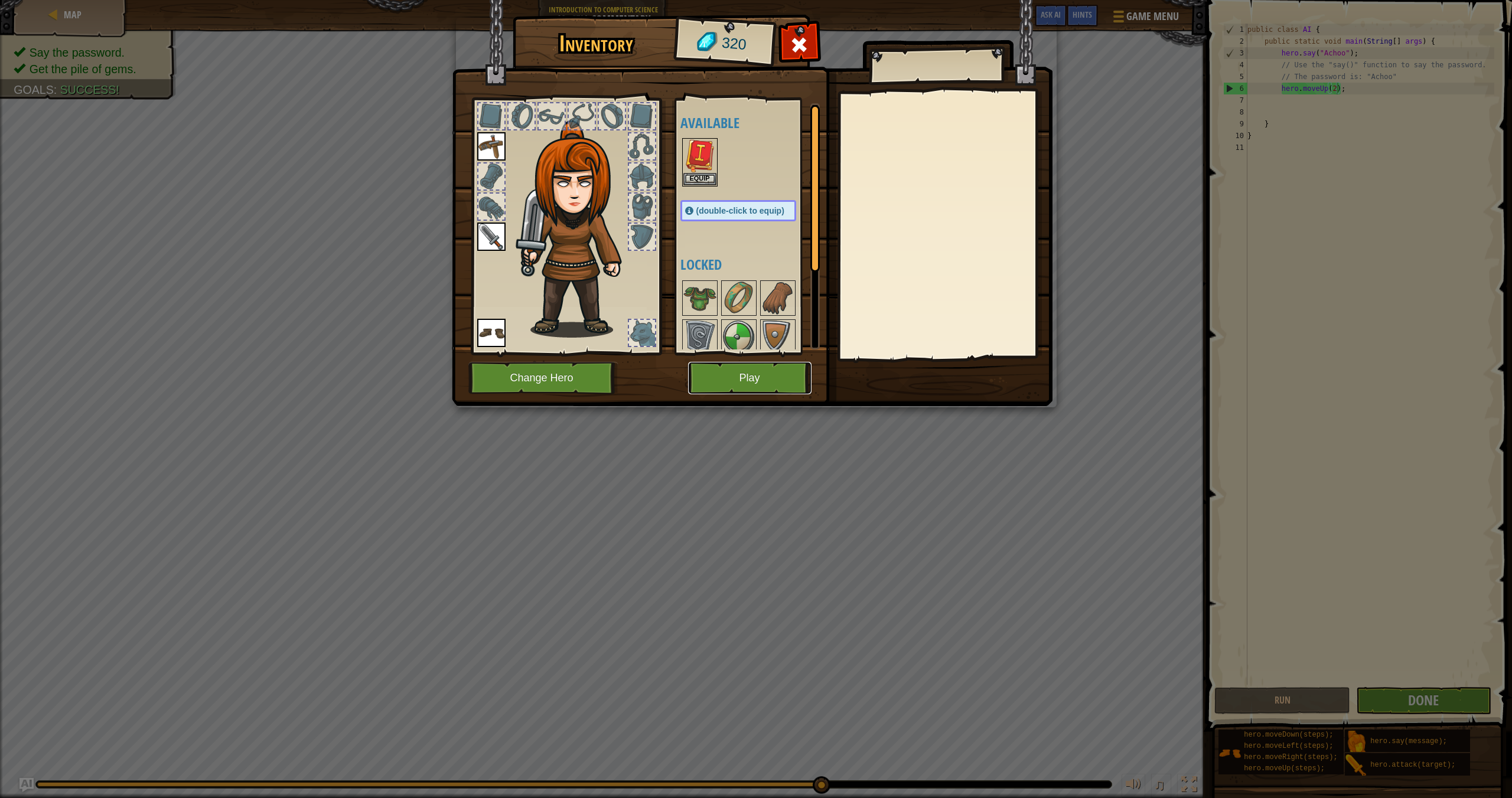
click at [750, 381] on button "Play" at bounding box center [750, 378] width 124 height 32
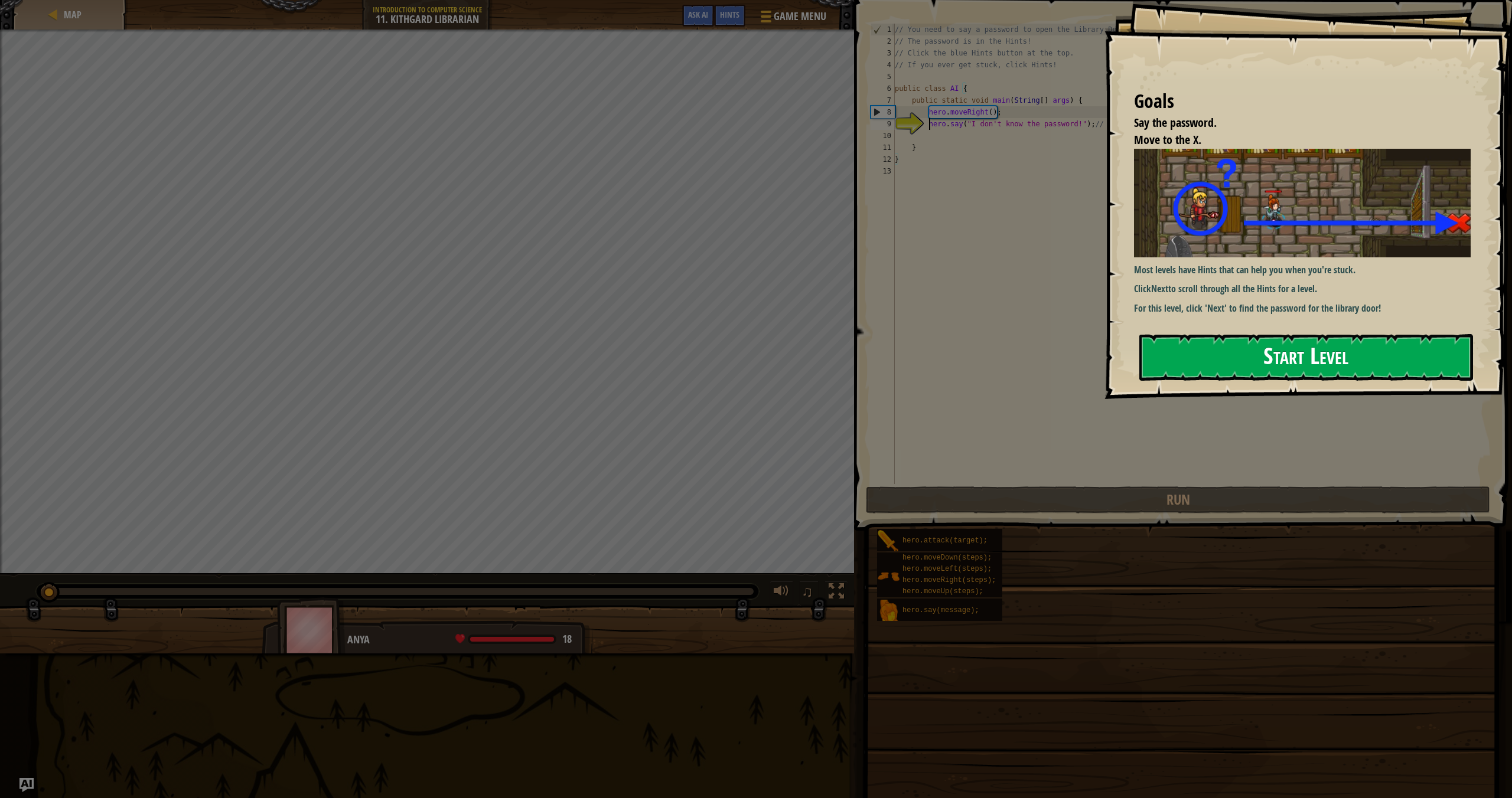
click at [1022, 358] on button "Start Level" at bounding box center [1305, 357] width 334 height 47
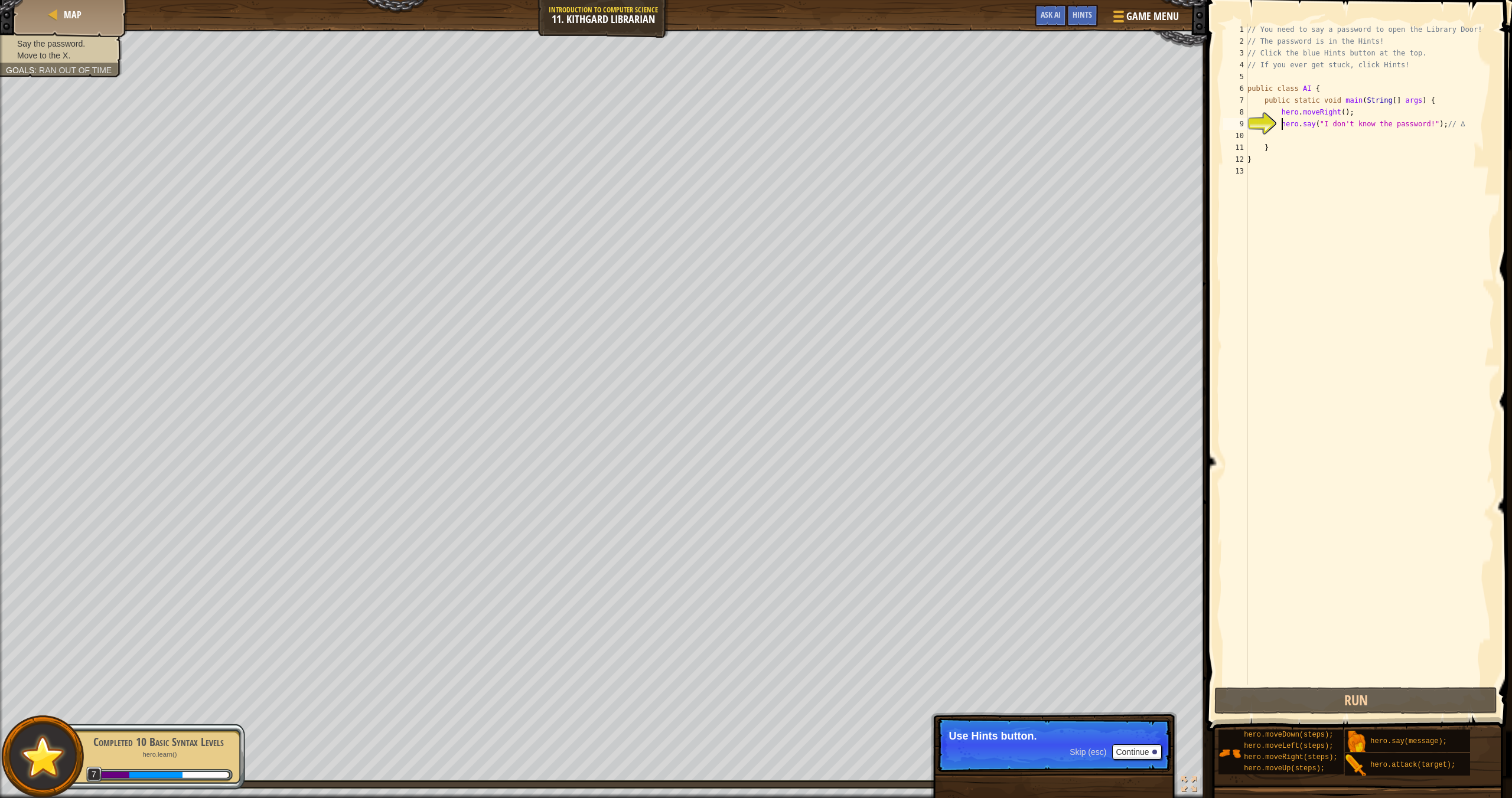
click at [1022, 127] on div "// You need to say a password to open the Library Door! // The password is in t…" at bounding box center [1369, 366] width 249 height 685
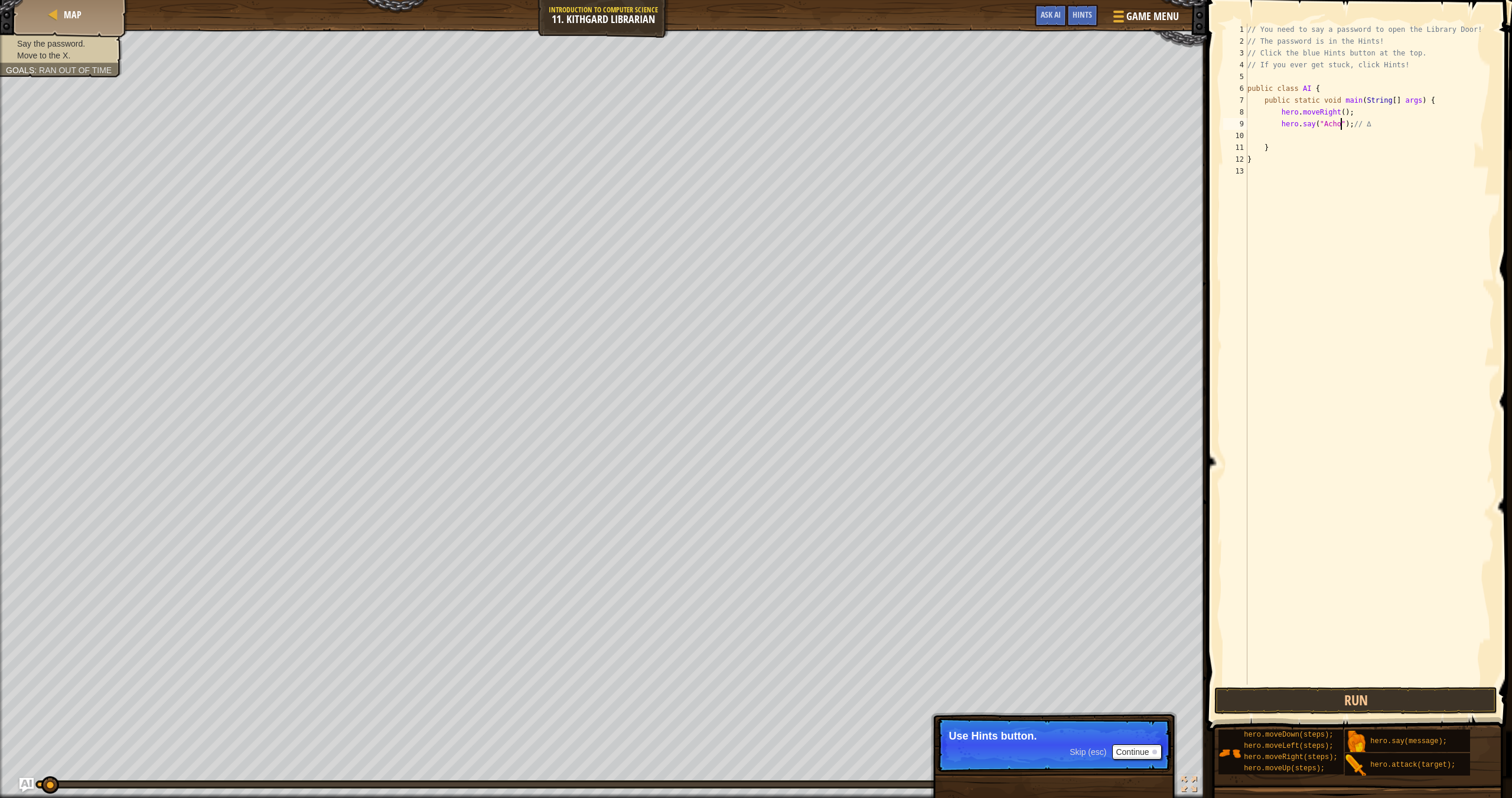
scroll to position [6, 8]
type textarea "hero.say("Achoo"); // ∆"
click at [1022, 135] on div "// You need to say a password to open the Library Door! // The password is in t…" at bounding box center [1369, 366] width 249 height 685
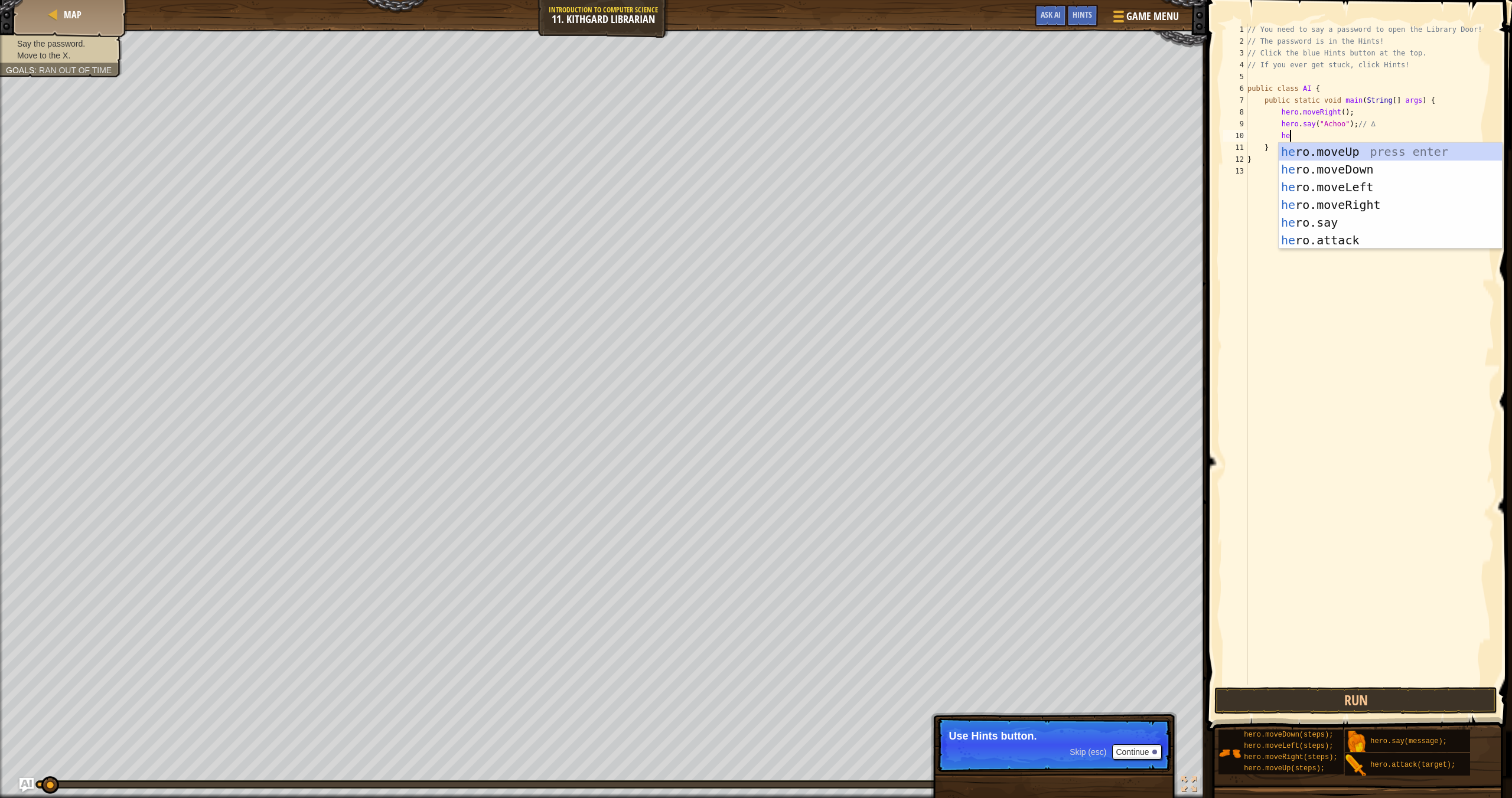
type textarea "her"
drag, startPoint x: 1375, startPoint y: 211, endPoint x: 1294, endPoint y: 240, distance: 86.0
click at [1022, 211] on div "her o.moveUp press enter her o.moveDown press enter her o.moveLeft press enter …" at bounding box center [1390, 213] width 223 height 142
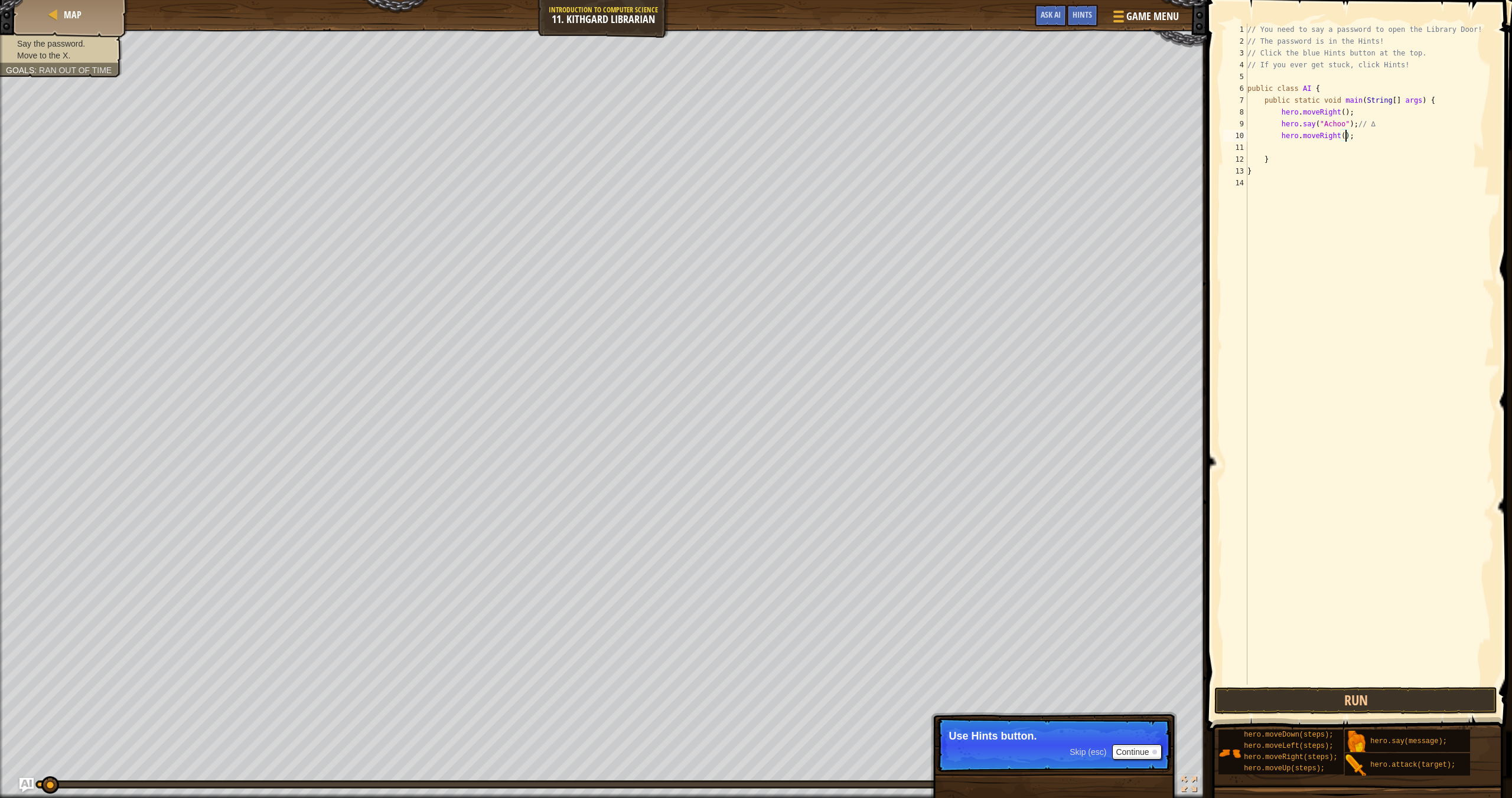
click at [1022, 136] on div "// You need to say a password to open the Library Door! // The password is in t…" at bounding box center [1369, 366] width 249 height 685
type textarea "hero.moveRight(2);"
click at [1022, 696] on button "Run" at bounding box center [1355, 701] width 283 height 27
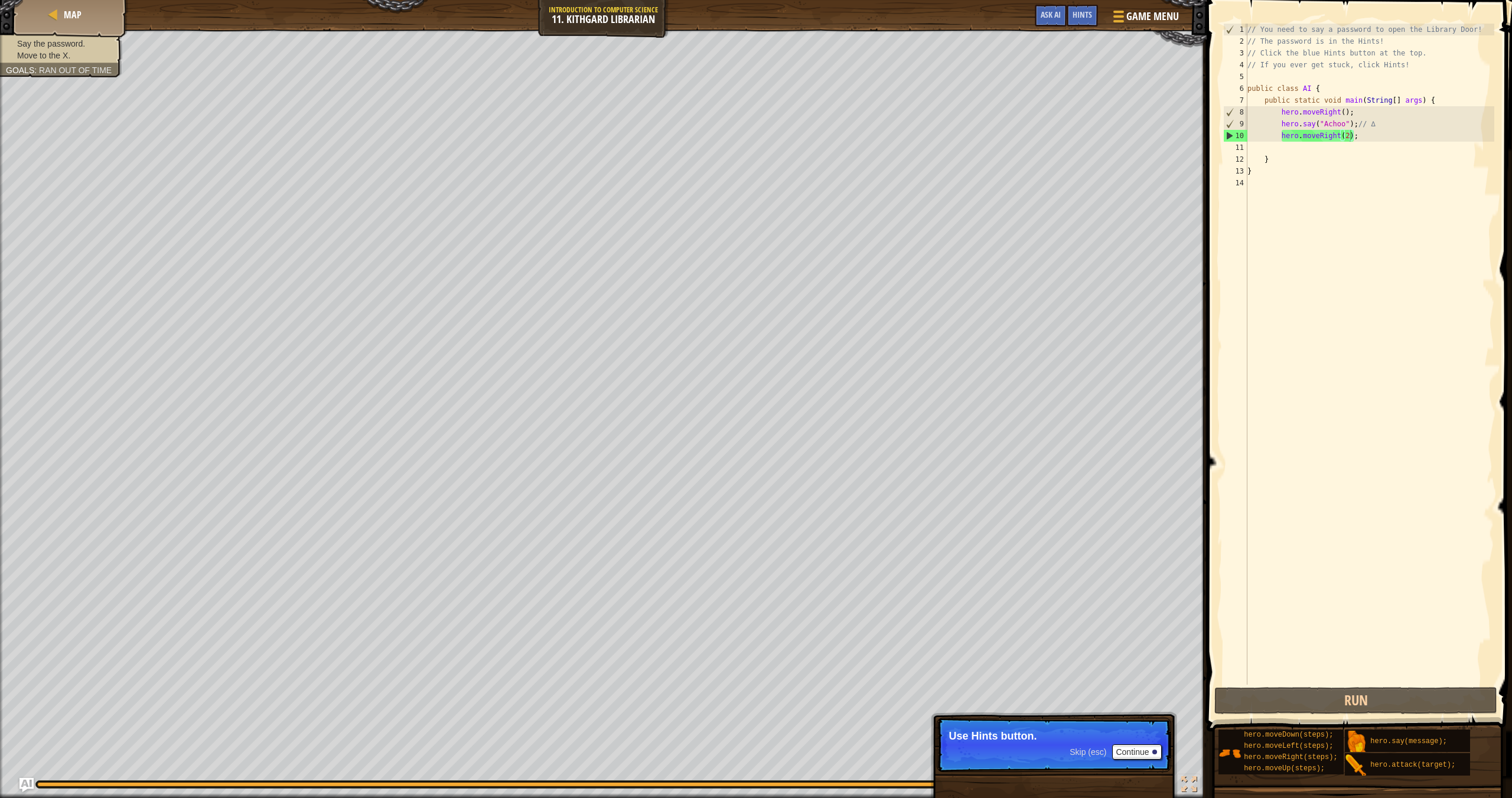
click at [71, 57] on li "Move to the X." at bounding box center [59, 55] width 108 height 12
click at [108, 14] on div "Map" at bounding box center [71, 14] width 94 height 29
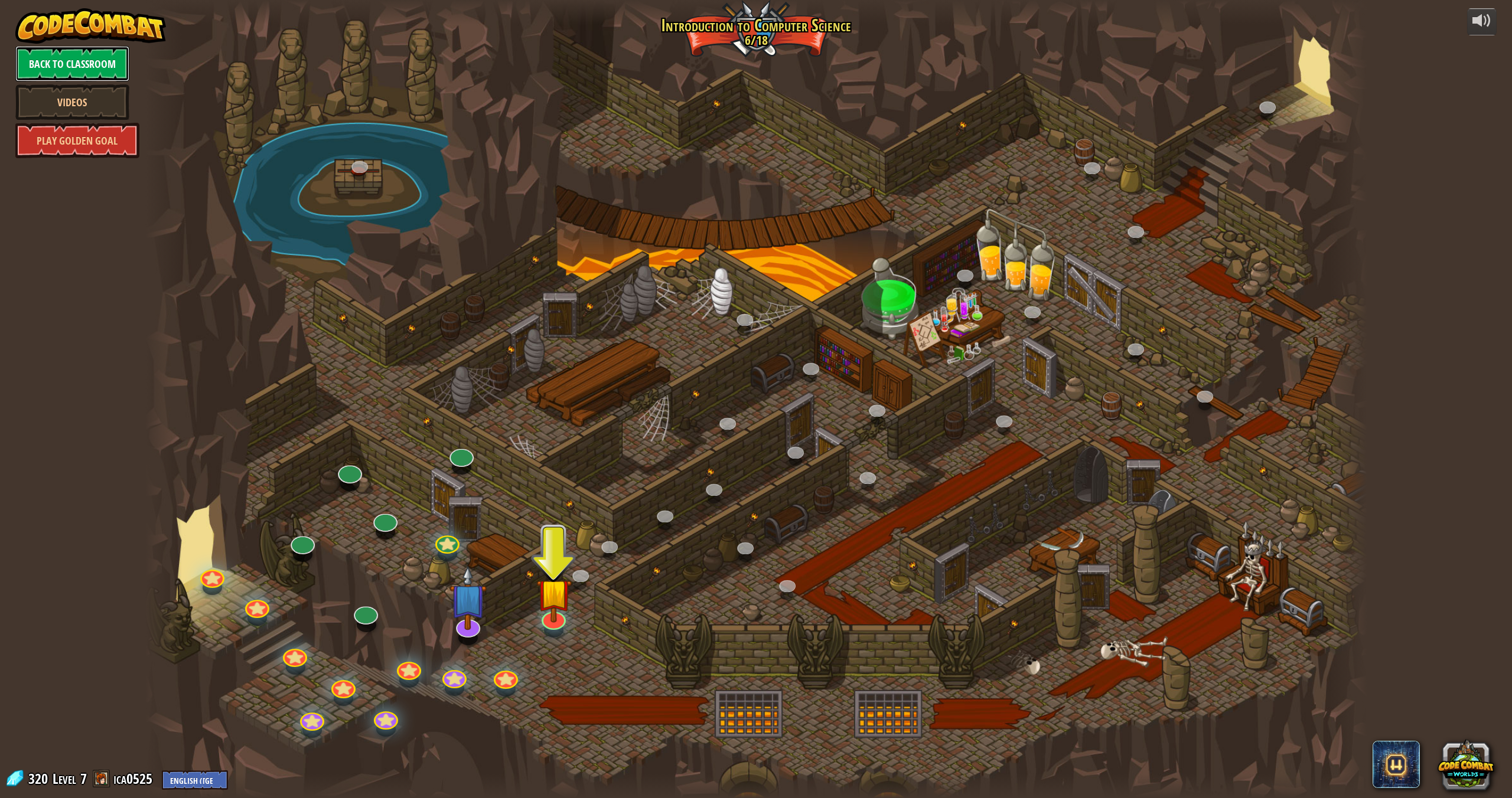
click at [57, 72] on link "Back to Classroom" at bounding box center [72, 63] width 114 height 36
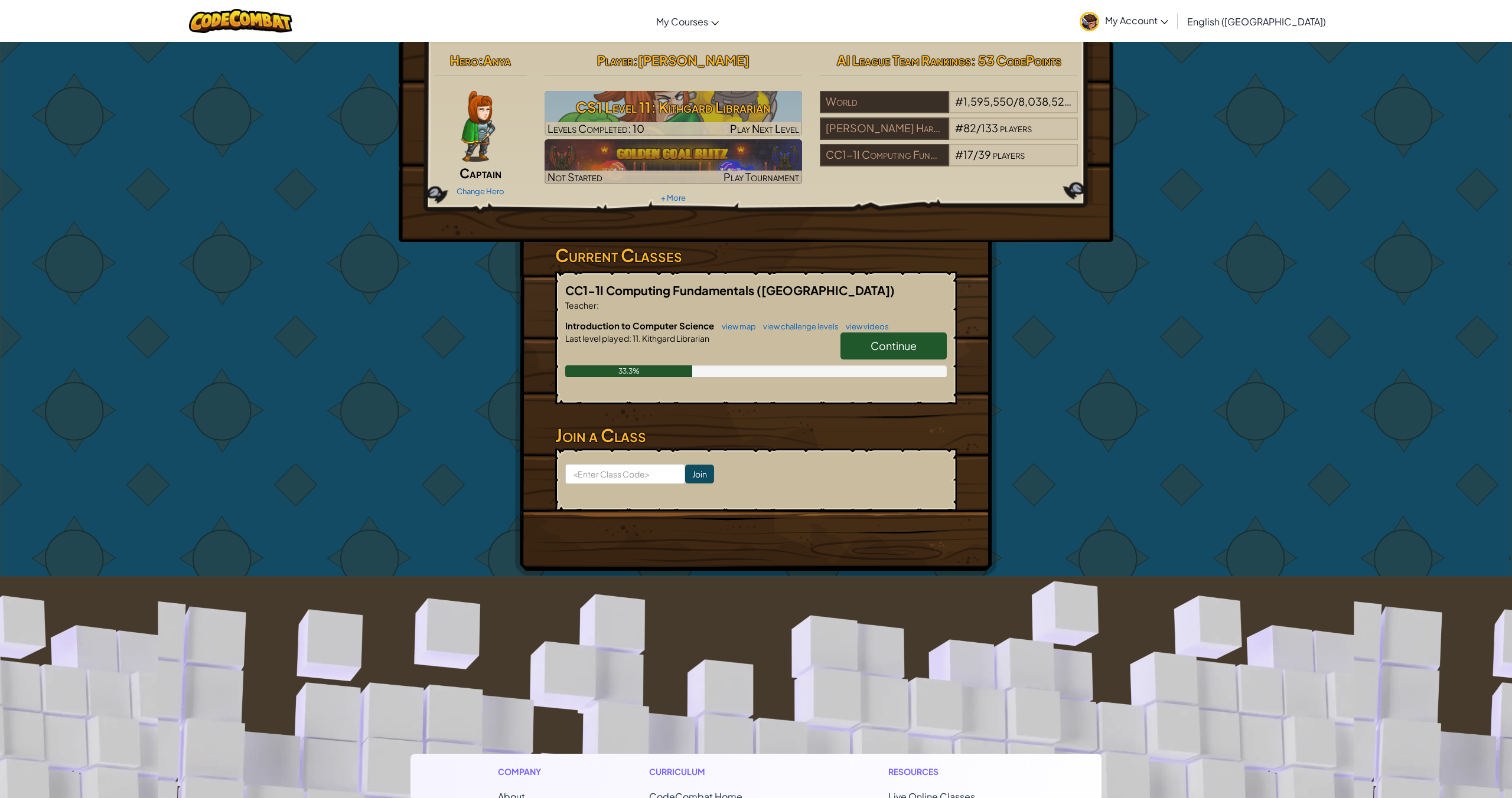
scroll to position [1, 0]
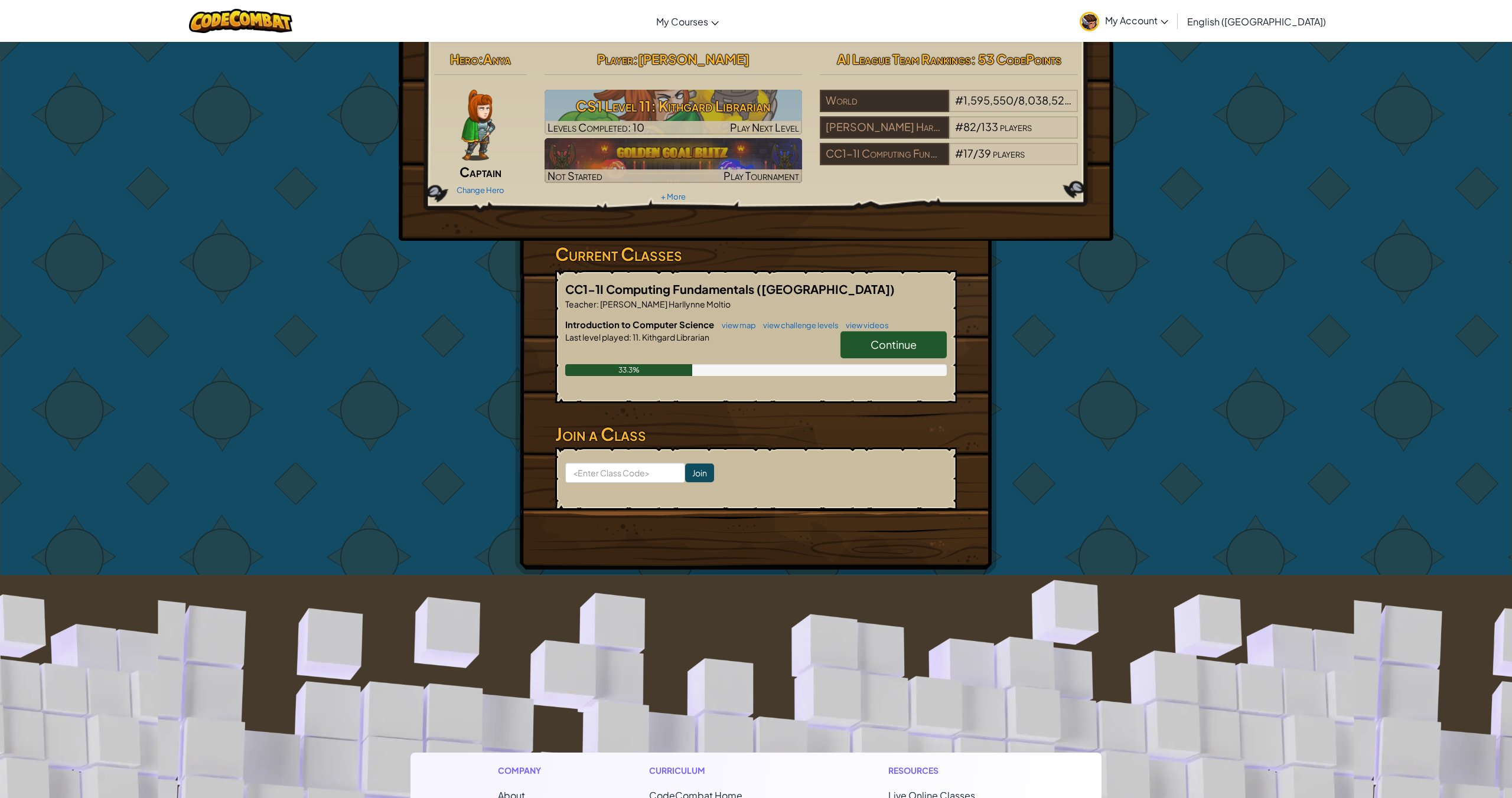
click at [879, 342] on span "Continue" at bounding box center [893, 344] width 46 height 13
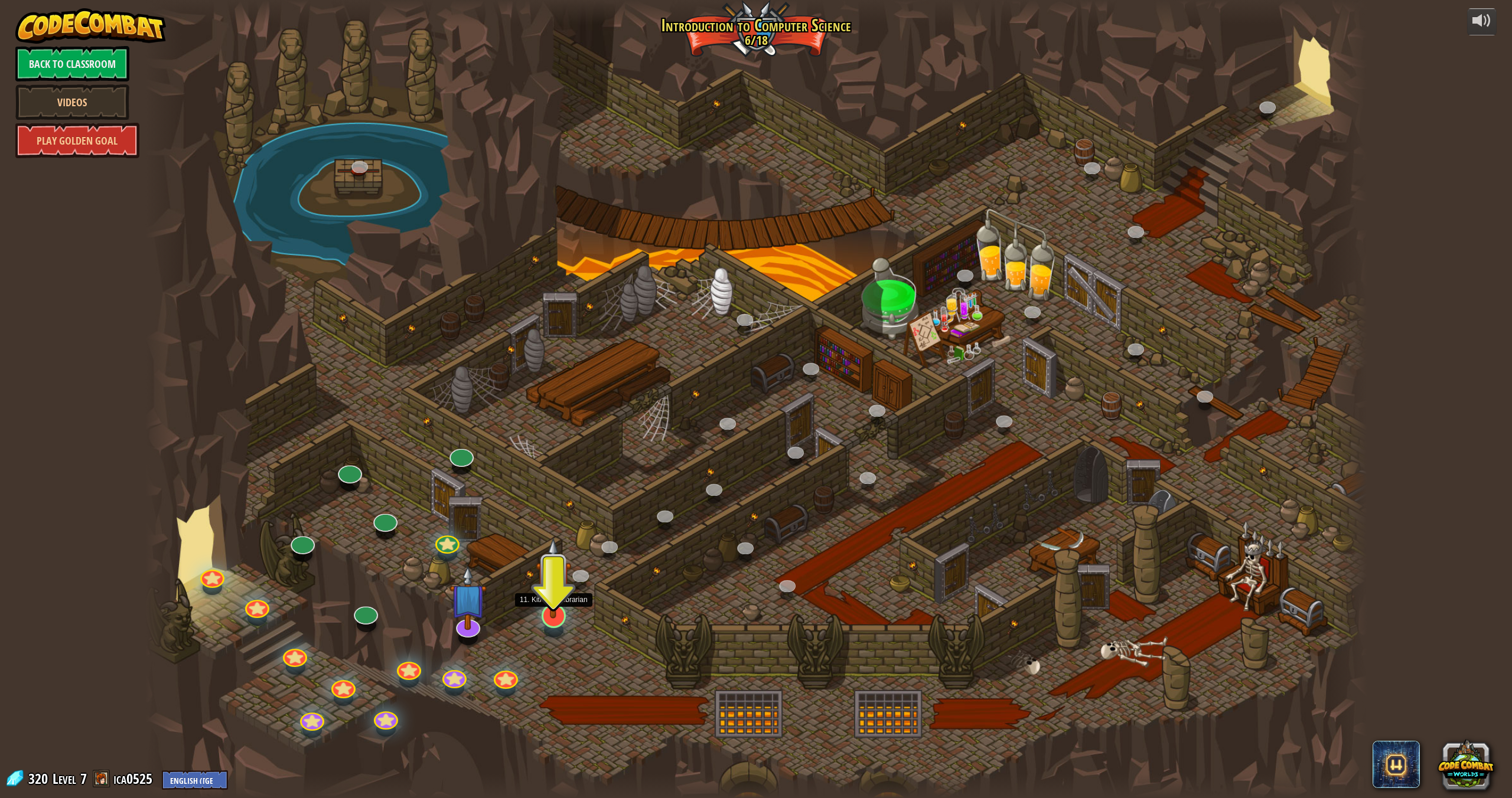
click at [559, 613] on img at bounding box center [553, 578] width 36 height 82
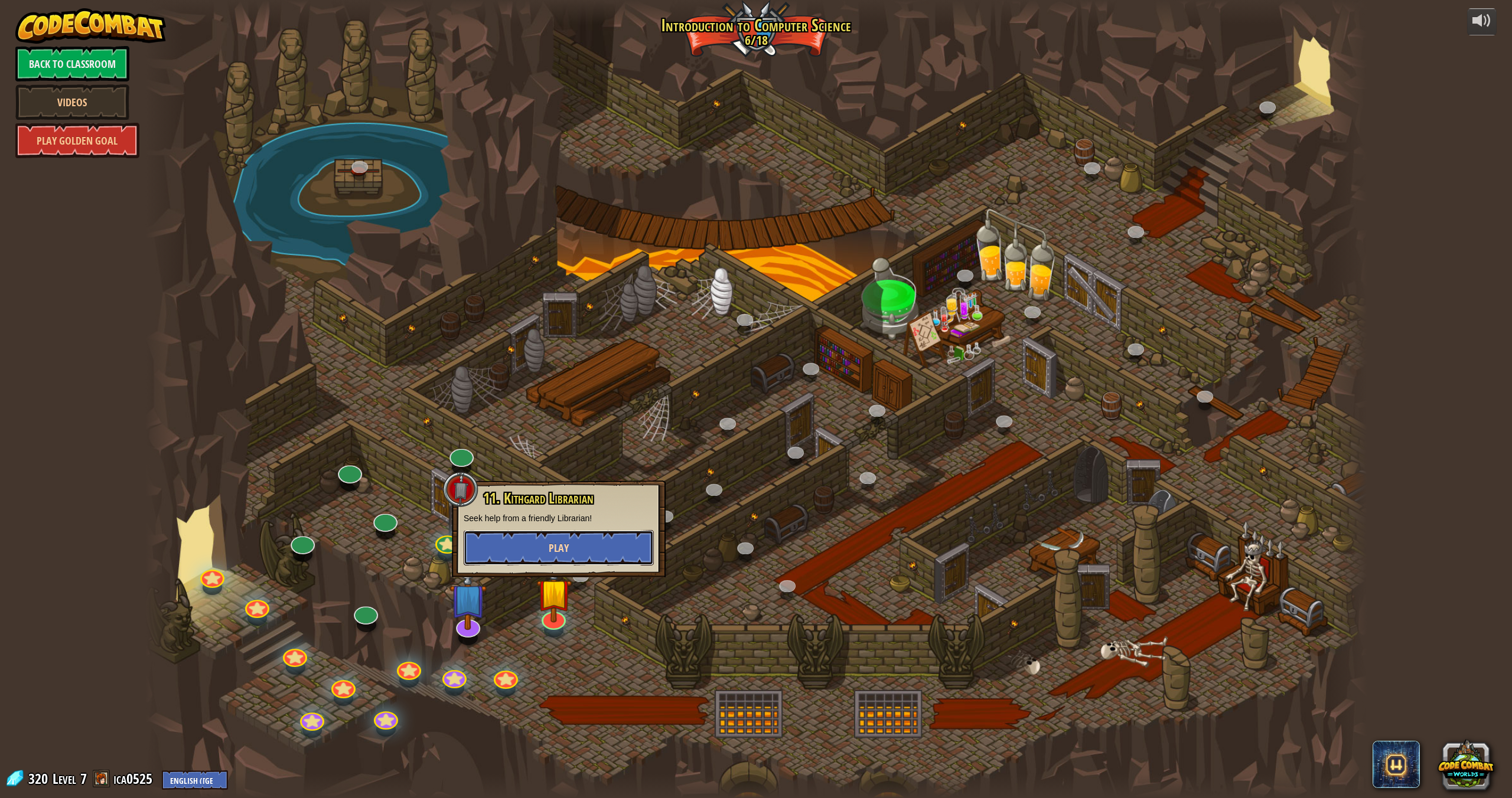
click at [529, 542] on button "Play" at bounding box center [559, 548] width 190 height 36
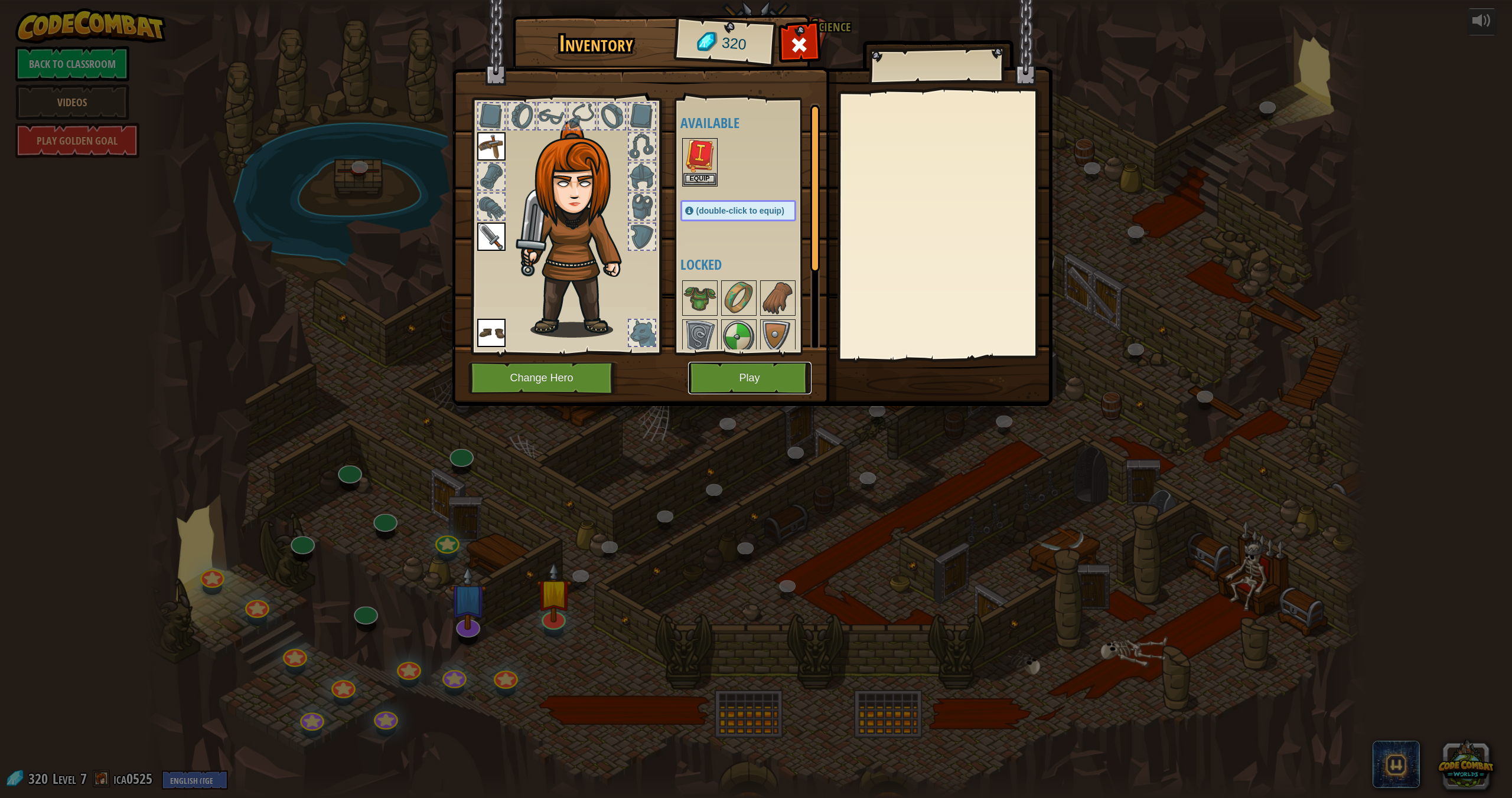
click at [751, 372] on button "Play" at bounding box center [750, 378] width 124 height 32
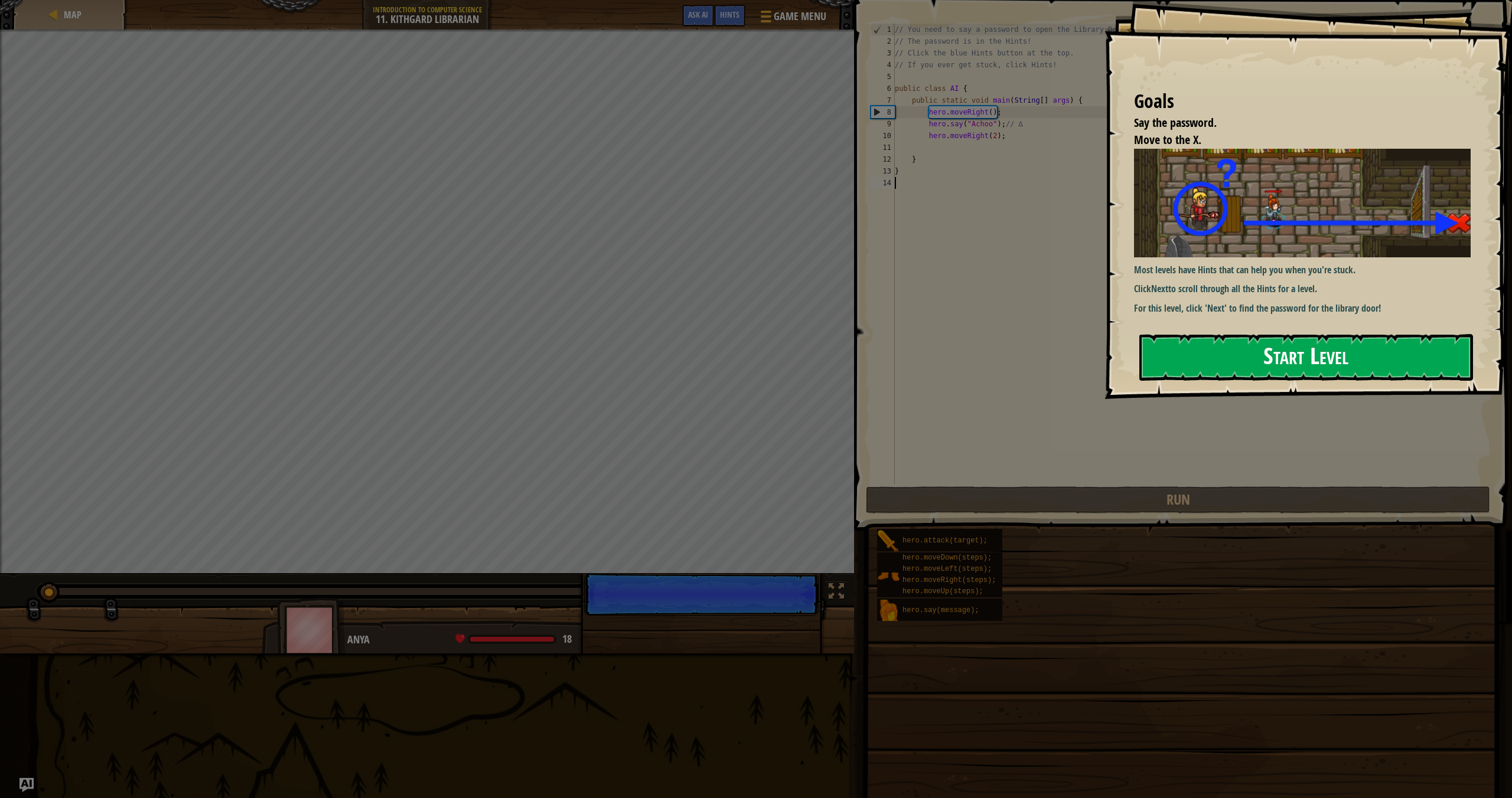
click at [1022, 351] on button "Start Level" at bounding box center [1305, 357] width 334 height 47
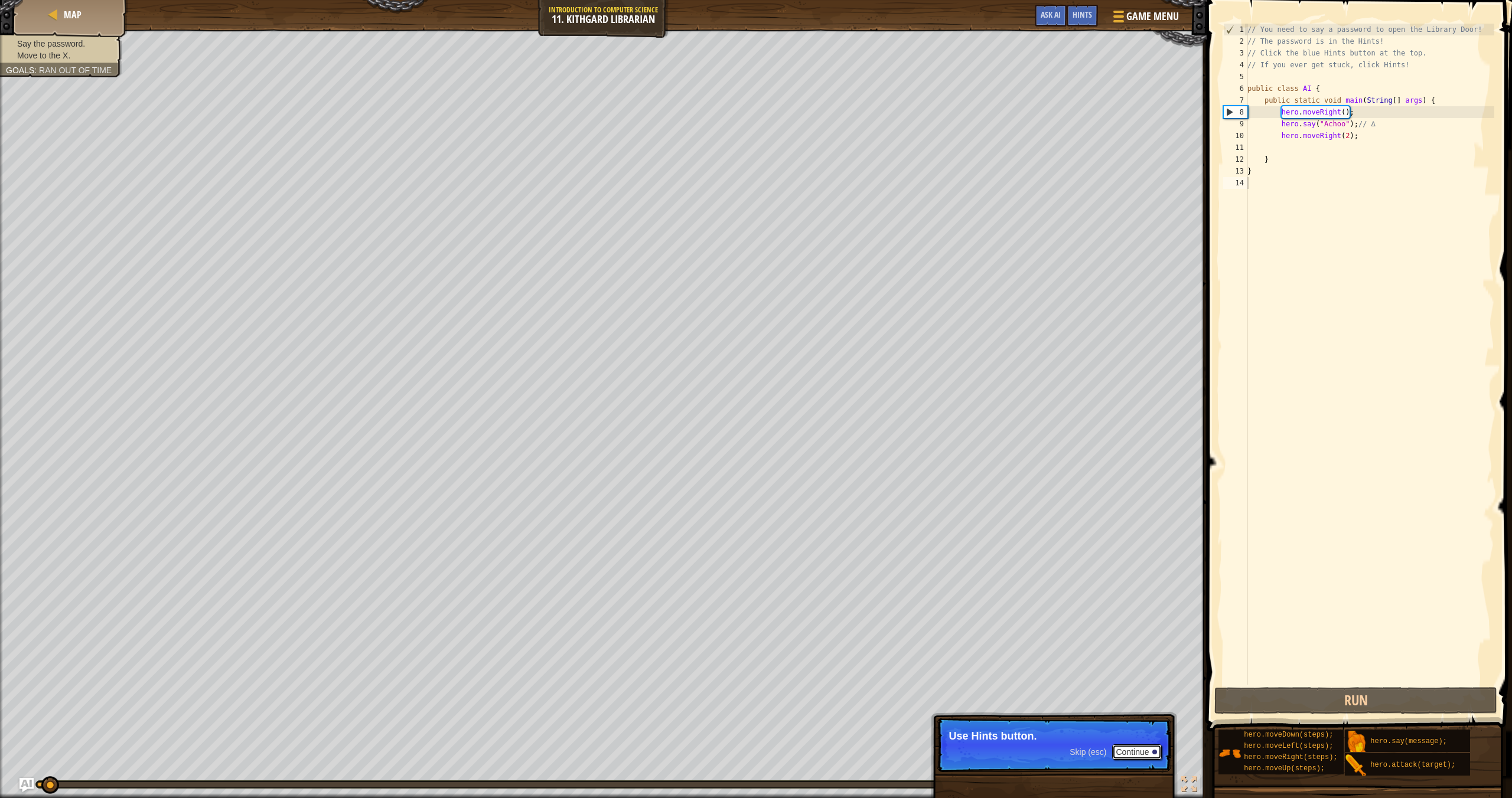
click at [1022, 696] on button "Continue" at bounding box center [1136, 752] width 49 height 15
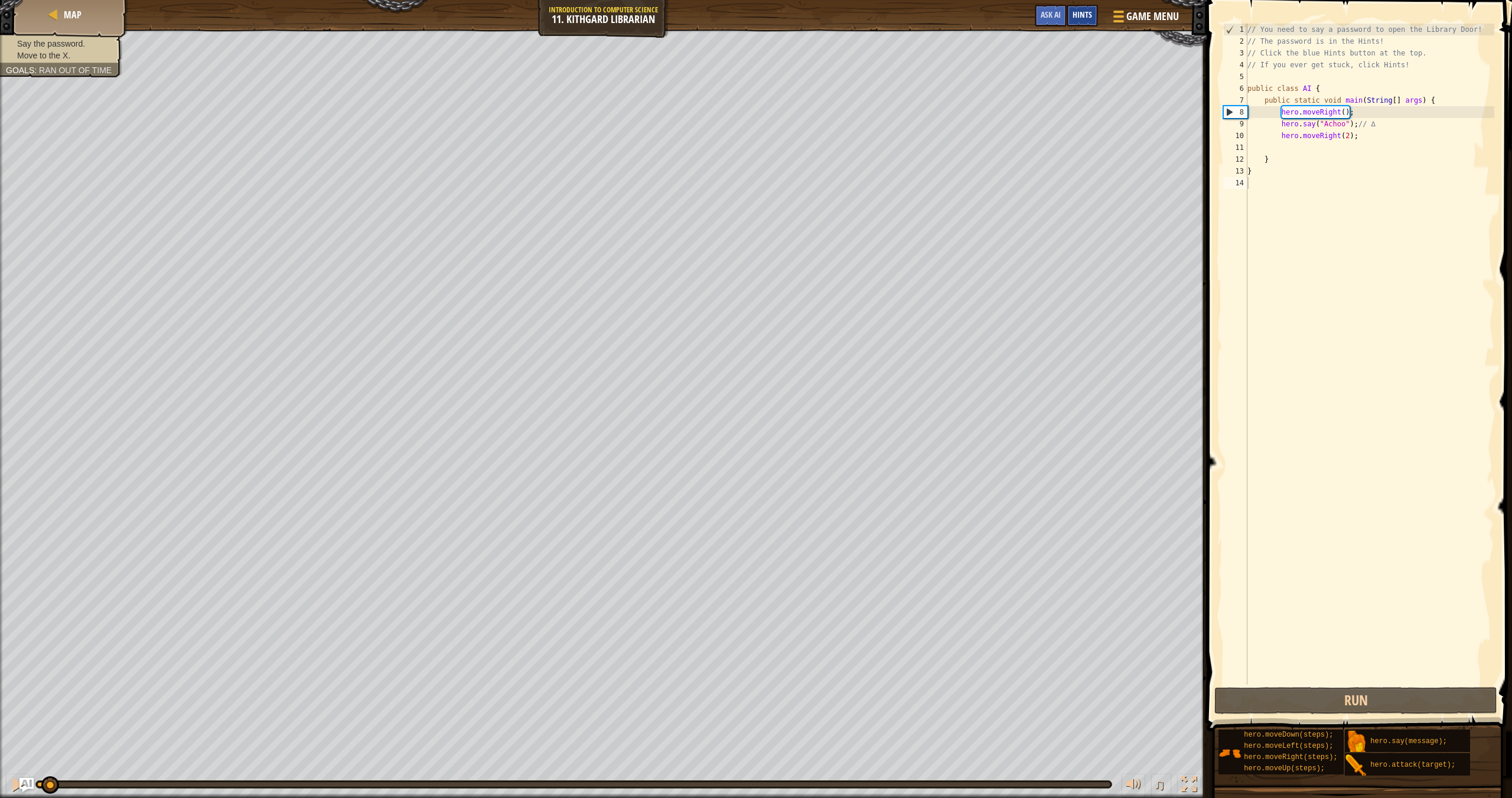
click at [1022, 16] on span "Hints" at bounding box center [1082, 14] width 20 height 11
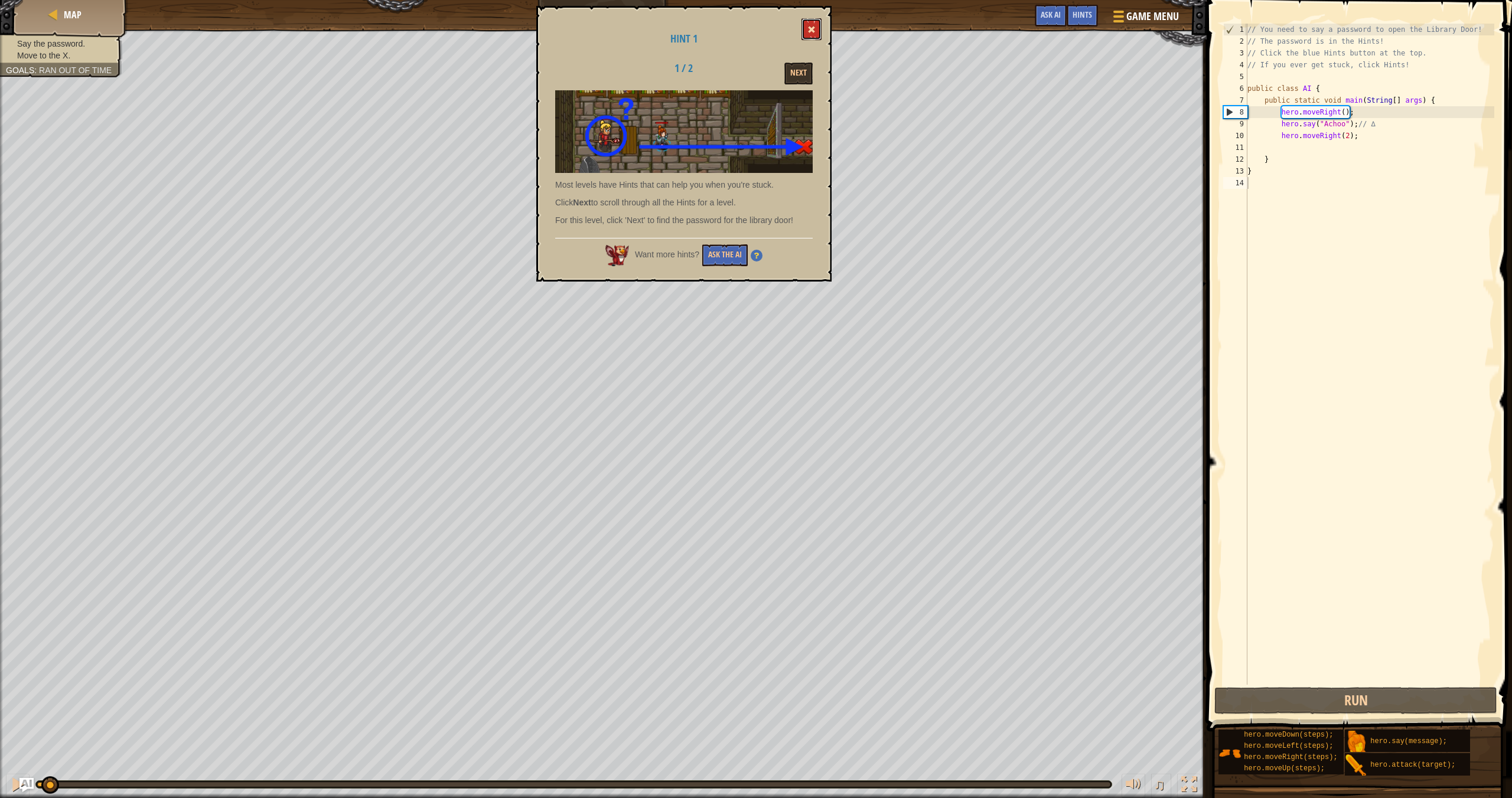
click at [810, 25] on button at bounding box center [811, 29] width 20 height 22
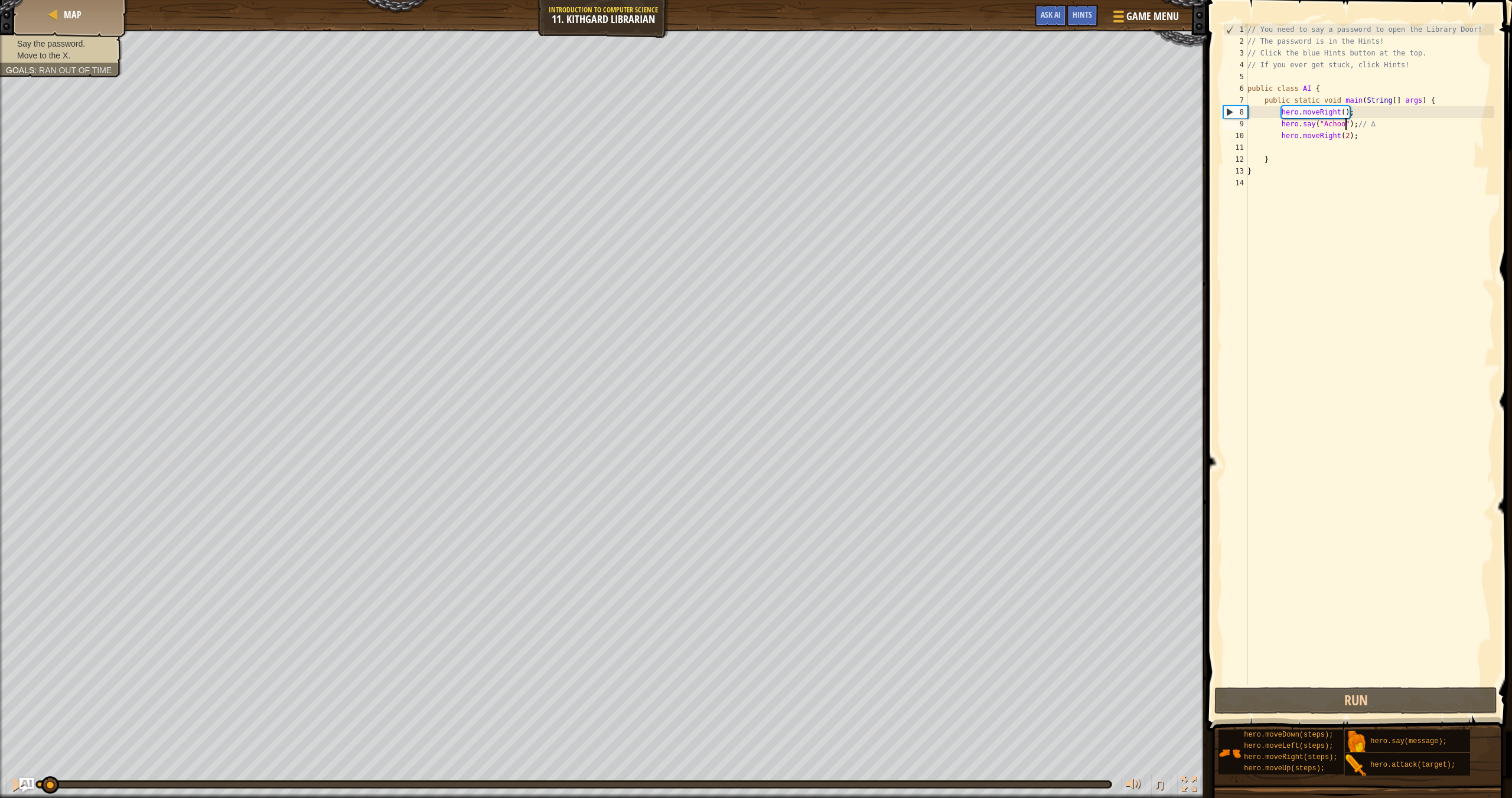
click at [1022, 126] on div "// You need to say a password to open the Library Door! // The password is in t…" at bounding box center [1369, 366] width 249 height 685
click at [1022, 696] on button "Run" at bounding box center [1355, 701] width 283 height 27
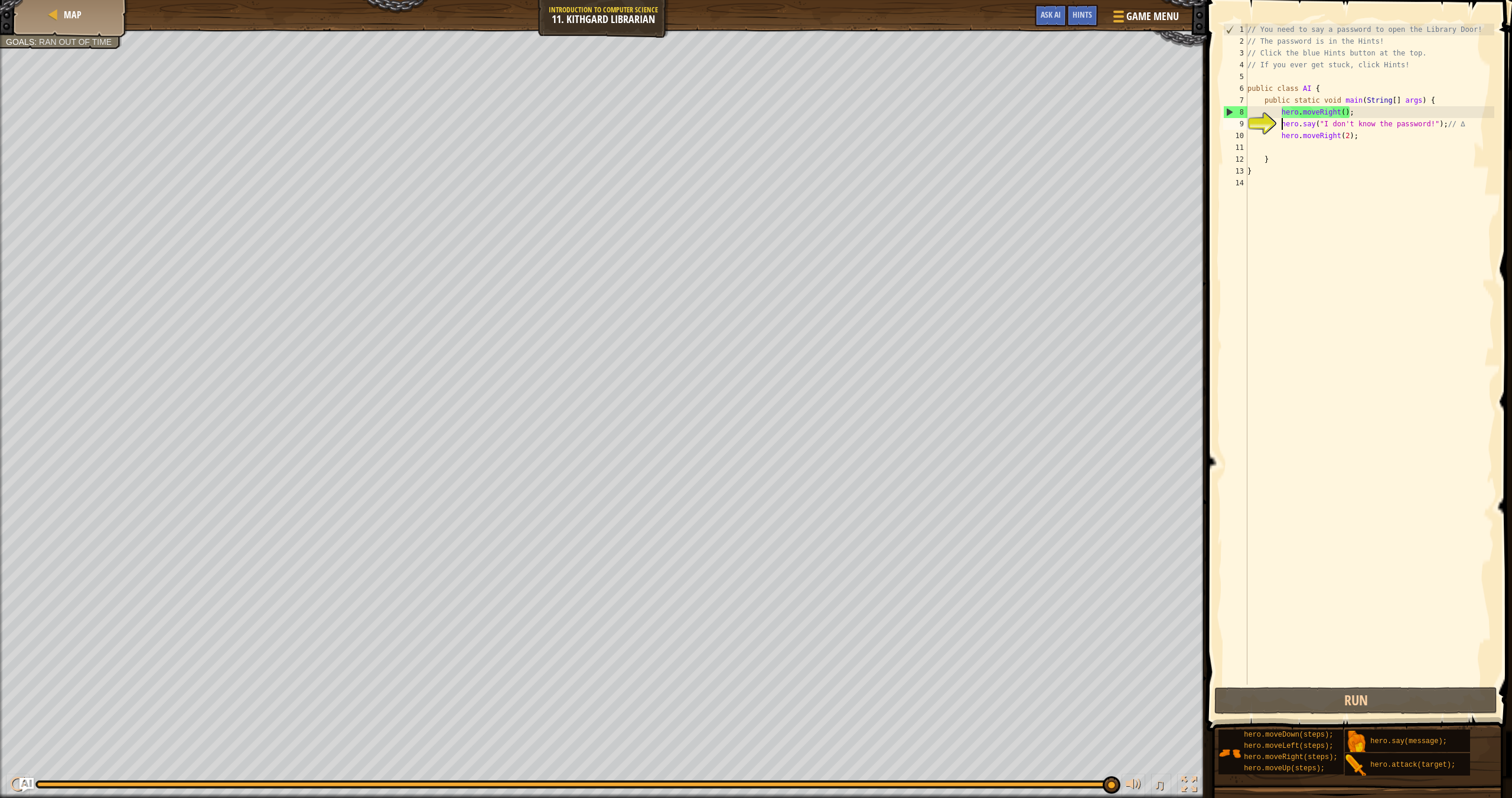
click at [1022, 128] on div "// You need to say a password to open the Library Door! // The password is in t…" at bounding box center [1369, 366] width 249 height 685
click at [1022, 687] on button "Run" at bounding box center [1355, 701] width 283 height 27
click at [1022, 13] on span "Hints" at bounding box center [1082, 14] width 20 height 11
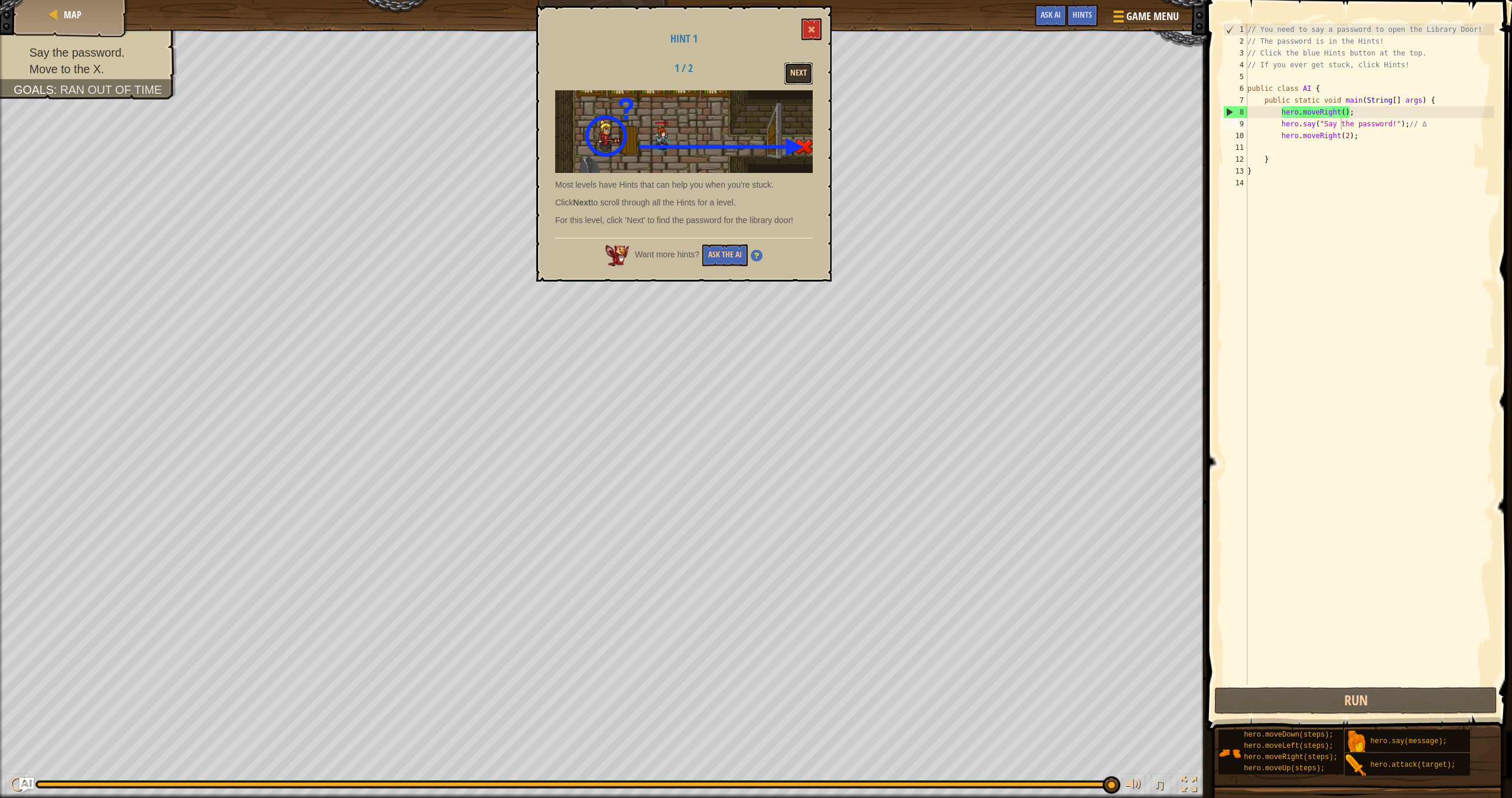
click at [797, 71] on button "Next" at bounding box center [799, 74] width 29 height 22
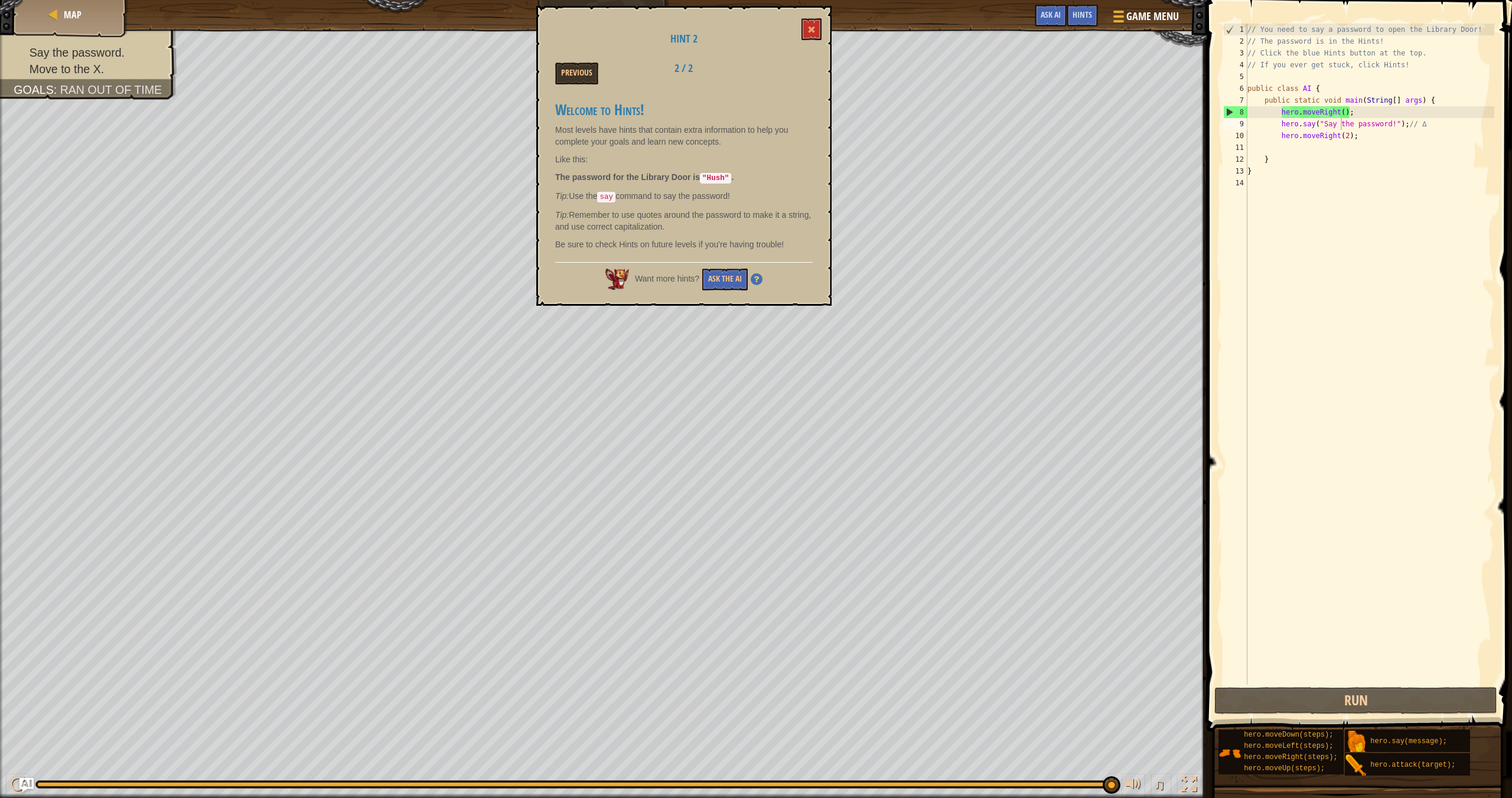
click at [1022, 127] on div "// You need to say a password to open the Library Door! // The password is in t…" at bounding box center [1369, 366] width 249 height 685
type textarea "hero.say("Hush"); // ∆"
click at [1022, 695] on button "Run" at bounding box center [1355, 701] width 283 height 27
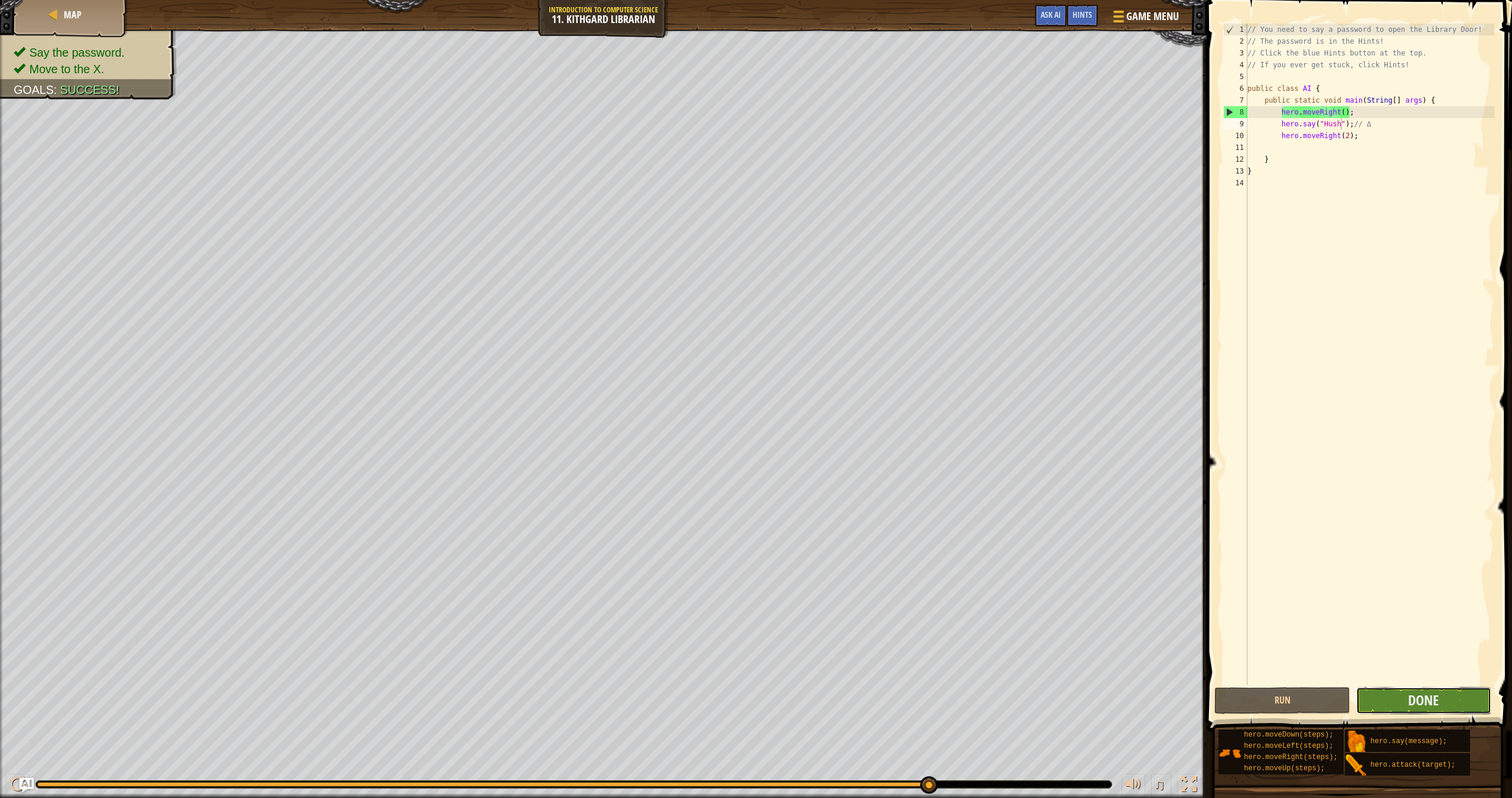
click at [1022, 696] on button "Done" at bounding box center [1423, 701] width 136 height 27
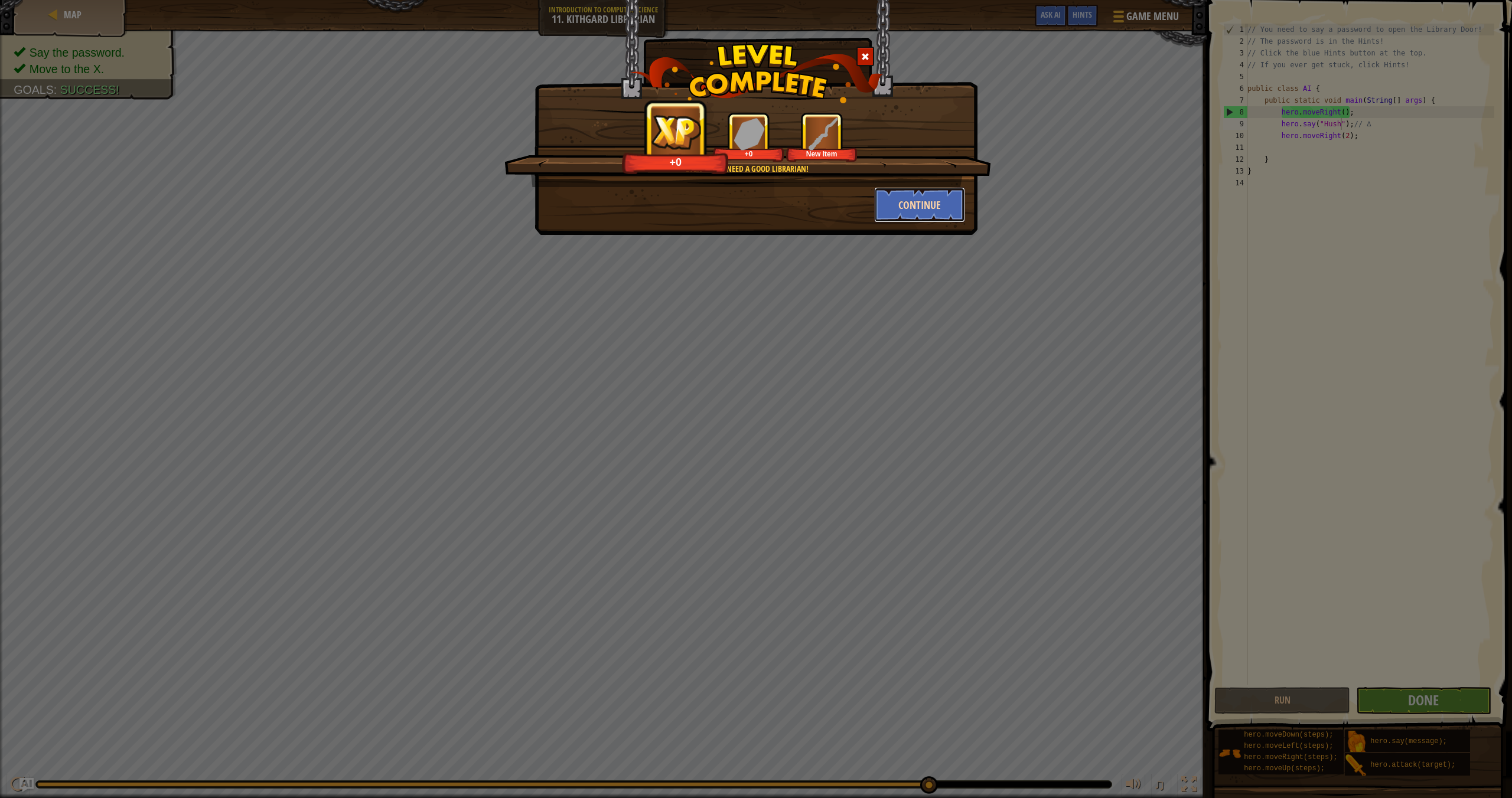
click at [911, 200] on button "Continue" at bounding box center [919, 204] width 91 height 36
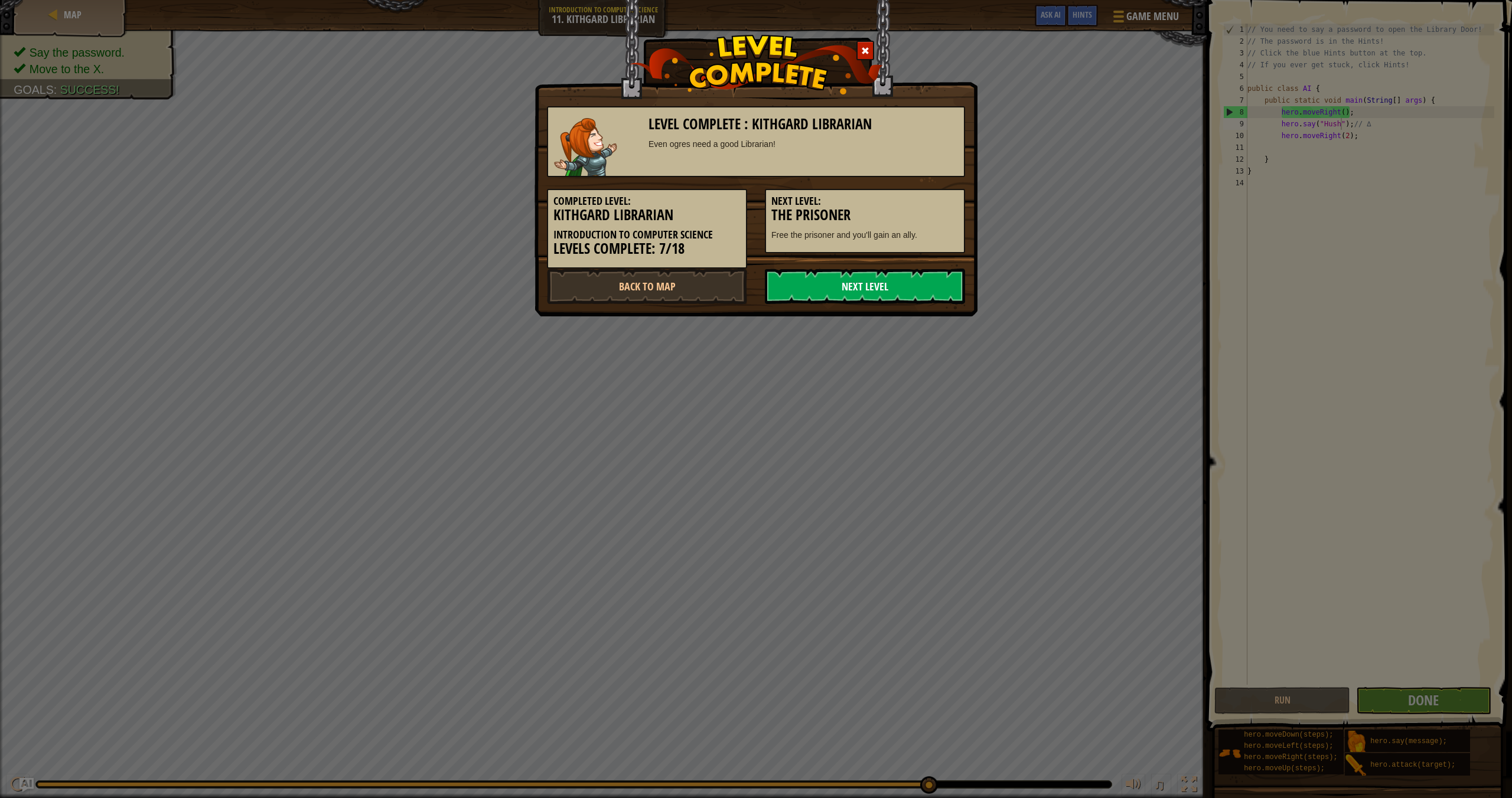
click at [873, 288] on link "Next Level" at bounding box center [865, 286] width 200 height 36
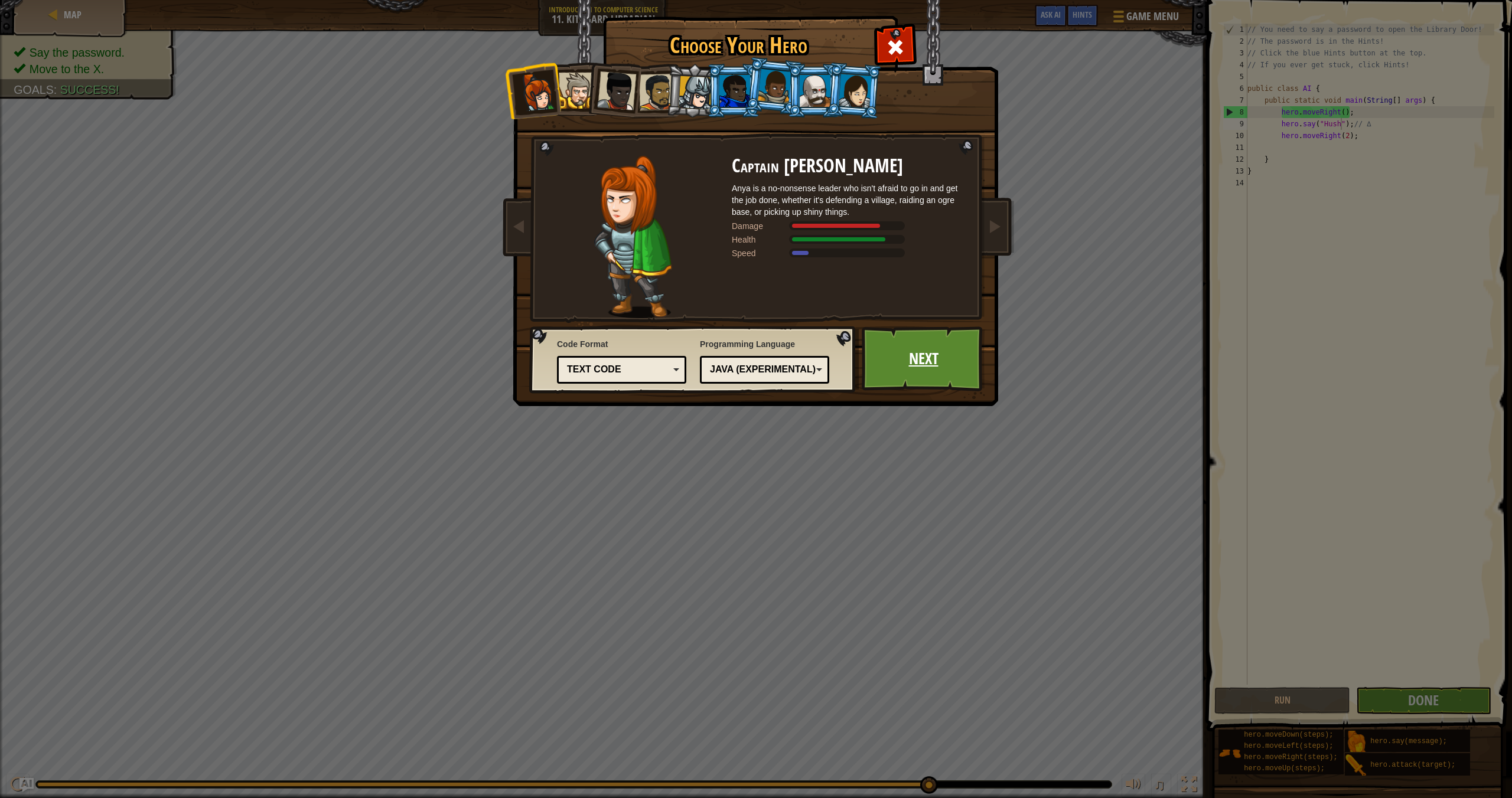
click at [887, 358] on link "Next" at bounding box center [923, 359] width 124 height 65
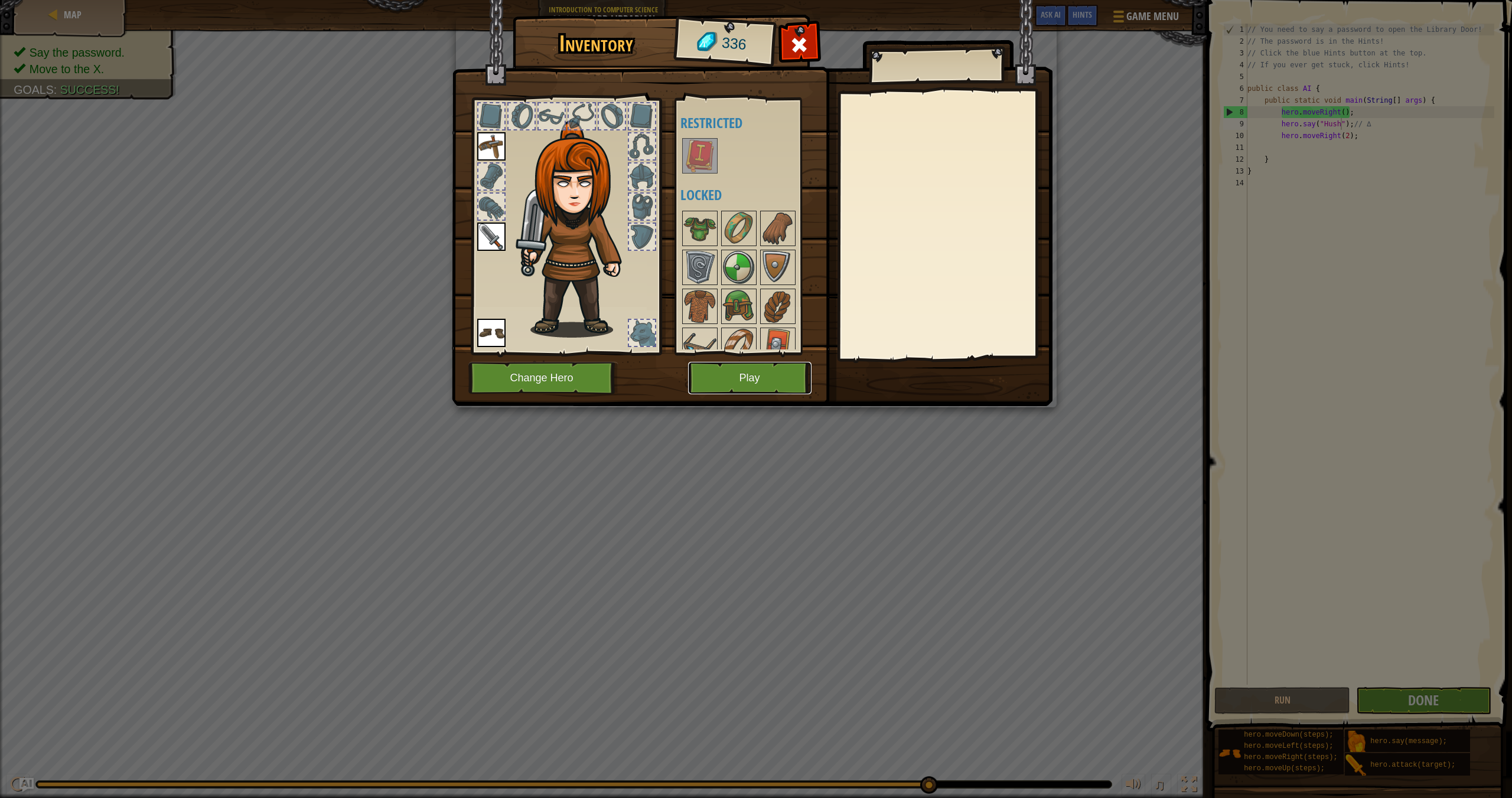
click at [763, 381] on button "Play" at bounding box center [750, 378] width 124 height 32
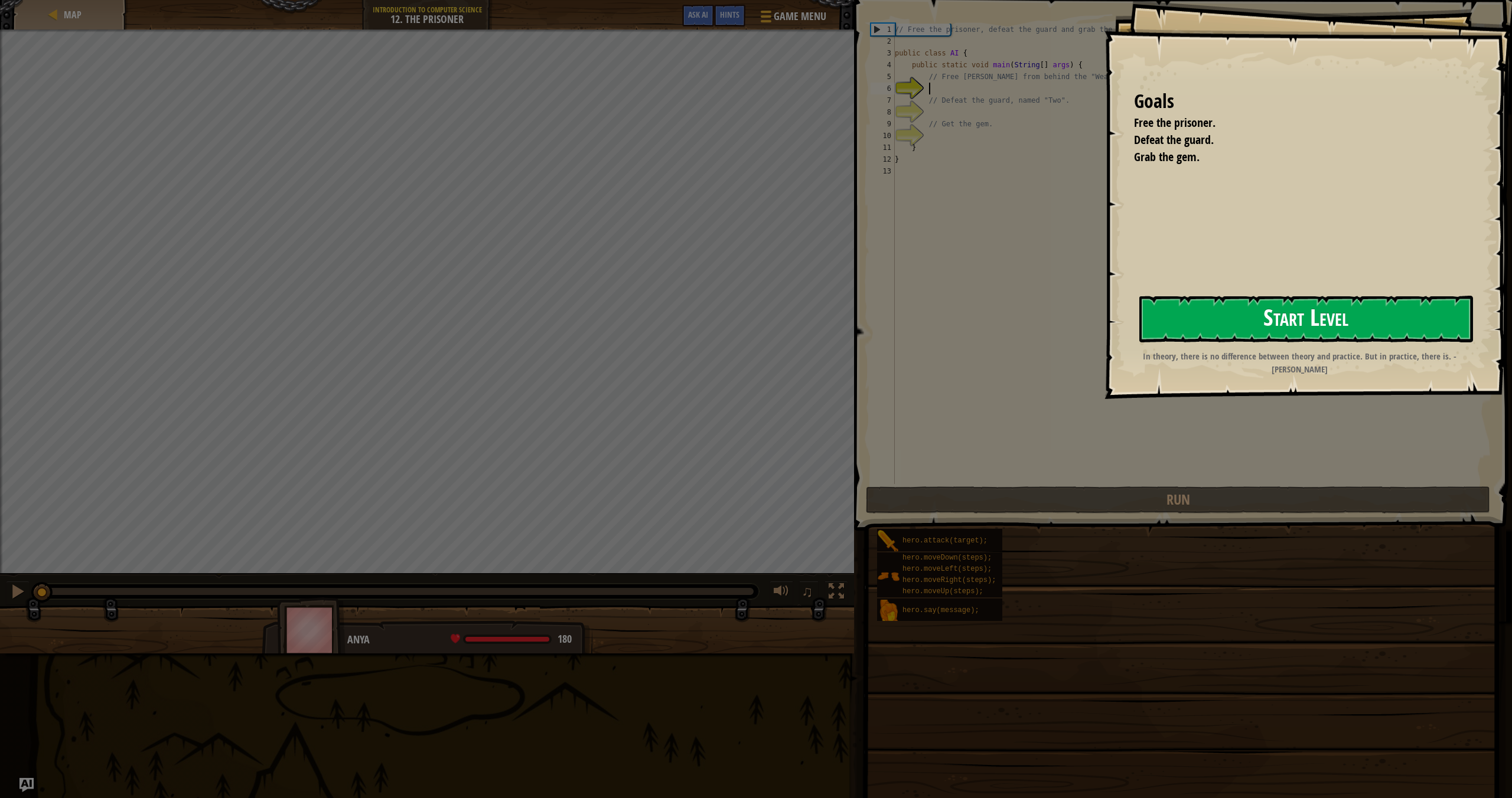
click at [1022, 312] on button "Start Level" at bounding box center [1305, 319] width 334 height 47
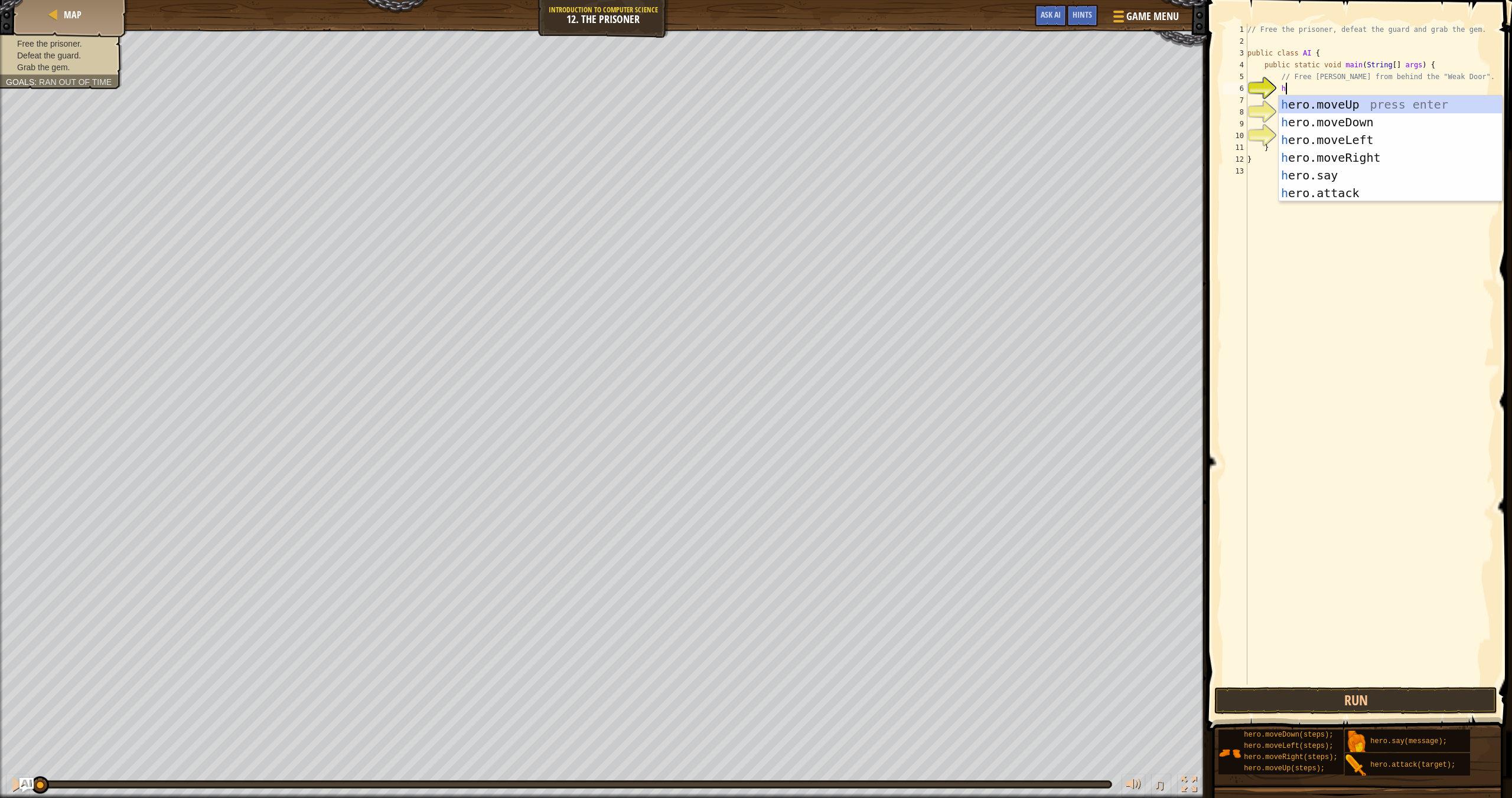
type textarea "her"
click at [1022, 156] on div "her o.moveUp press enter her o.moveDown press enter her o.moveLeft press enter …" at bounding box center [1390, 166] width 223 height 142
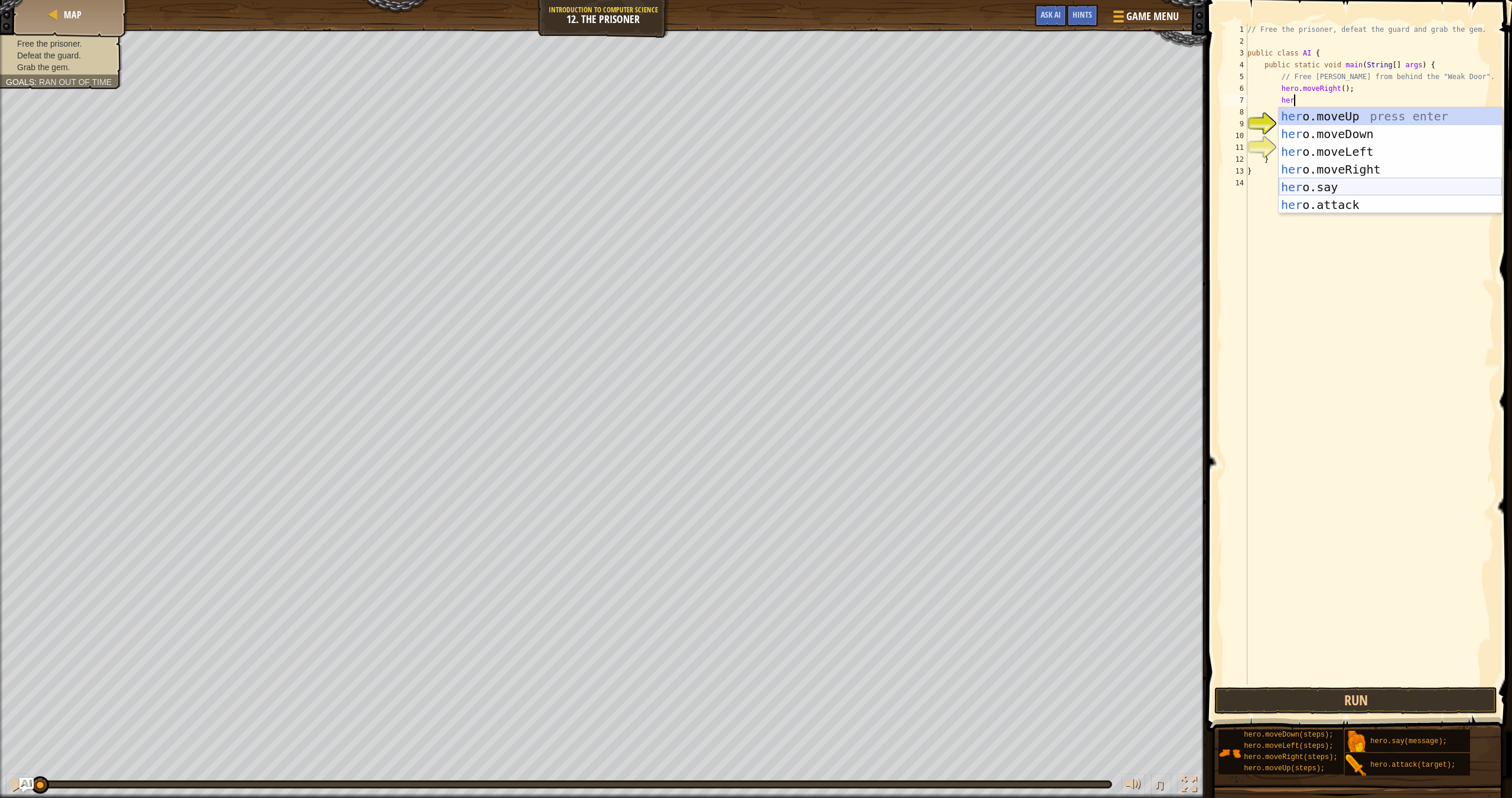
click at [1022, 189] on div "her o.moveUp press enter her o.moveDown press enter her o.moveLeft press enter …" at bounding box center [1390, 178] width 223 height 142
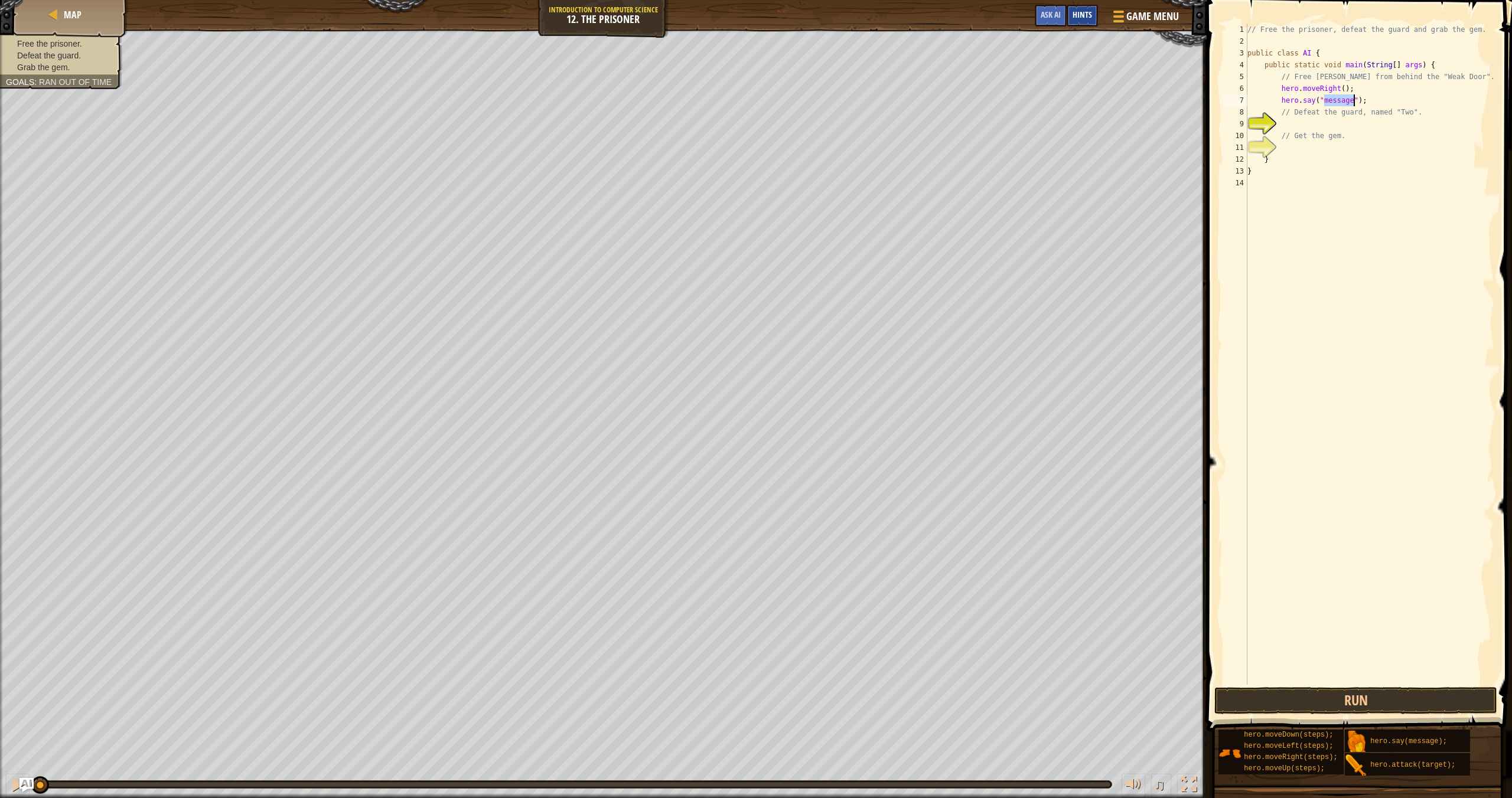
click at [1022, 16] on div "Hints" at bounding box center [1082, 16] width 31 height 22
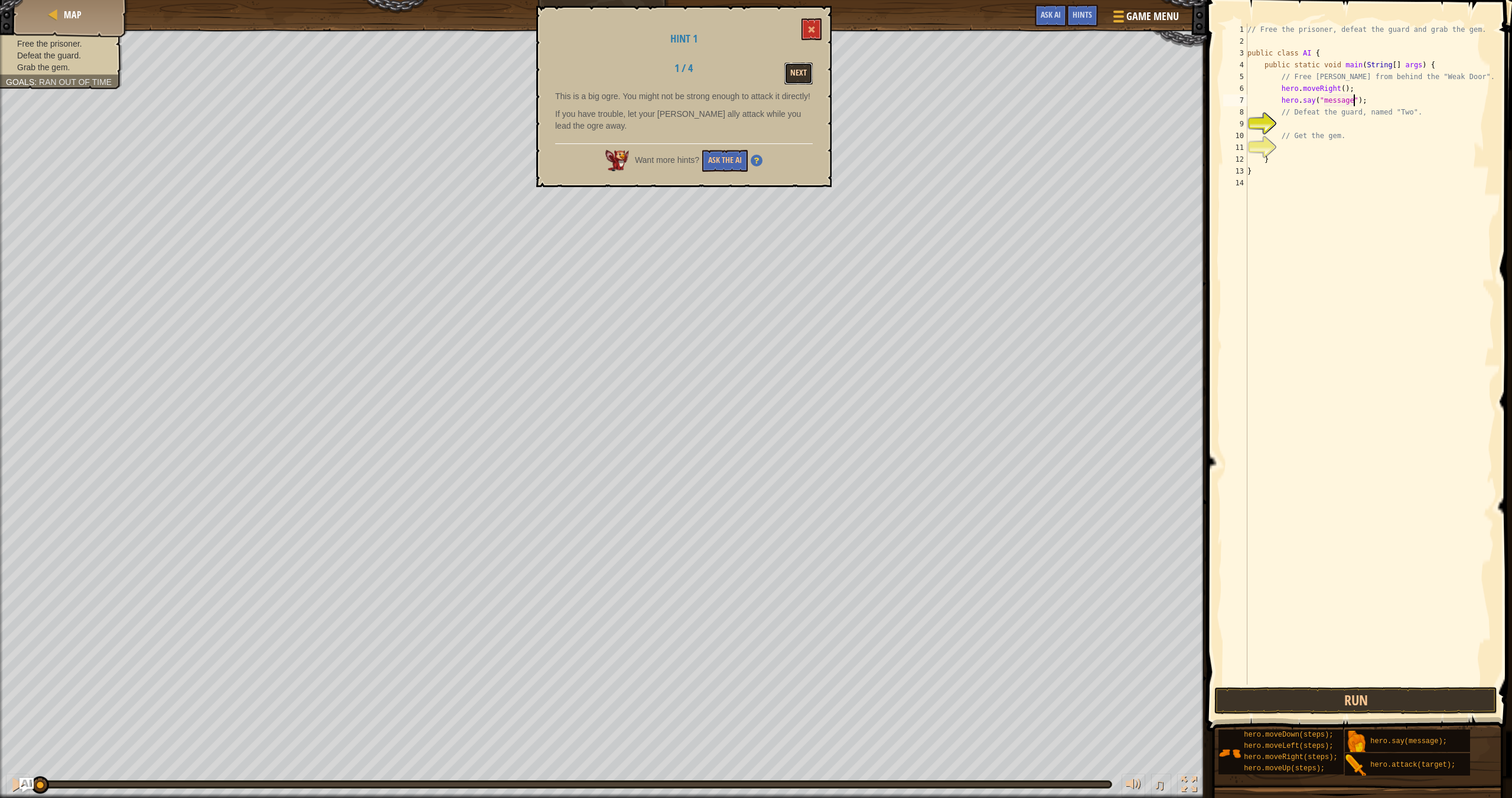
click at [792, 72] on button "Next" at bounding box center [799, 74] width 29 height 22
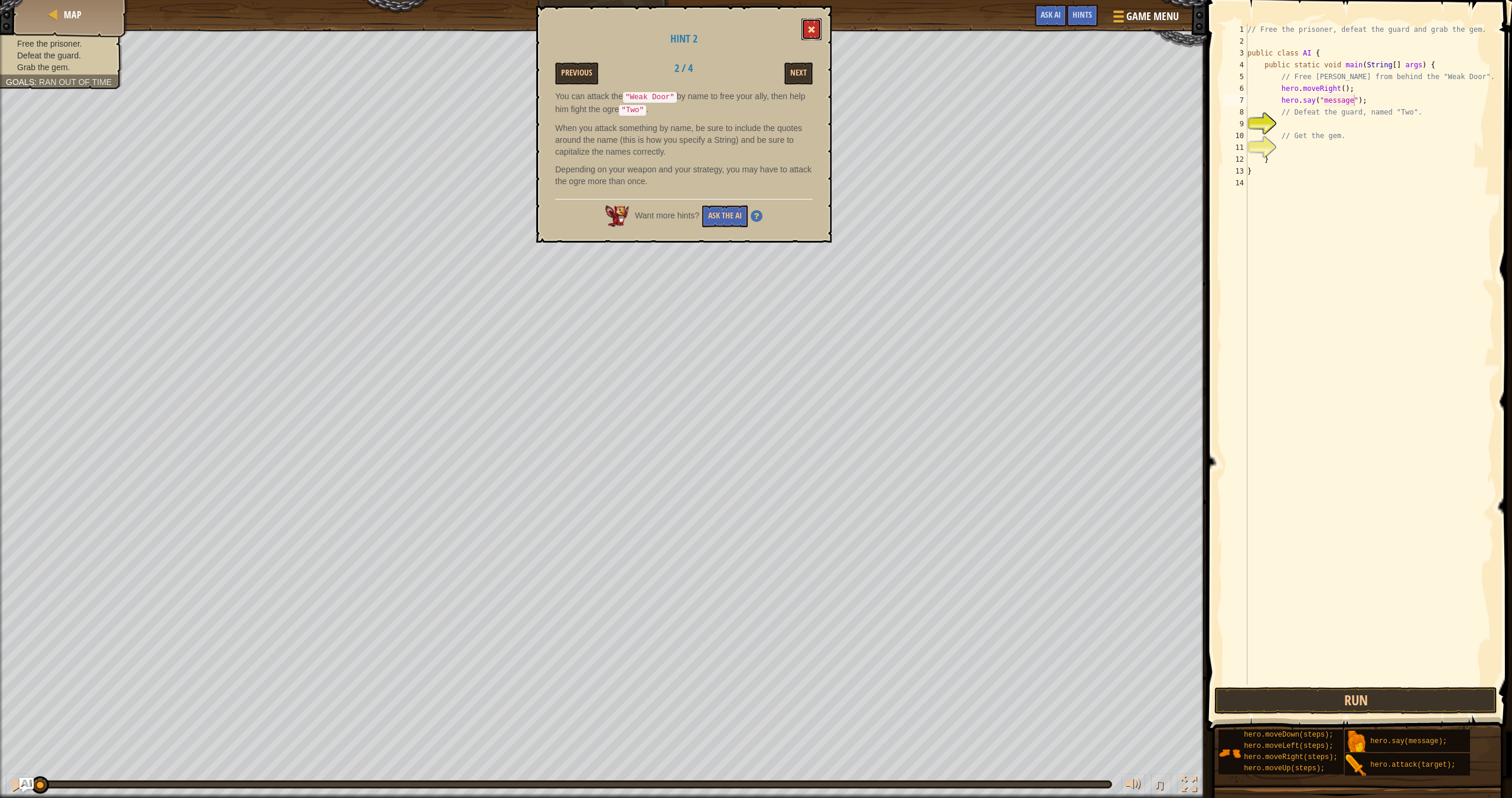
click at [818, 26] on button at bounding box center [811, 29] width 20 height 22
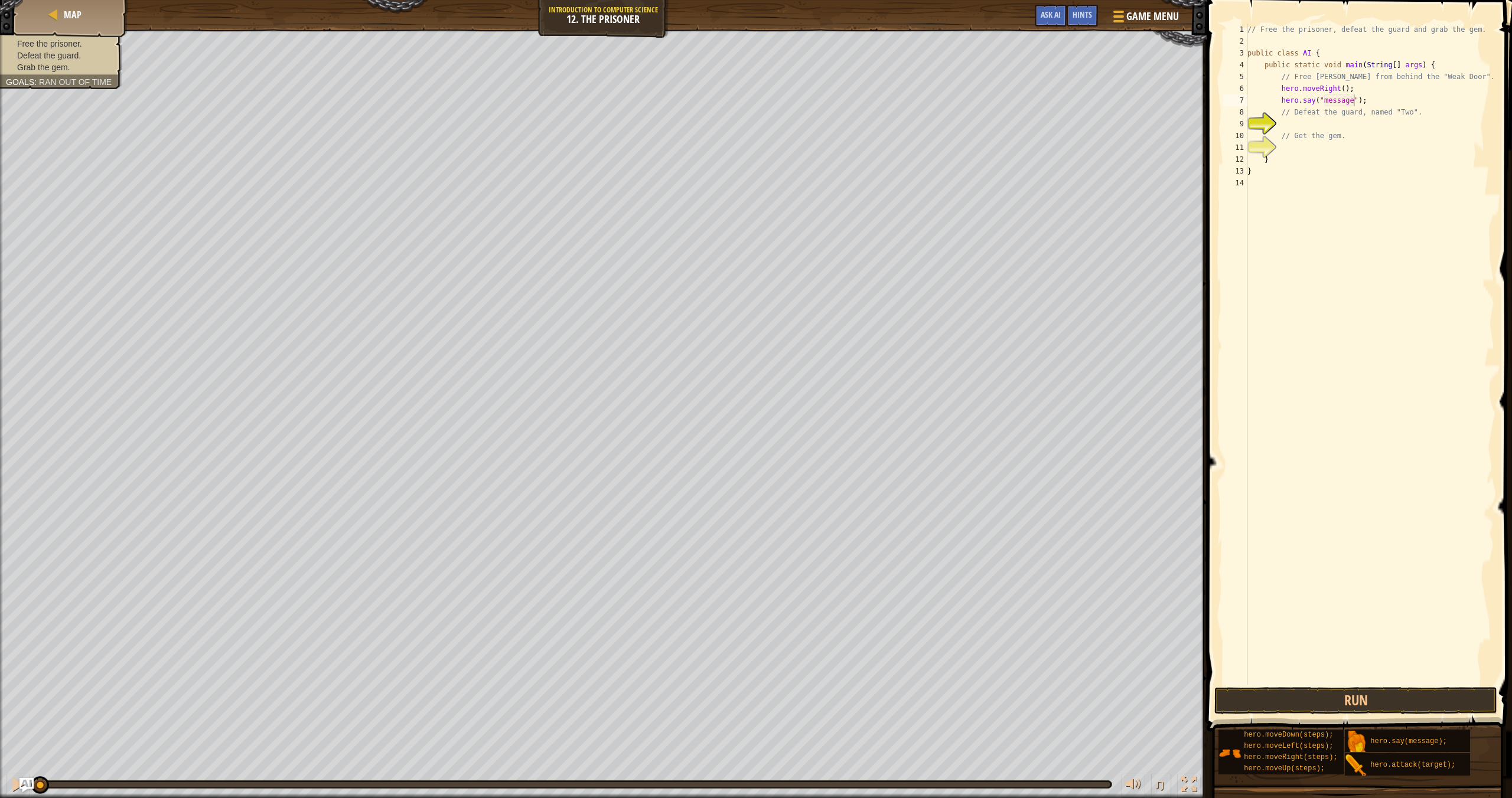
click at [1022, 102] on div "// Free the prisoner, defeat the guard and grab the gem. public class AI { publ…" at bounding box center [1369, 366] width 249 height 685
type textarea "hero.say("[PERSON_NAME]");"
click at [1022, 95] on div "// Free the prisoner, defeat the guard and grab the gem. public class AI { publ…" at bounding box center [1369, 366] width 249 height 685
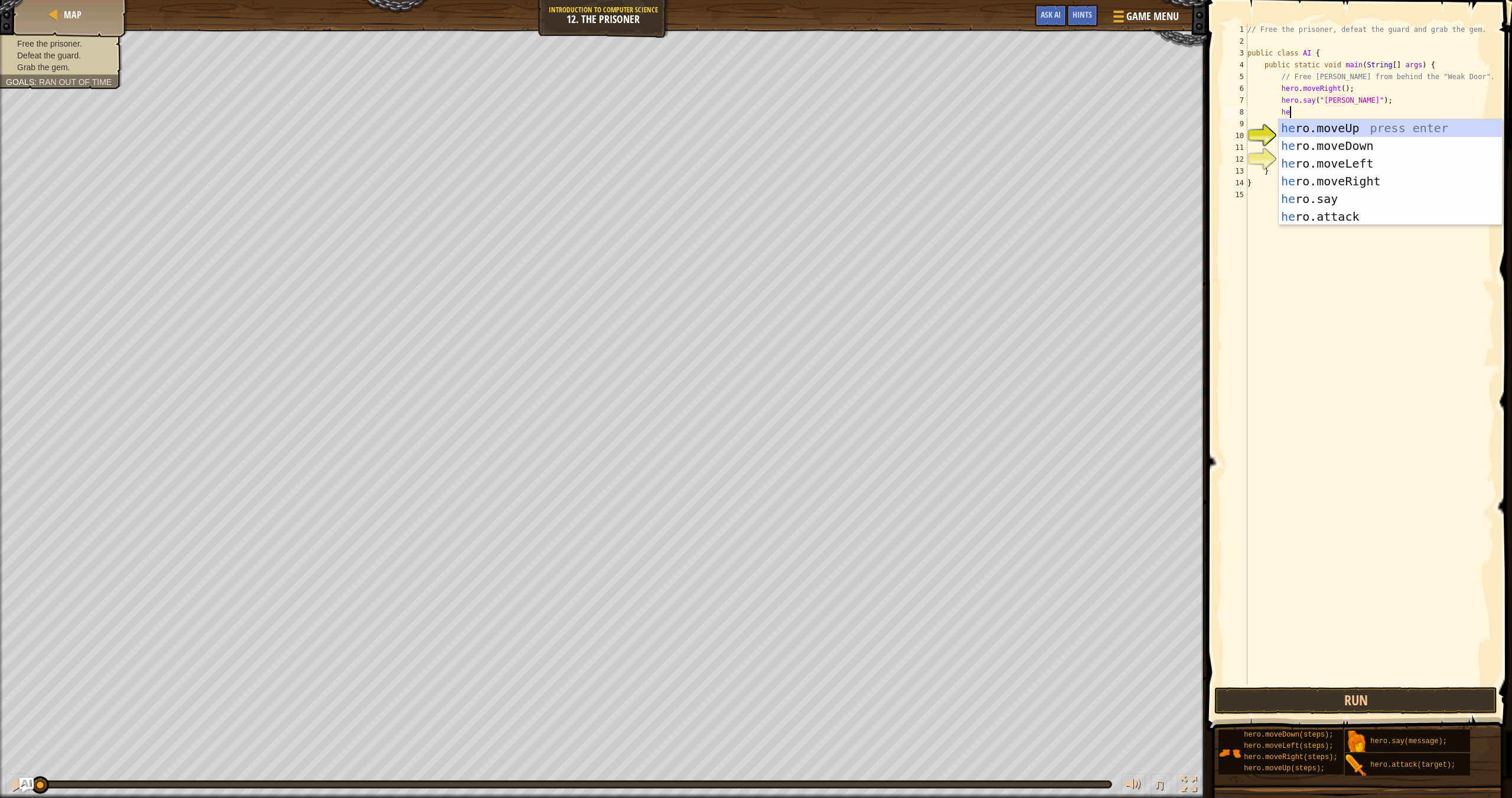
scroll to position [6, 3]
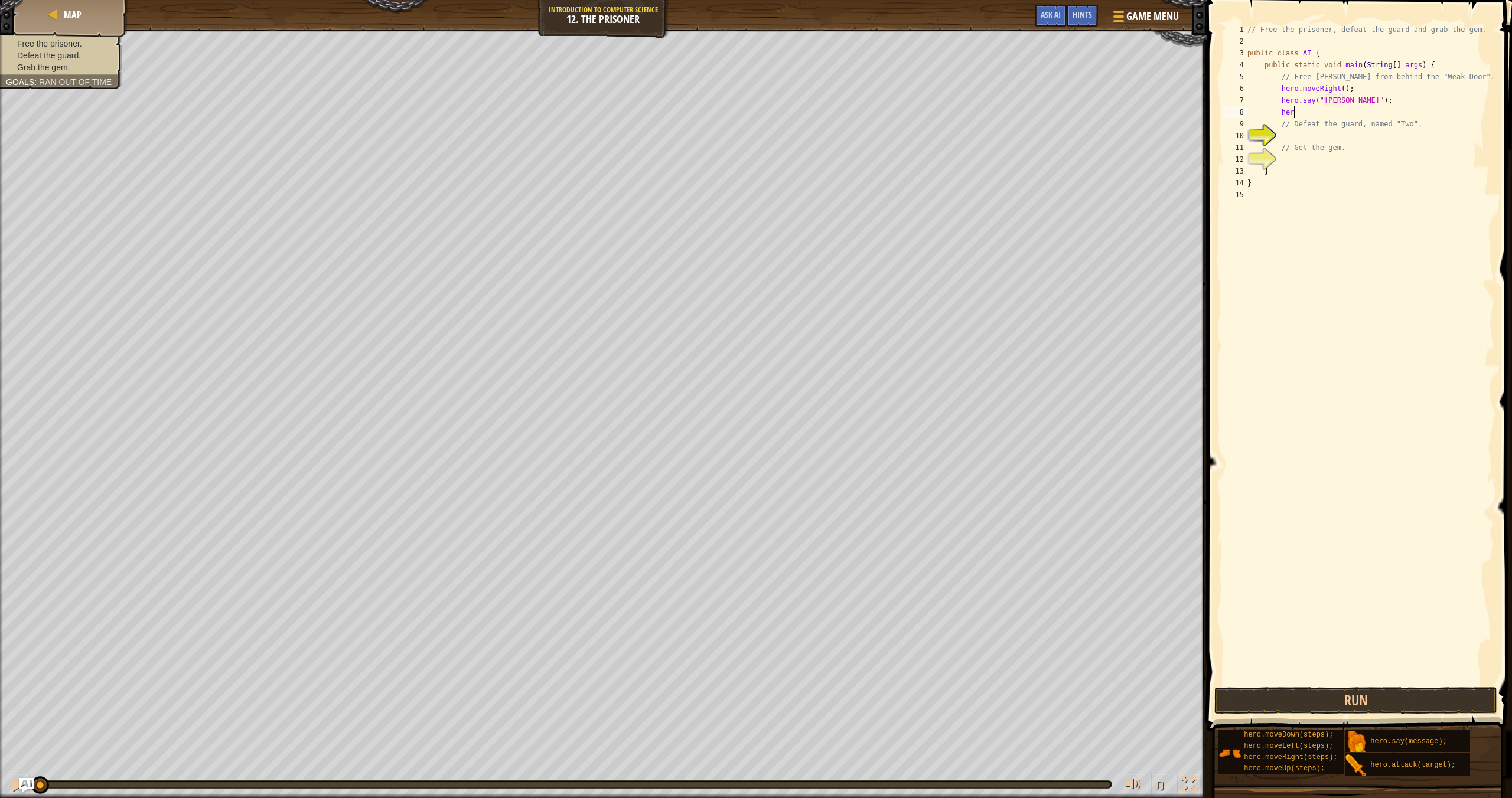
type textarea "hero"
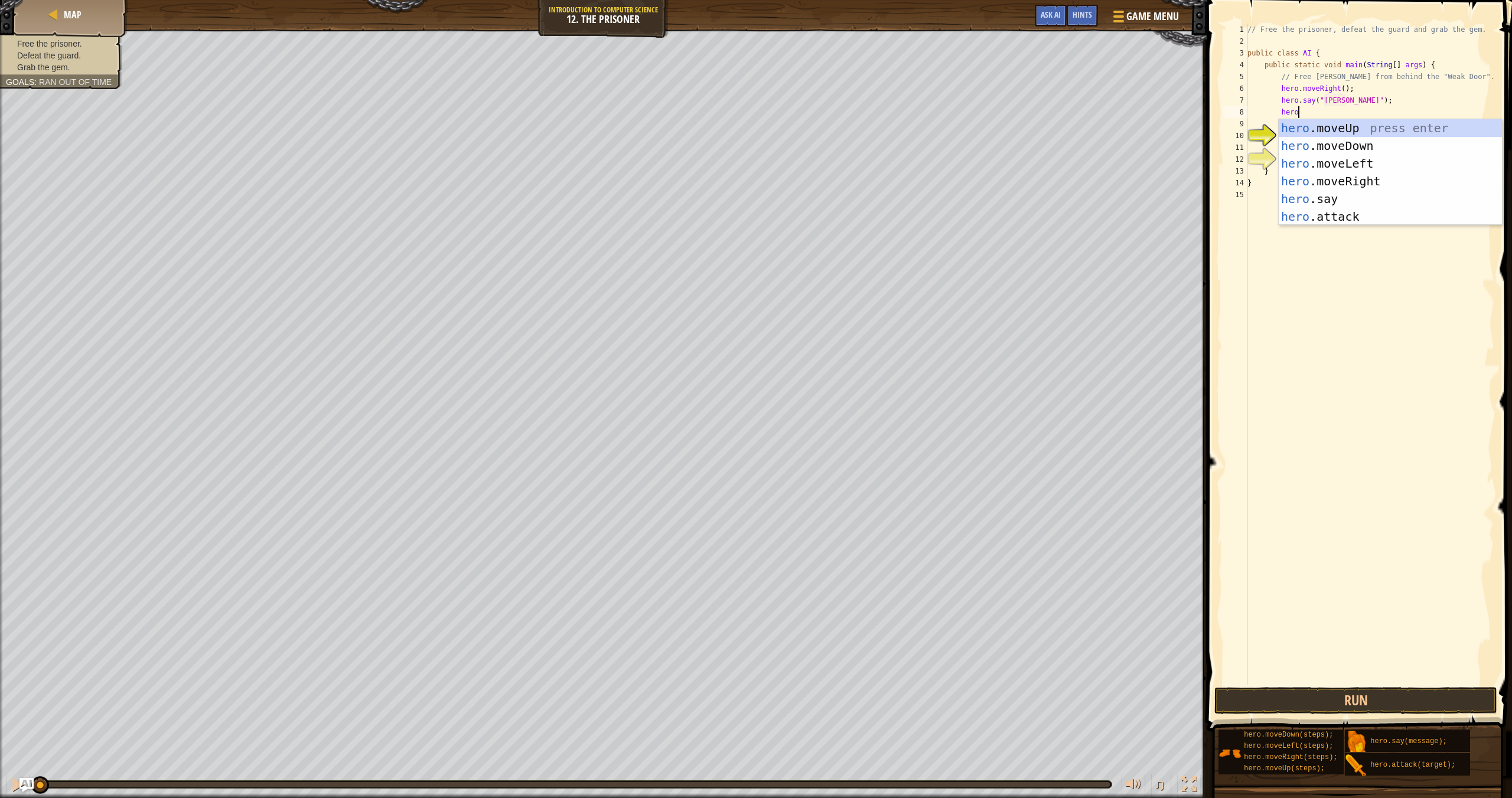
scroll to position [6, 3]
click at [1022, 132] on div "hero .moveUp press enter hero .moveDown press enter hero .moveLeft press enter …" at bounding box center [1390, 190] width 223 height 142
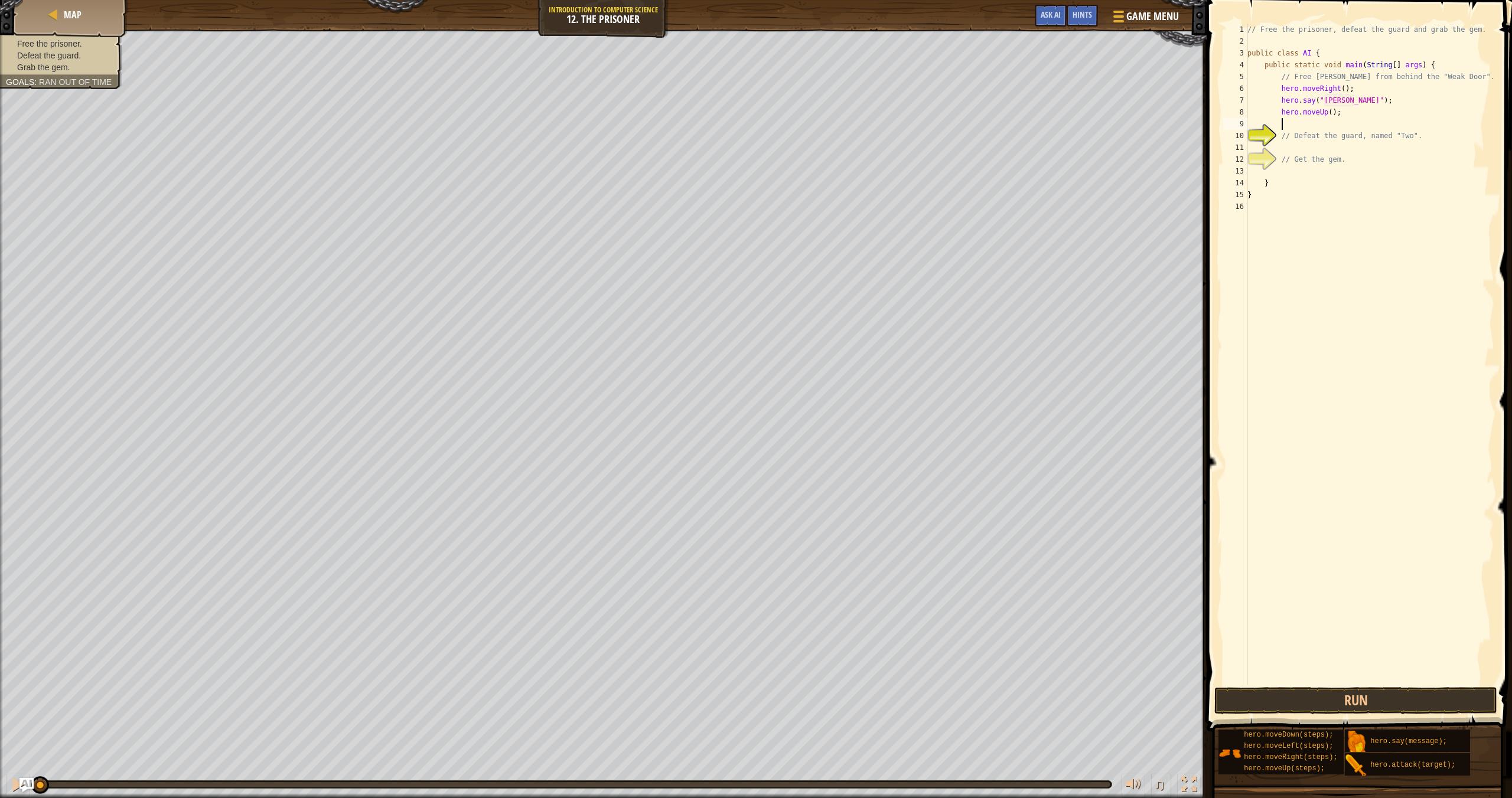
scroll to position [6, 2]
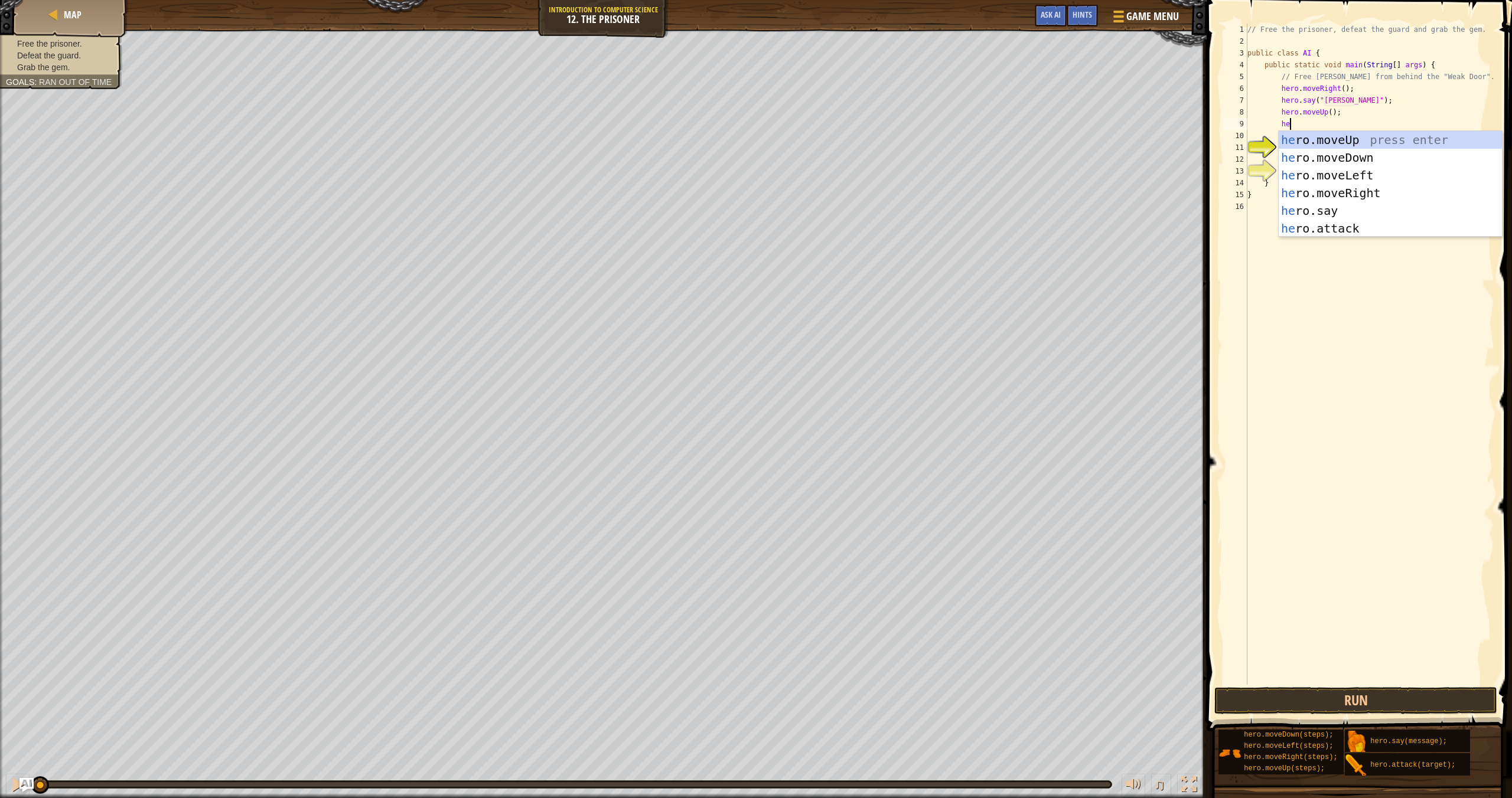
type textarea "her"
click at [1022, 195] on div "her o.moveUp press enter her o.moveDown press enter her o.moveLeft press enter …" at bounding box center [1390, 201] width 223 height 142
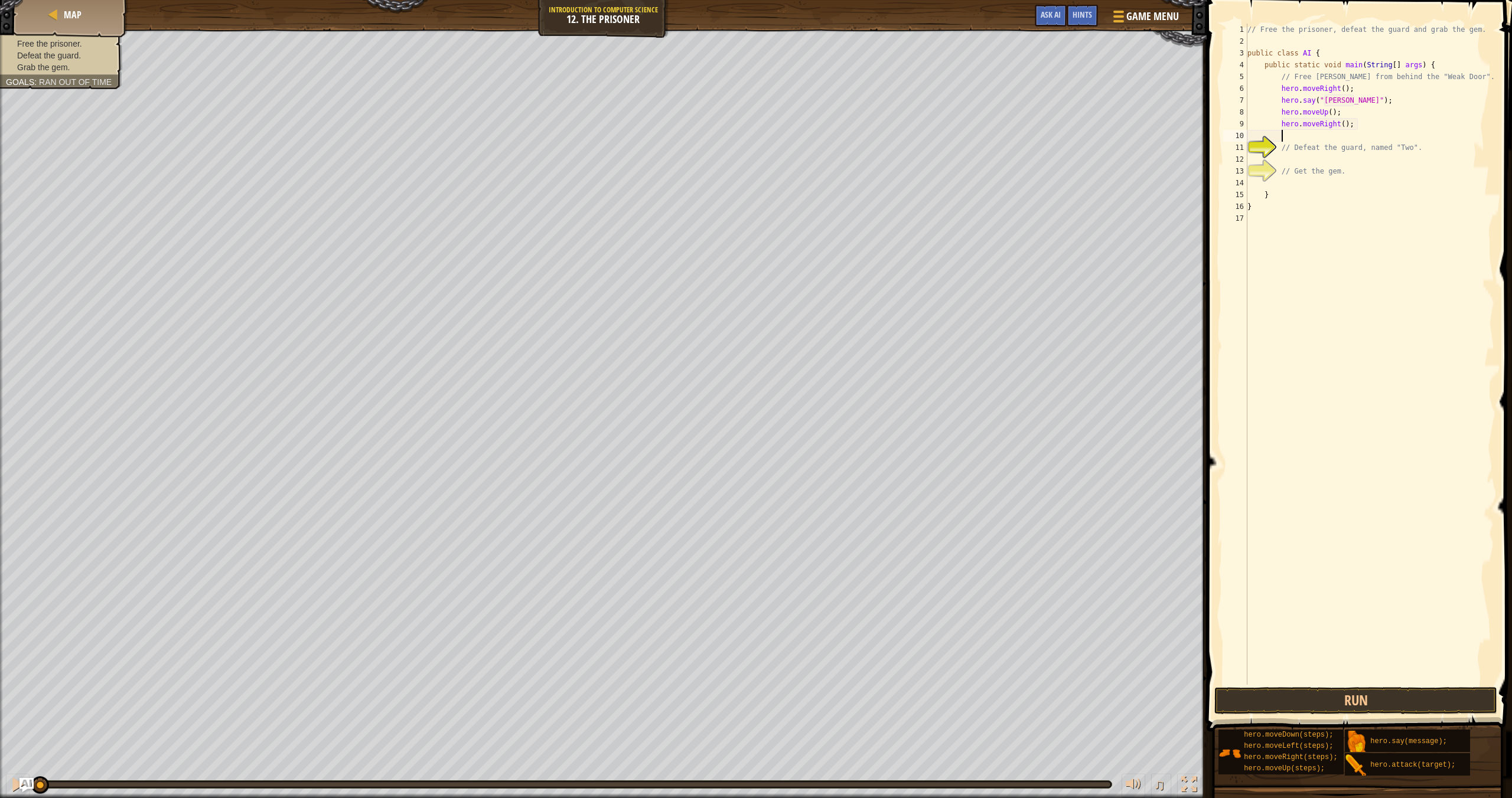
scroll to position [6, 2]
click at [1022, 126] on div "// Free the prisoner, defeat the guard and grab the gem. public class AI { publ…" at bounding box center [1369, 366] width 249 height 685
click at [1022, 122] on div "// Free the prisoner, defeat the guard and grab the gem. public class AI { publ…" at bounding box center [1369, 366] width 249 height 685
type textarea "hero.moveRight(3);"
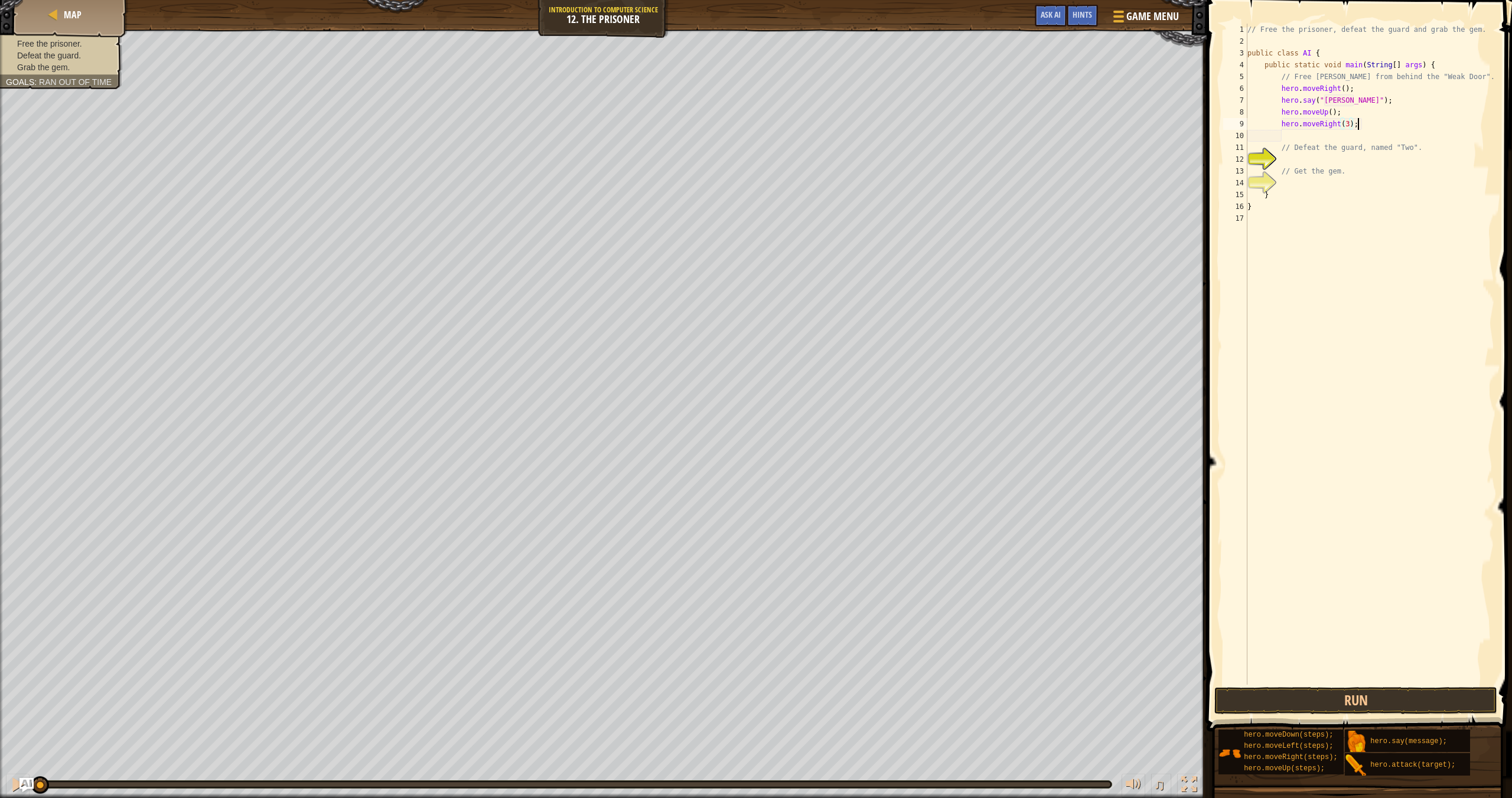
click at [1022, 124] on div "// Free the prisoner, defeat the guard and grab the gem. public class AI { publ…" at bounding box center [1369, 366] width 249 height 685
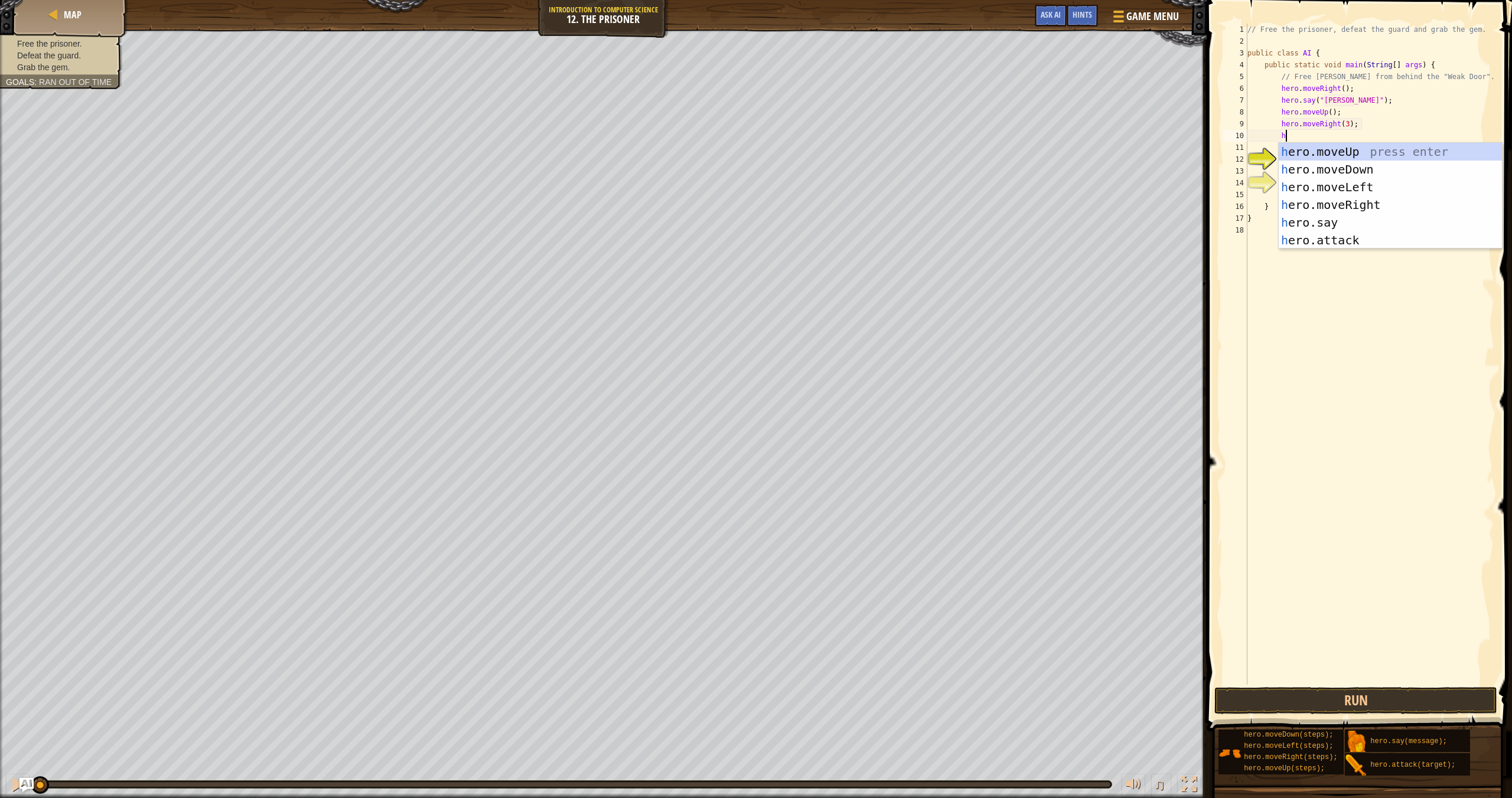
type textarea "her"
click at [1022, 185] on div "her o.moveUp press enter her o.moveDown press enter her o.moveLeft press enter …" at bounding box center [1390, 213] width 223 height 142
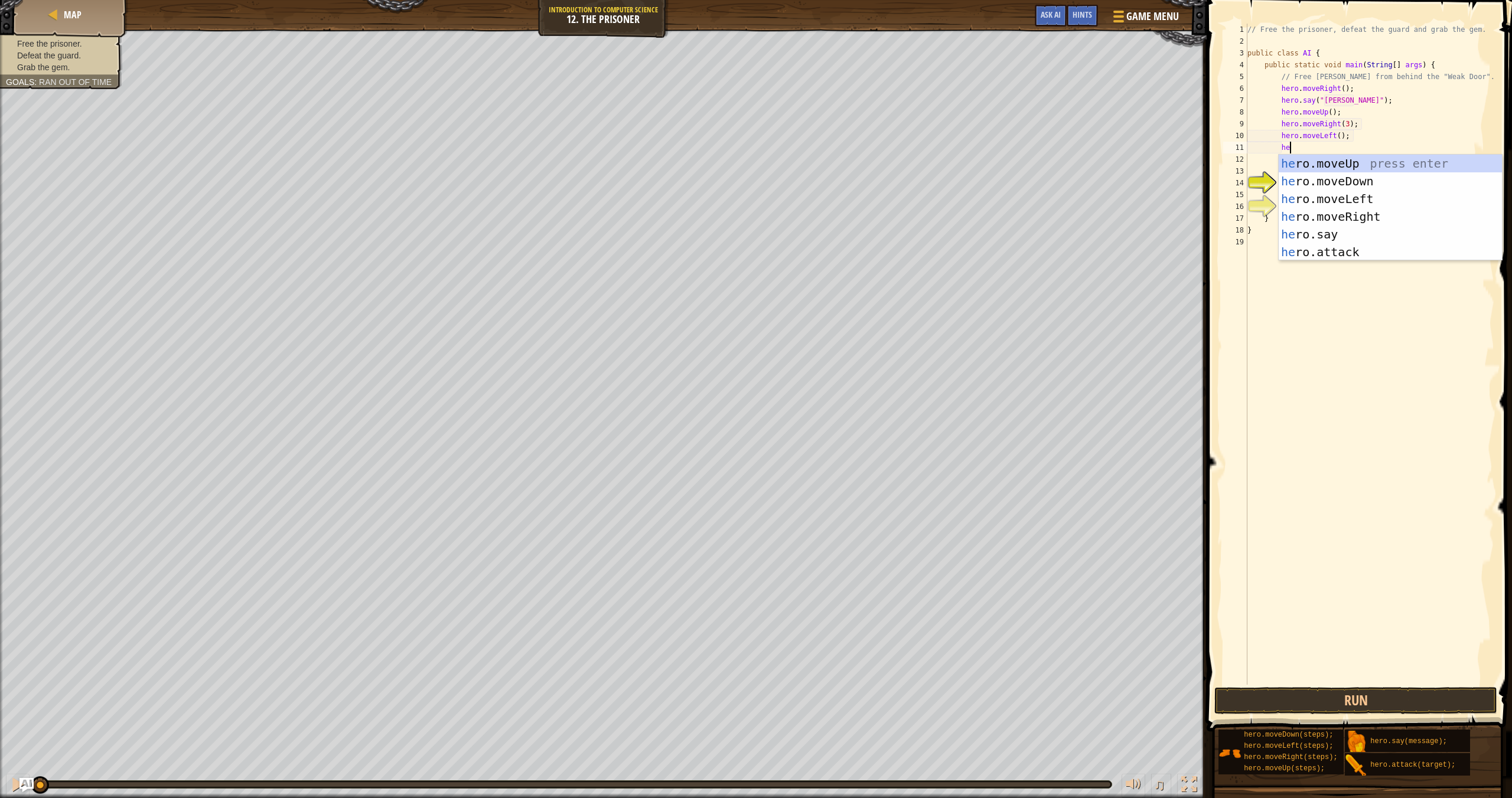
type textarea "her"
click at [1022, 176] on div "her o.moveUp press enter her o.moveDown press enter her o.moveLeft press enter …" at bounding box center [1390, 225] width 223 height 142
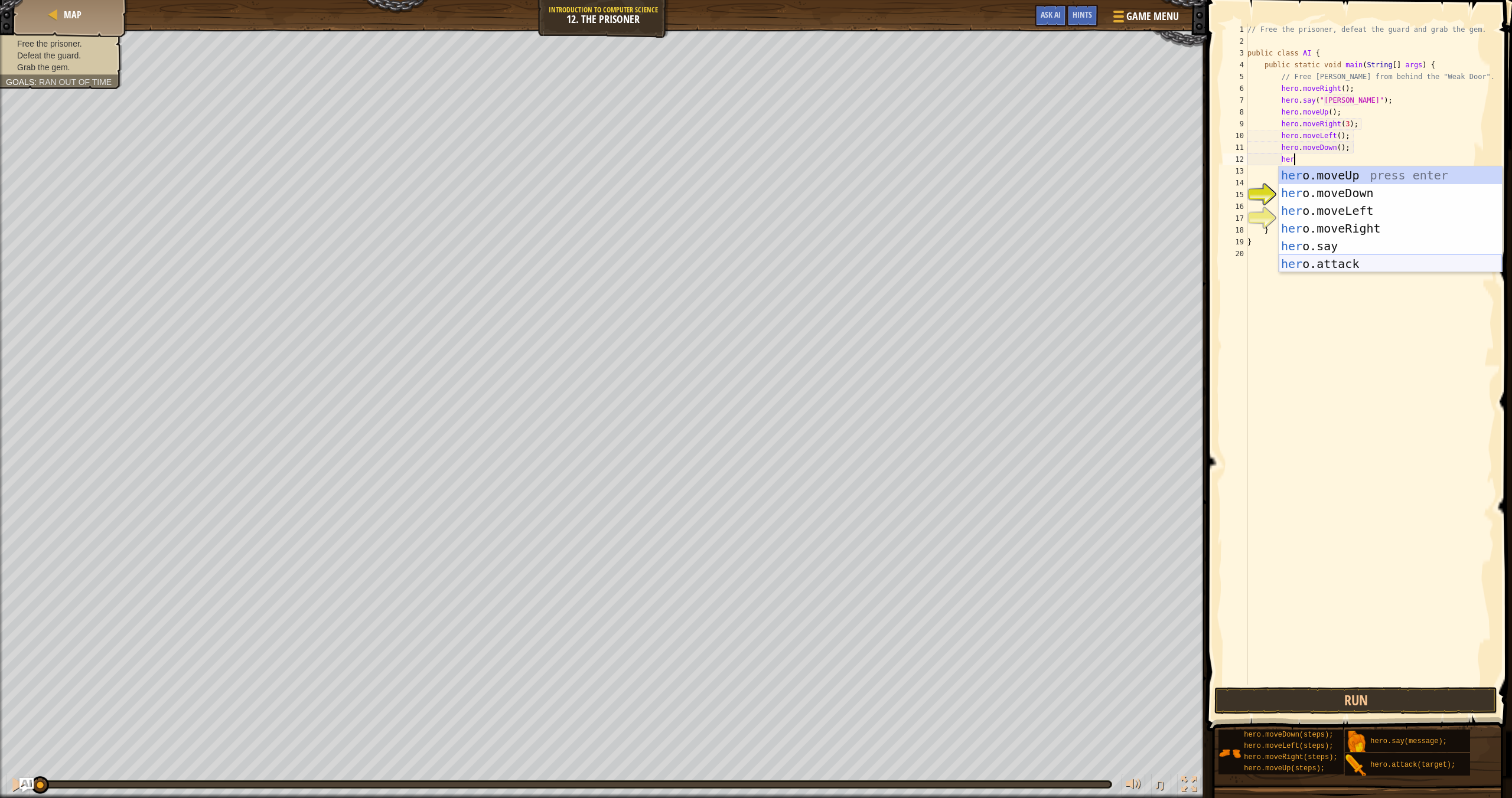
click at [1022, 261] on div "her o.moveUp press enter her o.moveDown press enter her o.moveLeft press enter …" at bounding box center [1390, 237] width 223 height 142
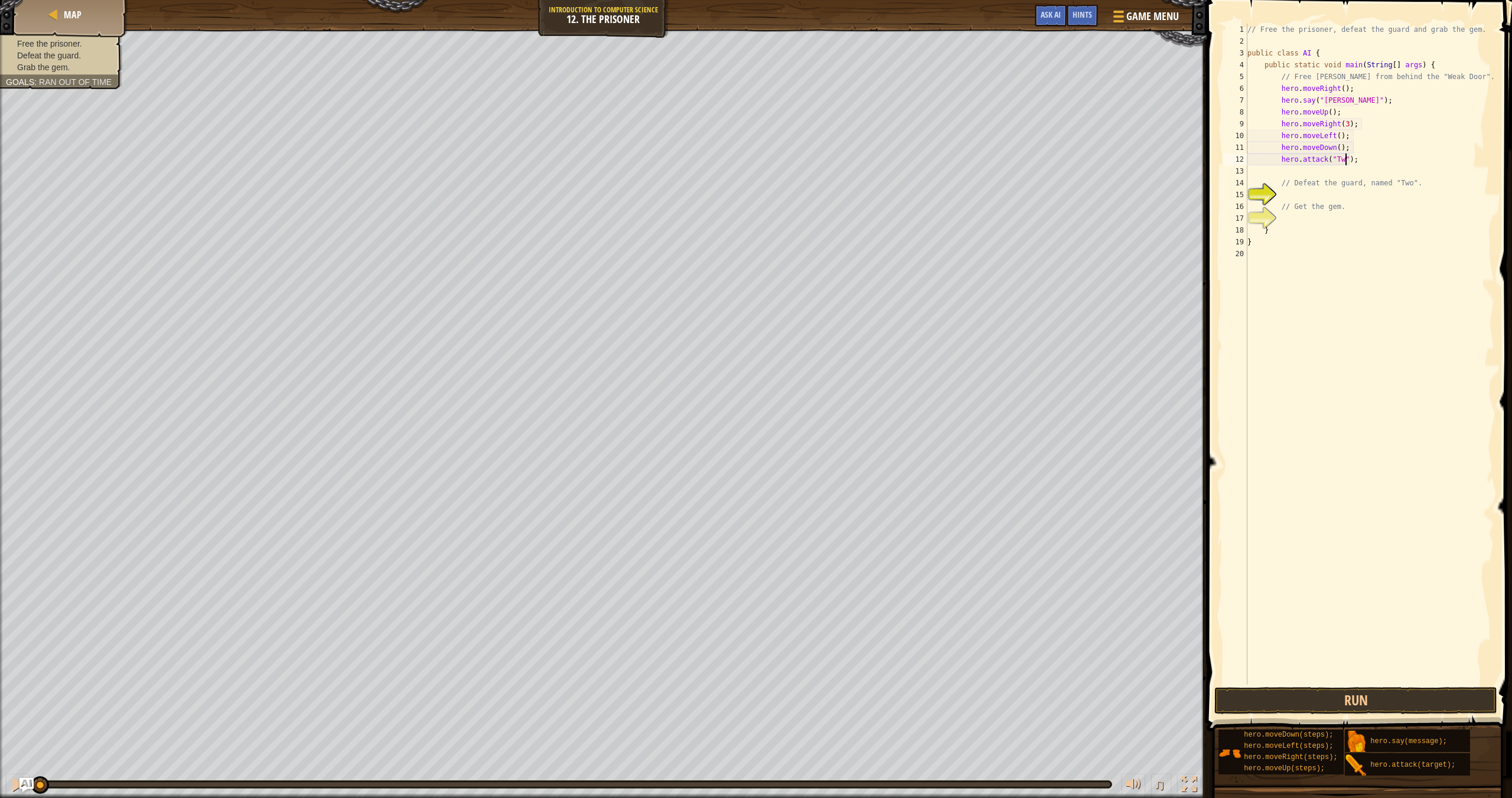
type textarea "hero.attack("Two");"
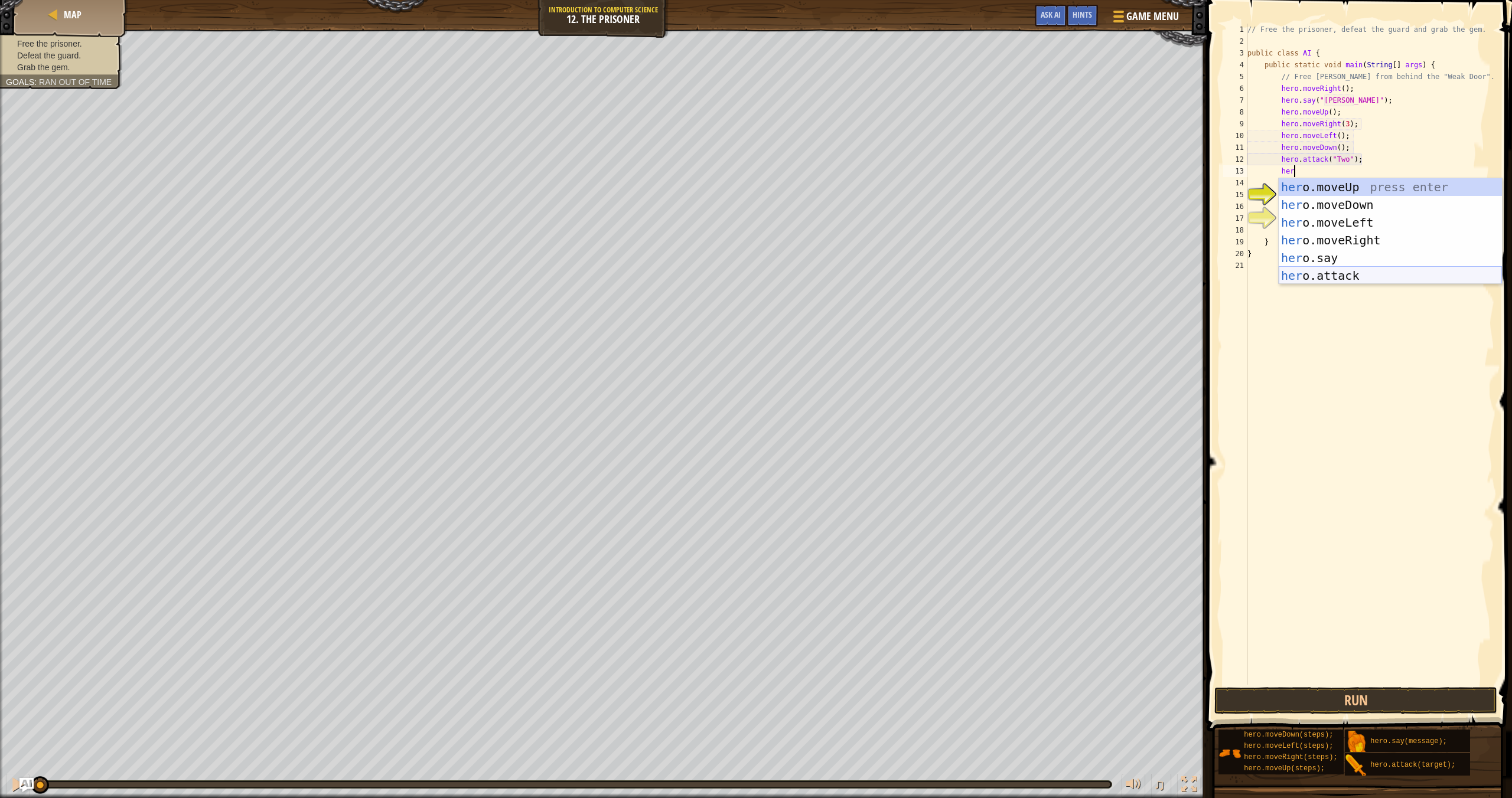
click at [1022, 283] on div "her o.moveUp press enter her o.moveDown press enter her o.moveLeft press enter …" at bounding box center [1390, 249] width 223 height 142
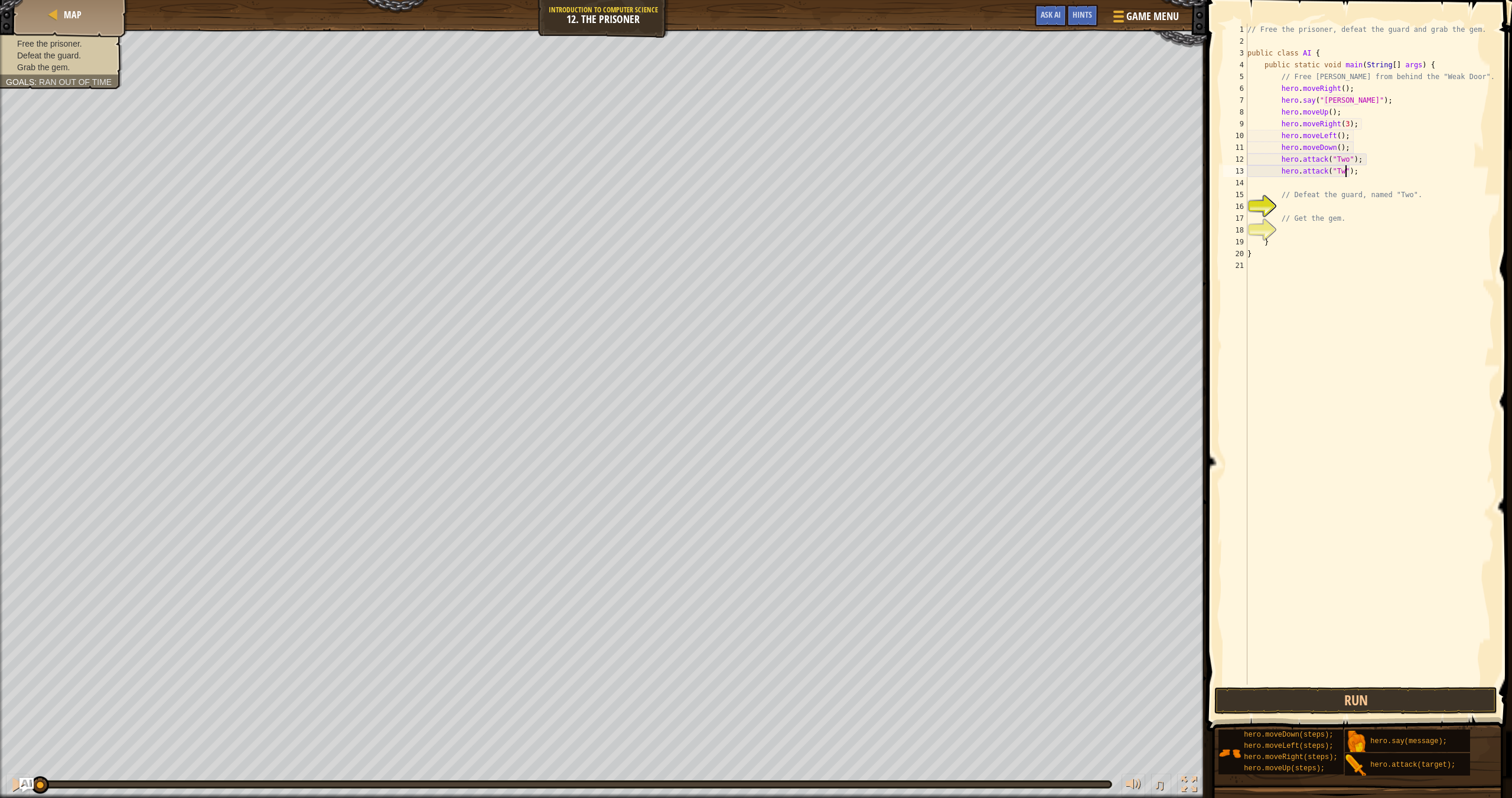
type textarea "hero.attack("Two");"
click at [1022, 173] on div "// Free the prisoner, defeat the guard and grab the gem. public class AI { publ…" at bounding box center [1369, 366] width 249 height 685
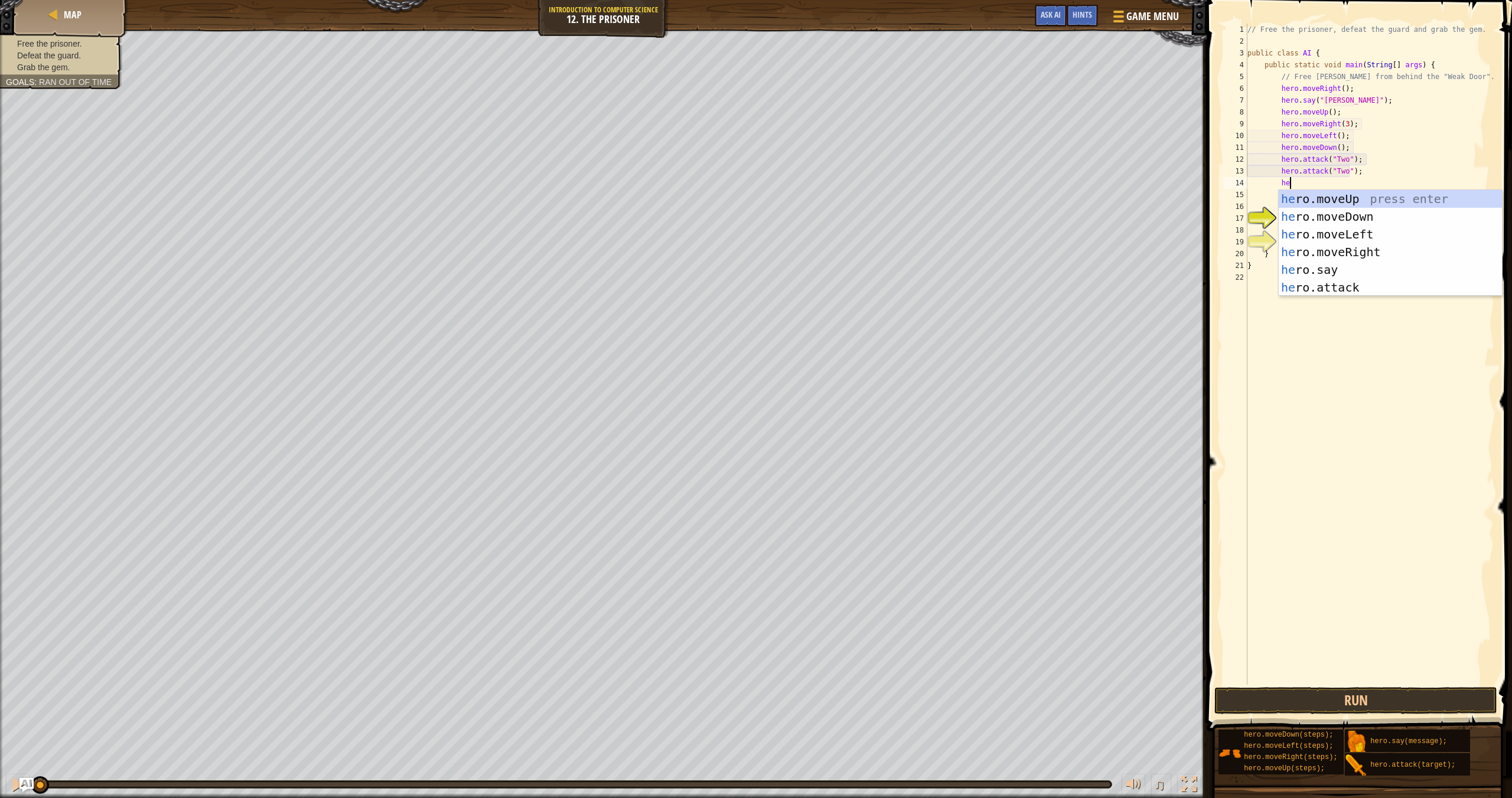
type textarea "hero"
click at [1022, 225] on div "hero .moveUp press enter hero .moveDown press enter hero .moveLeft press enter …" at bounding box center [1390, 261] width 223 height 142
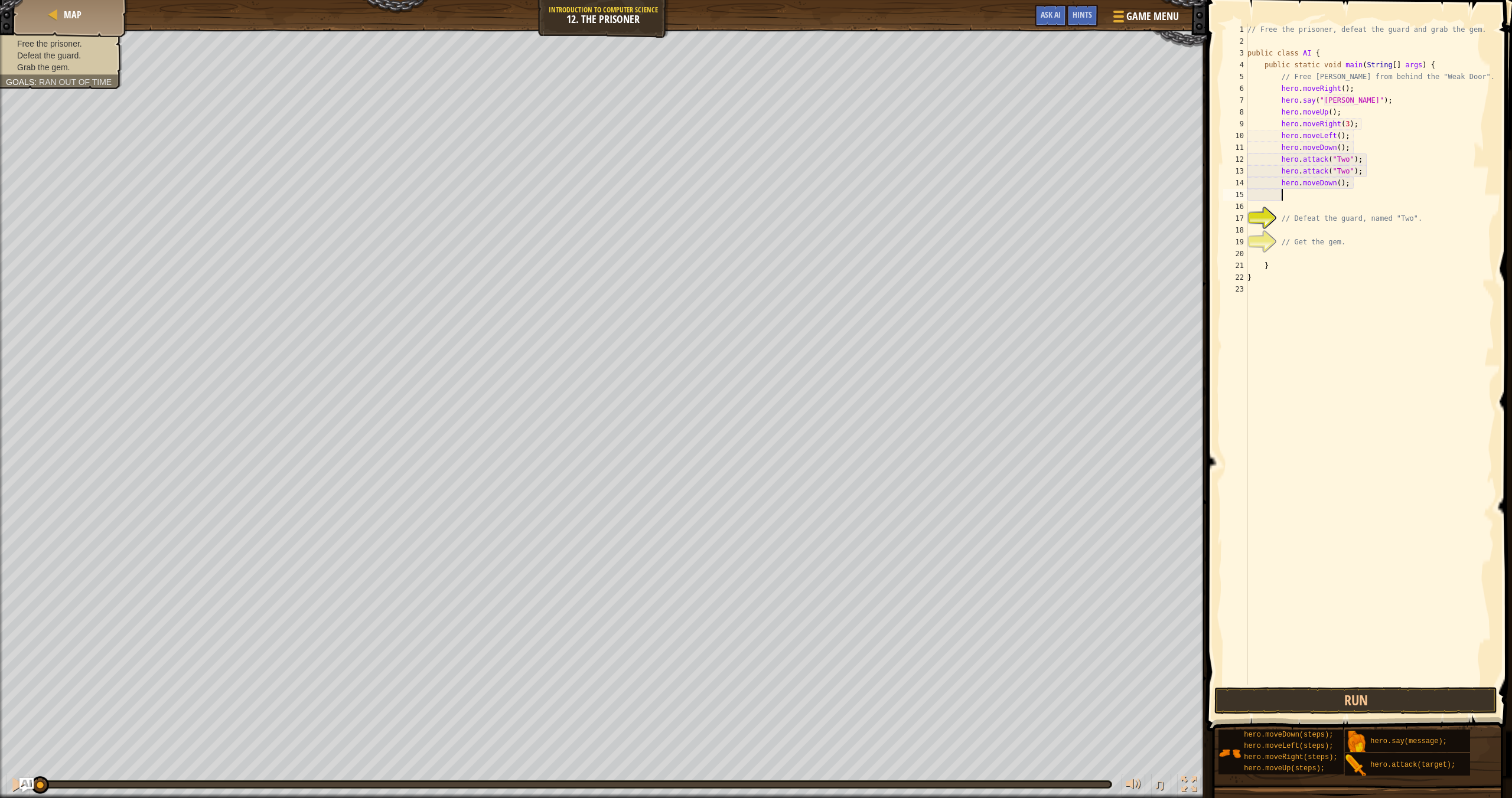
scroll to position [6, 2]
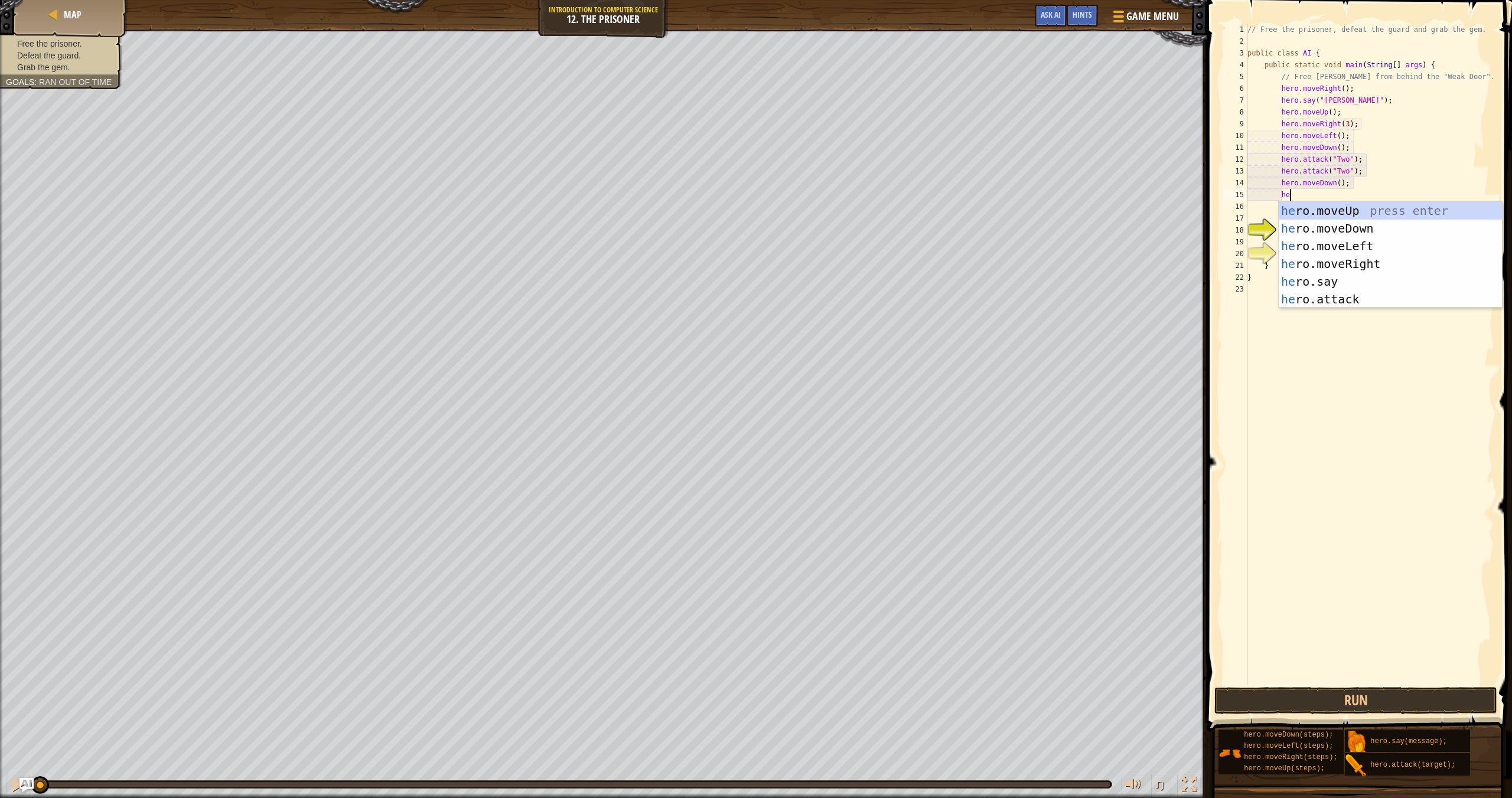
type textarea "her"
click at [1022, 262] on div "her o.moveUp press enter her o.moveDown press enter her o.moveLeft press enter …" at bounding box center [1390, 273] width 223 height 142
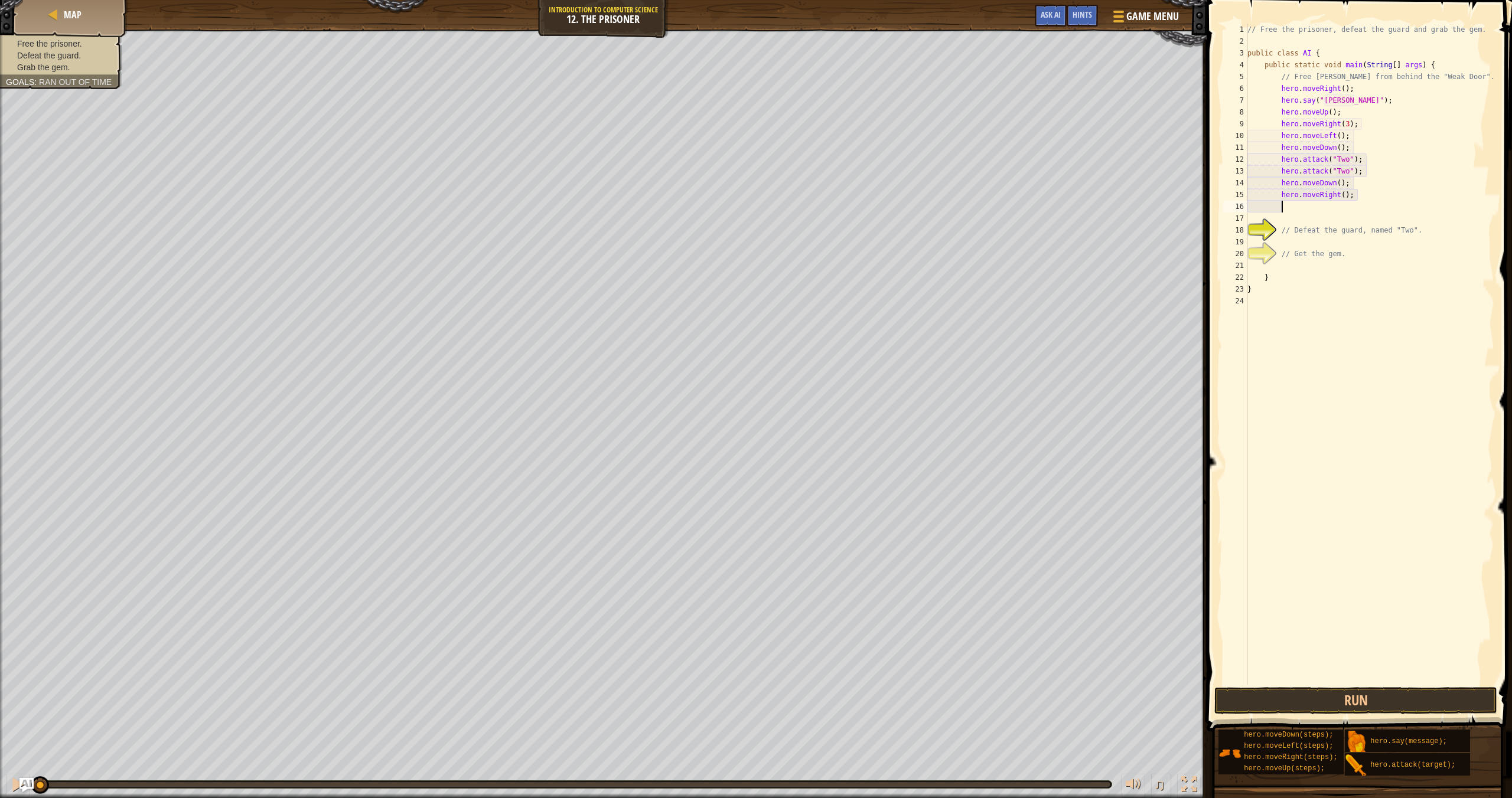
scroll to position [6, 2]
click at [1022, 696] on button "Run" at bounding box center [1355, 701] width 283 height 27
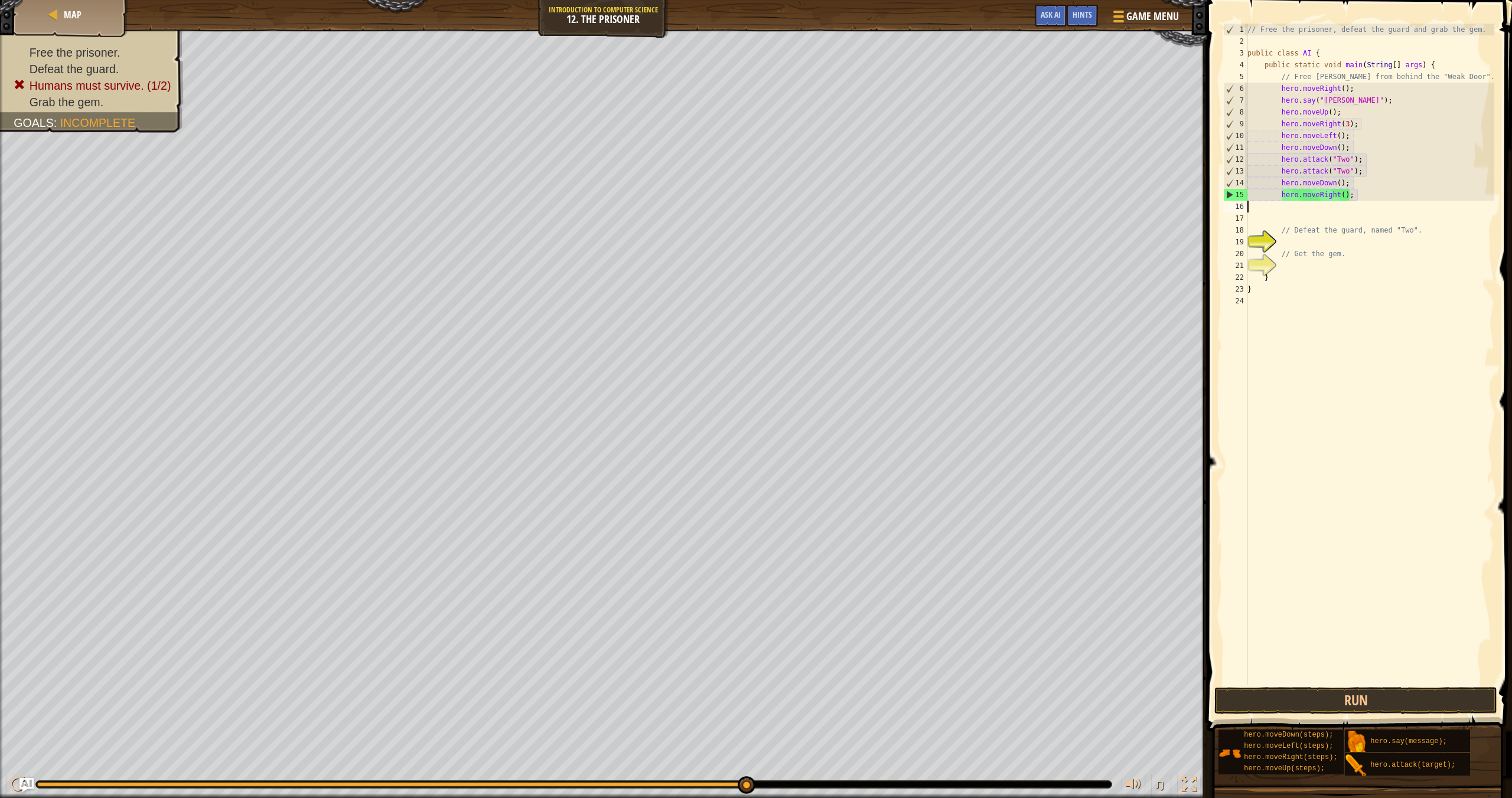
scroll to position [6, 0]
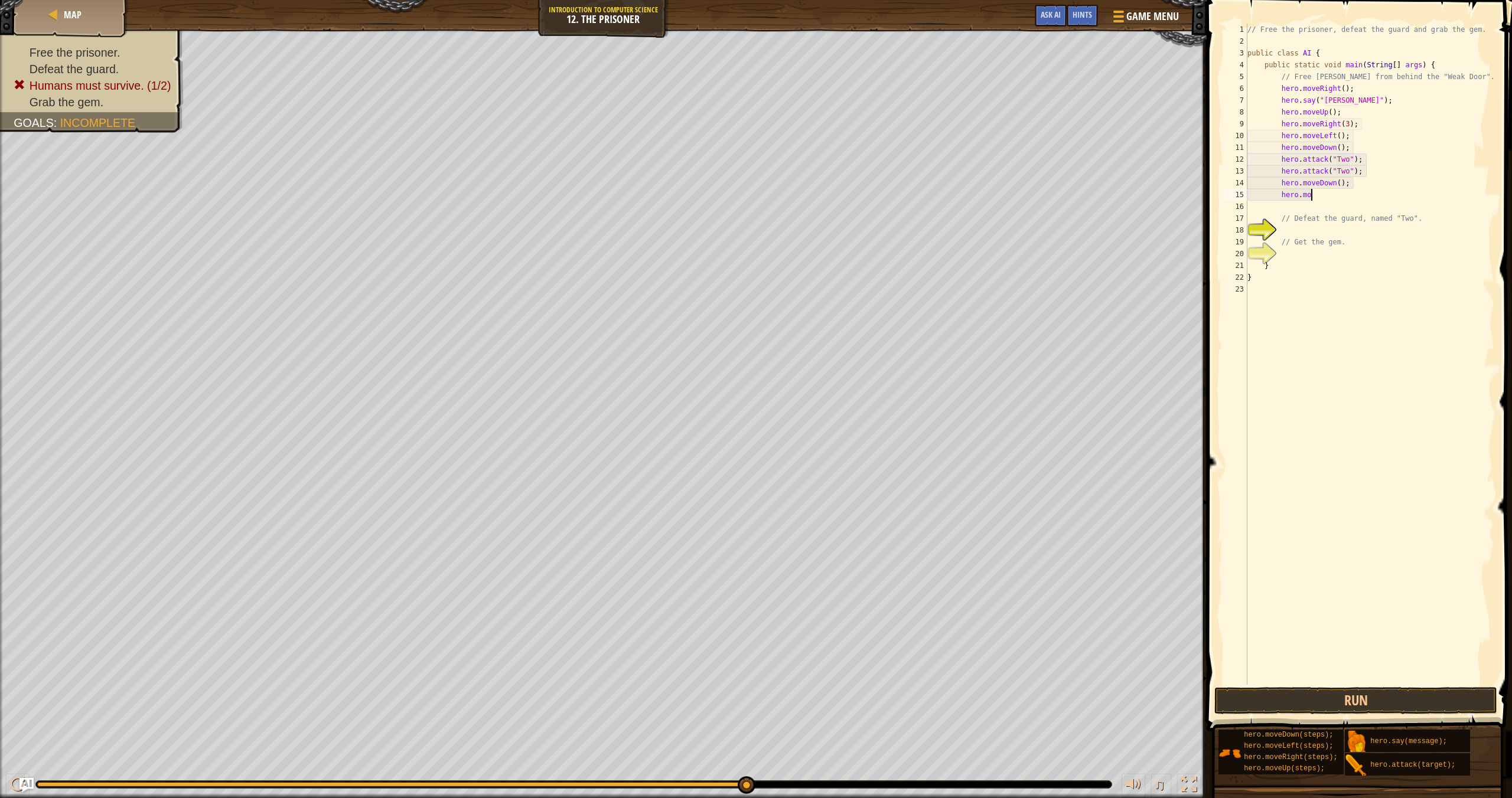
type textarea "h"
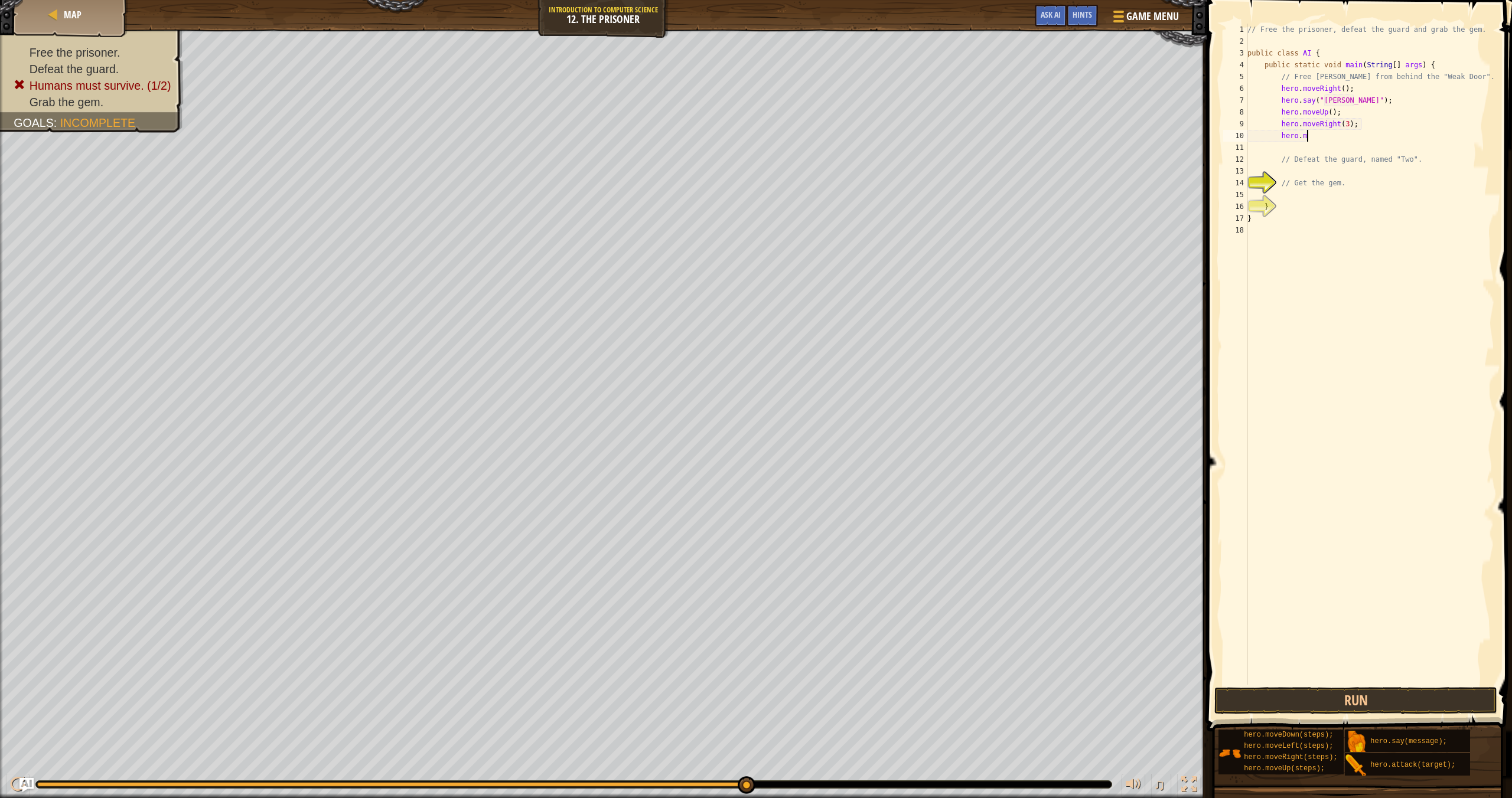
type textarea "h"
click at [1022, 9] on div "Hints" at bounding box center [1082, 16] width 31 height 22
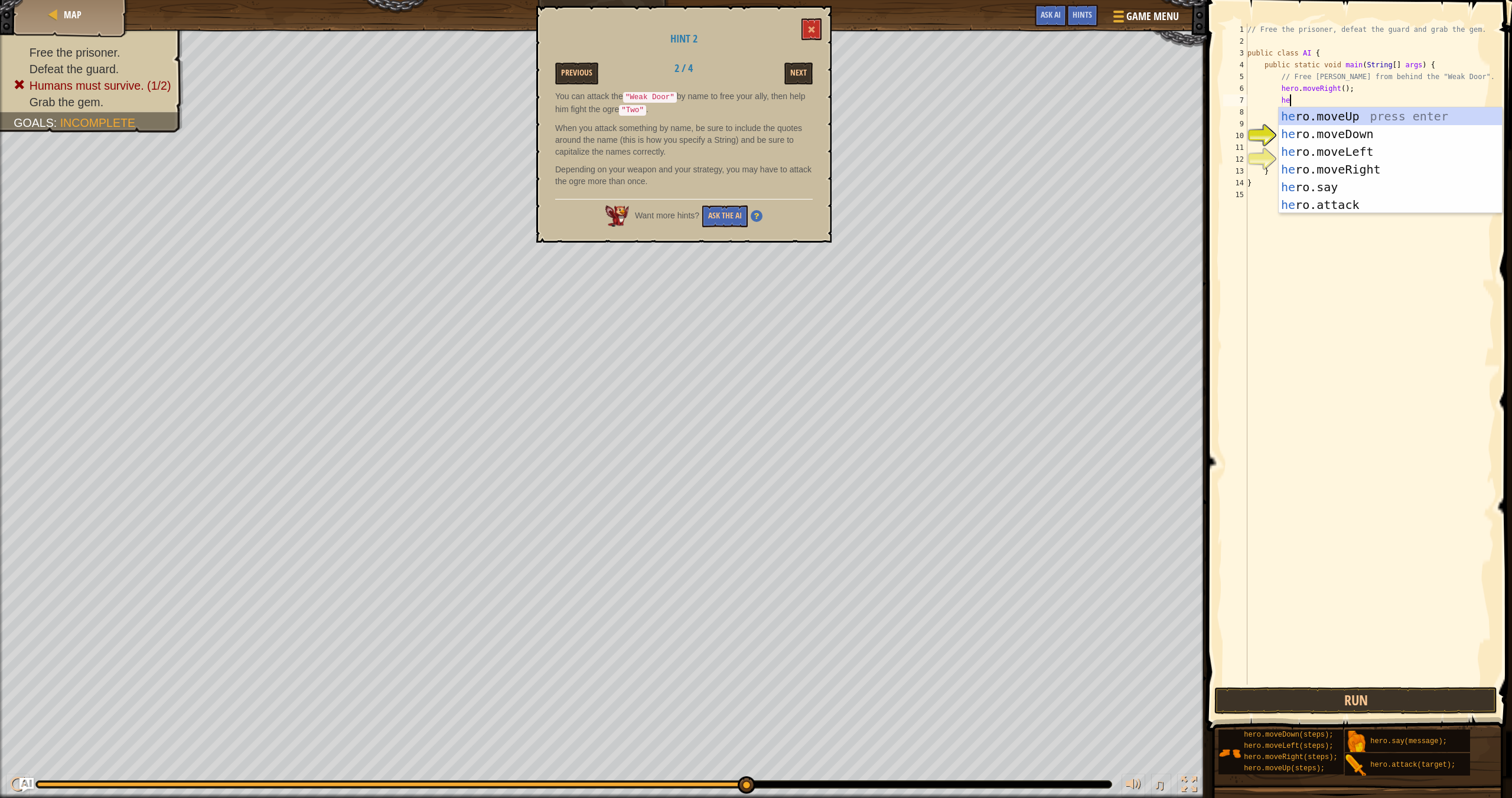
scroll to position [6, 3]
click at [1022, 180] on div "her o.moveUp press enter her o.moveDown press enter her o.moveLeft press enter …" at bounding box center [1390, 178] width 223 height 142
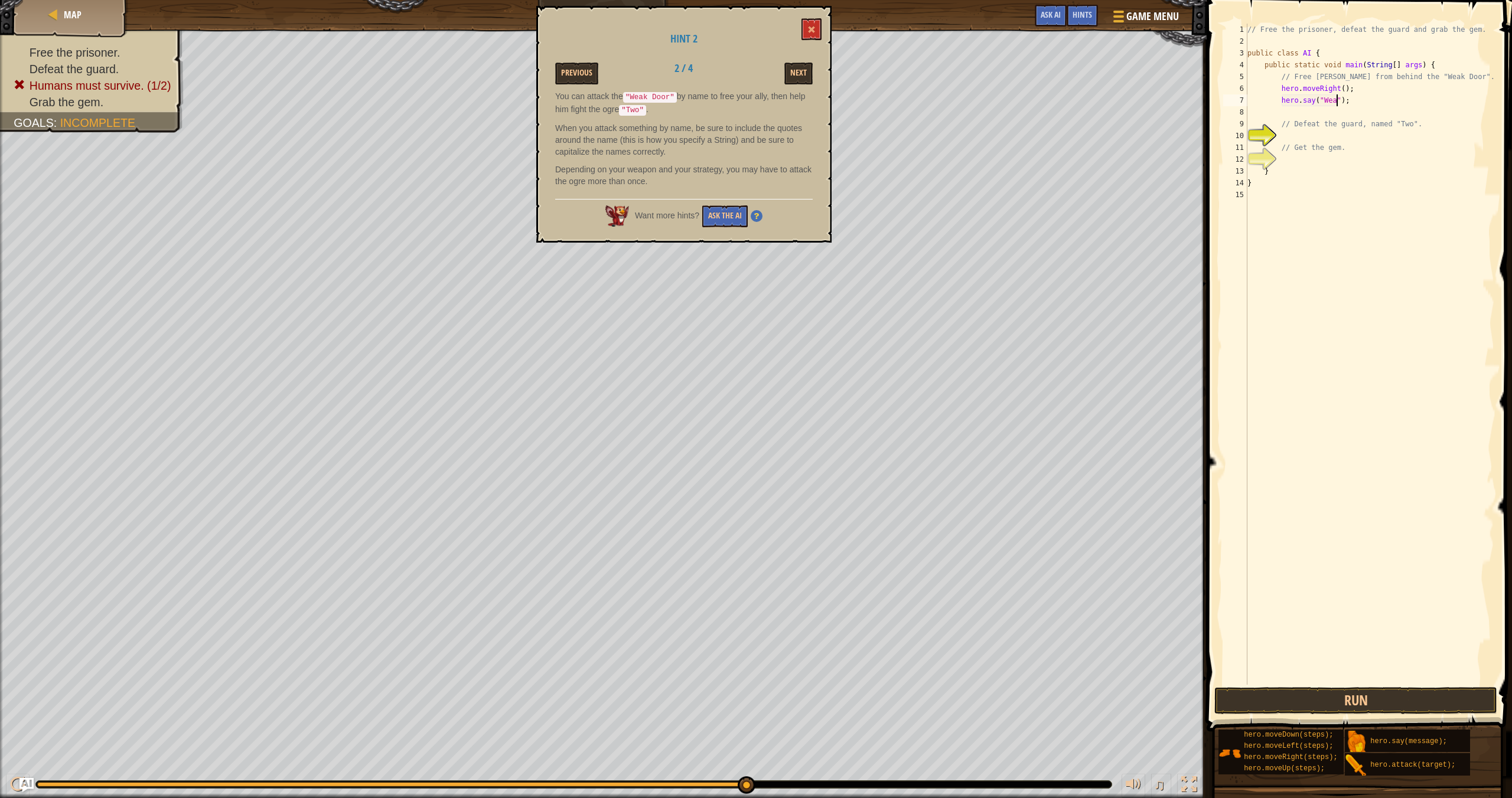
scroll to position [6, 8]
type textarea "hero.say("Weak Door");"
click at [1022, 98] on div "// Free the prisoner, defeat the guard and grab the gem. public class AI { publ…" at bounding box center [1369, 366] width 249 height 685
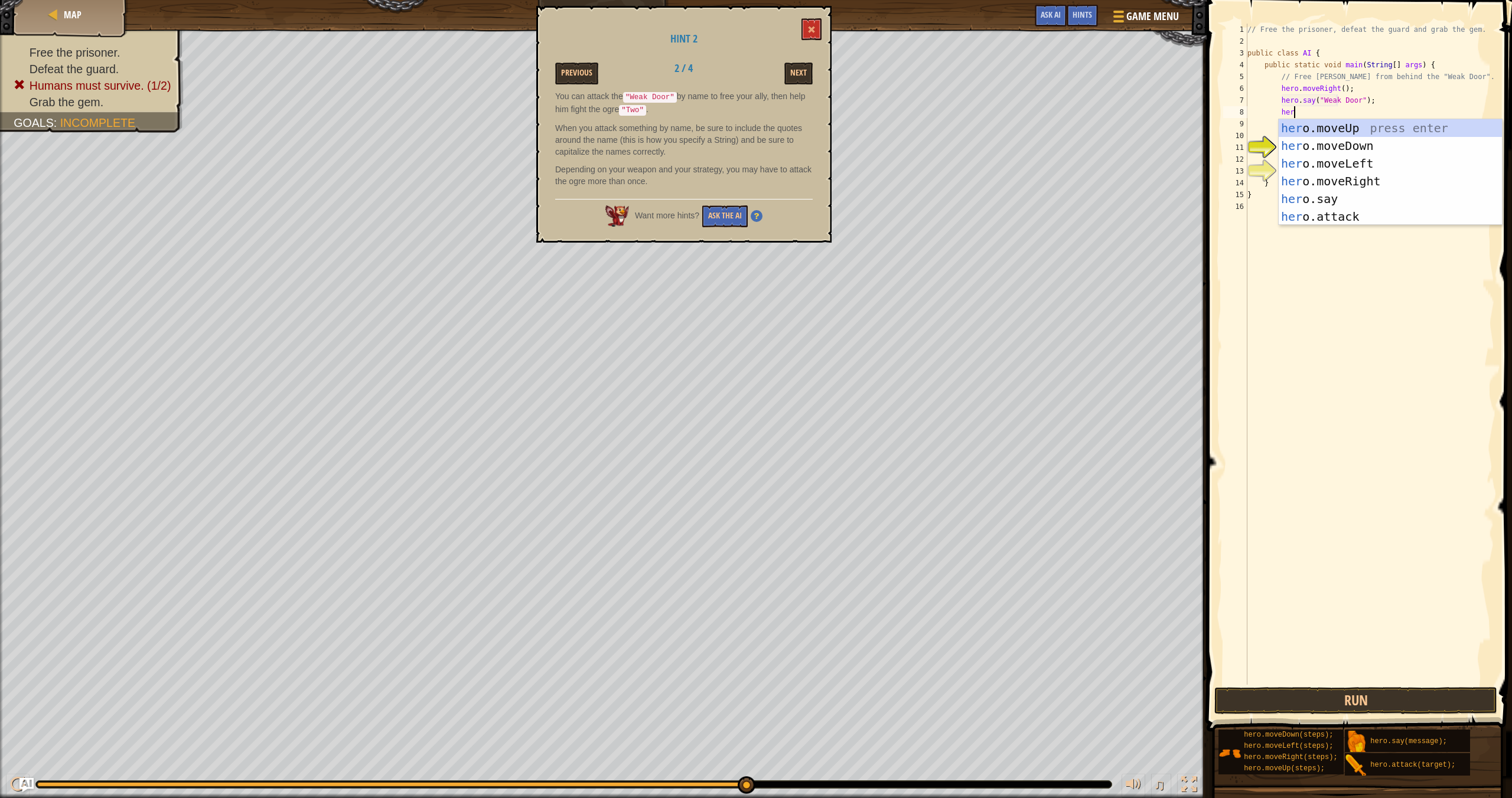
scroll to position [6, 3]
click at [1022, 201] on div "her o.moveUp press enter her o.moveDown press enter her o.moveLeft press enter …" at bounding box center [1390, 190] width 223 height 142
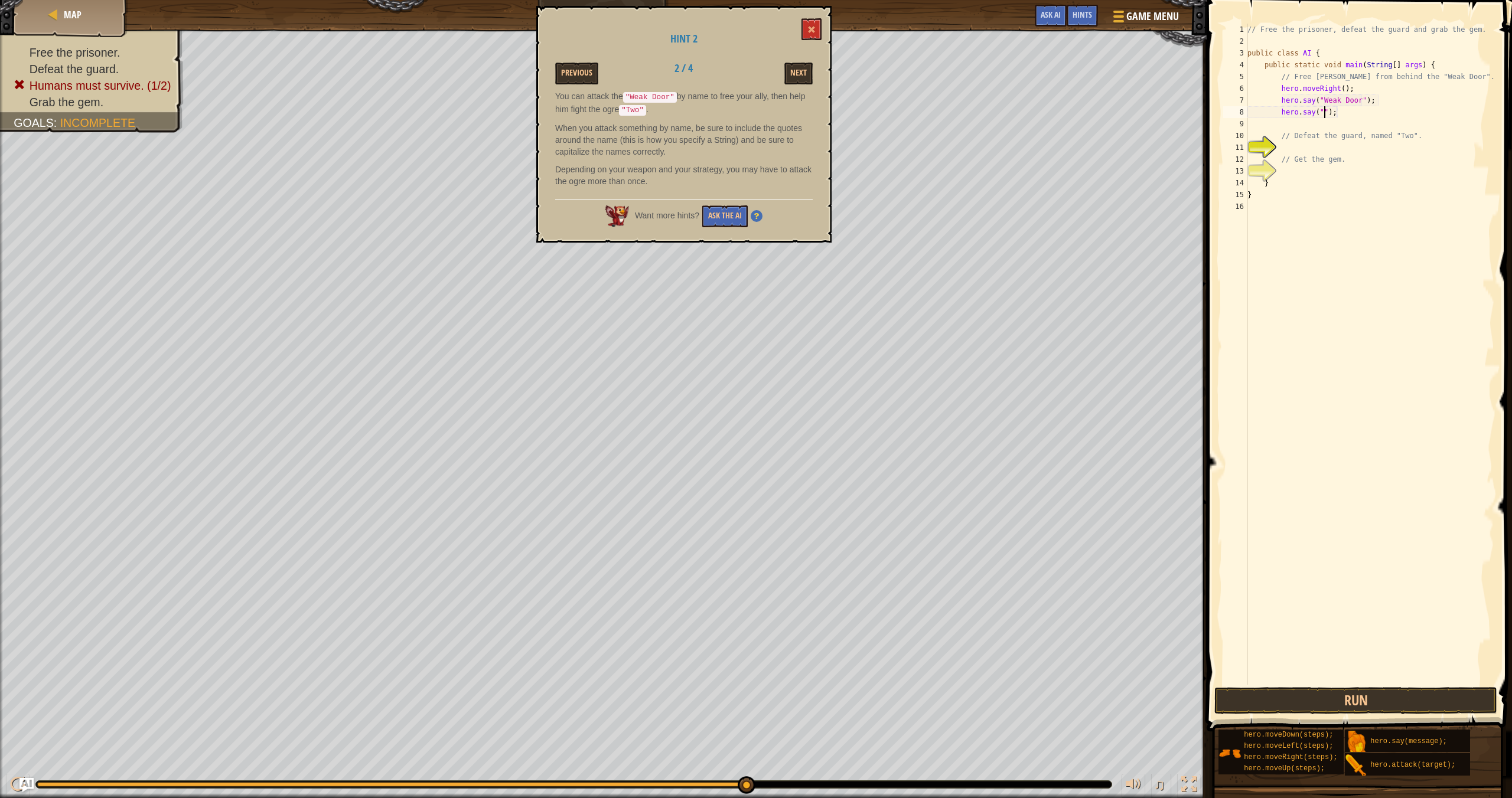
scroll to position [6, 7]
type textarea "hero.say("[PERSON_NAME]");"
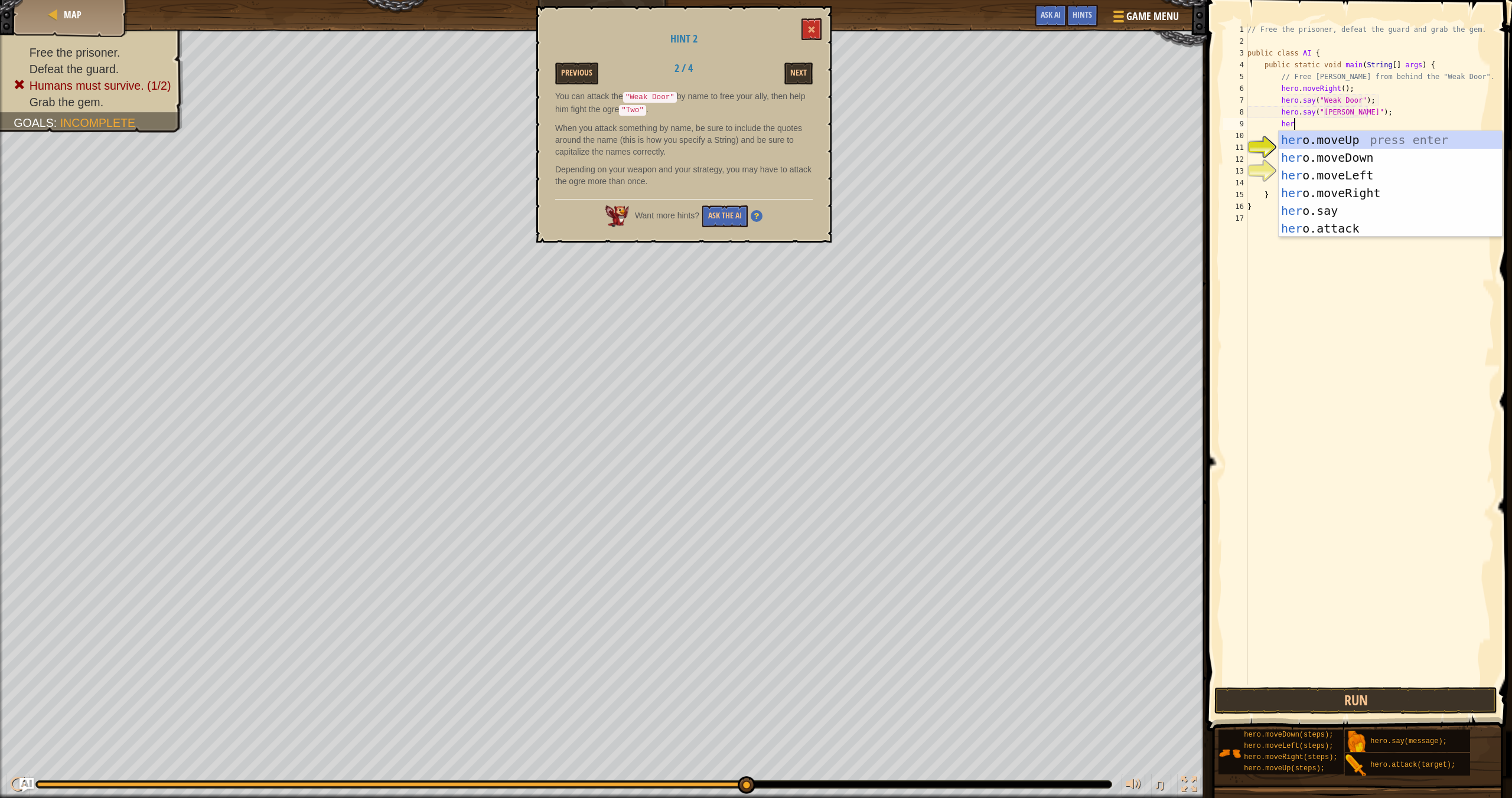
type textarea "hero"
click at [1022, 134] on div "hero .moveUp press enter hero .moveDown press enter hero .moveLeft press enter …" at bounding box center [1390, 201] width 223 height 142
type textarea "h"
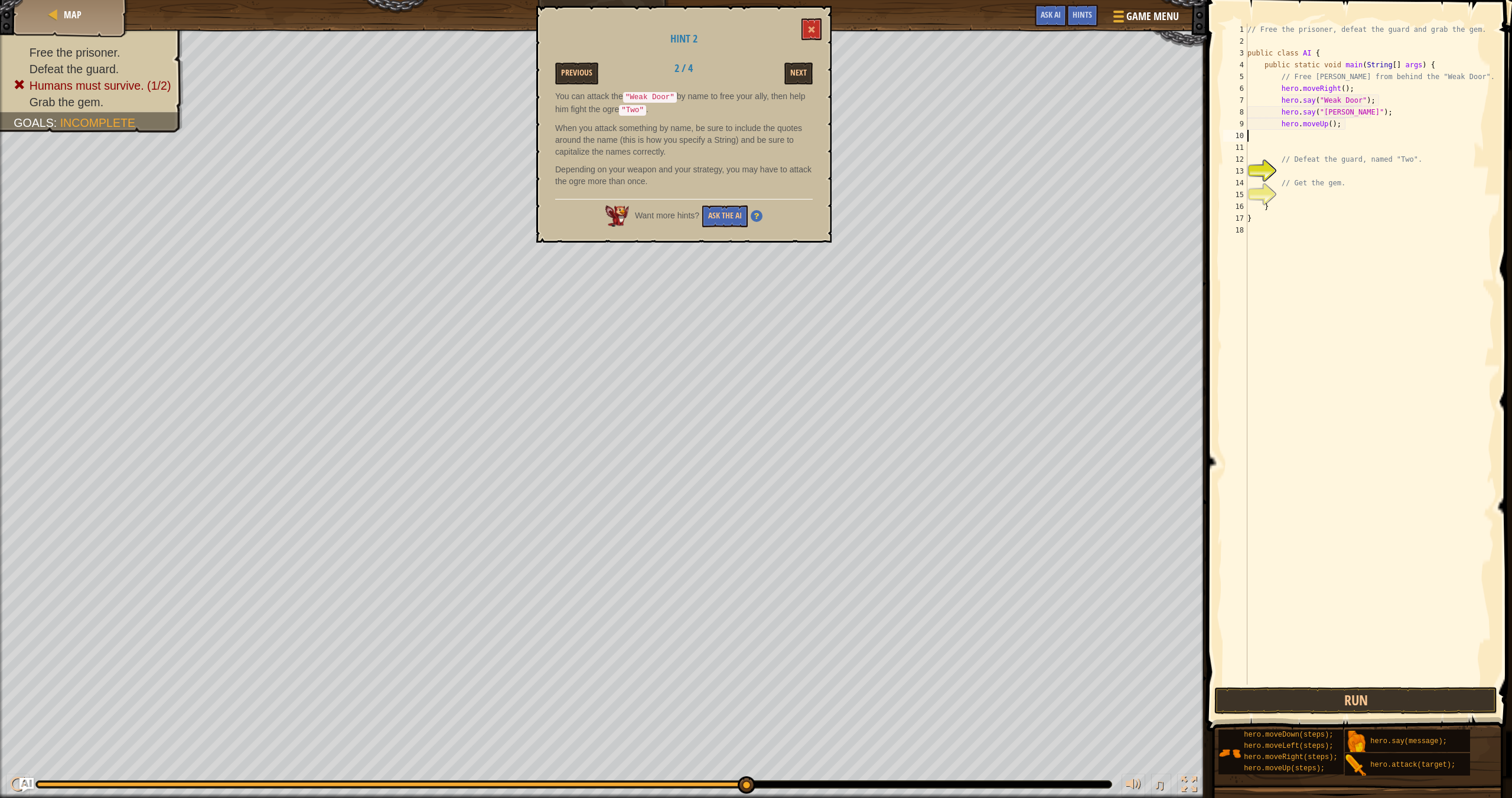
scroll to position [6, 0]
type textarea "hero.move"
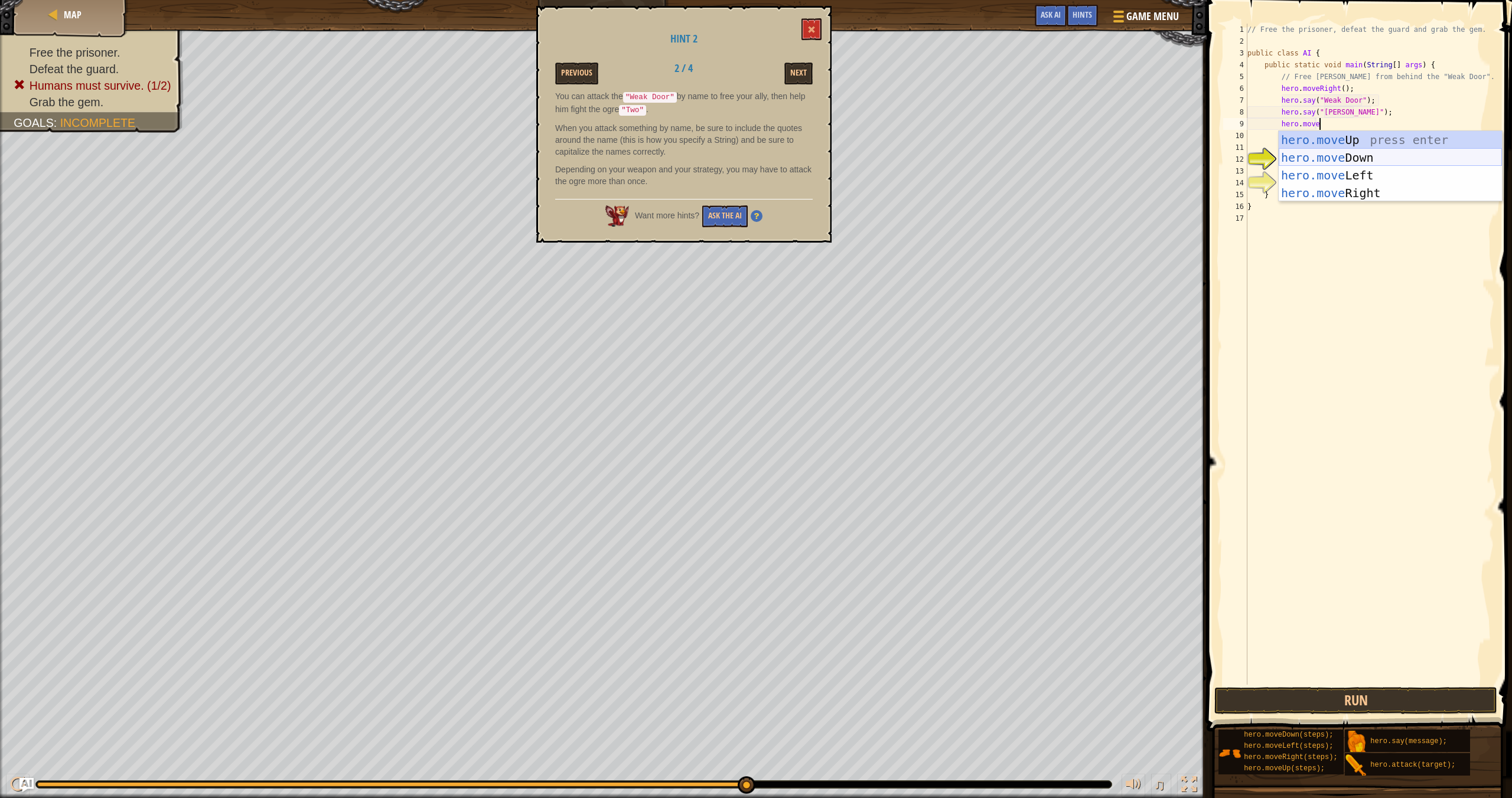
click at [1022, 157] on div "hero.move Up press enter hero.move Down press enter hero.move Left press enter …" at bounding box center [1390, 184] width 223 height 106
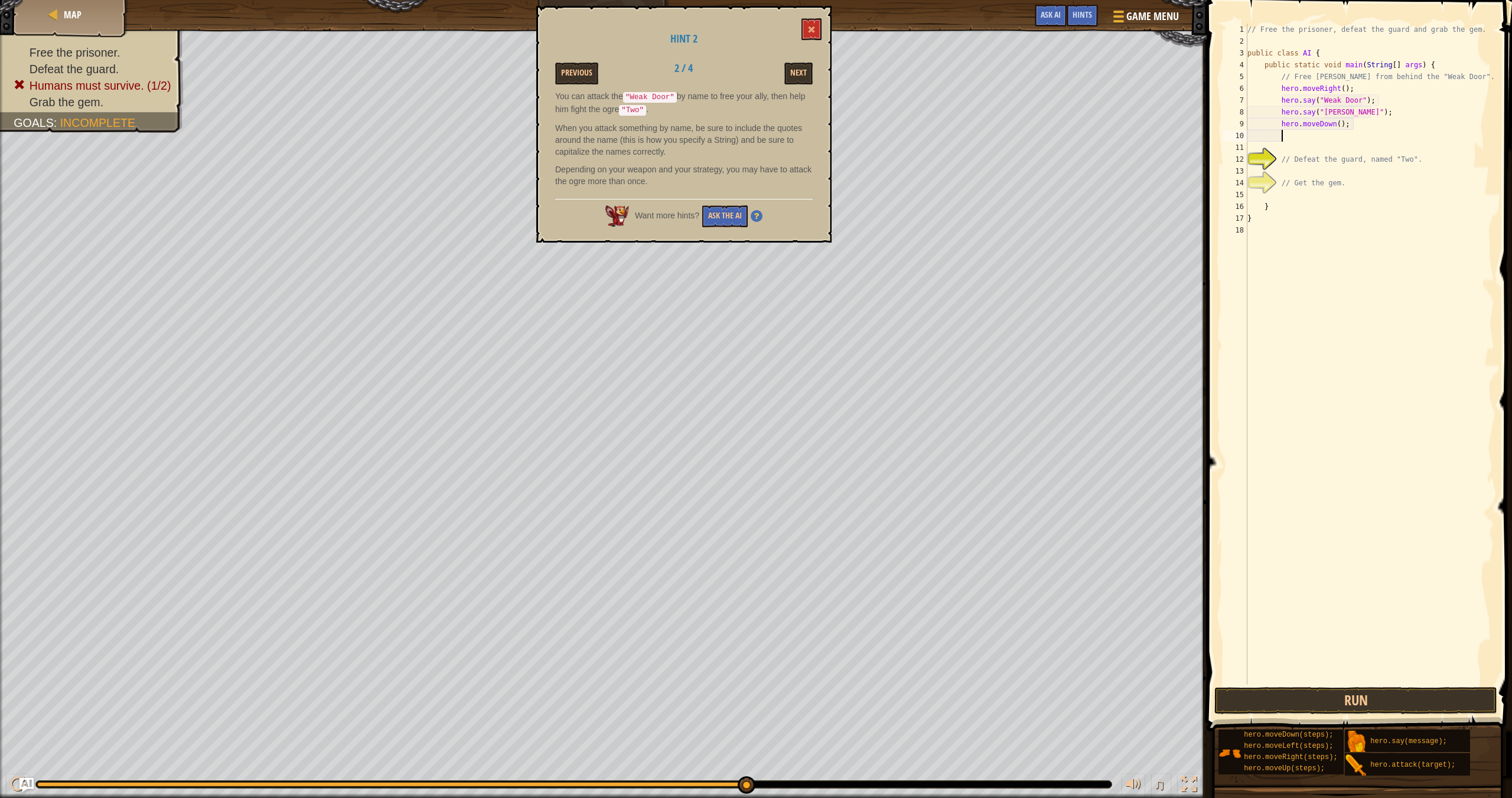
scroll to position [6, 2]
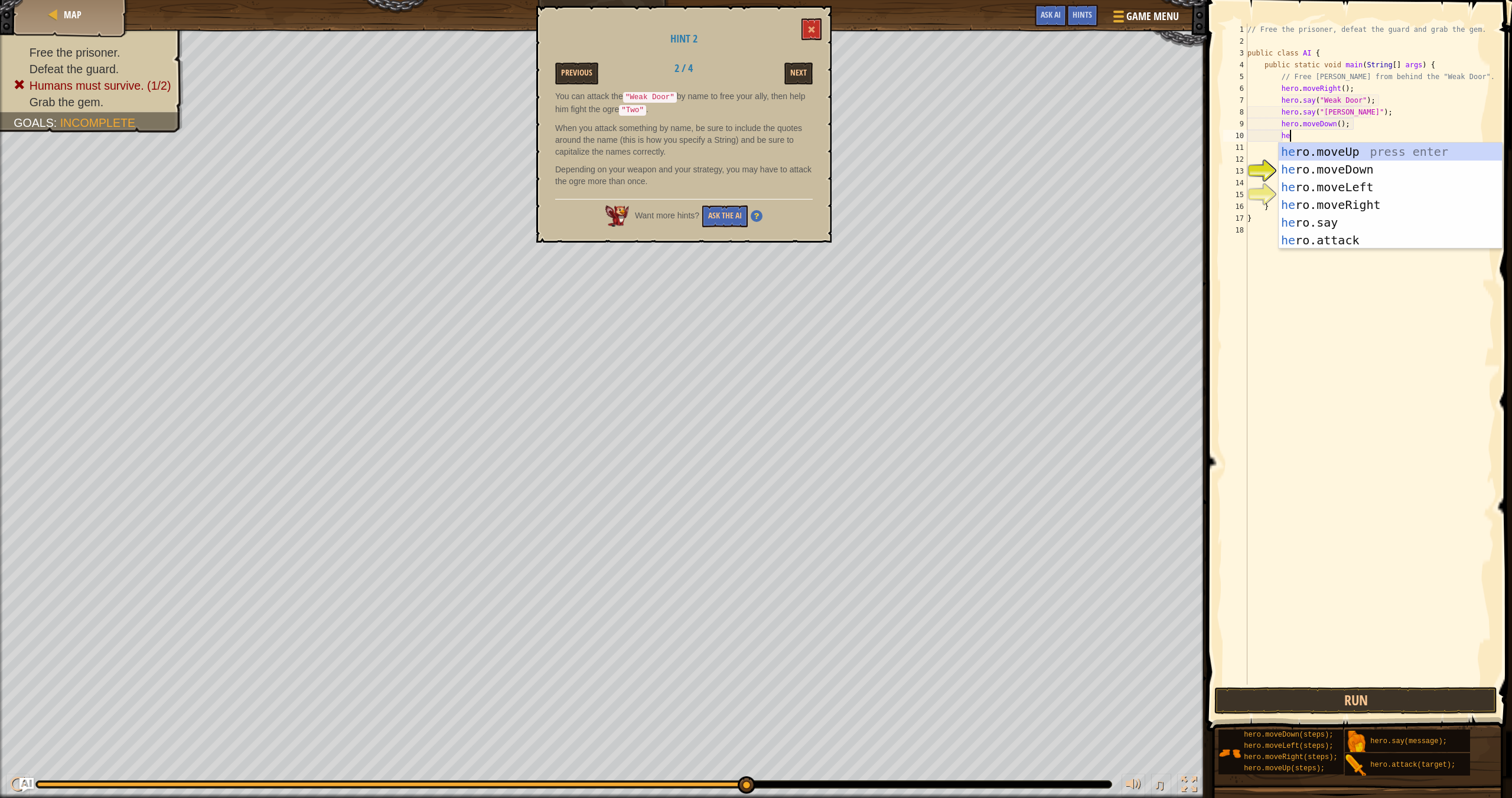
type textarea "her"
click at [1022, 154] on div "her o.moveUp press enter her o.moveDown press enter her o.moveLeft press enter …" at bounding box center [1390, 213] width 223 height 142
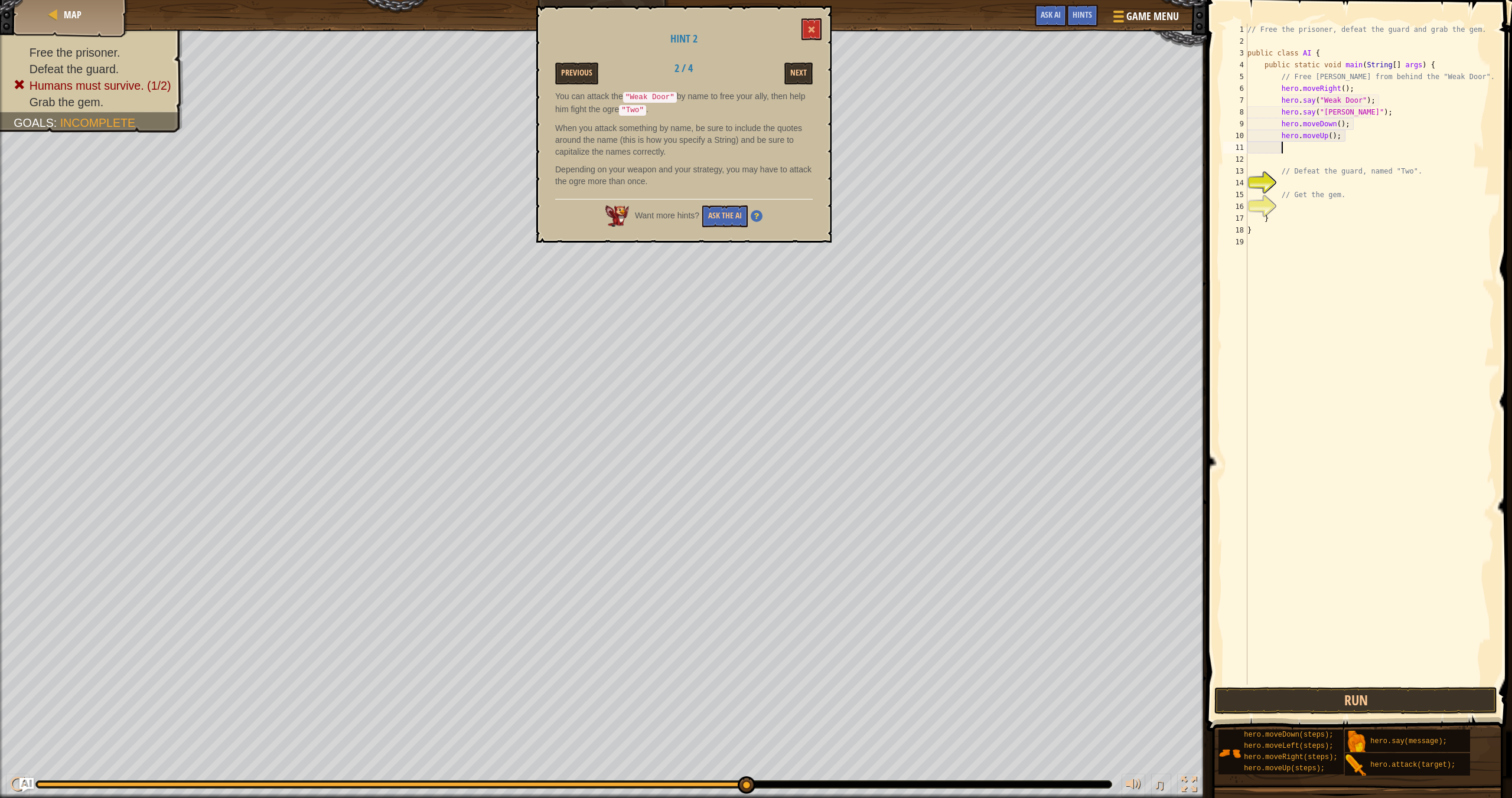
type textarea "e"
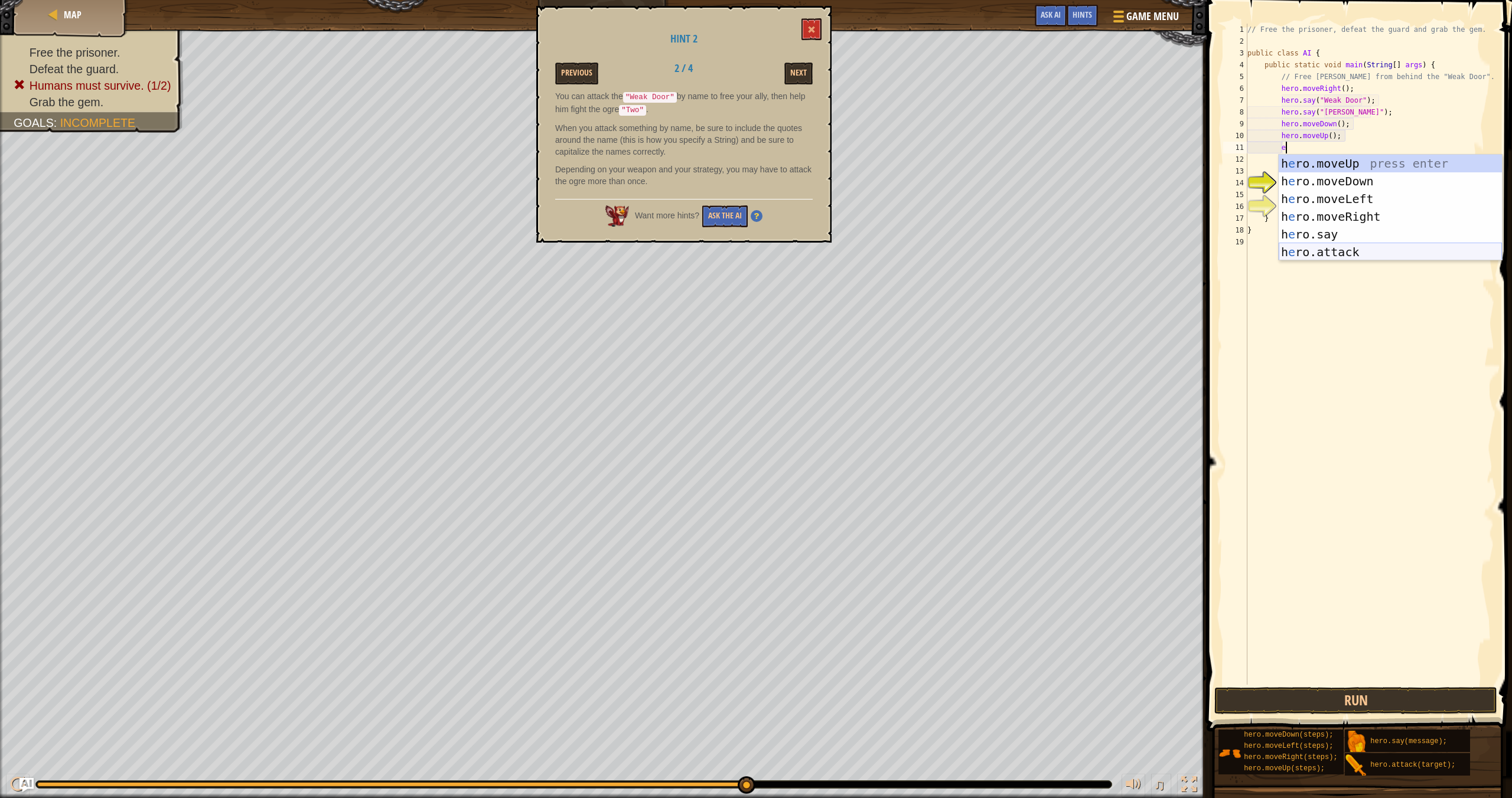
type textarea "e"
click at [1022, 213] on div "h e ro.moveUp press enter h e ro.moveDown press enter h e ro.moveLeft press ent…" at bounding box center [1390, 225] width 223 height 142
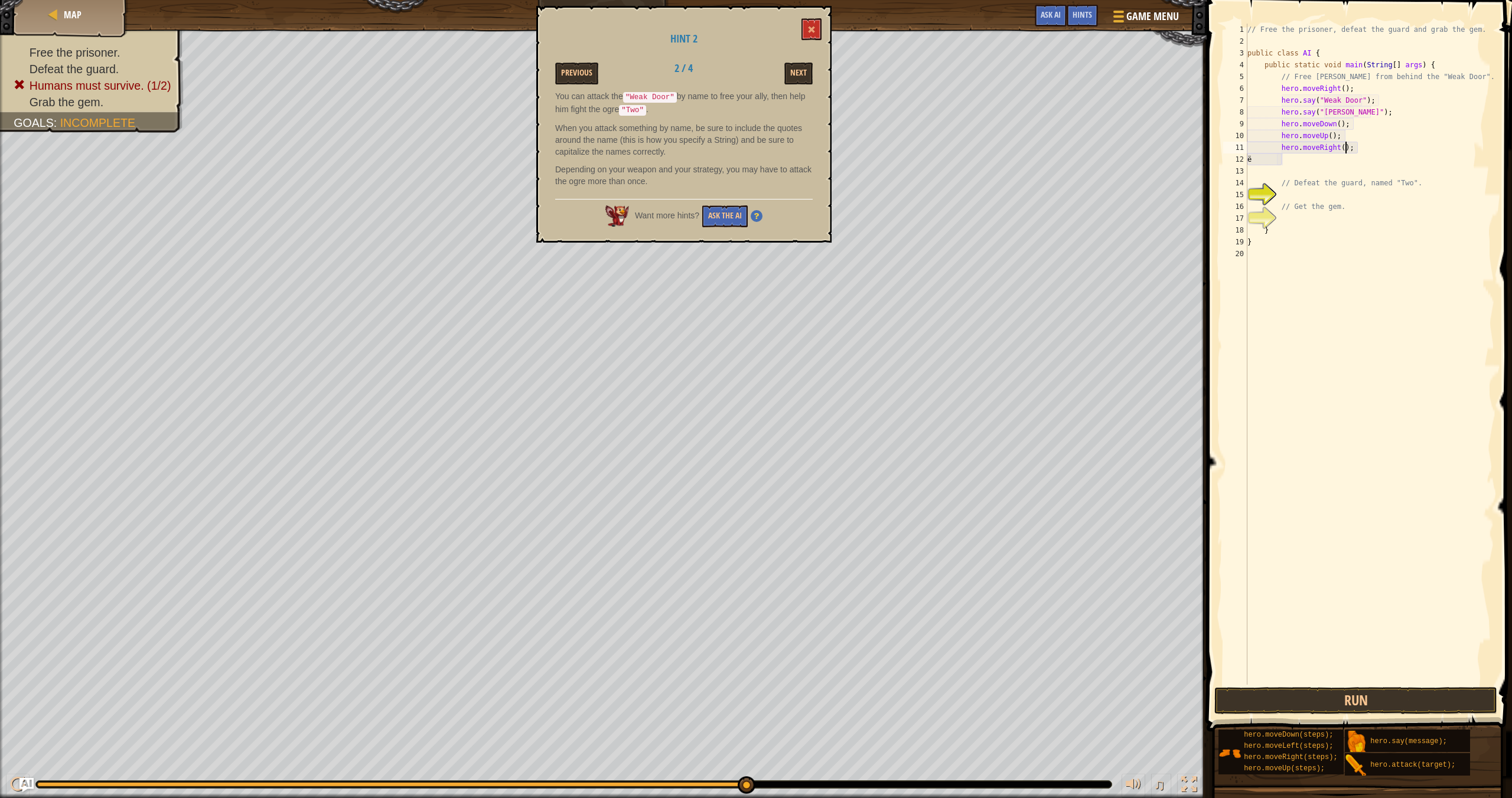
click at [1022, 151] on div "// Free the prisoner, defeat the guard and grab the gem. public class AI { publ…" at bounding box center [1369, 366] width 249 height 685
type textarea "hero.moveRight(3);"
click at [1022, 166] on div "// Free the prisoner, defeat the guard and grab the gem. public class AI { publ…" at bounding box center [1369, 366] width 249 height 685
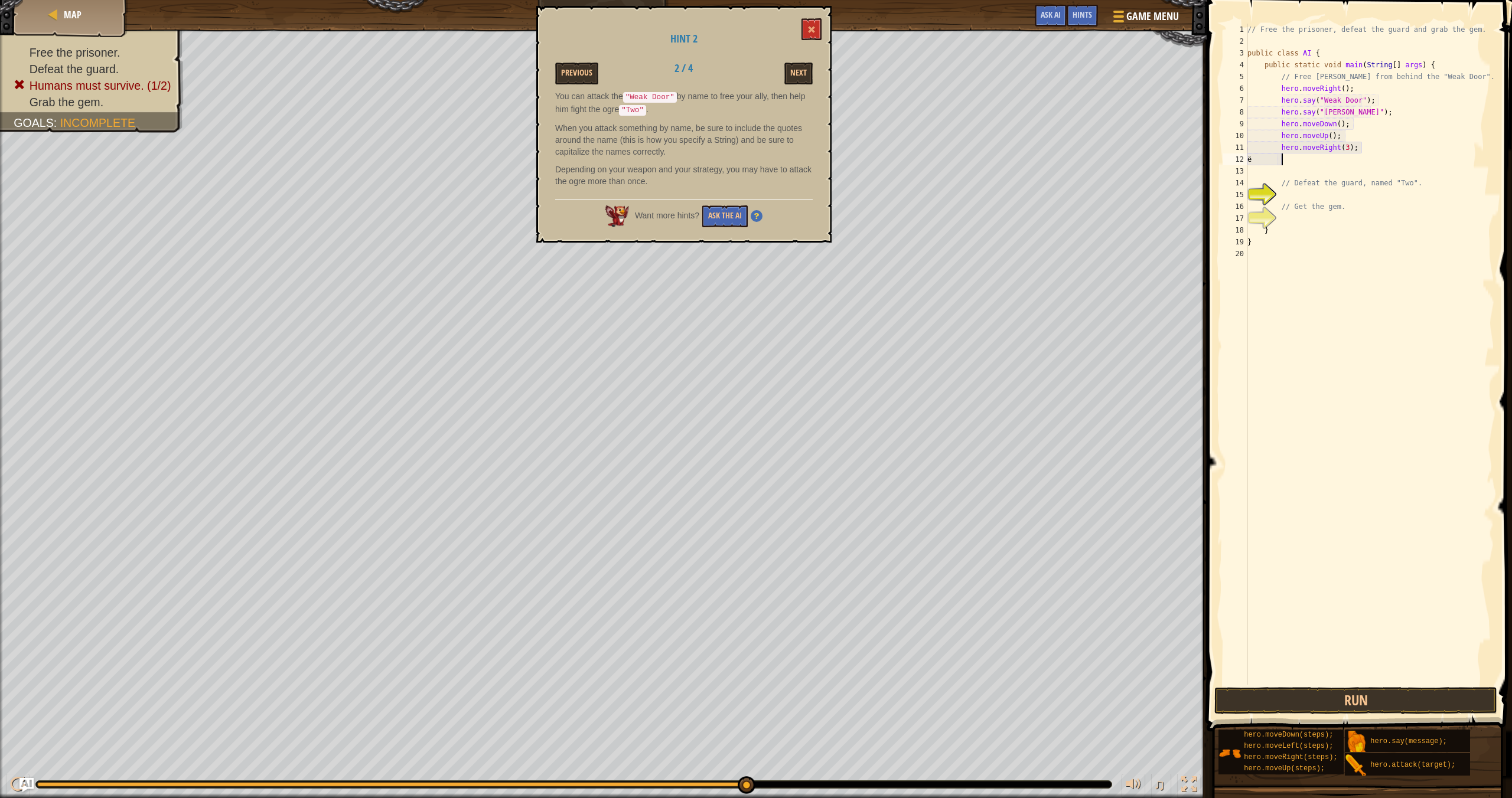
click at [1022, 165] on div "// Free the prisoner, defeat the guard and grab the gem. public class AI { publ…" at bounding box center [1369, 366] width 249 height 685
type textarea "ë"
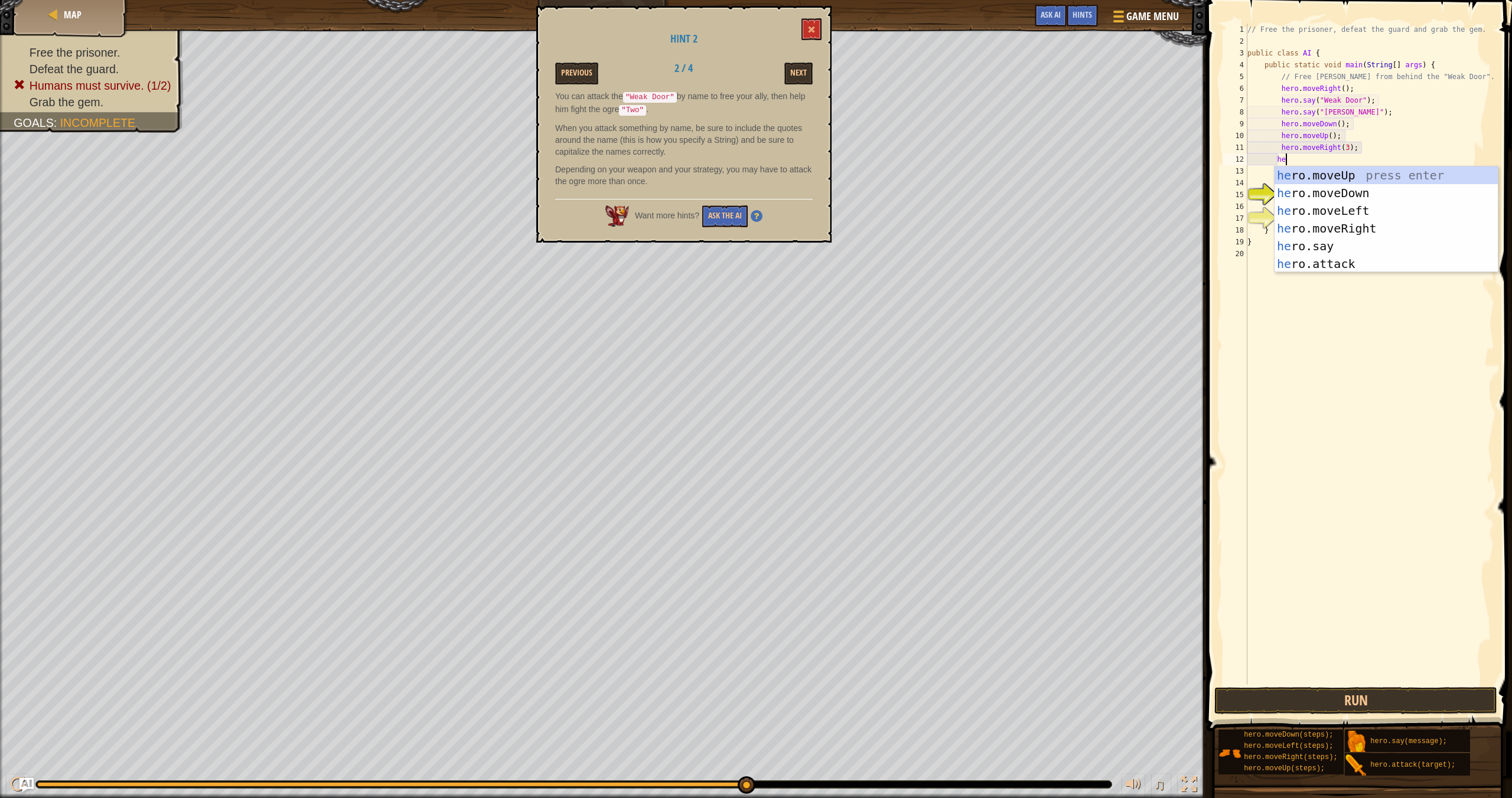
type textarea "her"
click at [1022, 197] on div "her o.moveUp press enter her o.moveDown press enter her o.moveLeft press enter …" at bounding box center [1386, 237] width 223 height 142
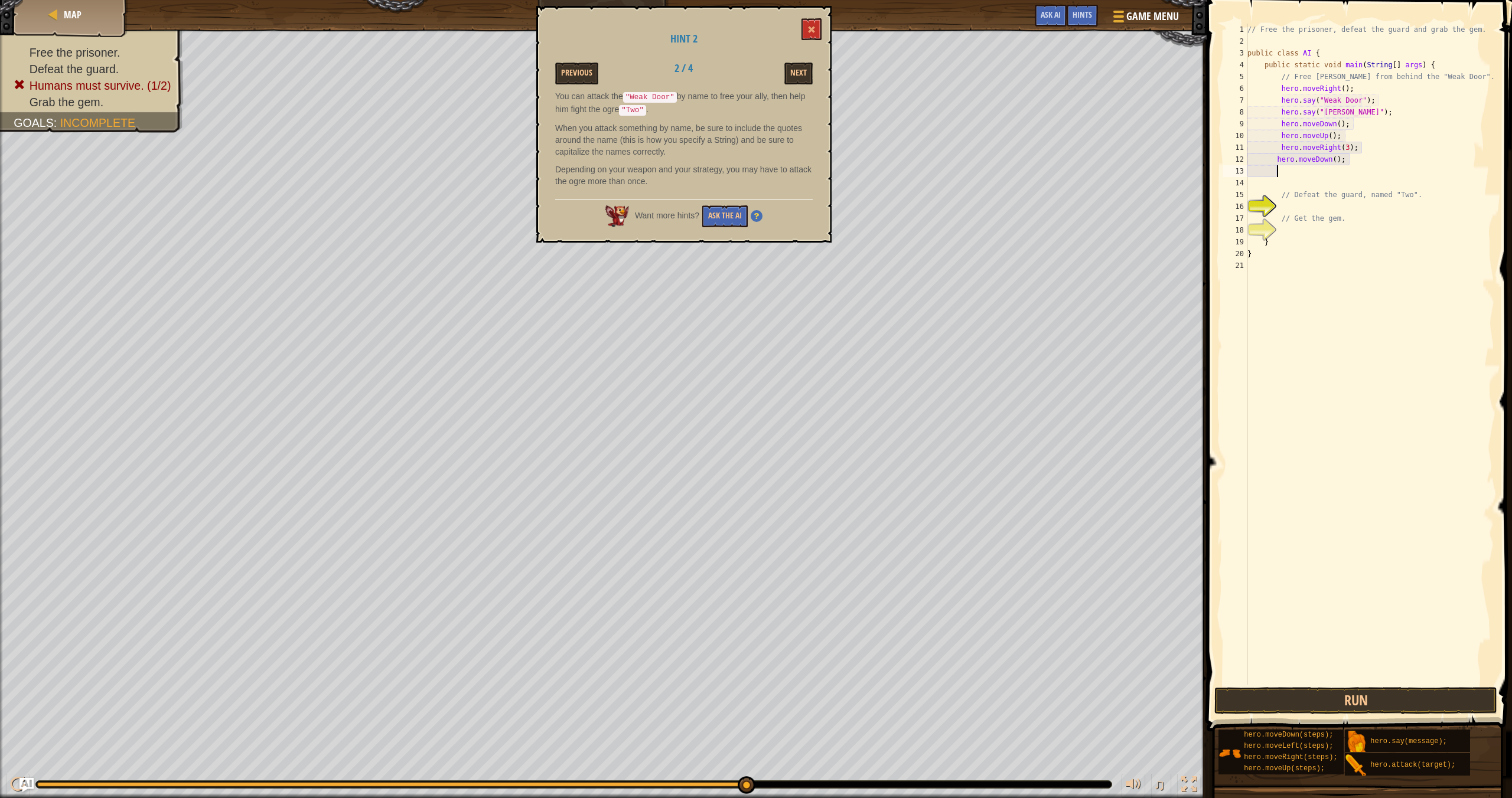
click at [1022, 162] on div "// Free the prisoner, defeat the guard and grab the gem. public class AI { publ…" at bounding box center [1369, 366] width 249 height 685
type textarea "hero.moveDown(2);"
click at [1022, 166] on div "// Free the prisoner, defeat the guard and grab the gem. public class AI { publ…" at bounding box center [1369, 366] width 249 height 685
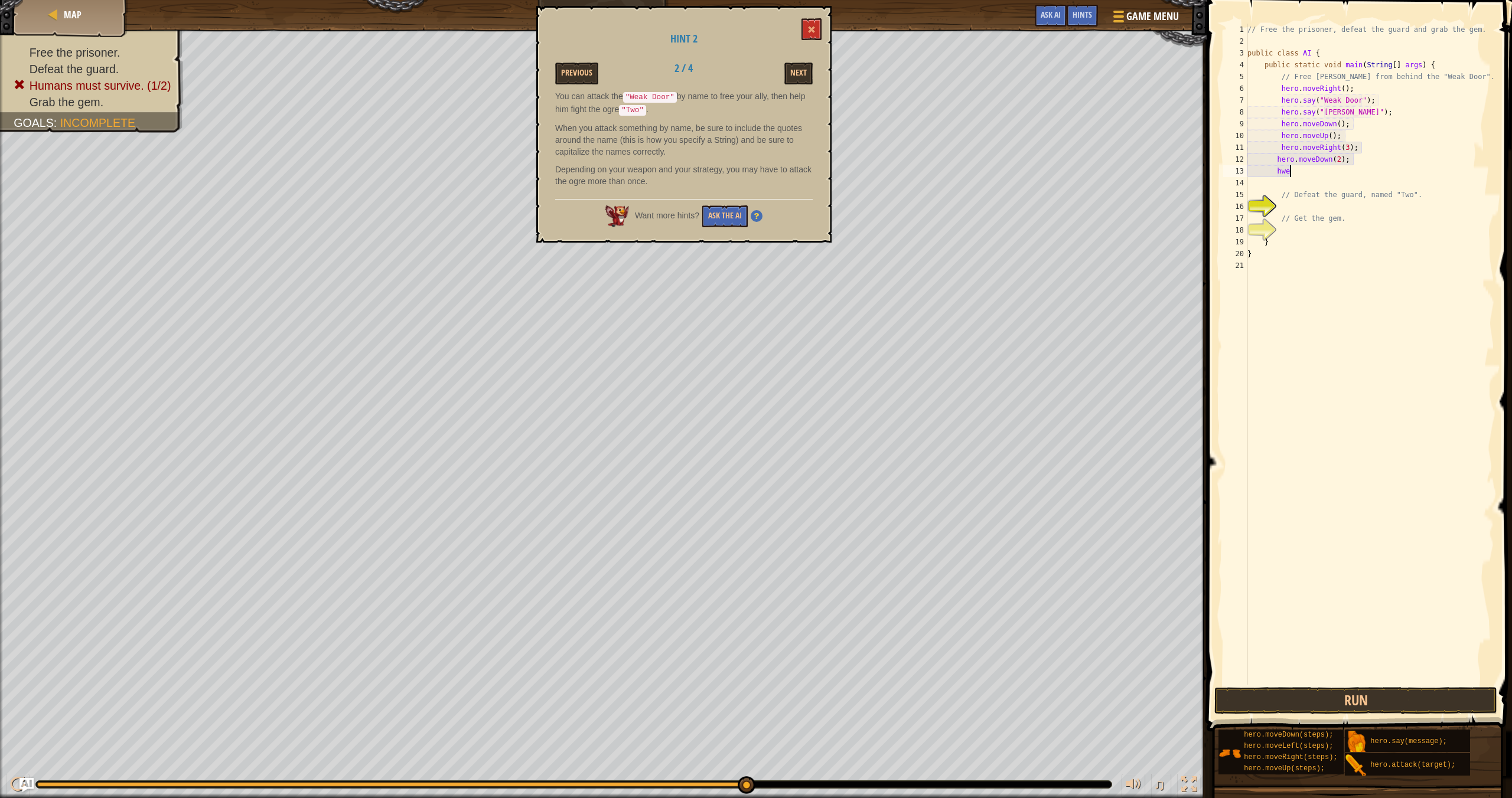
type textarea "h"
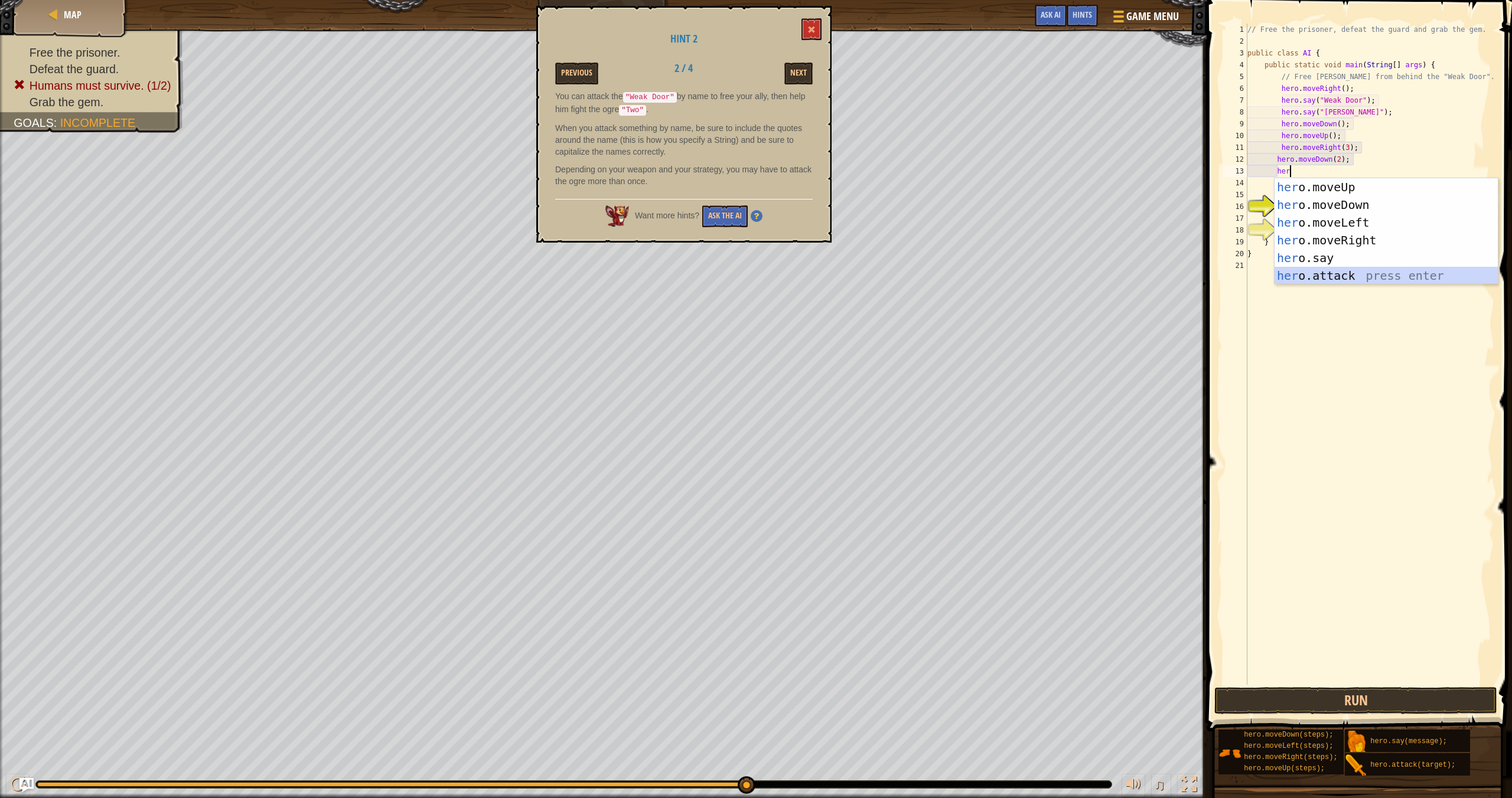
click at [1022, 269] on div "her o.moveUp press enter her o.moveDown press enter her o.moveLeft press enter …" at bounding box center [1386, 249] width 223 height 142
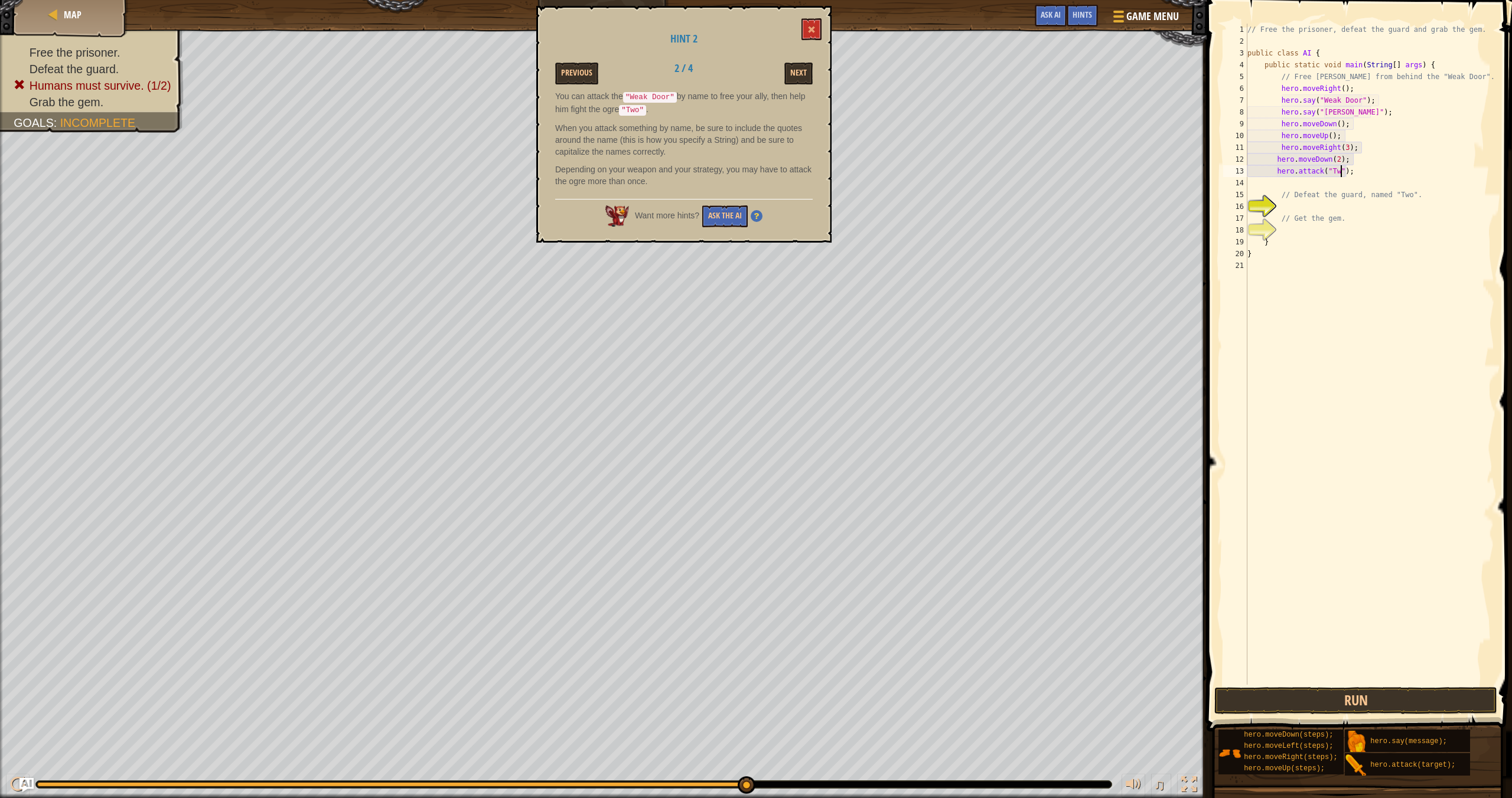
type textarea "hero.attack("Two");"
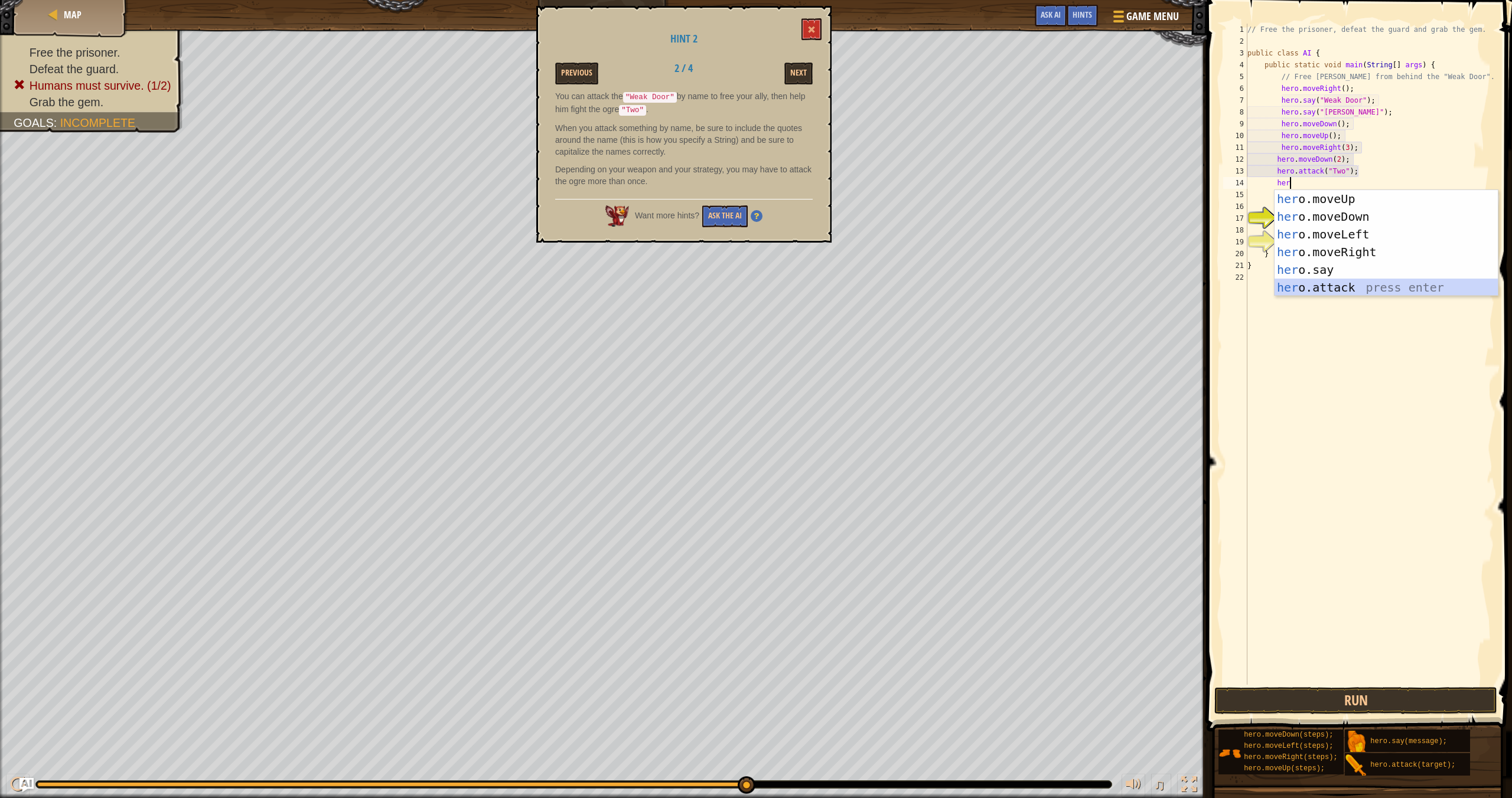
click at [1022, 284] on div "her o.moveUp press enter her o.moveDown press enter her o.moveLeft press enter …" at bounding box center [1386, 261] width 223 height 142
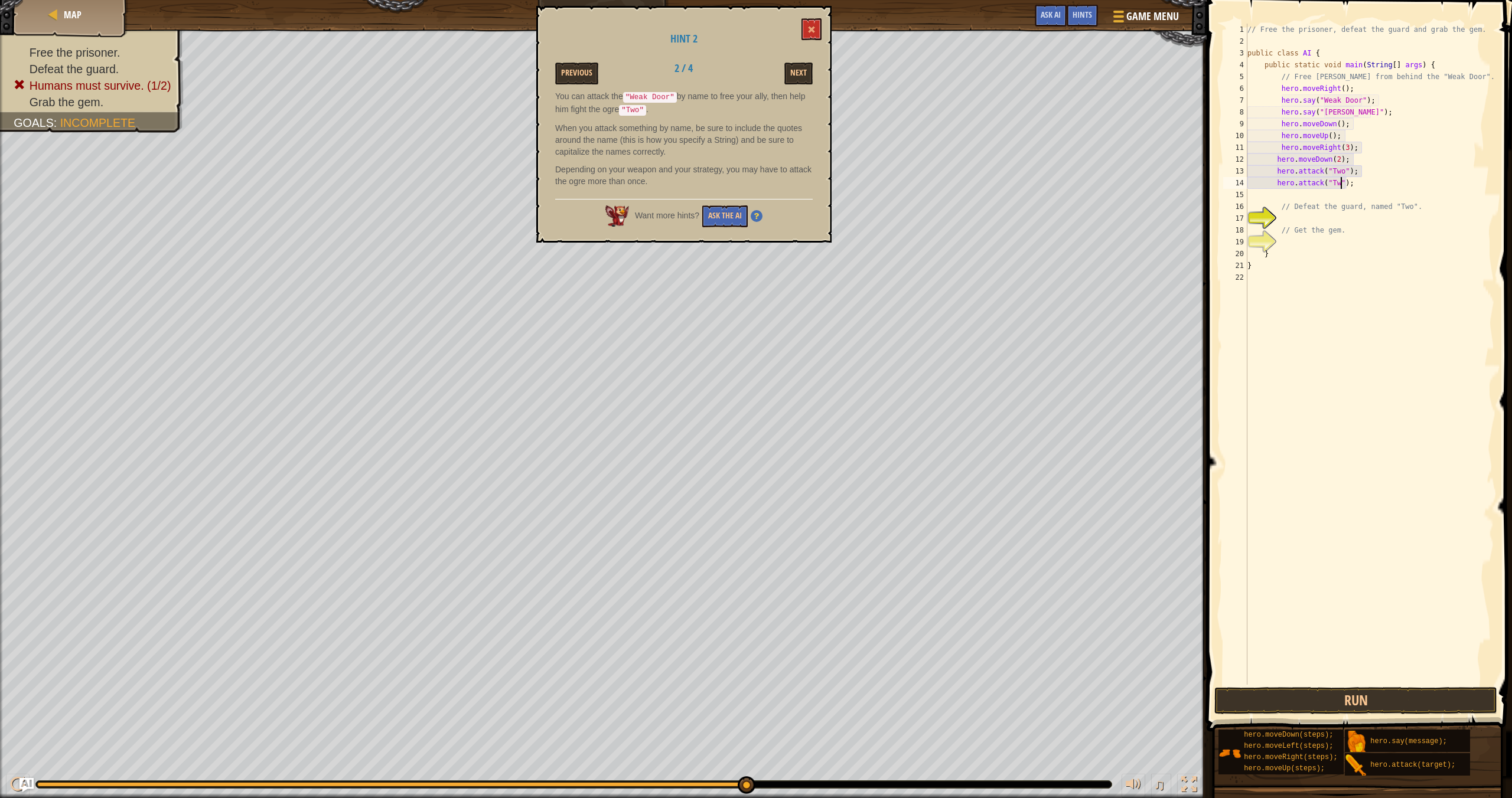
type textarea "hero.attack("Two");"
click at [1022, 189] on div "// Free the prisoner, defeat the guard and grab the gem. public class AI { publ…" at bounding box center [1369, 366] width 249 height 685
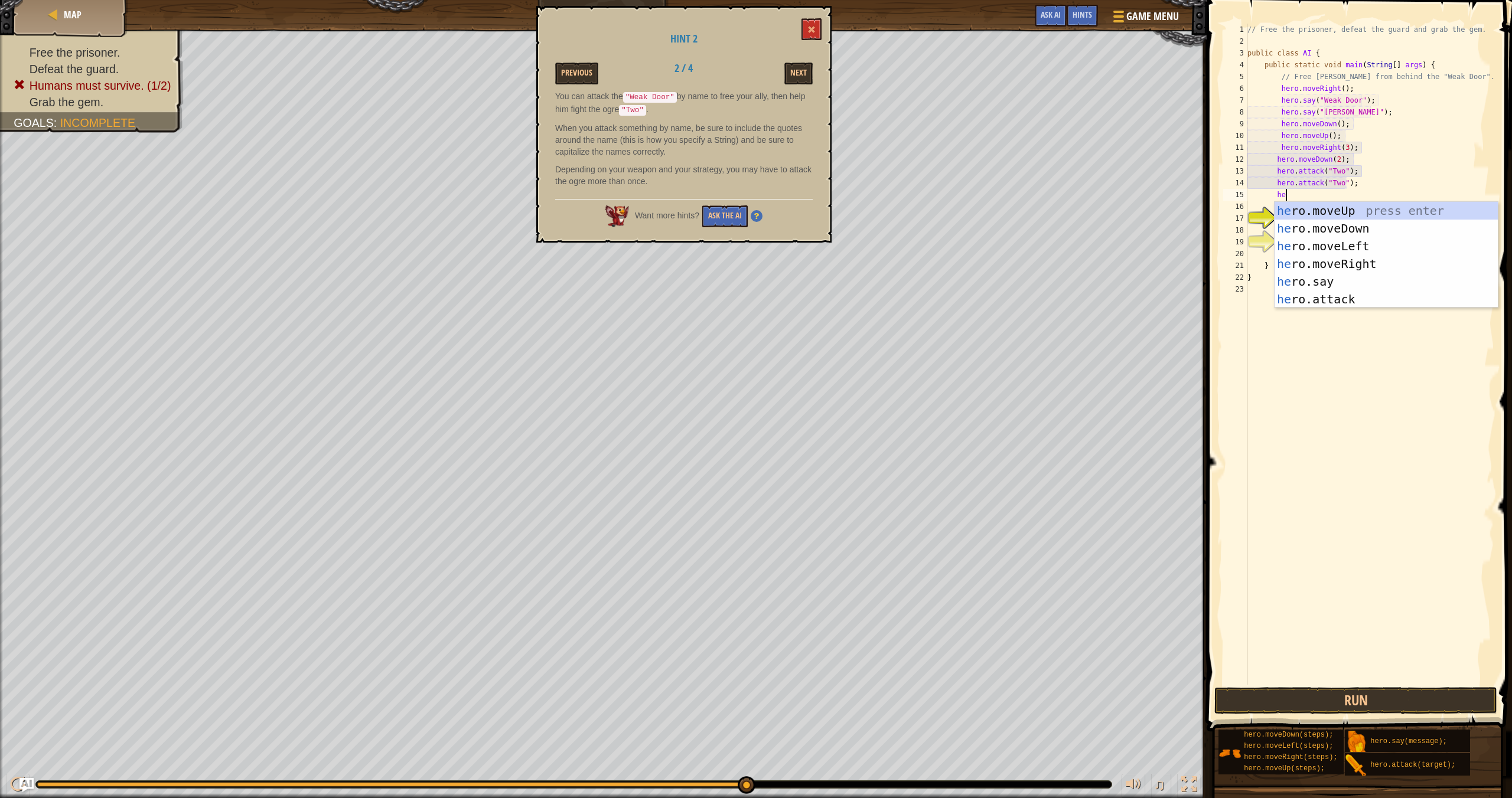
type textarea "her"
click at [1022, 232] on div "her o.moveUp press enter her o.moveDown press enter her o.moveLeft press enter …" at bounding box center [1386, 273] width 223 height 142
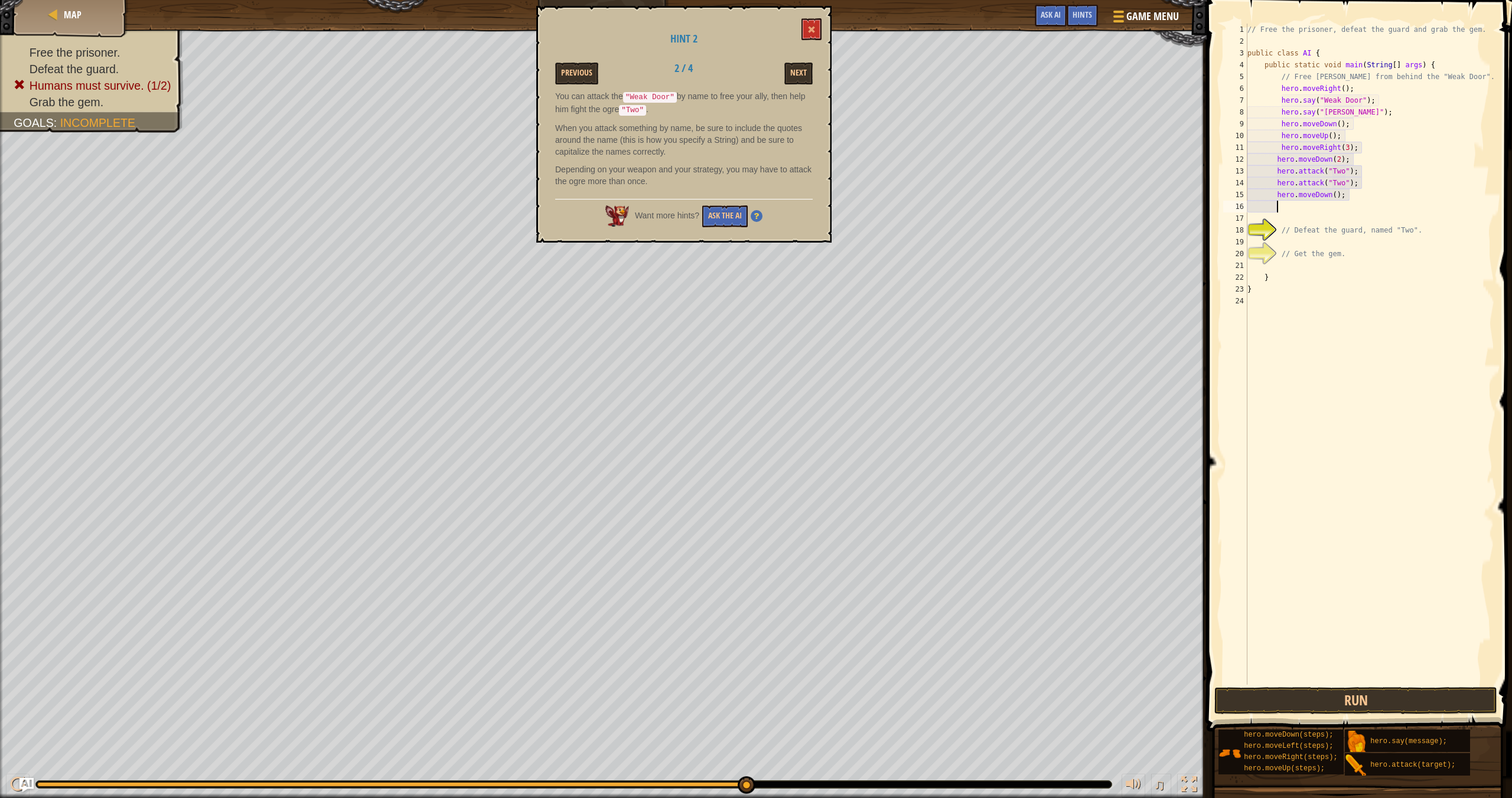
scroll to position [6, 2]
click at [1022, 696] on button "Run" at bounding box center [1355, 701] width 283 height 27
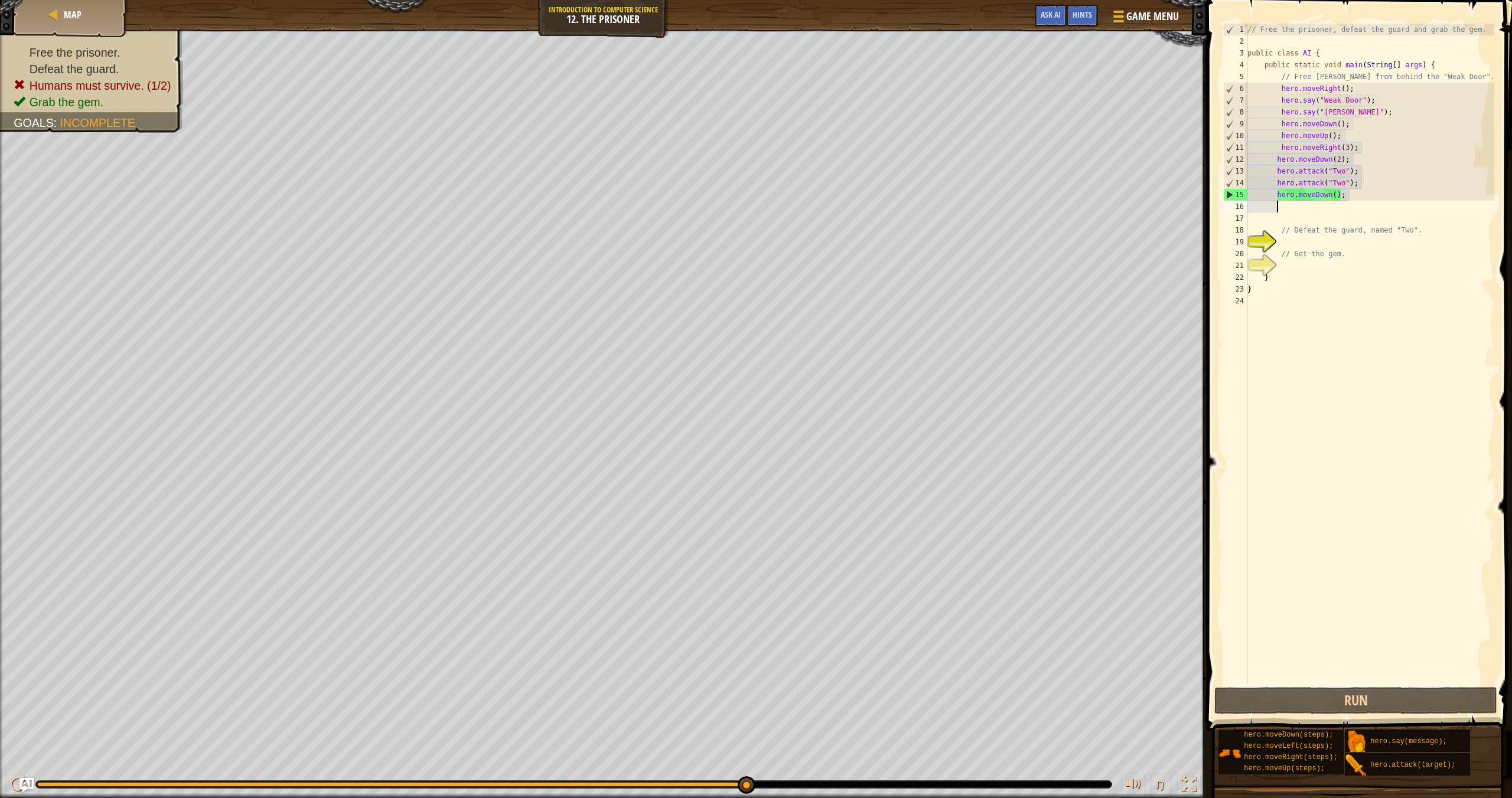
click at [1022, 105] on div "// Free the prisoner, defeat the guard and grab the gem. public class AI { publ…" at bounding box center [1369, 366] width 249 height 685
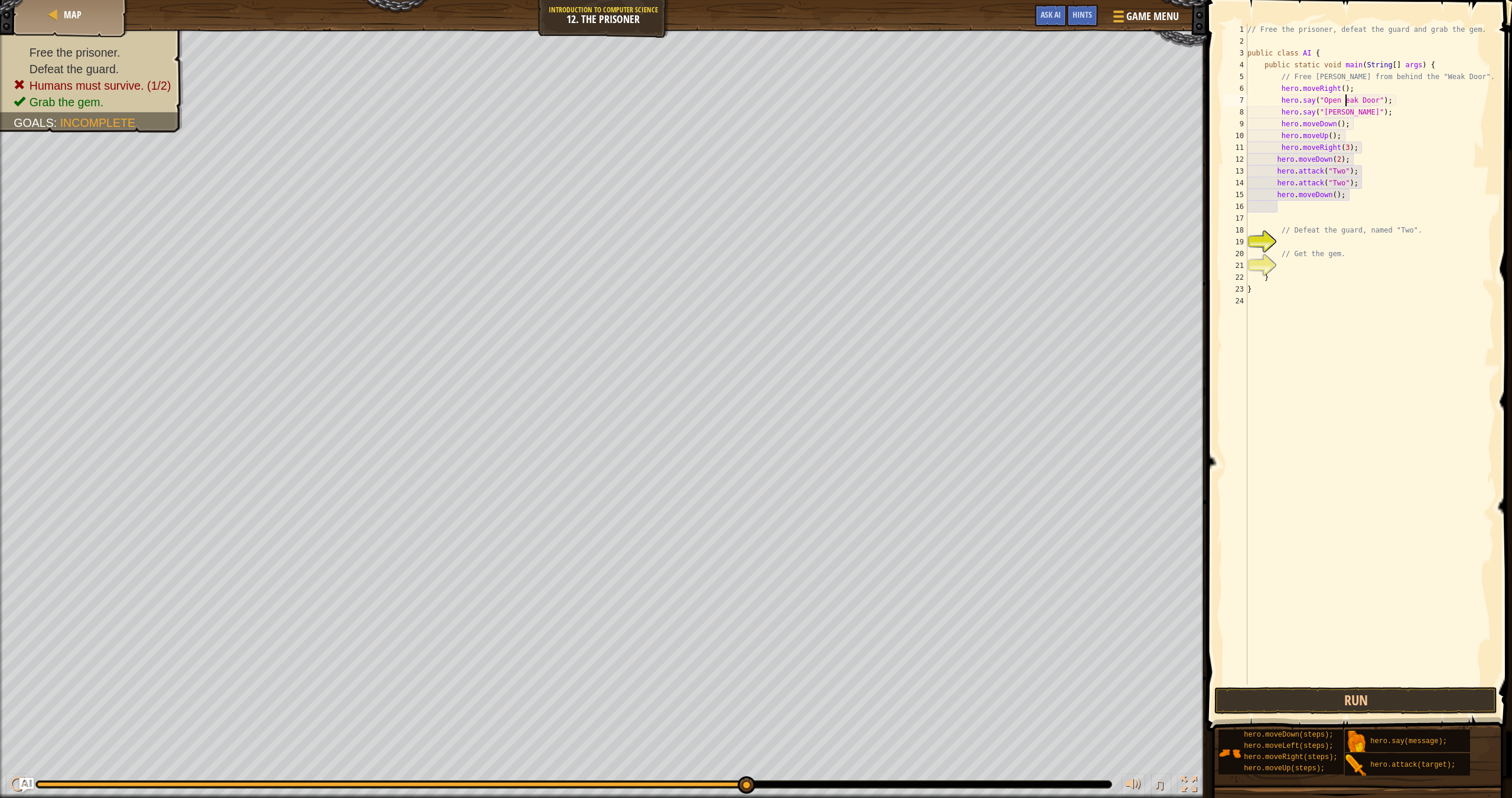
scroll to position [6, 8]
click at [1022, 140] on div "// Free the prisoner, defeat the guard and grab the gem. public class AI { publ…" at bounding box center [1369, 366] width 249 height 685
type textarea "hero.moveUp();"
click at [1022, 696] on button "Run" at bounding box center [1355, 701] width 283 height 27
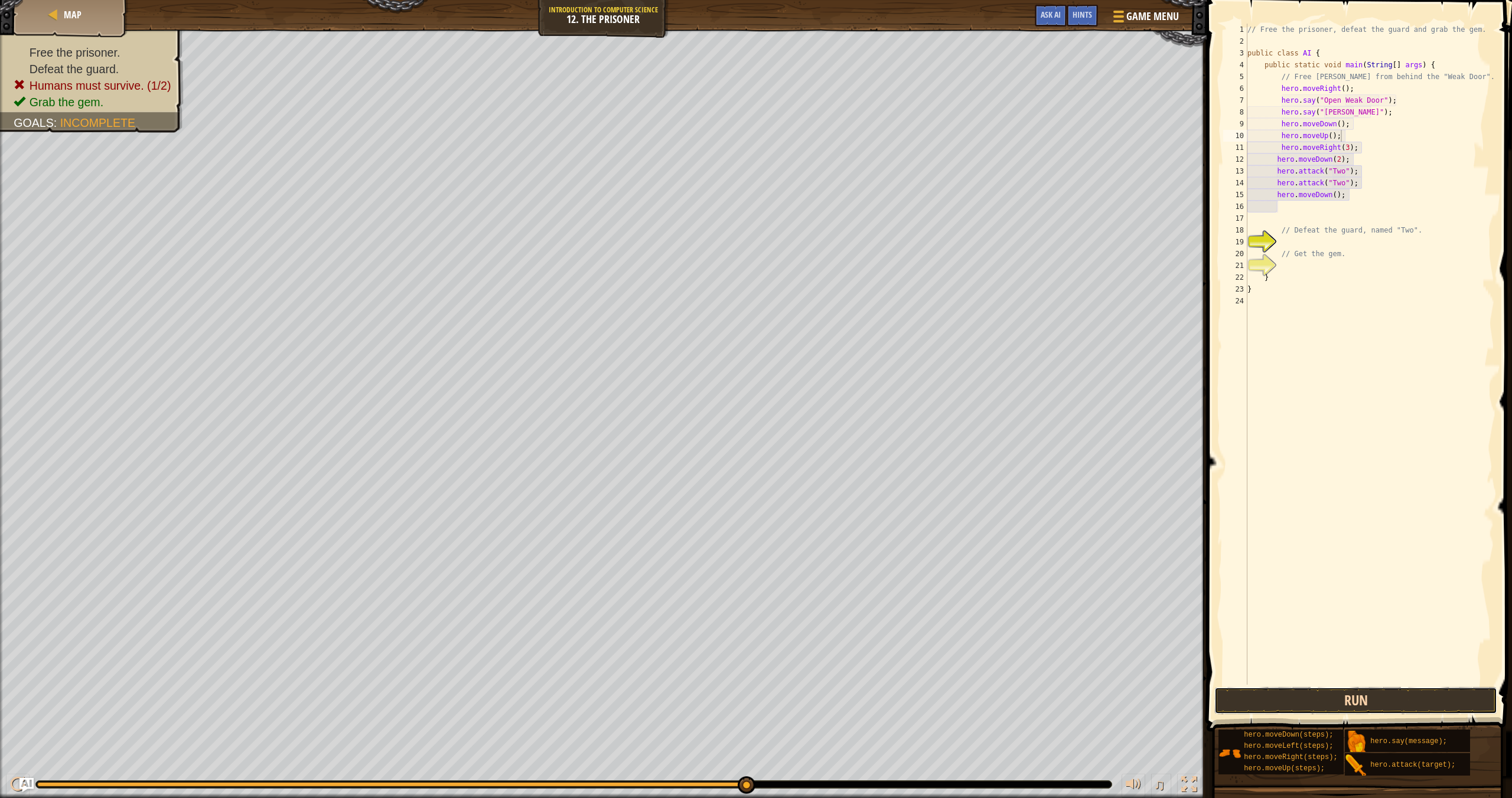
click at [1022, 696] on button "Run" at bounding box center [1355, 701] width 283 height 27
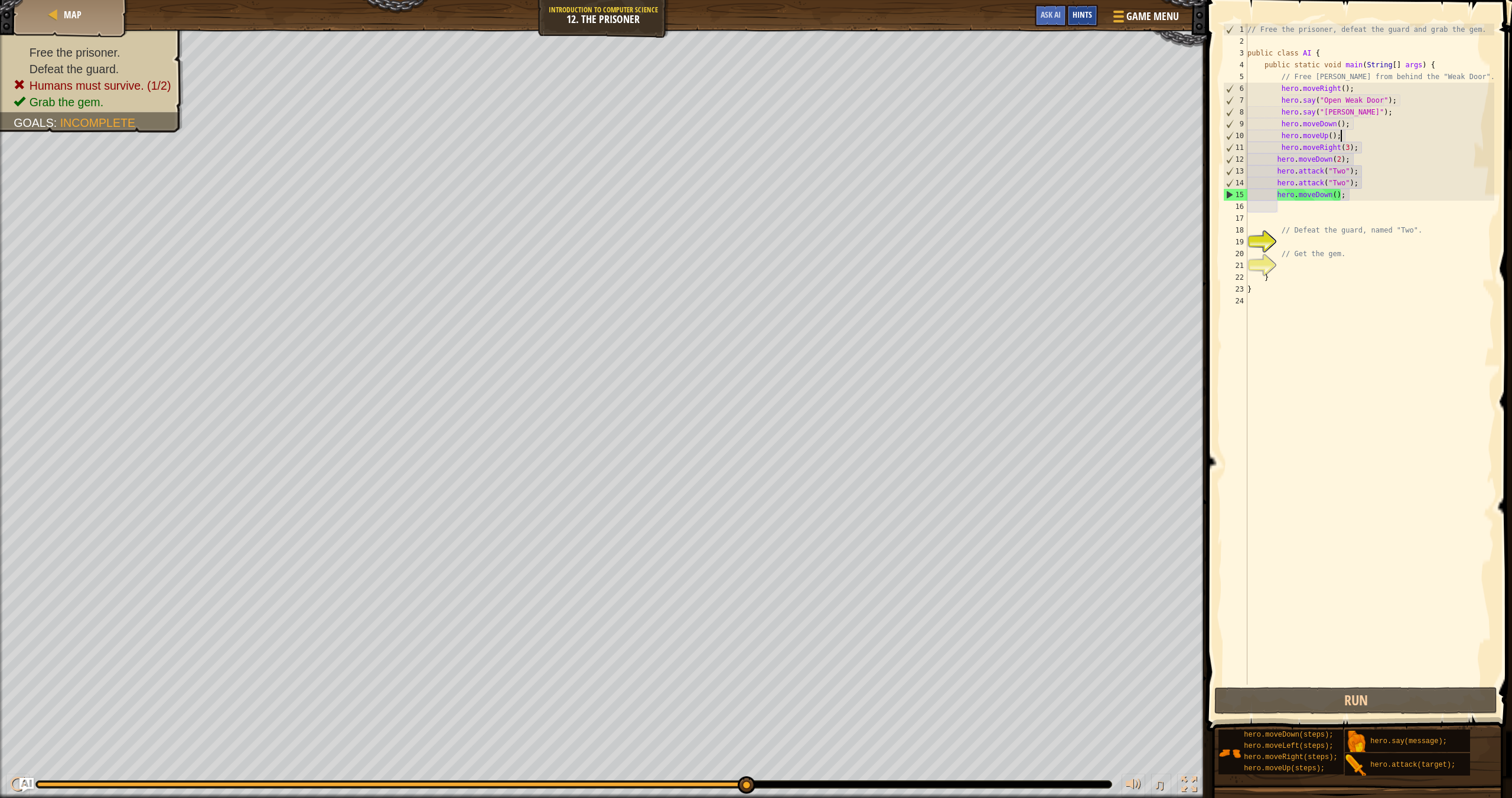
click at [1022, 19] on div "Hints" at bounding box center [1082, 16] width 31 height 22
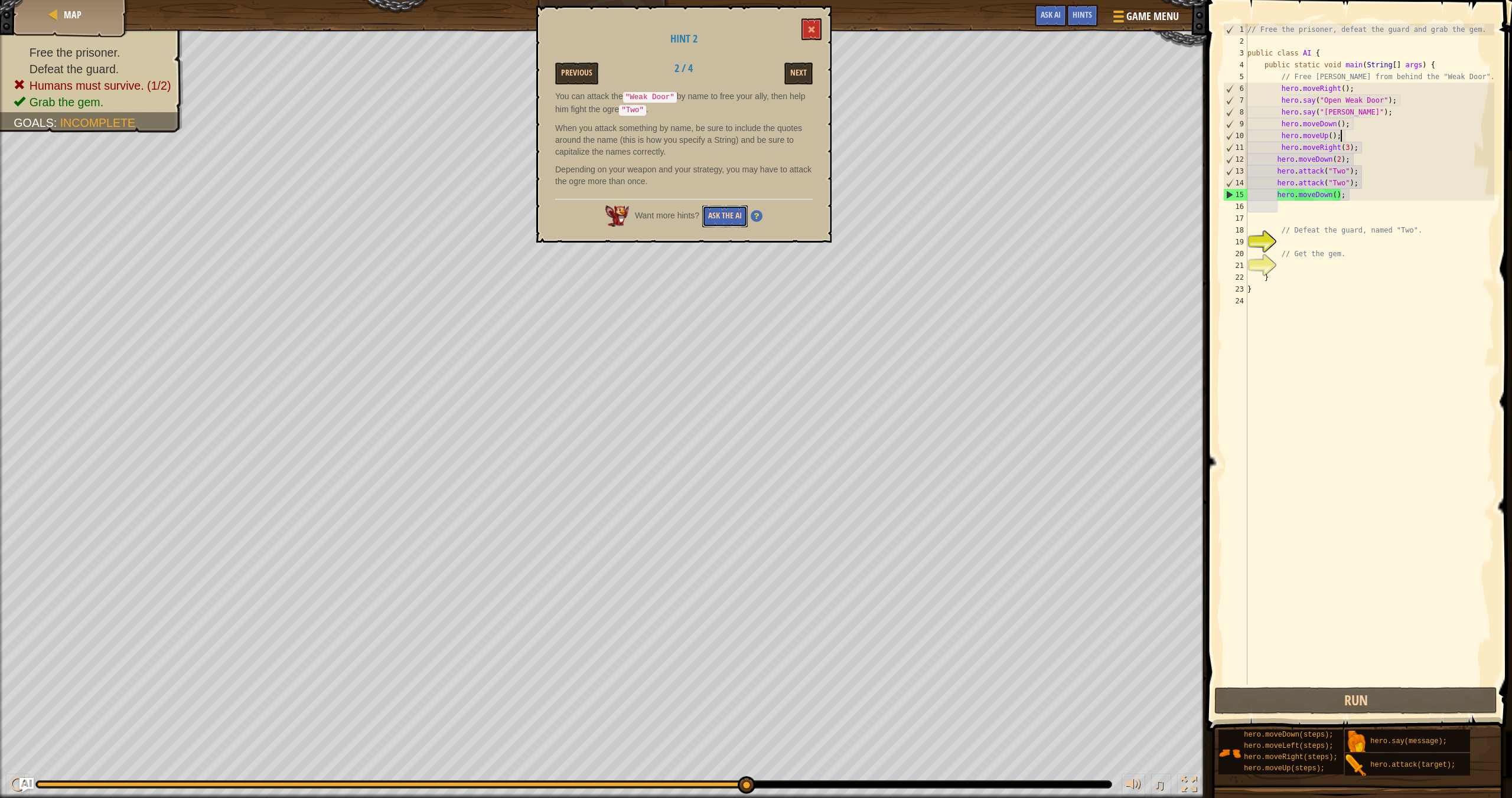
click at [726, 214] on button "Ask the AI" at bounding box center [724, 216] width 45 height 22
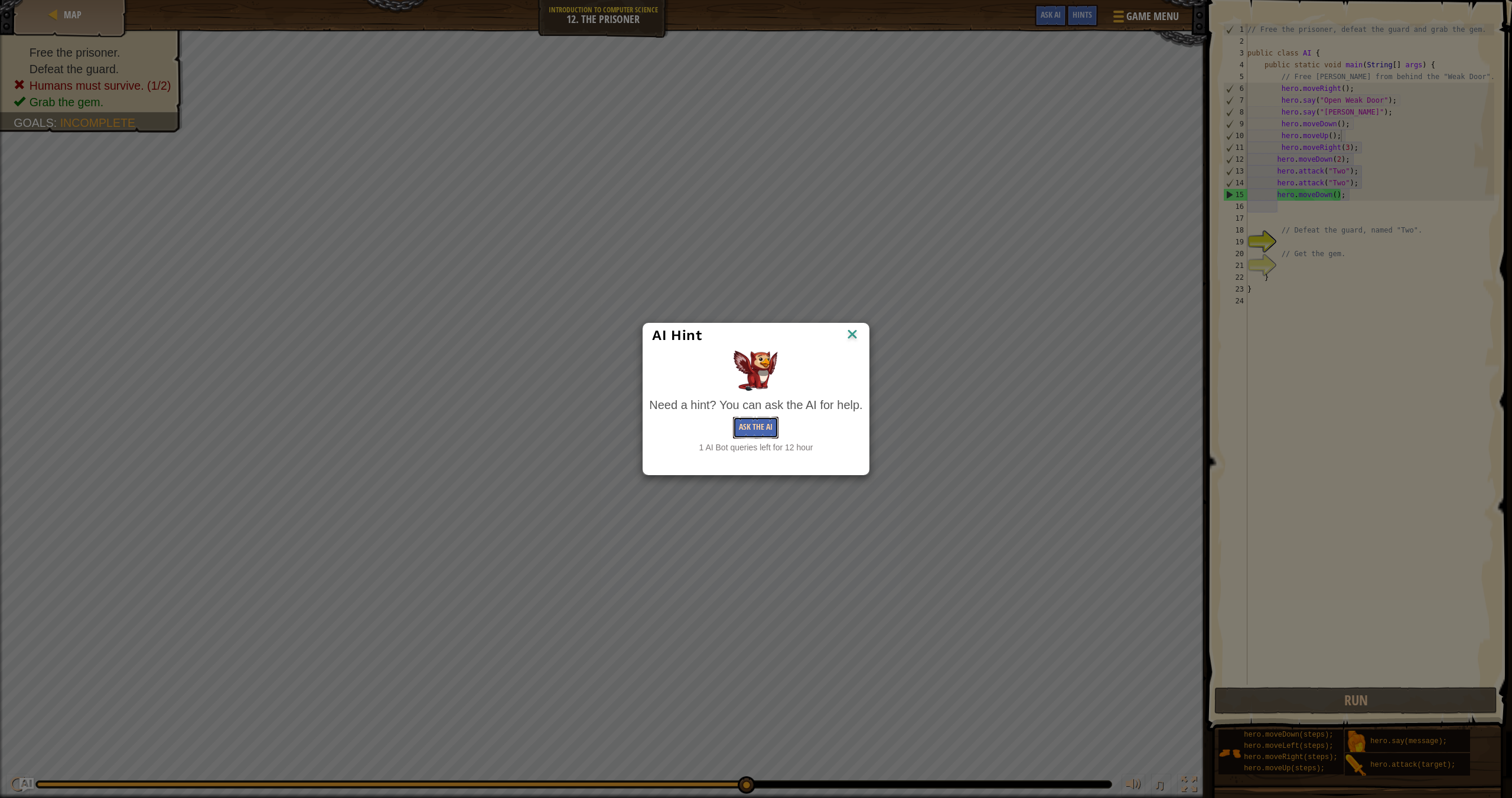
click at [754, 430] on button "Ask the AI" at bounding box center [755, 428] width 45 height 22
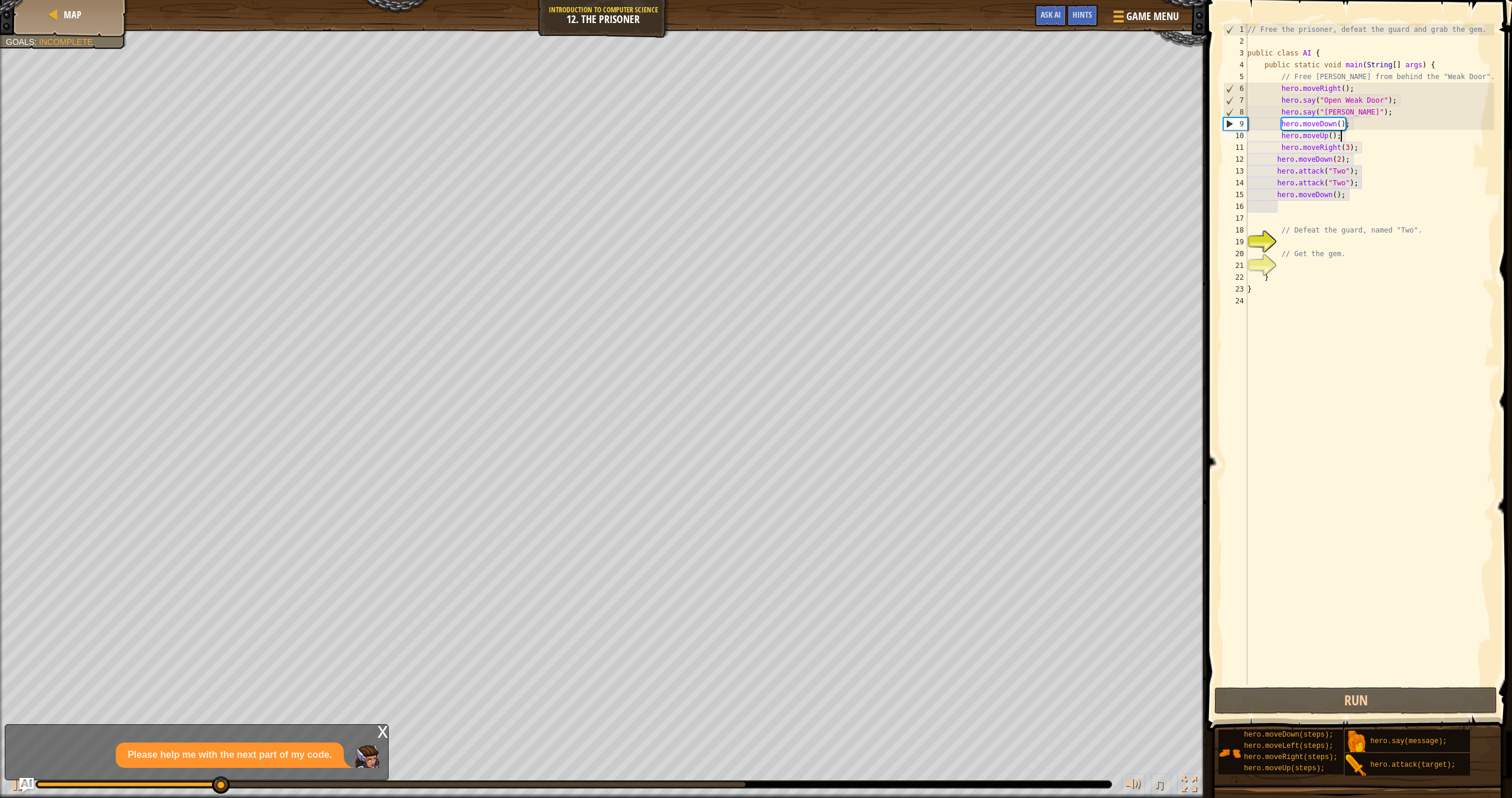
scroll to position [6, 7]
